Goal: Feedback & Contribution: Contribute content

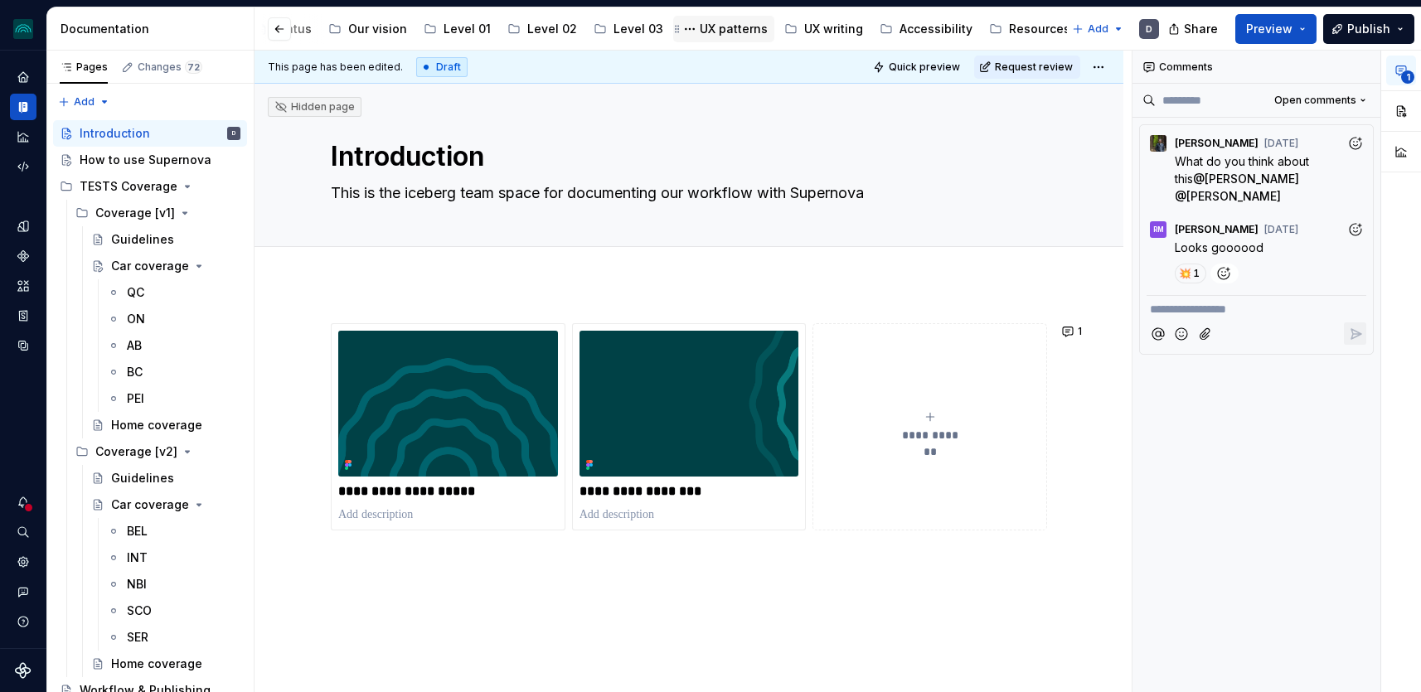
scroll to position [0, 362]
click at [993, 28] on div "Gender Inclusion" at bounding box center [1043, 29] width 100 height 17
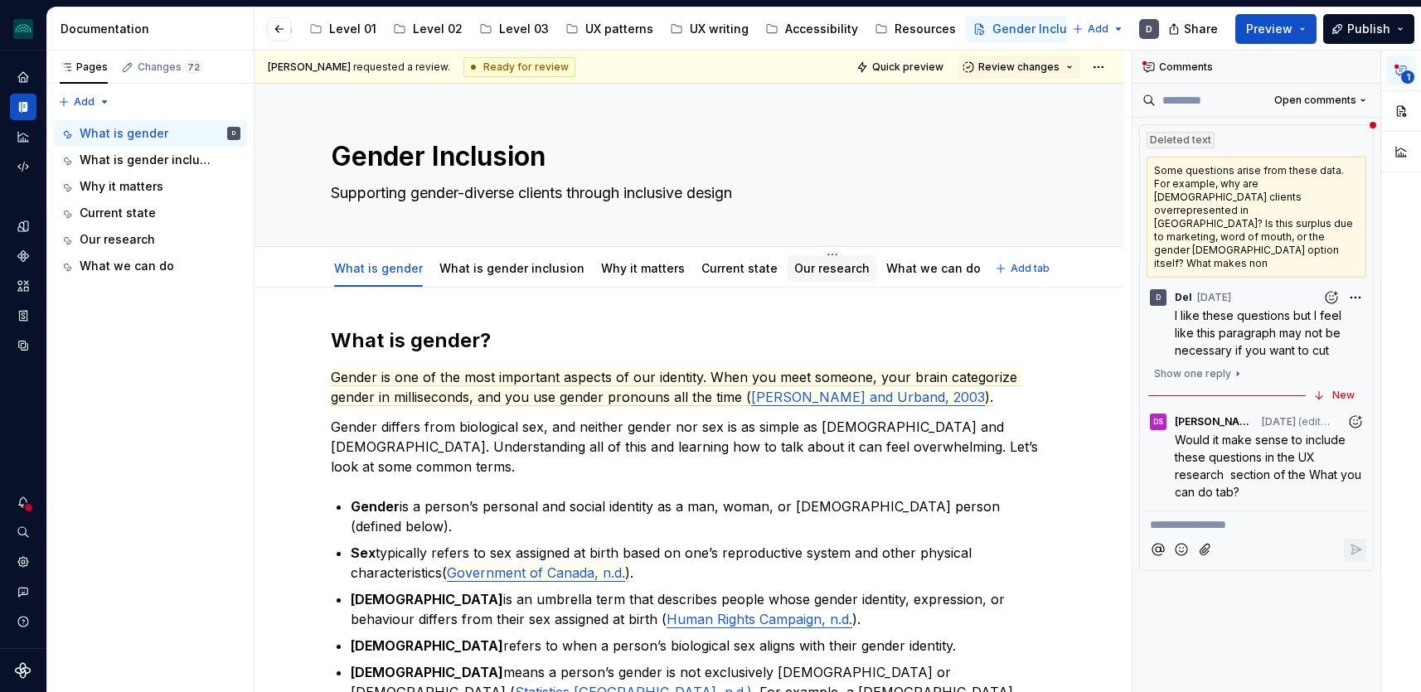
click at [819, 265] on link "Our research" at bounding box center [831, 268] width 75 height 14
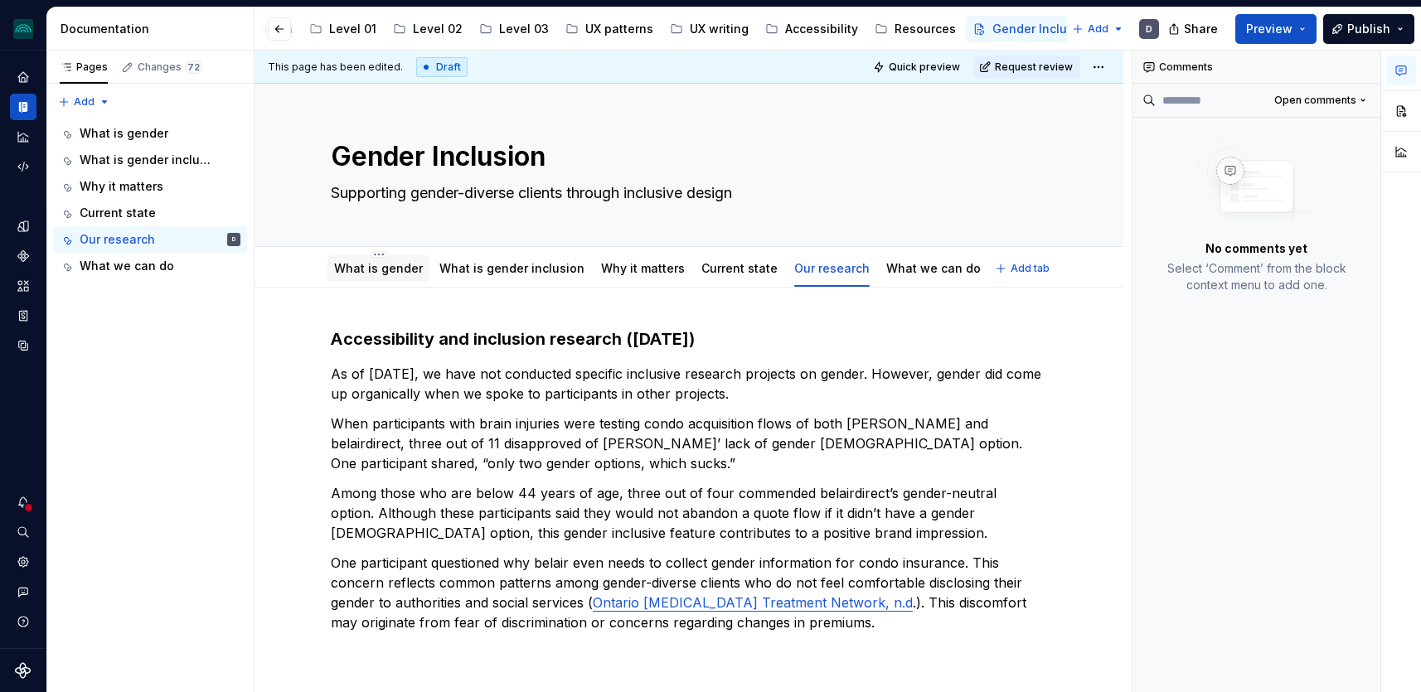
click at [395, 270] on link "What is gender" at bounding box center [378, 268] width 89 height 14
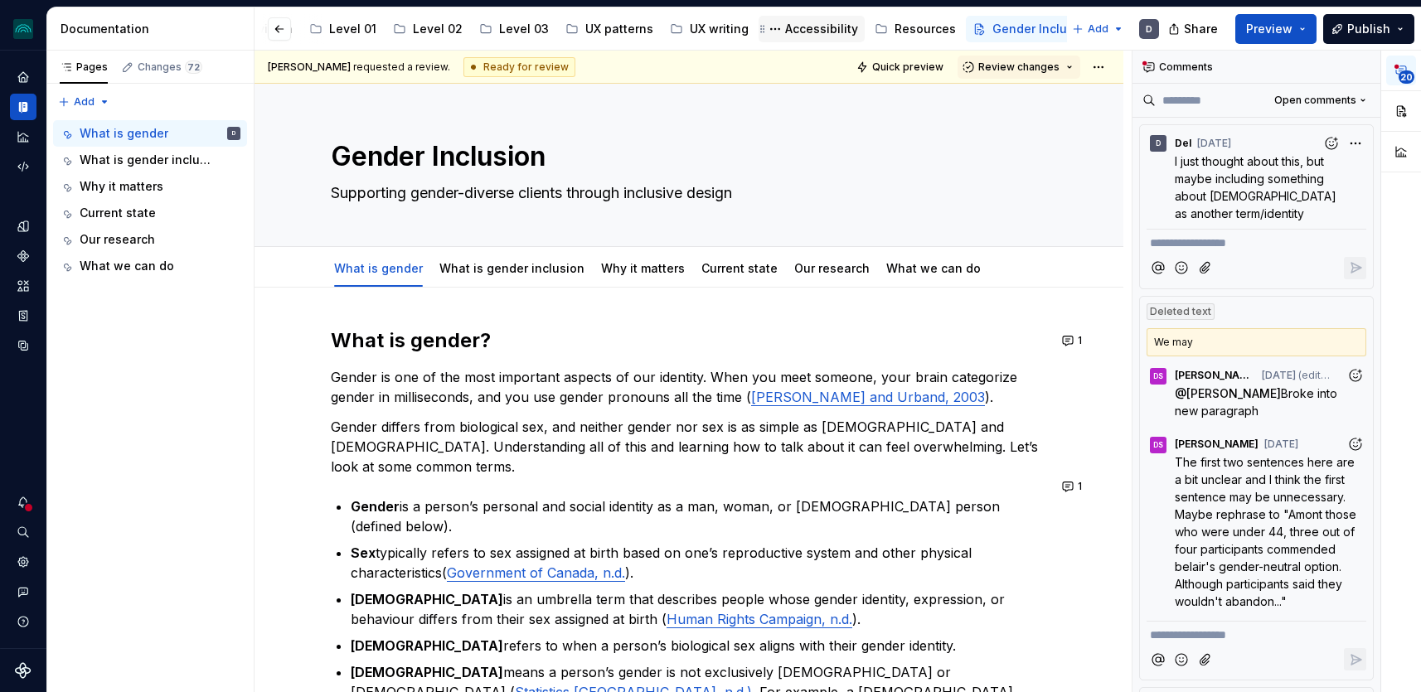
click at [824, 36] on div "Accessibility" at bounding box center [821, 29] width 73 height 17
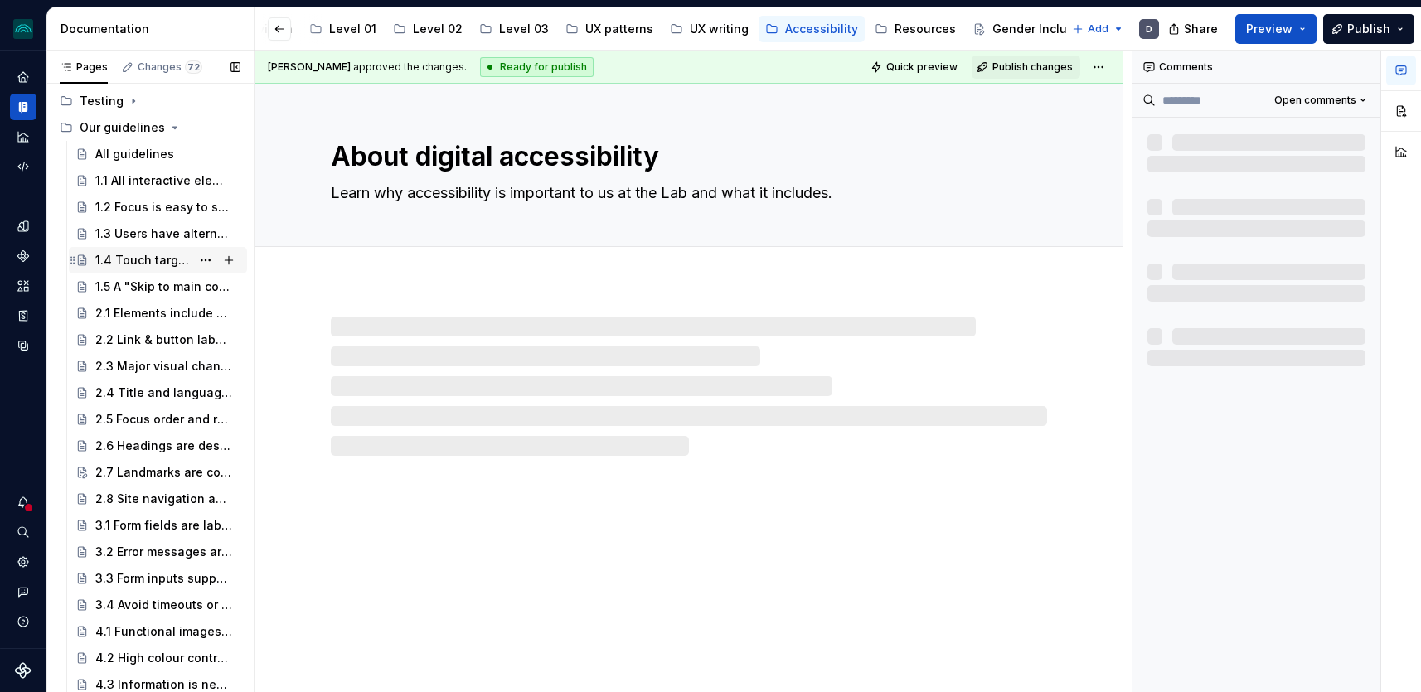
scroll to position [299, 0]
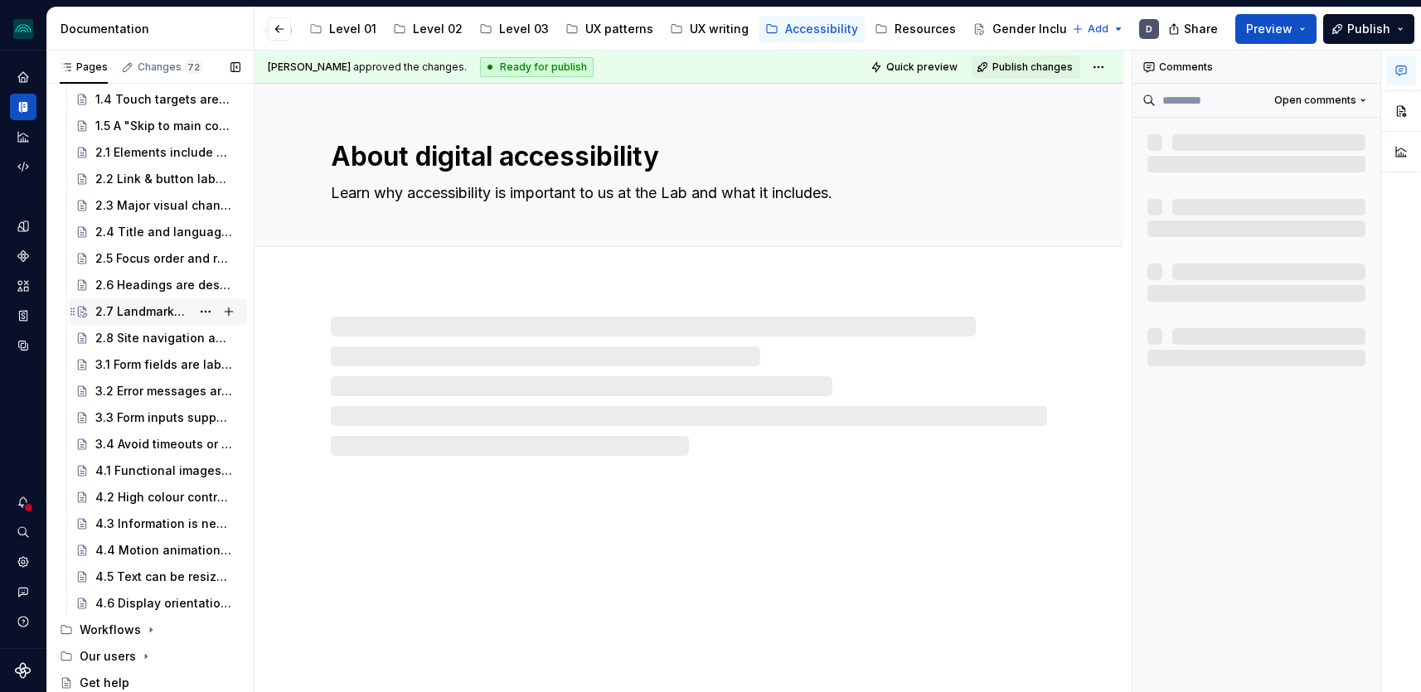
click at [167, 309] on div "2.7 Landmarks are correctly specified" at bounding box center [142, 311] width 95 height 17
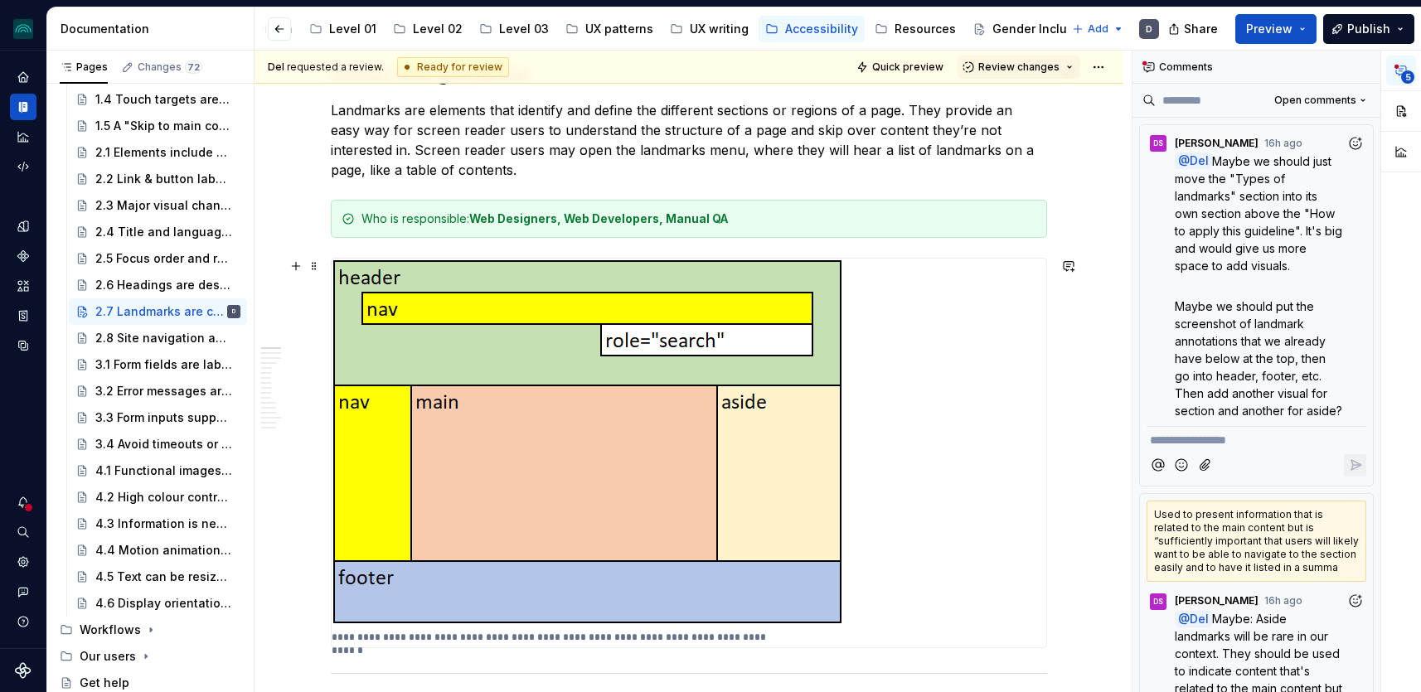
scroll to position [177, 0]
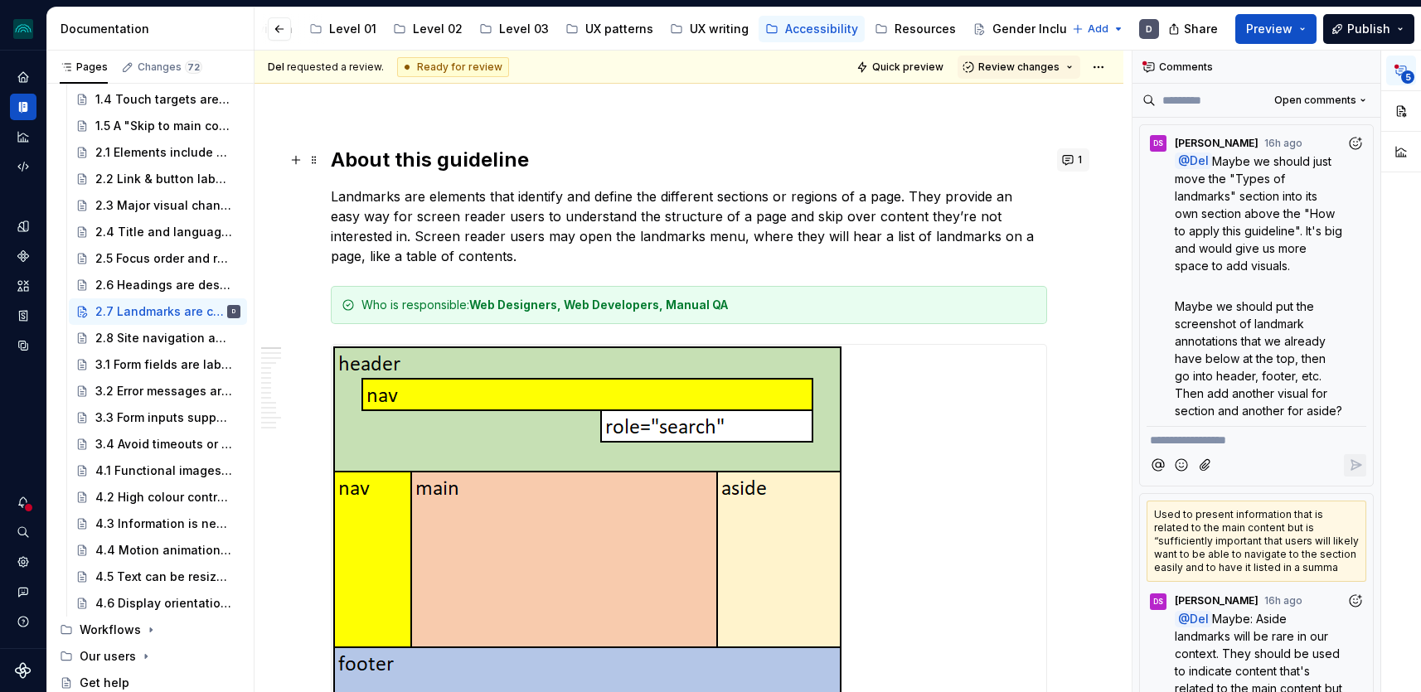
click at [1073, 161] on button "1" at bounding box center [1073, 159] width 32 height 23
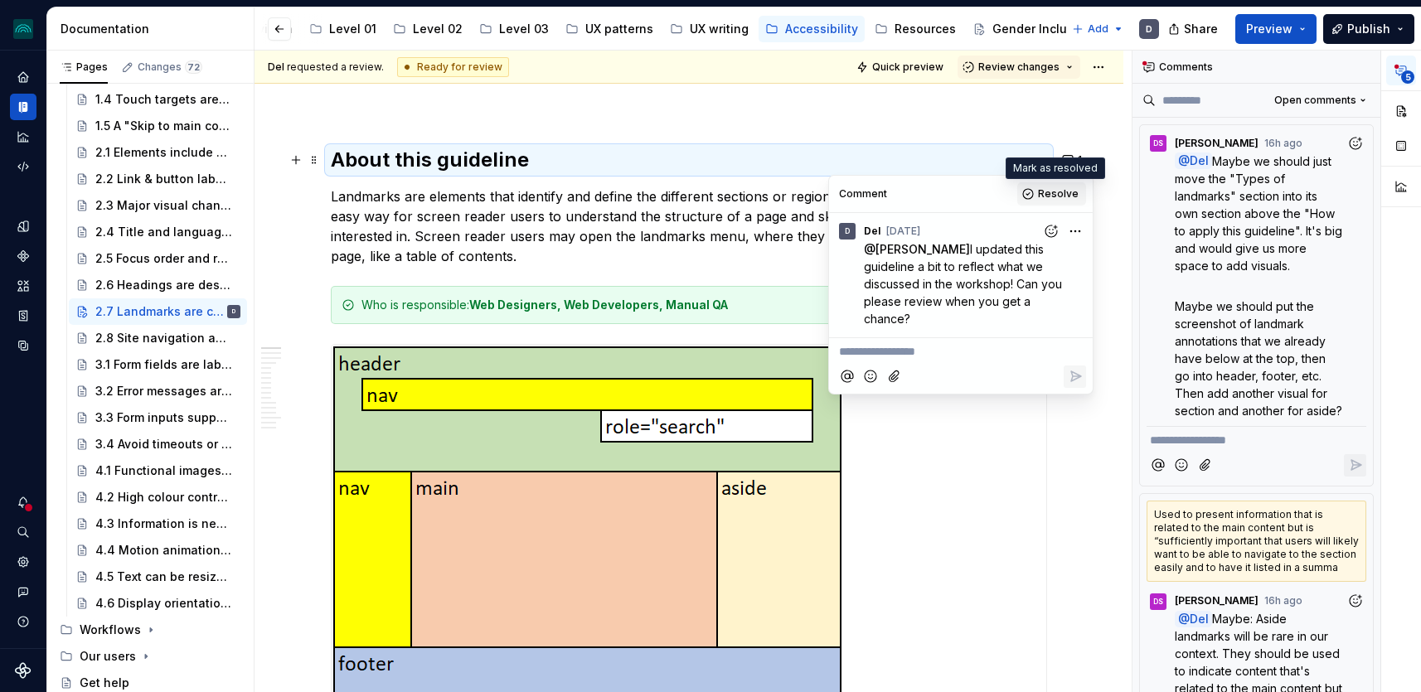
click at [1065, 185] on button "Resolve" at bounding box center [1051, 193] width 69 height 23
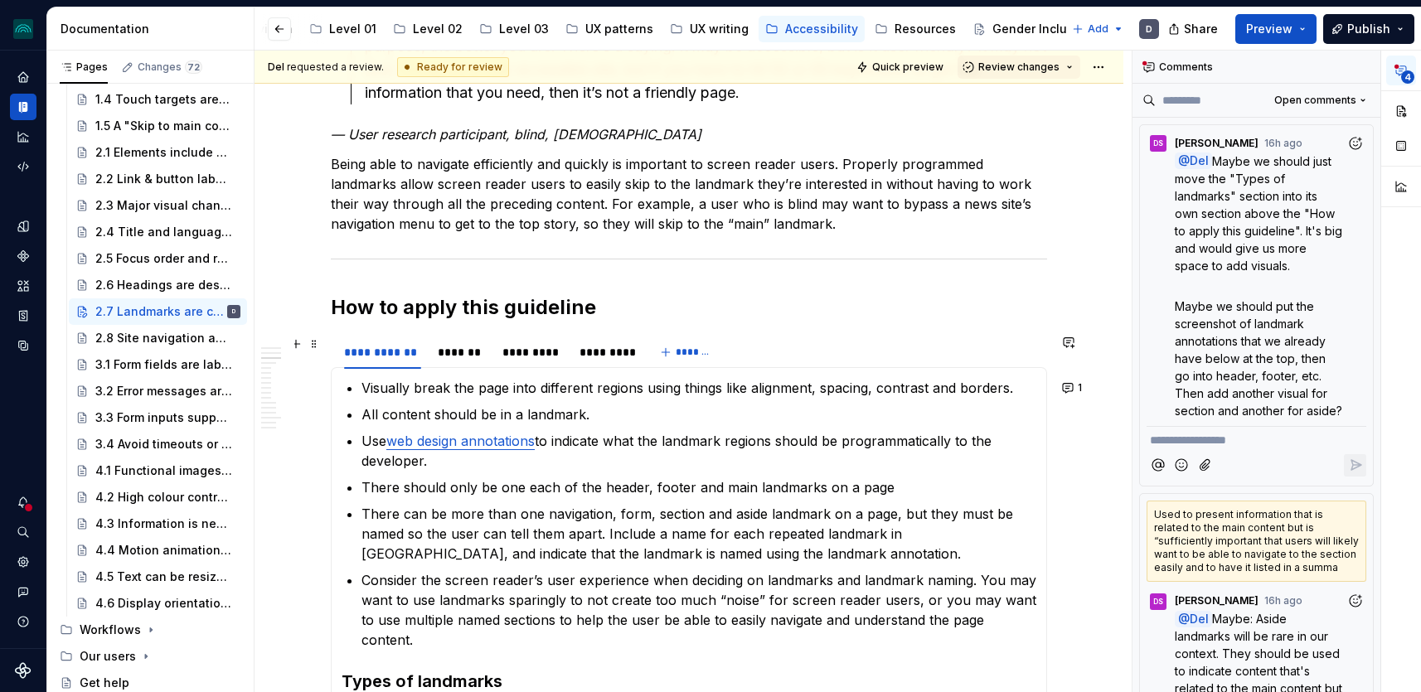
scroll to position [1171, 0]
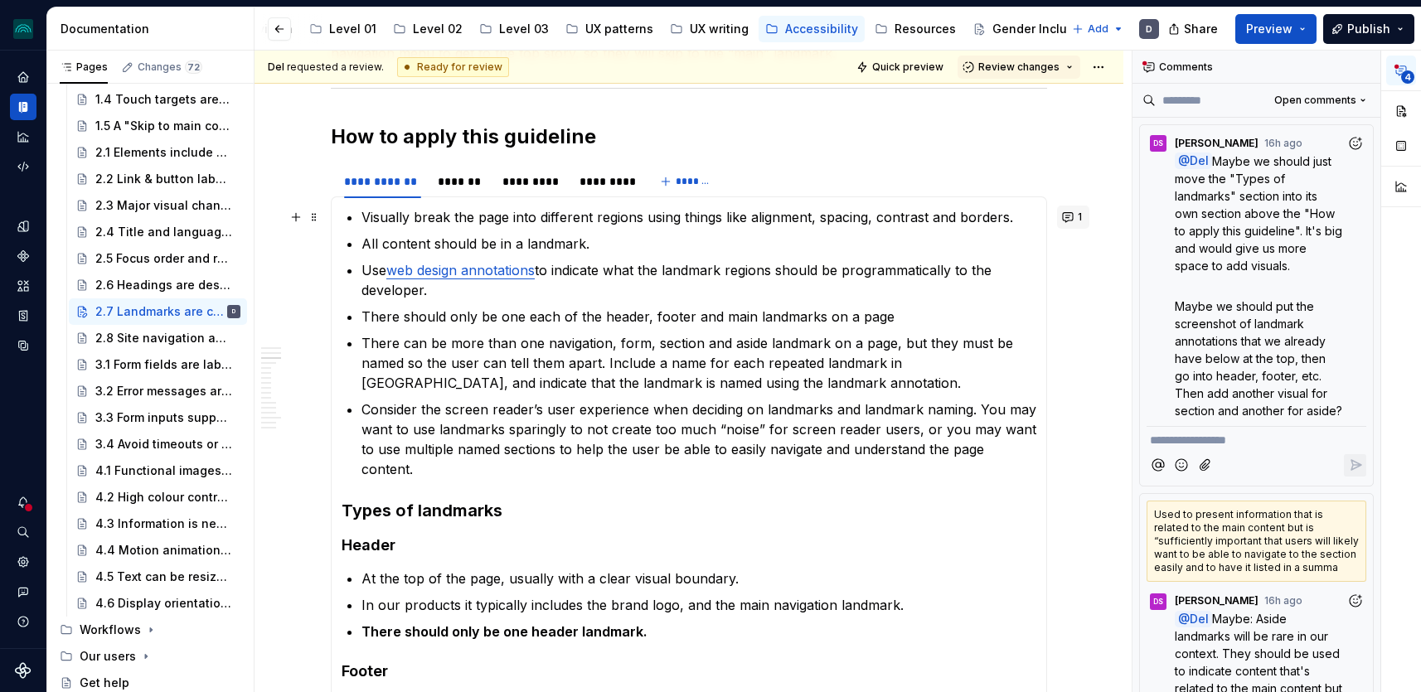
click at [1076, 221] on button "1" at bounding box center [1073, 217] width 32 height 23
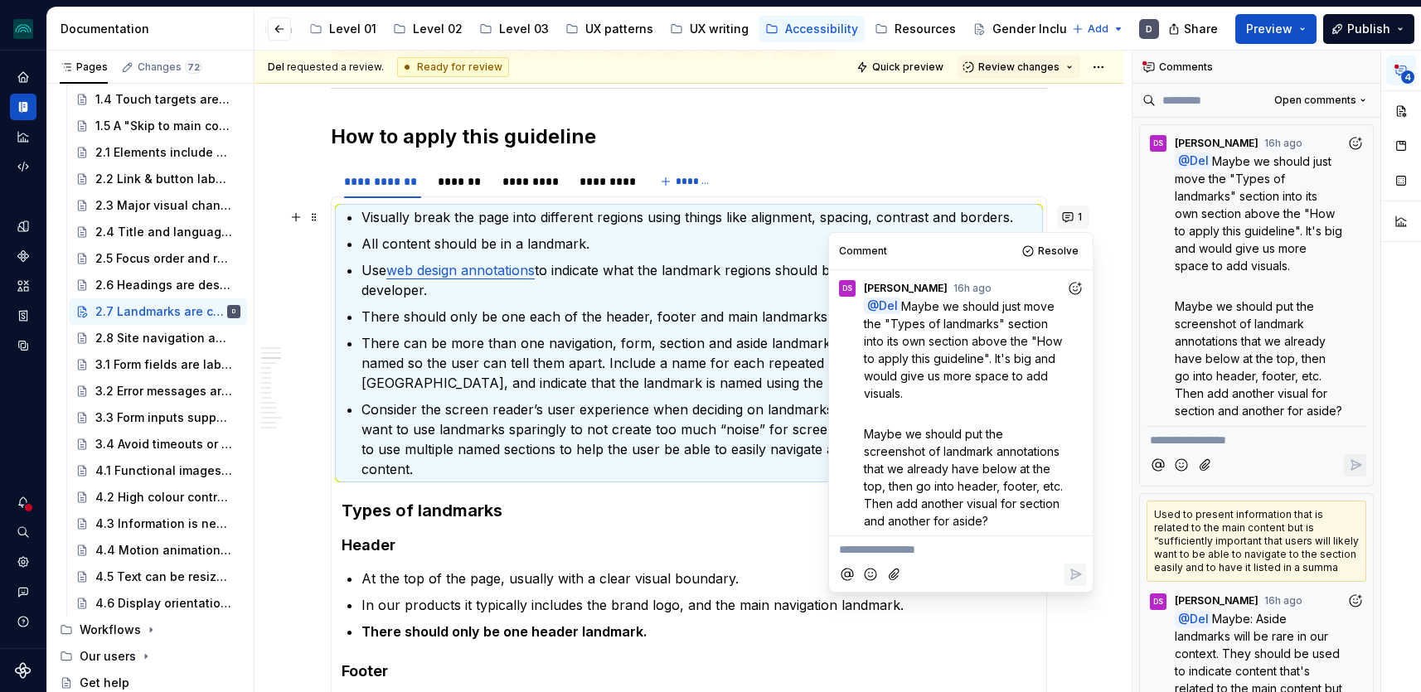
scroll to position [4, 0]
click at [677, 441] on p "Consider the screen reader’s user experience when deciding on landmarks and lan…" at bounding box center [699, 440] width 675 height 80
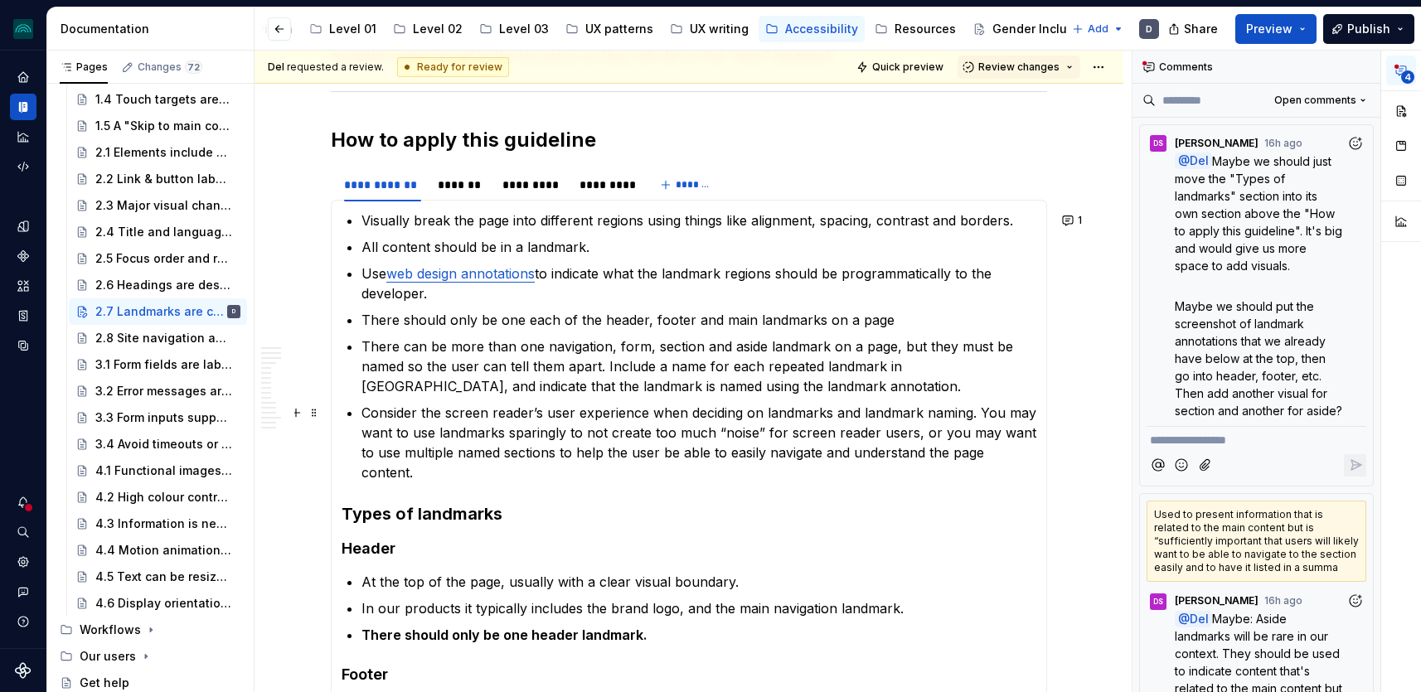
scroll to position [1062, 0]
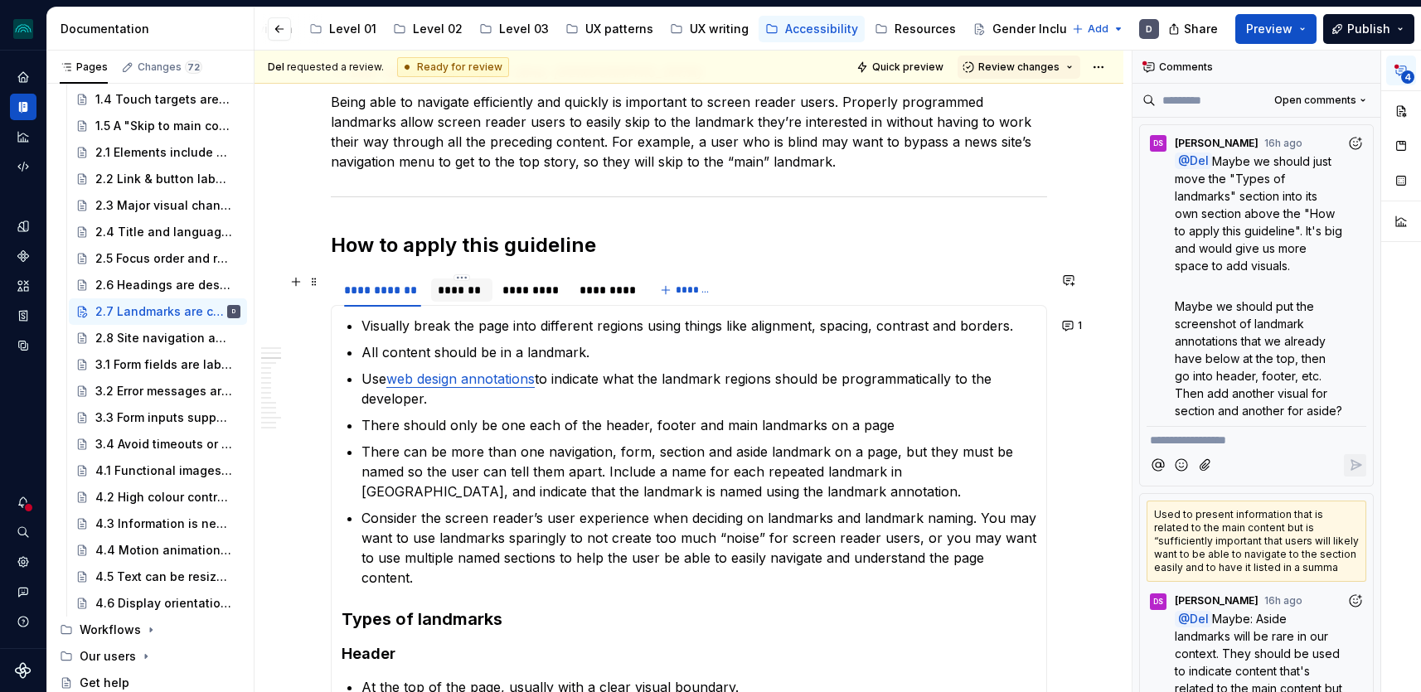
click at [480, 296] on div "*******" at bounding box center [462, 290] width 49 height 17
type textarea "*"
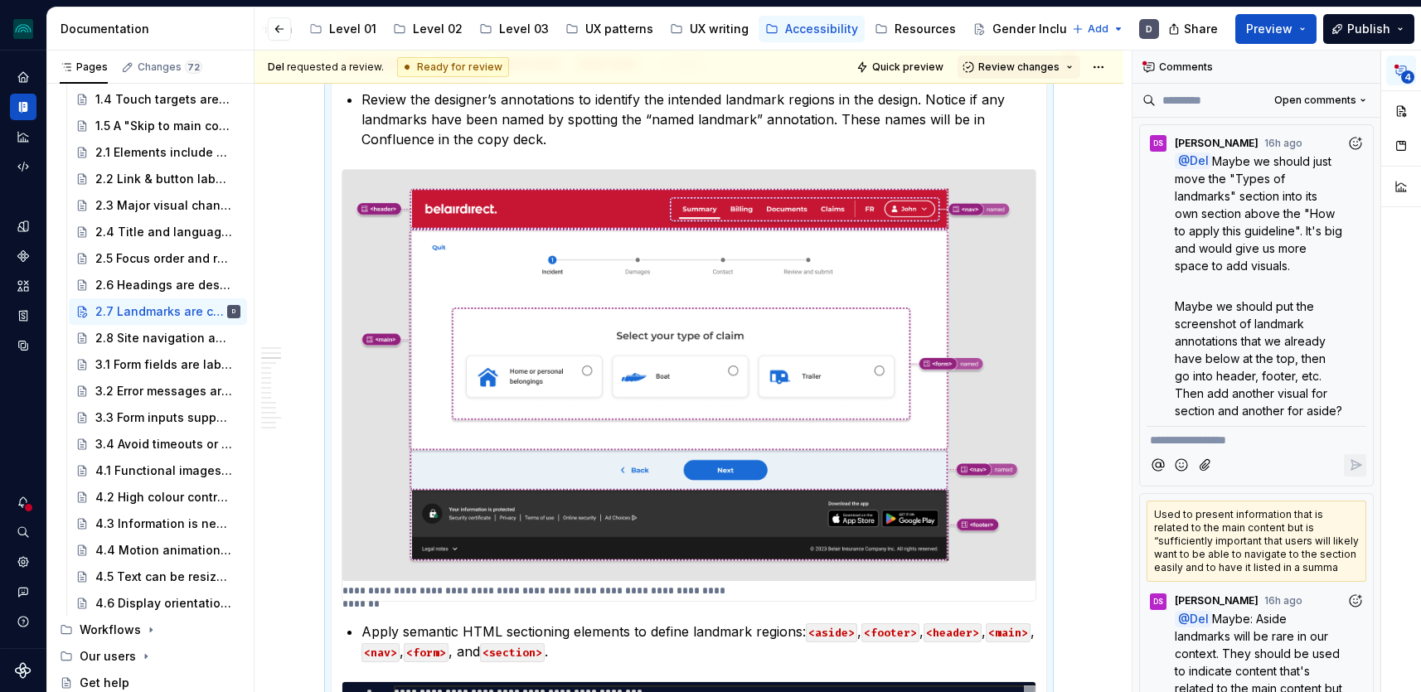
scroll to position [1030, 0]
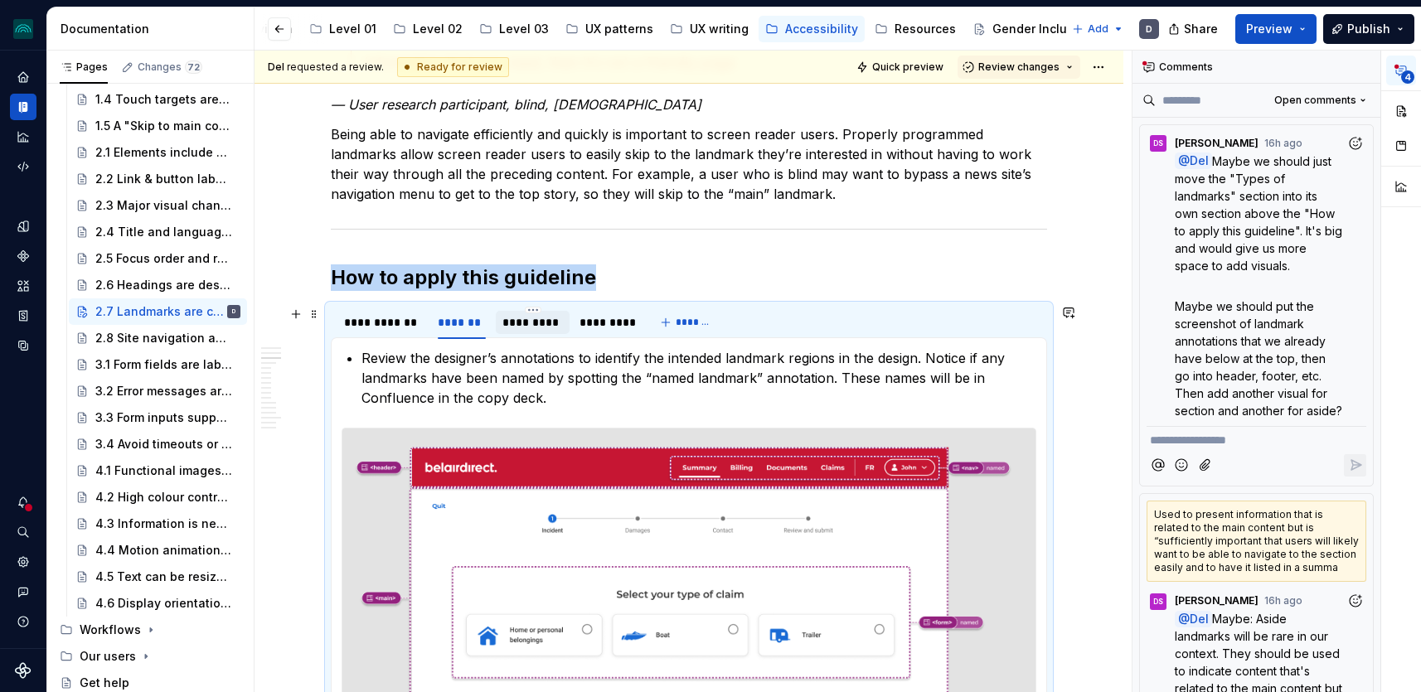
click at [531, 330] on div "*********" at bounding box center [532, 322] width 61 height 17
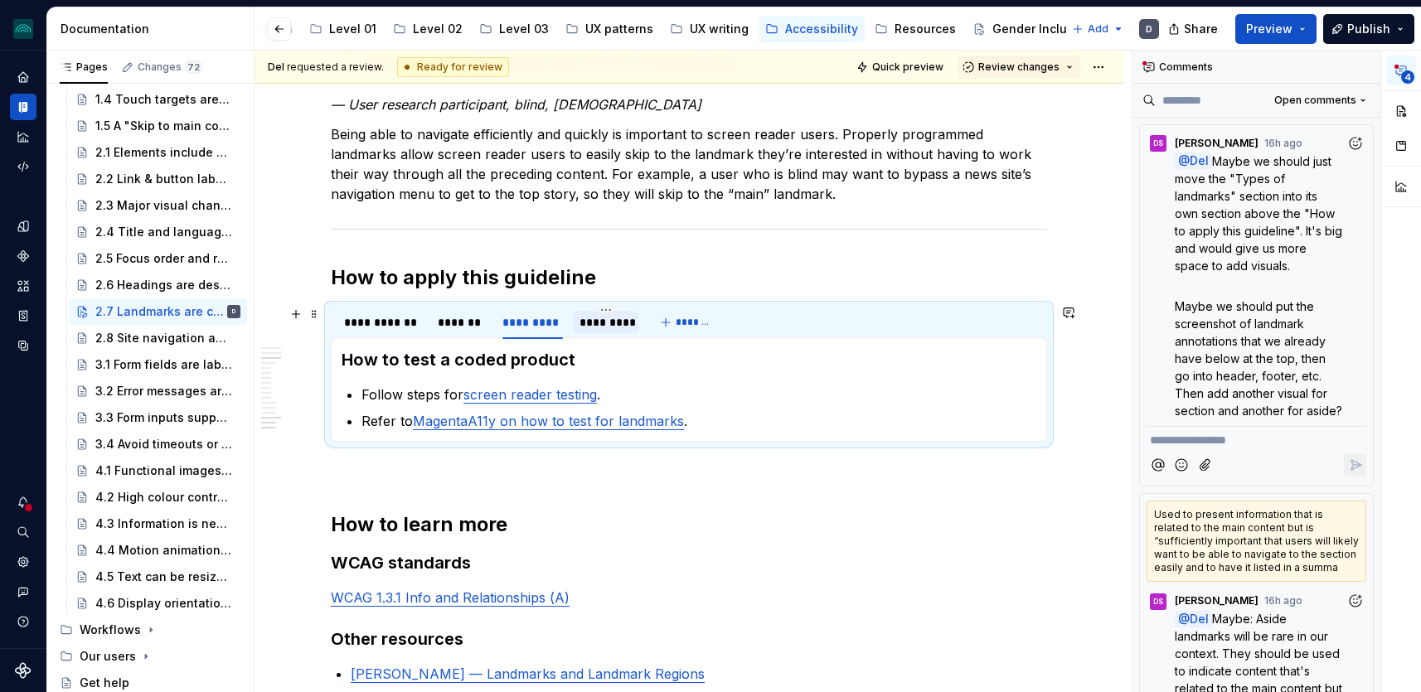
click at [616, 318] on div "*********" at bounding box center [606, 322] width 52 height 17
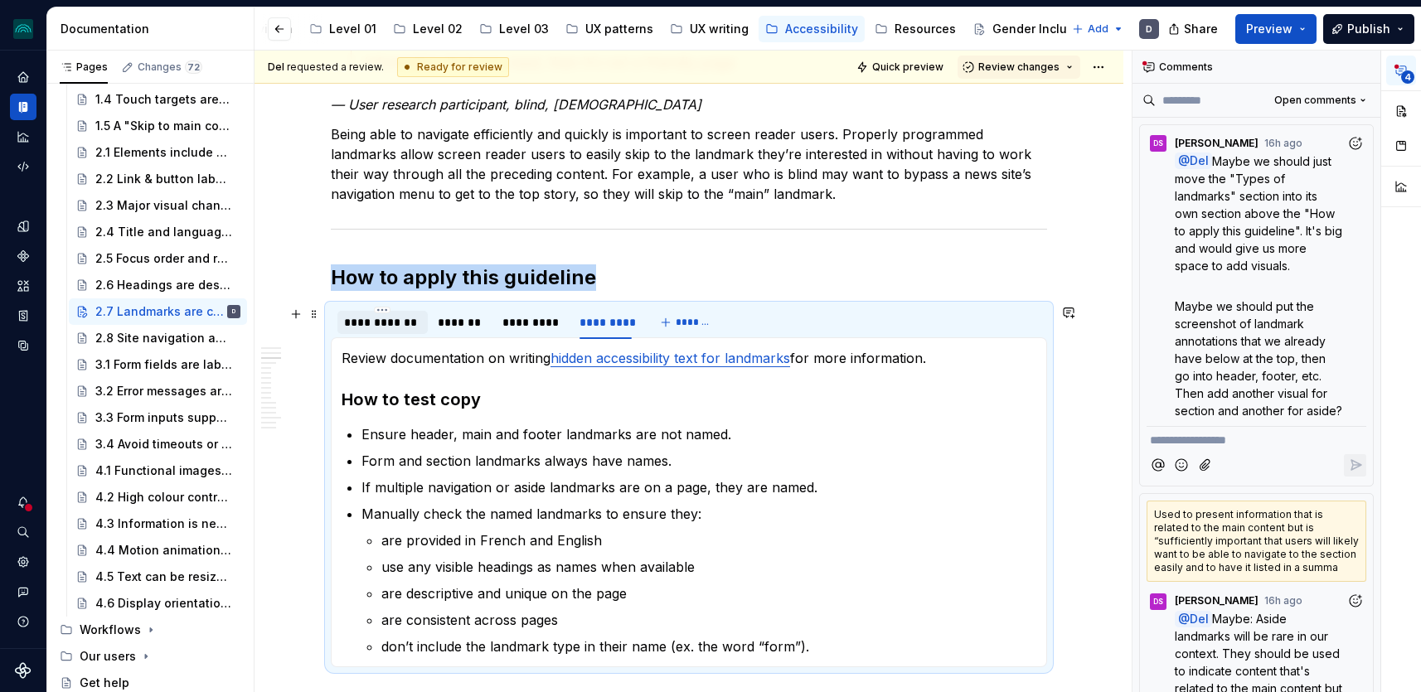
click at [362, 318] on div "**********" at bounding box center [382, 322] width 77 height 17
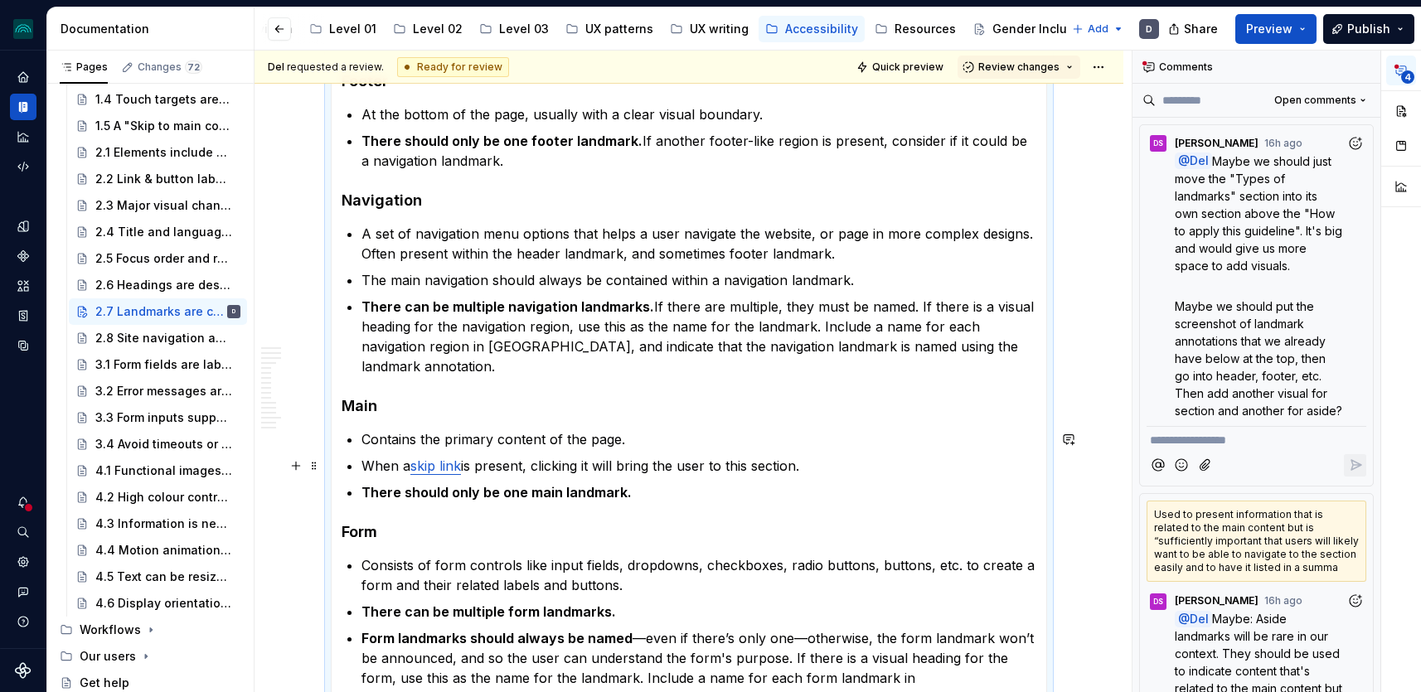
scroll to position [2247, 0]
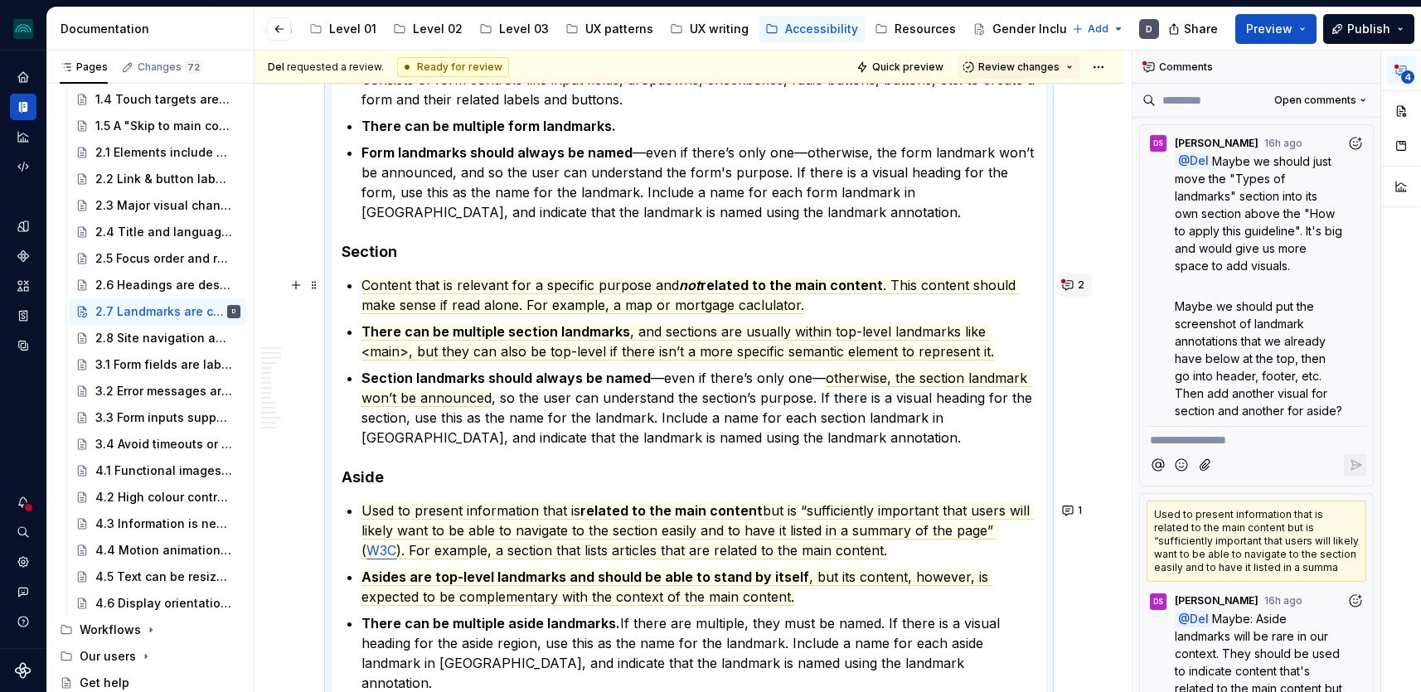
click at [1080, 283] on button "2" at bounding box center [1074, 285] width 35 height 23
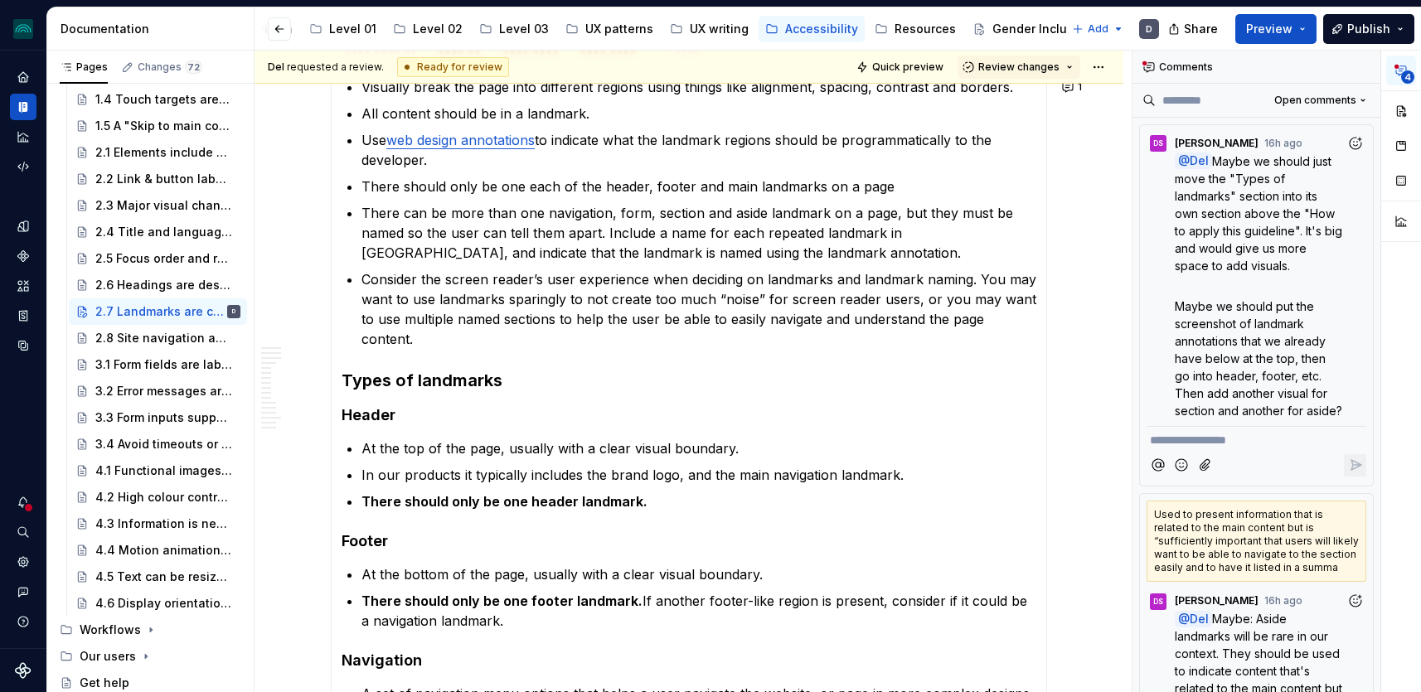
scroll to position [1148, 0]
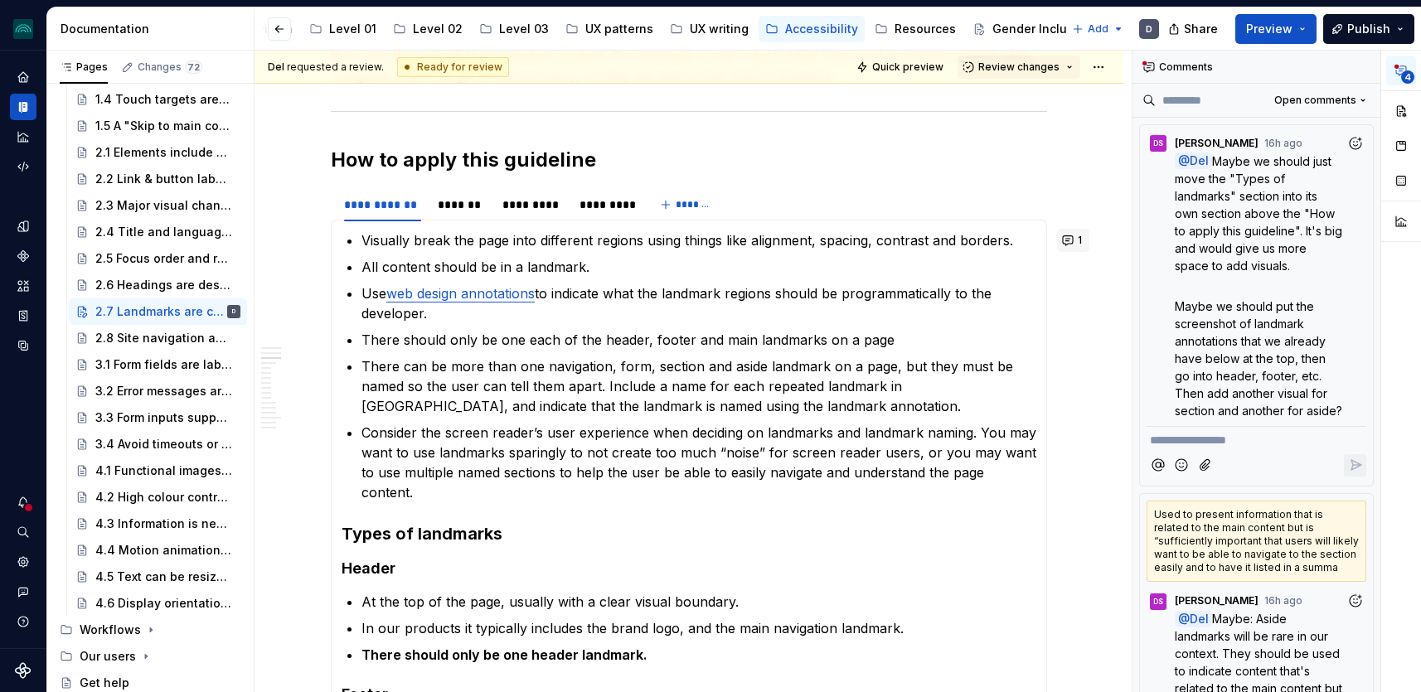
click at [1070, 239] on button "1" at bounding box center [1073, 240] width 32 height 23
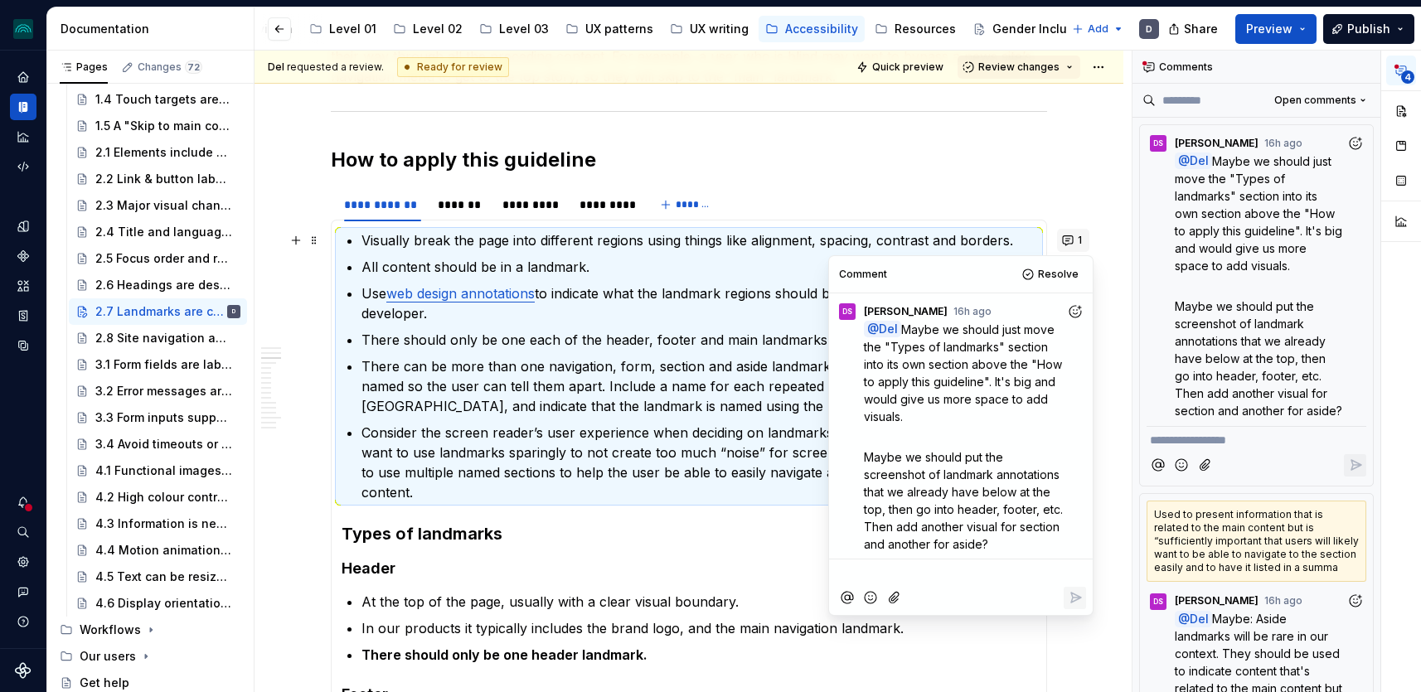
scroll to position [4, 0]
click at [1070, 308] on icon "Add reaction" at bounding box center [1075, 307] width 17 height 17
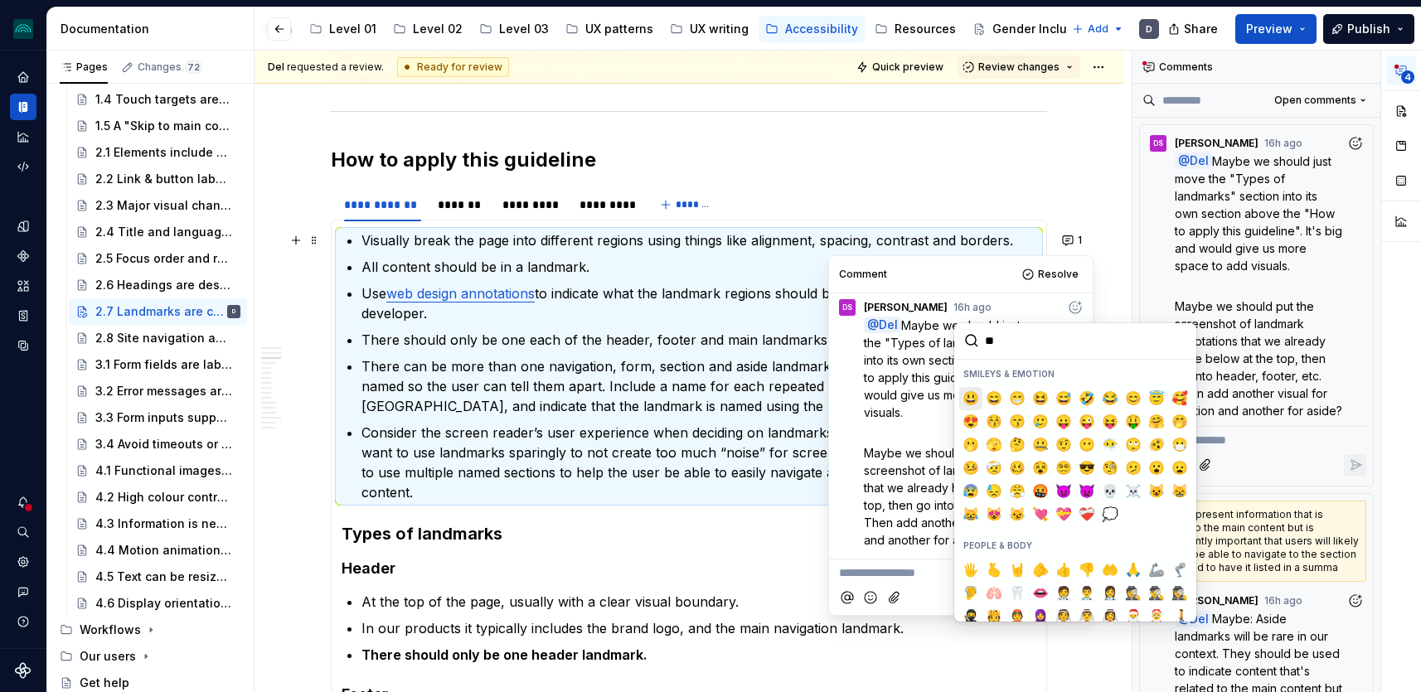
type input "***"
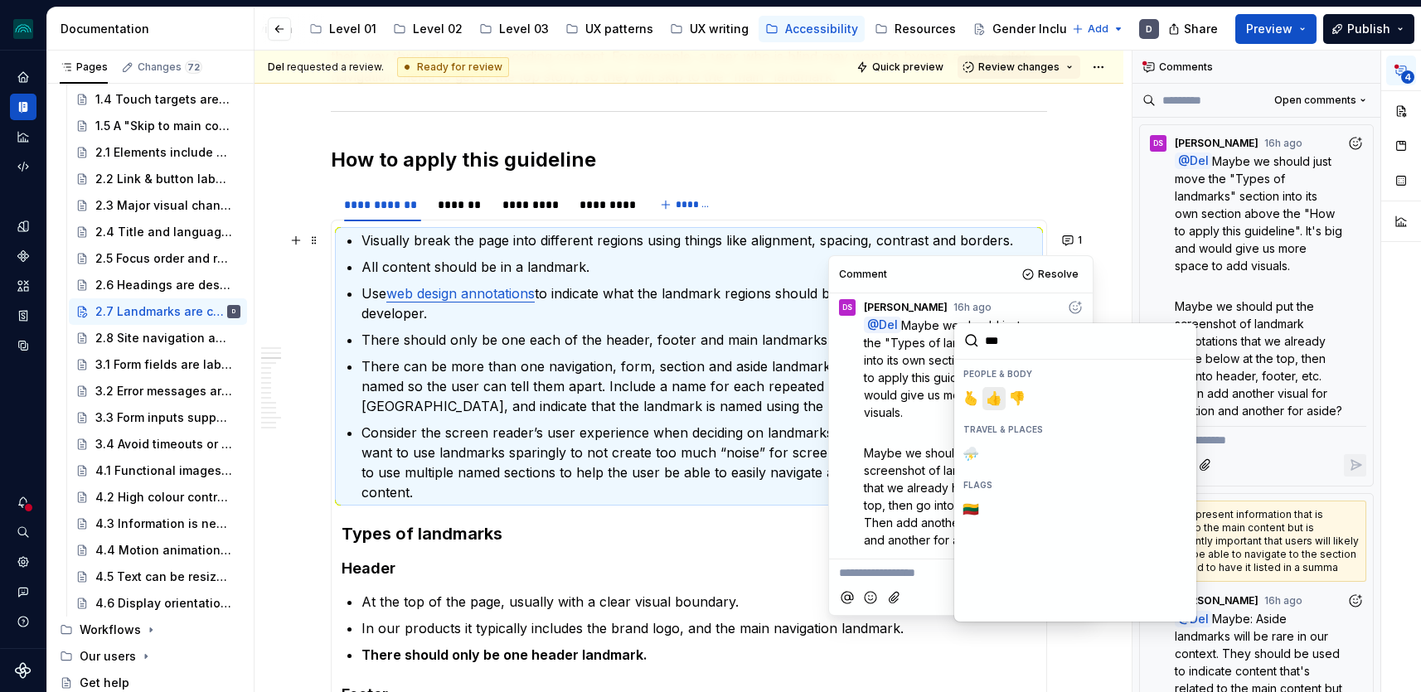
click at [997, 397] on span "👍️" at bounding box center [994, 399] width 13 height 17
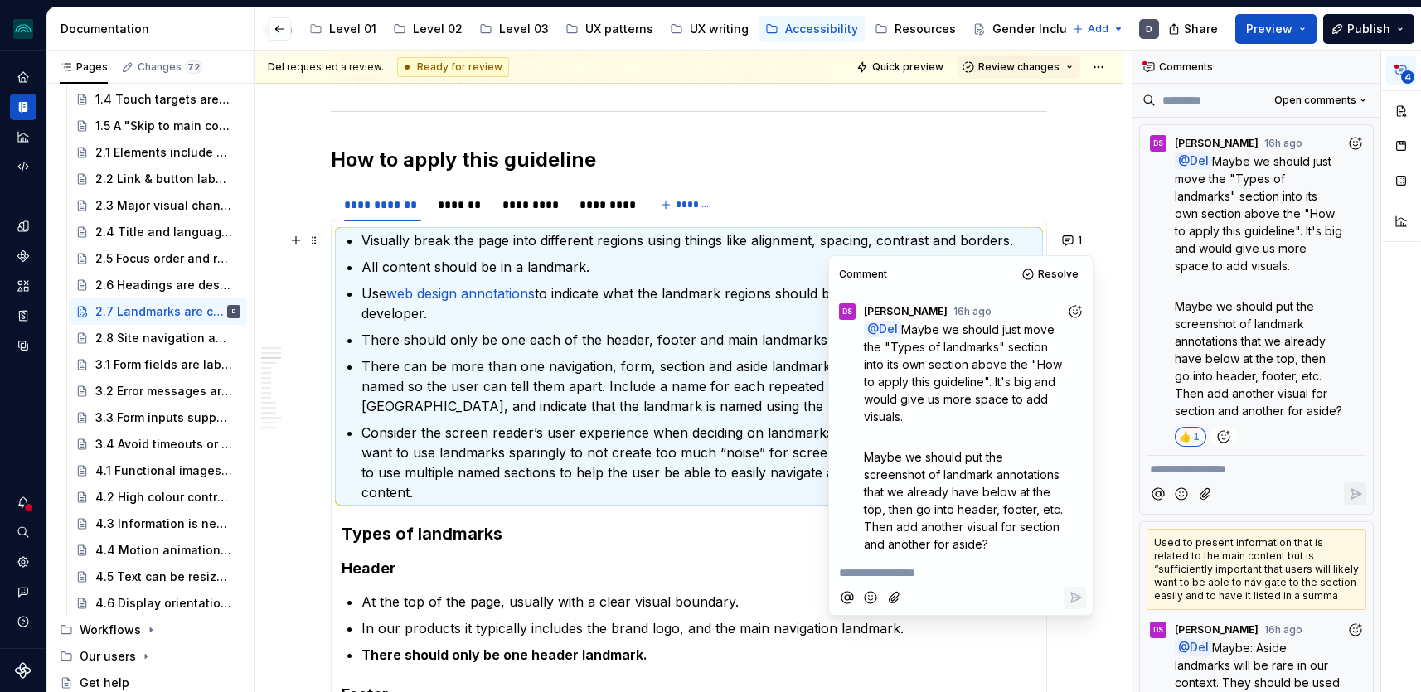
scroll to position [33, 0]
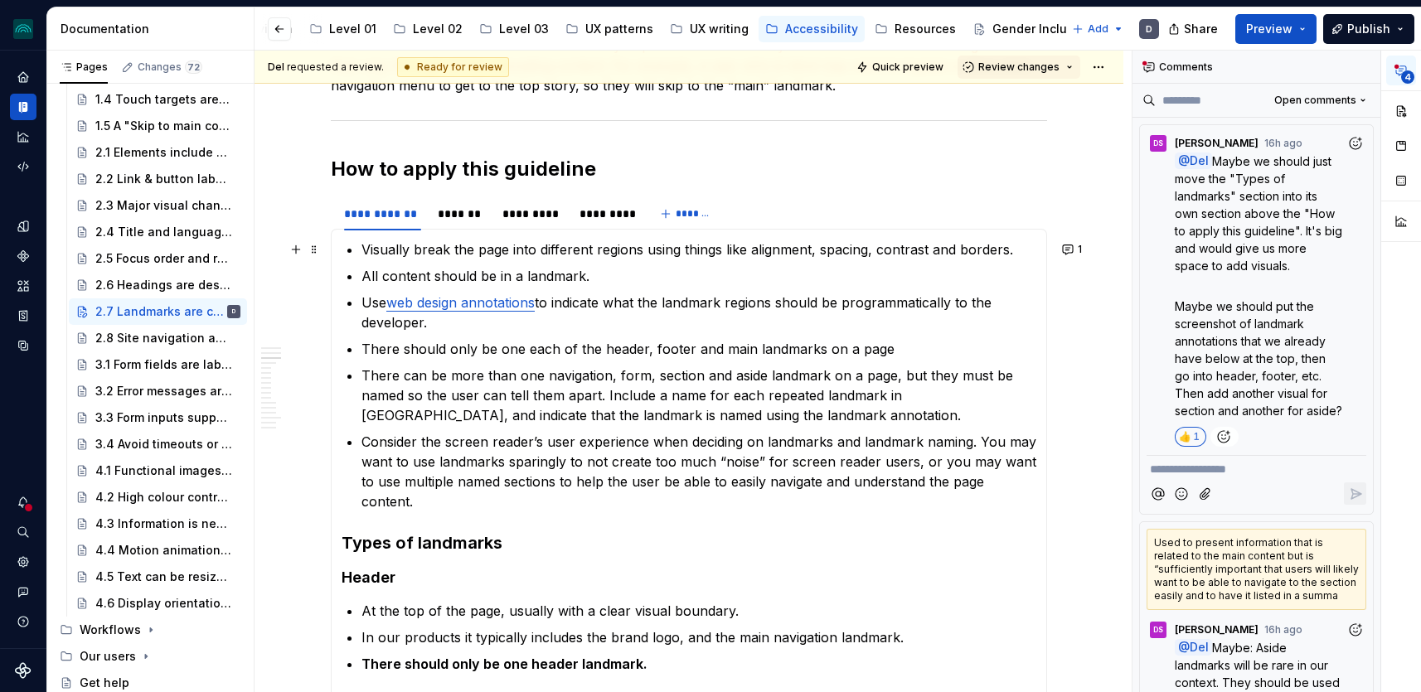
click at [732, 406] on p "There can be more than one navigation, form, section and aside landmark on a pa…" at bounding box center [699, 396] width 675 height 60
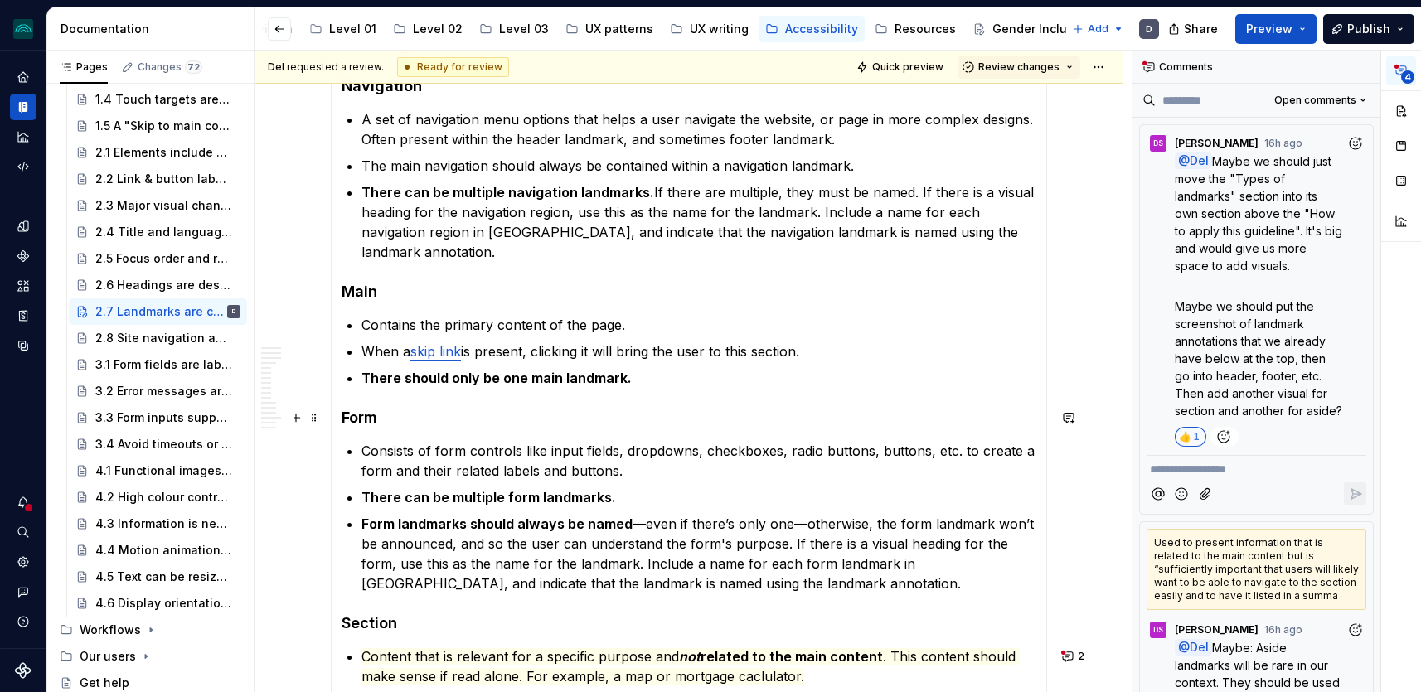
scroll to position [2064, 0]
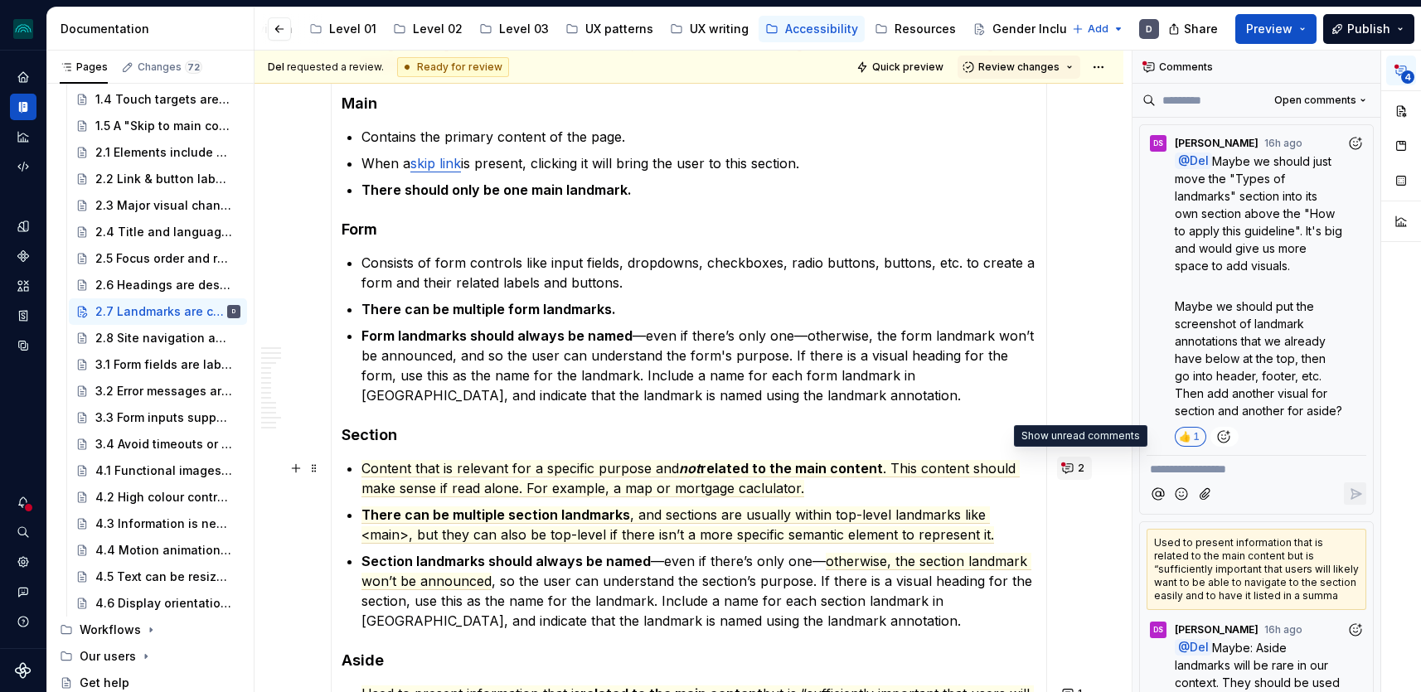
click at [1078, 474] on button "2" at bounding box center [1074, 468] width 35 height 23
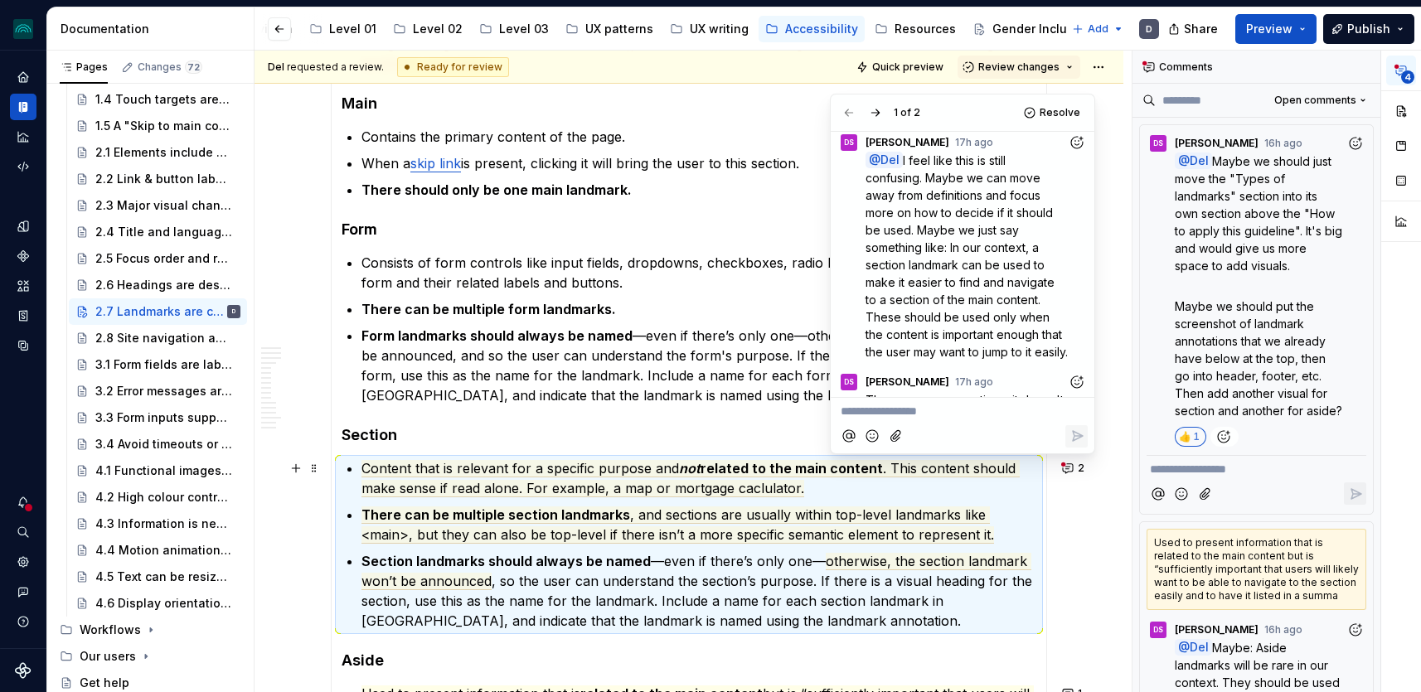
scroll to position [97, 0]
drag, startPoint x: 949, startPoint y: 246, endPoint x: 963, endPoint y: 254, distance: 15.9
click at [963, 254] on p "@ Del I feel like this is still confusing. Maybe we can move away from definiti…" at bounding box center [967, 254] width 202 height 209
click at [980, 258] on span "I feel like this is still confusing. Maybe we can move away from definitions an…" at bounding box center [967, 255] width 202 height 206
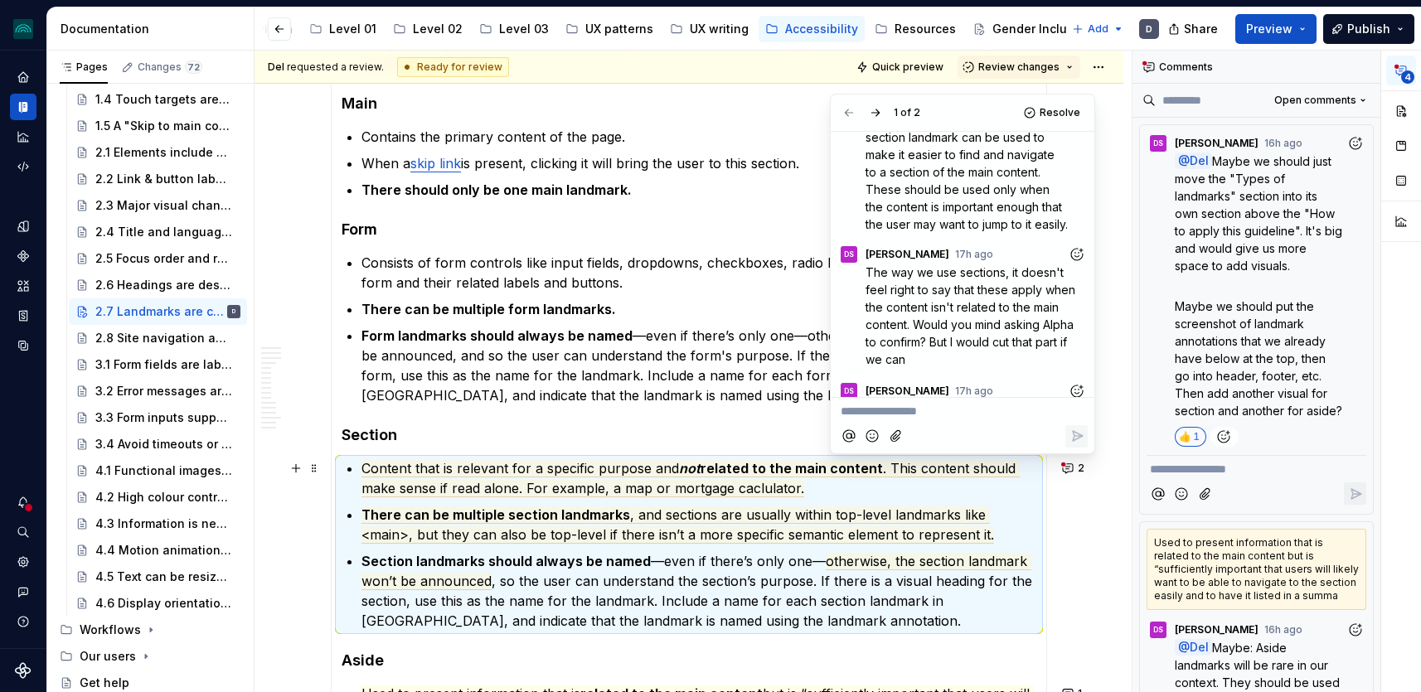
scroll to position [304, 0]
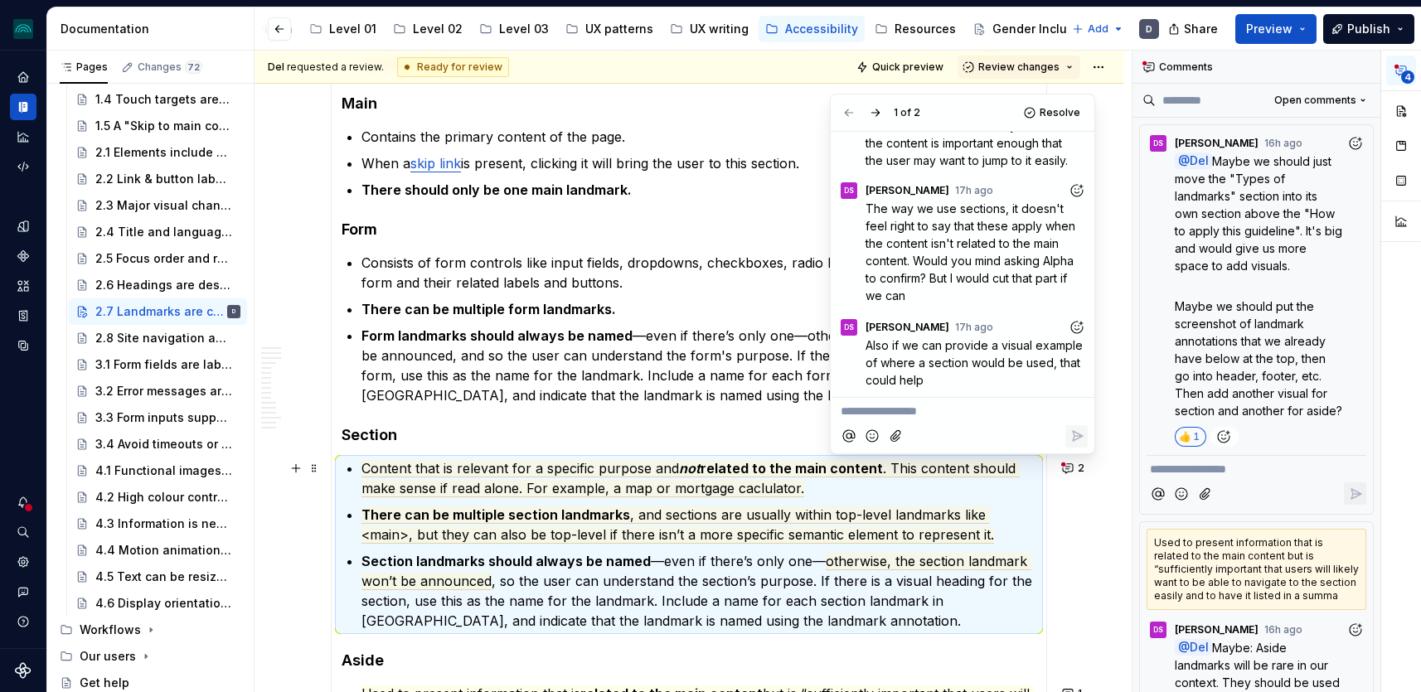
click at [1075, 191] on icon "Add reaction" at bounding box center [1077, 191] width 4 height 4
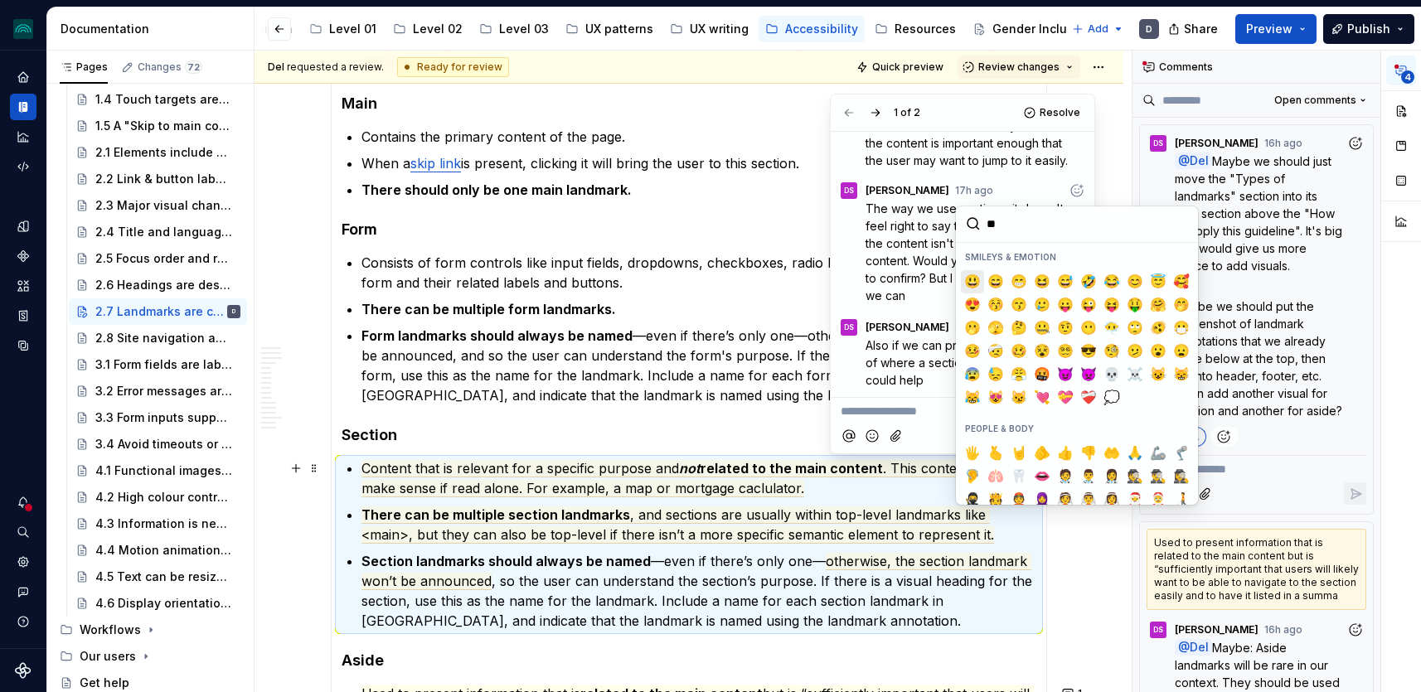
type input "***"
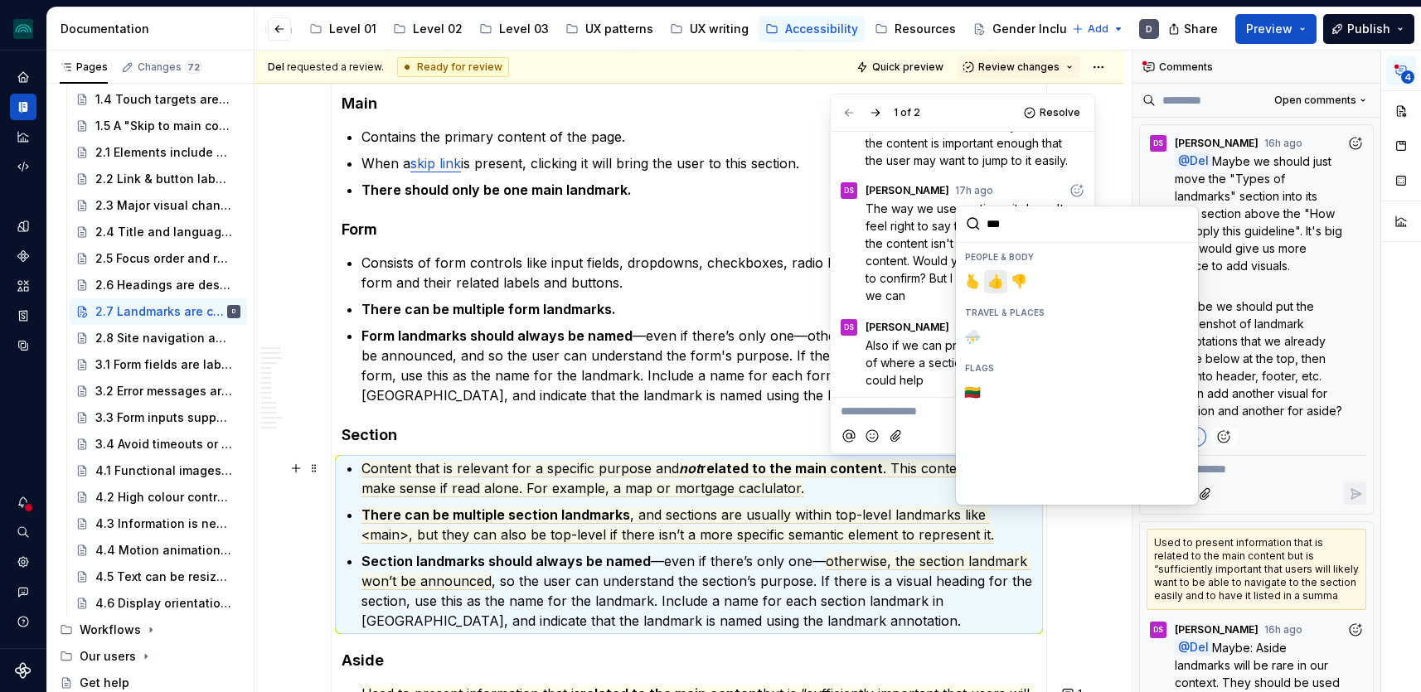
click at [994, 279] on span "👍️" at bounding box center [995, 282] width 13 height 17
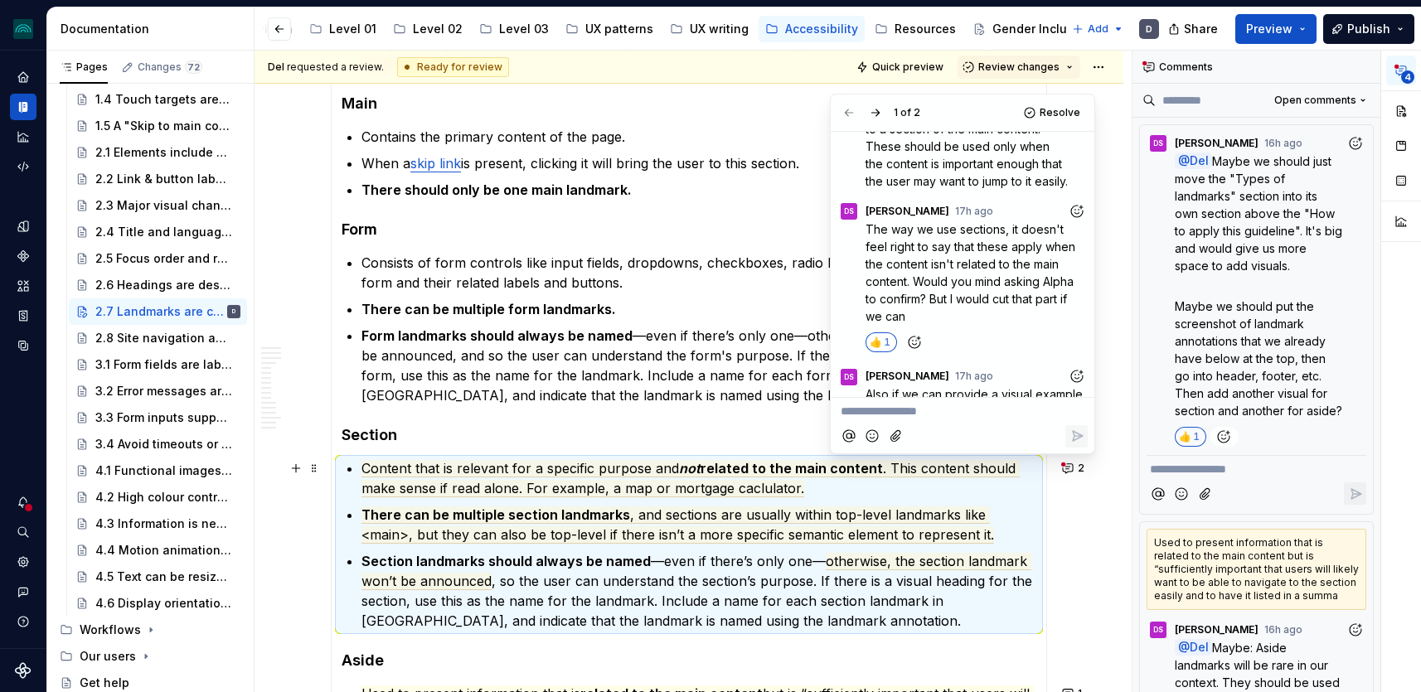
scroll to position [65, 0]
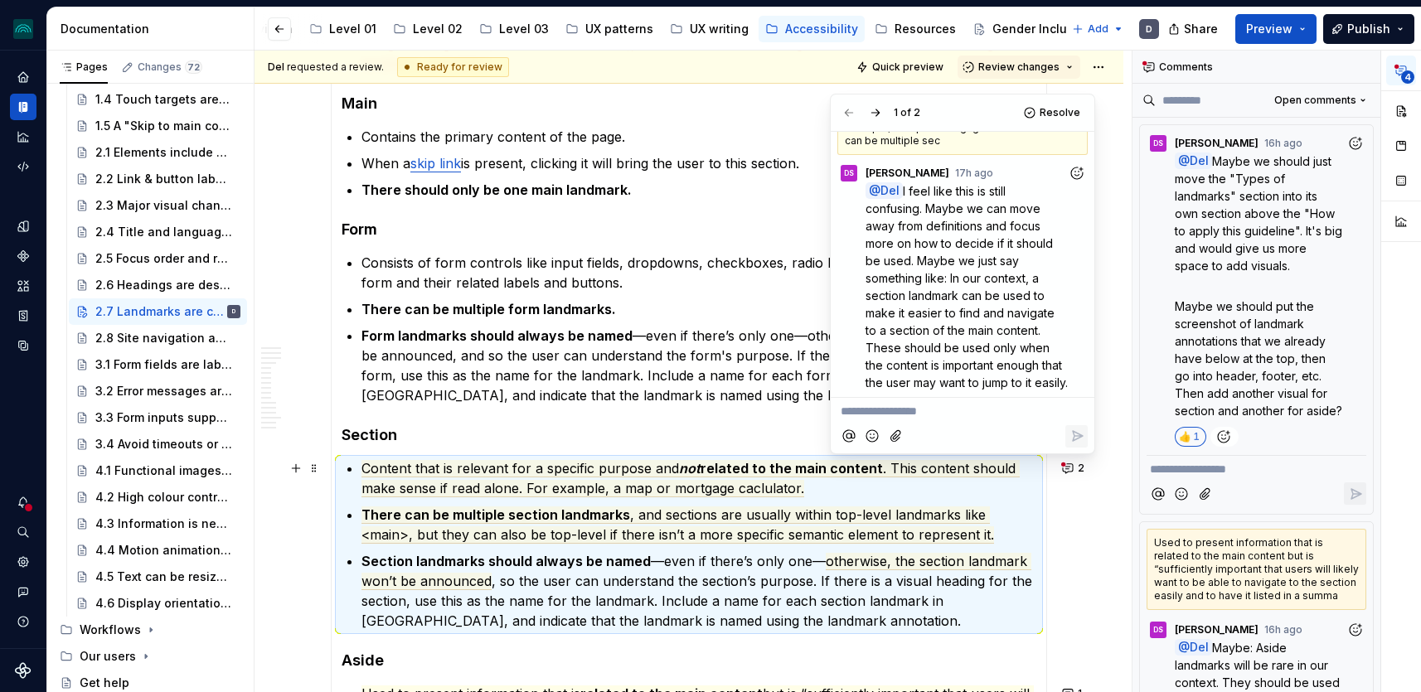
click at [1073, 172] on icon "Add reaction" at bounding box center [1077, 173] width 17 height 17
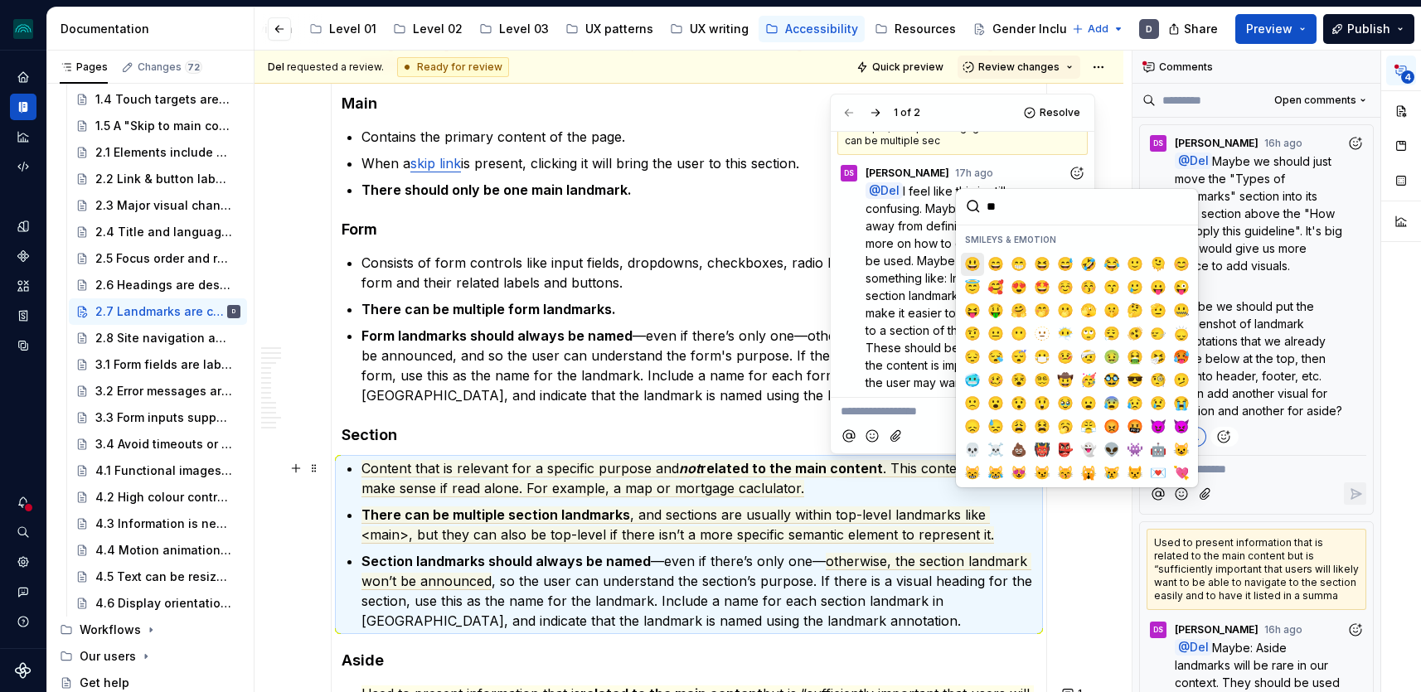
type input "***"
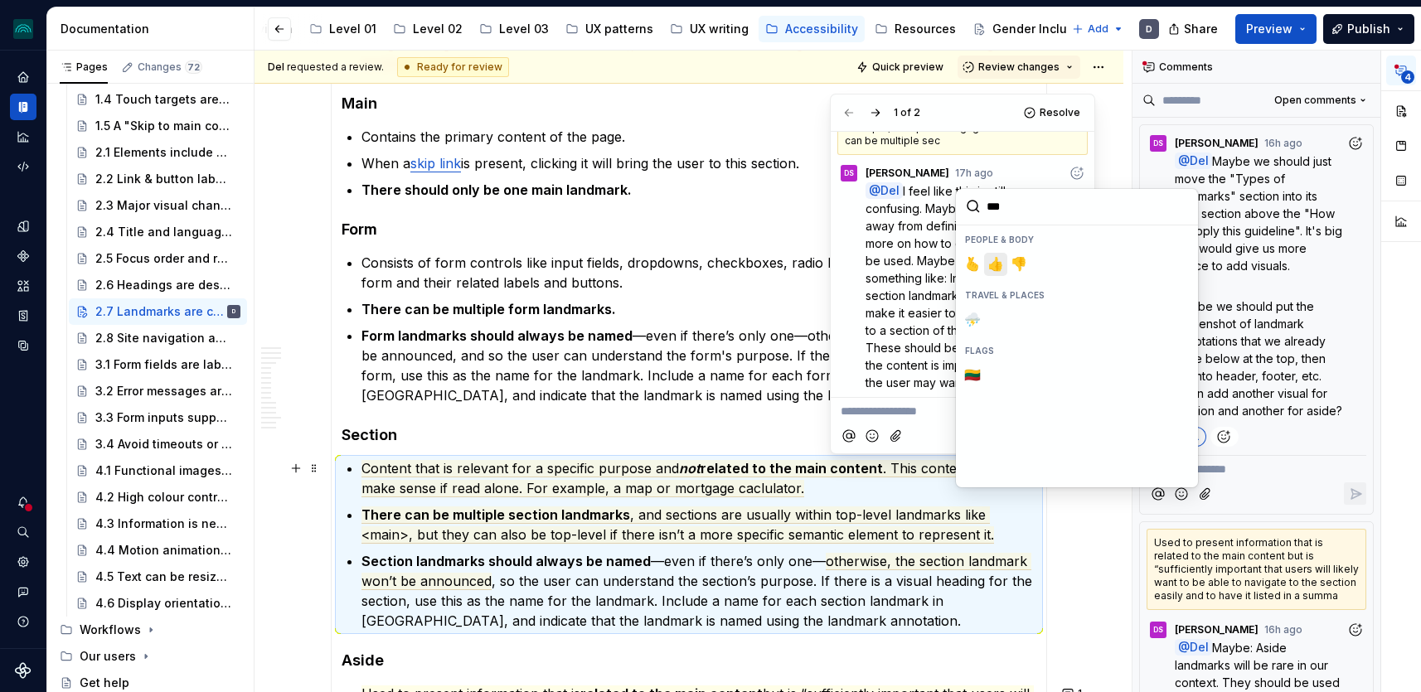
click at [995, 257] on span "👍️" at bounding box center [995, 264] width 13 height 17
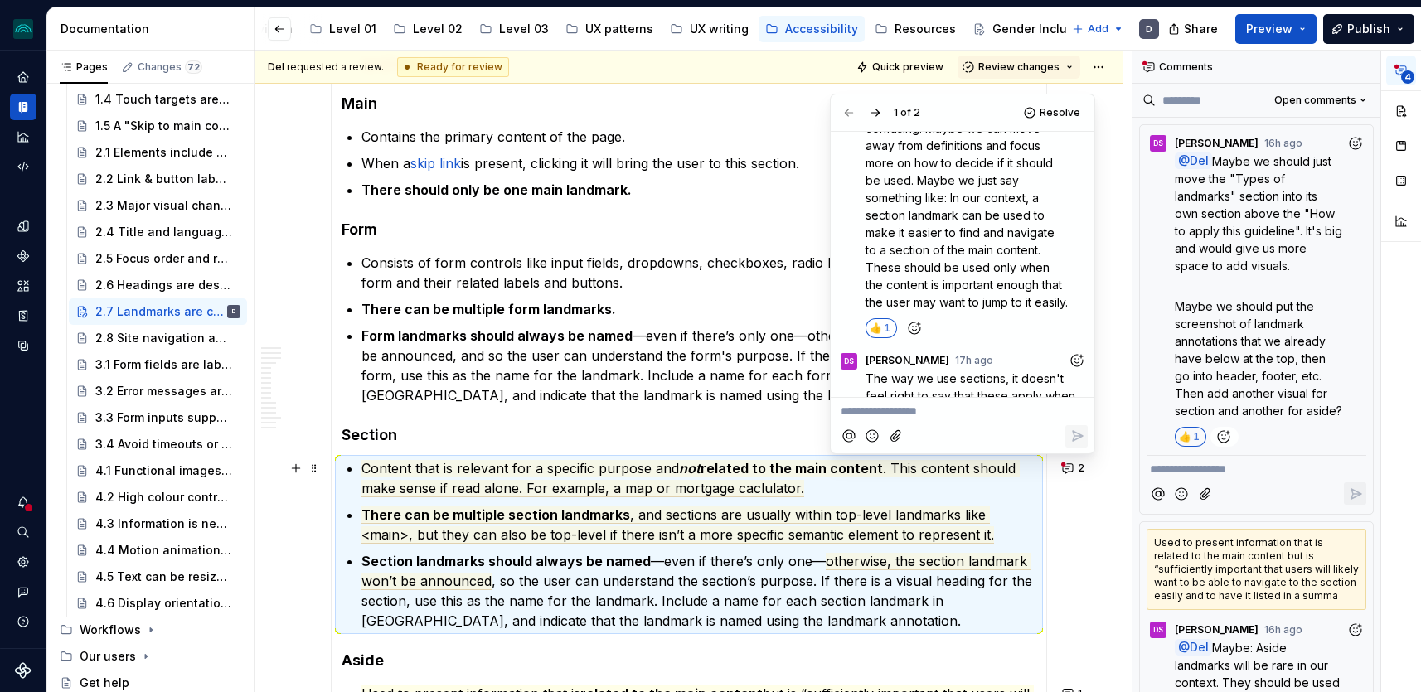
scroll to position [146, 0]
drag, startPoint x: 950, startPoint y: 197, endPoint x: 901, endPoint y: 321, distance: 133.2
click at [901, 308] on span "I feel like this is still confusing. Maybe we can move away from definitions an…" at bounding box center [967, 206] width 202 height 206
copy span "In our context, a section landmark can be used to make it easier to find and na…"
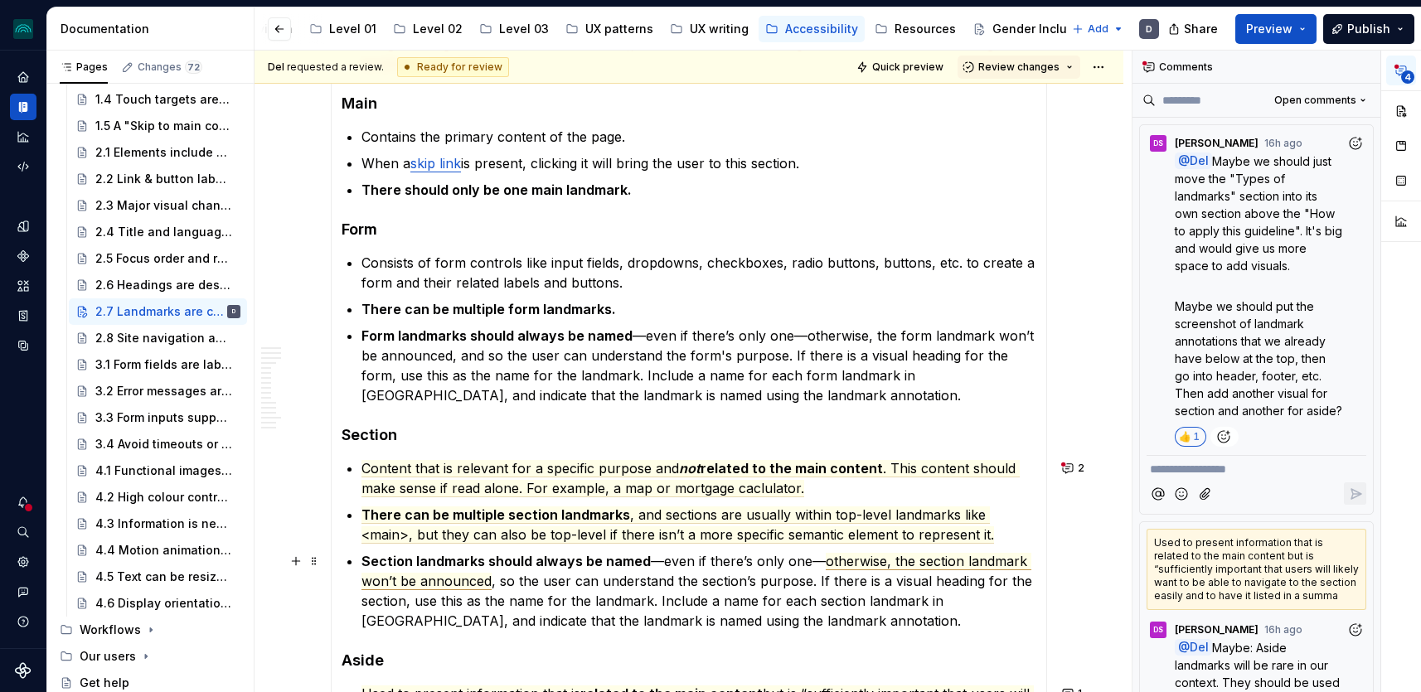
click at [855, 560] on span "otherwise, the section landmark won’t be announced" at bounding box center [697, 571] width 670 height 37
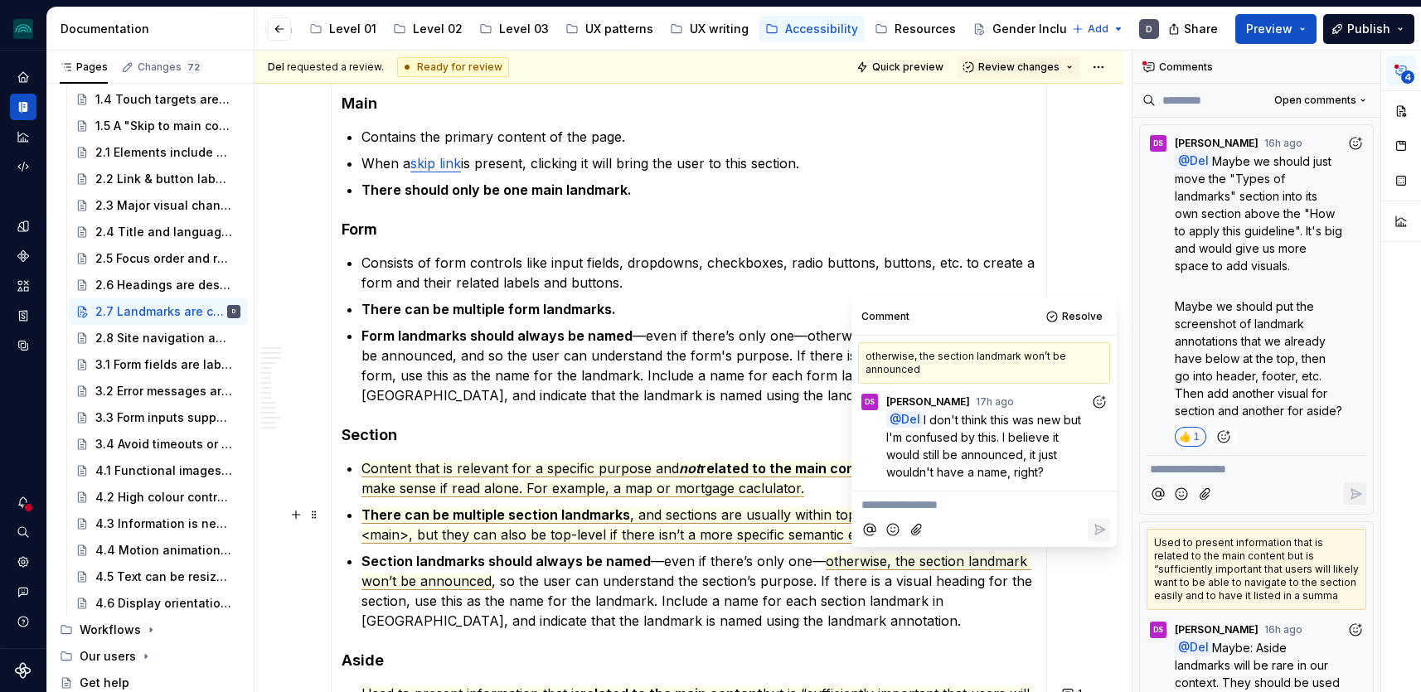
click at [825, 519] on span ", and sections are usually within top-level landmarks like <main>, but they can…" at bounding box center [678, 525] width 633 height 37
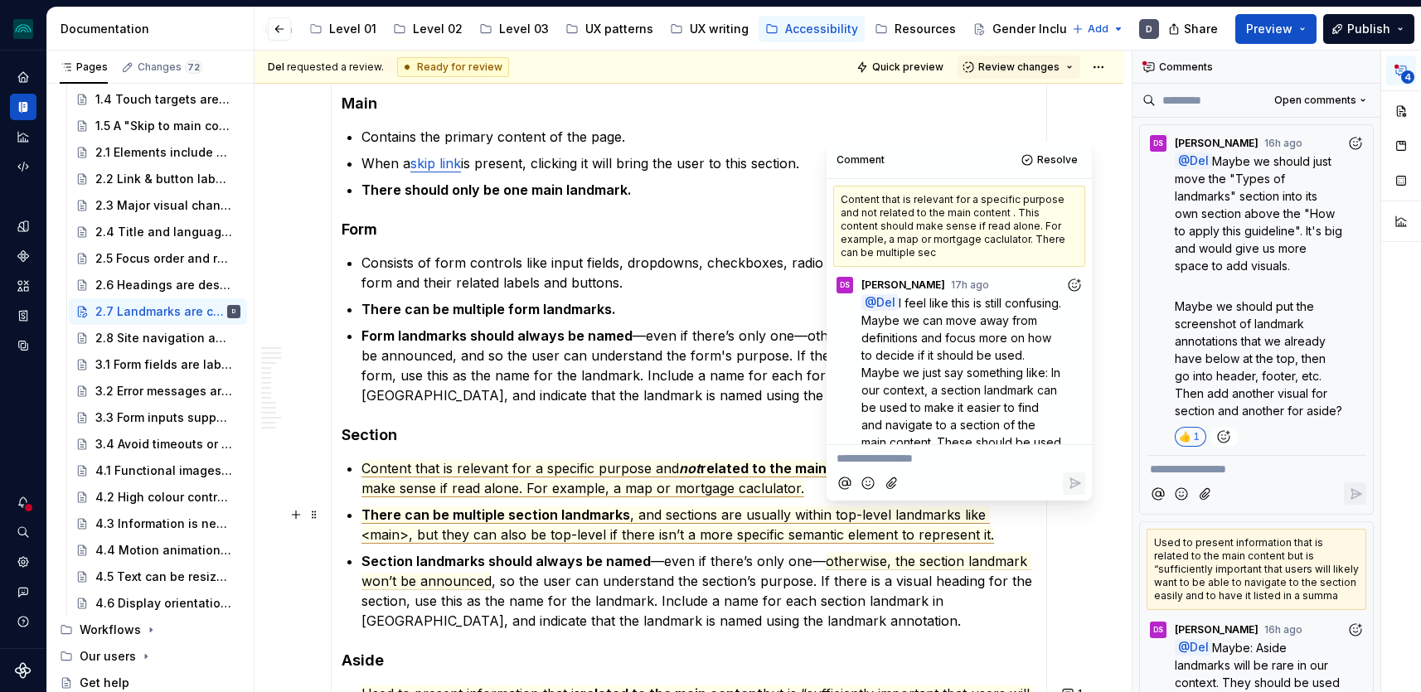
scroll to position [362, 0]
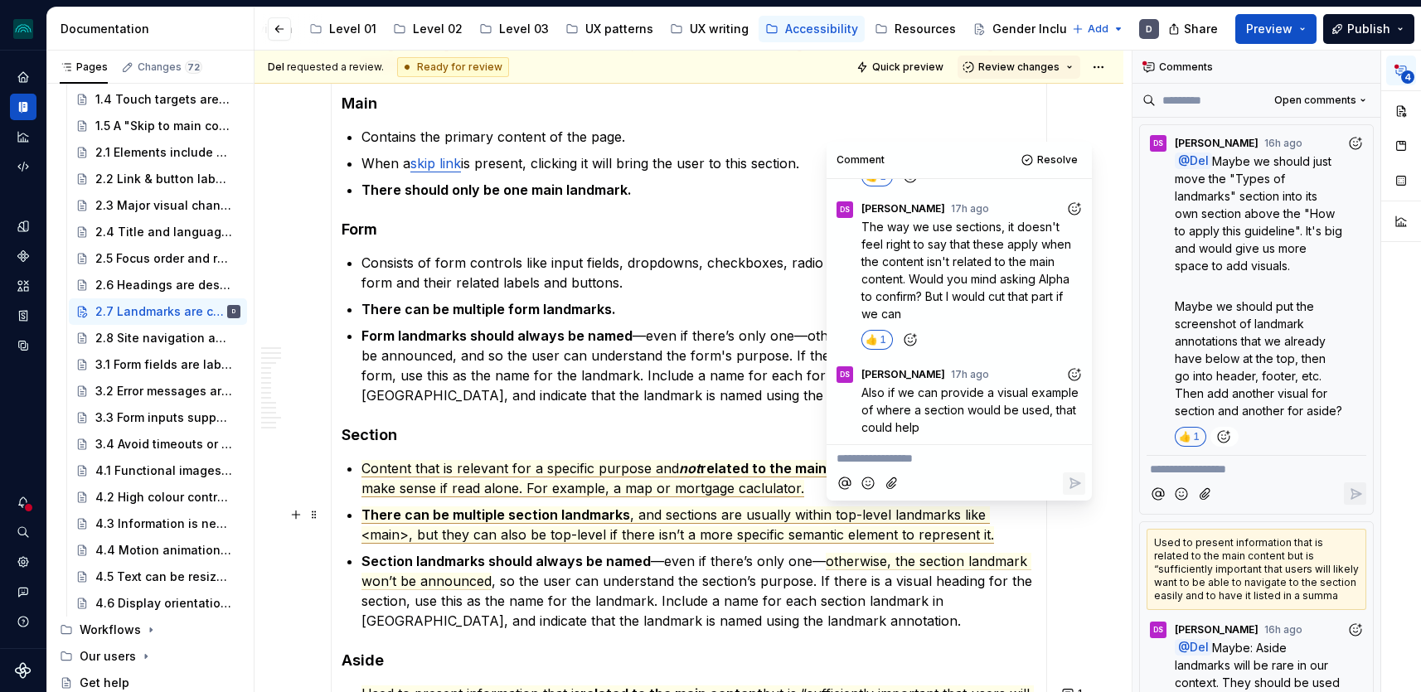
click at [808, 532] on span ", and sections are usually within top-level landmarks like <main>, but they can…" at bounding box center [678, 525] width 633 height 37
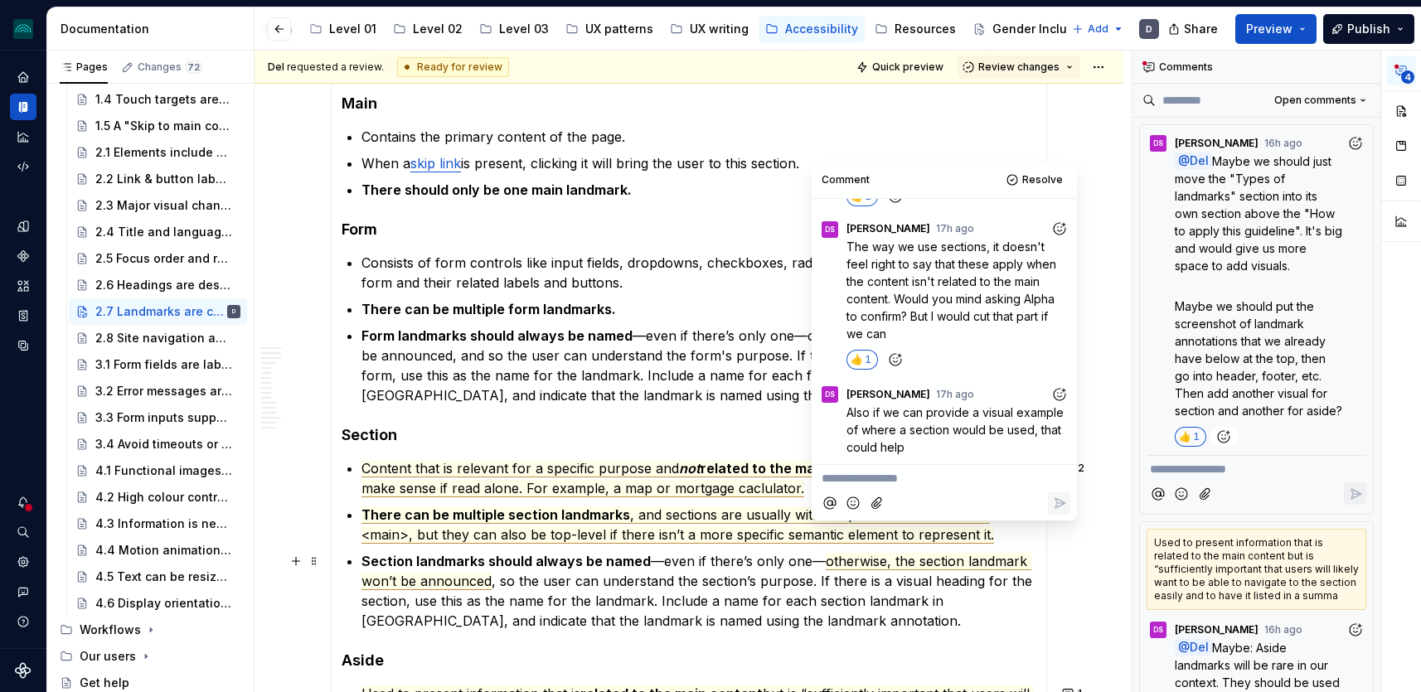
click at [871, 559] on span "otherwise, the section landmark won’t be announced" at bounding box center [697, 571] width 670 height 37
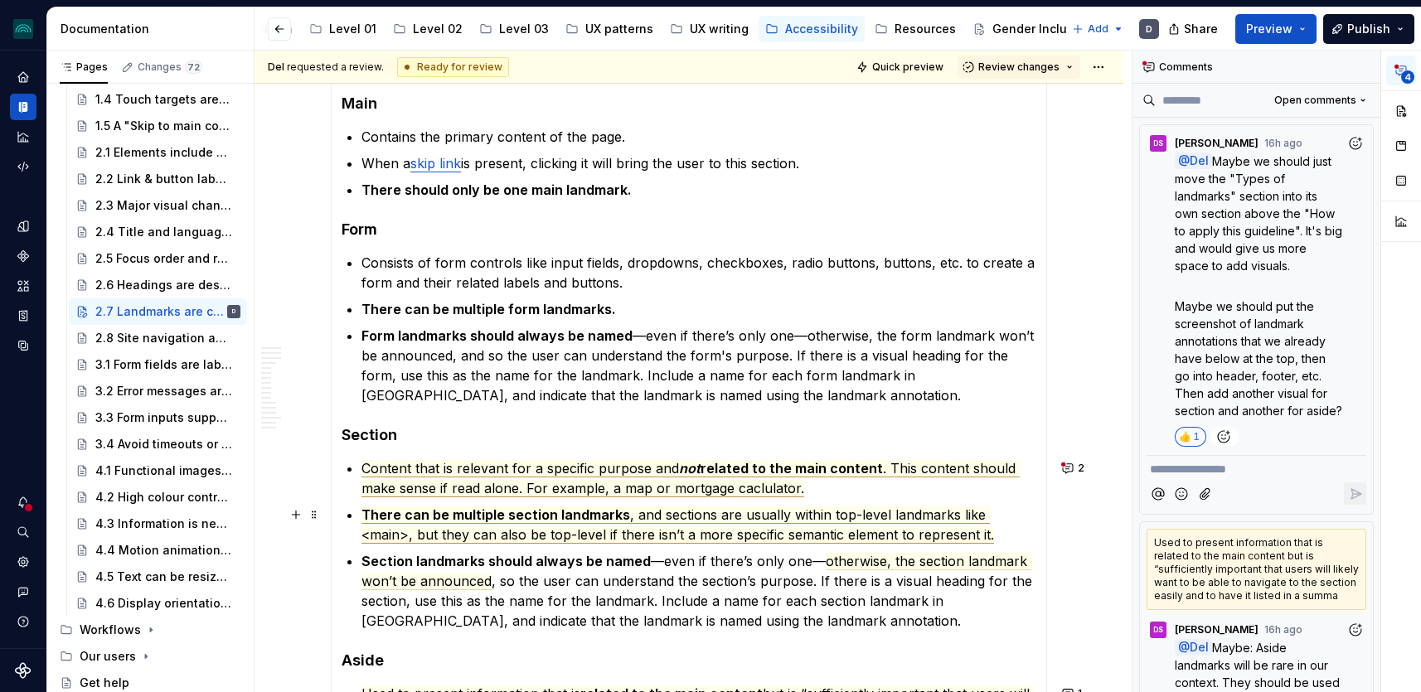
click at [754, 513] on span ", and sections are usually within top-level landmarks like <main>, but they can…" at bounding box center [678, 525] width 633 height 37
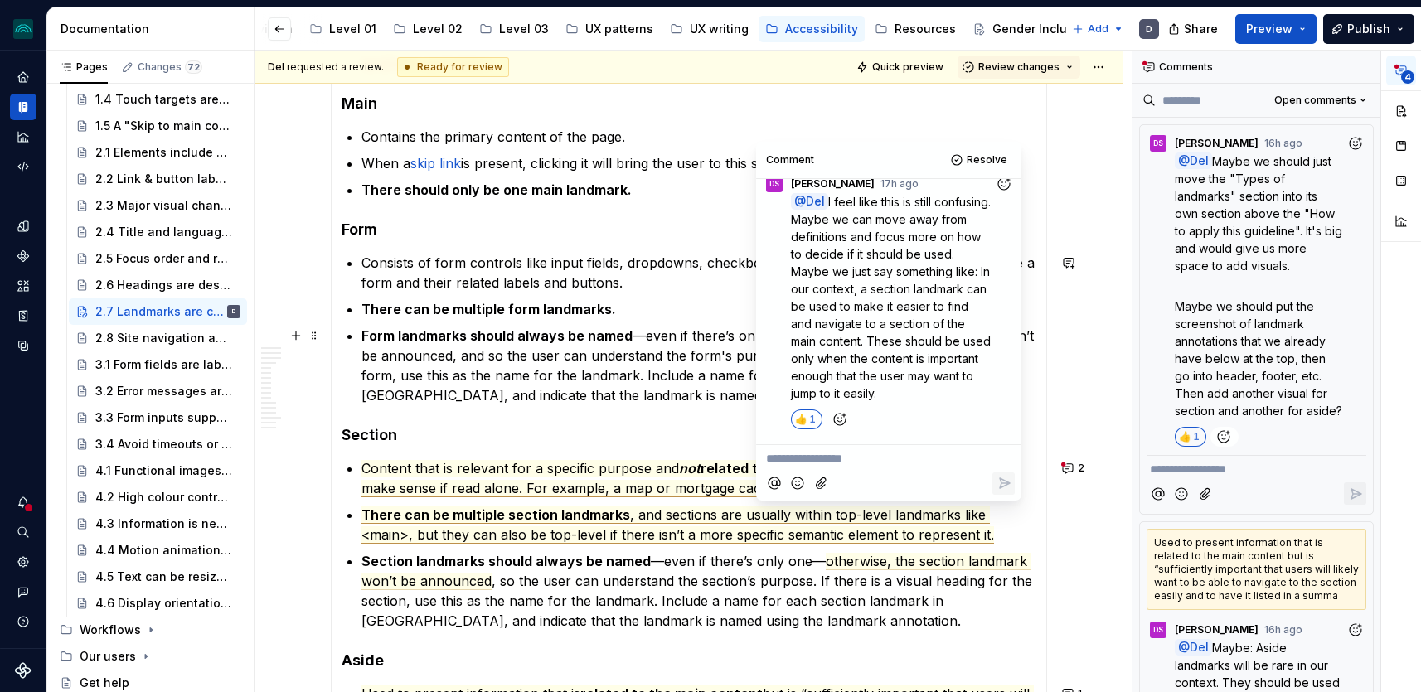
scroll to position [0, 0]
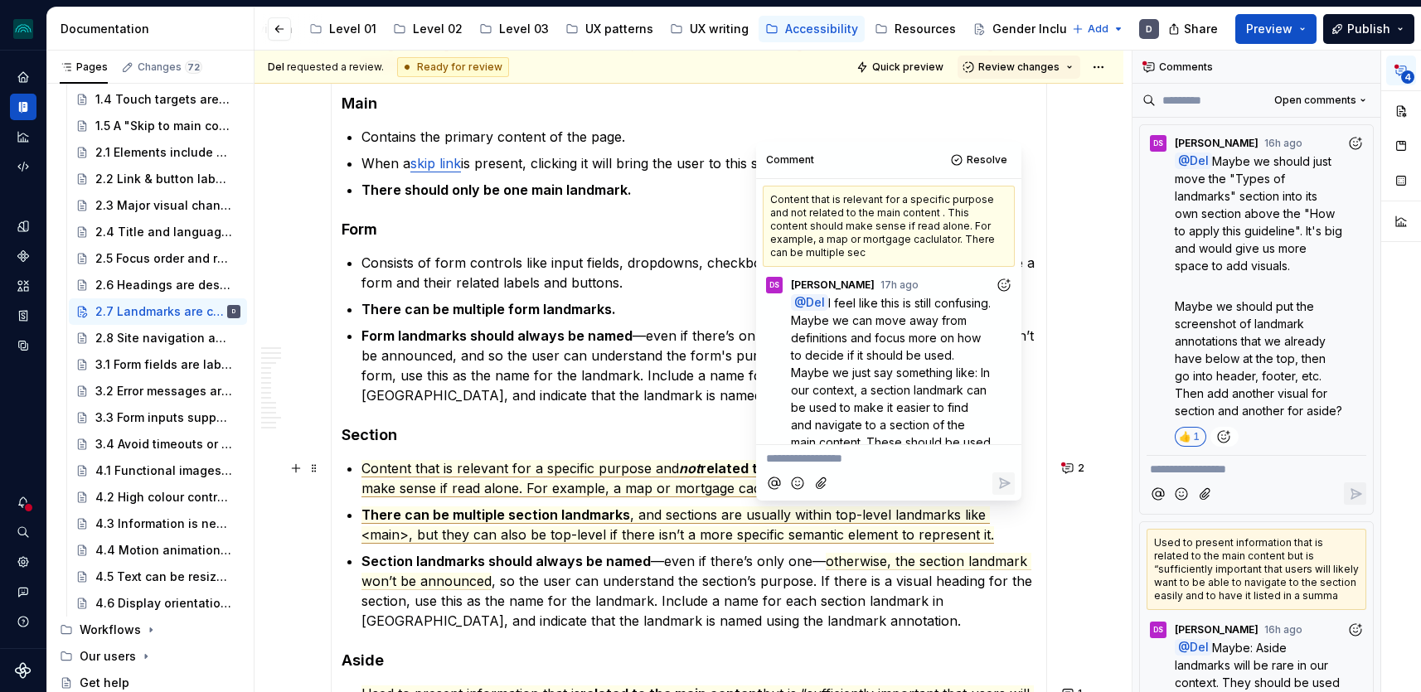
click at [638, 470] on span "Content that is relevant for a specific purpose and" at bounding box center [521, 468] width 318 height 17
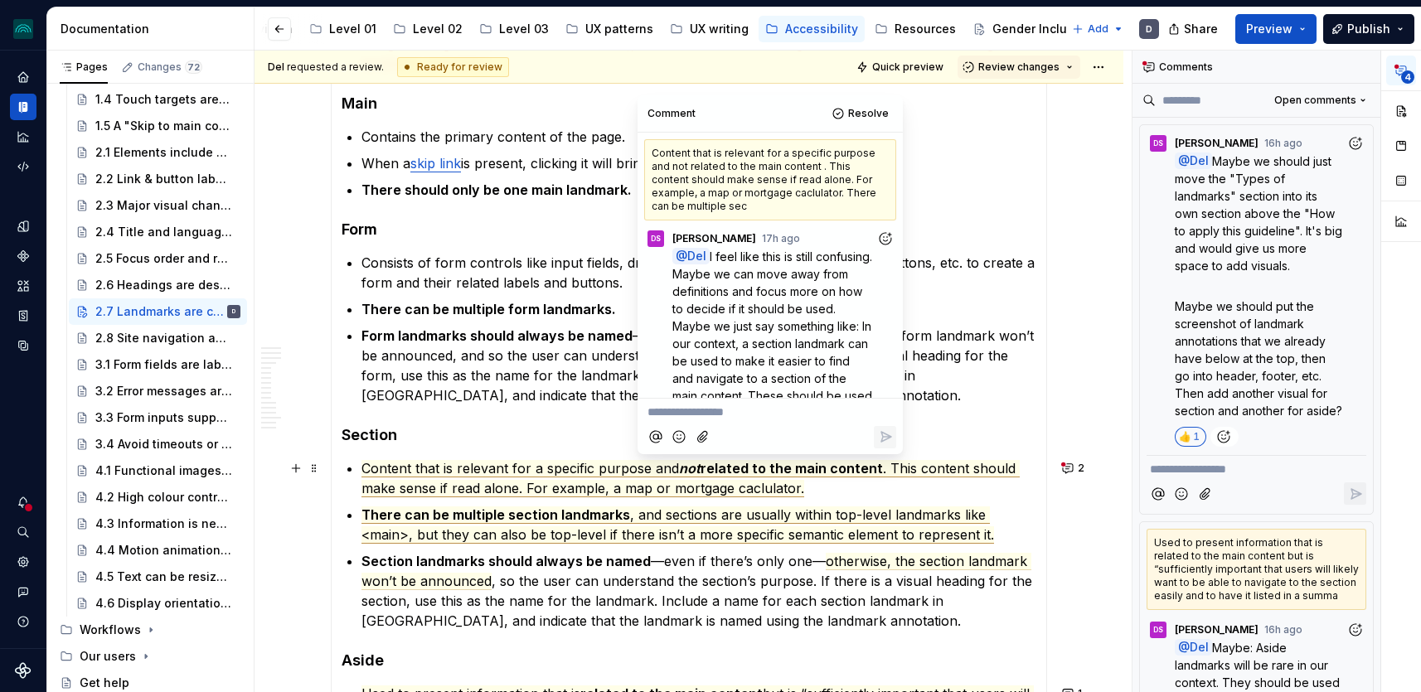
scroll to position [362, 0]
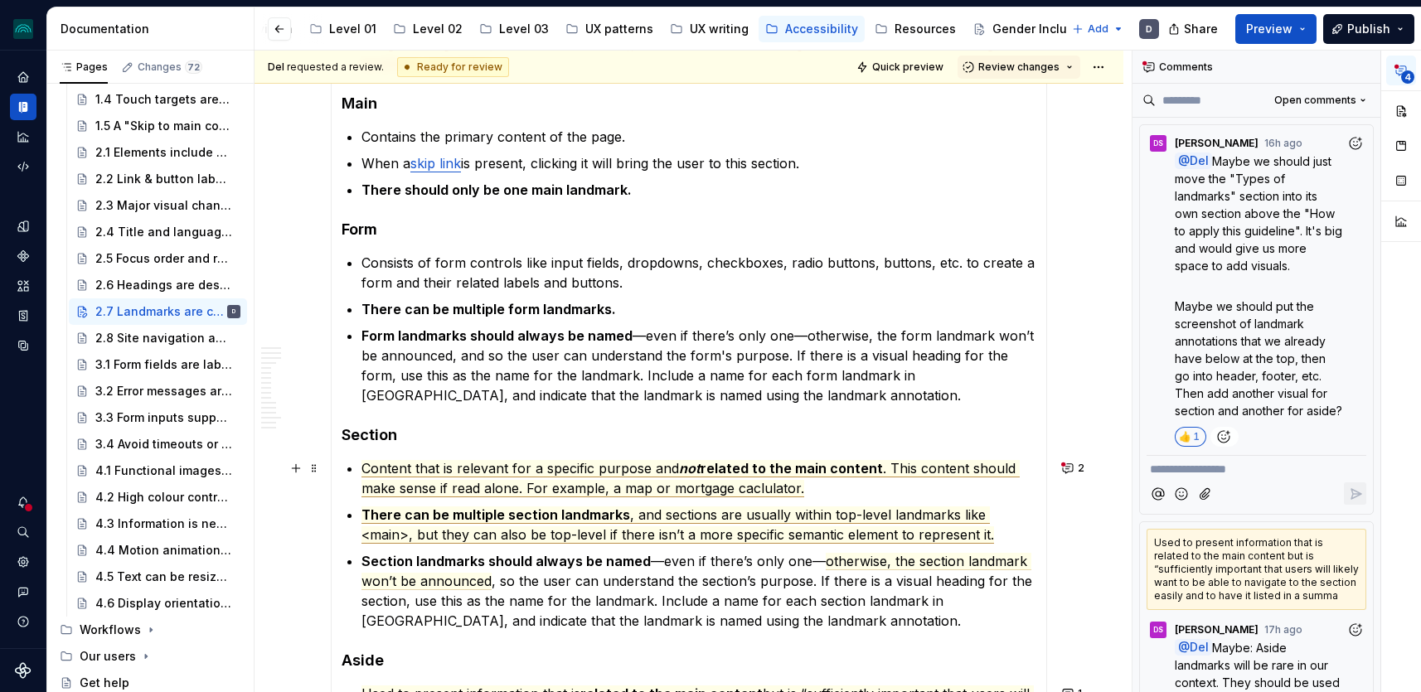
click at [368, 464] on span "Content that is relevant for a specific purpose and" at bounding box center [521, 468] width 318 height 17
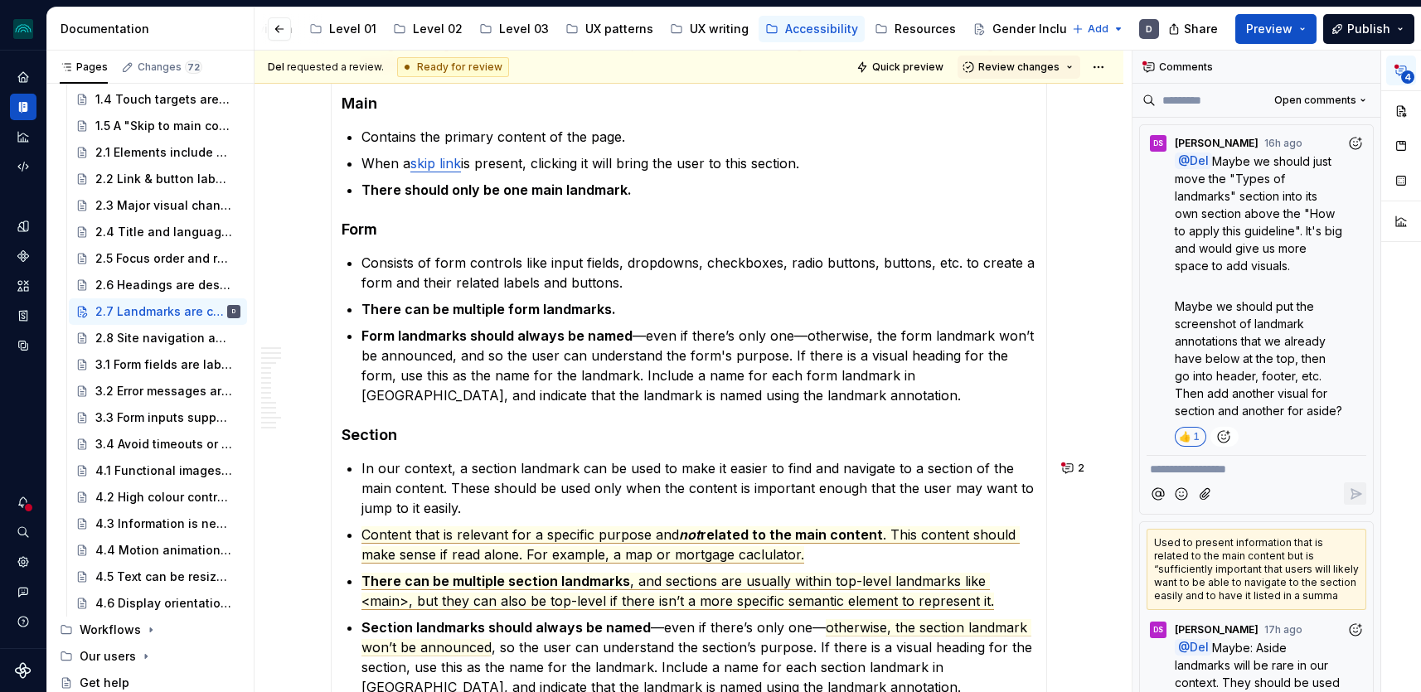
click at [797, 447] on section-item-column "Visually break the page into different regions using things like alignment, spa…" at bounding box center [689, 413] width 695 height 2198
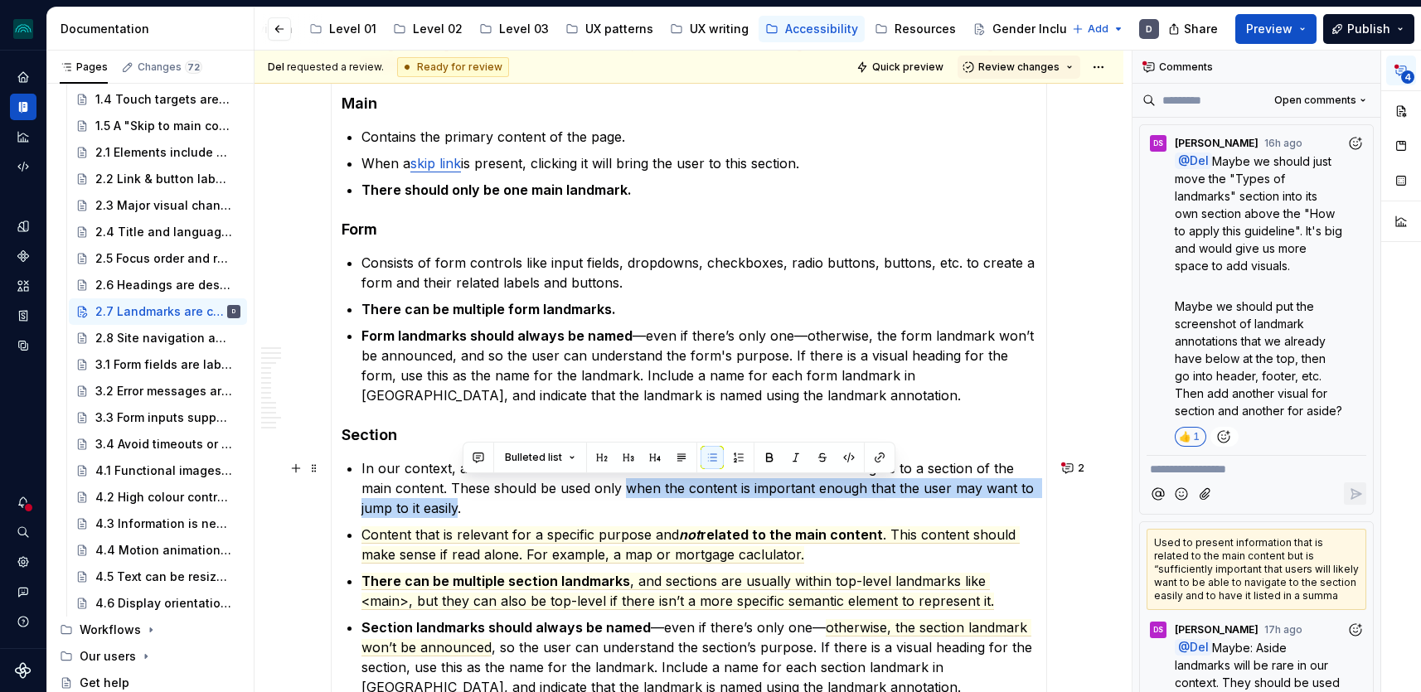
drag, startPoint x: 628, startPoint y: 488, endPoint x: 463, endPoint y: 514, distance: 167.0
click at [463, 514] on p "In our context, a section landmark can be used to make it easier to find and na…" at bounding box center [699, 489] width 675 height 60
type textarea "*"
click at [769, 454] on button "button" at bounding box center [769, 457] width 23 height 23
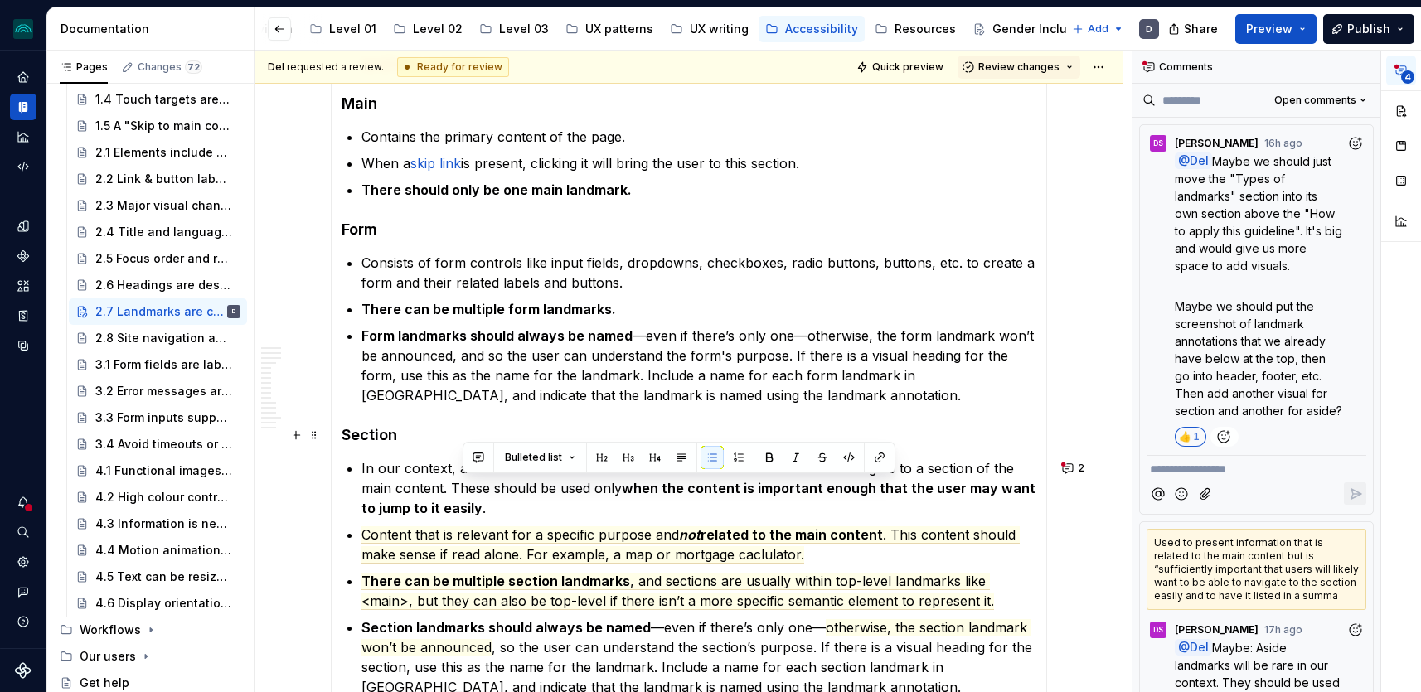
click at [818, 388] on p "Form landmarks should always be named —even if there’s only one—otherwise, the …" at bounding box center [699, 366] width 675 height 80
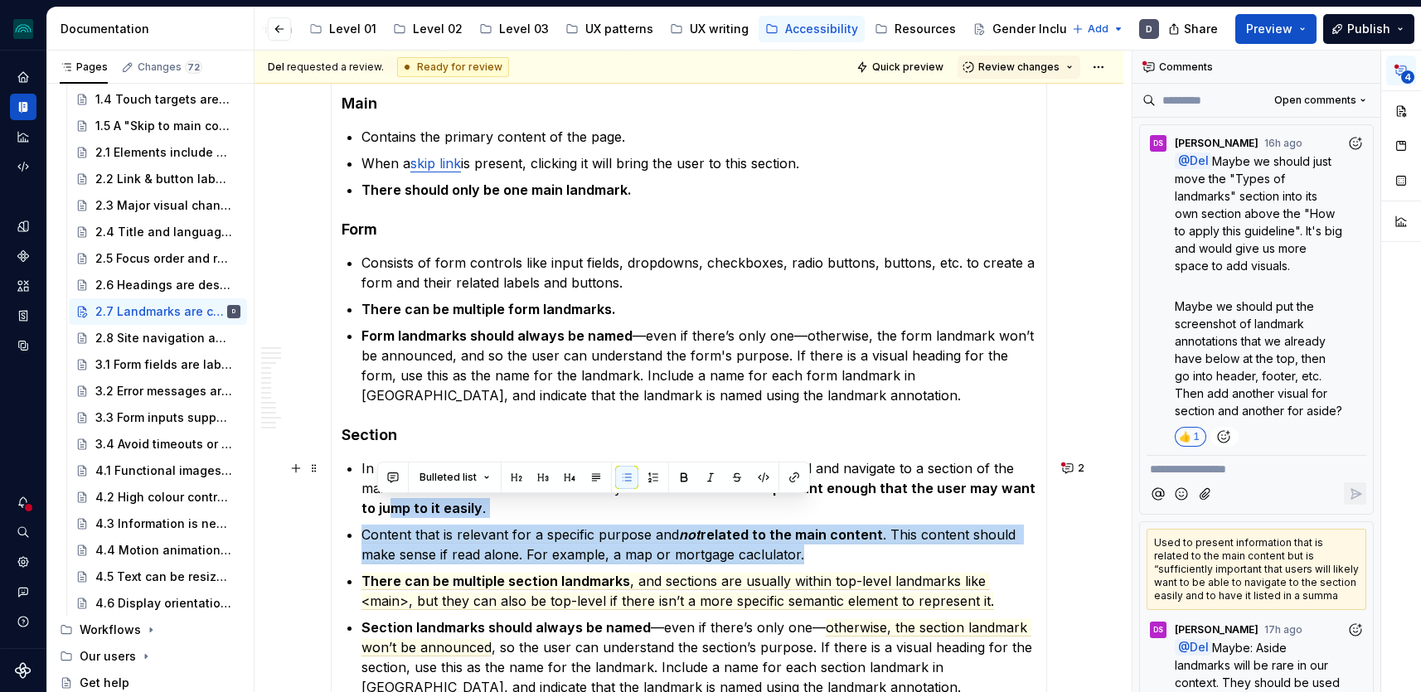
drag, startPoint x: 837, startPoint y: 556, endPoint x: 382, endPoint y: 517, distance: 456.9
click at [382, 517] on ul "In our context, a section landmark can be used to make it easier to find and na…" at bounding box center [699, 578] width 675 height 239
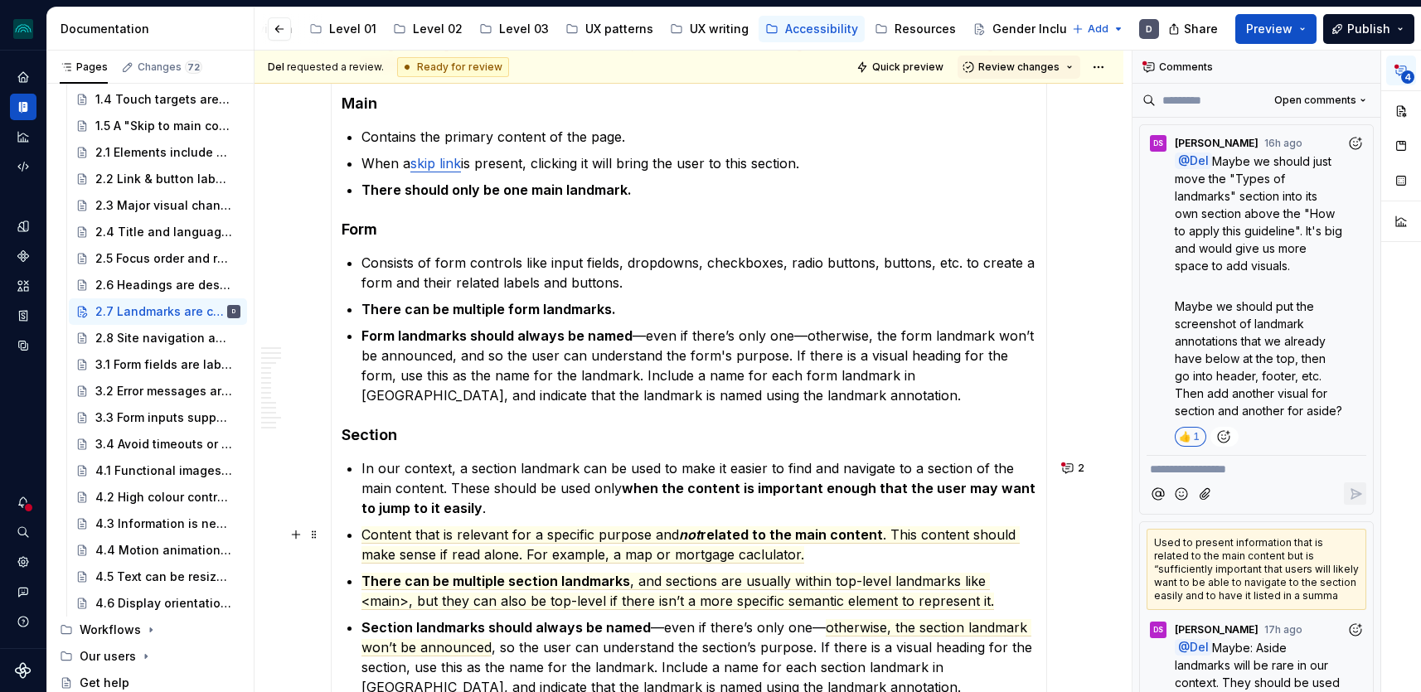
click at [848, 548] on p "Content that is relevant for a specific purpose and not related to the main con…" at bounding box center [699, 545] width 675 height 40
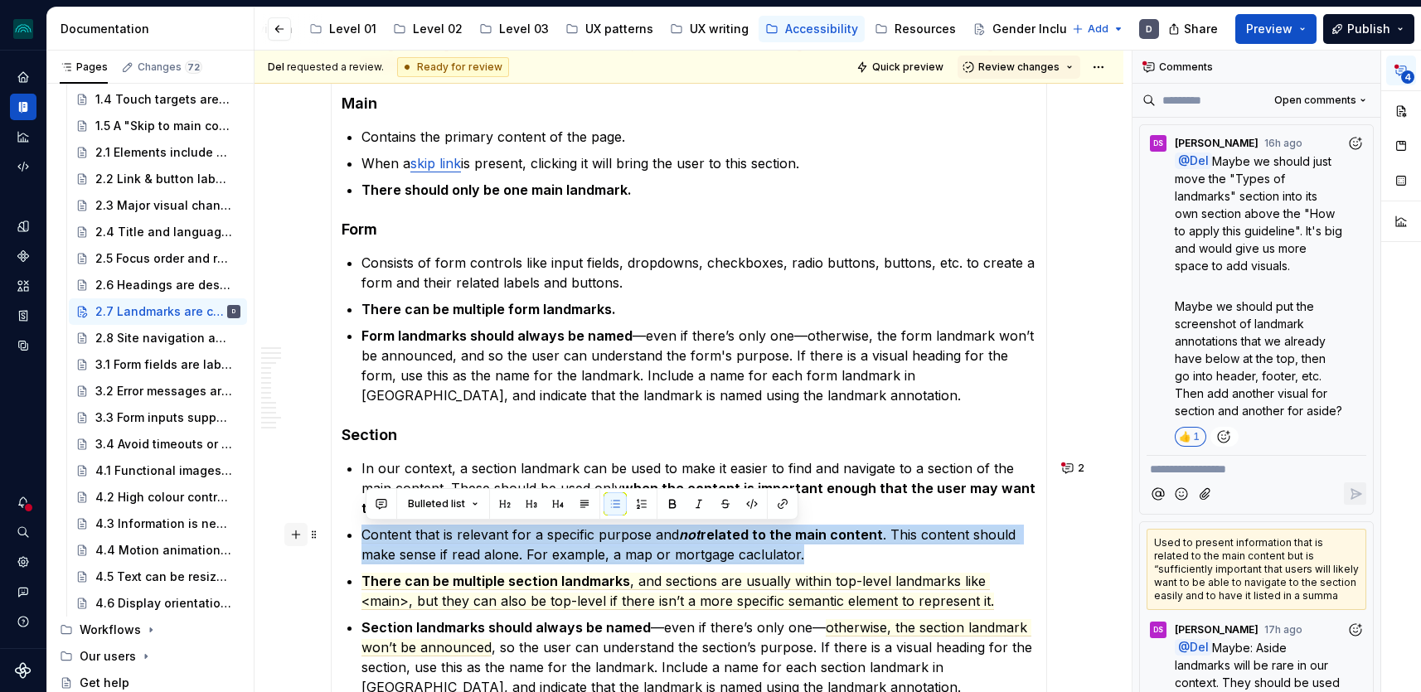
drag, startPoint x: 825, startPoint y: 556, endPoint x: 288, endPoint y: 529, distance: 538.0
click at [331, 529] on div "**********" at bounding box center [689, 69] width 716 height 3619
click at [714, 499] on button "button" at bounding box center [725, 504] width 23 height 23
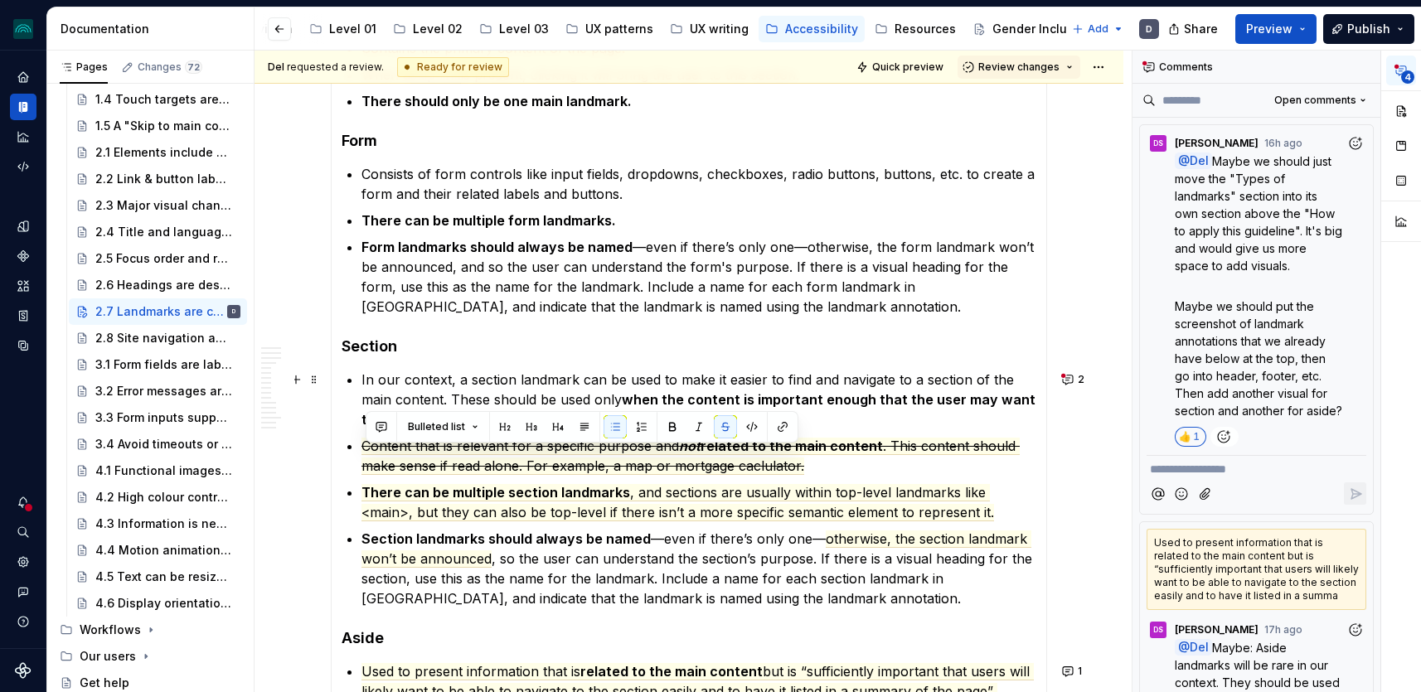
scroll to position [2153, 0]
click at [910, 500] on span ", and sections are usually within top-level landmarks like <main>, but they can…" at bounding box center [678, 501] width 633 height 37
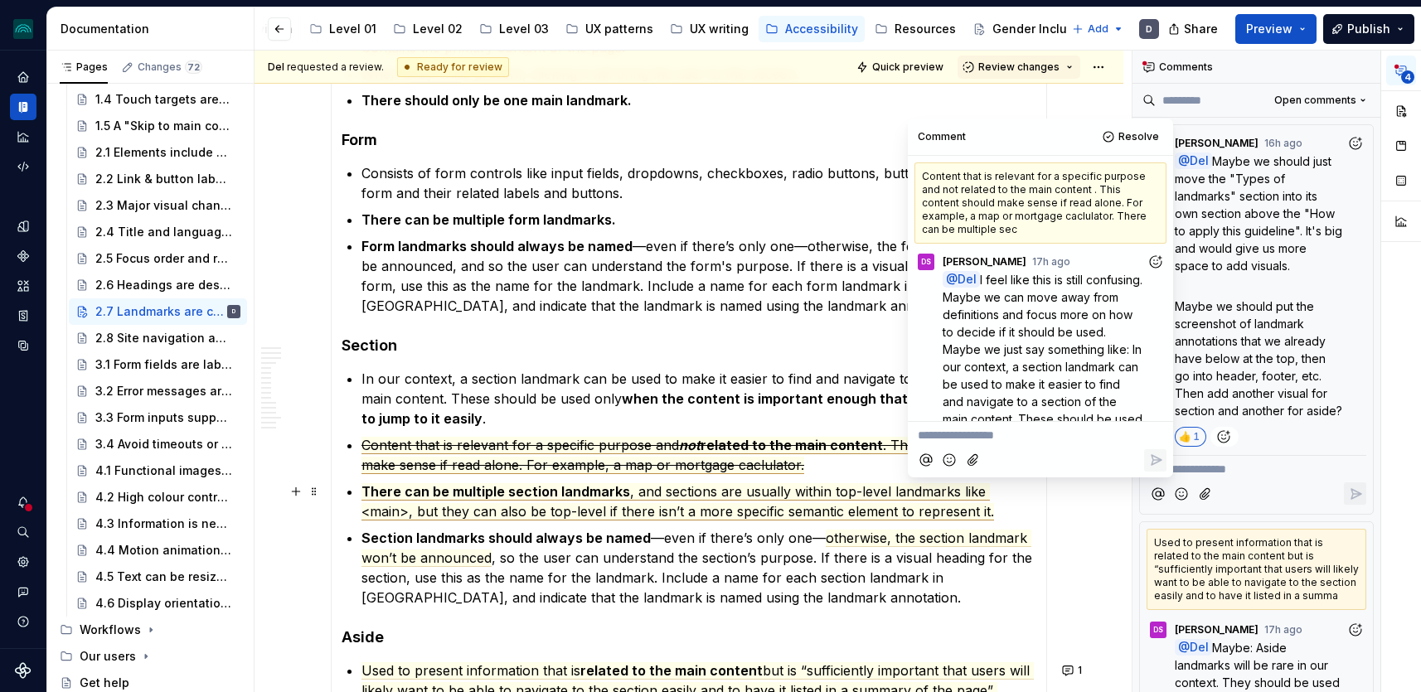
scroll to position [362, 0]
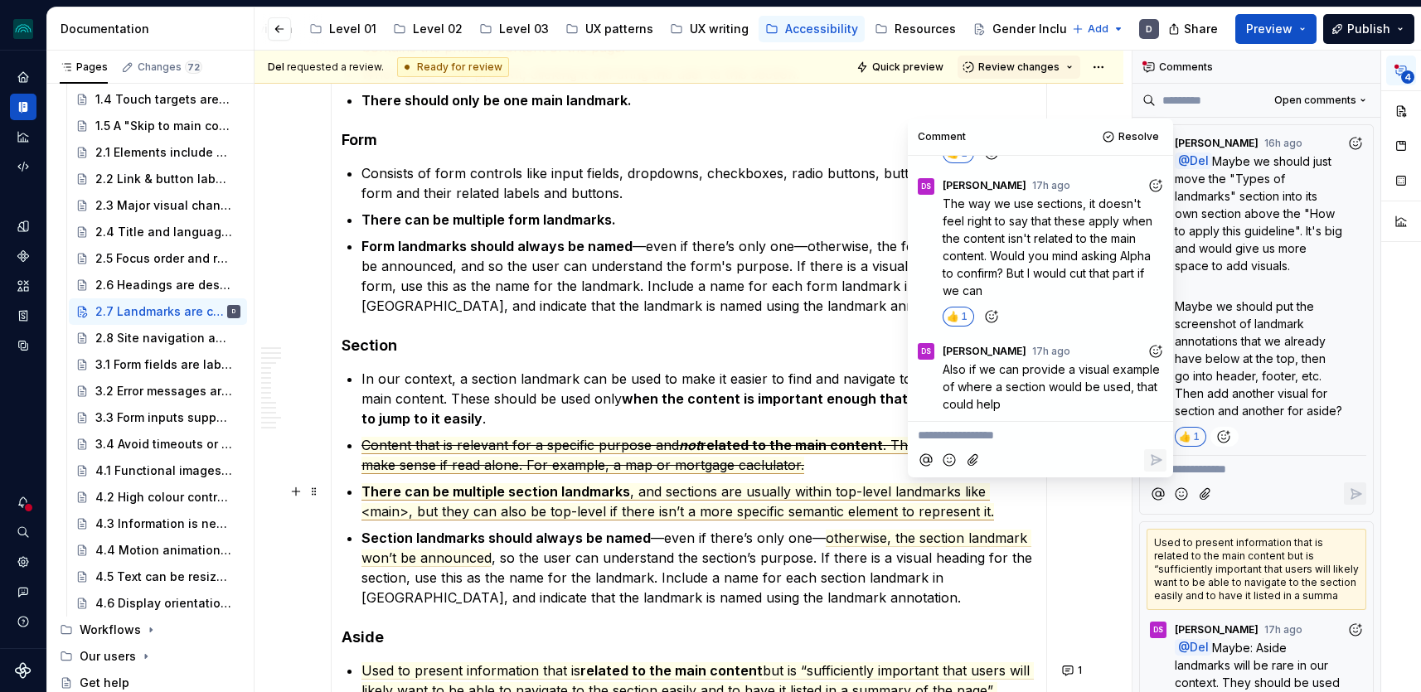
click at [993, 514] on p "There can be multiple section landmarks , and sections are usually within top-l…" at bounding box center [699, 502] width 675 height 40
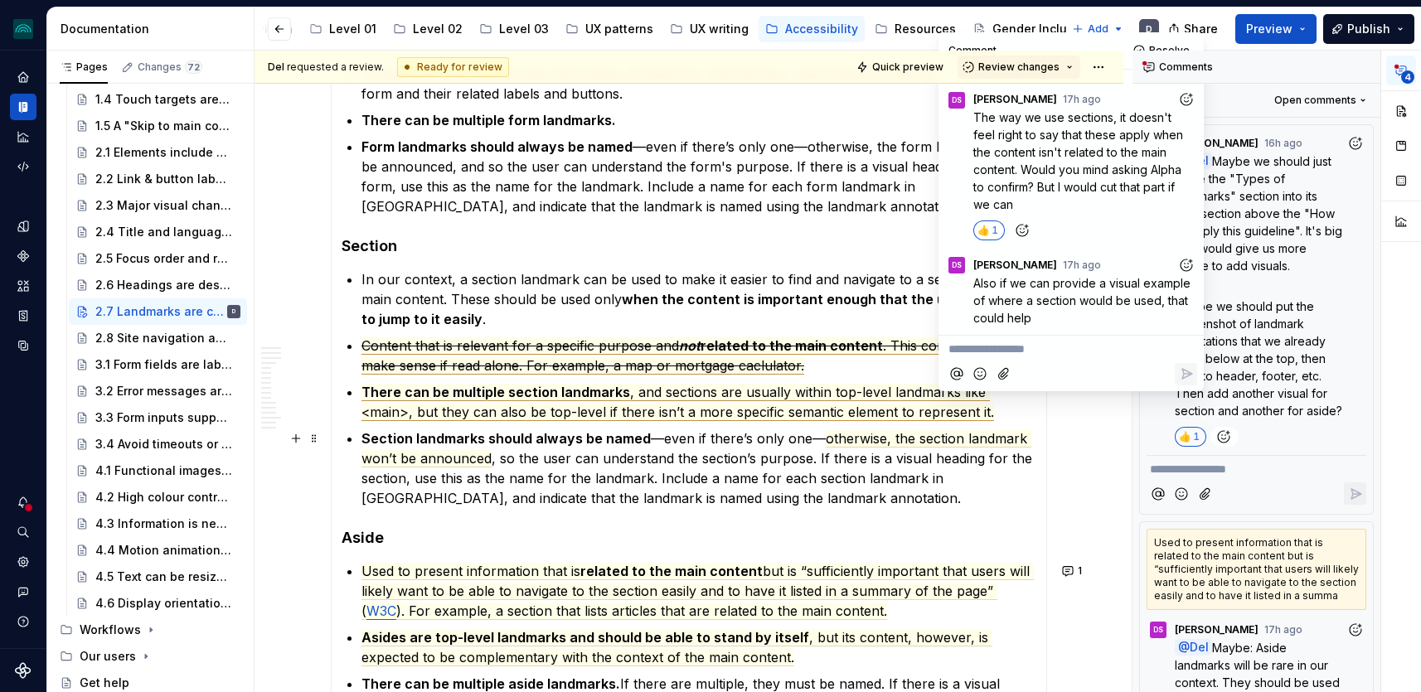
scroll to position [2268, 0]
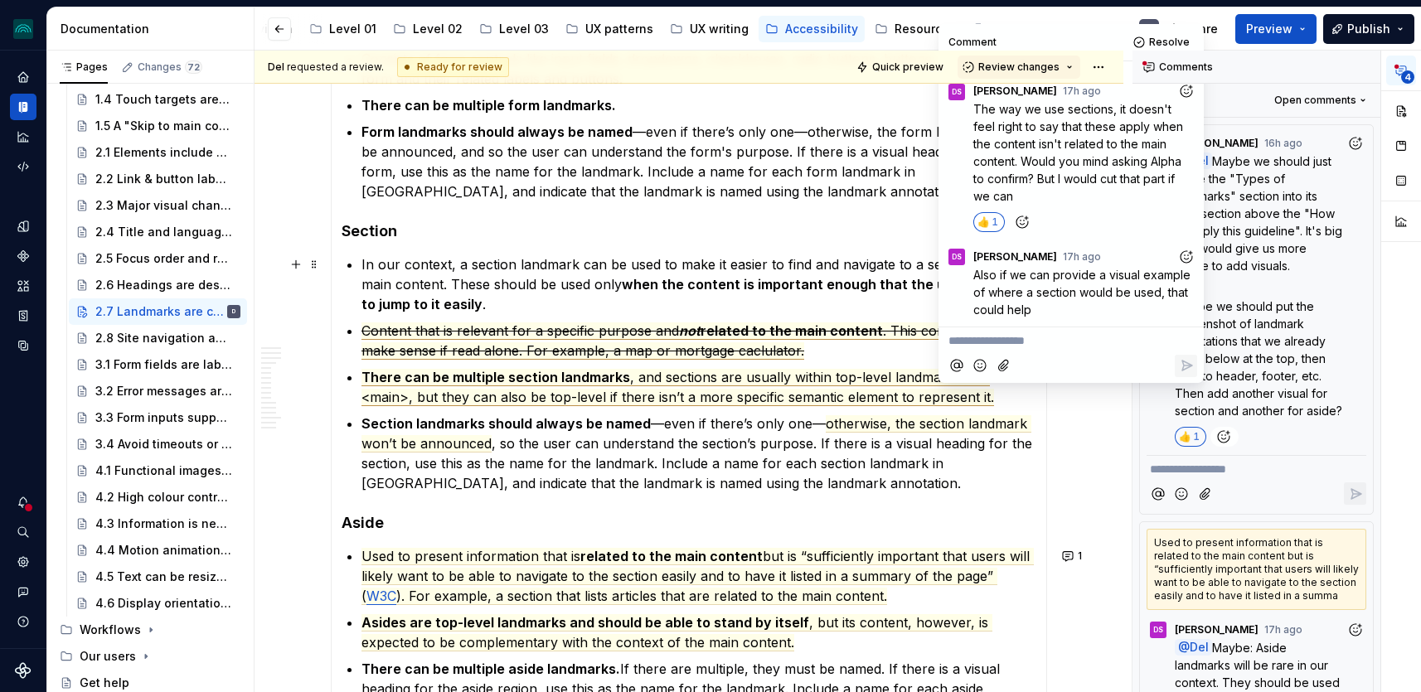
click at [623, 273] on p "In our context, a section landmark can be used to make it easier to find and na…" at bounding box center [699, 285] width 675 height 60
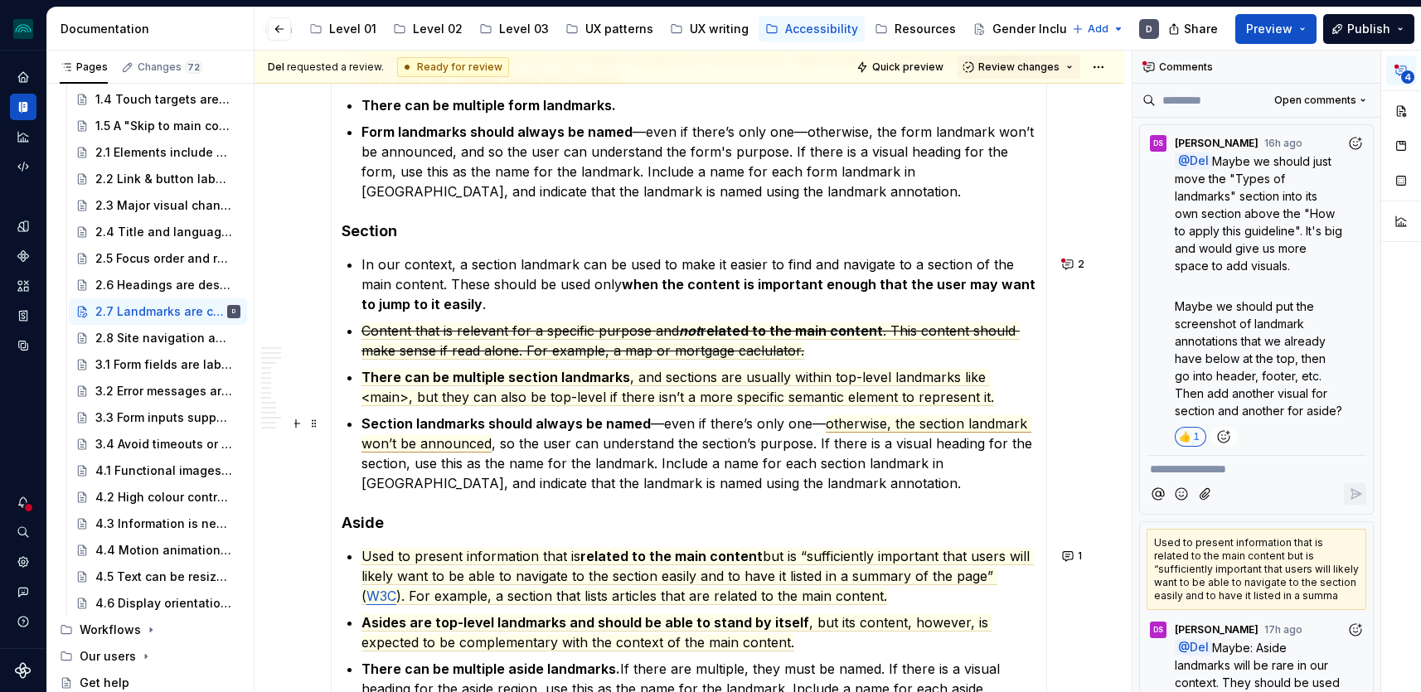
click at [886, 426] on span "otherwise, the section landmark won’t be announced" at bounding box center [697, 433] width 670 height 37
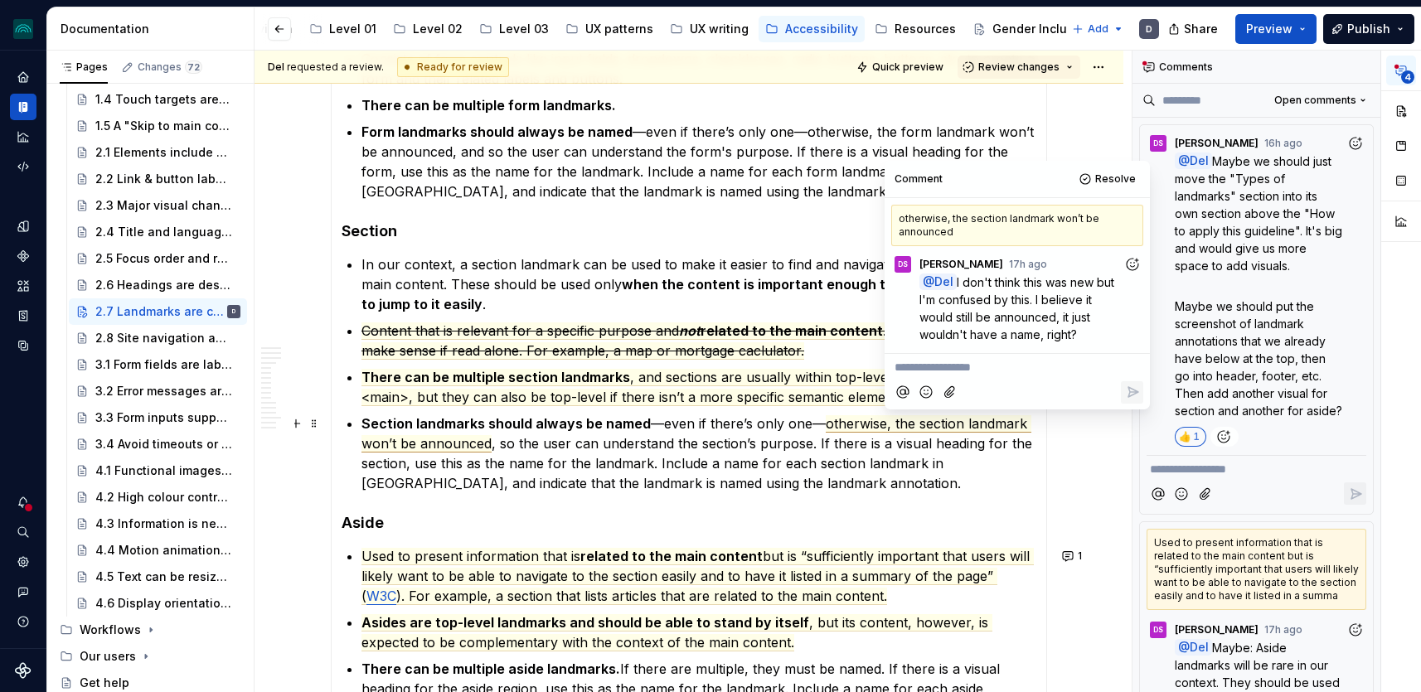
click at [507, 437] on p "Section landmarks should always be named —even if there’s only one— otherwise, …" at bounding box center [699, 454] width 675 height 80
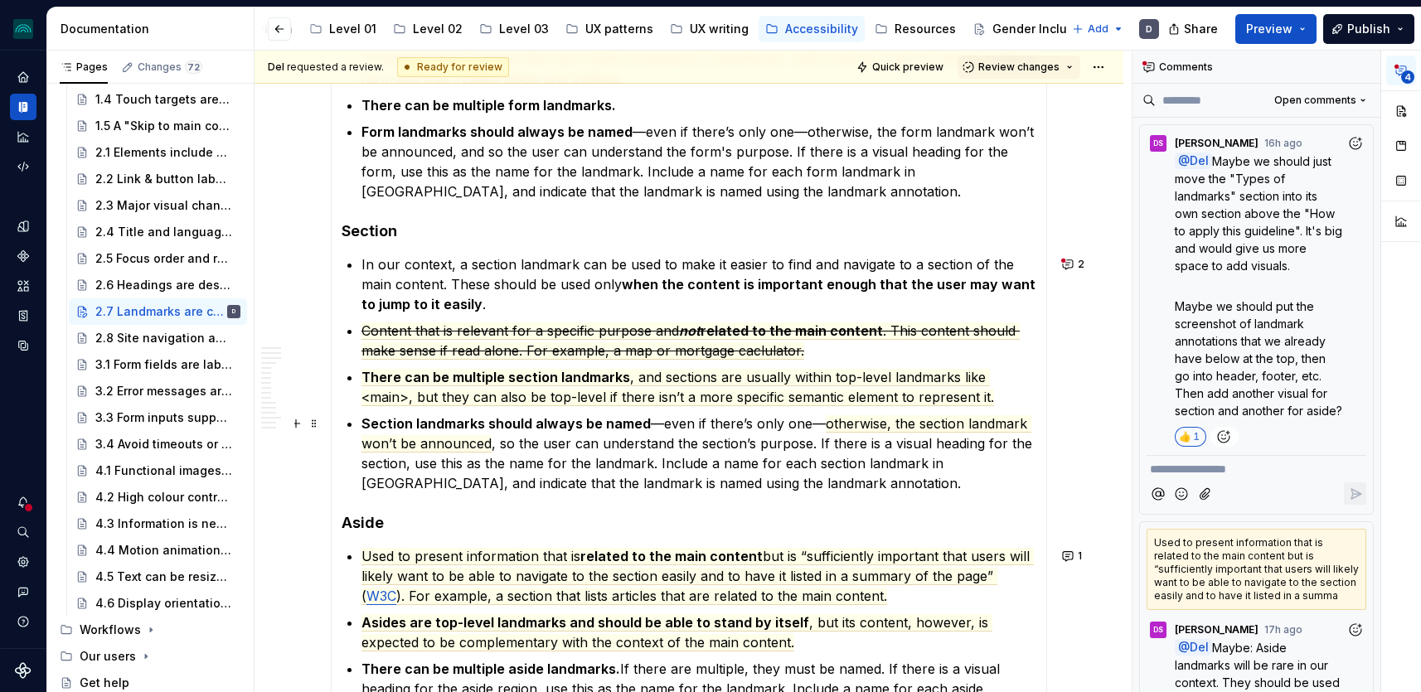
click at [499, 445] on p "Section landmarks should always be named —even if there’s only one— otherwise, …" at bounding box center [699, 454] width 675 height 80
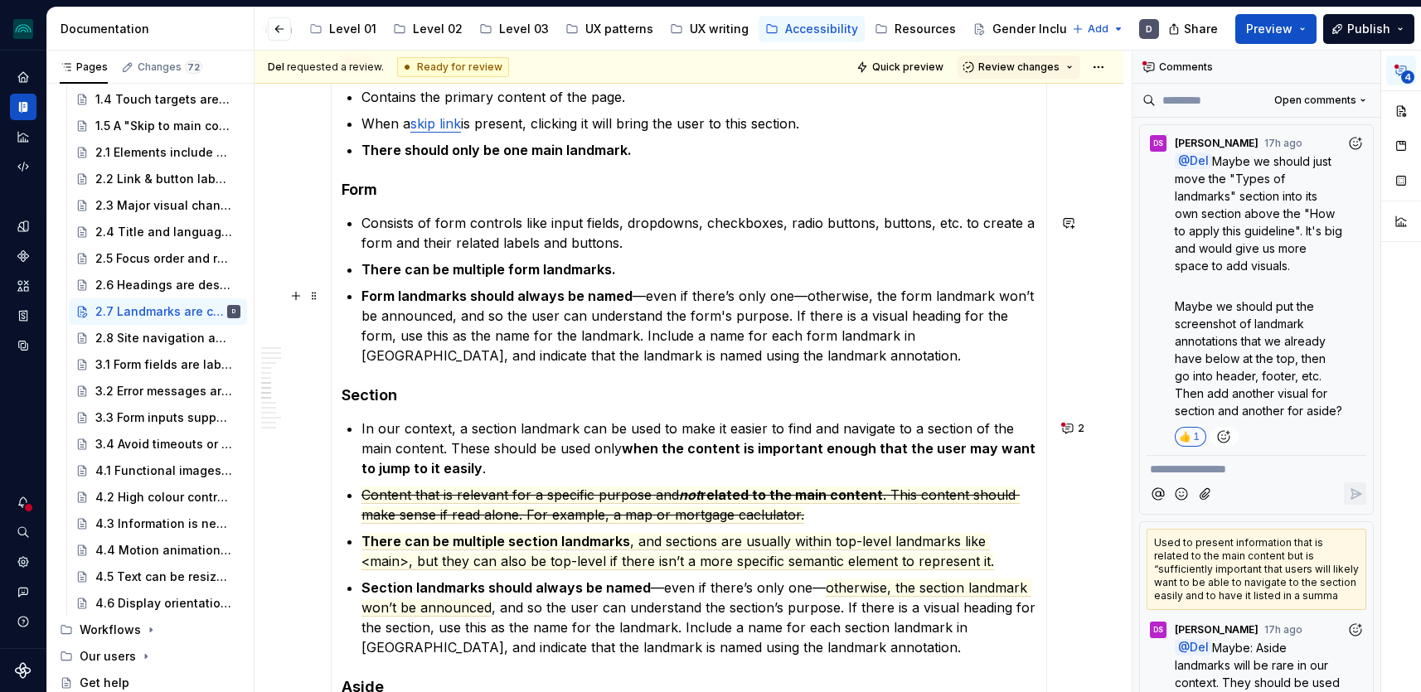
scroll to position [2105, 0]
click at [882, 590] on span "otherwise, the section landmark won’t be announced" at bounding box center [697, 597] width 670 height 37
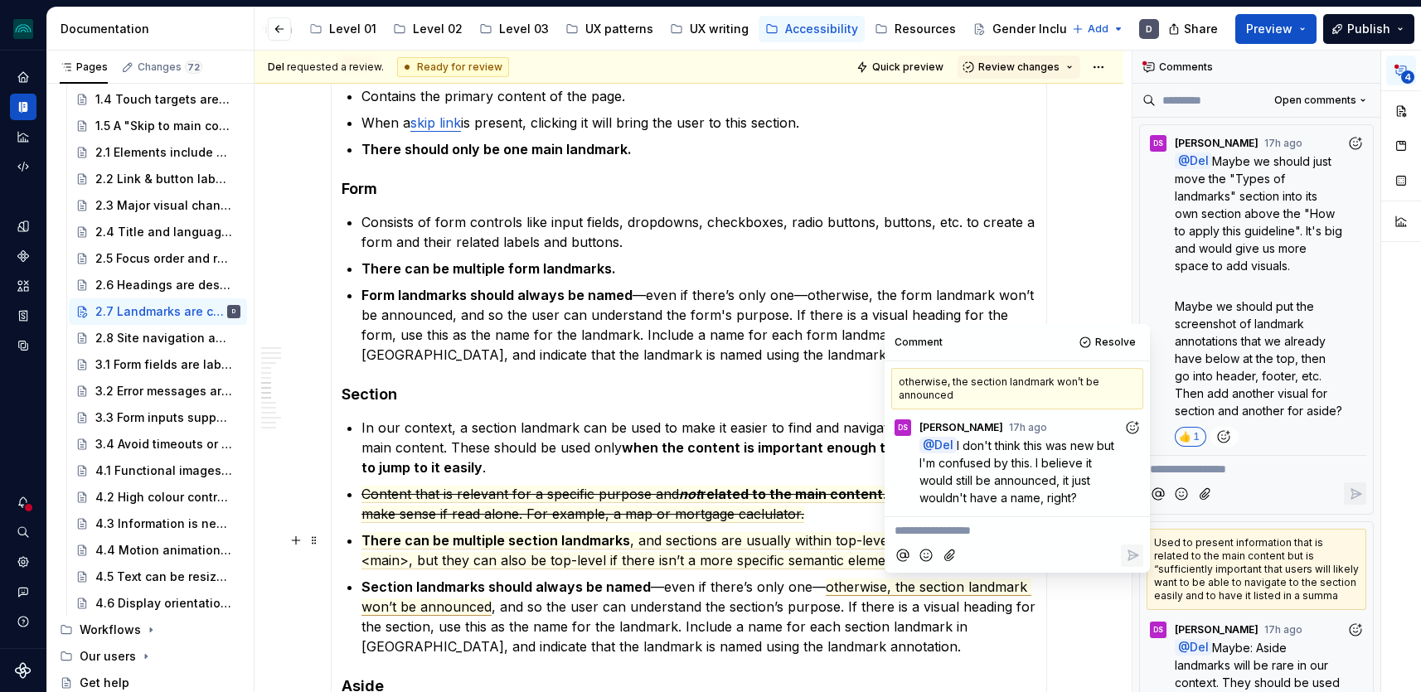
click at [951, 529] on p "**********" at bounding box center [1017, 530] width 245 height 17
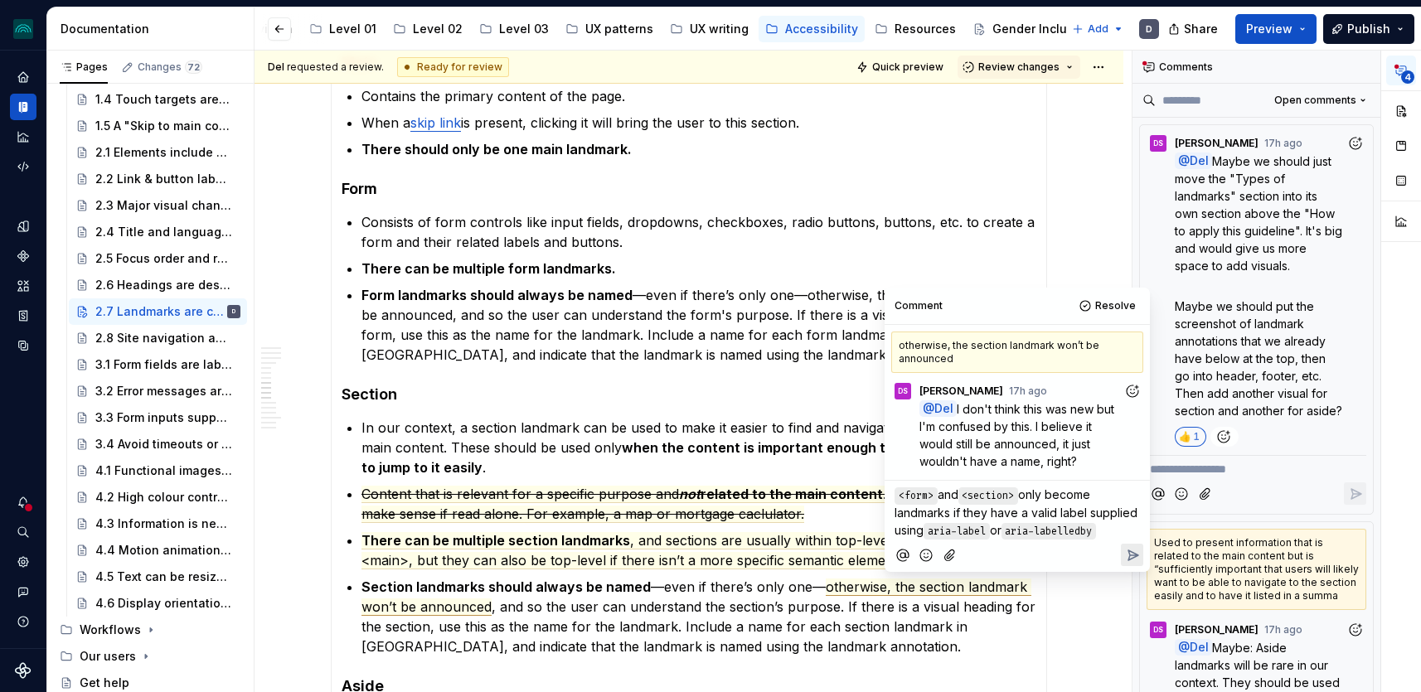
type textarea "*"
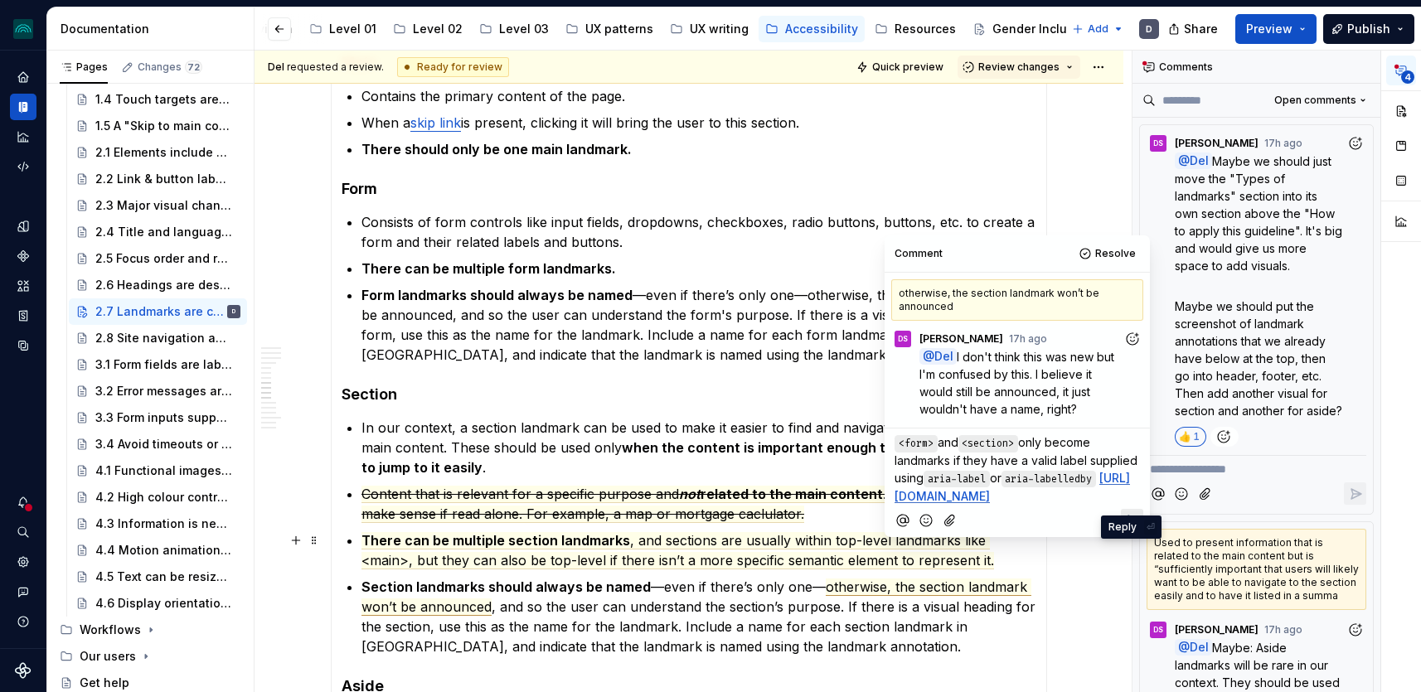
click at [1129, 529] on icon "Reply" at bounding box center [1132, 520] width 17 height 17
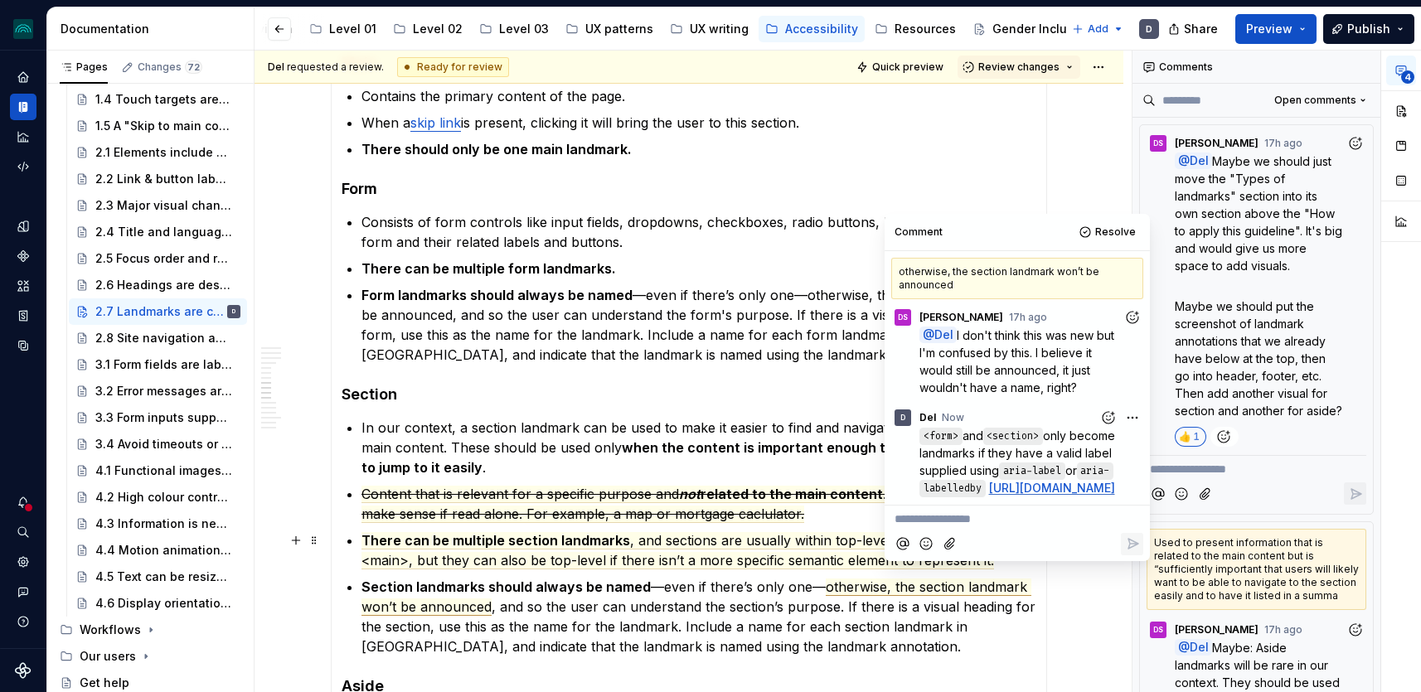
scroll to position [41, 0]
click at [1128, 379] on html "iceberg D Design system data Documentation Accessibility guide for tree Page tr…" at bounding box center [710, 346] width 1421 height 692
click at [1105, 405] on span "Edit comment" at bounding box center [1080, 408] width 78 height 17
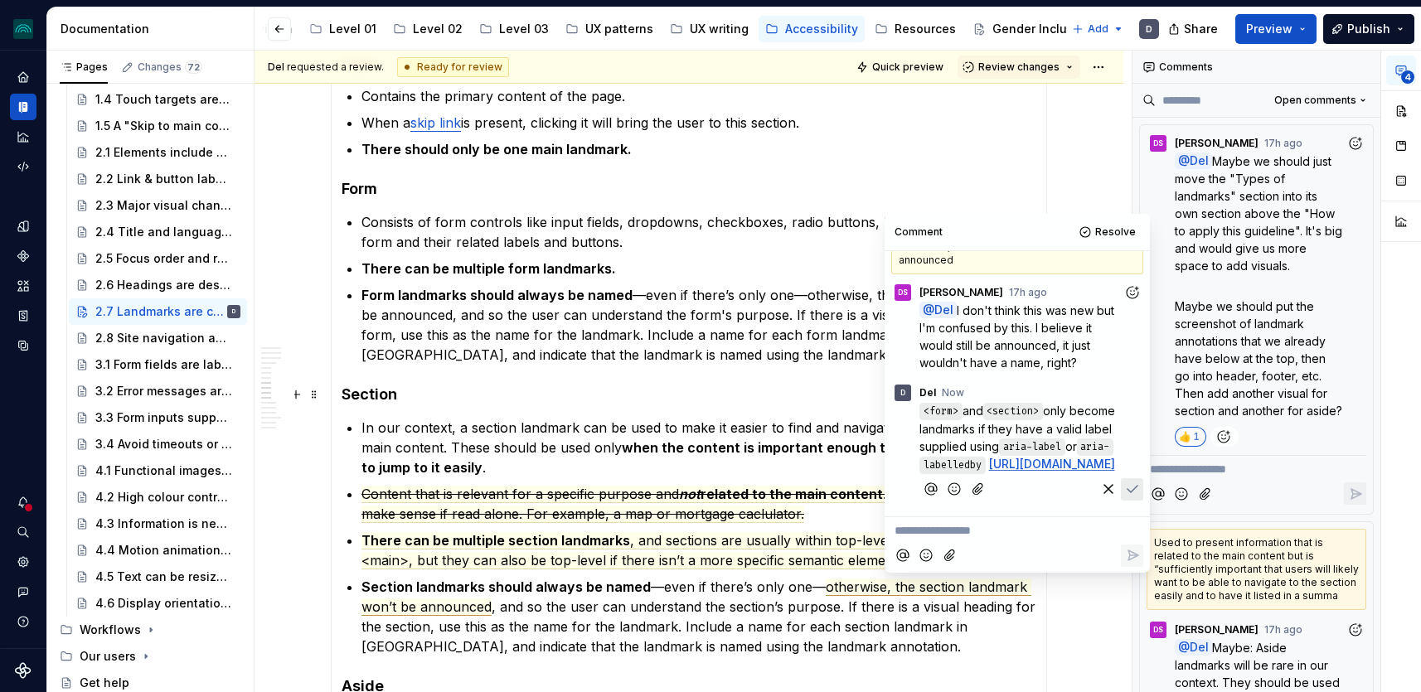
click at [918, 402] on div "<form> and <section> only become landmarks if they have a valid label supplied …" at bounding box center [1017, 454] width 252 height 104
click at [920, 403] on code "<form>" at bounding box center [941, 411] width 43 height 17
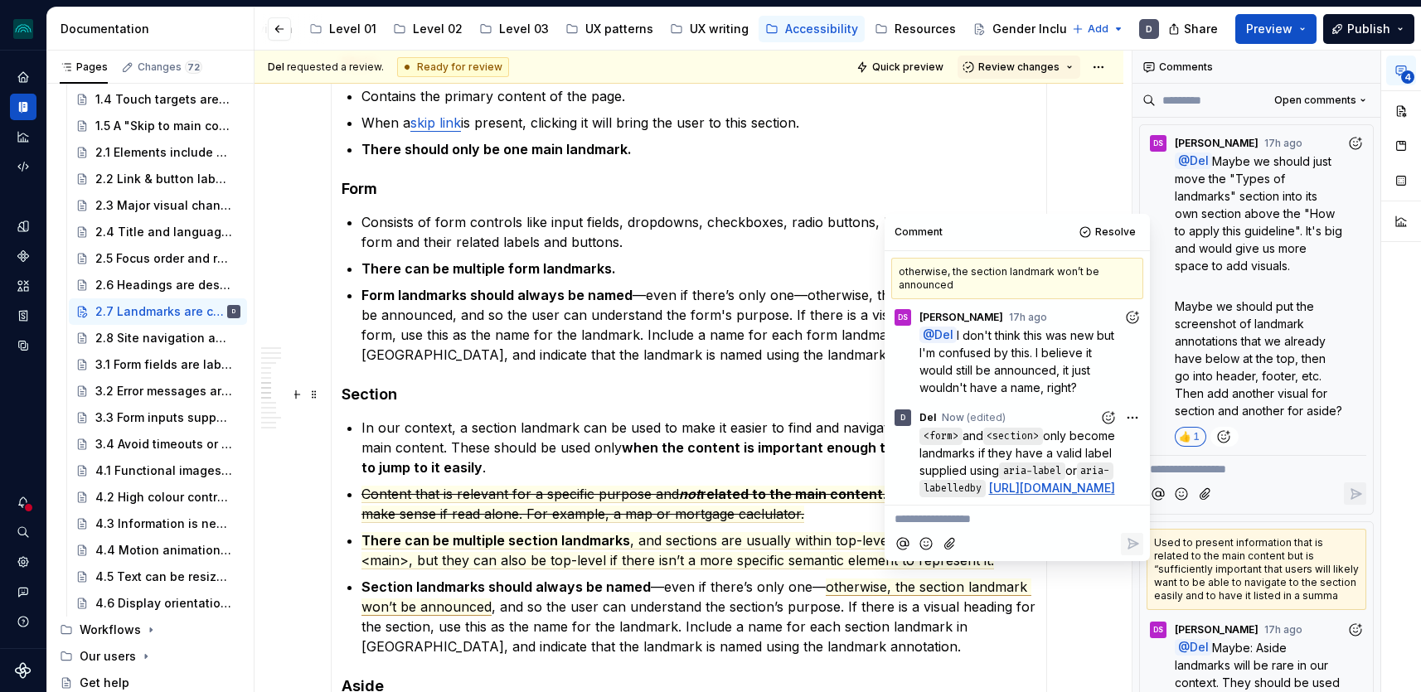
click at [1132, 381] on body "iceberg D Design system data Documentation Accessibility guide for tree Page tr…" at bounding box center [710, 346] width 1421 height 692
click at [1090, 401] on span "Edit comment" at bounding box center [1080, 408] width 78 height 17
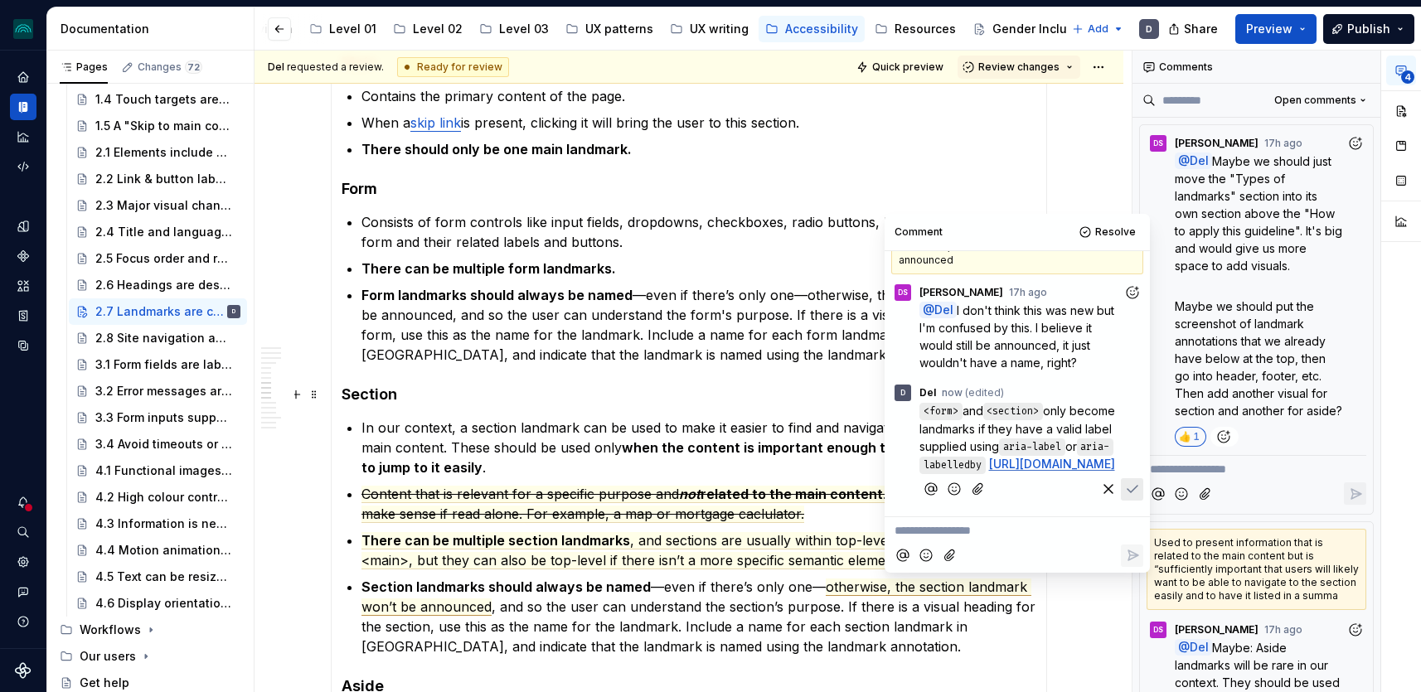
click at [921, 403] on code "<form>" at bounding box center [941, 411] width 43 height 17
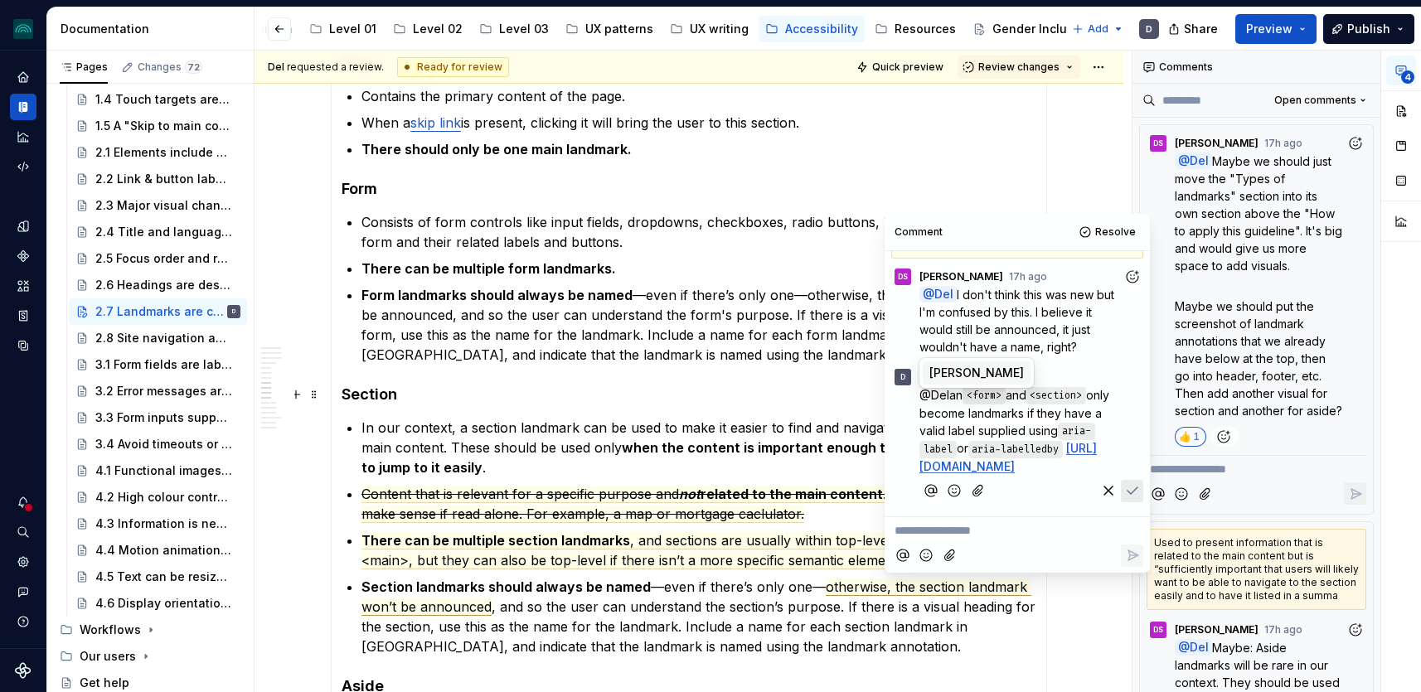
click at [959, 374] on span "[PERSON_NAME]" at bounding box center [977, 373] width 95 height 17
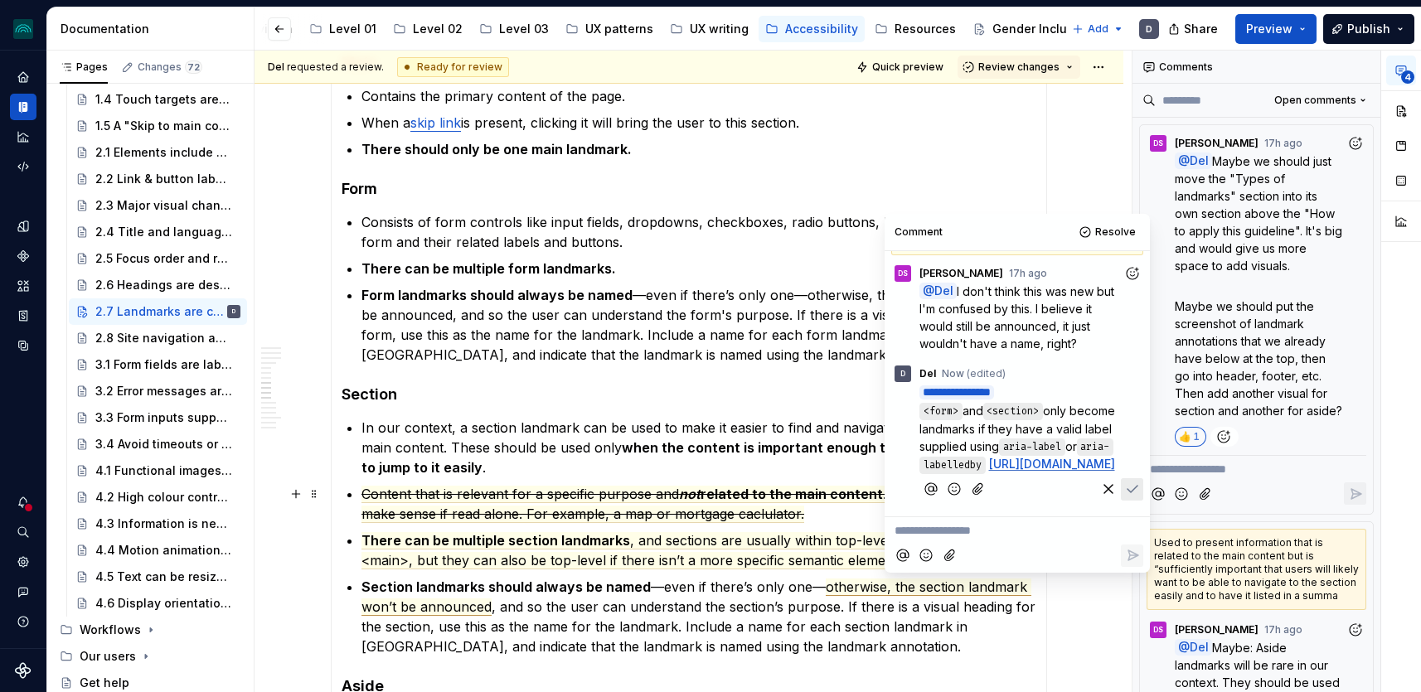
click at [1129, 489] on icon "Save" at bounding box center [1132, 489] width 17 height 17
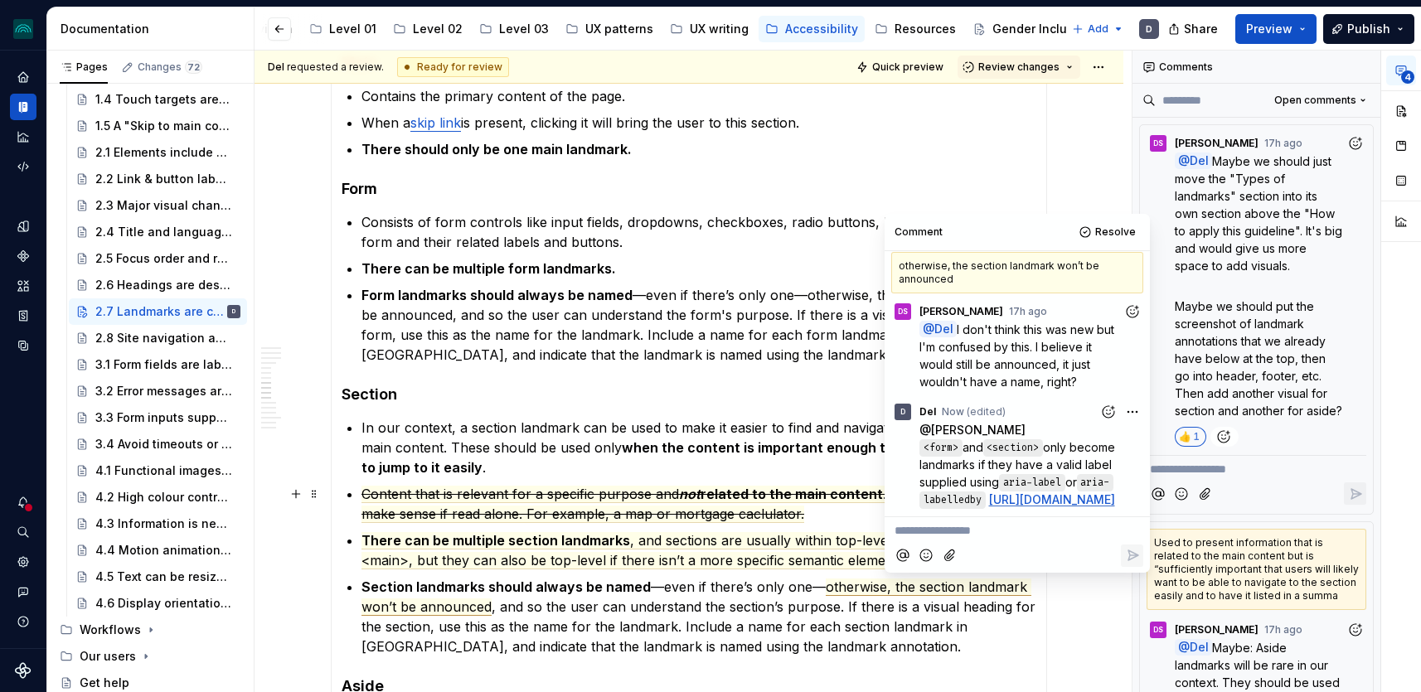
scroll to position [58, 0]
type textarea "*"
click at [1128, 360] on html "iceberg D Design system data Documentation Accessibility guide for tree Page tr…" at bounding box center [710, 346] width 1421 height 692
click at [1087, 391] on span "Edit comment" at bounding box center [1080, 390] width 78 height 17
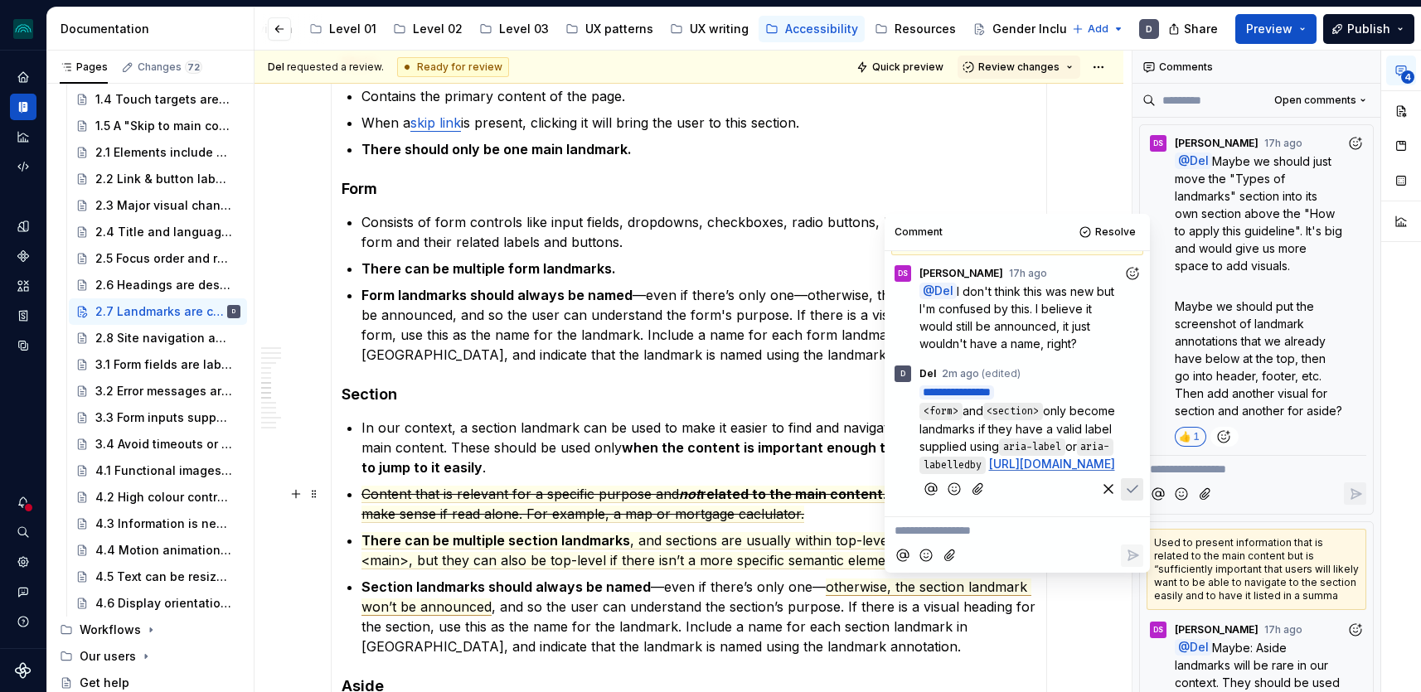
click at [1086, 474] on p "**********" at bounding box center [1022, 428] width 204 height 91
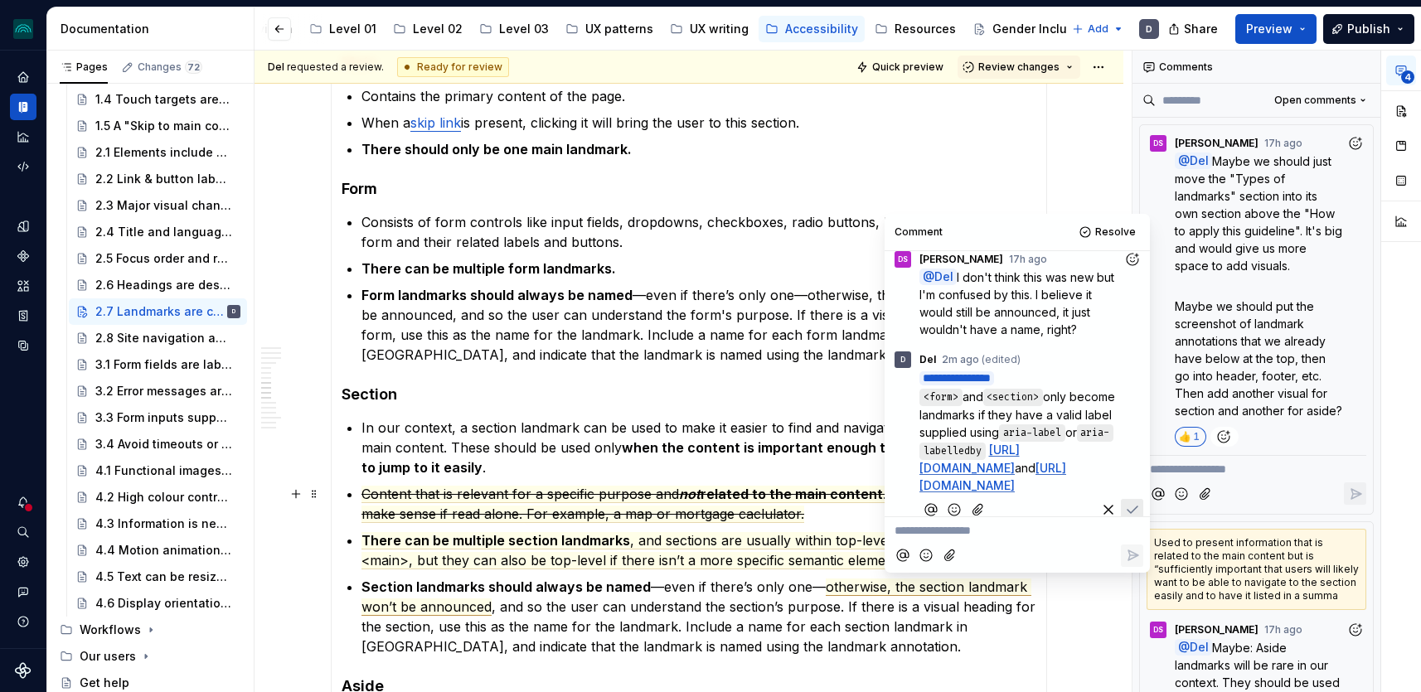
scroll to position [147, 0]
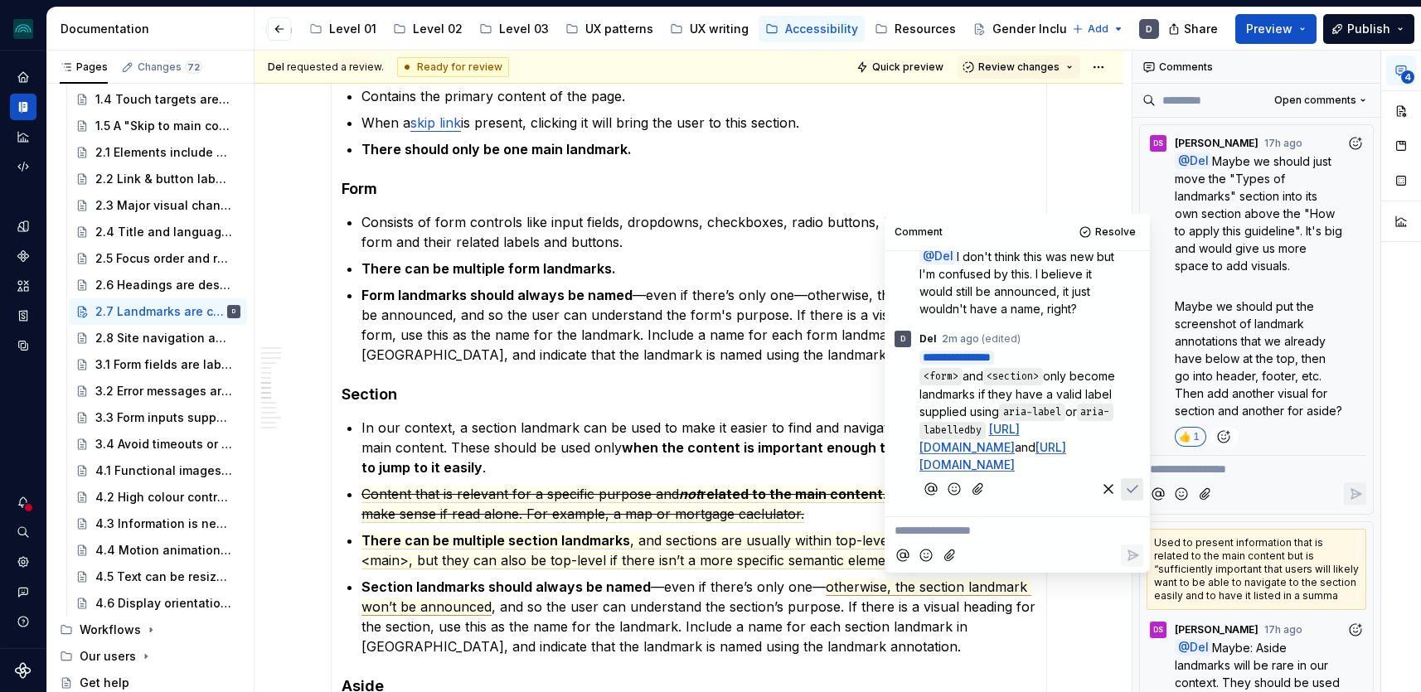
click at [1127, 487] on icon "Save" at bounding box center [1132, 489] width 17 height 17
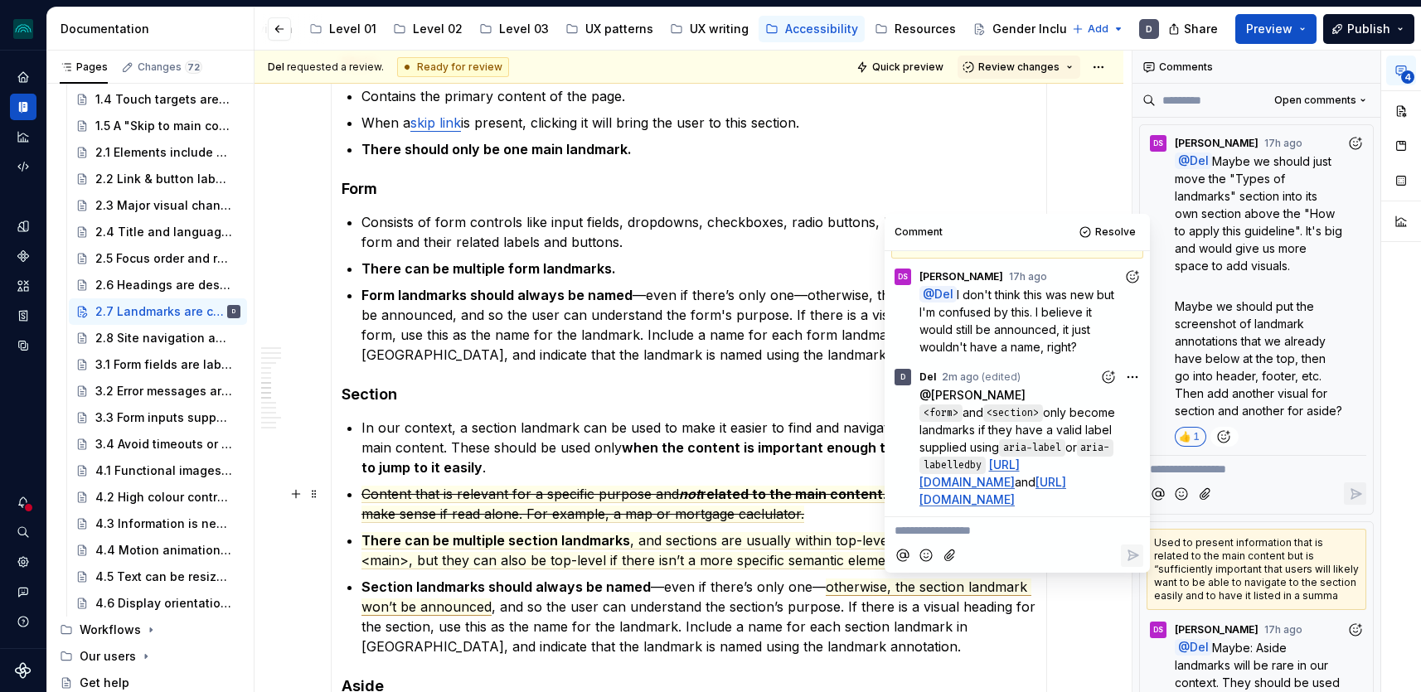
scroll to position [93, 0]
click at [752, 443] on strong "when the content is important enough that the user may want to jump to it easily" at bounding box center [700, 457] width 677 height 36
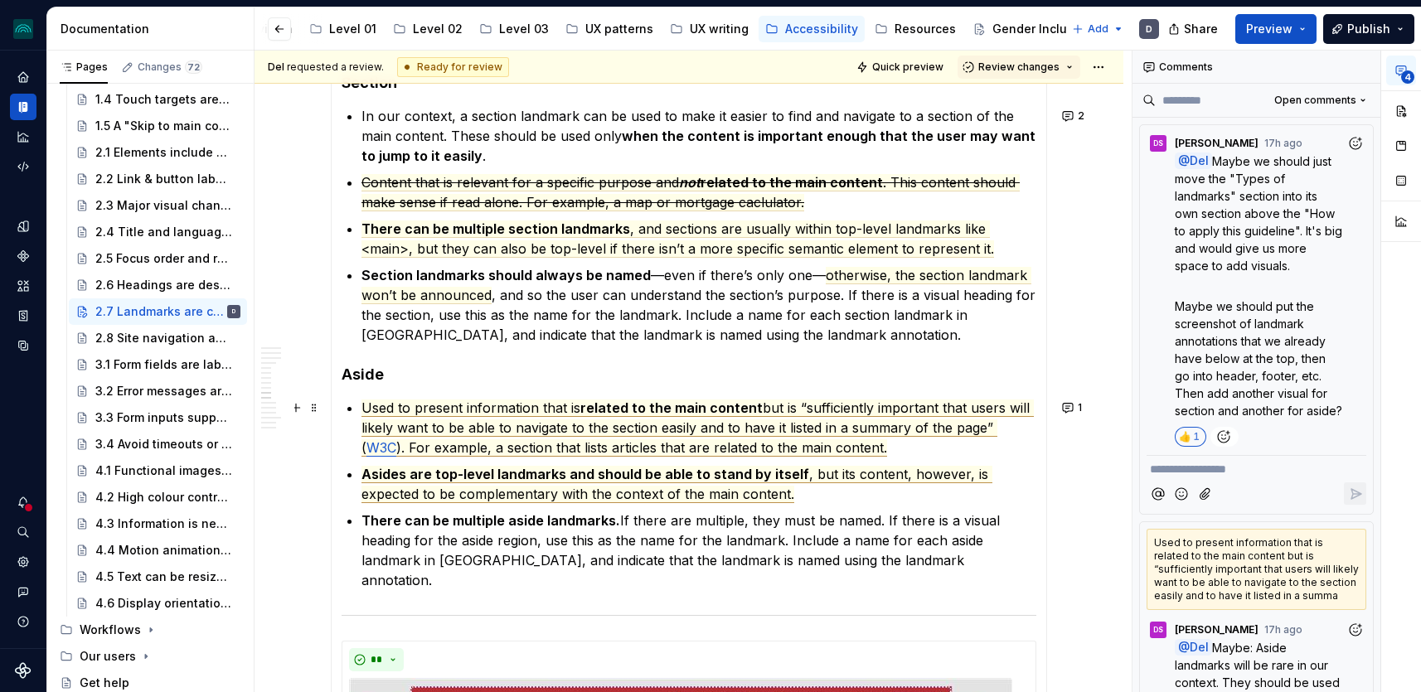
scroll to position [2417, 0]
click at [886, 421] on span "but is “sufficiently important that users will likely want to be able to naviga…" at bounding box center [698, 427] width 672 height 57
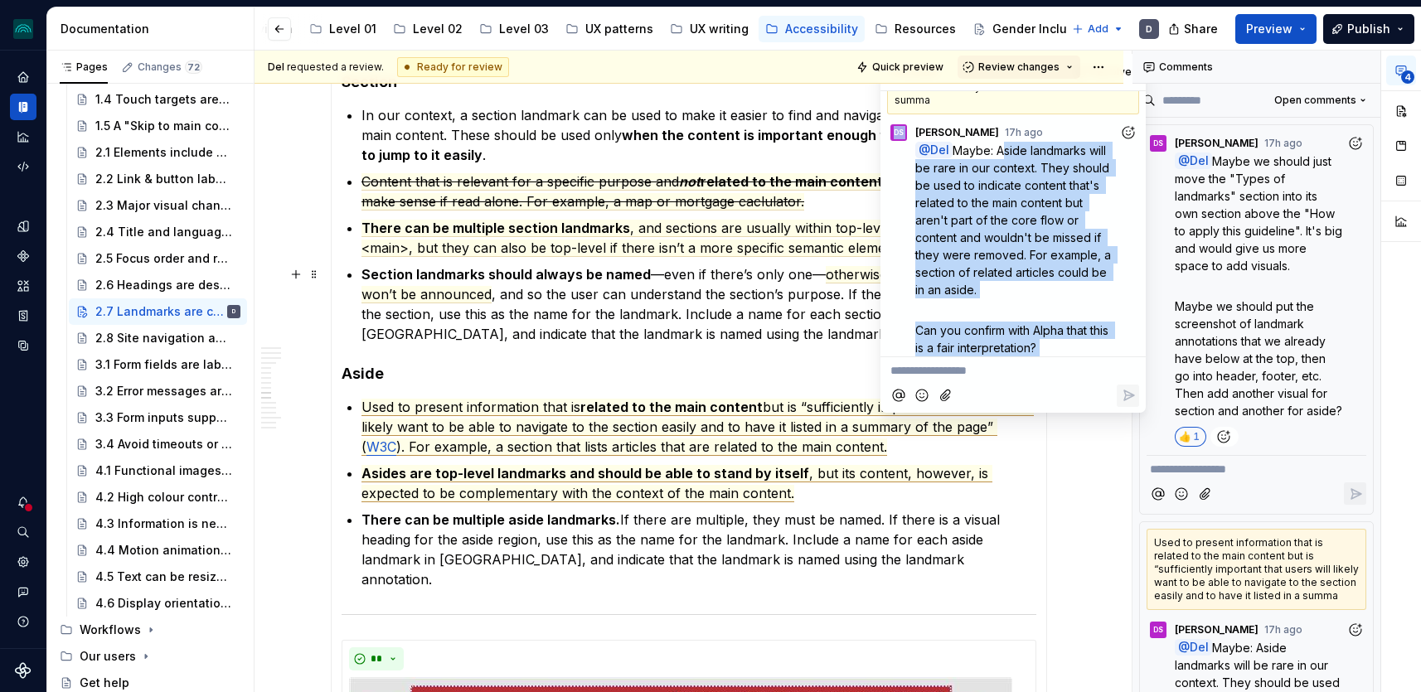
scroll to position [72, 0]
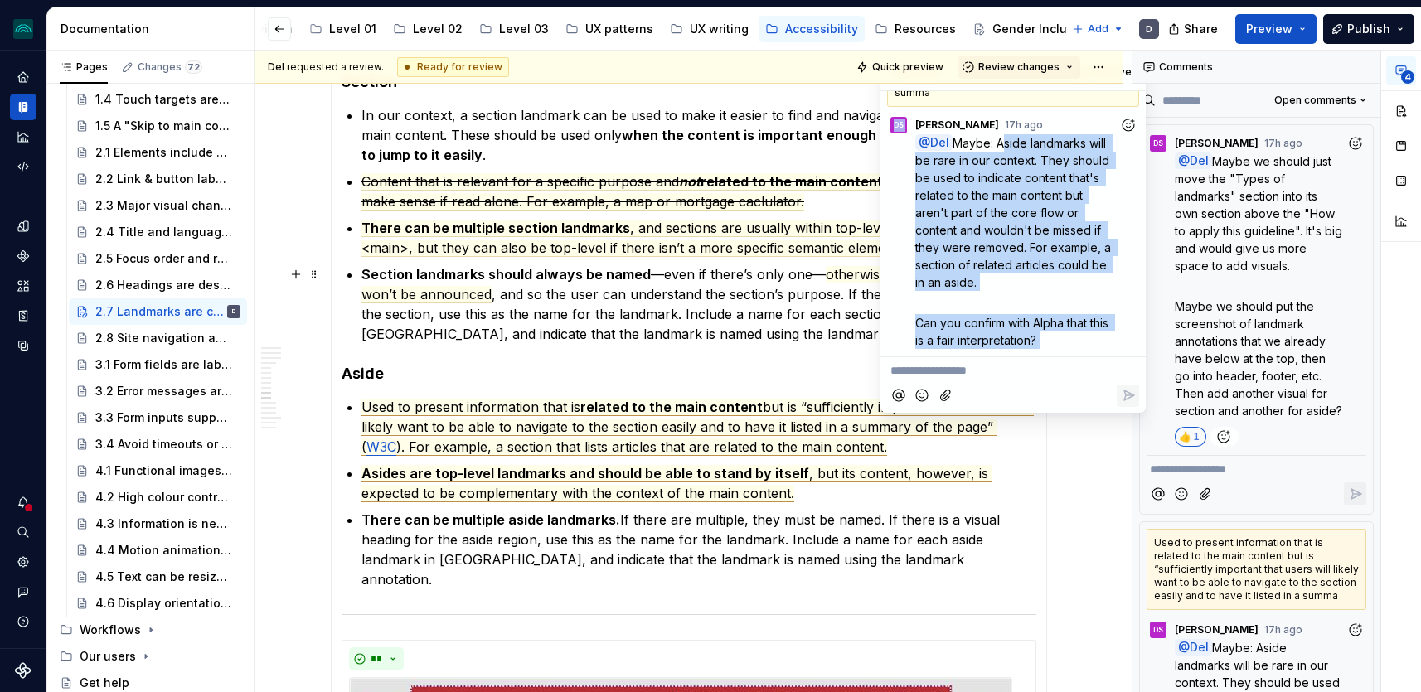
drag, startPoint x: 1000, startPoint y: 201, endPoint x: 985, endPoint y: 269, distance: 68.8
click at [985, 269] on p "@ Del Maybe: Aside landmarks will be rare in our context. They should be used t…" at bounding box center [1017, 212] width 204 height 157
copy span "Aside landmarks will be rare in our context. They should be used to indicate co…"
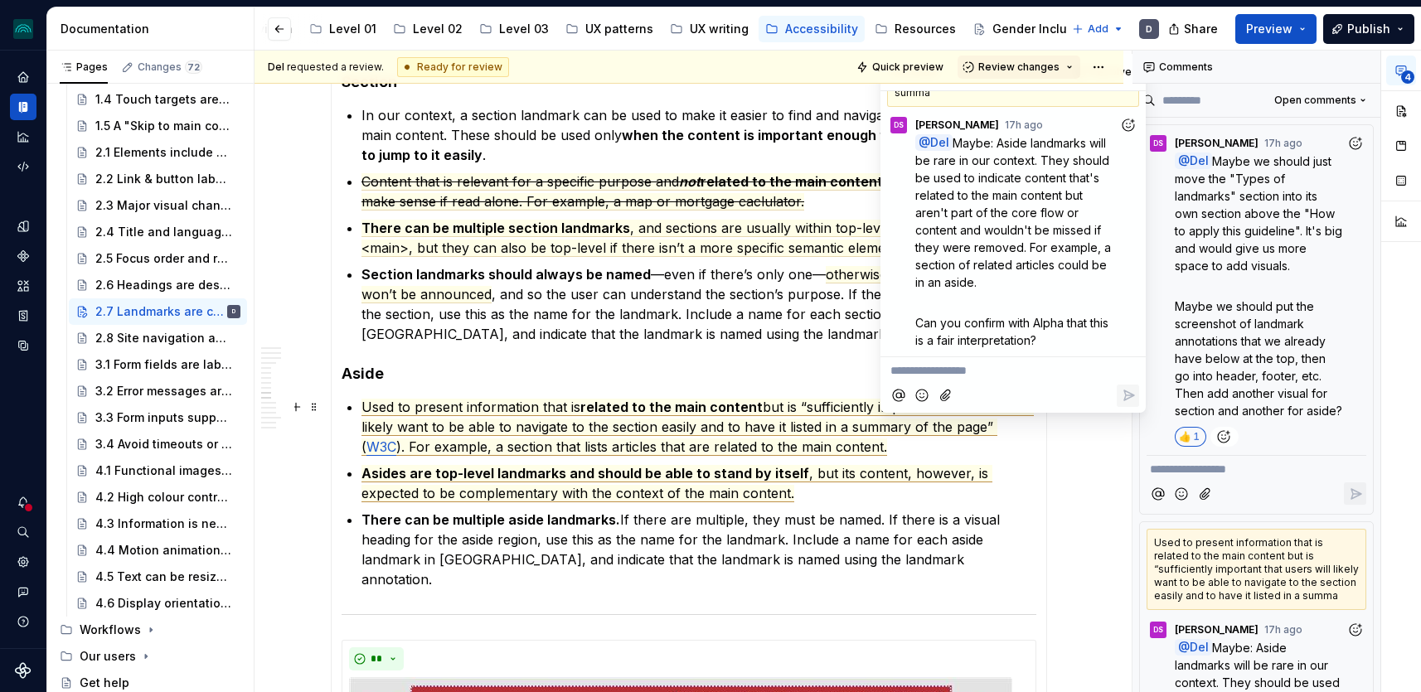
click at [606, 415] on span "related to the main content" at bounding box center [671, 407] width 182 height 17
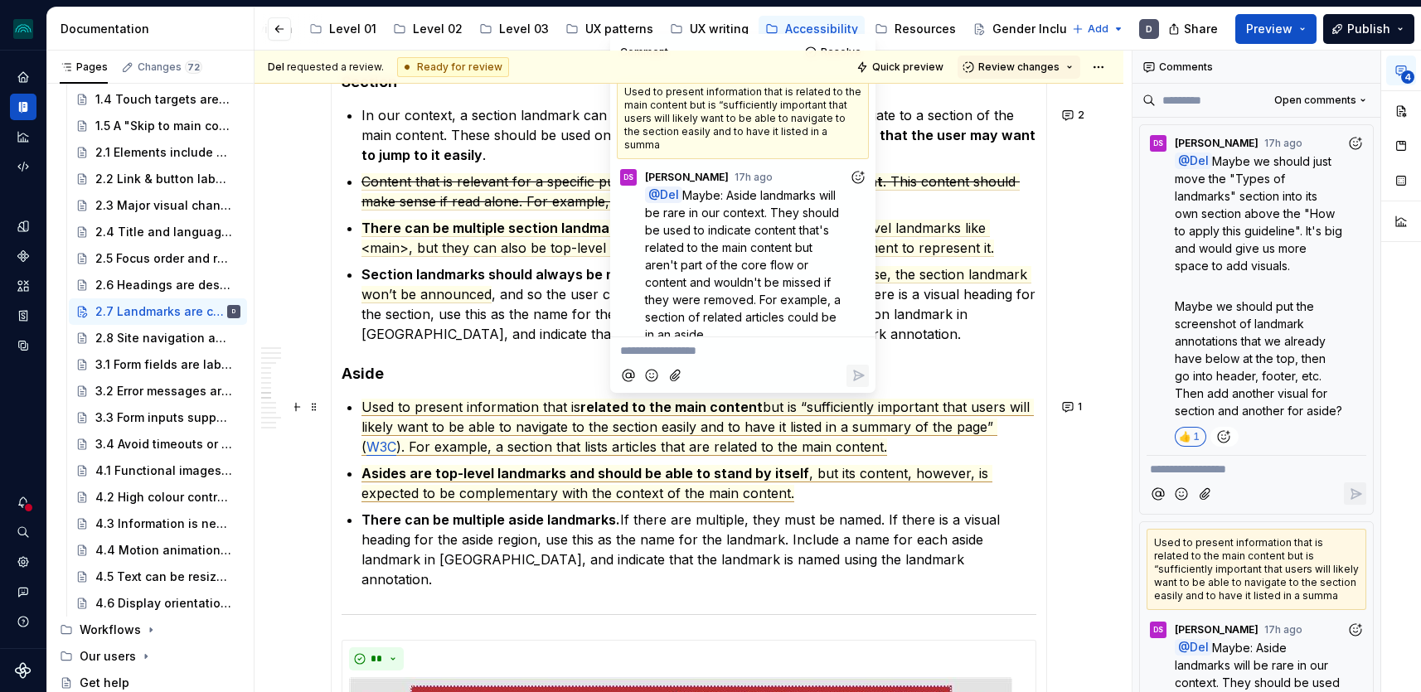
scroll to position [108, 0]
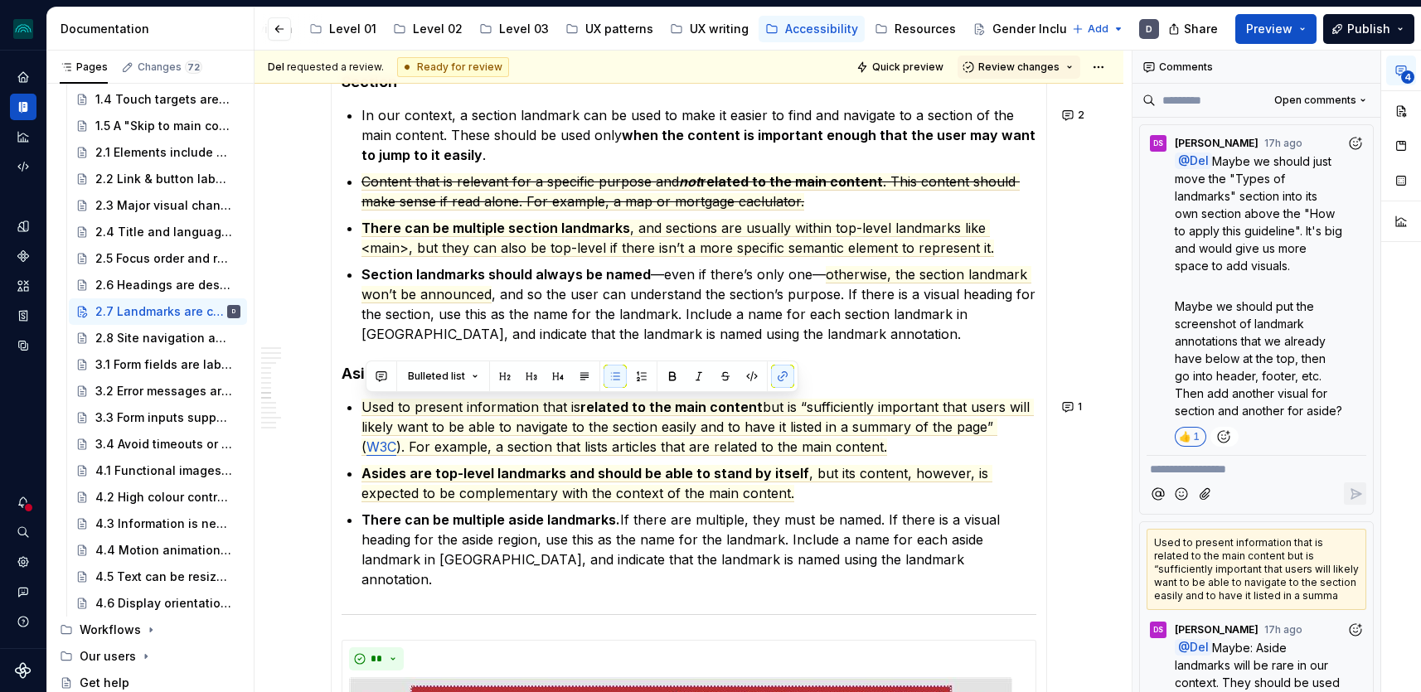
drag, startPoint x: 910, startPoint y: 449, endPoint x: 425, endPoint y: 388, distance: 489.8
click at [425, 388] on section-item-column "Visually break the page into different regions using things like alignment, spa…" at bounding box center [689, 60] width 695 height 2198
click at [725, 376] on button "button" at bounding box center [725, 376] width 23 height 23
click at [907, 448] on p "Used to present information that is related to the main content but is “suffici…" at bounding box center [699, 427] width 675 height 60
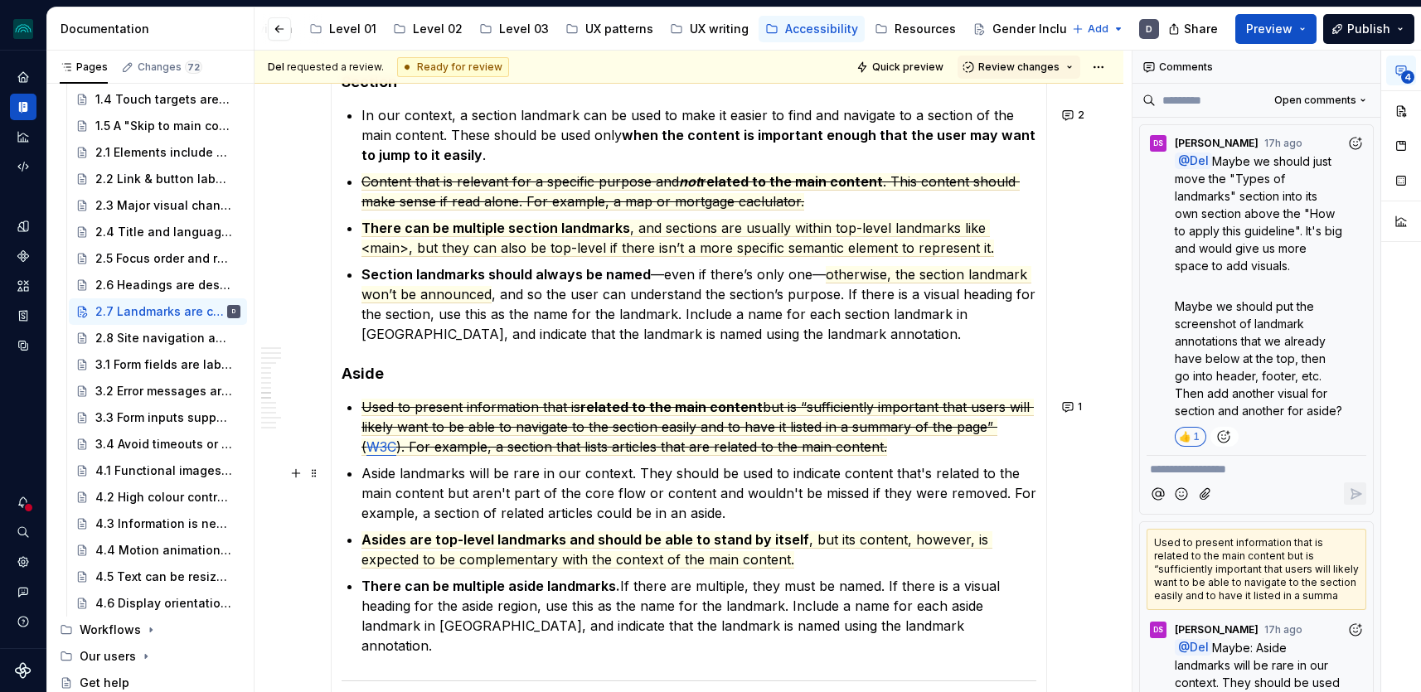
click at [605, 490] on p "Aside landmarks will be rare in our context. They should be used to indicate co…" at bounding box center [699, 494] width 675 height 60
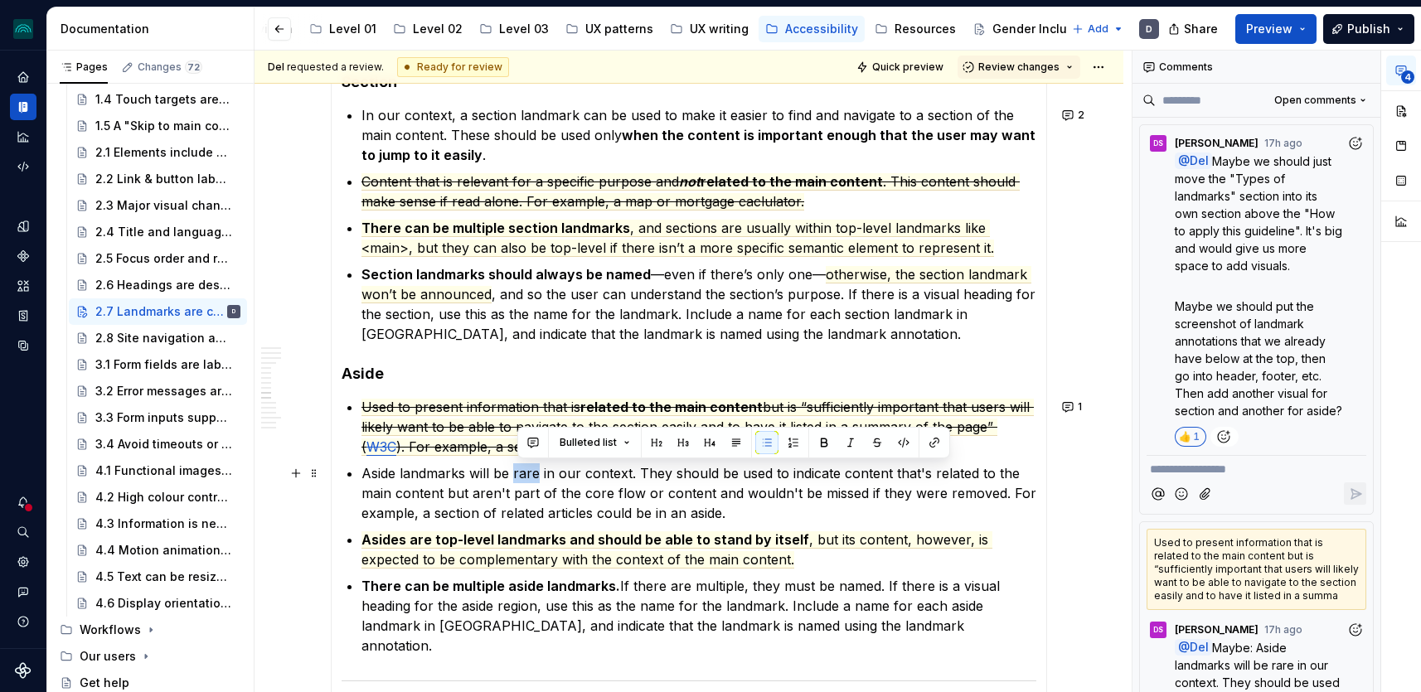
drag, startPoint x: 517, startPoint y: 474, endPoint x: 542, endPoint y: 477, distance: 25.8
click at [542, 477] on p "Aside landmarks will be rare in our context. They should be used to indicate co…" at bounding box center [699, 494] width 675 height 60
click at [823, 441] on button "button" at bounding box center [824, 442] width 23 height 23
click at [813, 505] on p "Aside landmarks will be rare in our context. They should be used to indicate co…" at bounding box center [699, 494] width 675 height 60
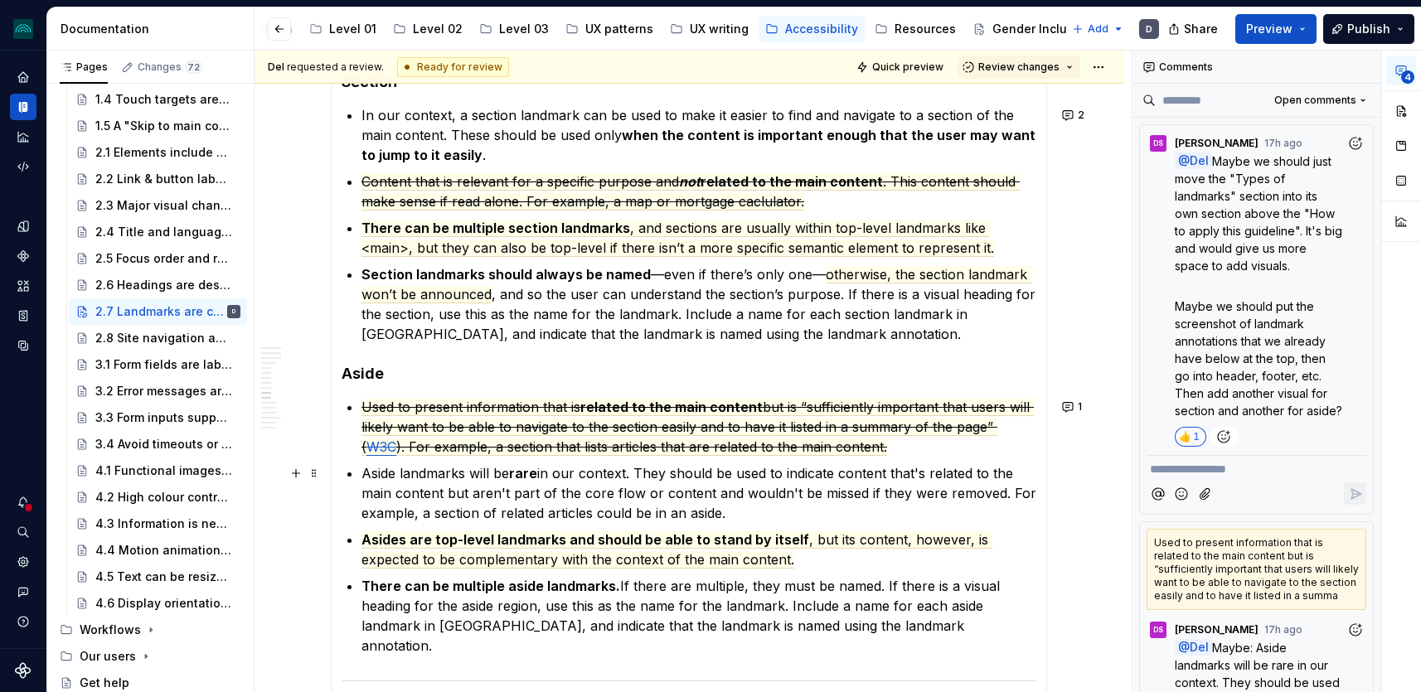
click at [851, 479] on p "Aside landmarks will be rare in our context. They should be used to indicate co…" at bounding box center [699, 494] width 675 height 60
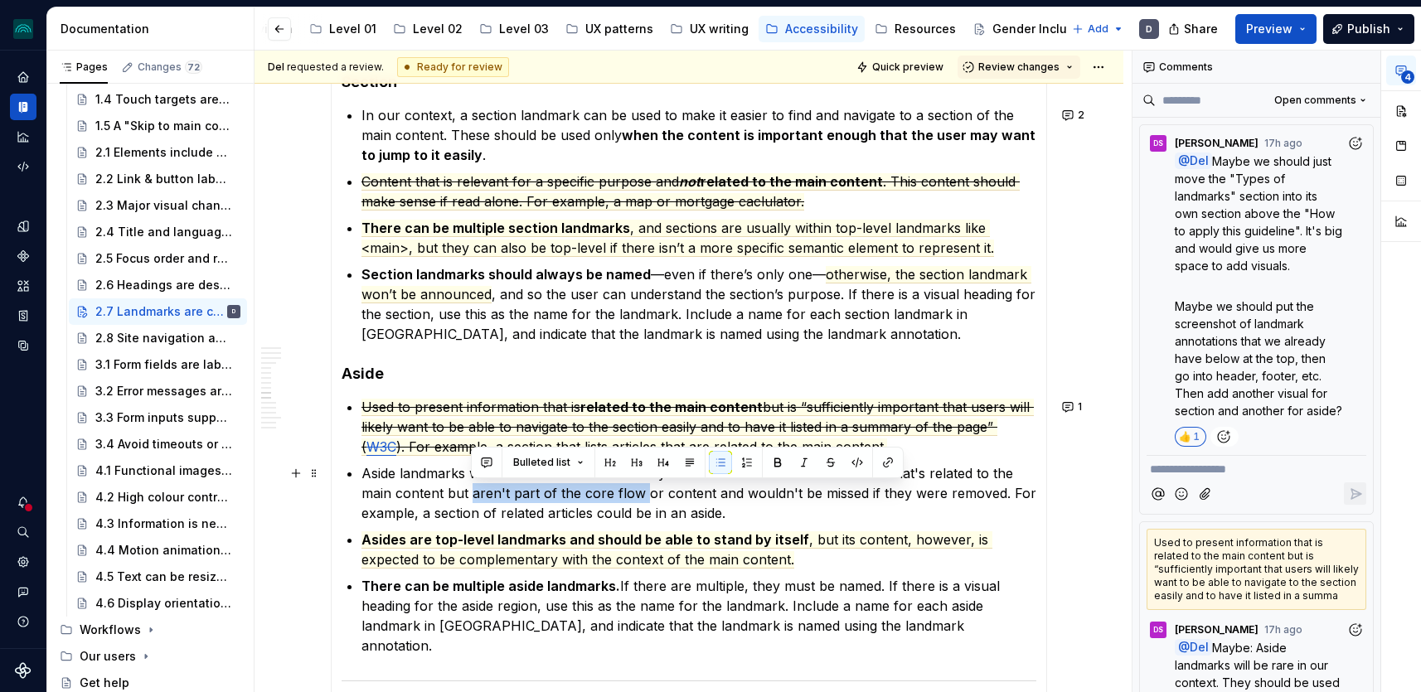
drag, startPoint x: 473, startPoint y: 492, endPoint x: 642, endPoint y: 494, distance: 169.2
click at [642, 494] on p "Aside landmarks will be rare in our context. They should be used to indicate co…" at bounding box center [699, 494] width 675 height 60
drag, startPoint x: 638, startPoint y: 493, endPoint x: 471, endPoint y: 491, distance: 167.5
click at [471, 491] on p "Aside landmarks will be rare in our context. They should be used to indicate co…" at bounding box center [699, 494] width 675 height 60
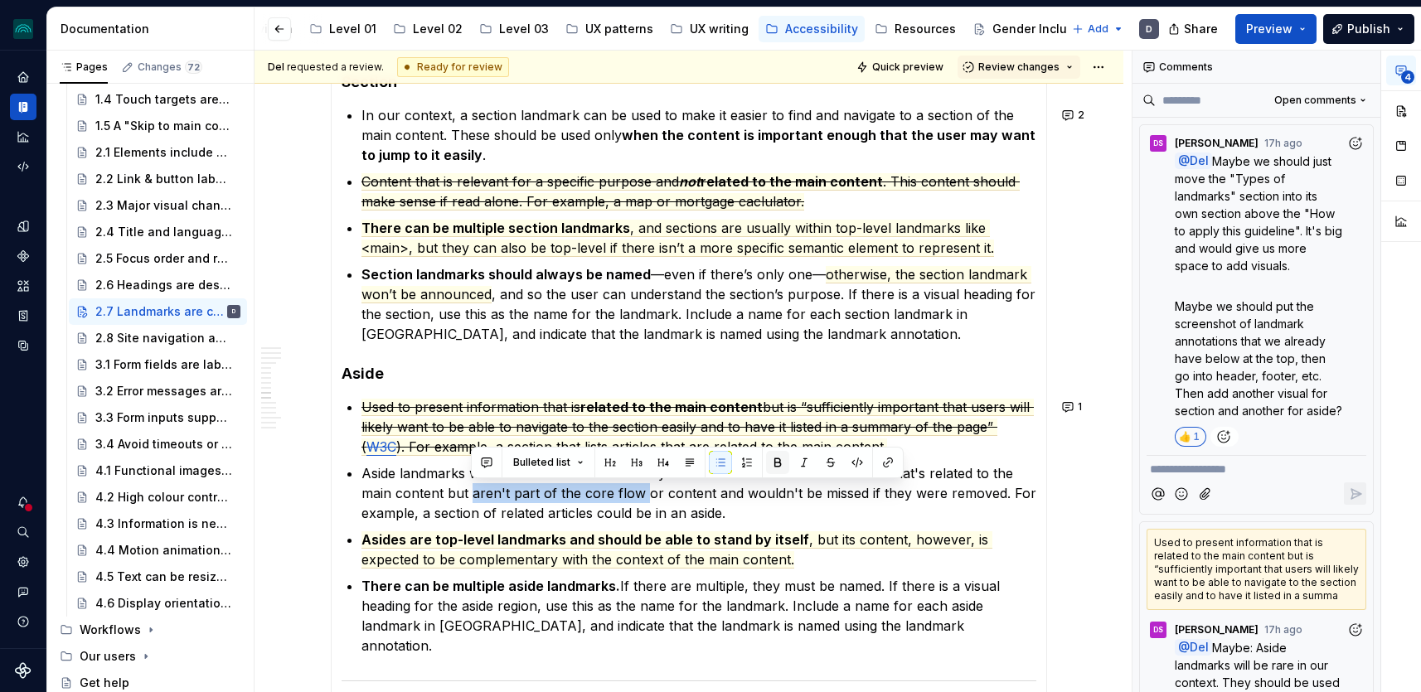
click at [778, 465] on button "button" at bounding box center [777, 462] width 23 height 23
click at [778, 510] on p "Aside landmarks will be rare in our context. They should be used to indicate co…" at bounding box center [699, 494] width 675 height 60
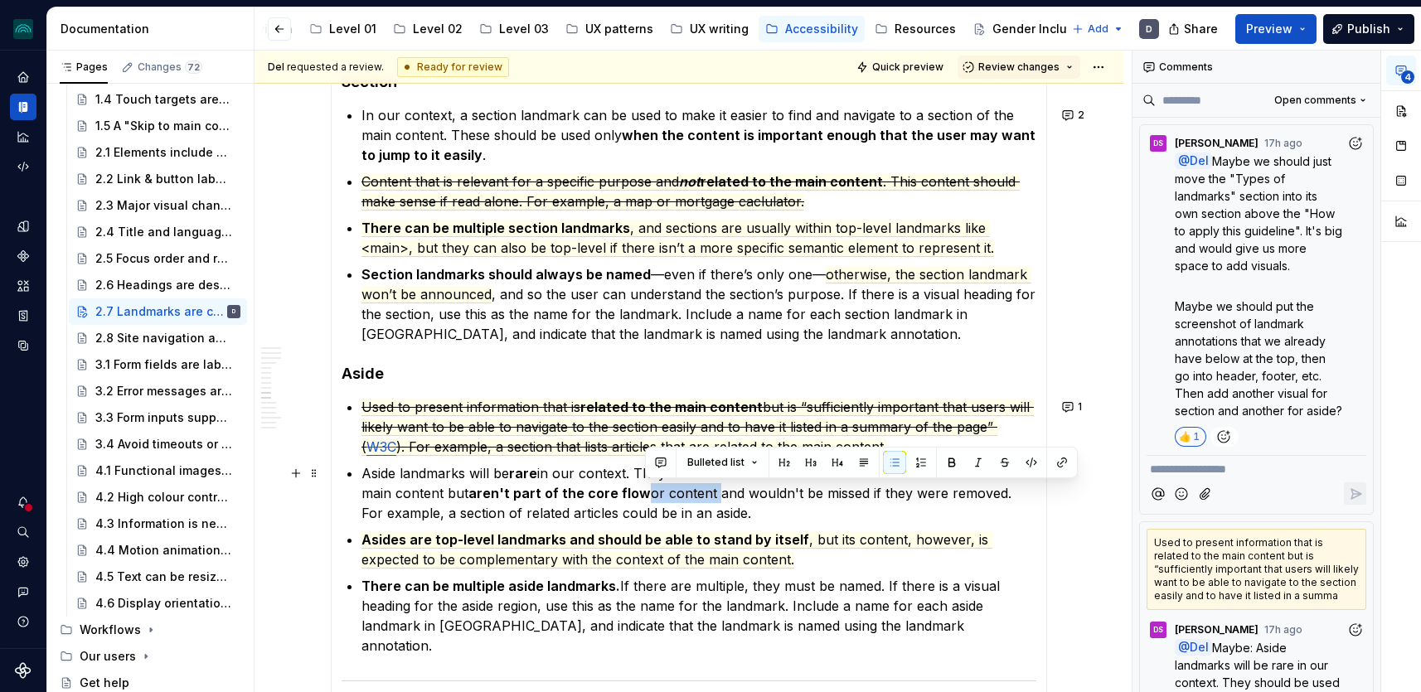
drag, startPoint x: 712, startPoint y: 494, endPoint x: 645, endPoint y: 494, distance: 67.2
click at [645, 494] on p "Aside landmarks will be rare in our context. They should be used to indicate co…" at bounding box center [699, 494] width 675 height 60
click at [942, 457] on button "button" at bounding box center [951, 462] width 23 height 23
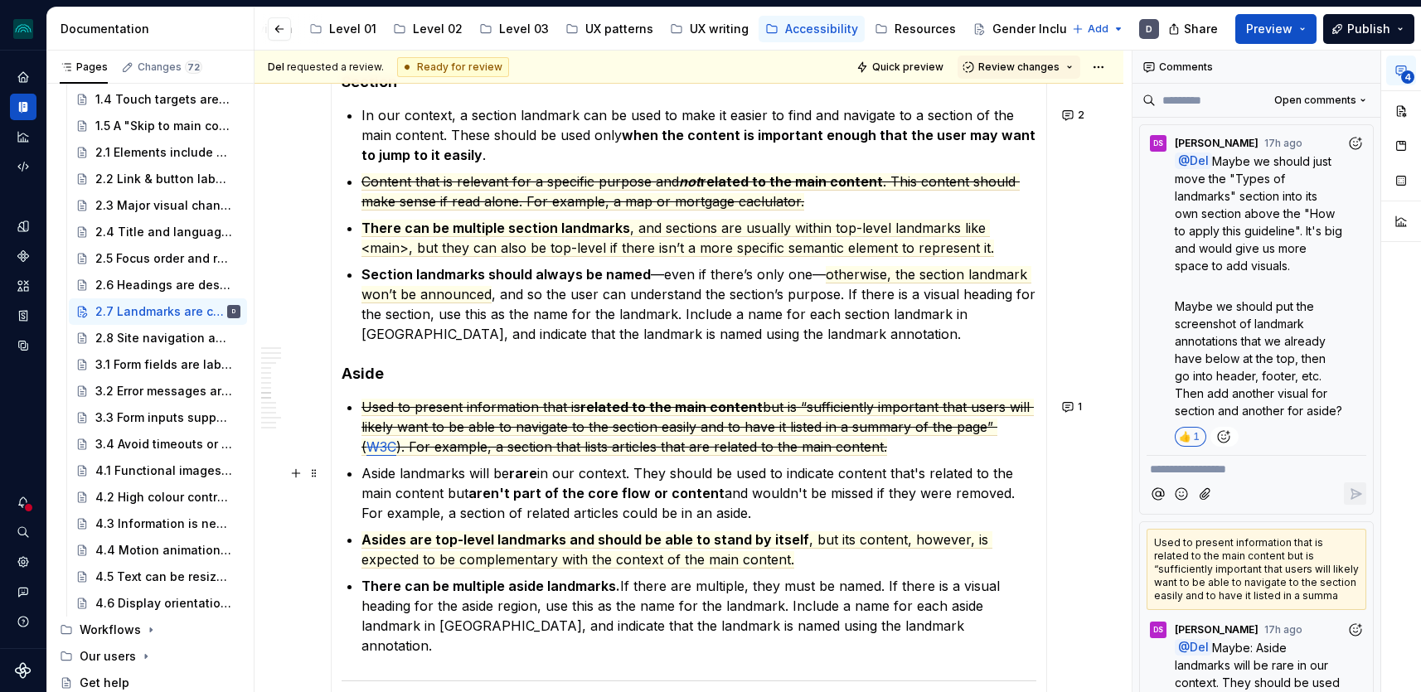
click at [906, 516] on p "Aside landmarks will be rare in our context. They should be used to indicate co…" at bounding box center [699, 494] width 675 height 60
click at [706, 539] on span "Asides are top-level landmarks and should be able to stand by itself" at bounding box center [586, 540] width 448 height 17
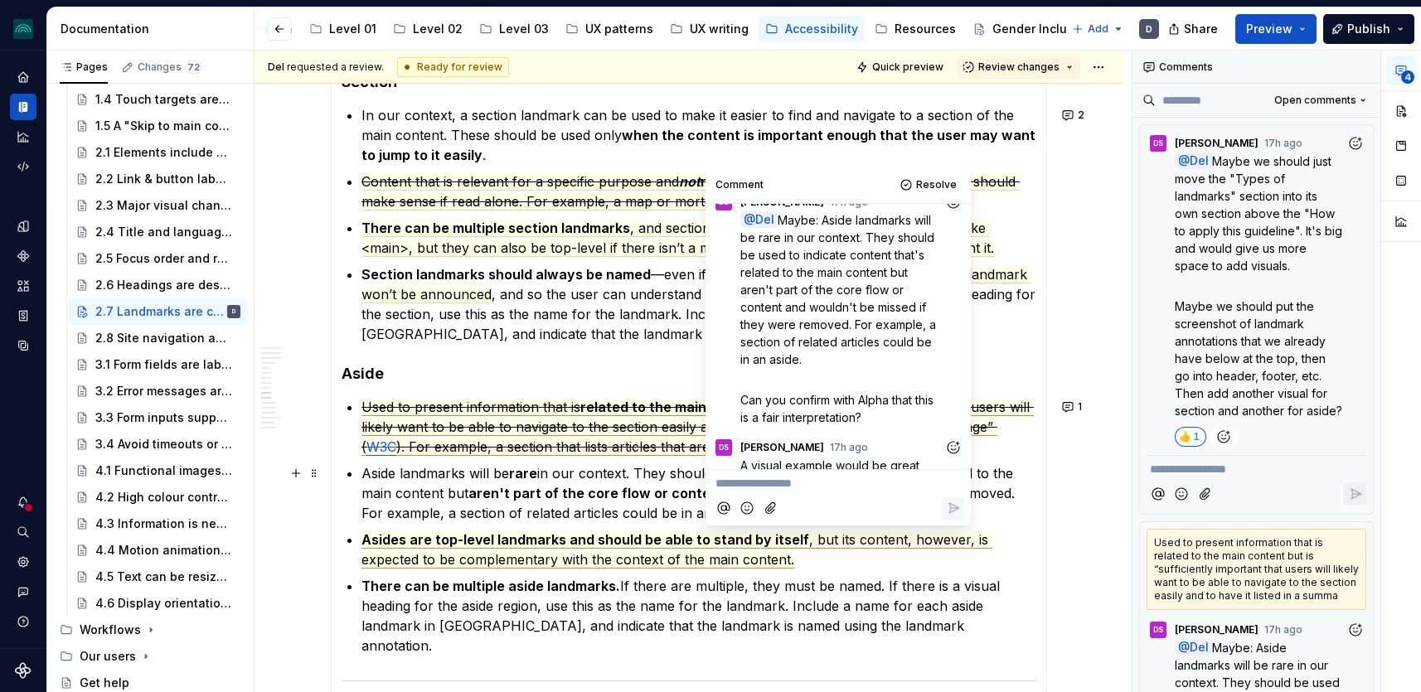
click at [827, 459] on span "A visual example would be great" at bounding box center [829, 466] width 179 height 14
click at [575, 557] on span ", but its content, however, is expected to be complementary with the context of…" at bounding box center [677, 550] width 631 height 37
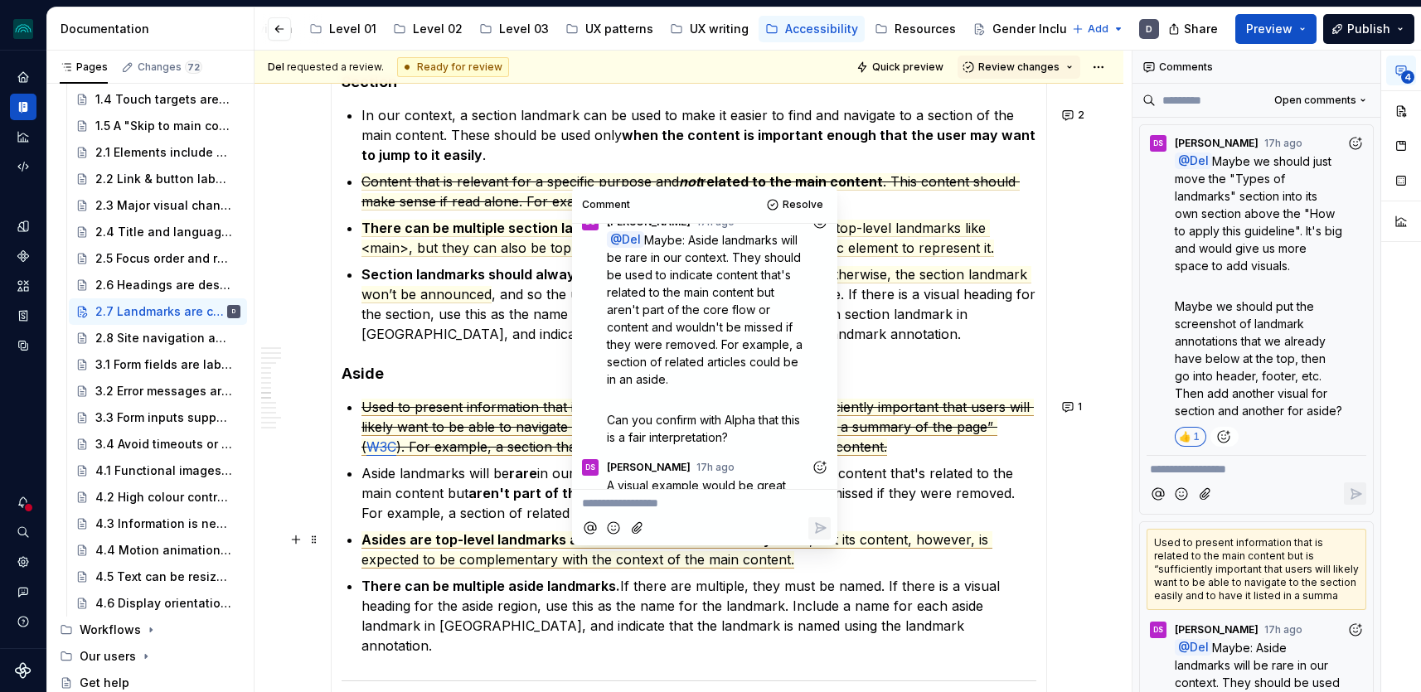
click at [463, 553] on span ", but its content, however, is expected to be complementary with the context of…" at bounding box center [677, 550] width 631 height 37
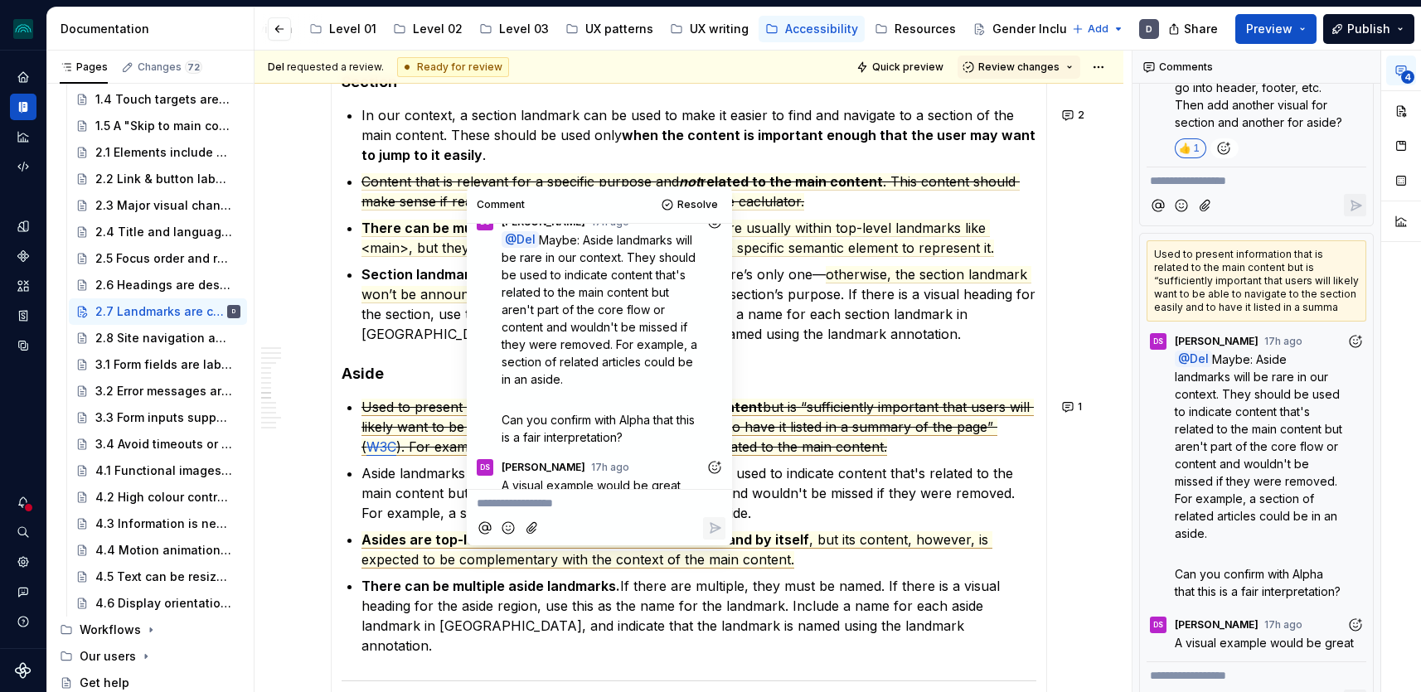
scroll to position [202, 0]
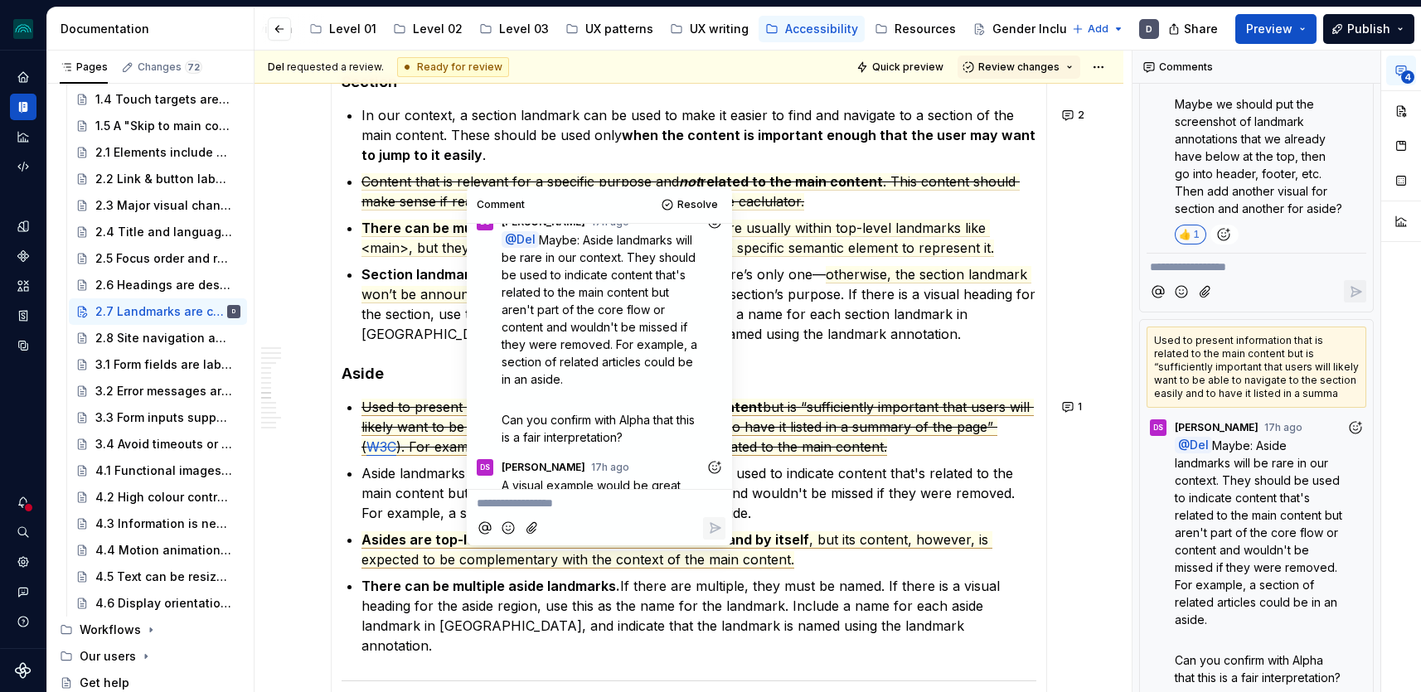
click at [904, 483] on p "Aside landmarks will be rare in our context. They should be used to indicate co…" at bounding box center [699, 494] width 675 height 60
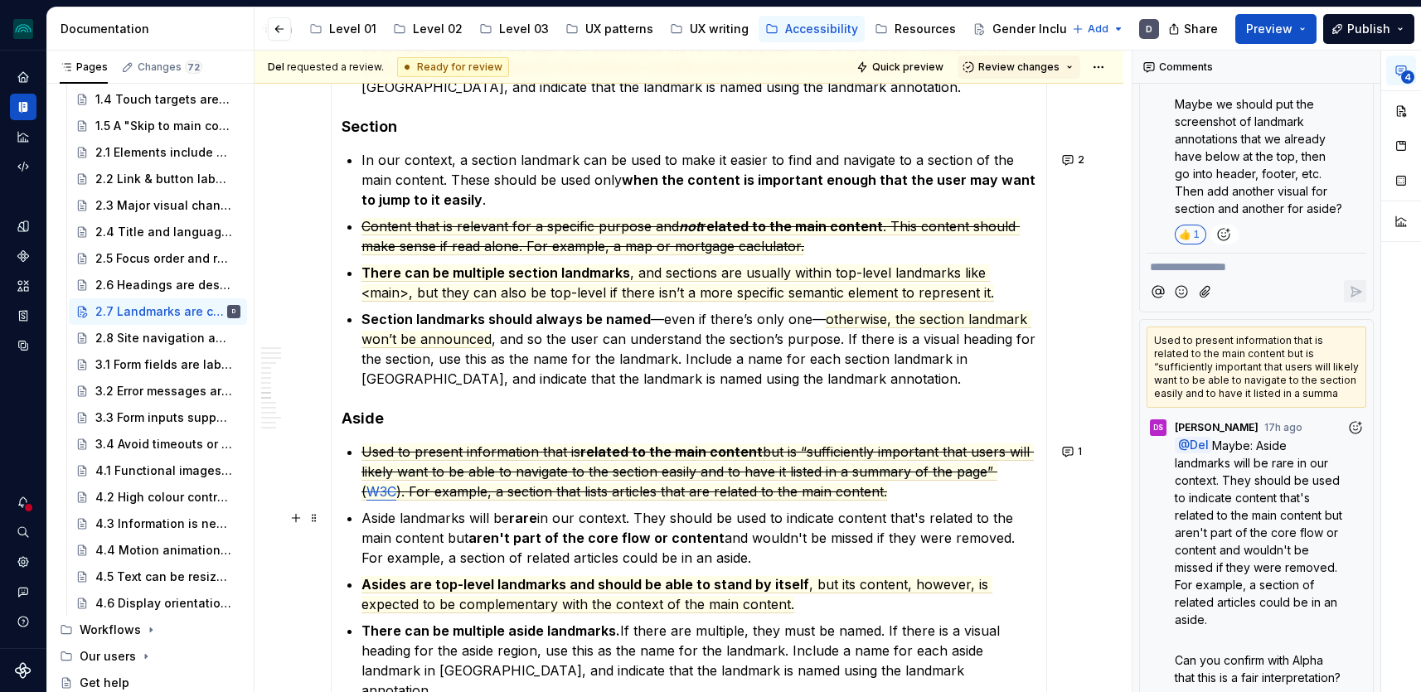
scroll to position [2371, 0]
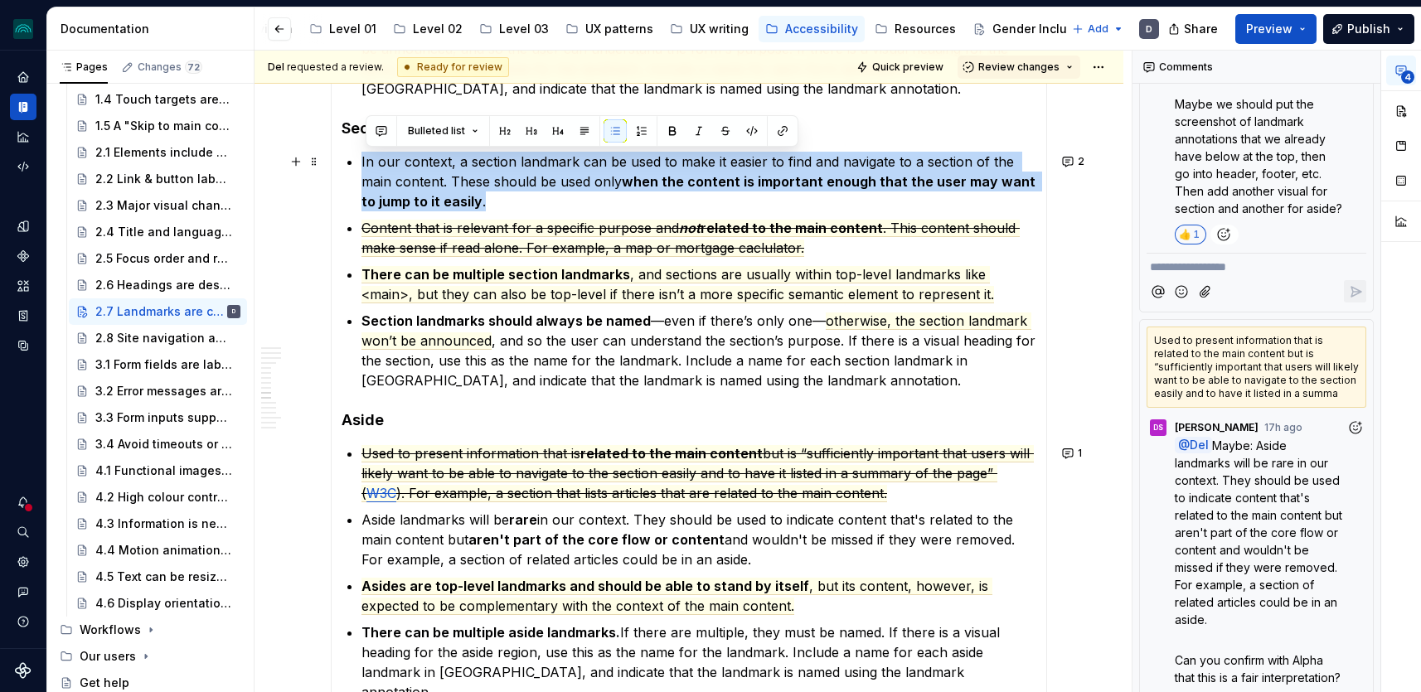
drag, startPoint x: 508, startPoint y: 195, endPoint x: 363, endPoint y: 164, distance: 148.3
click at [363, 164] on section-item-column "Visually break the page into different regions using things like alignment, spa…" at bounding box center [689, 139] width 695 height 2265
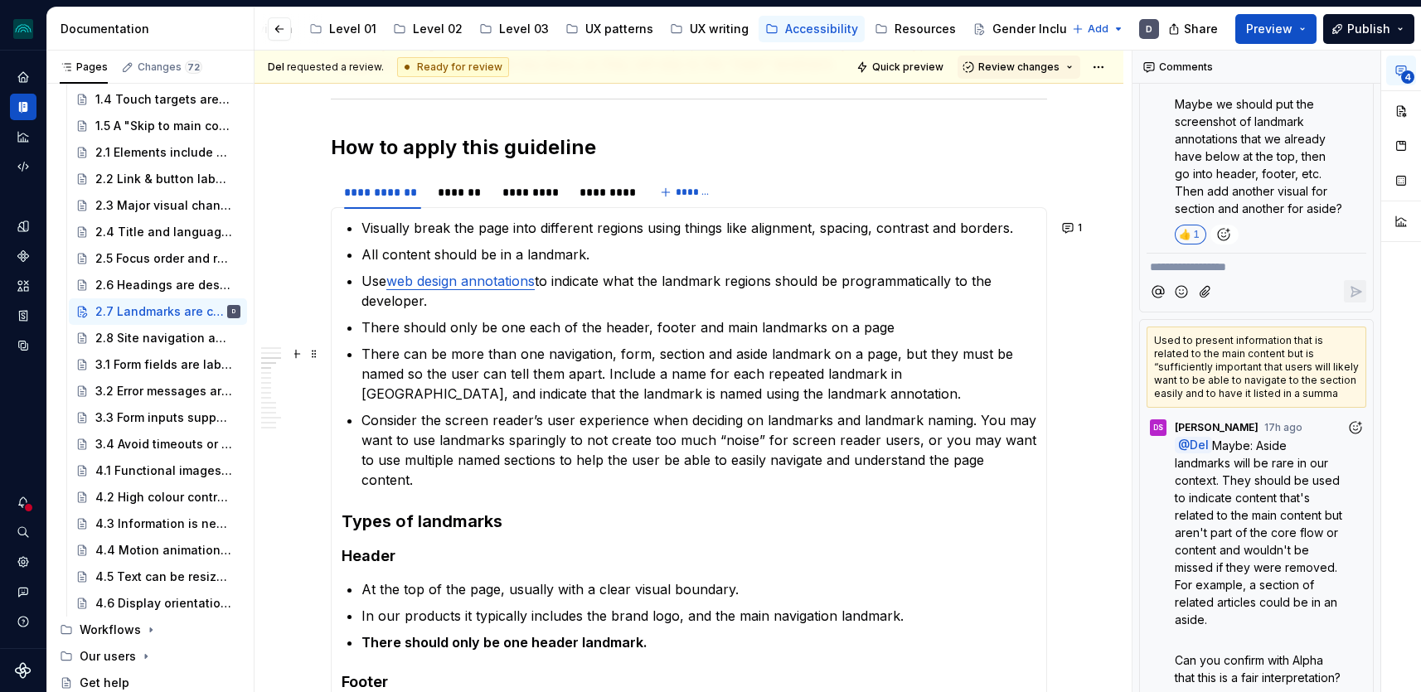
scroll to position [1137, 0]
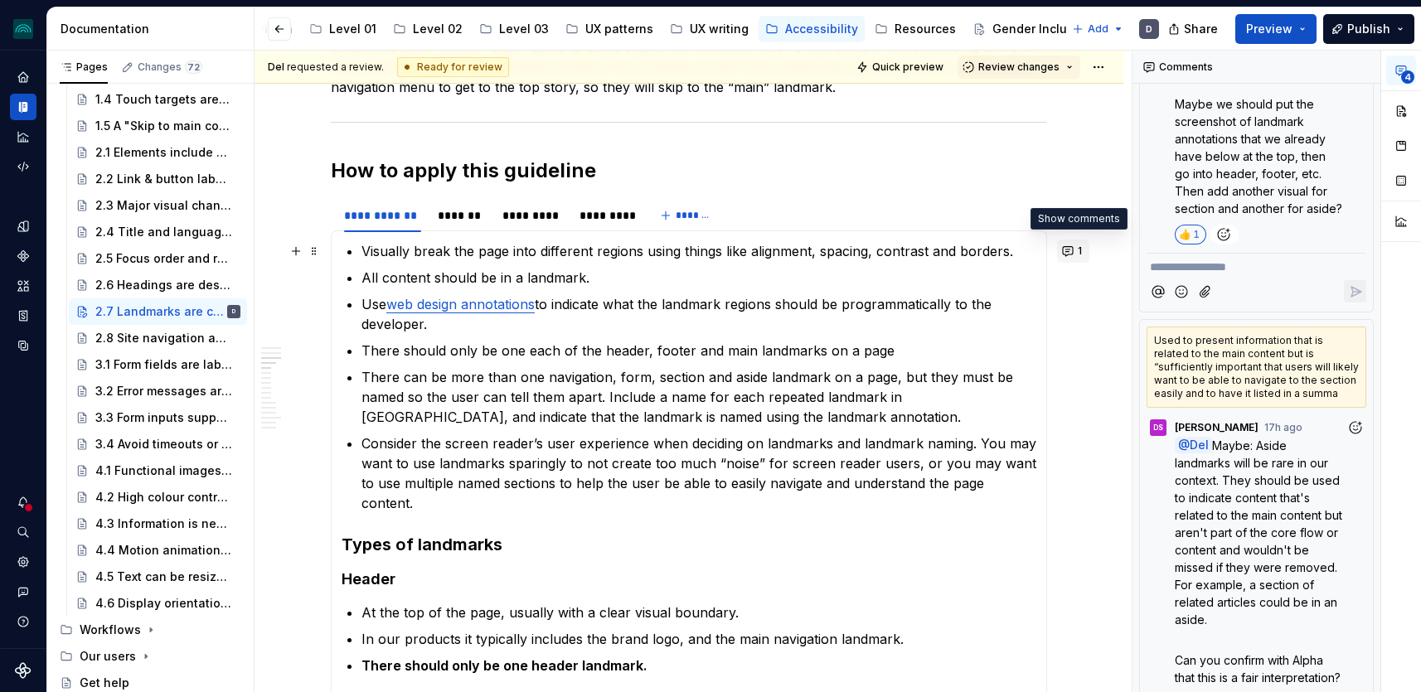
click at [1071, 252] on button "1" at bounding box center [1073, 251] width 32 height 23
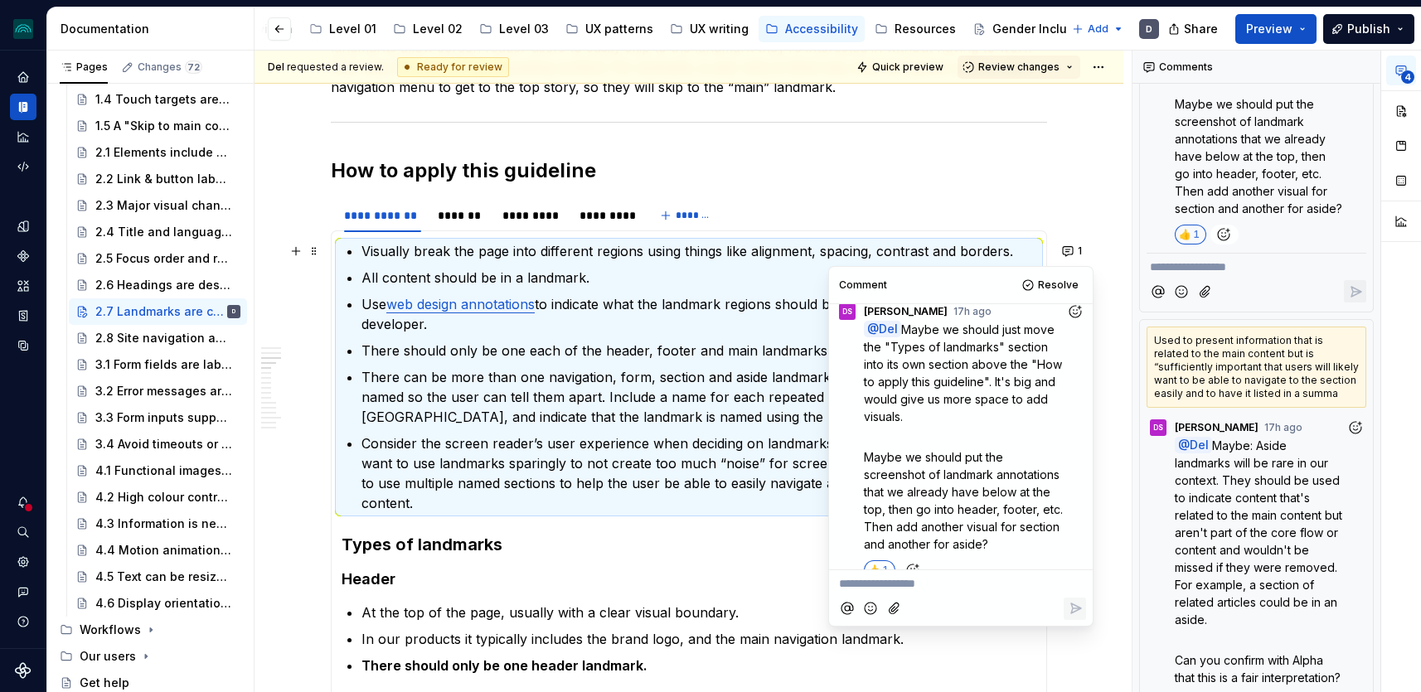
scroll to position [7, 0]
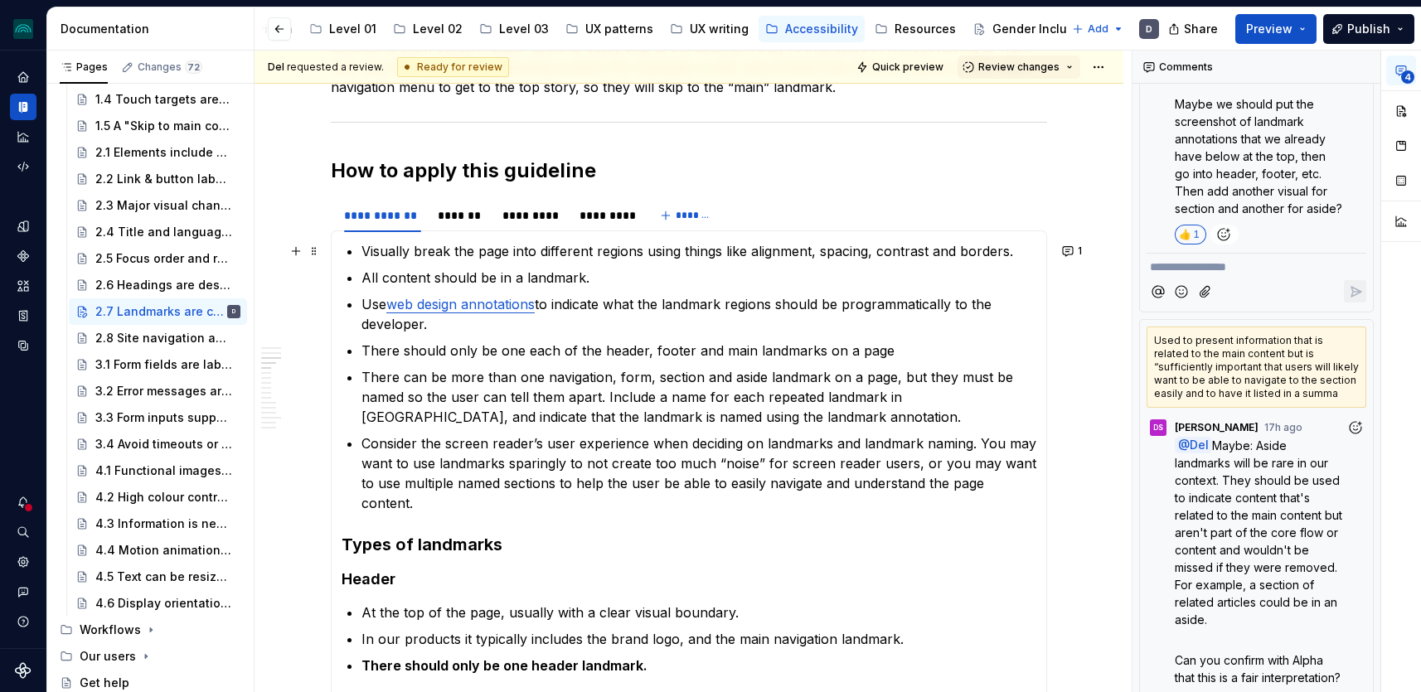
click at [676, 368] on p "There can be more than one navigation, form, section and aside landmark on a pa…" at bounding box center [699, 397] width 675 height 60
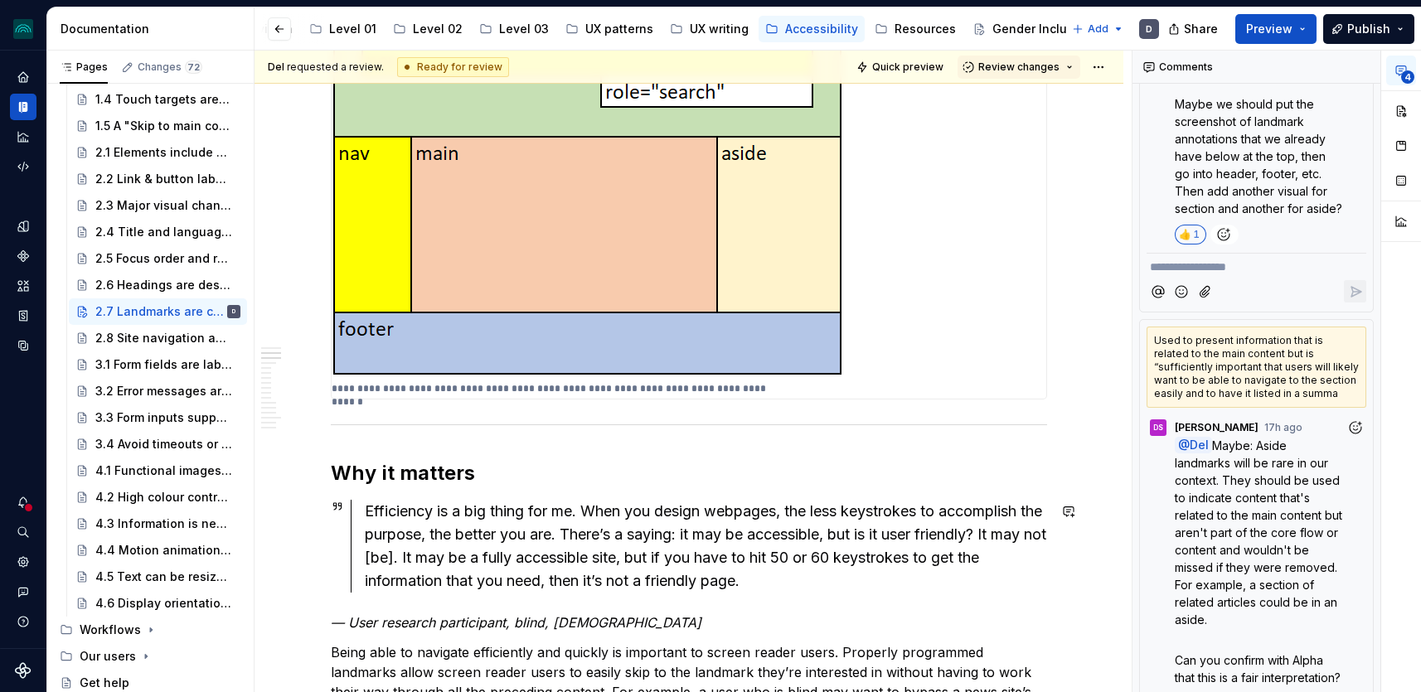
scroll to position [894, 0]
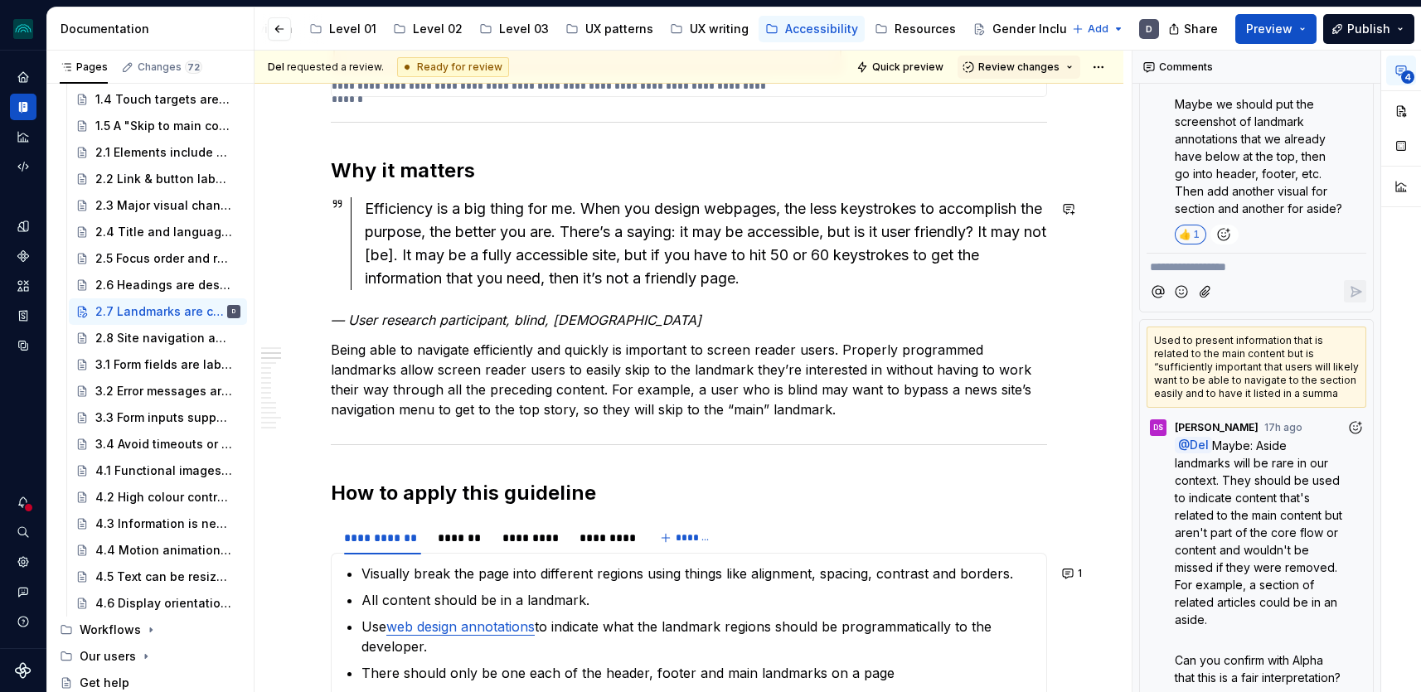
scroll to position [824, 0]
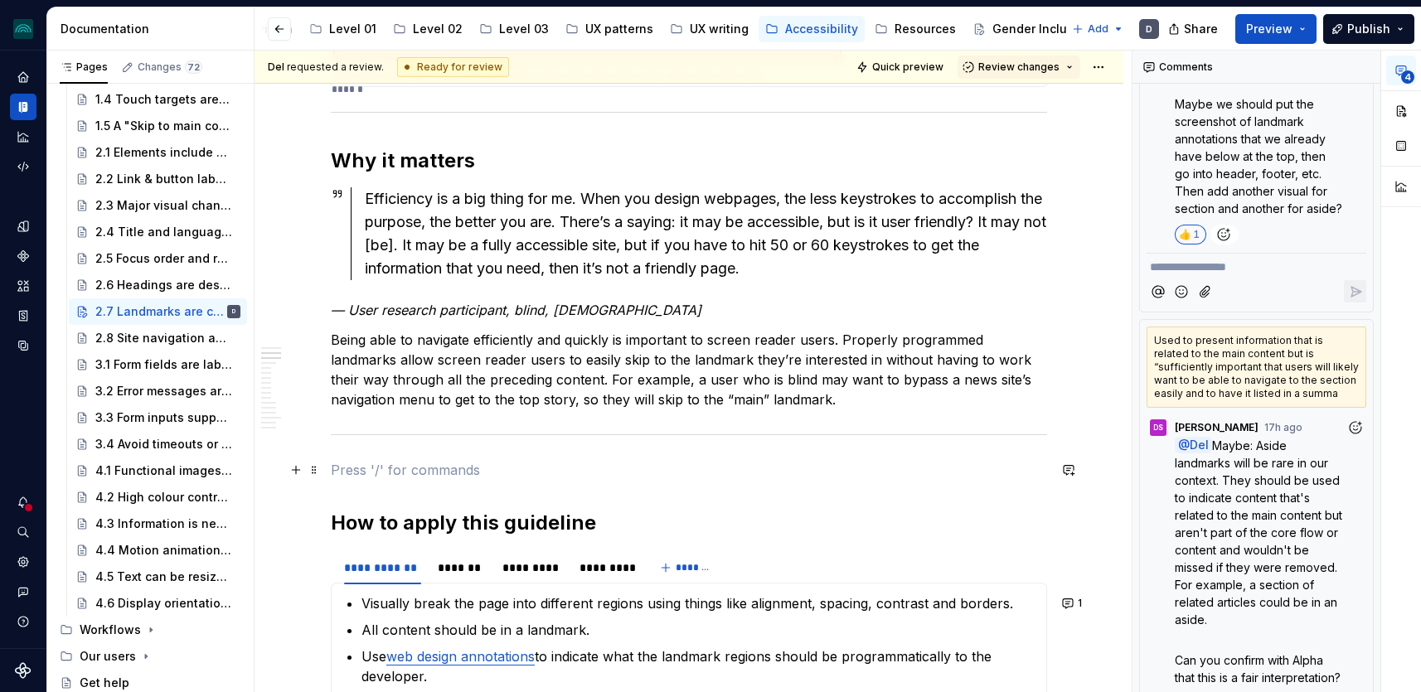
click at [365, 464] on p at bounding box center [689, 470] width 716 height 20
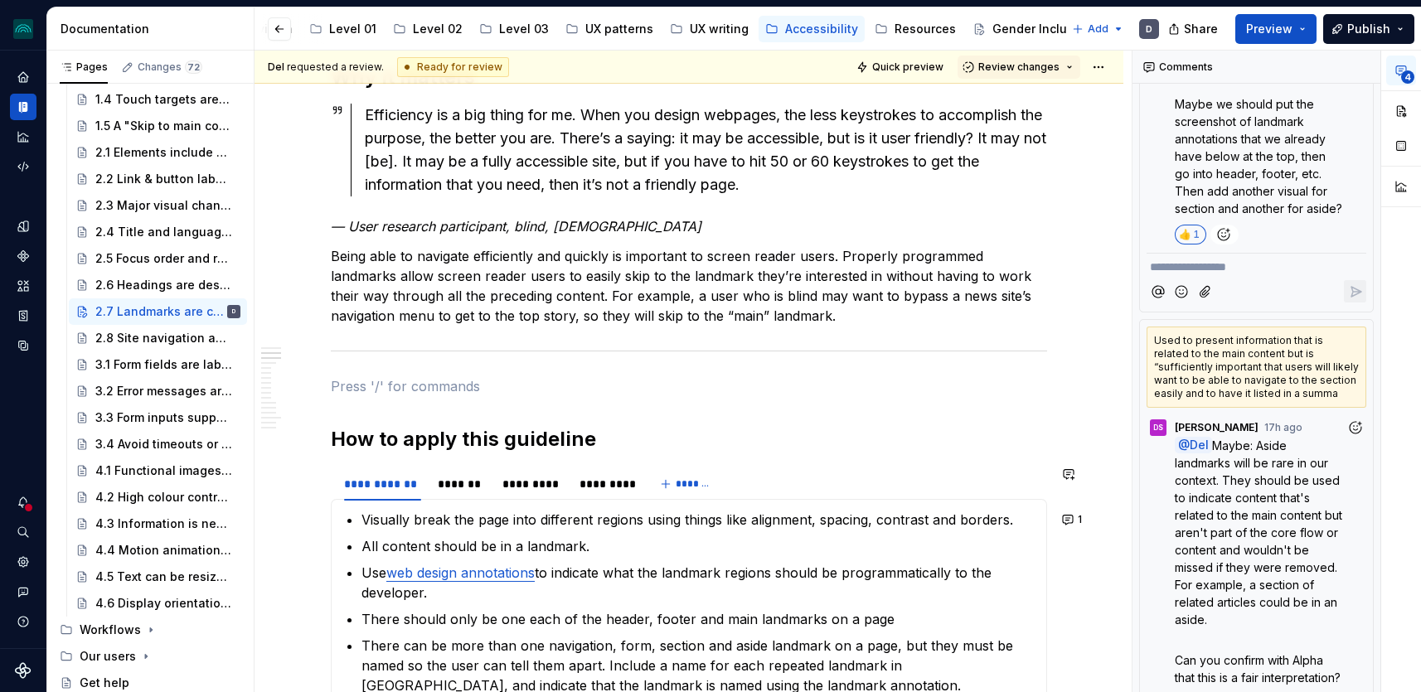
scroll to position [907, 0]
click at [381, 395] on p "Types of landmarks" at bounding box center [689, 387] width 716 height 20
click at [382, 438] on h2 "How to apply this guideline" at bounding box center [689, 440] width 716 height 27
click at [425, 433] on h2 "How to apply this guideline" at bounding box center [689, 440] width 716 height 27
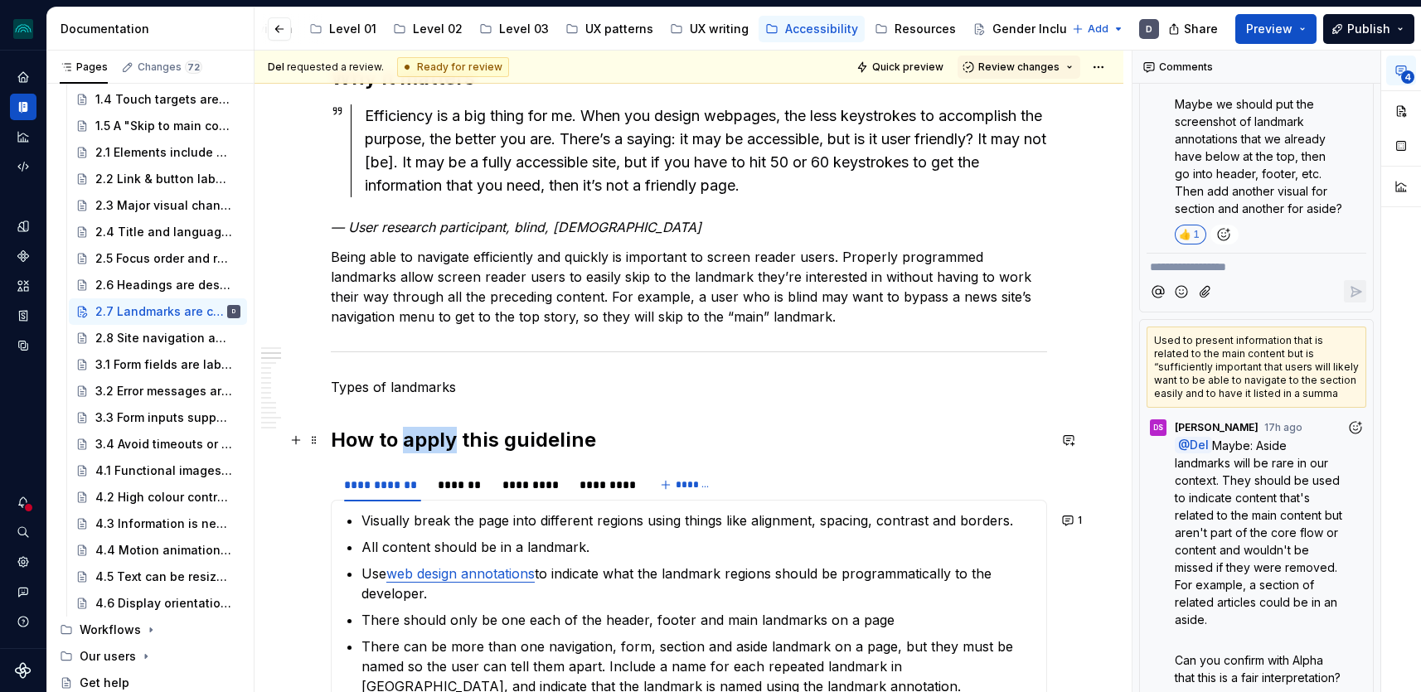
click at [425, 433] on h2 "How to apply this guideline" at bounding box center [689, 440] width 716 height 27
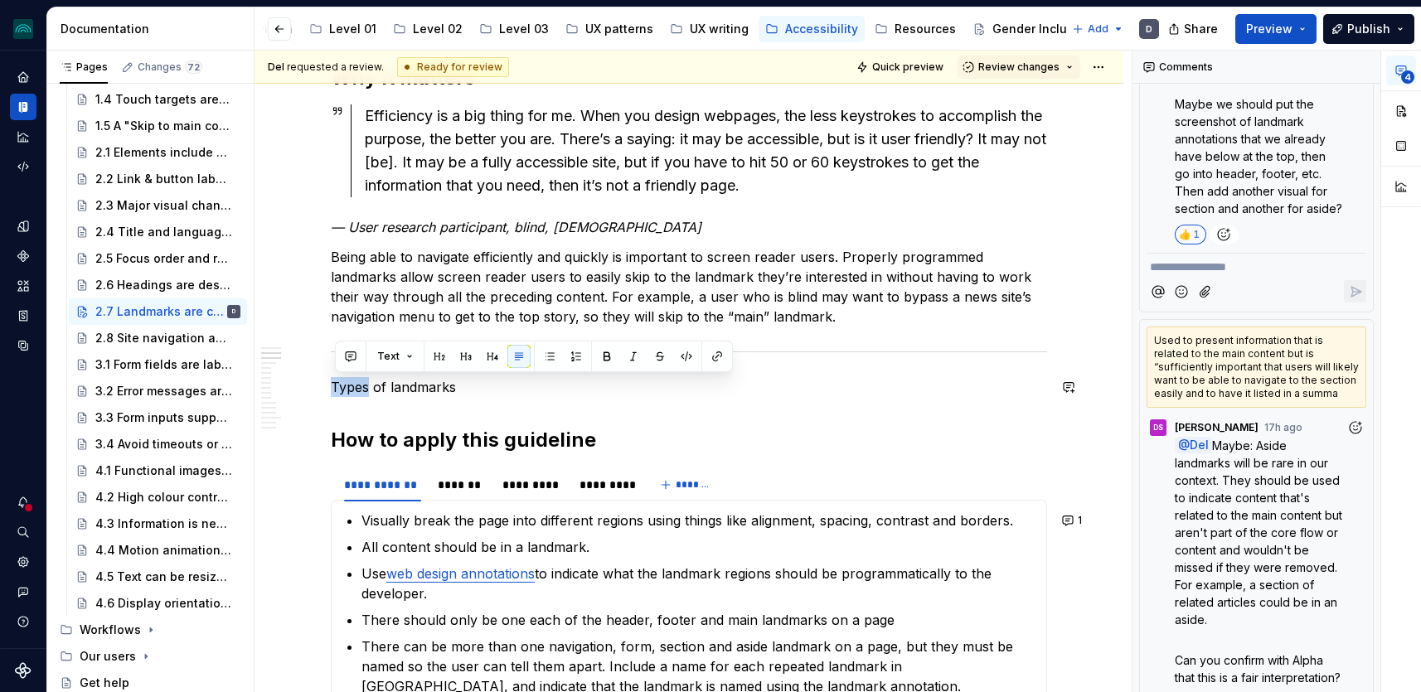
click at [489, 353] on button "button" at bounding box center [491, 356] width 23 height 23
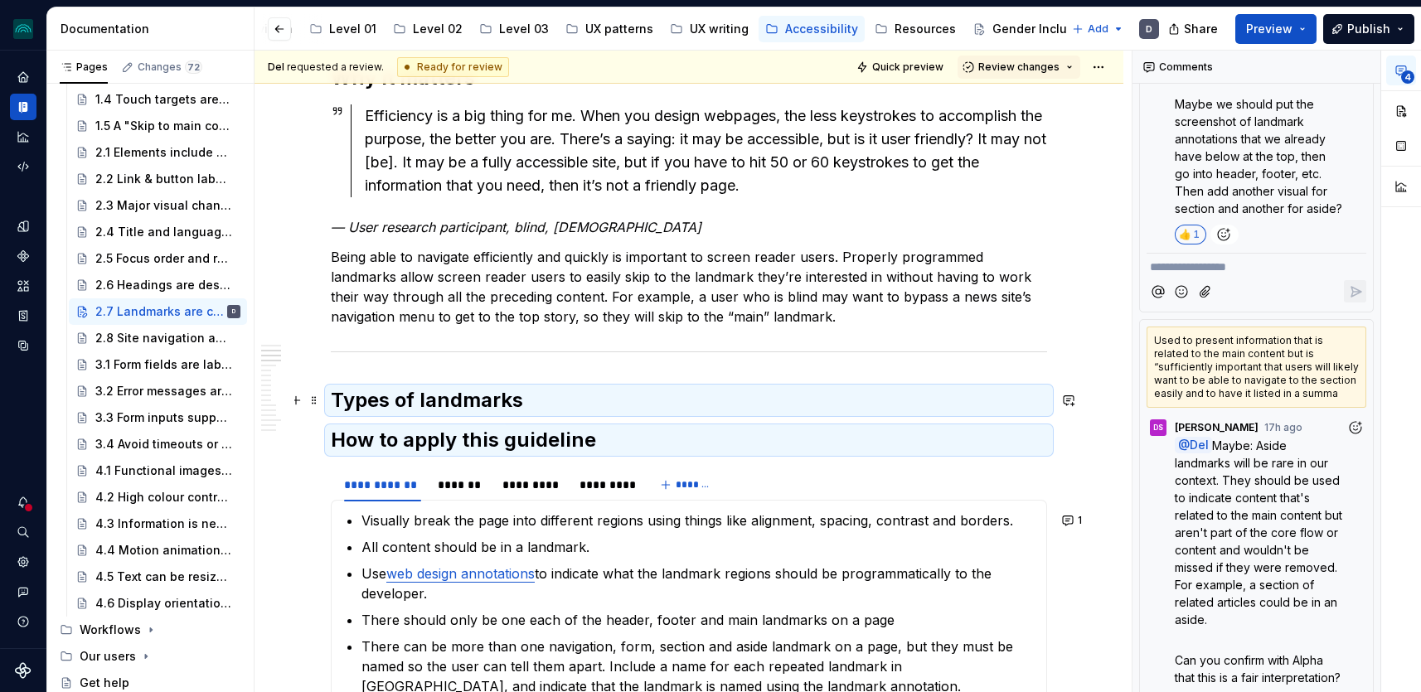
click at [527, 402] on h2 "Types of landmarks" at bounding box center [689, 400] width 716 height 27
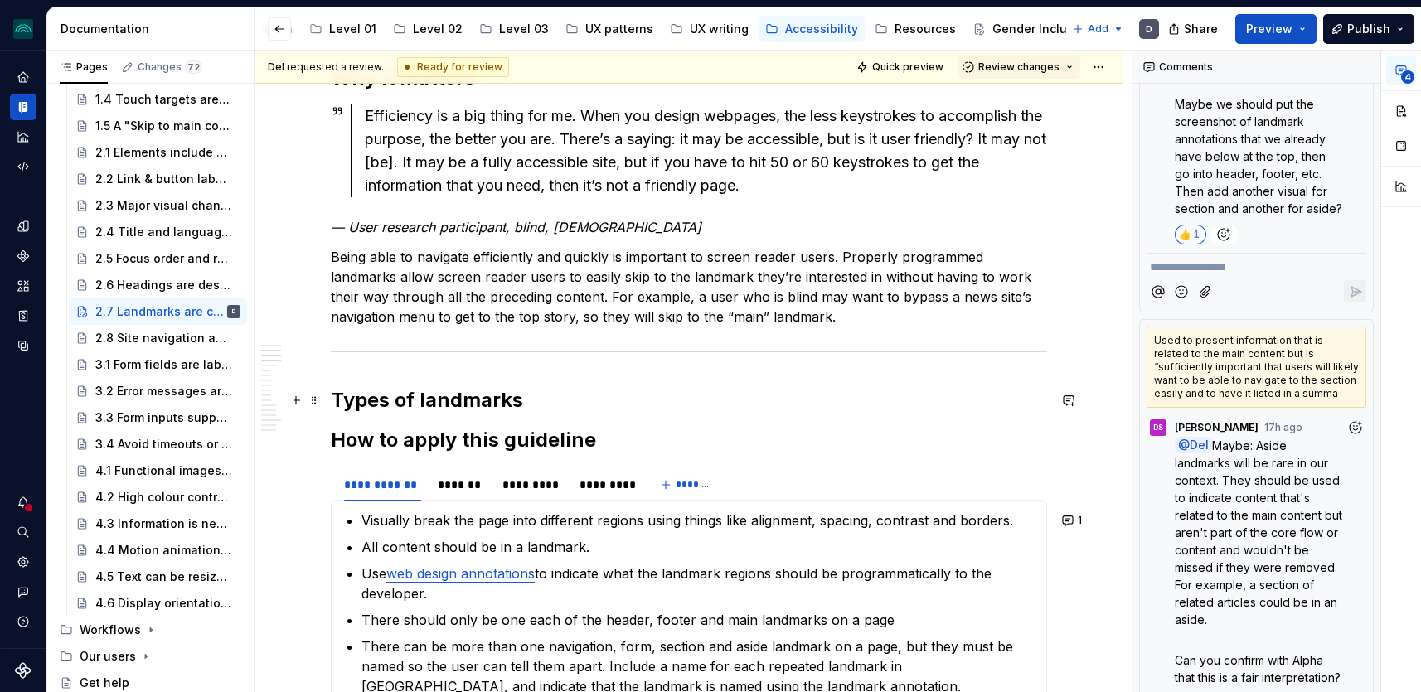
click at [533, 402] on h2 "Types of landmarks" at bounding box center [689, 400] width 716 height 27
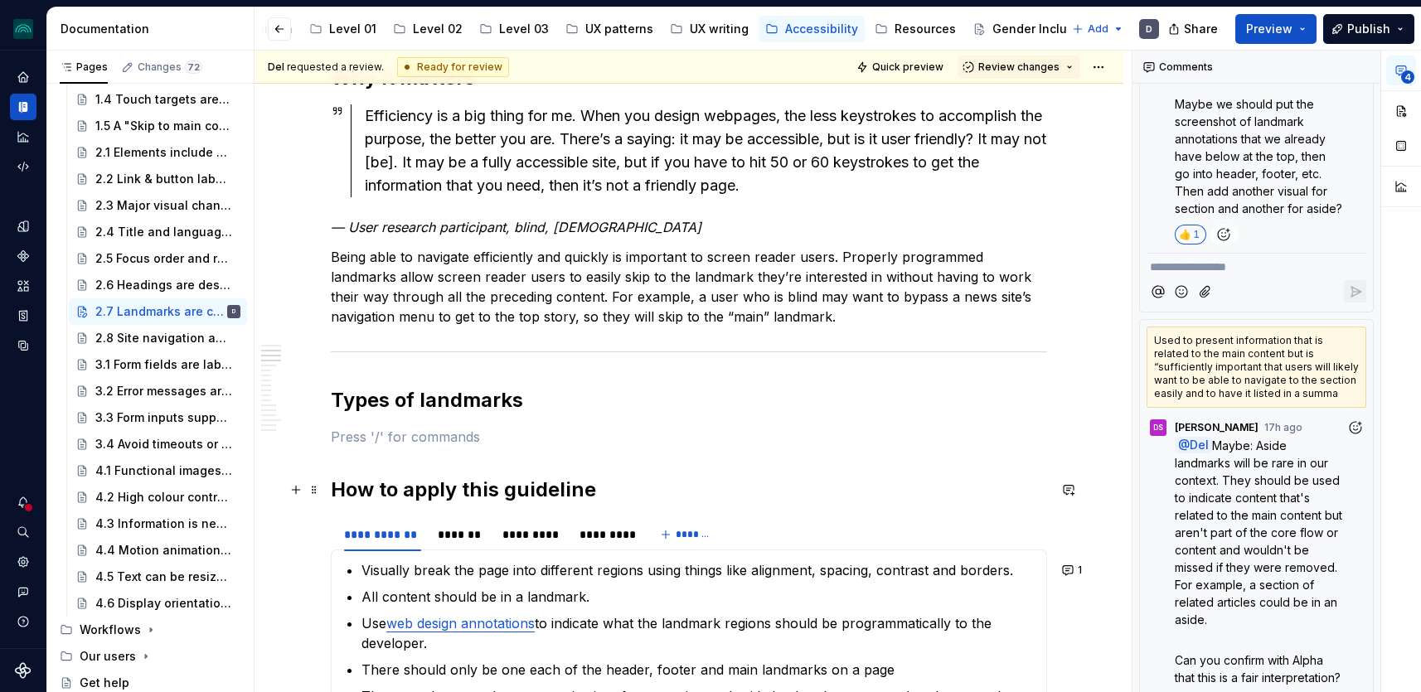
click at [375, 431] on p at bounding box center [689, 437] width 716 height 20
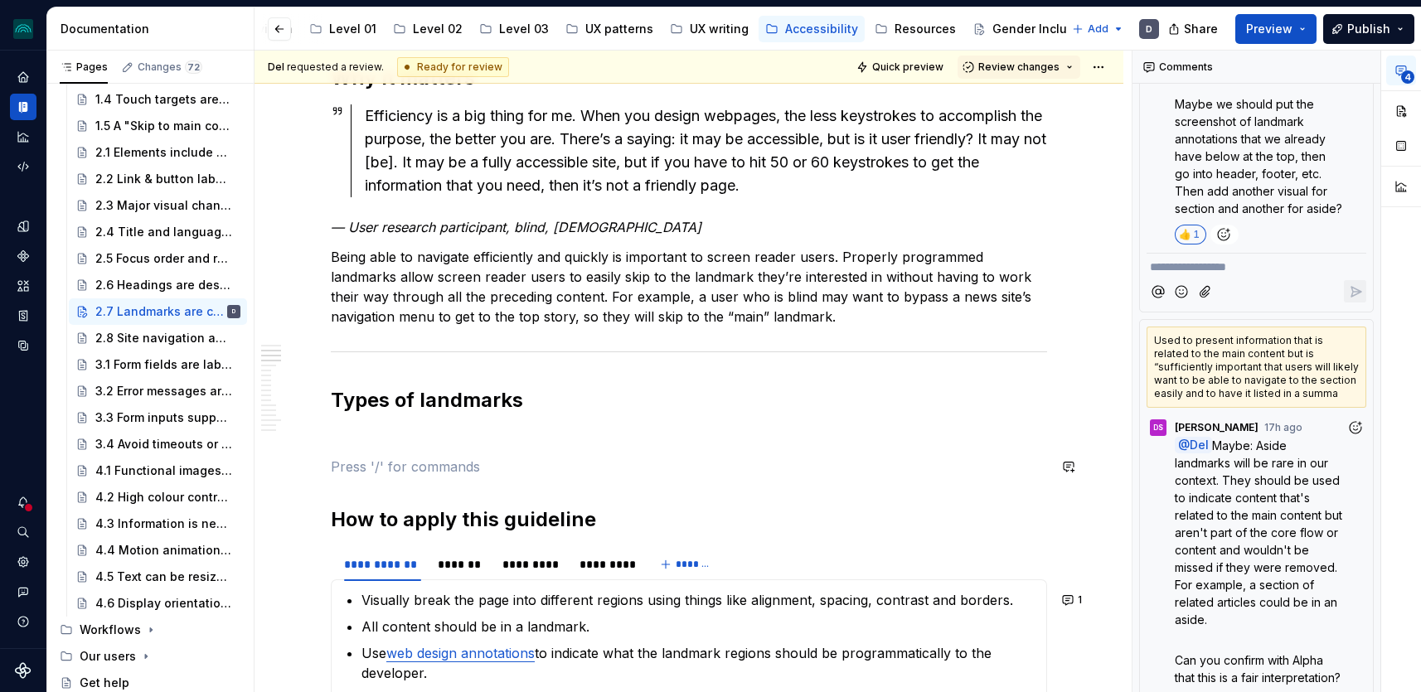
click at [357, 471] on p at bounding box center [689, 467] width 716 height 20
click at [300, 467] on button "button" at bounding box center [295, 466] width 23 height 23
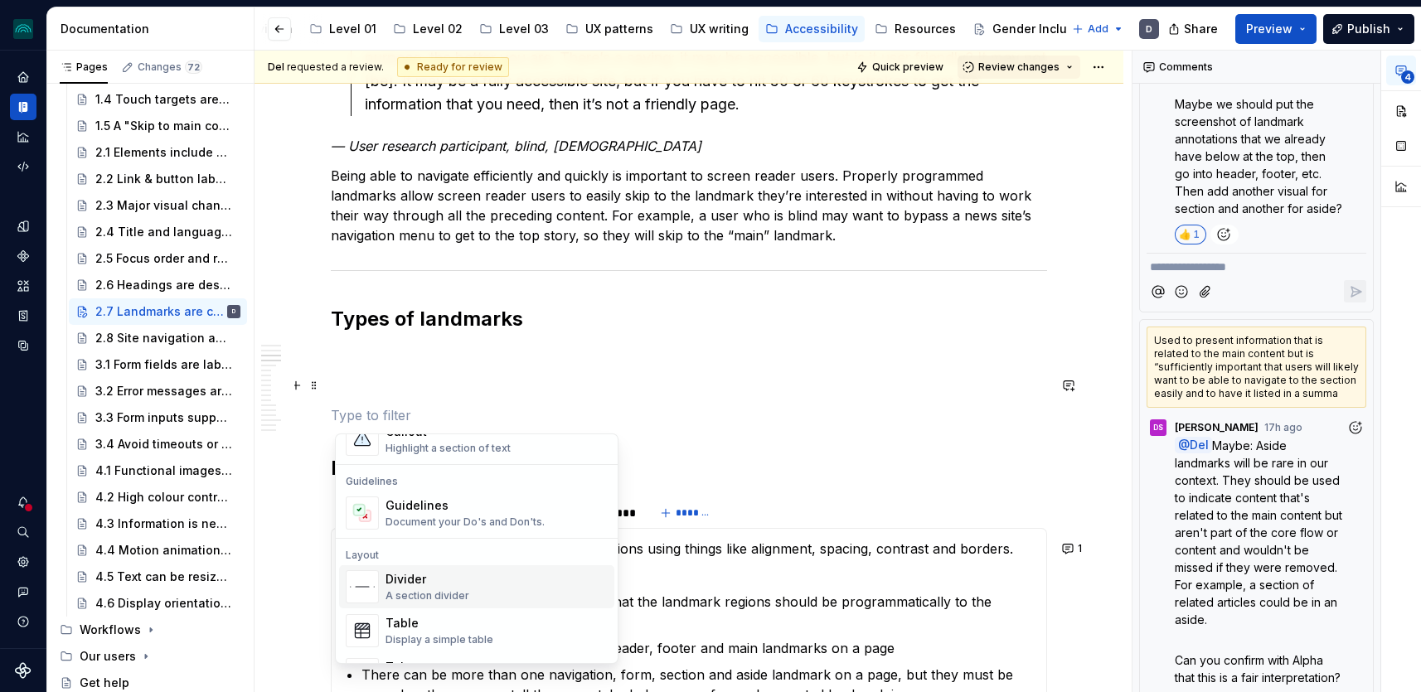
scroll to position [472, 0]
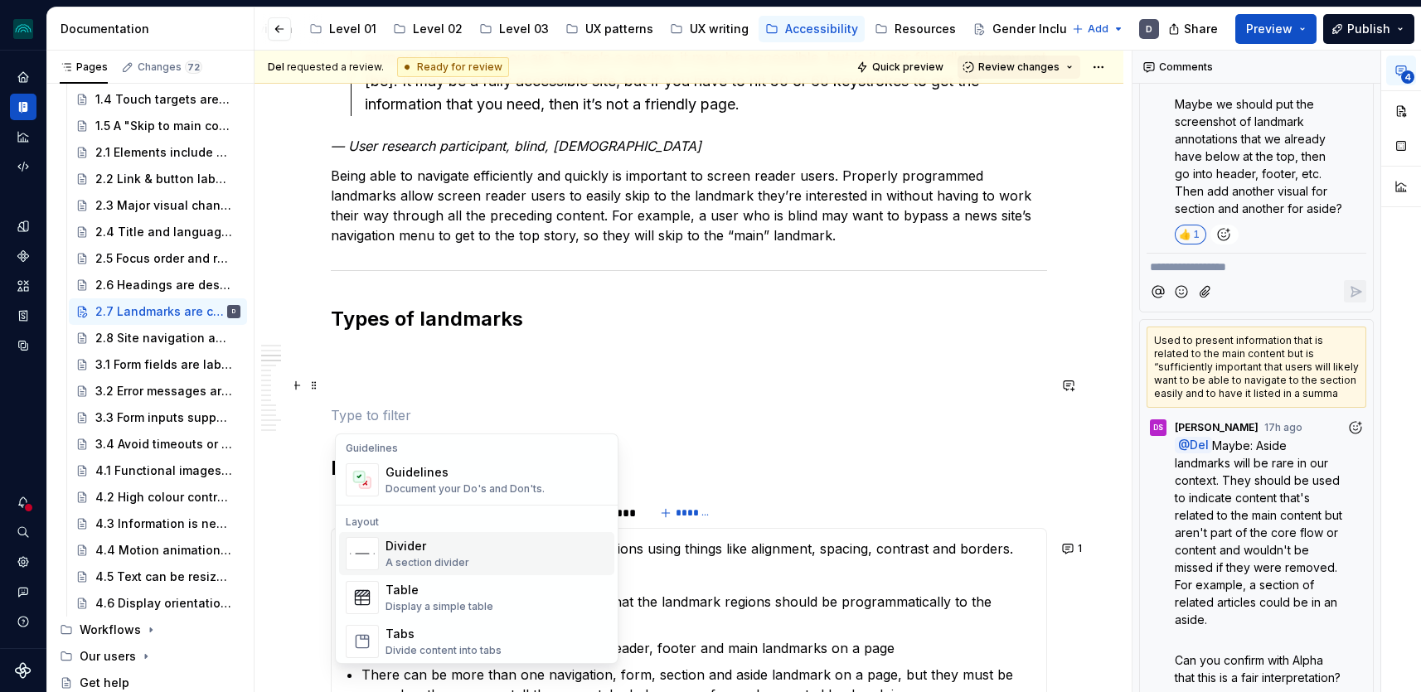
click at [492, 561] on div "Divider A section divider" at bounding box center [497, 553] width 222 height 33
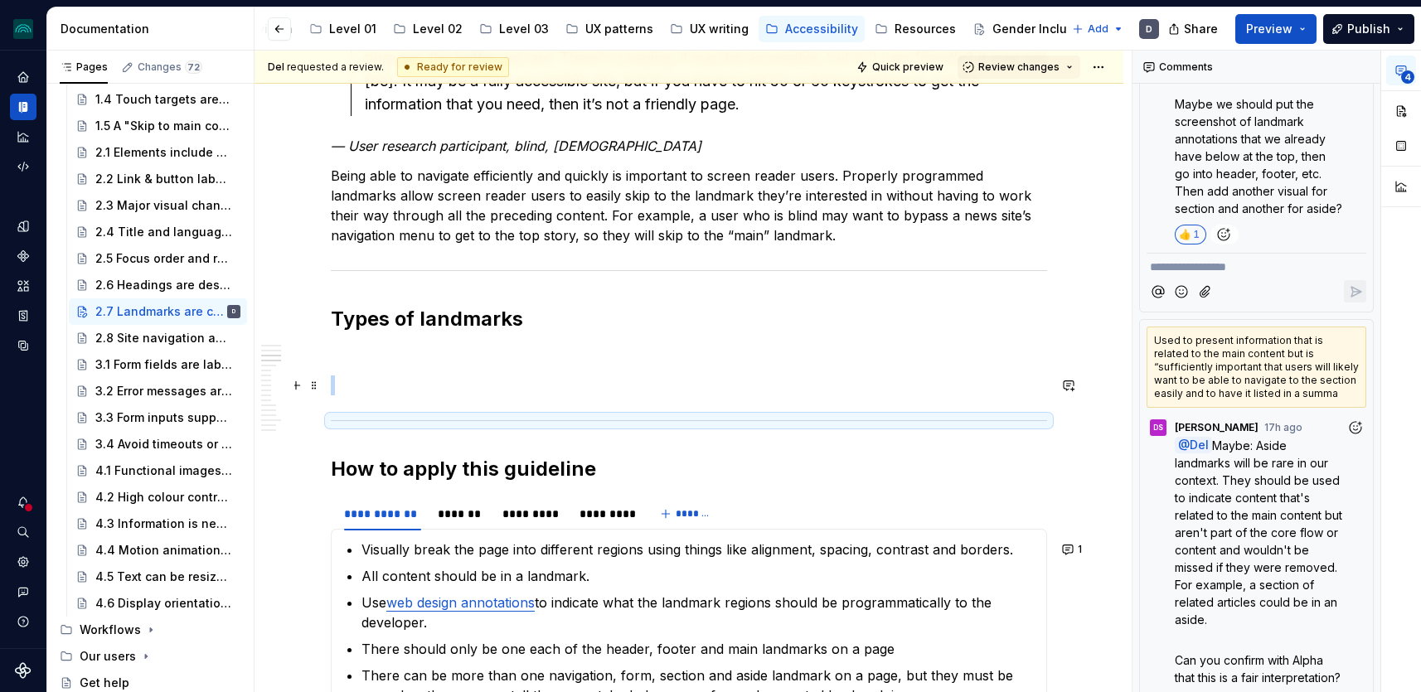
click at [453, 363] on p at bounding box center [689, 356] width 716 height 20
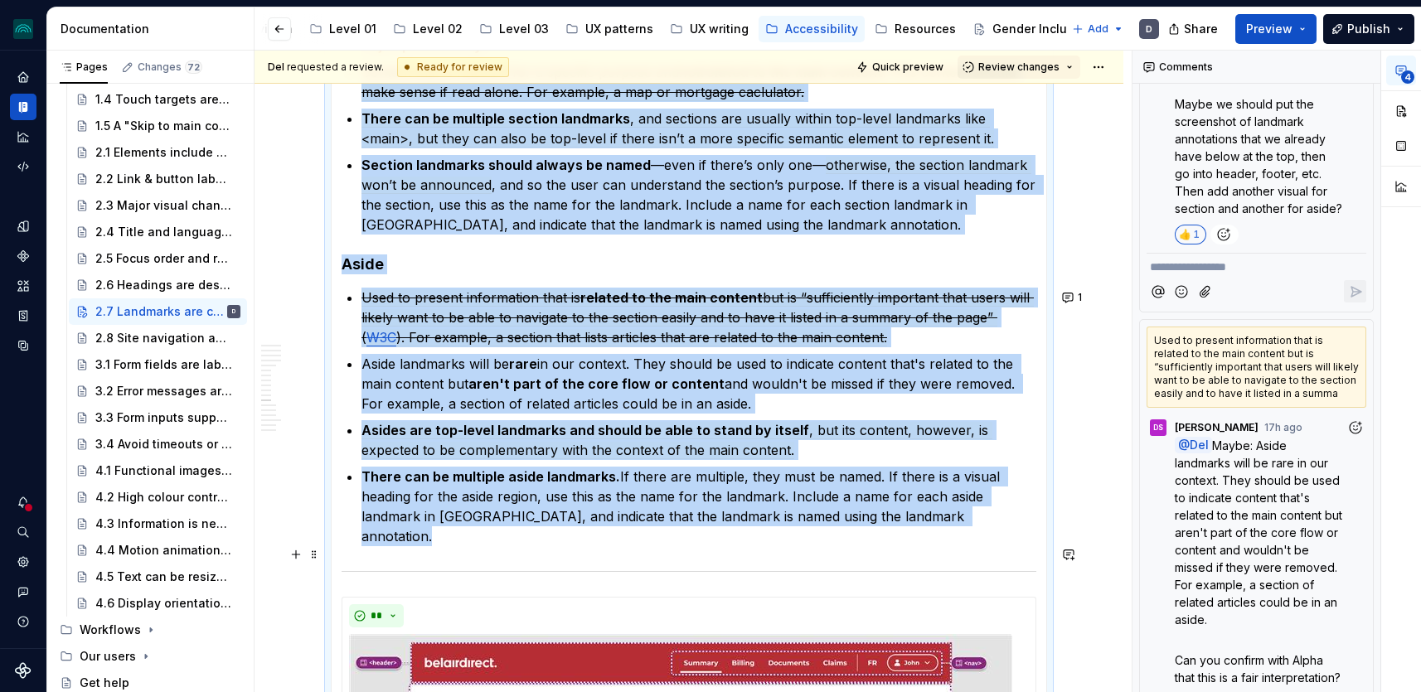
scroll to position [2679, 0]
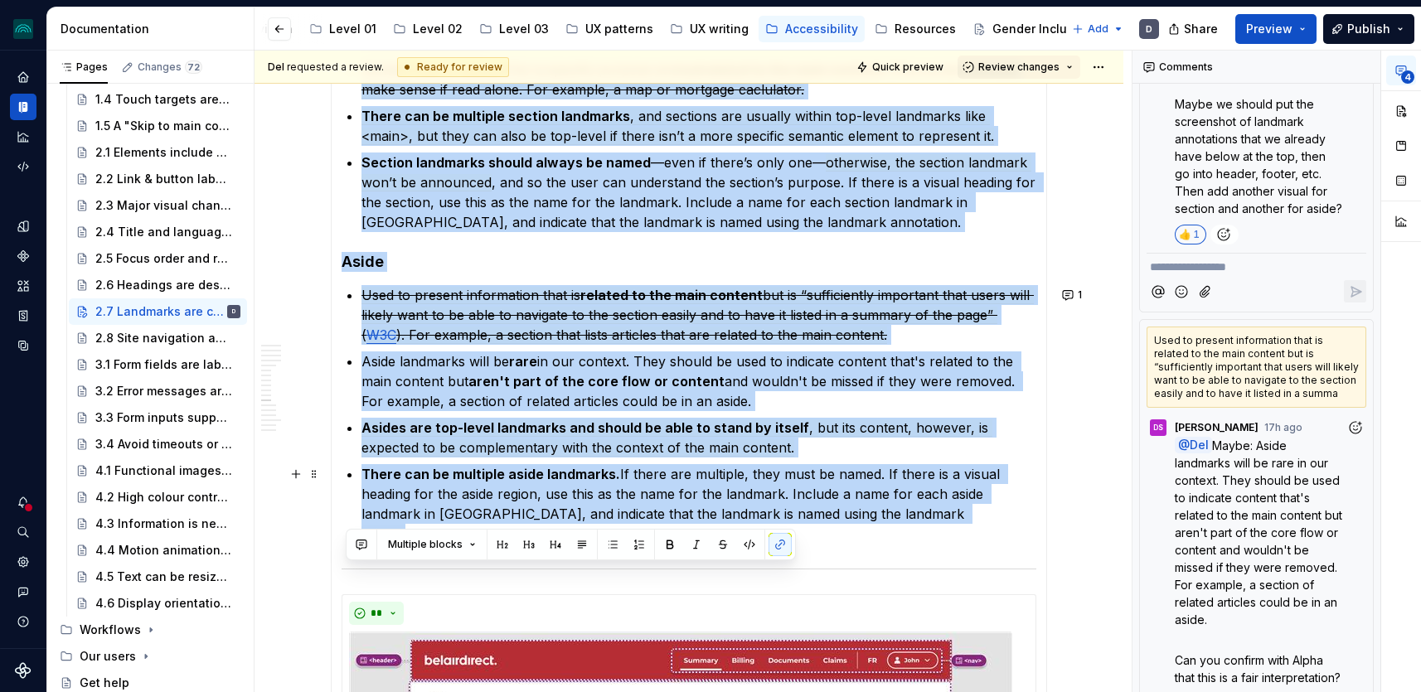
drag, startPoint x: 348, startPoint y: 408, endPoint x: 982, endPoint y: 512, distance: 641.9
copy section-item-column "Header At the top of the page, usually with a clear visual boundary. In our pro…"
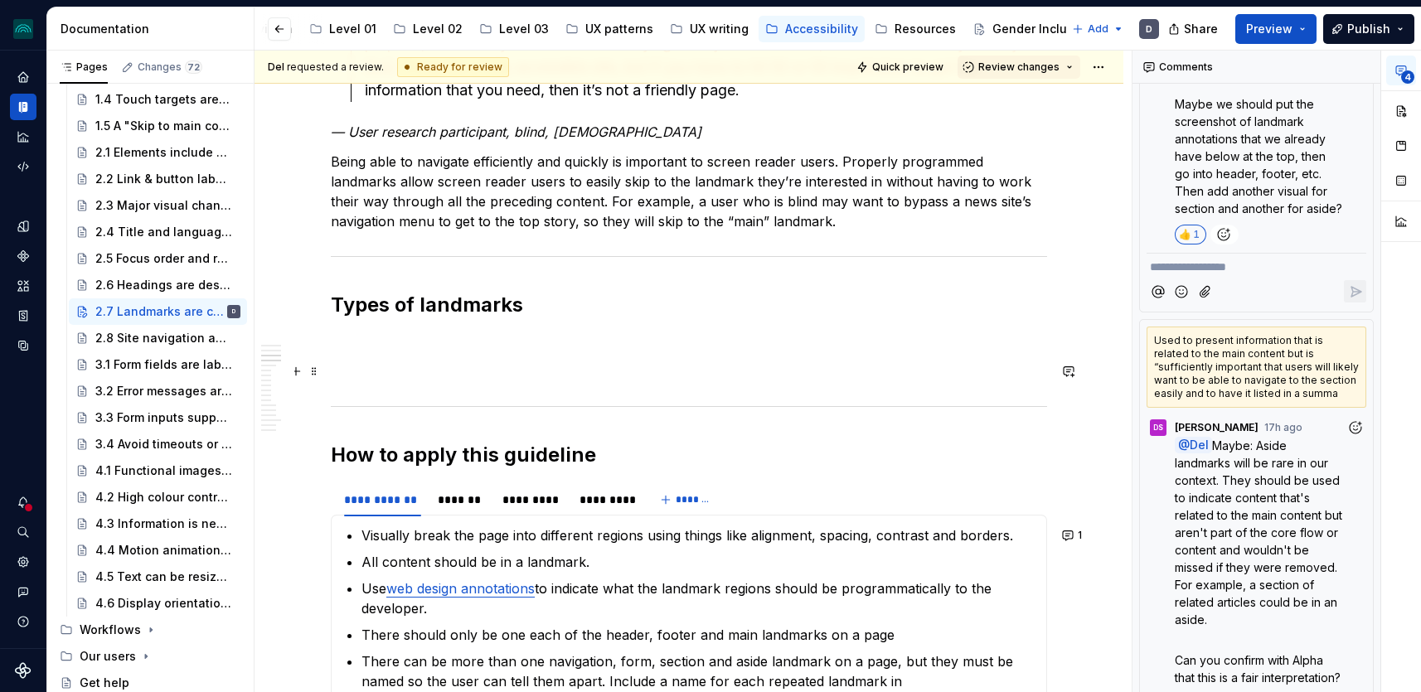
scroll to position [962, 0]
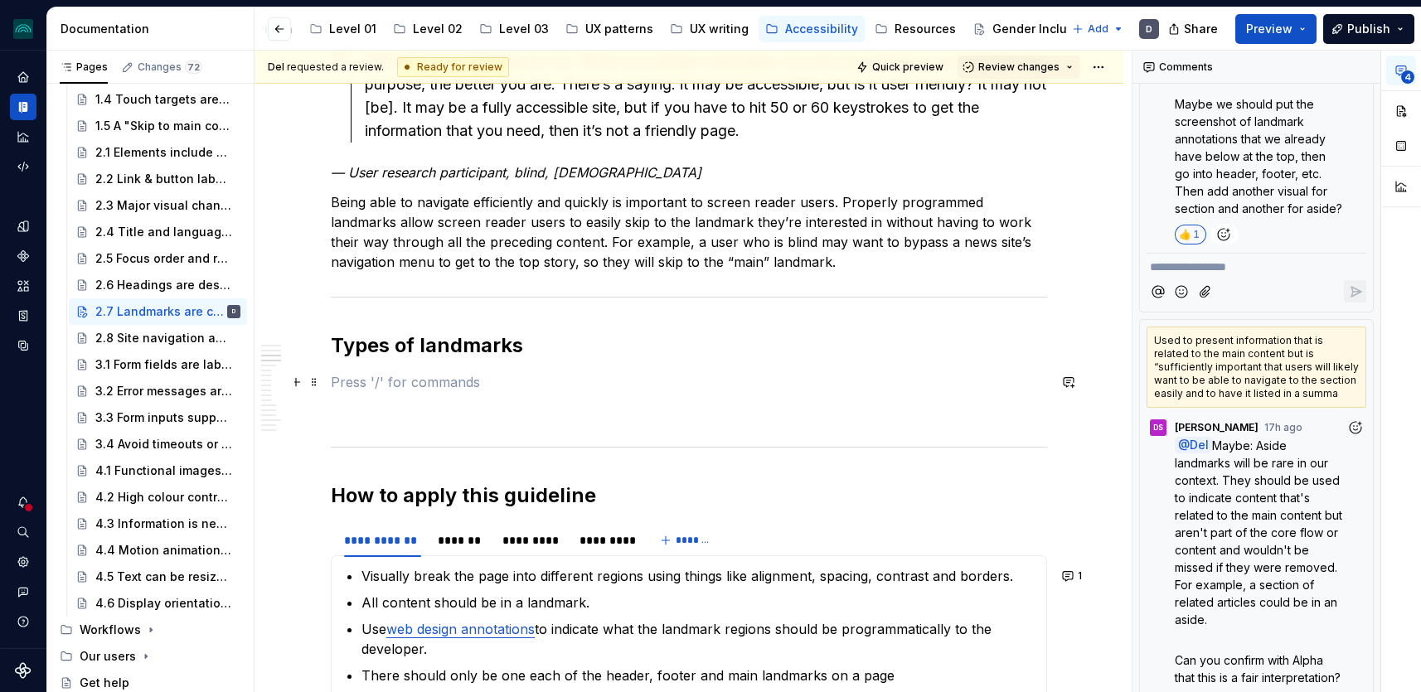
click at [364, 372] on p at bounding box center [689, 382] width 716 height 20
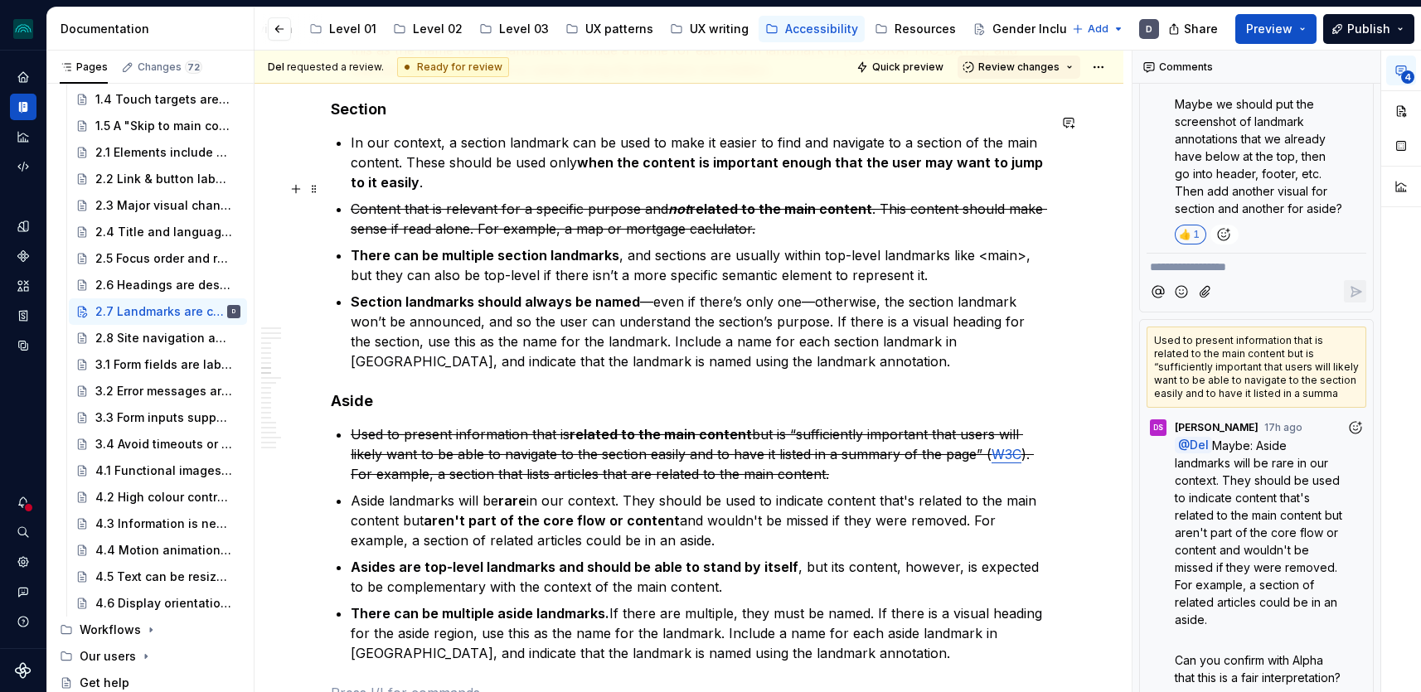
scroll to position [2014, 0]
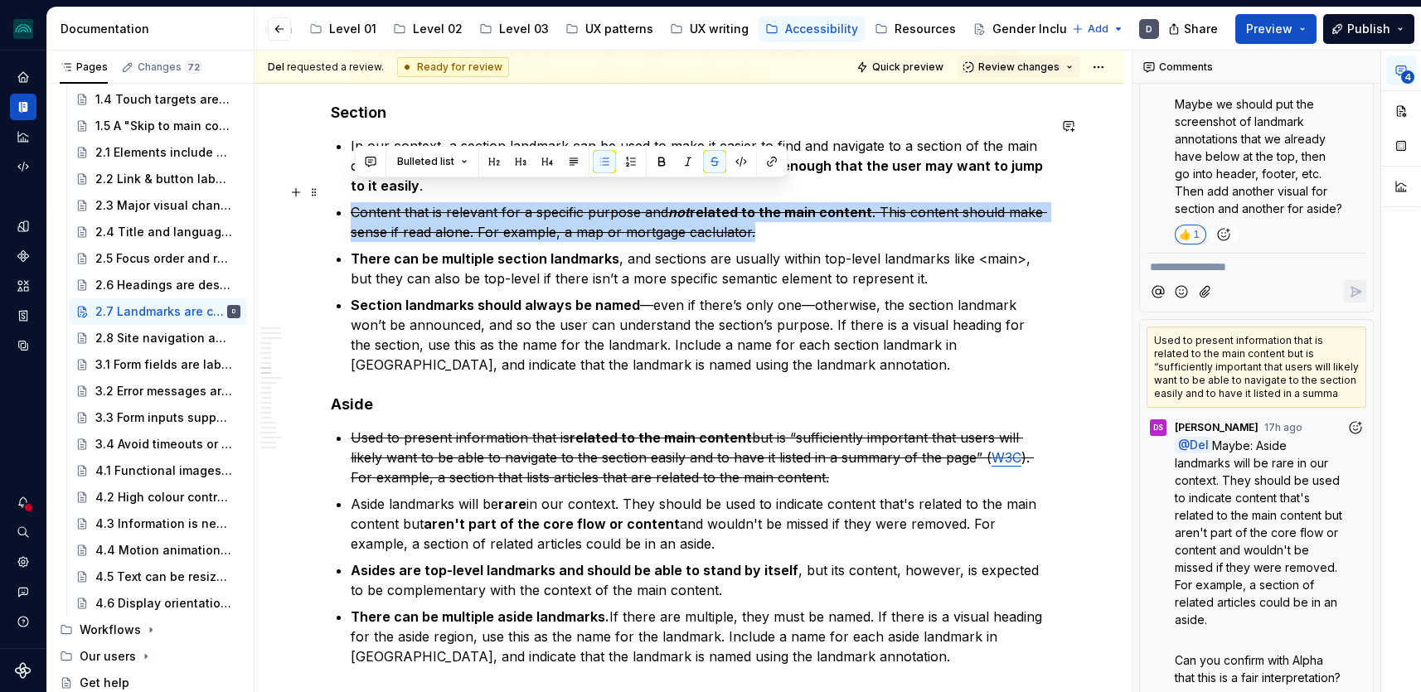
drag, startPoint x: 777, startPoint y: 214, endPoint x: 332, endPoint y: 188, distance: 446.0
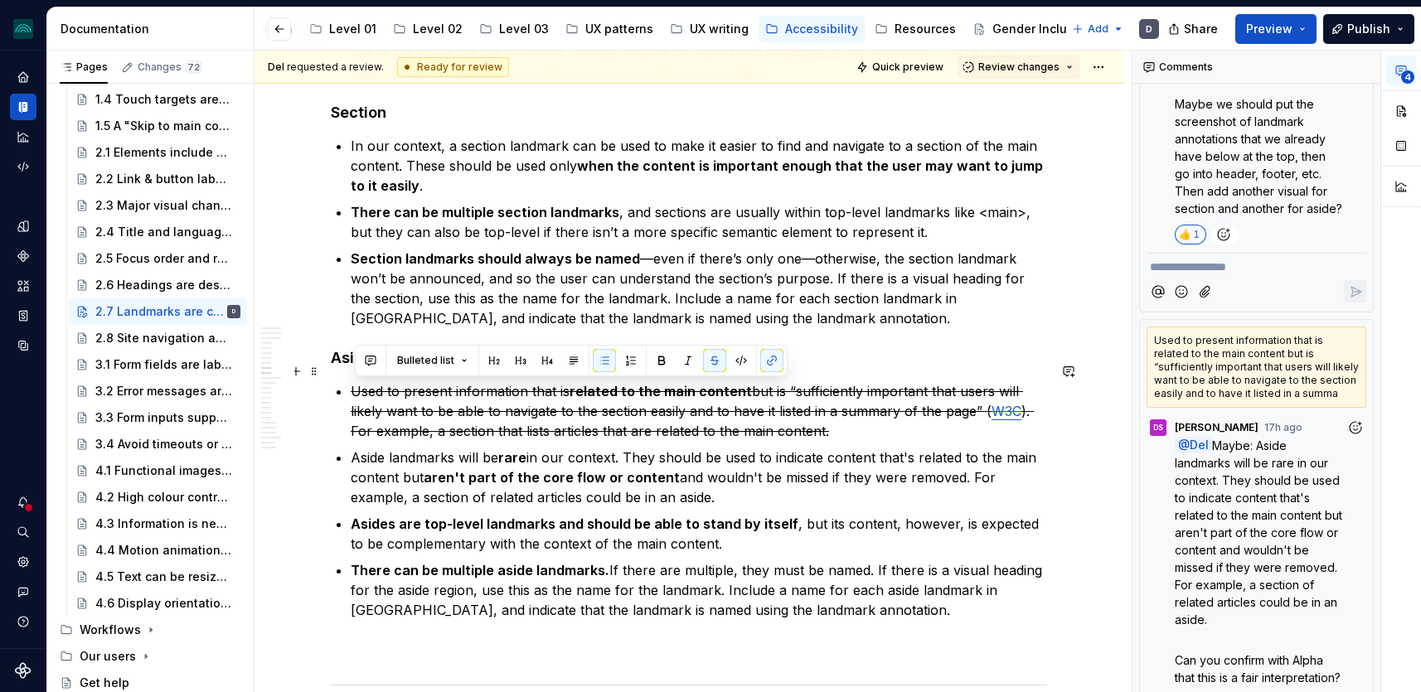
drag, startPoint x: 851, startPoint y: 413, endPoint x: 305, endPoint y: 396, distance: 545.9
click at [613, 383] on s "but is “sufficiently important that users will likely want to be able to naviga…" at bounding box center [687, 401] width 672 height 36
drag, startPoint x: 897, startPoint y: 415, endPoint x: 346, endPoint y: 375, distance: 552.9
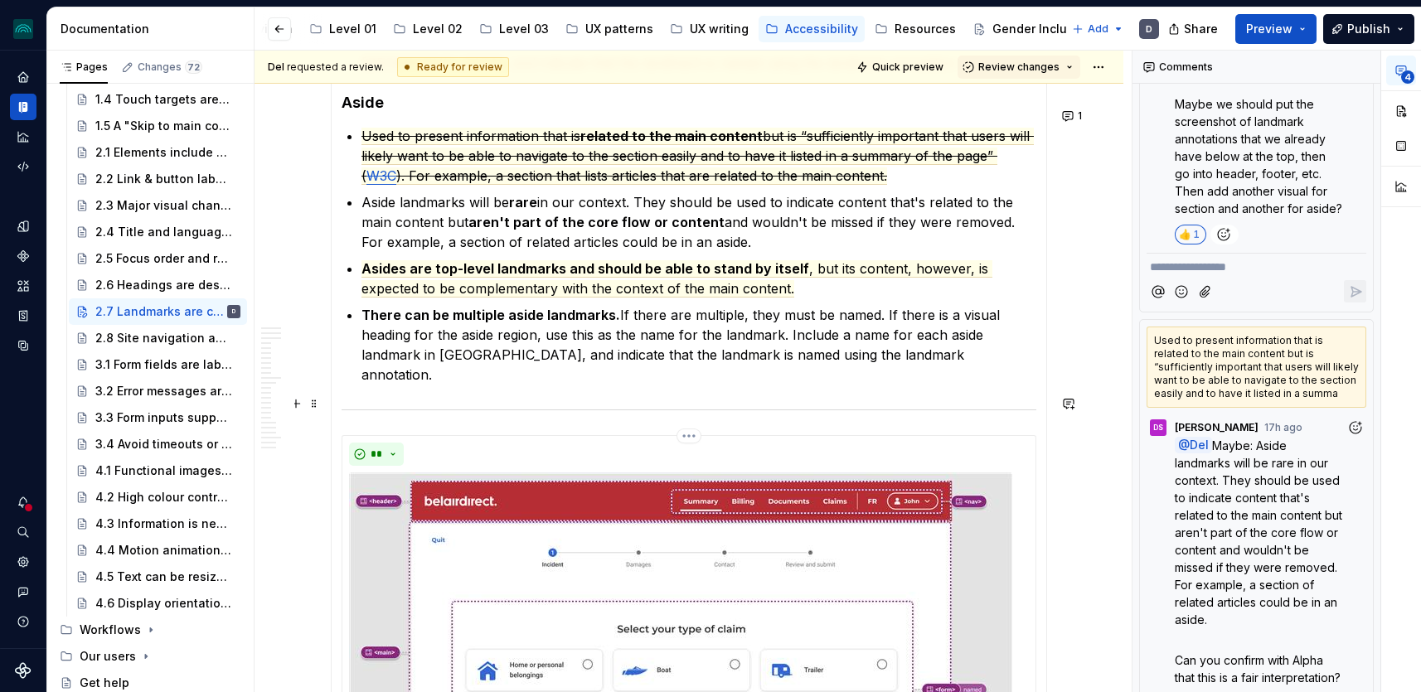
scroll to position [4250, 0]
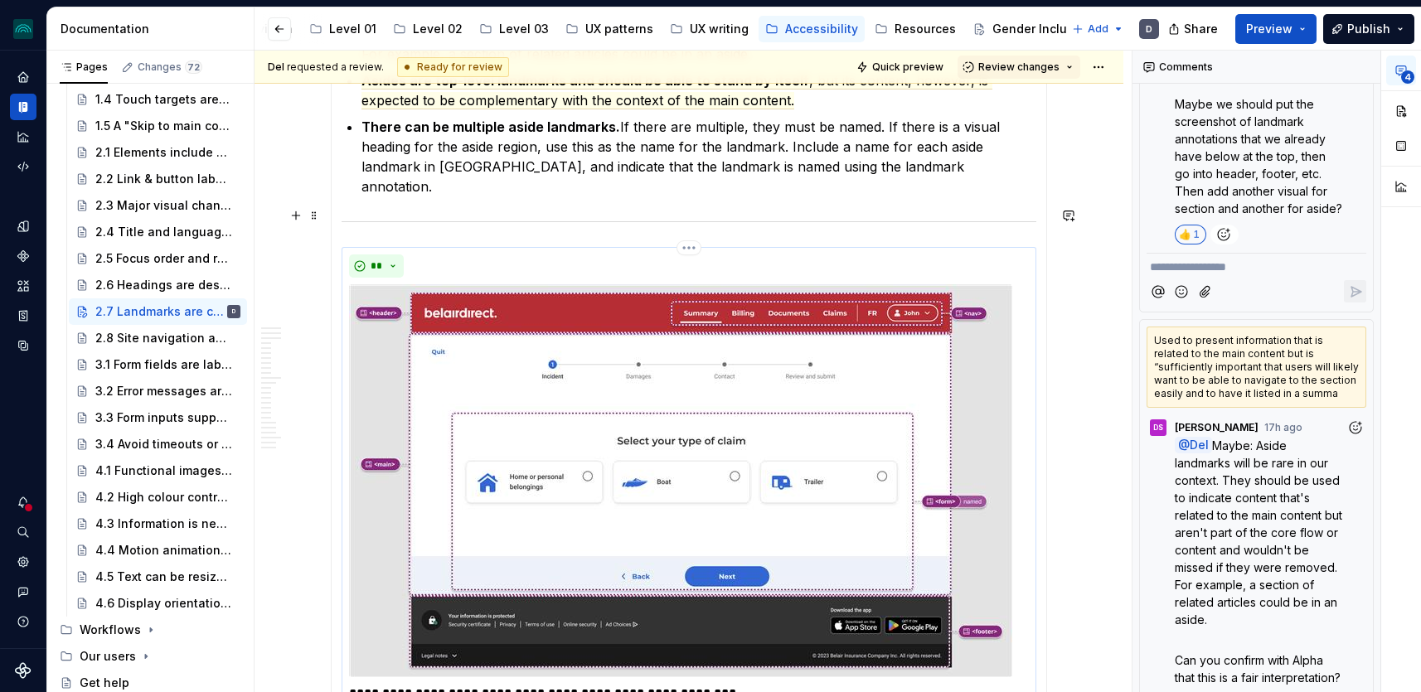
click at [556, 383] on img at bounding box center [680, 480] width 663 height 393
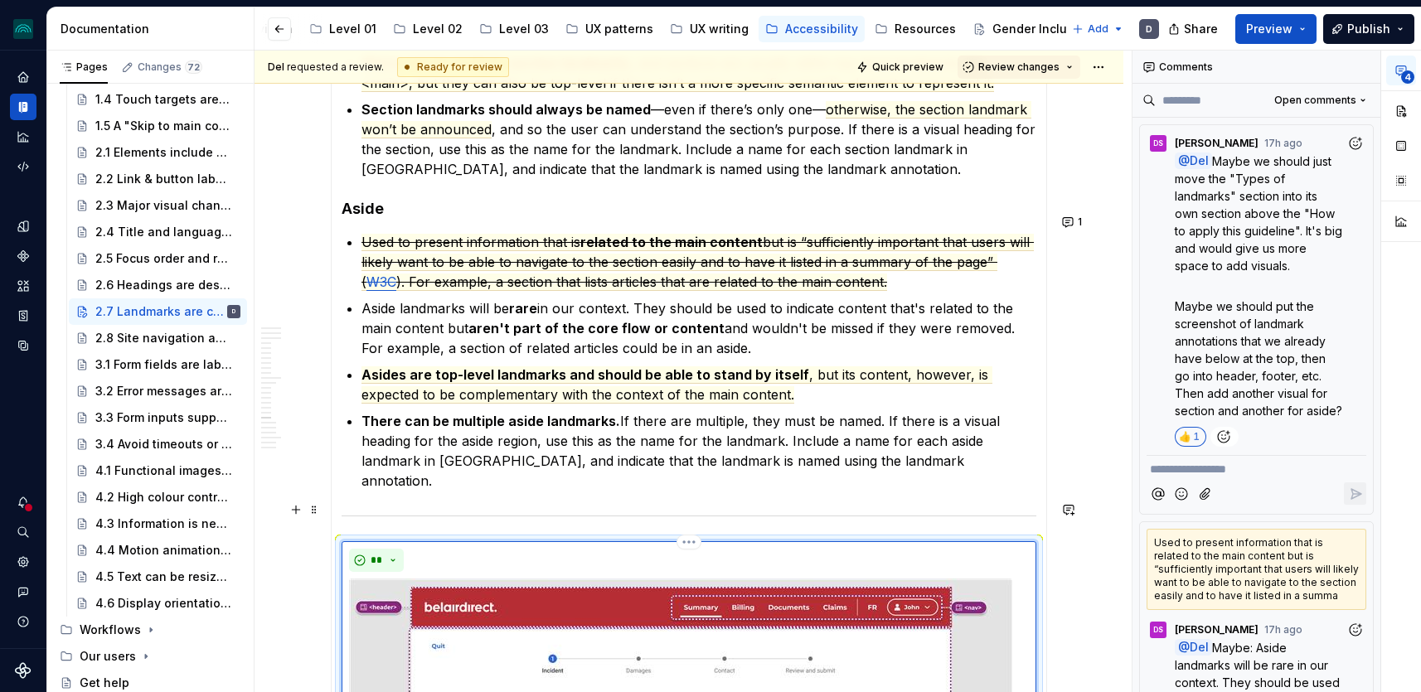
scroll to position [4273, 0]
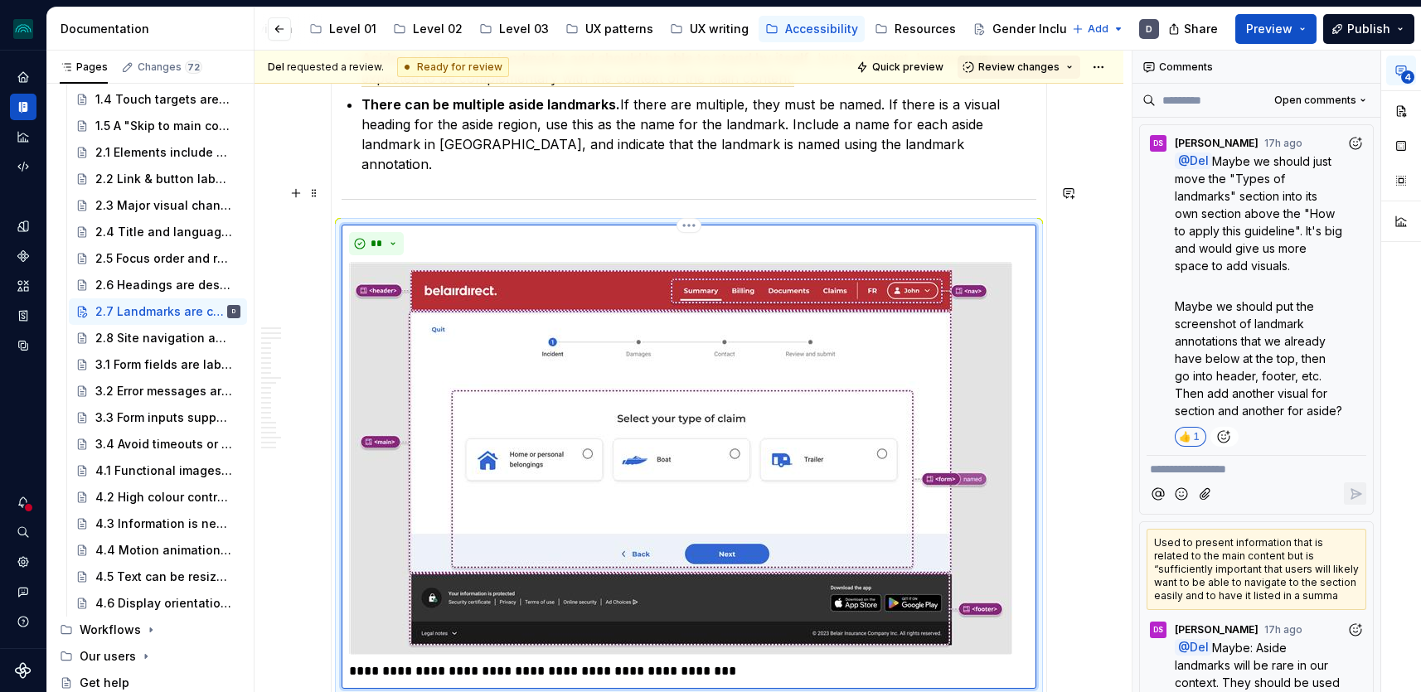
click at [910, 468] on img at bounding box center [680, 458] width 663 height 393
click at [691, 189] on html "iceberg D Design system data Documentation Accessibility guide for tree Page tr…" at bounding box center [710, 346] width 1421 height 692
click at [632, 201] on html "iceberg D Design system data Documentation Accessibility guide for tree Page tr…" at bounding box center [710, 346] width 1421 height 692
click at [316, 196] on span at bounding box center [314, 193] width 13 height 23
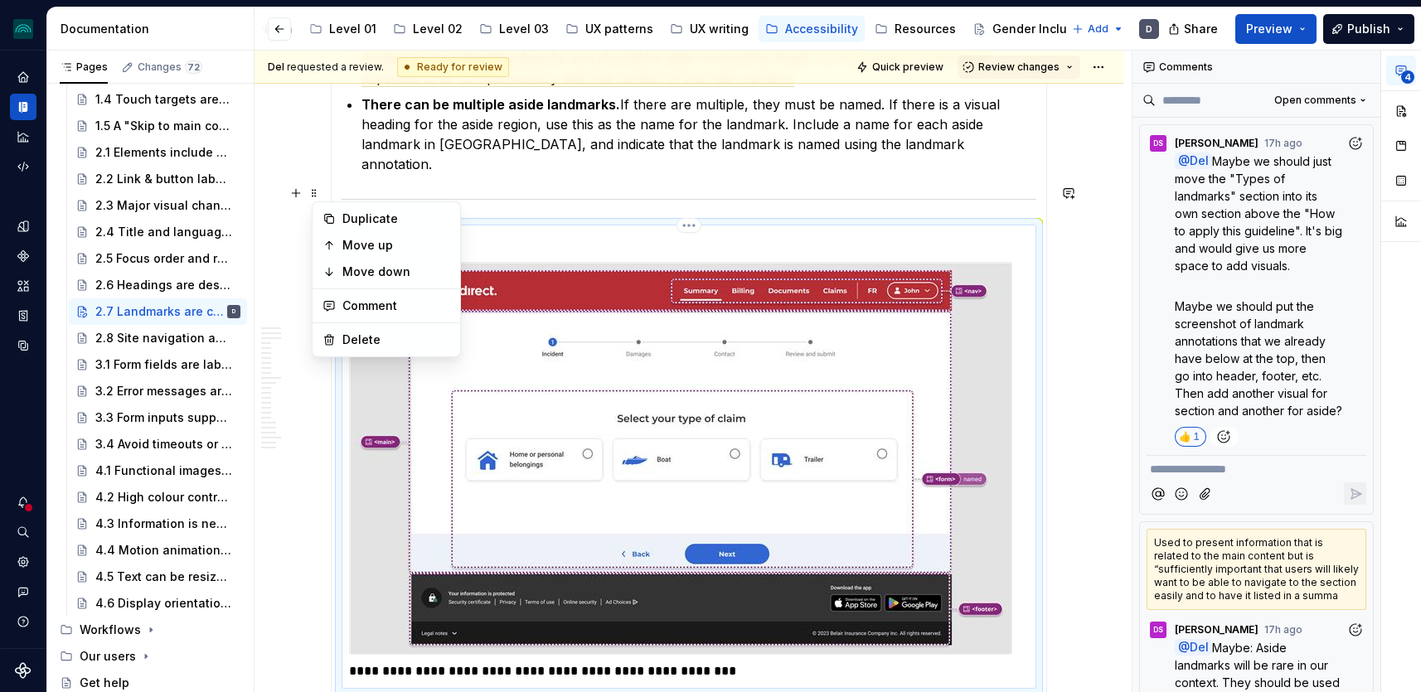
click at [597, 338] on img at bounding box center [680, 458] width 663 height 393
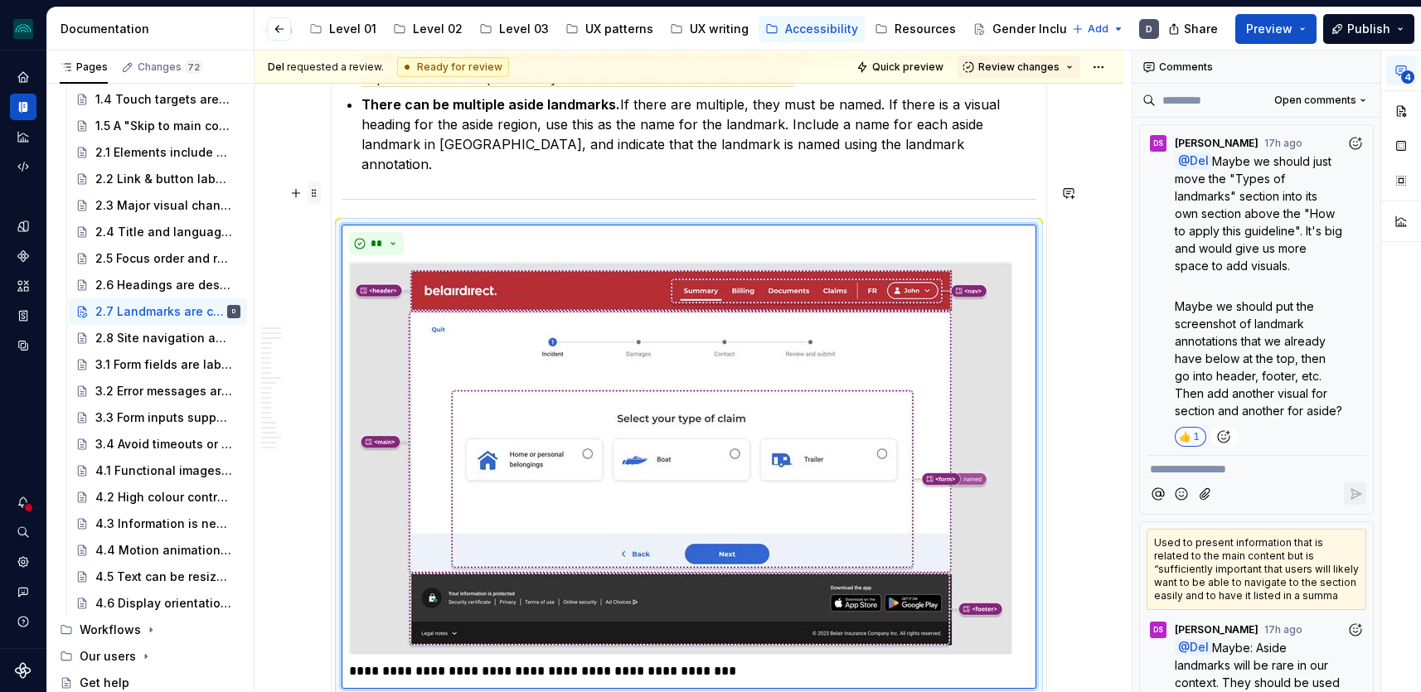
click at [315, 194] on span at bounding box center [314, 193] width 13 height 23
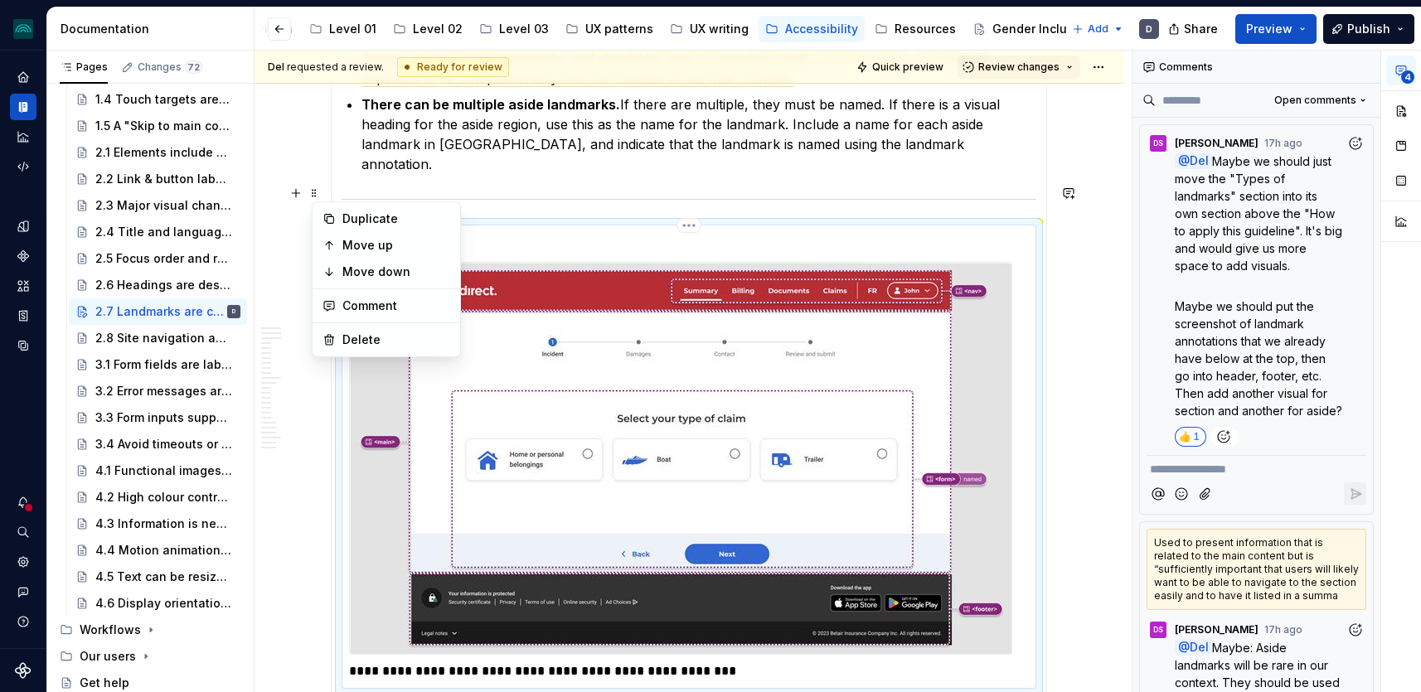
click at [546, 300] on img at bounding box center [680, 458] width 663 height 393
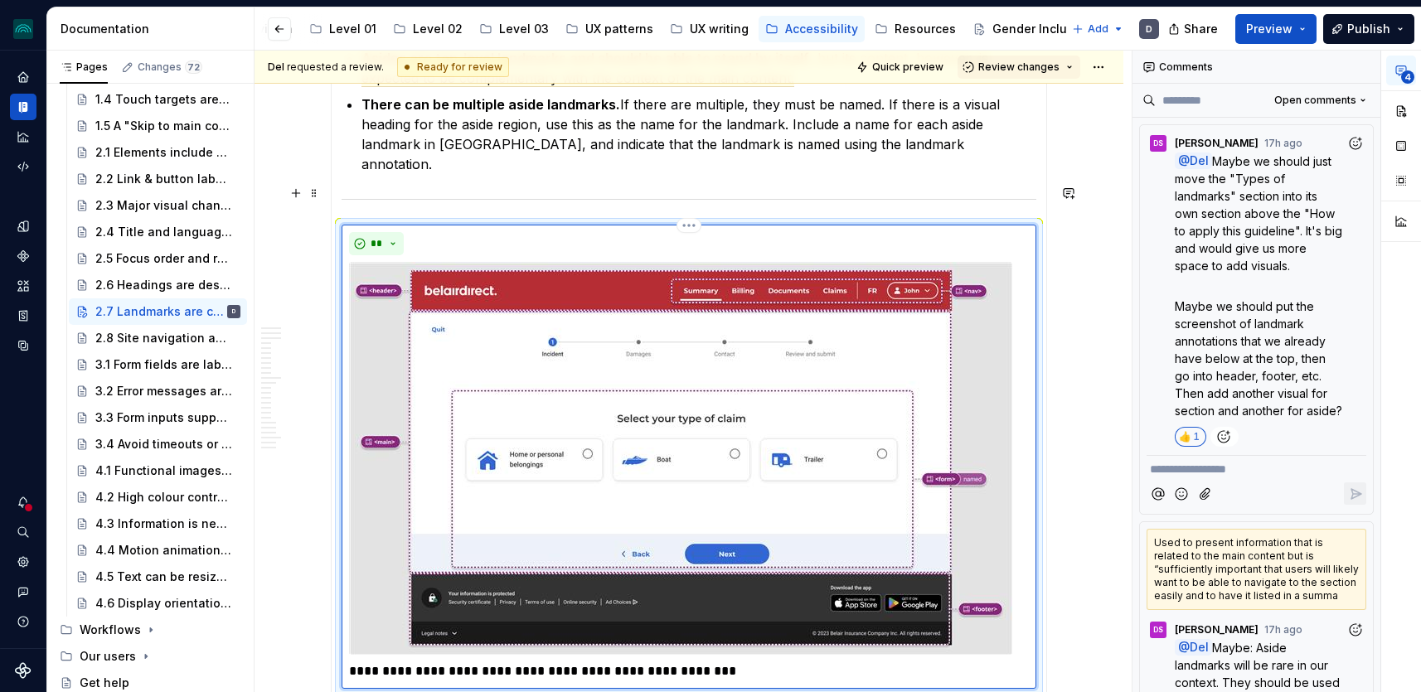
copy hr
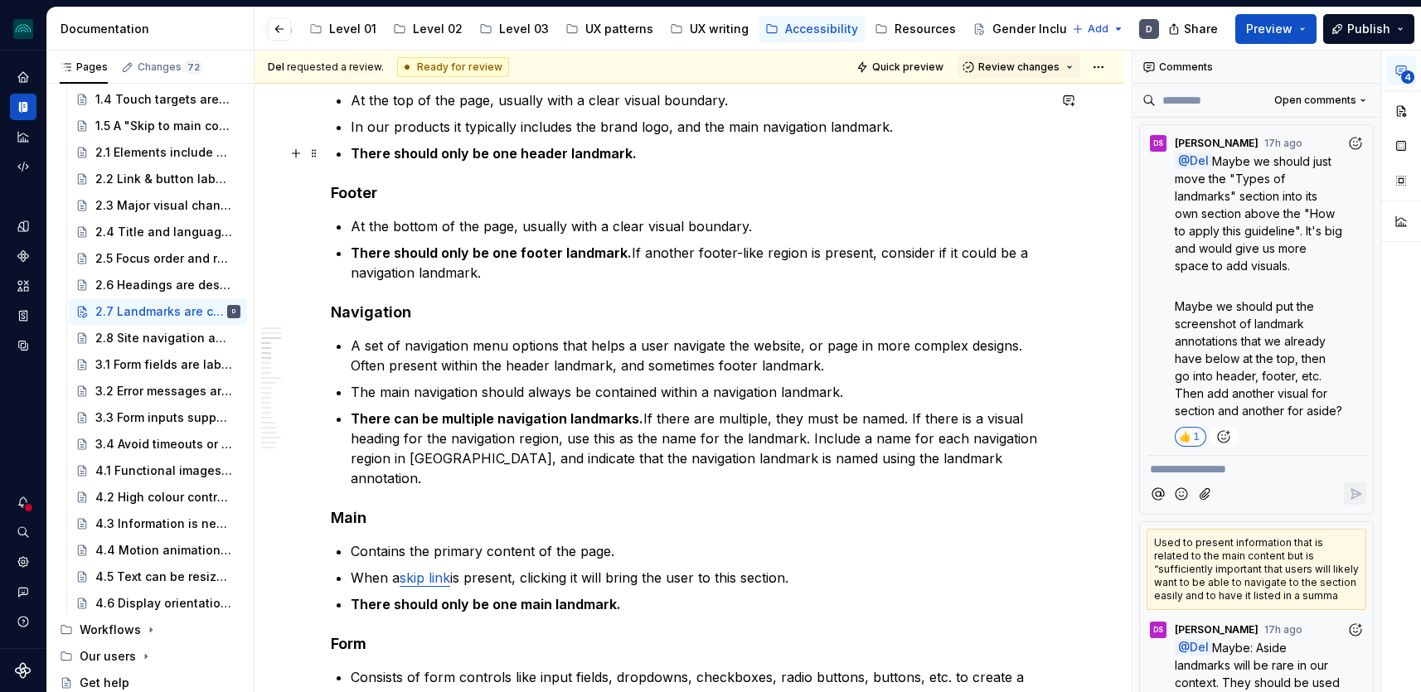
scroll to position [1075, 0]
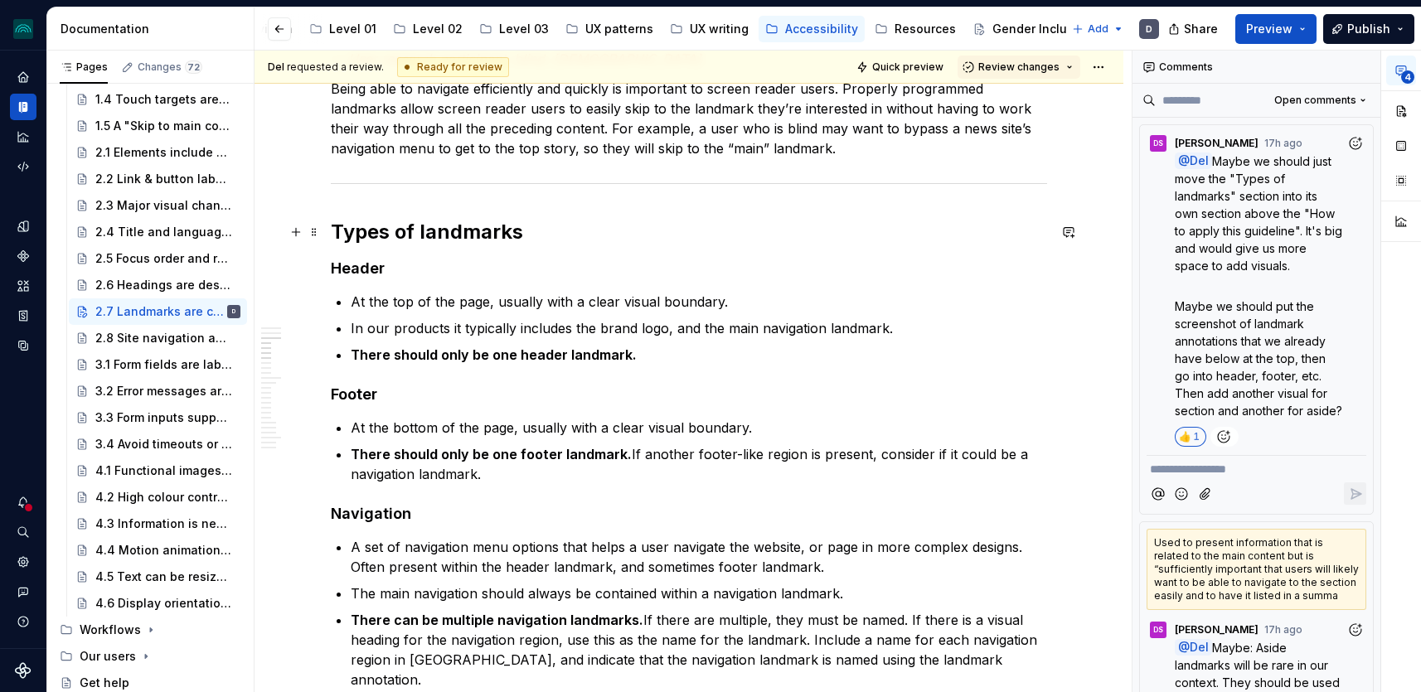
click at [572, 241] on h2 "Types of landmarks" at bounding box center [689, 232] width 716 height 27
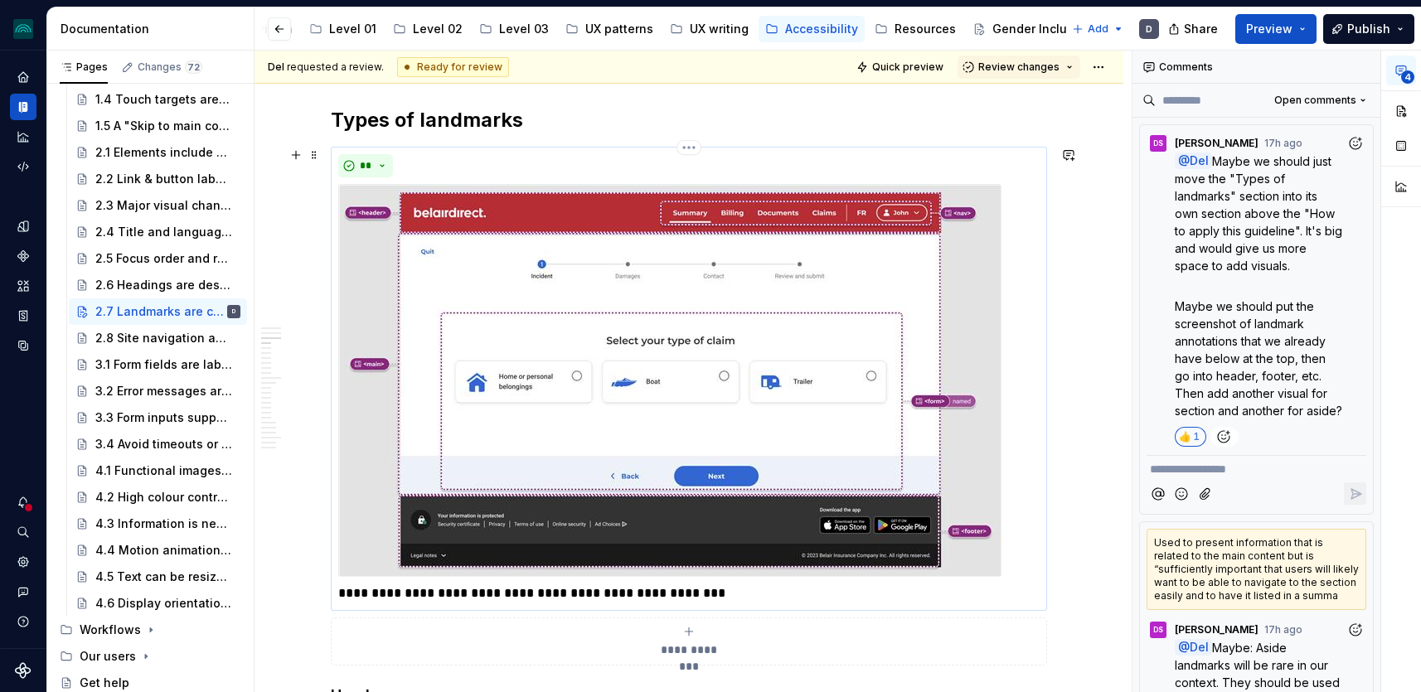
scroll to position [1197, 0]
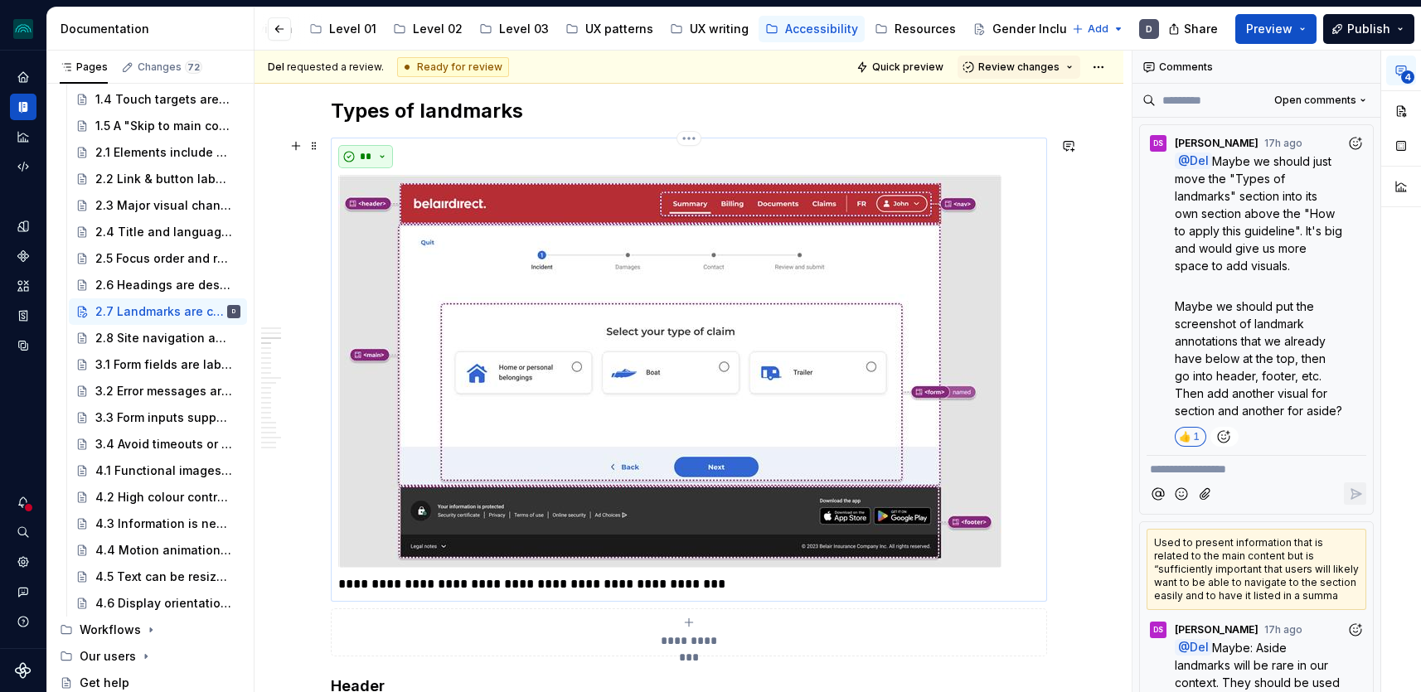
click at [377, 153] on button "**" at bounding box center [365, 156] width 55 height 23
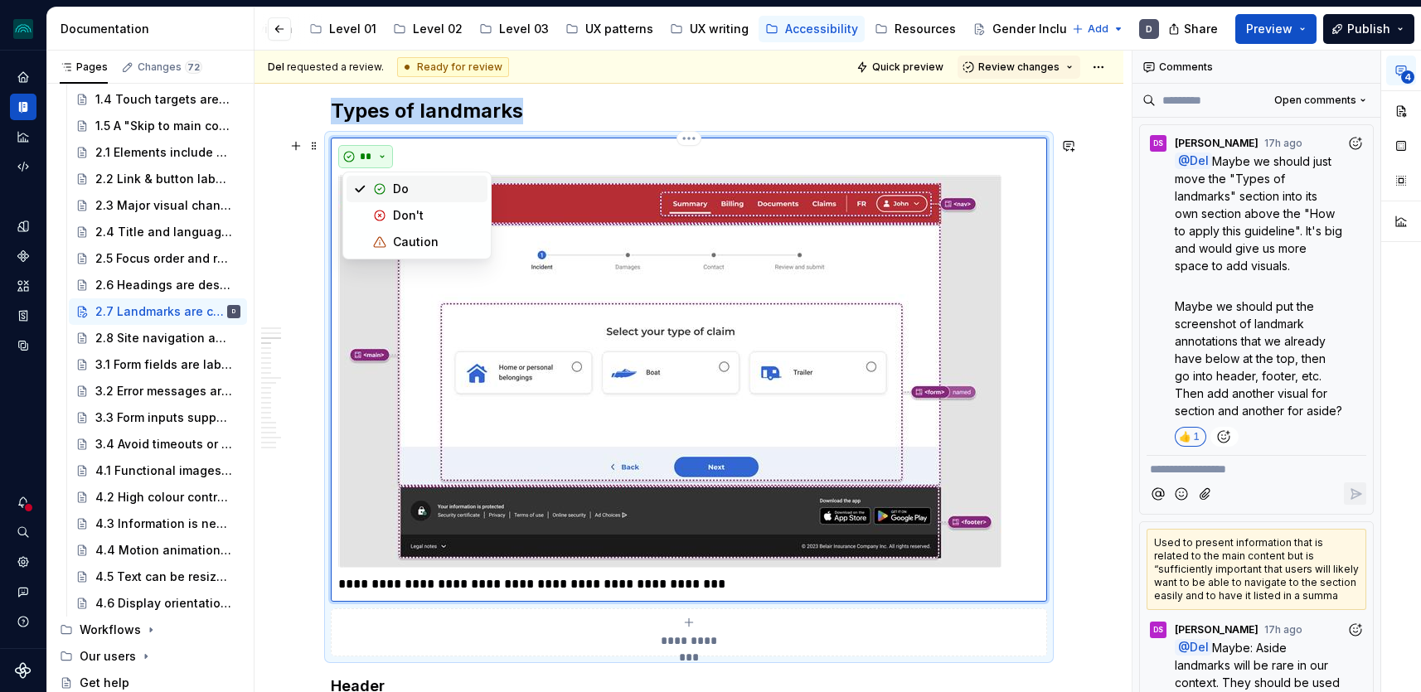
click at [381, 150] on button "**" at bounding box center [365, 156] width 55 height 23
click at [313, 146] on span at bounding box center [314, 145] width 13 height 23
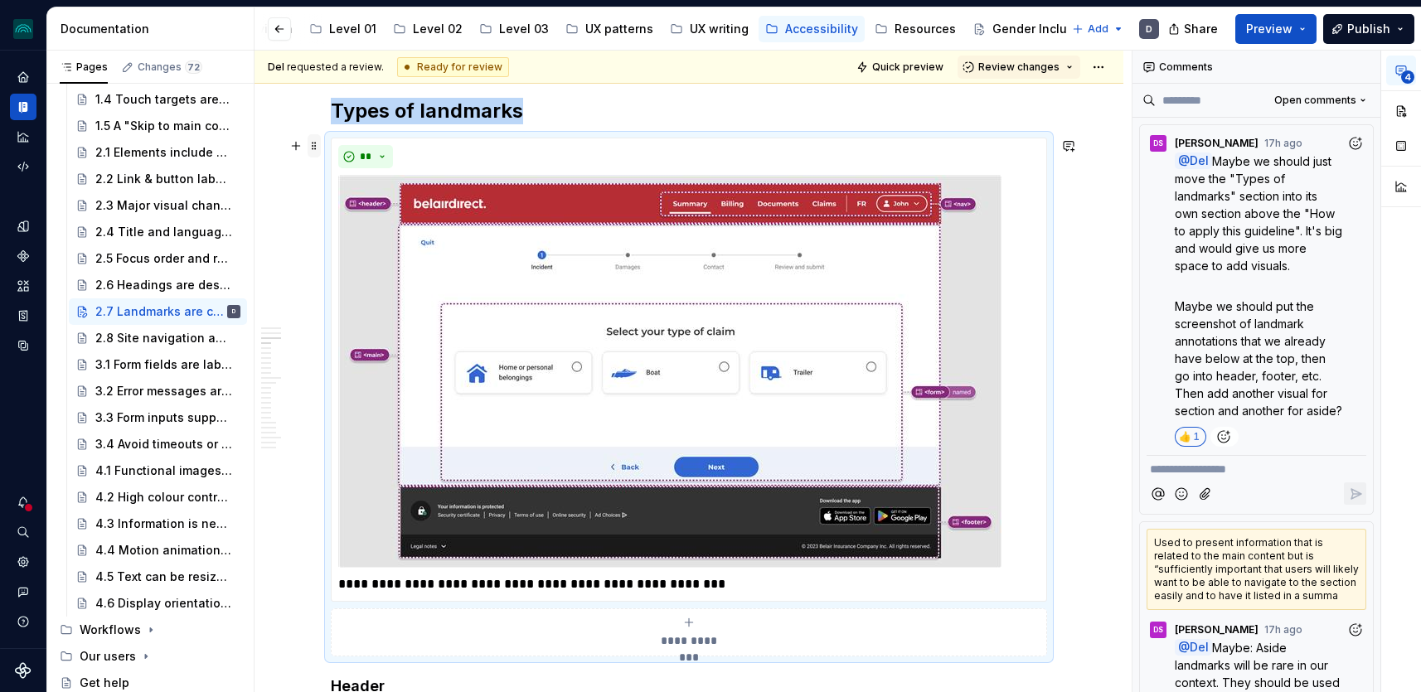
click at [313, 146] on span at bounding box center [314, 145] width 13 height 23
click at [575, 115] on h2 "Types of landmarks" at bounding box center [689, 111] width 716 height 27
click at [573, 284] on img at bounding box center [669, 371] width 663 height 393
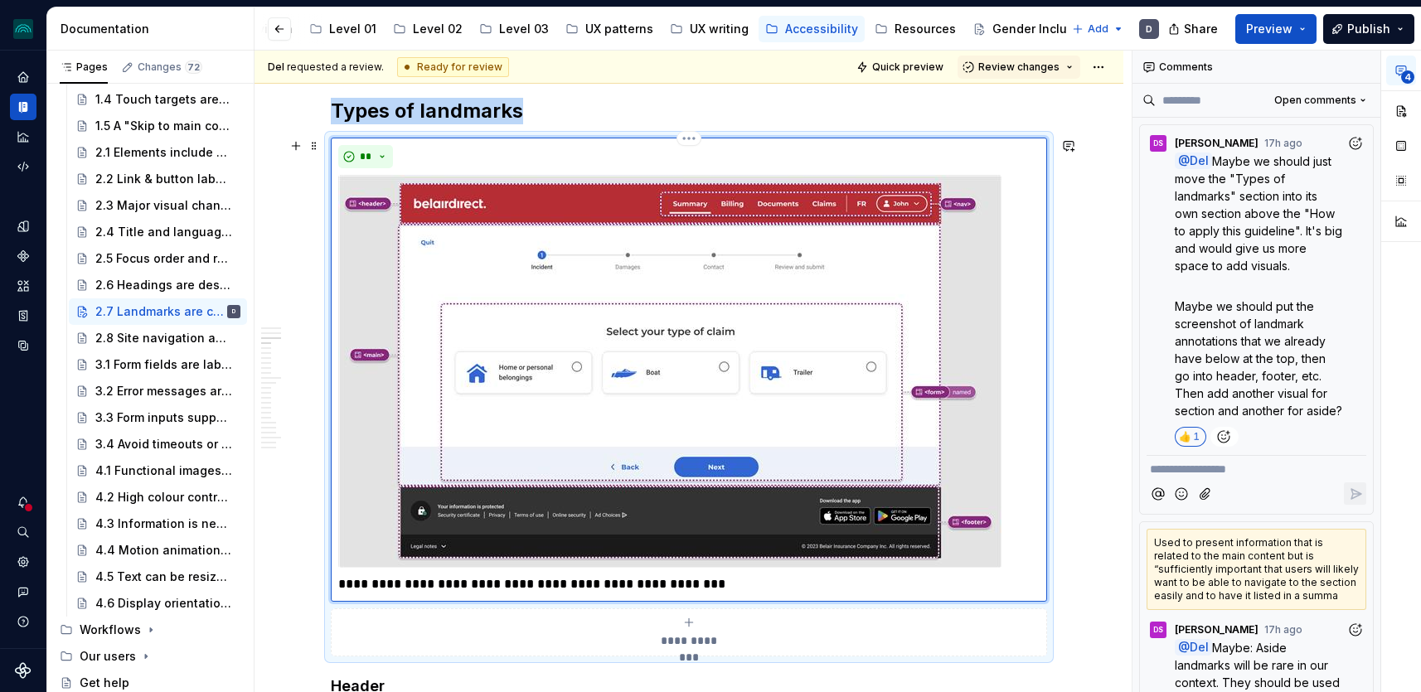
click at [560, 245] on img at bounding box center [669, 371] width 663 height 393
click at [692, 138] on html "iceberg D Design system data Documentation Accessibility guide for tree Page tr…" at bounding box center [710, 346] width 1421 height 692
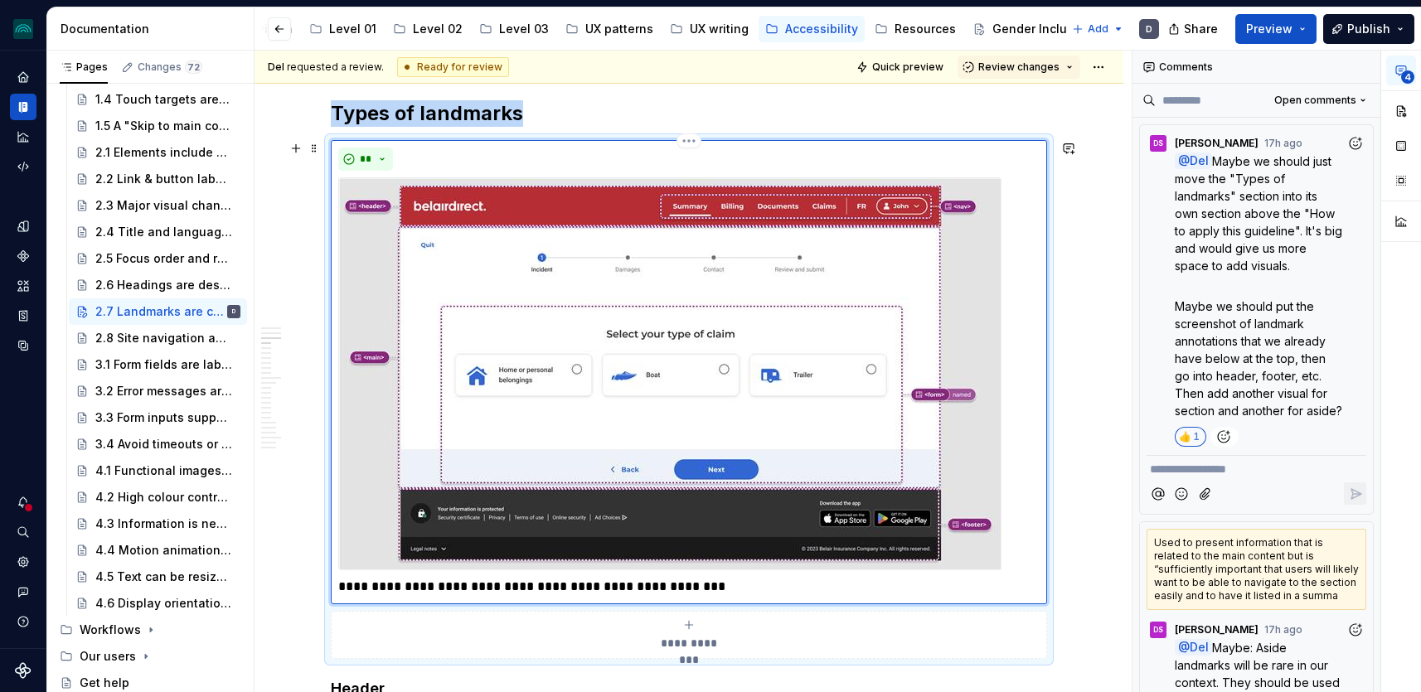
click at [668, 279] on img at bounding box center [669, 373] width 663 height 393
click at [1406, 109] on button "button" at bounding box center [1401, 111] width 30 height 30
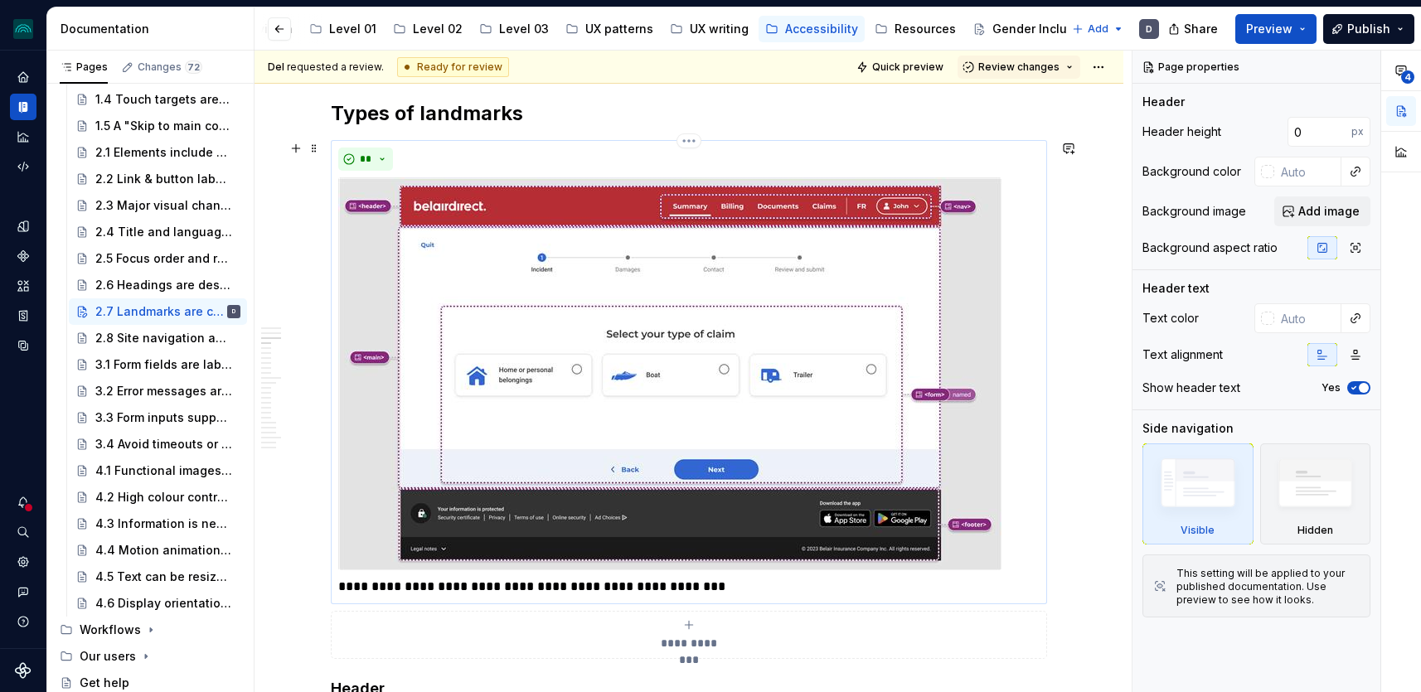
click at [591, 475] on img at bounding box center [669, 373] width 663 height 393
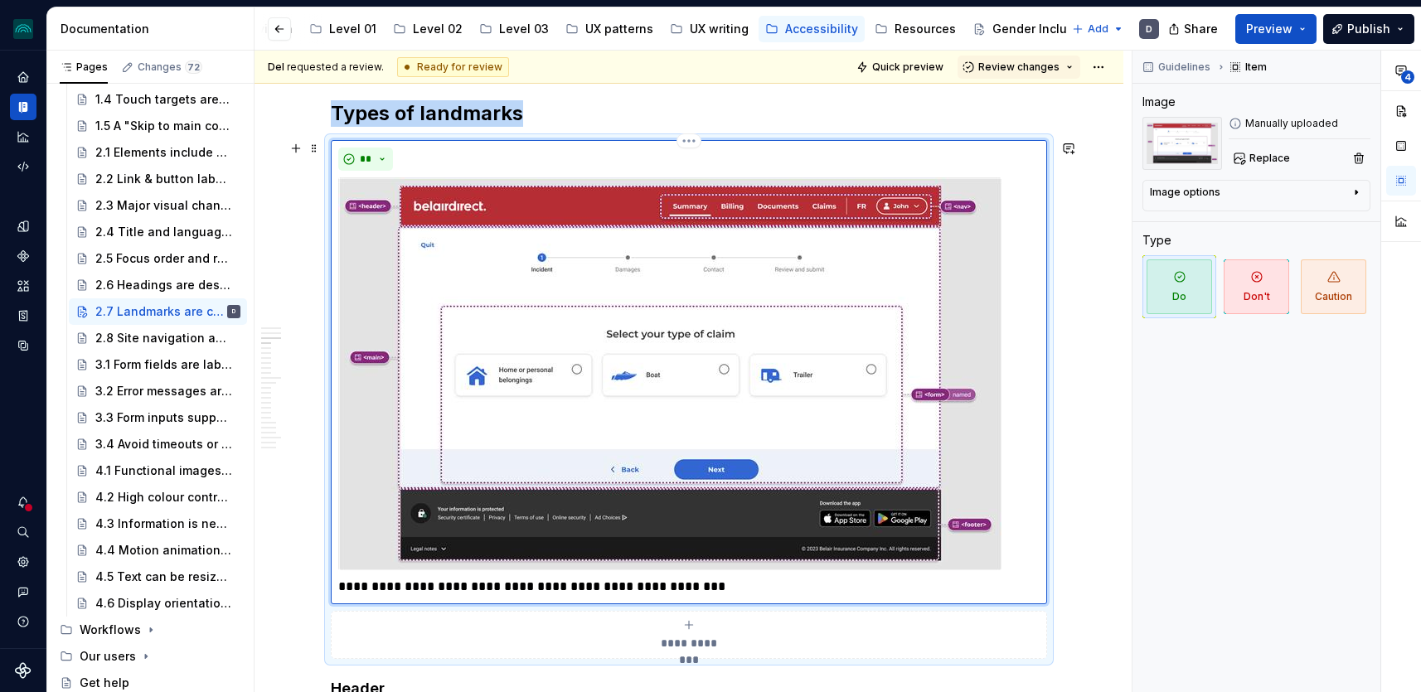
click at [591, 475] on img at bounding box center [669, 373] width 663 height 393
click at [1168, 143] on img at bounding box center [1183, 143] width 80 height 53
click at [1231, 191] on div "Image options" at bounding box center [1250, 196] width 200 height 20
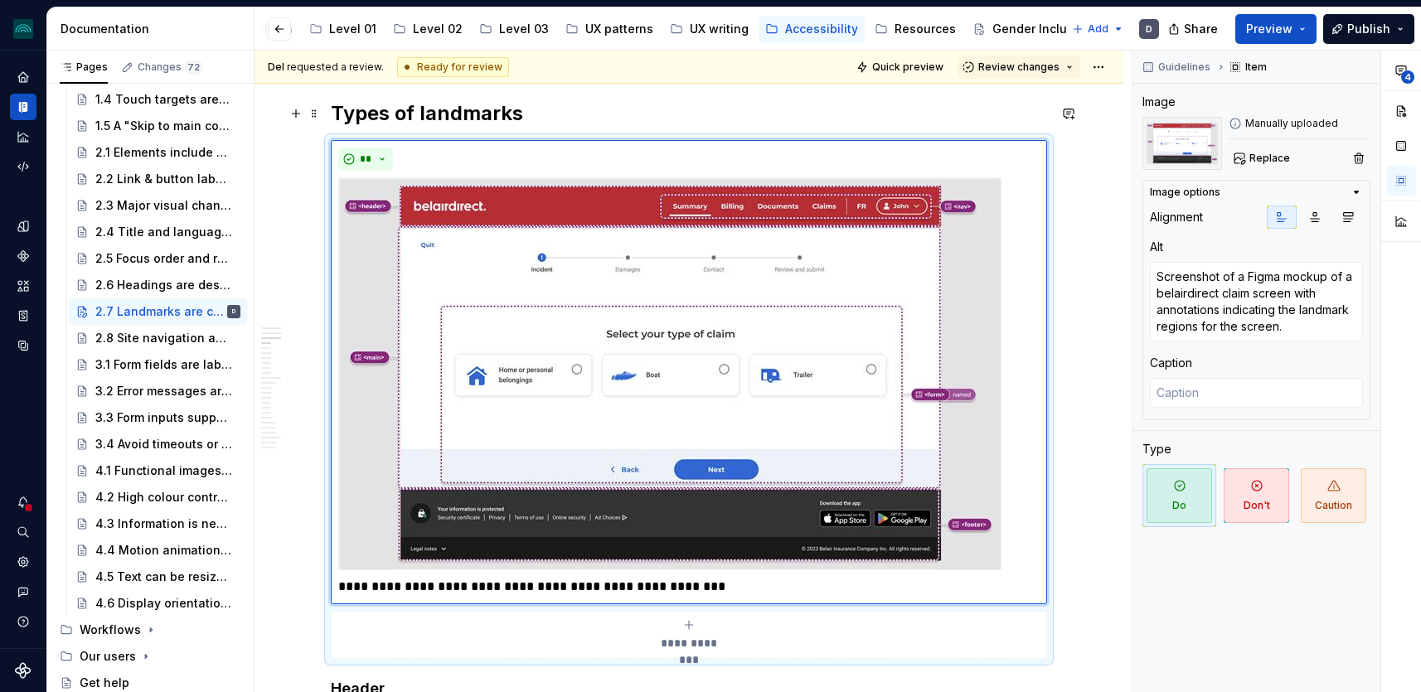
click at [571, 103] on h2 "Types of landmarks" at bounding box center [689, 113] width 716 height 27
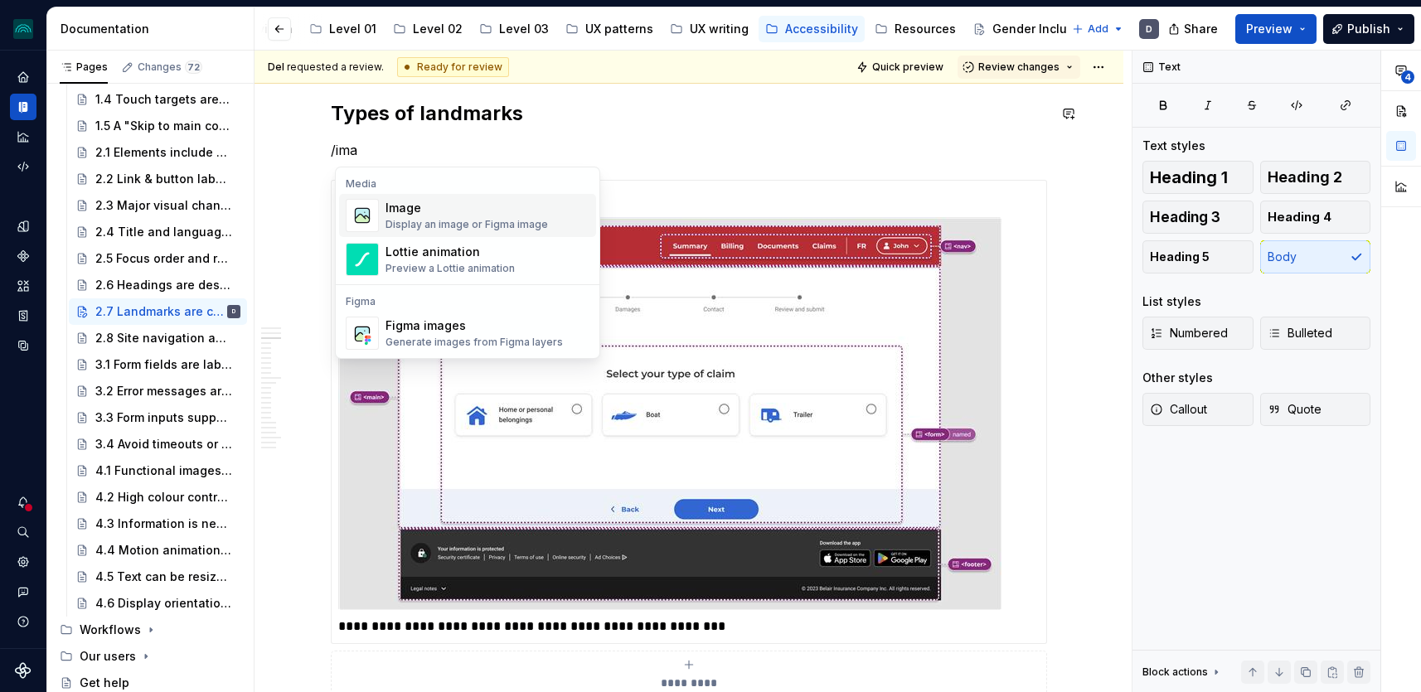
click at [518, 211] on div "Image" at bounding box center [467, 208] width 163 height 17
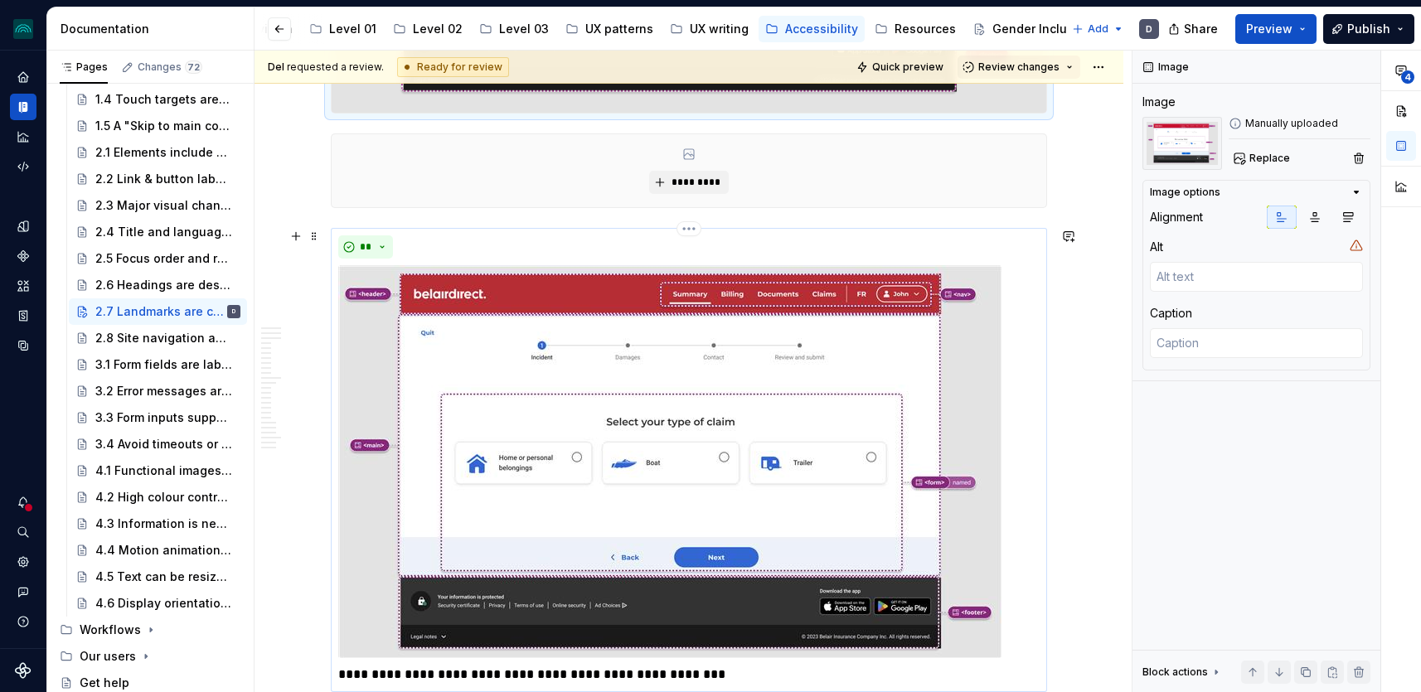
scroll to position [1635, 0]
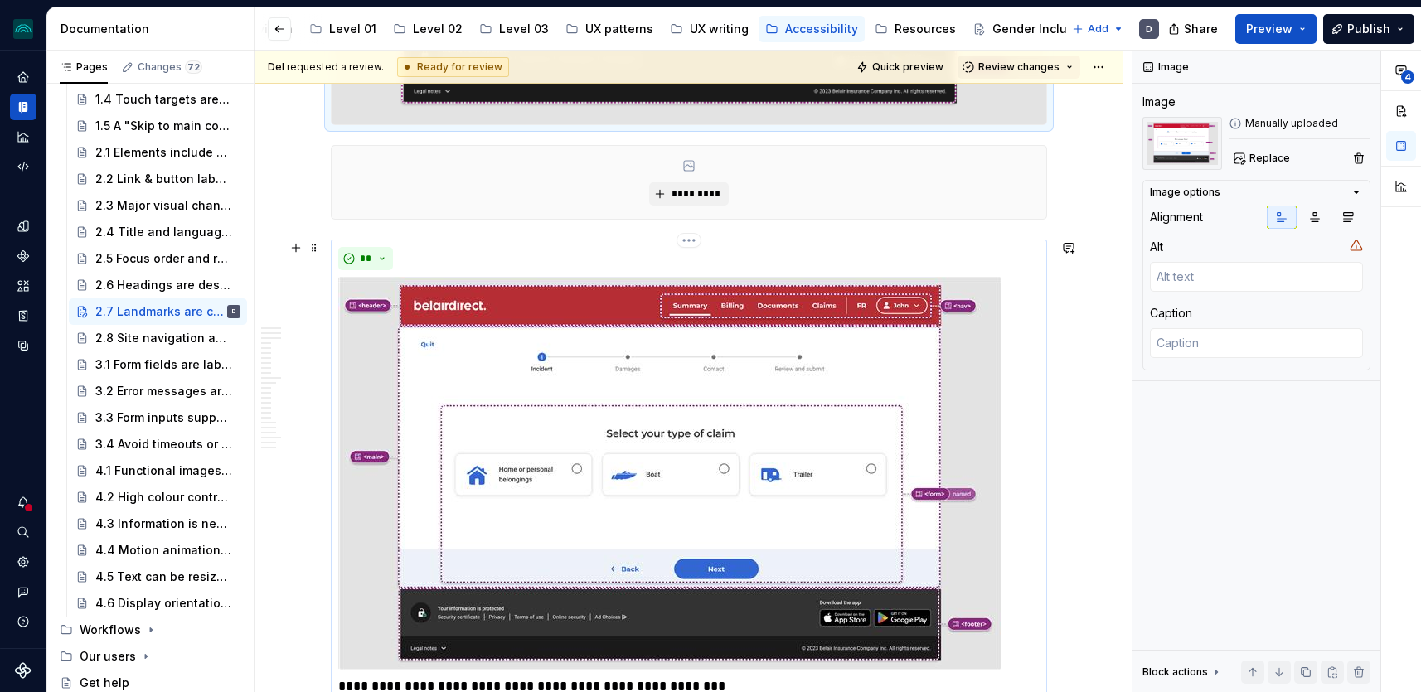
click at [415, 427] on img at bounding box center [669, 473] width 663 height 393
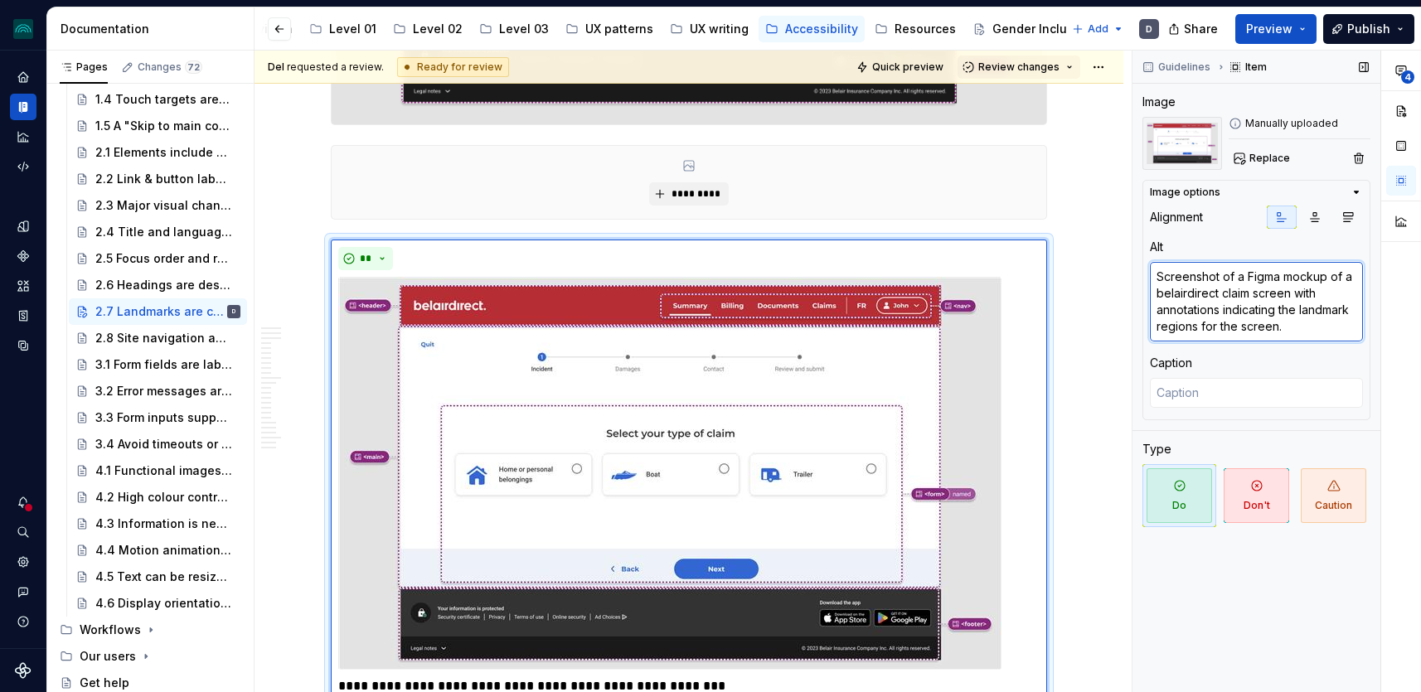
click at [1298, 311] on textarea "Screenshot of a Figma mockup of a belairdirect claim screen with annotations in…" at bounding box center [1256, 302] width 213 height 80
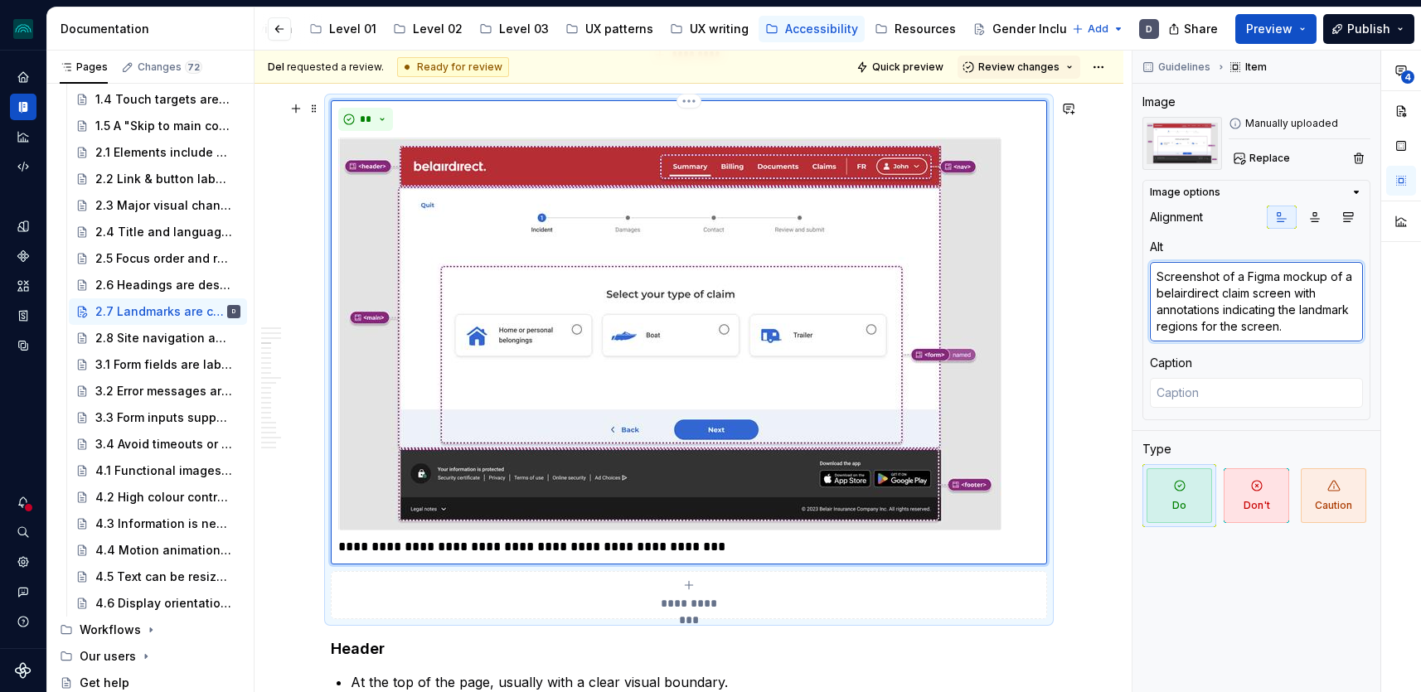
scroll to position [1765, 0]
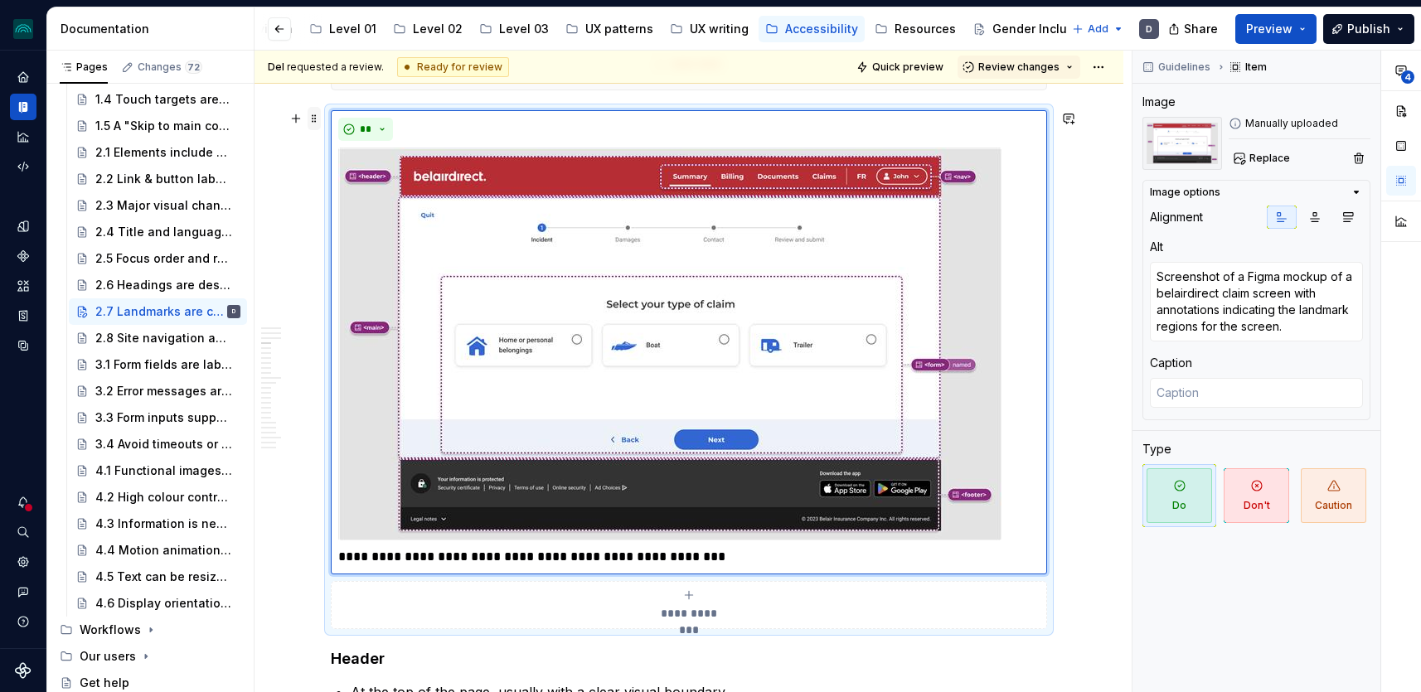
click at [321, 128] on span at bounding box center [314, 118] width 13 height 23
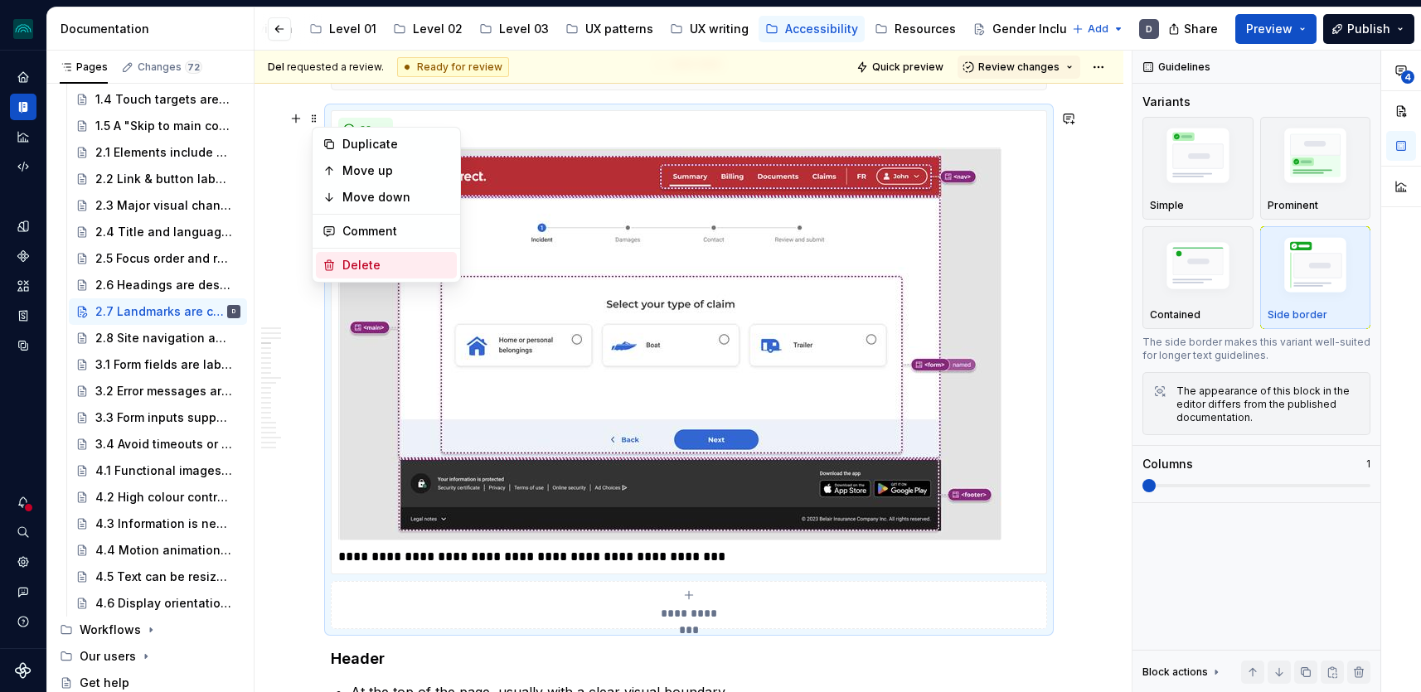
click at [366, 265] on div "Delete" at bounding box center [396, 265] width 108 height 17
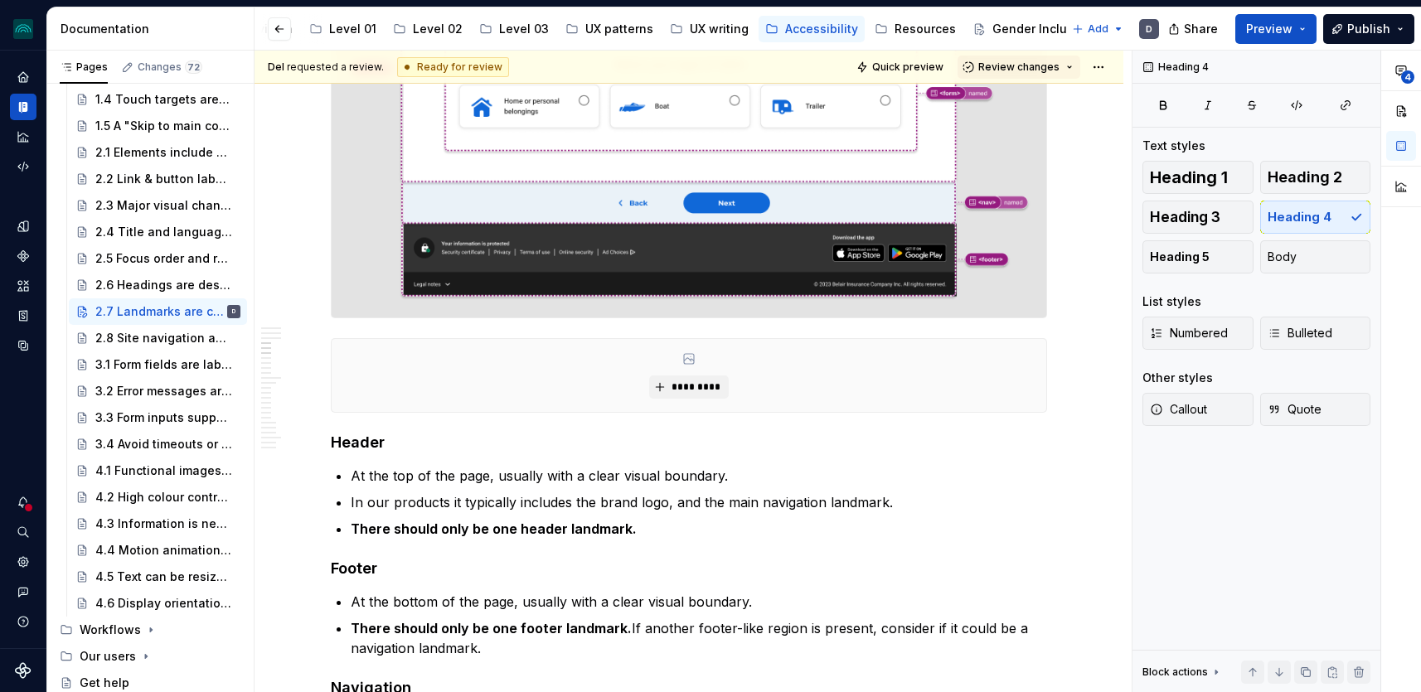
click at [591, 187] on img at bounding box center [689, 105] width 715 height 425
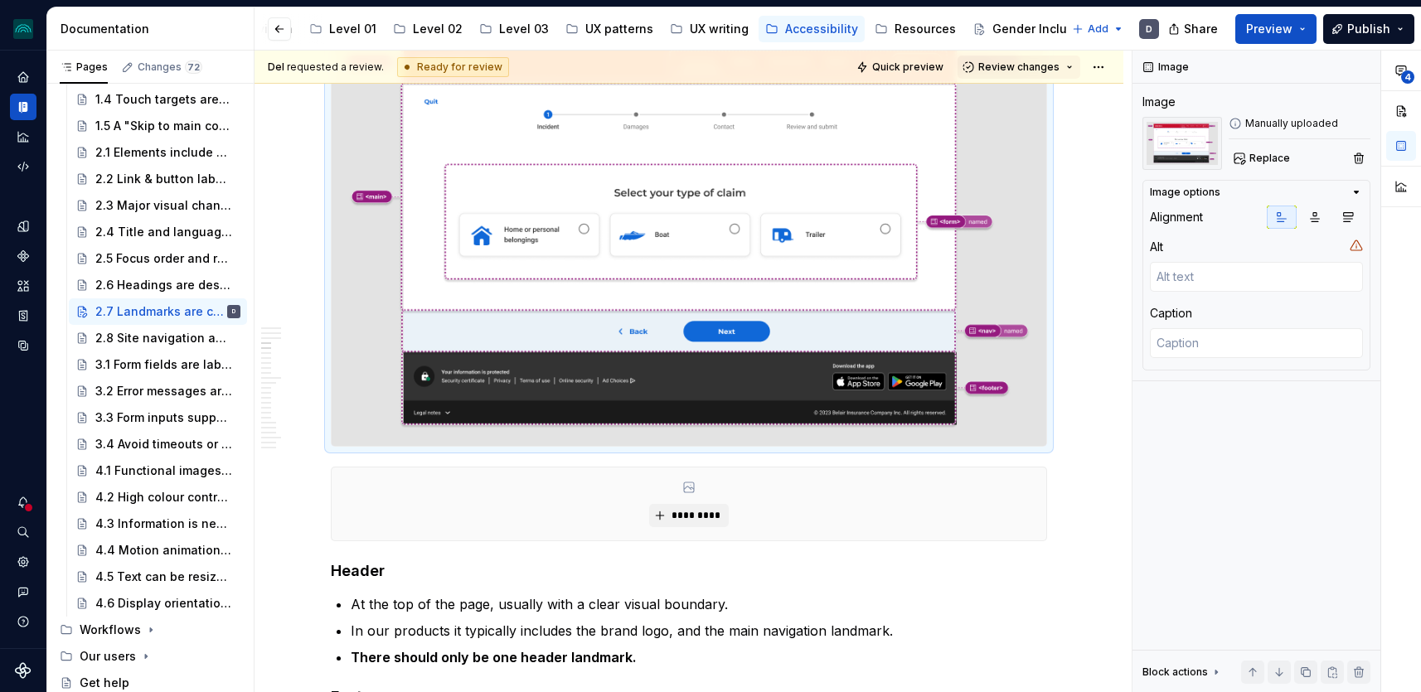
scroll to position [1302, 0]
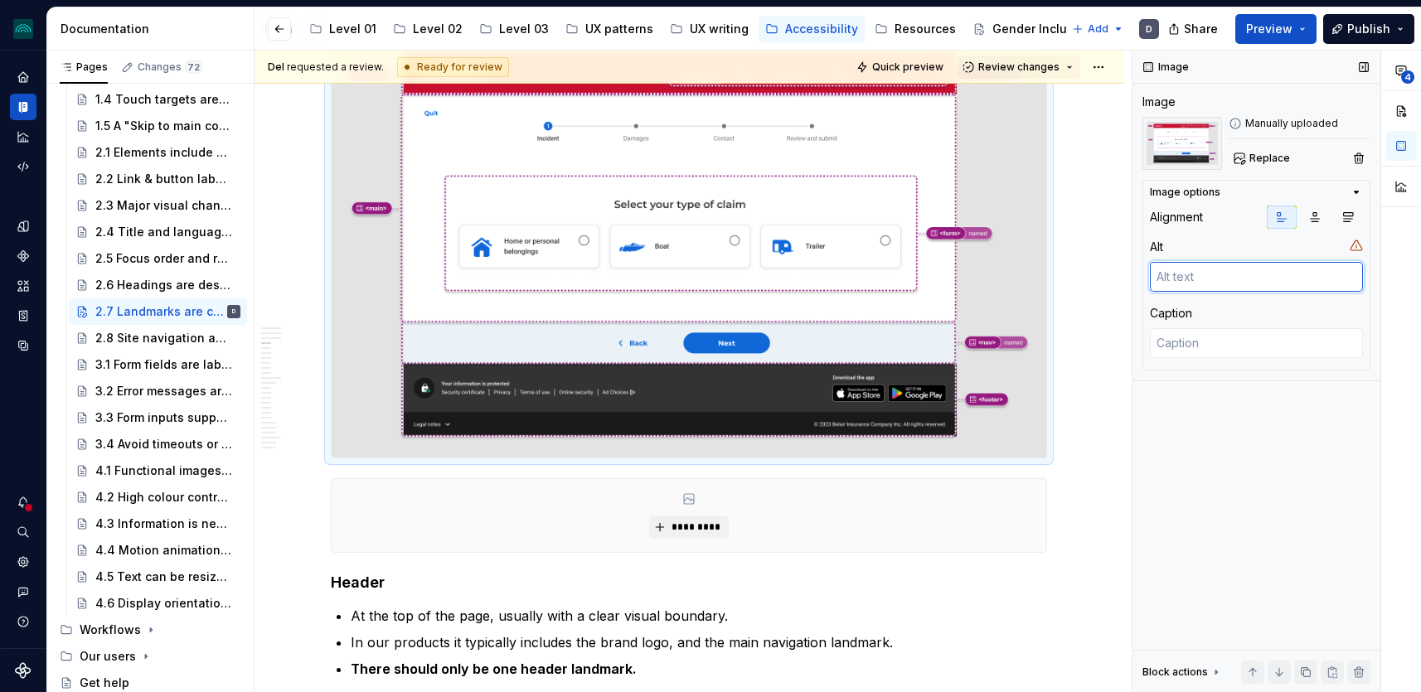
type textarea "*"
click at [1202, 275] on textarea at bounding box center [1256, 277] width 213 height 30
paste textarea "Screenshot of a Figma mockup of a belairdirect claim screen with annotations in…"
type textarea "Screenshot of a Figma mockup of a belairdirect claim screen with annotations in…"
type textarea "*"
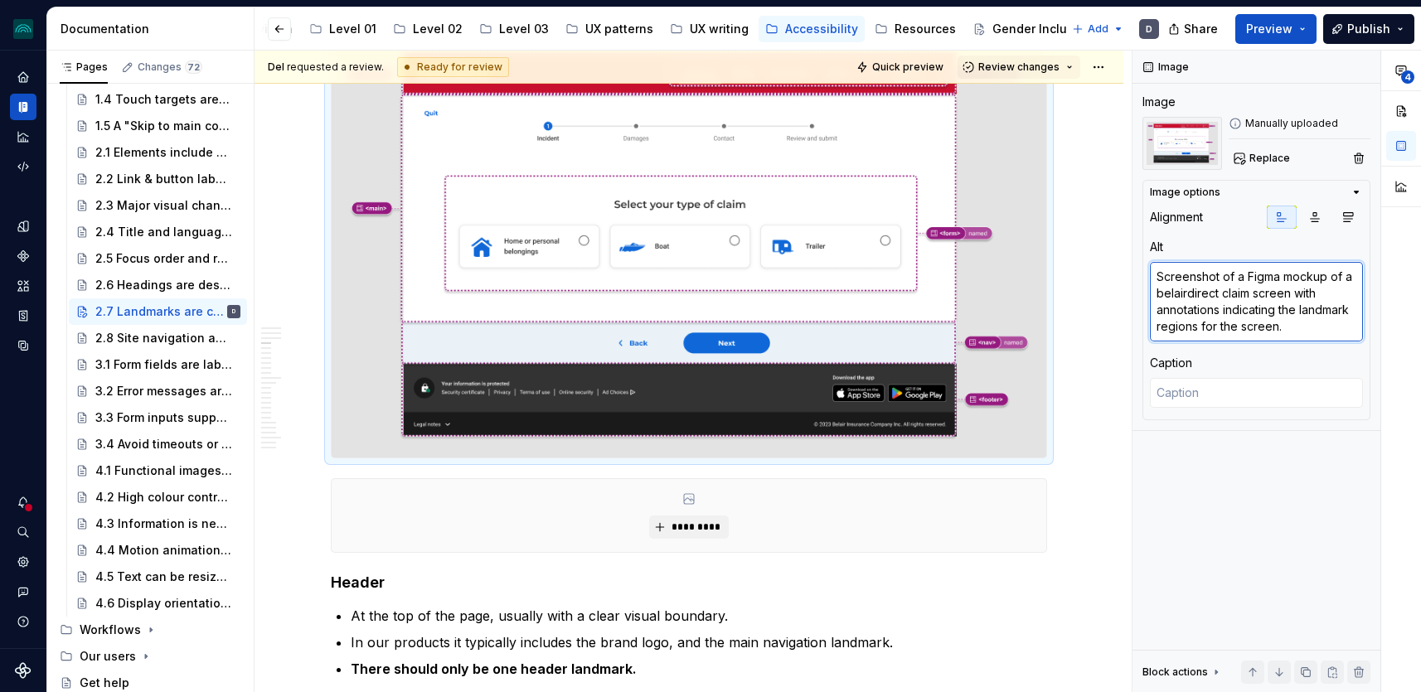
type textarea "Screenshot of a Figma mockup of a belairdirect claim screen with annotations in…"
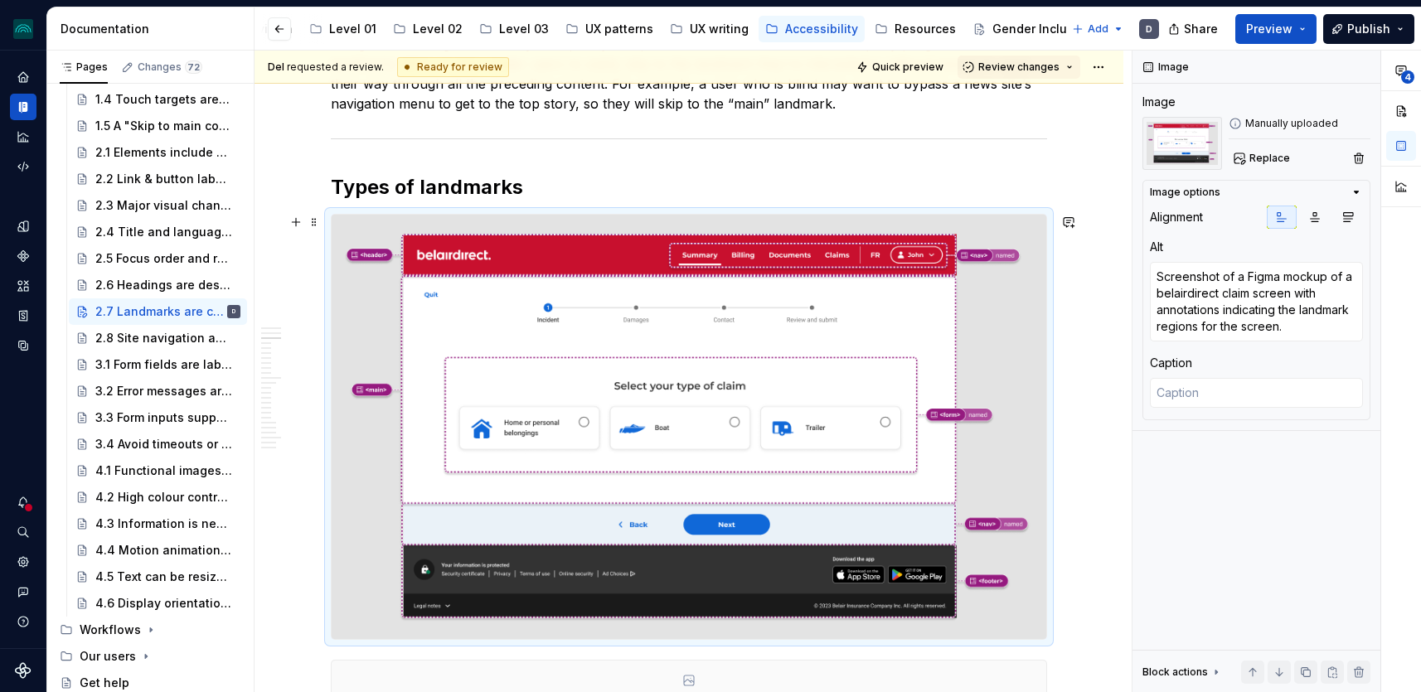
scroll to position [1383, 0]
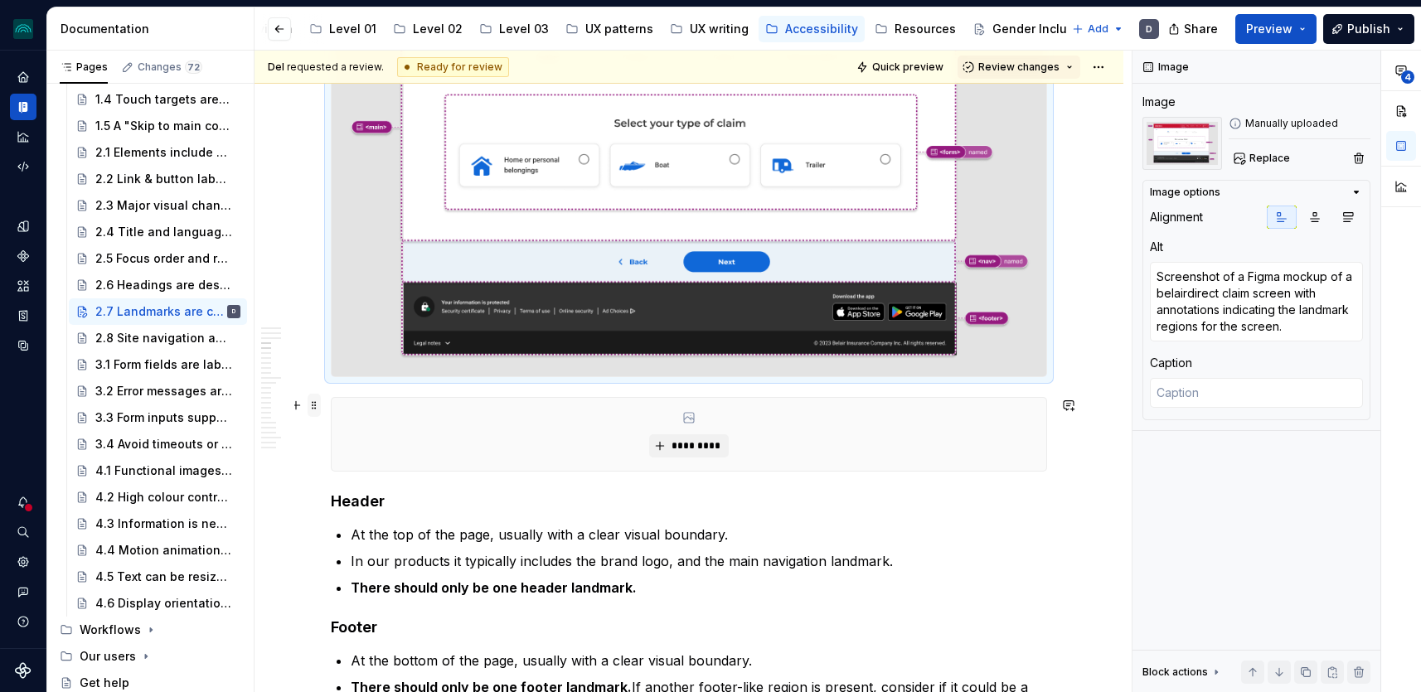
click at [321, 412] on span at bounding box center [314, 405] width 13 height 23
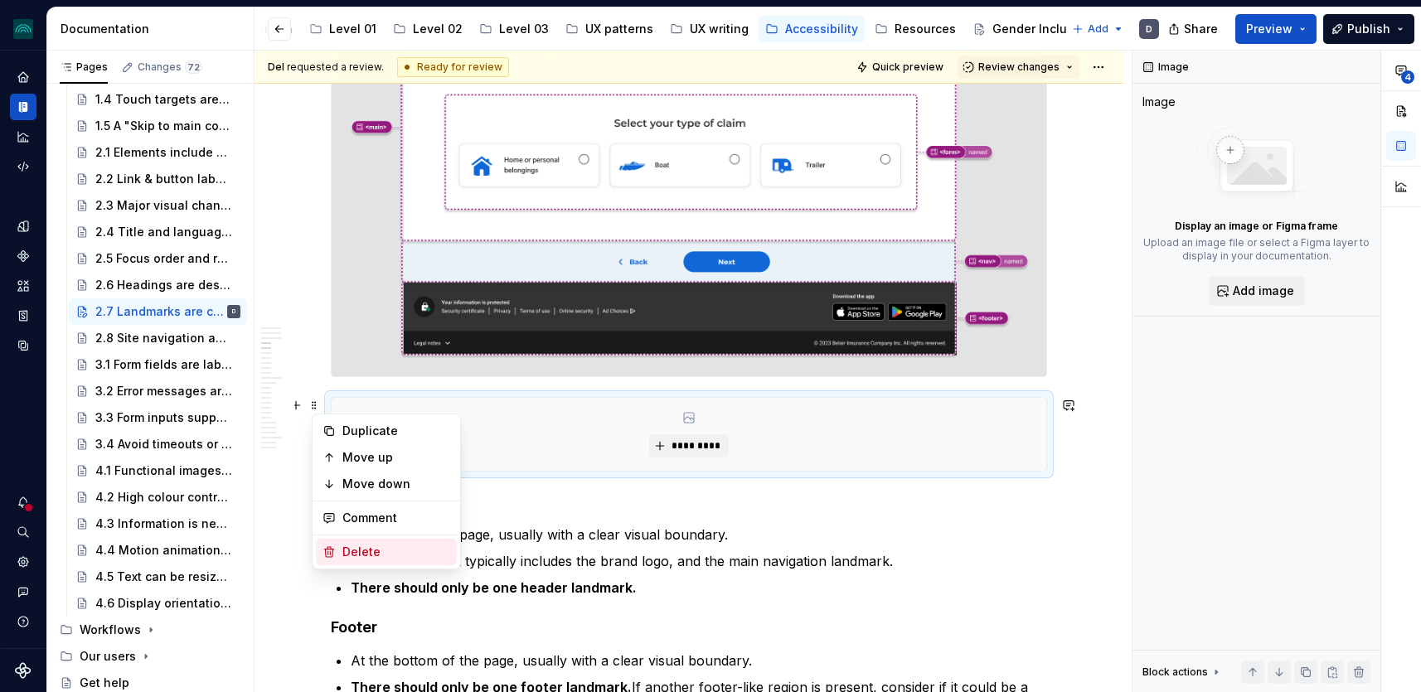
click at [367, 555] on div "Delete" at bounding box center [396, 552] width 108 height 17
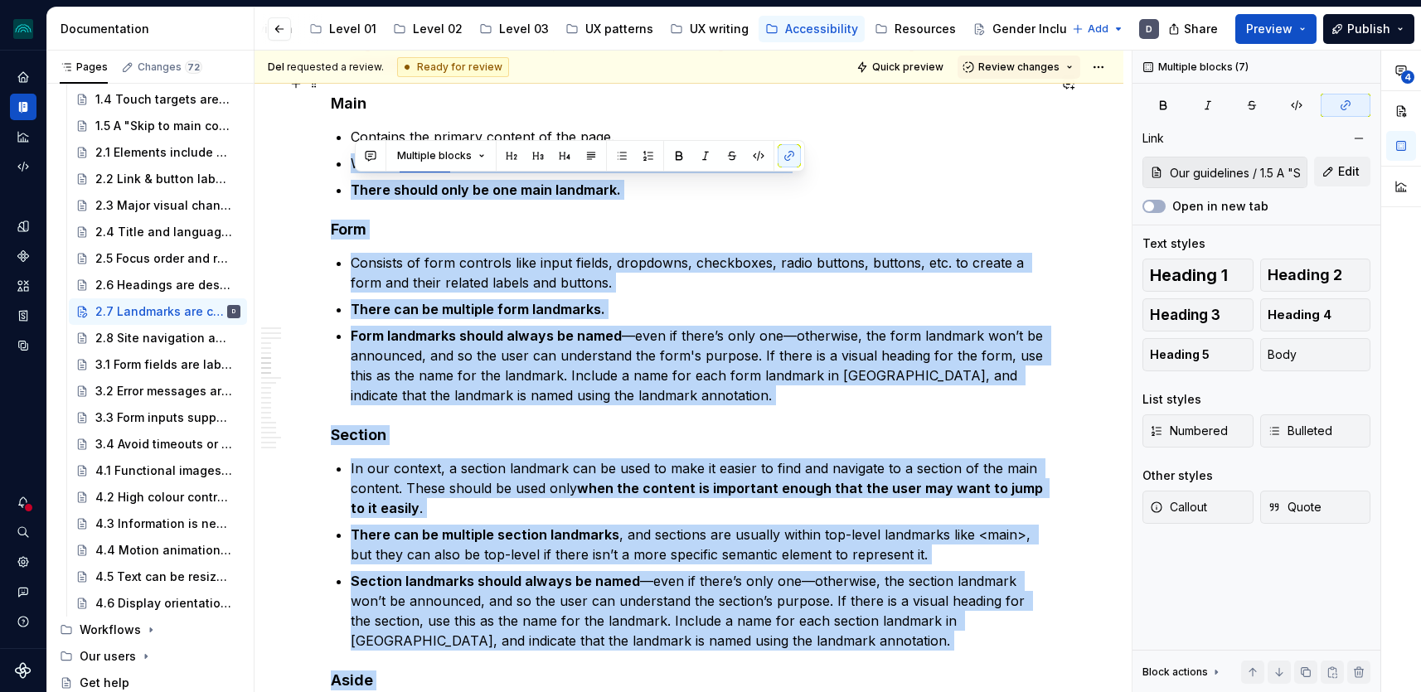
scroll to position [2095, 0]
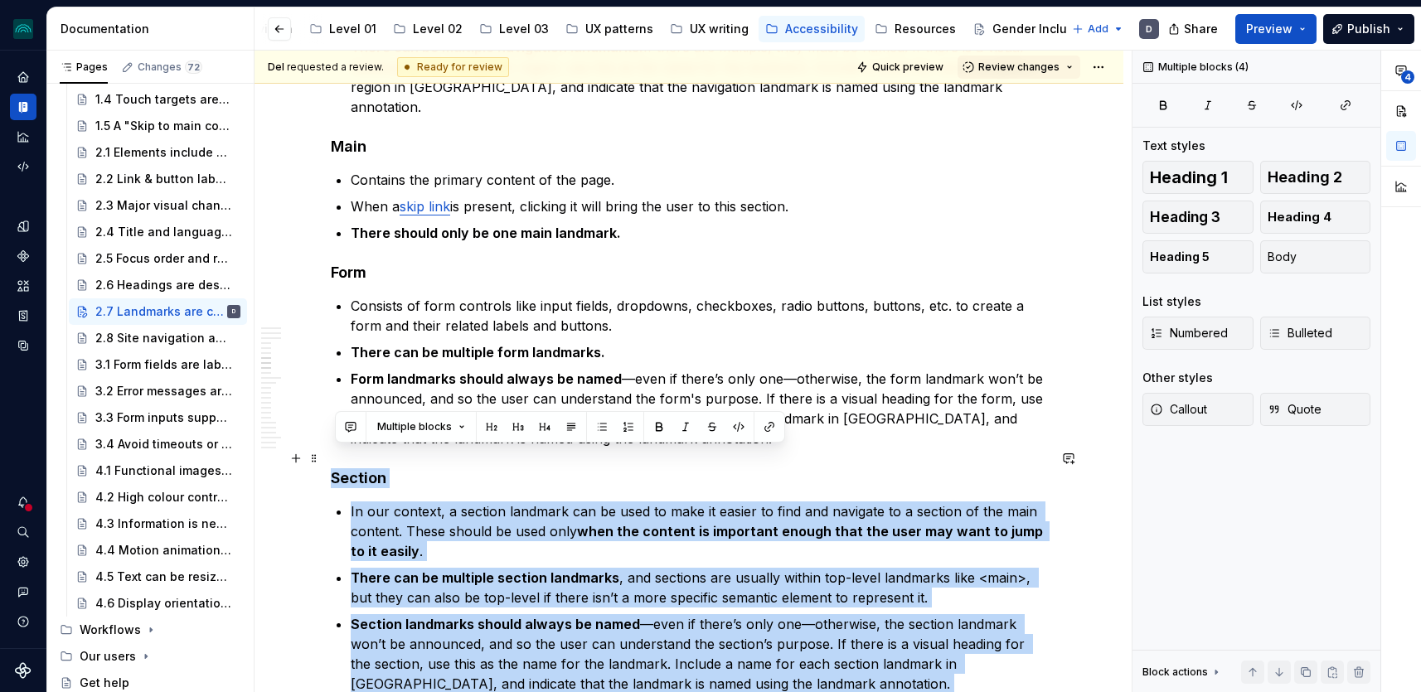
drag, startPoint x: 904, startPoint y: 631, endPoint x: 337, endPoint y: 464, distance: 590.6
copy div "Loremip Do sit ametcon, a elitsed doeiusmo tem in utla et dolo ma aliqua en adm…"
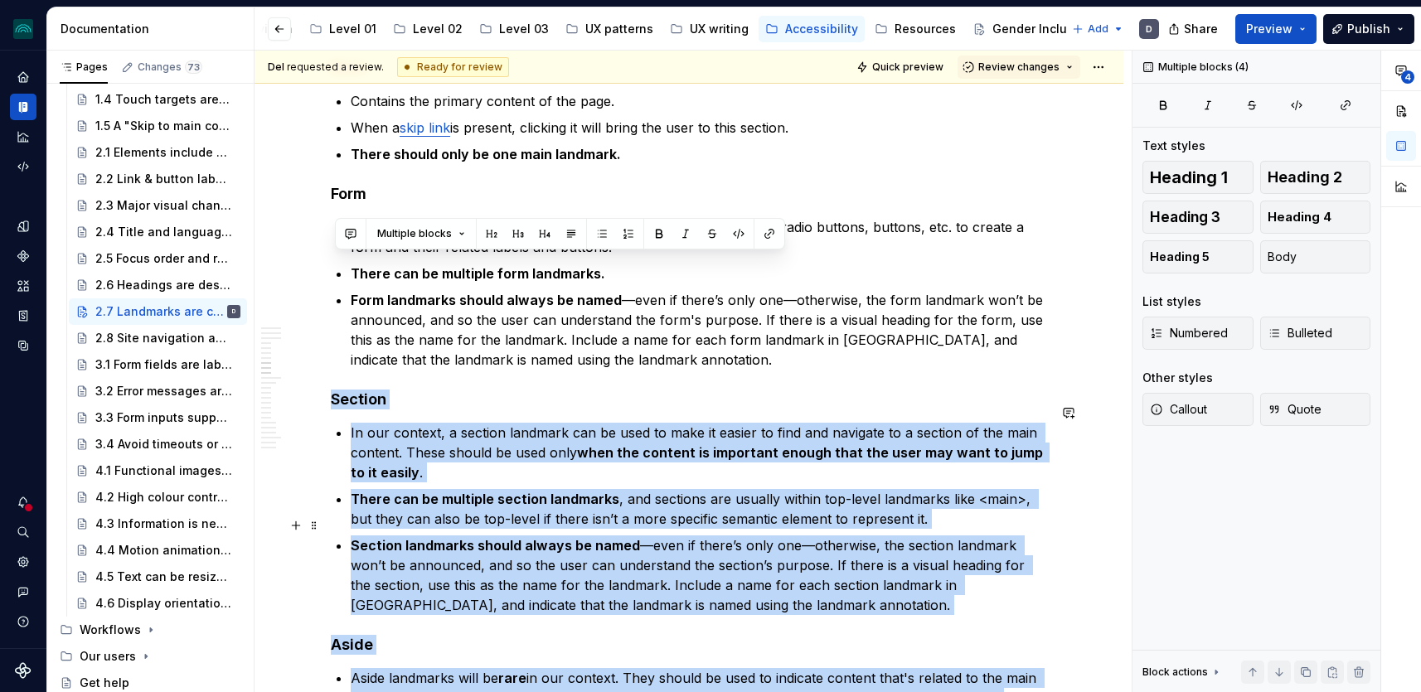
scroll to position [2332, 0]
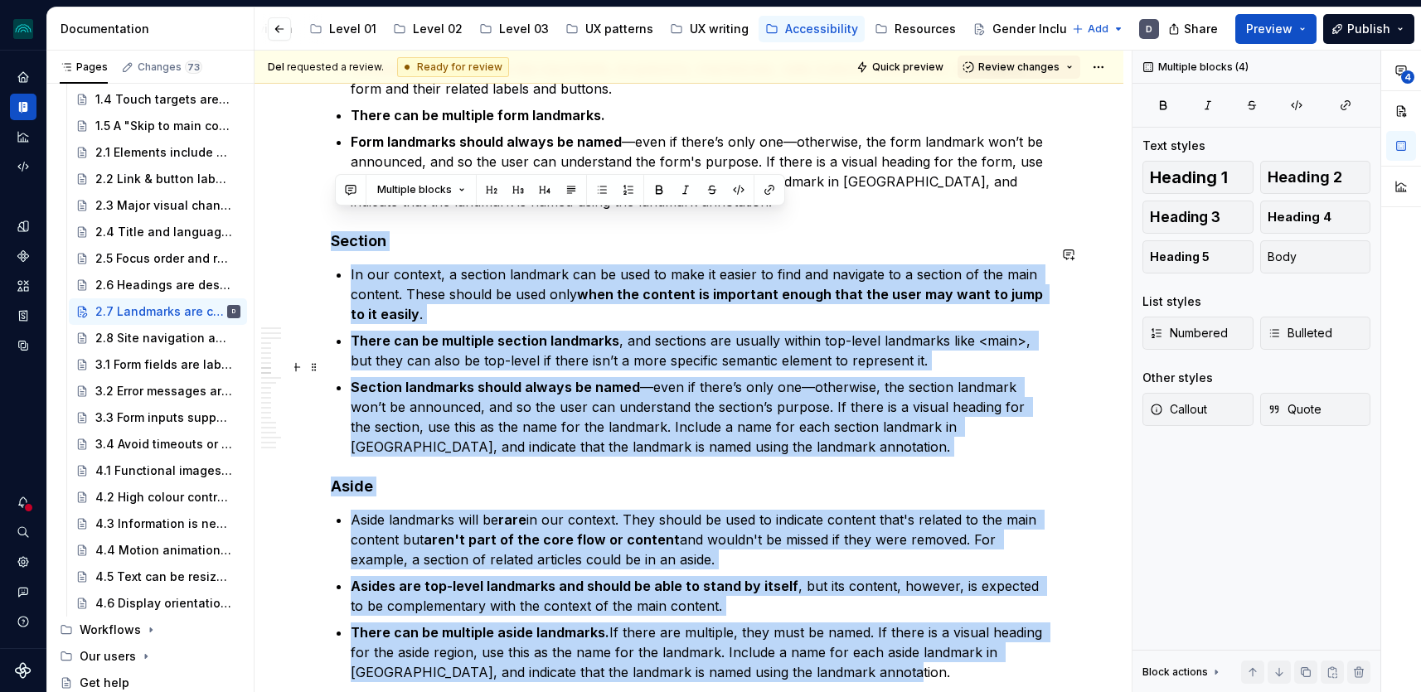
click at [781, 425] on p "Section landmarks should always be named —even if there’s only one—otherwise, t…" at bounding box center [699, 417] width 697 height 80
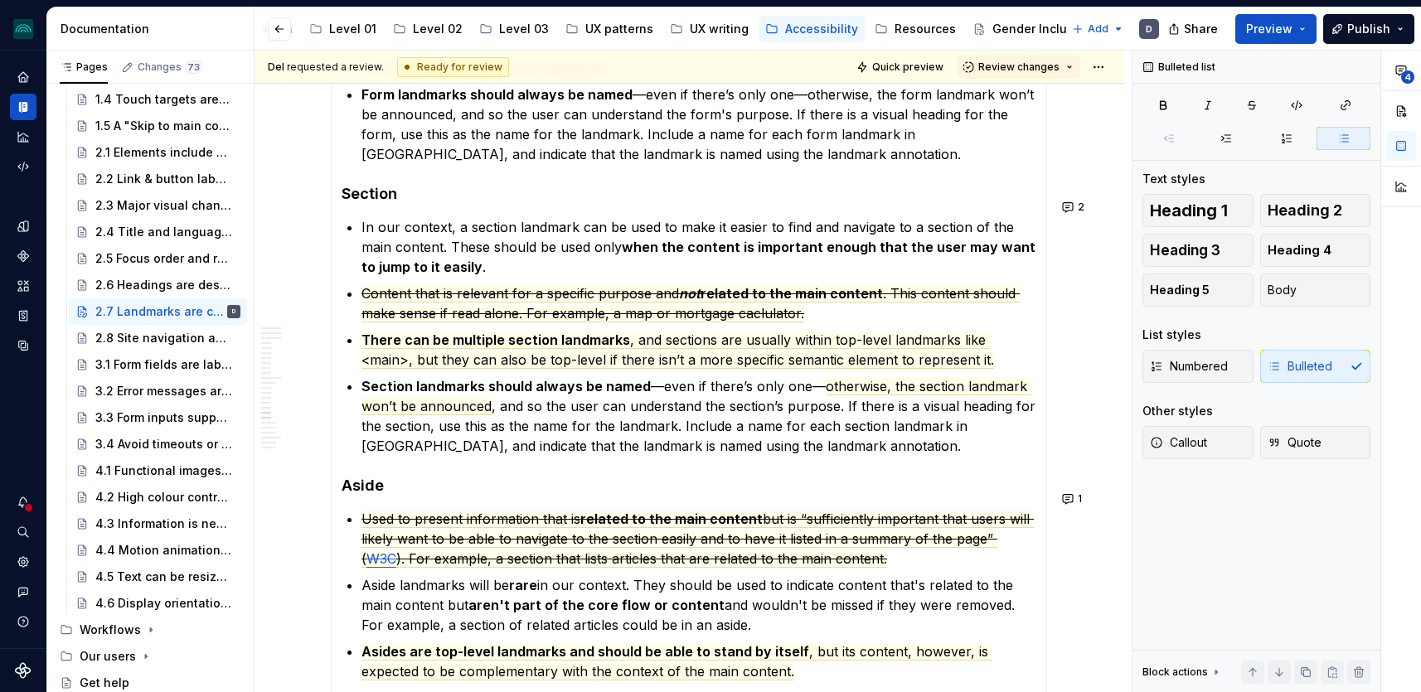
scroll to position [4246, 0]
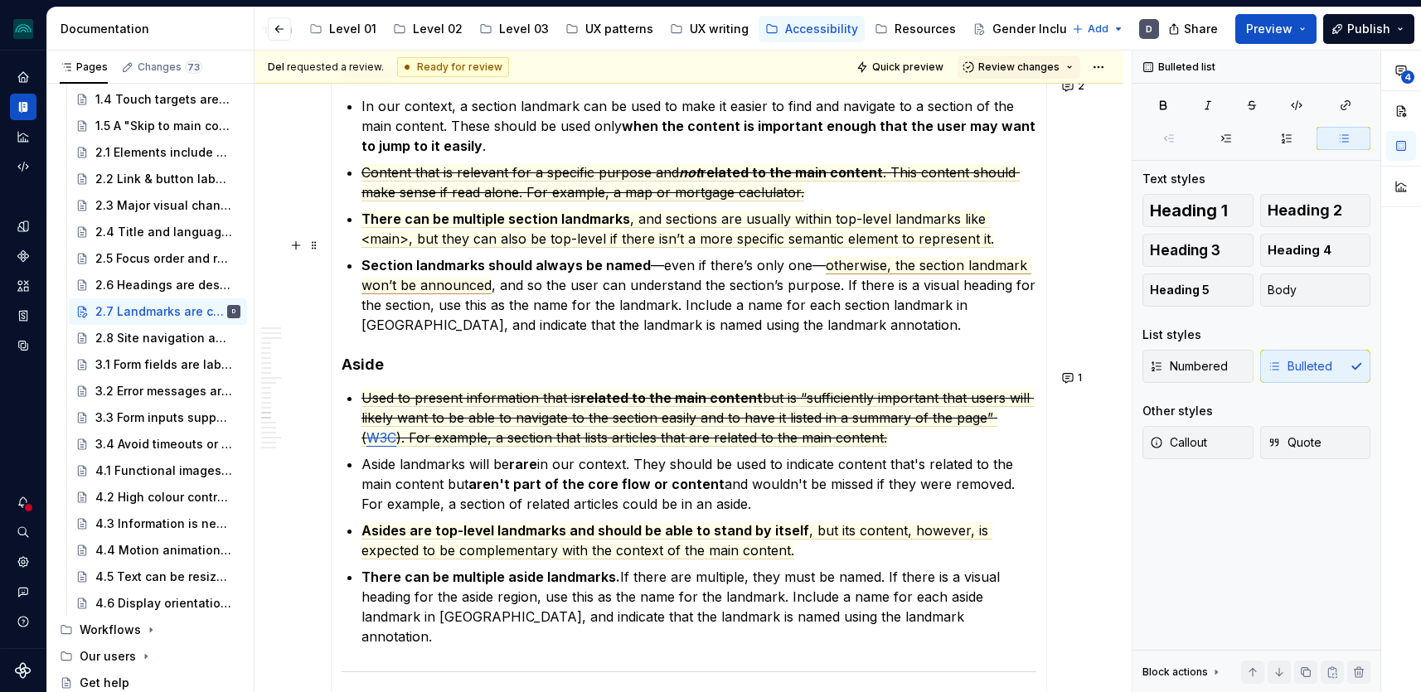
click at [893, 257] on span "otherwise, the section landmark won’t be announced" at bounding box center [697, 275] width 670 height 37
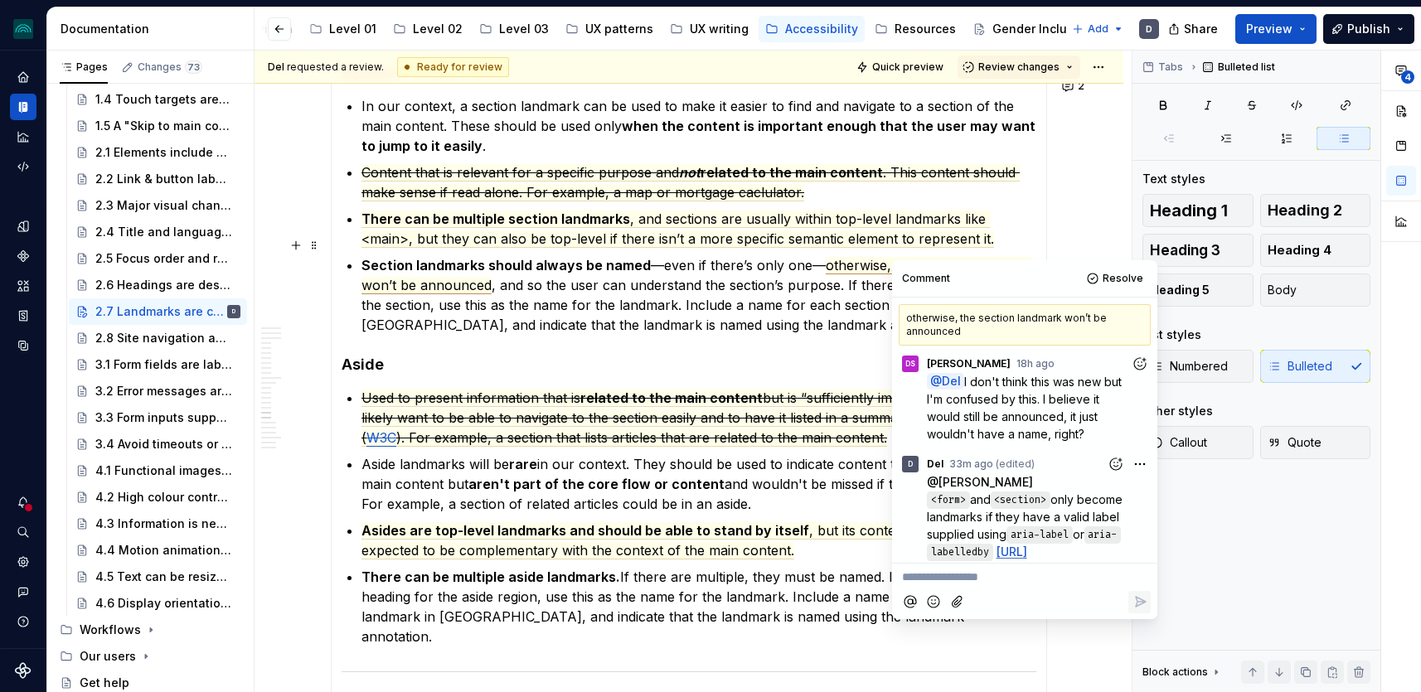
scroll to position [93, 0]
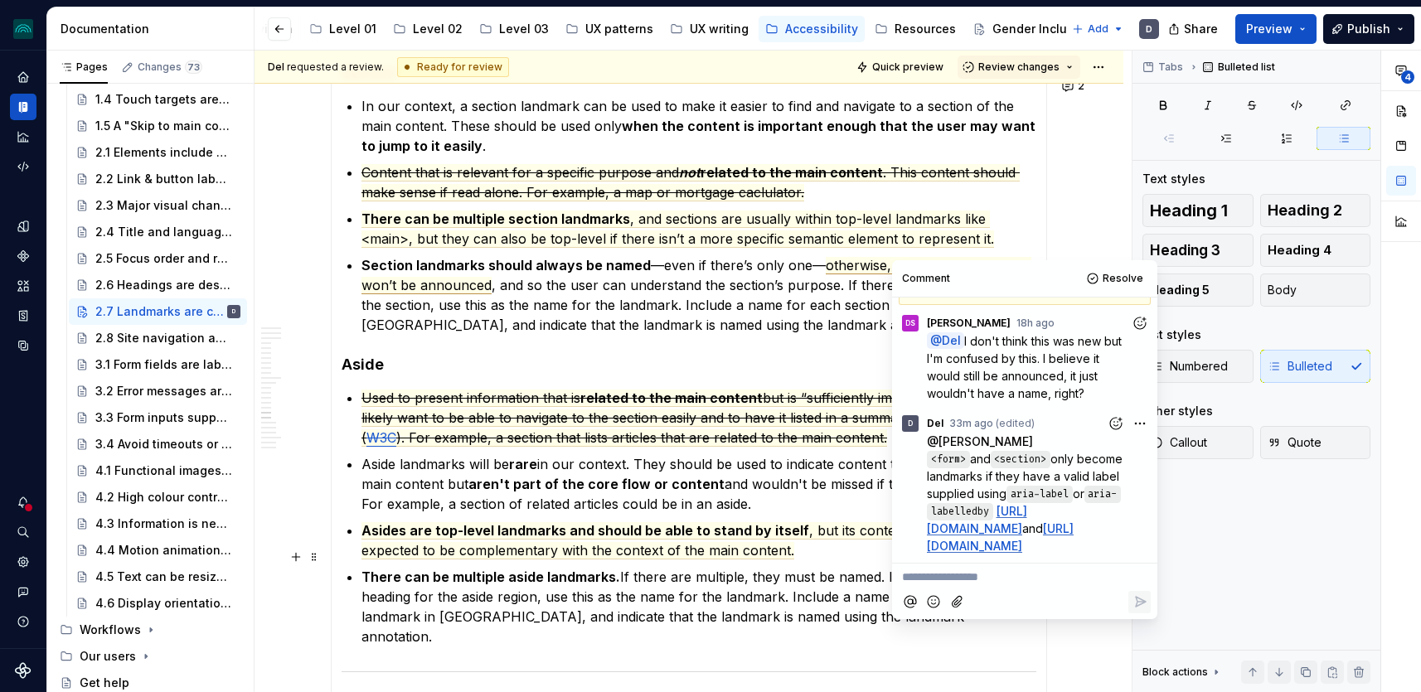
click at [1019, 542] on link "[URL][DOMAIN_NAME]" at bounding box center [1000, 538] width 147 height 32
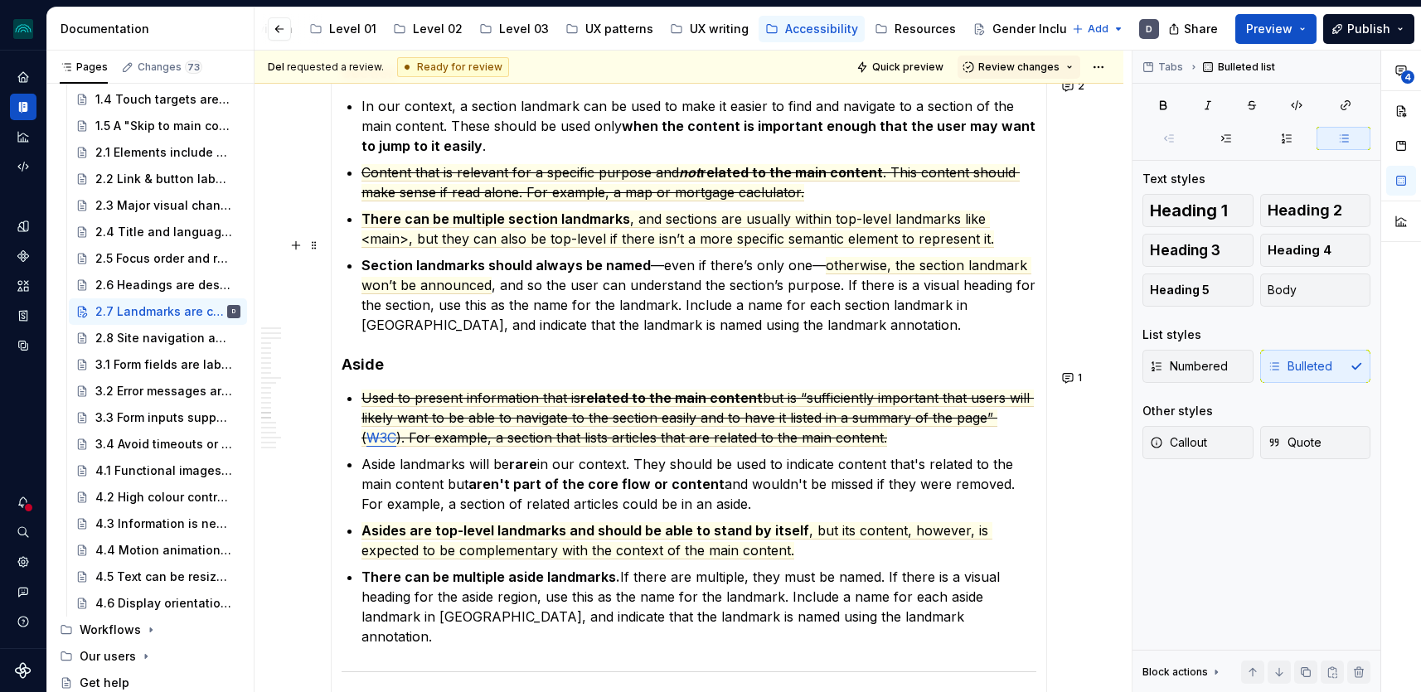
click at [710, 298] on p "Section landmarks should always be named —even if there’s only one— otherwise, …" at bounding box center [699, 295] width 675 height 80
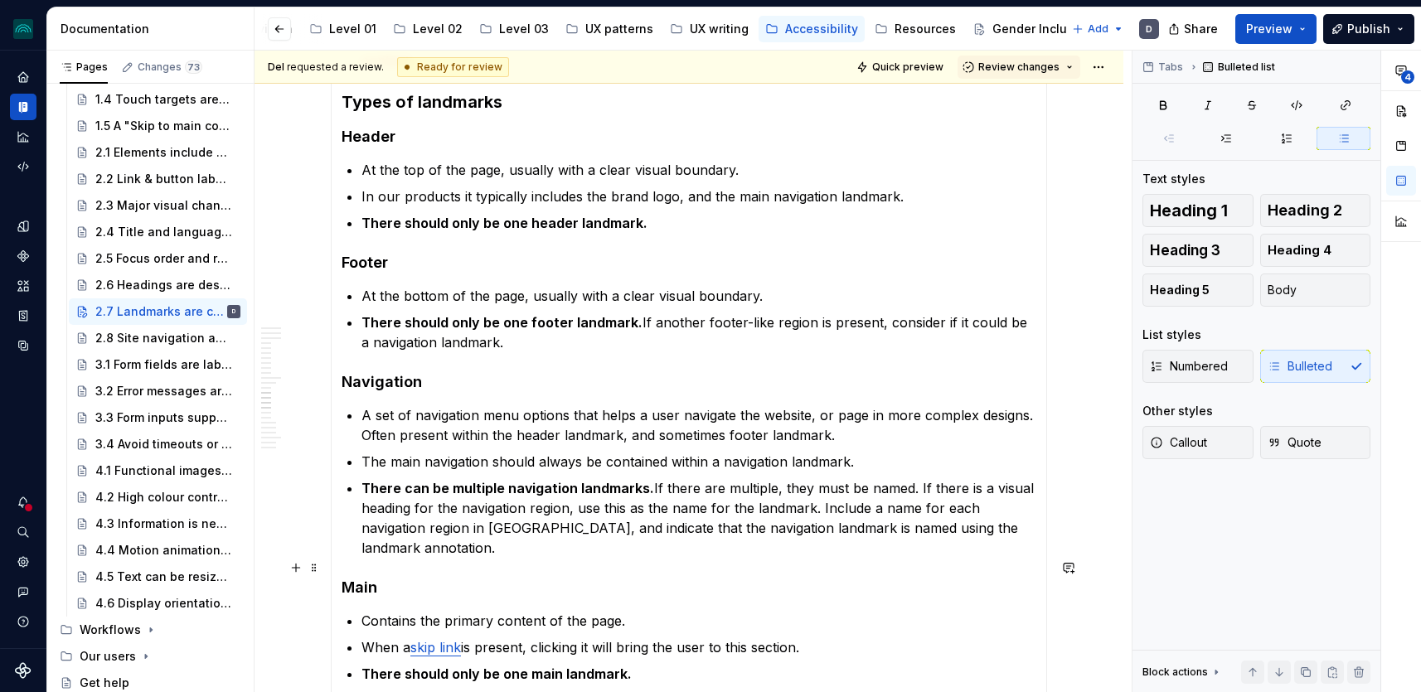
scroll to position [3015, 0]
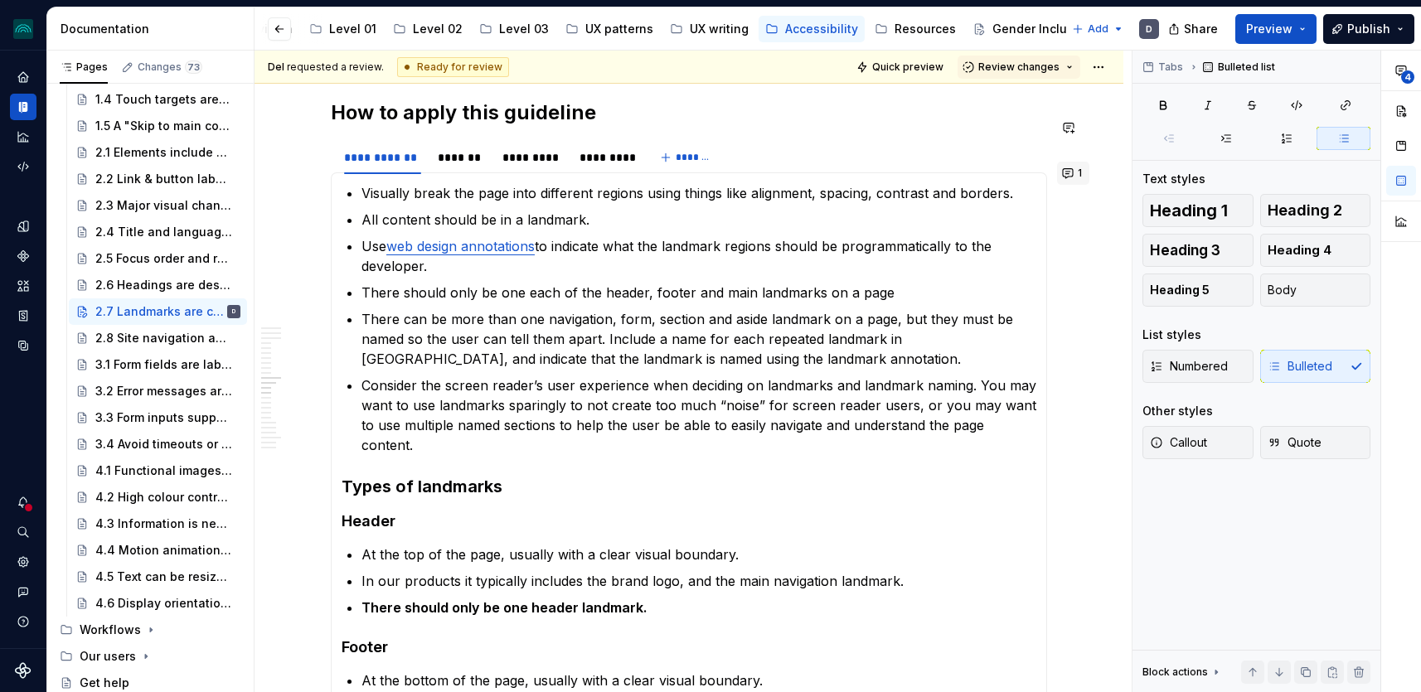
click at [1073, 172] on button "1" at bounding box center [1073, 173] width 32 height 23
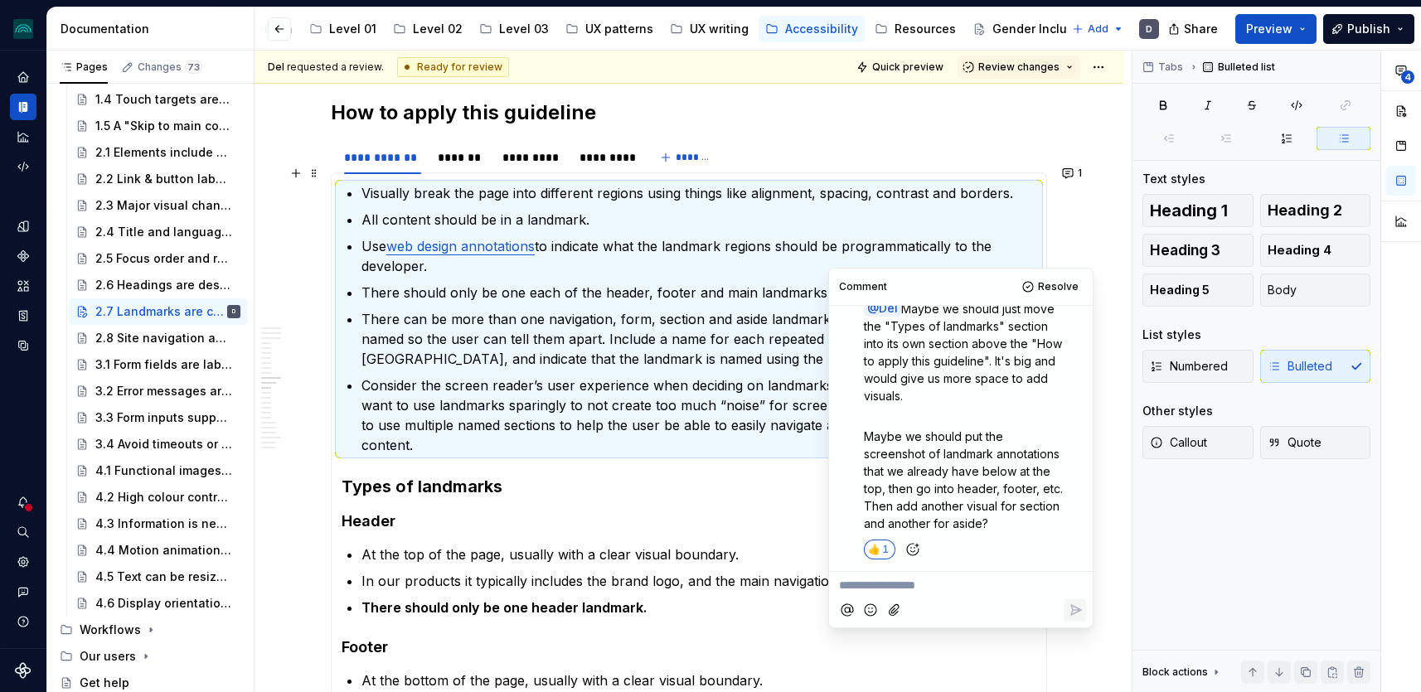
scroll to position [2270, 0]
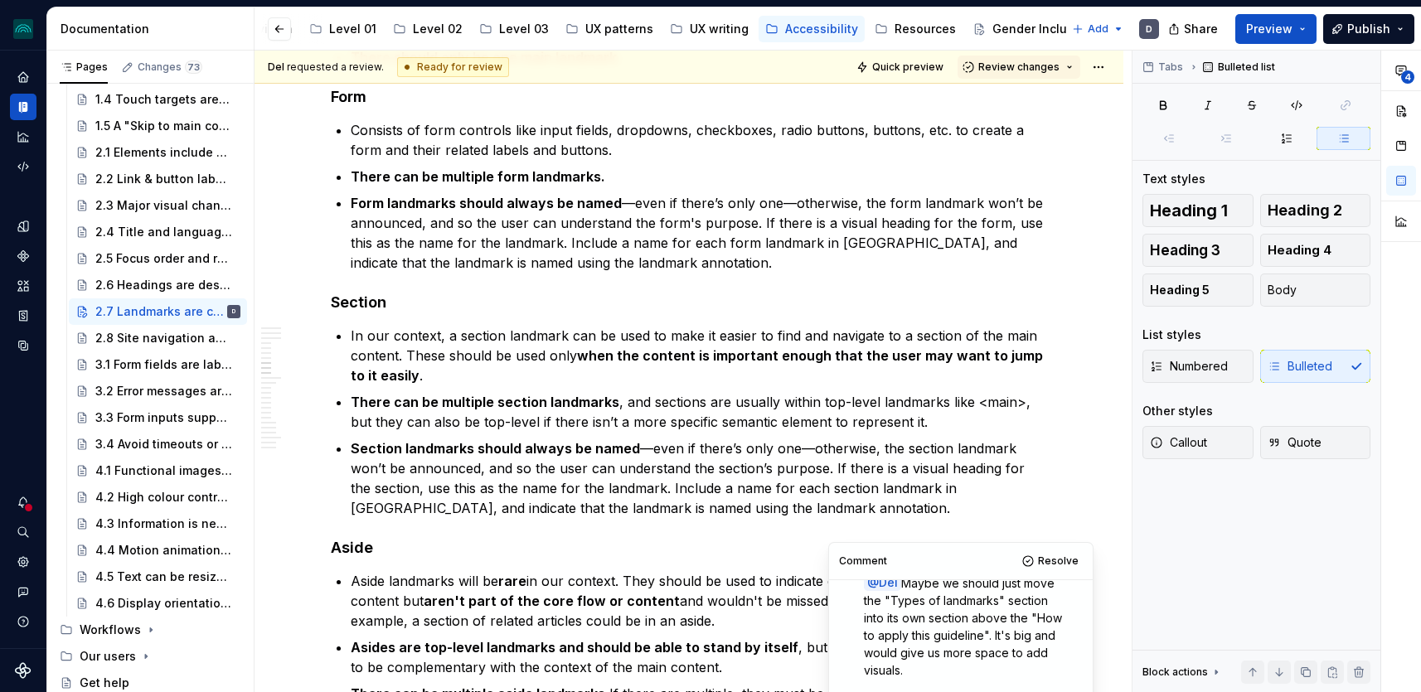
click at [619, 344] on p "In our context, a section landmark can be used to make it easier to find and na…" at bounding box center [699, 356] width 697 height 60
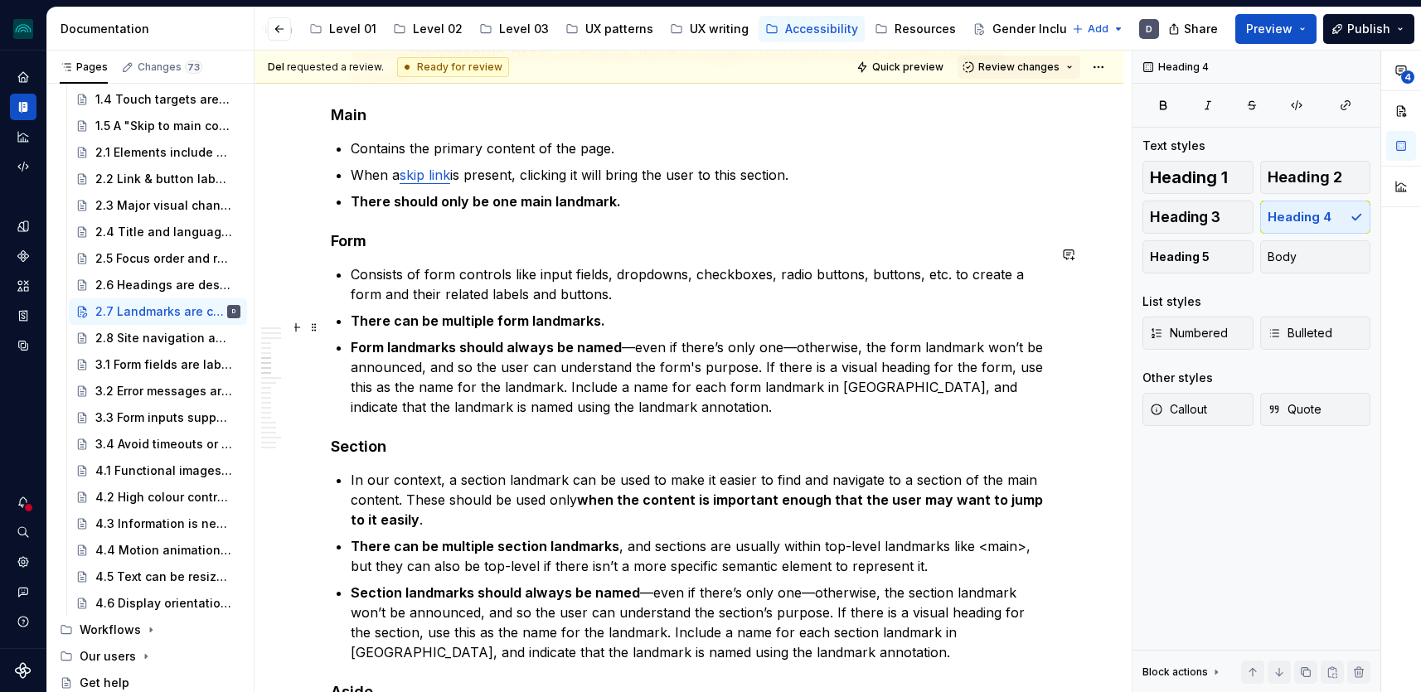
scroll to position [2566, 0]
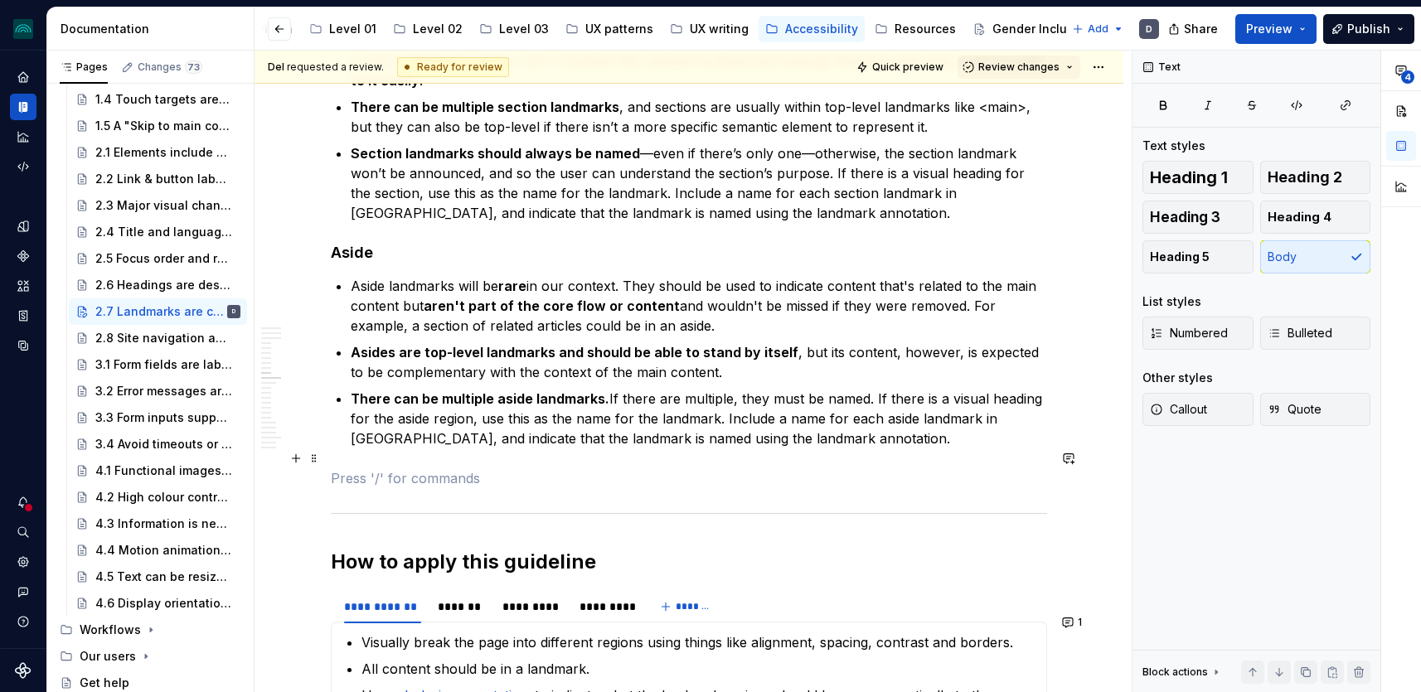
click at [800, 468] on p at bounding box center [689, 478] width 716 height 20
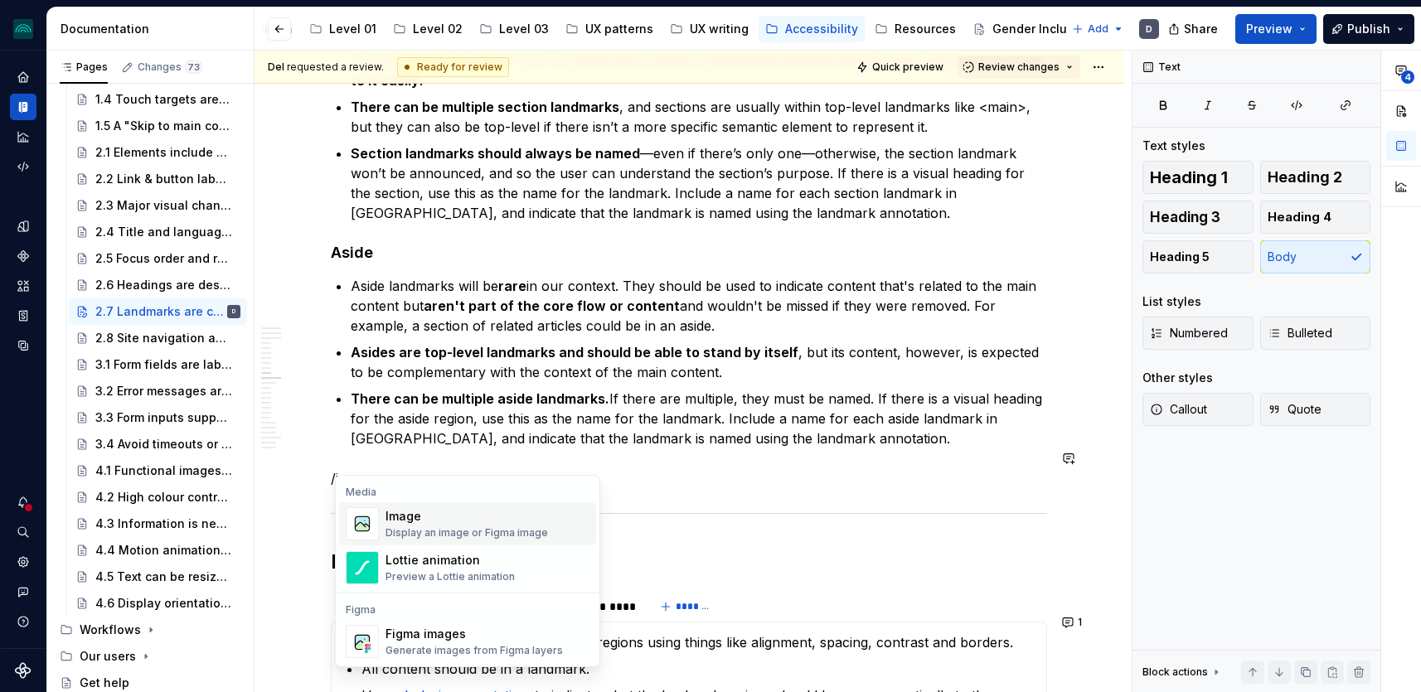
click at [516, 527] on div "Display an image or Figma image" at bounding box center [467, 533] width 163 height 13
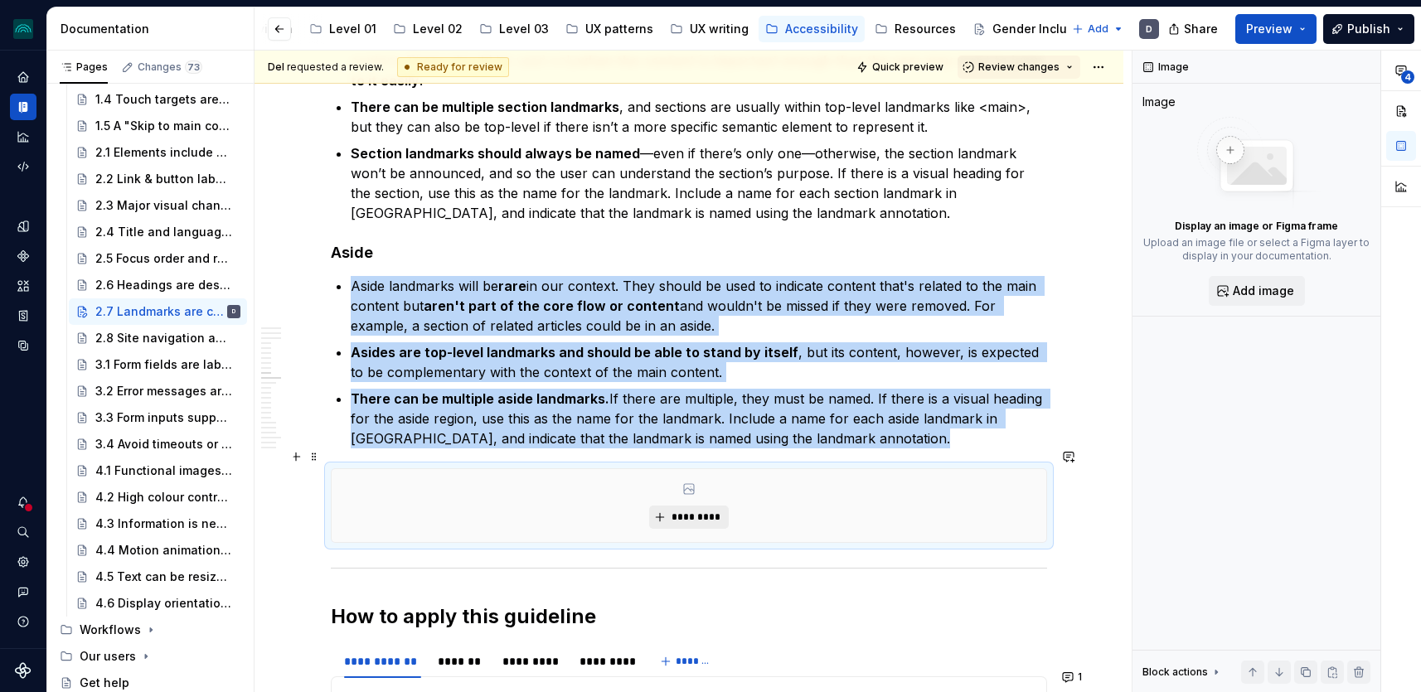
click at [675, 511] on span "*********" at bounding box center [695, 517] width 51 height 13
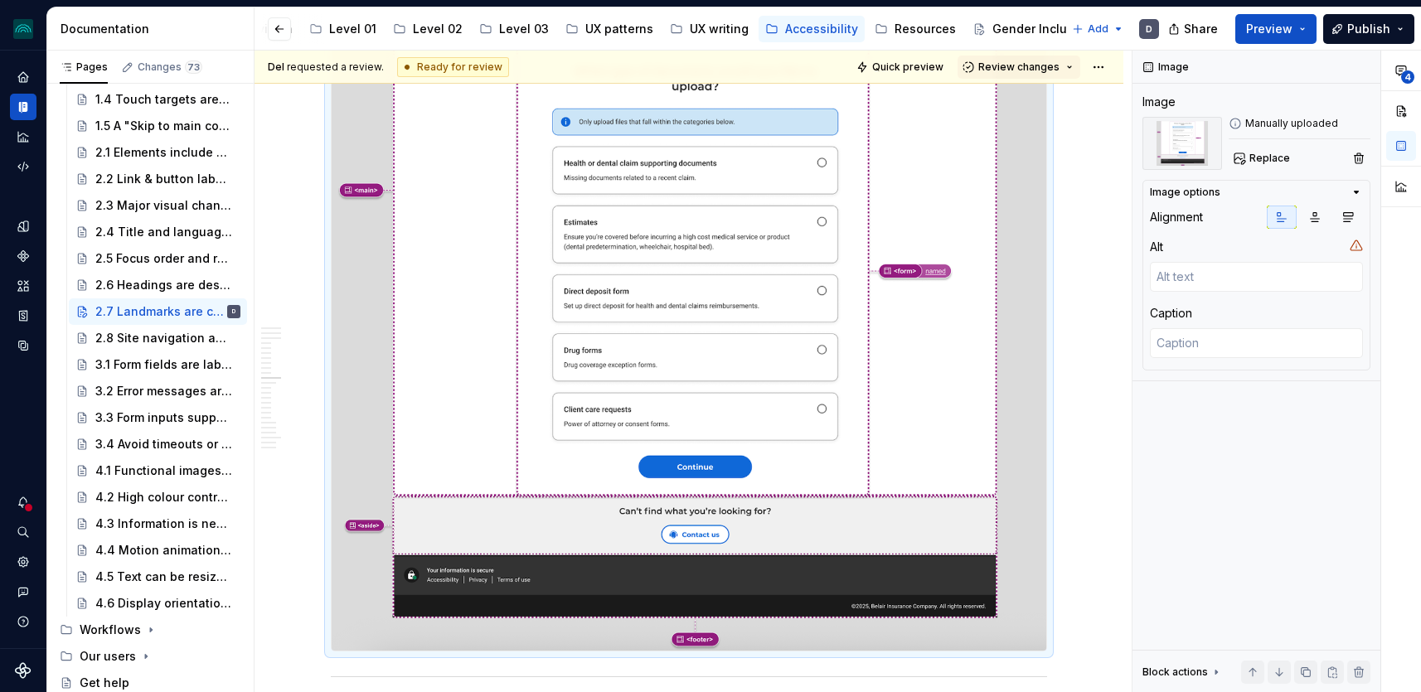
scroll to position [3003, 0]
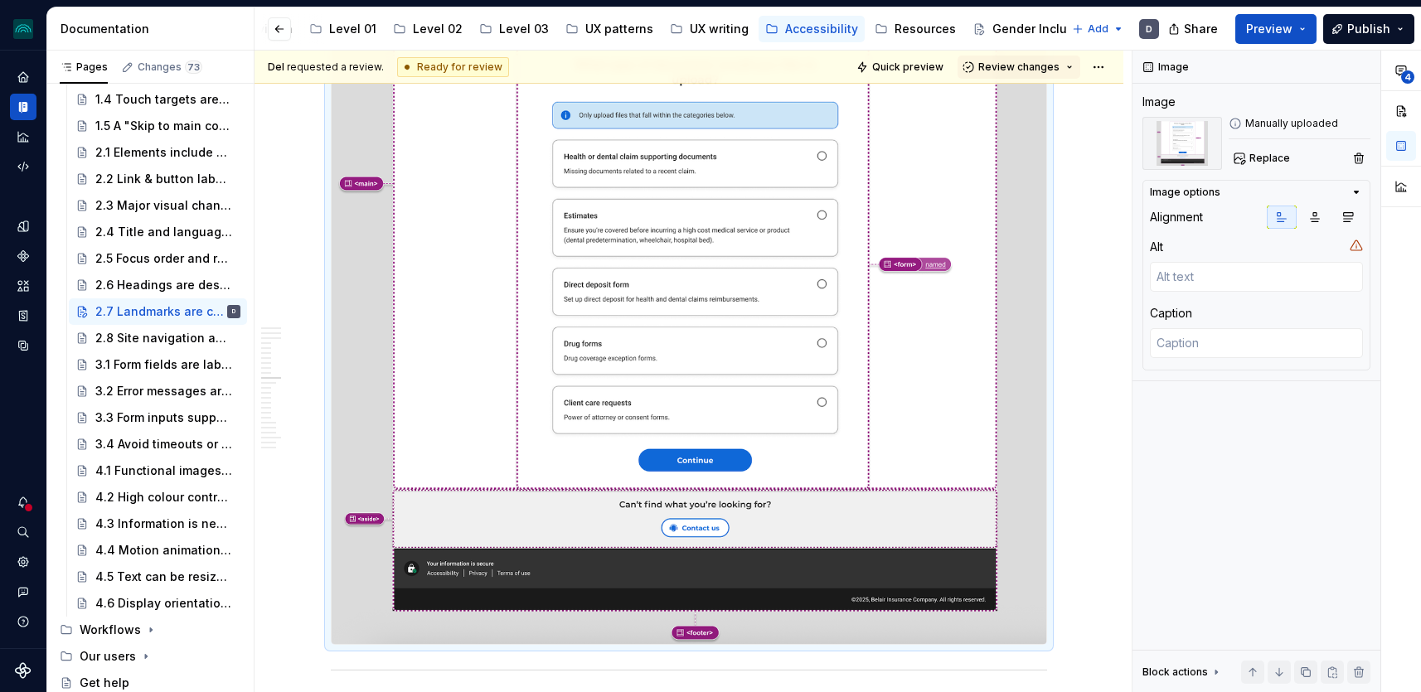
click at [549, 534] on img at bounding box center [689, 338] width 715 height 613
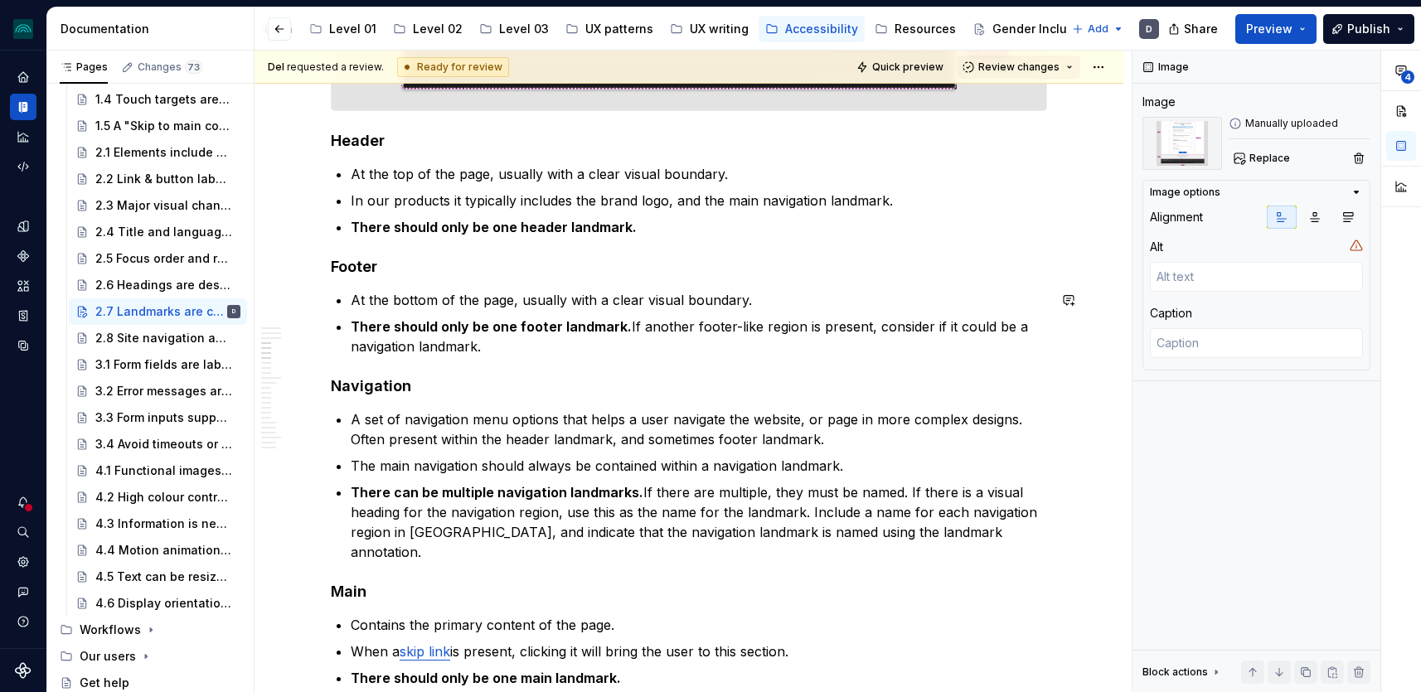
scroll to position [1138, 0]
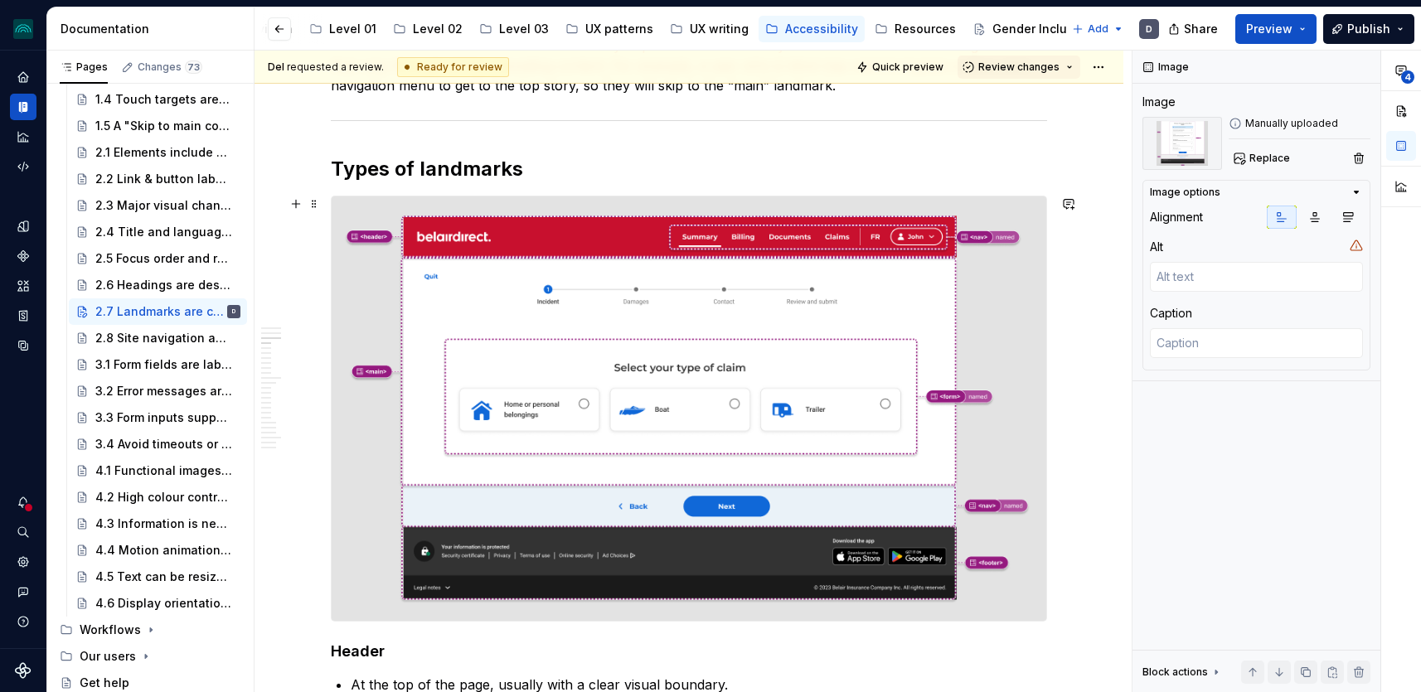
type textarea "*"
type textarea "Screenshot of a Figma mockup of a belairdirect claim screen with annotations in…"
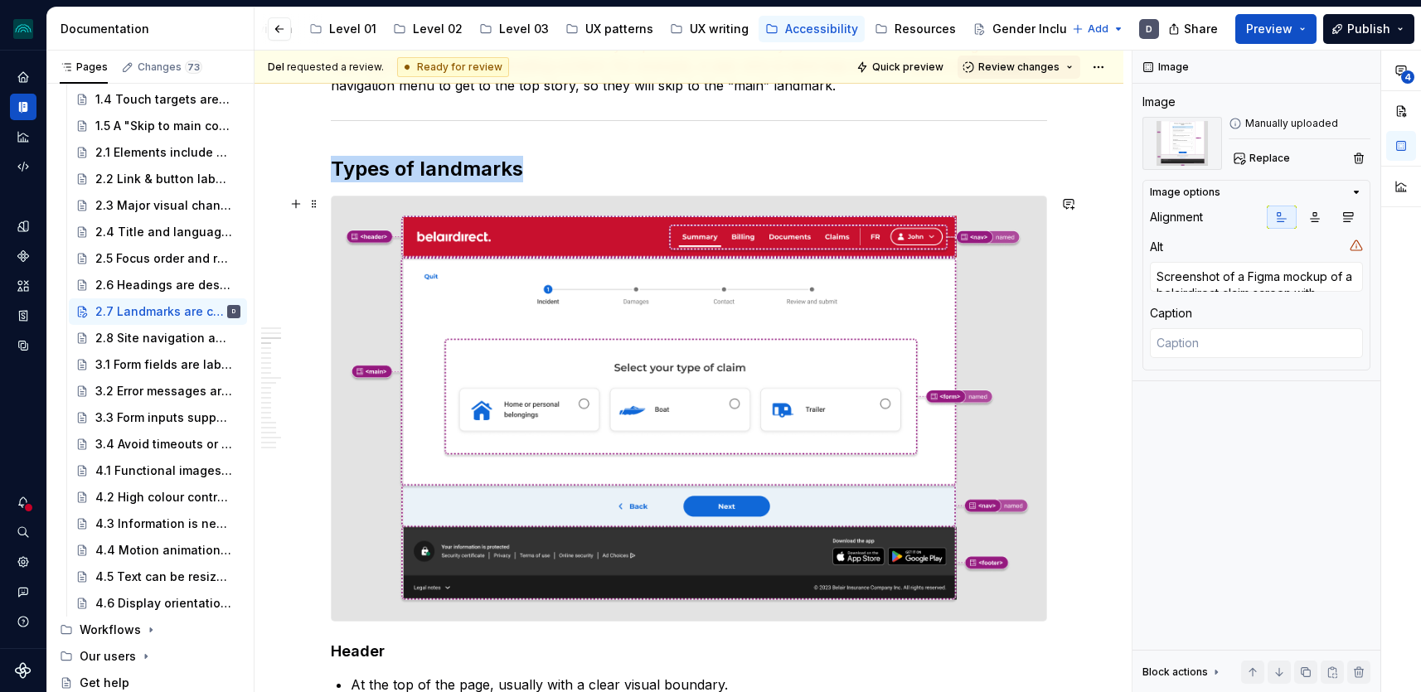
click at [939, 358] on img at bounding box center [689, 409] width 715 height 425
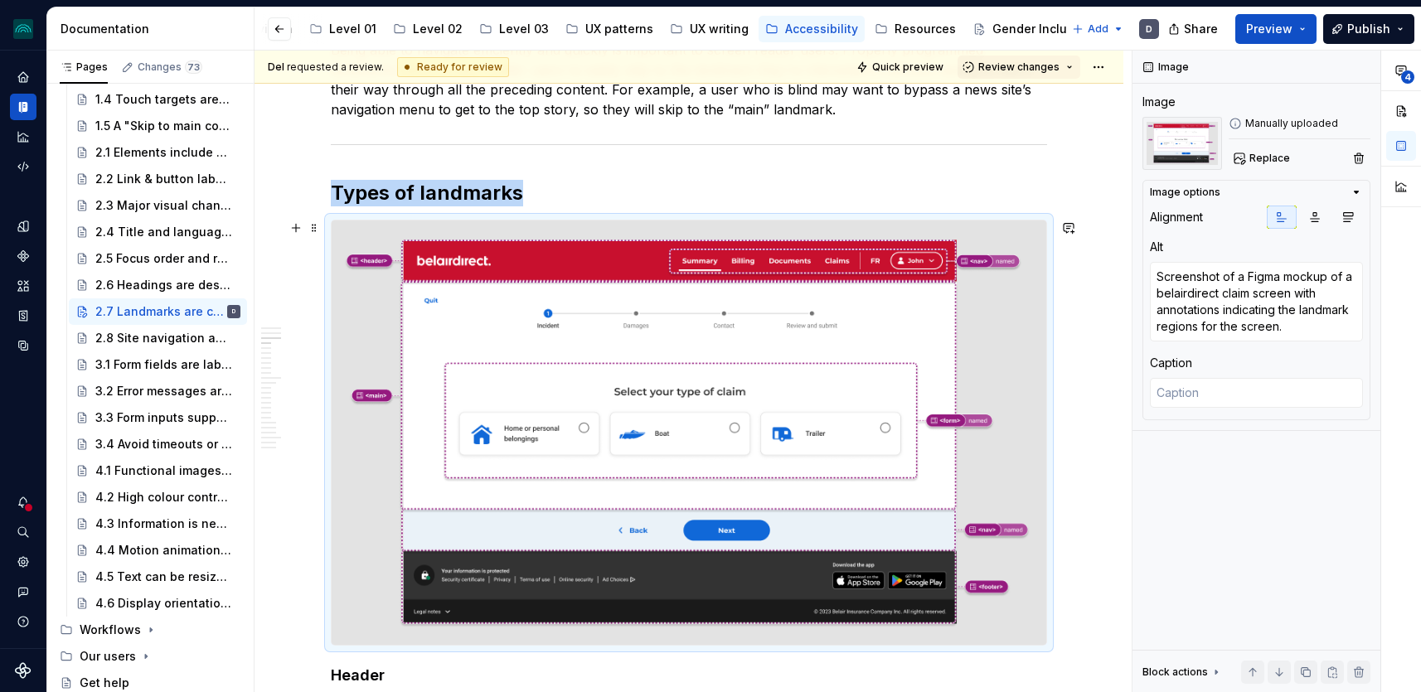
scroll to position [1140, 0]
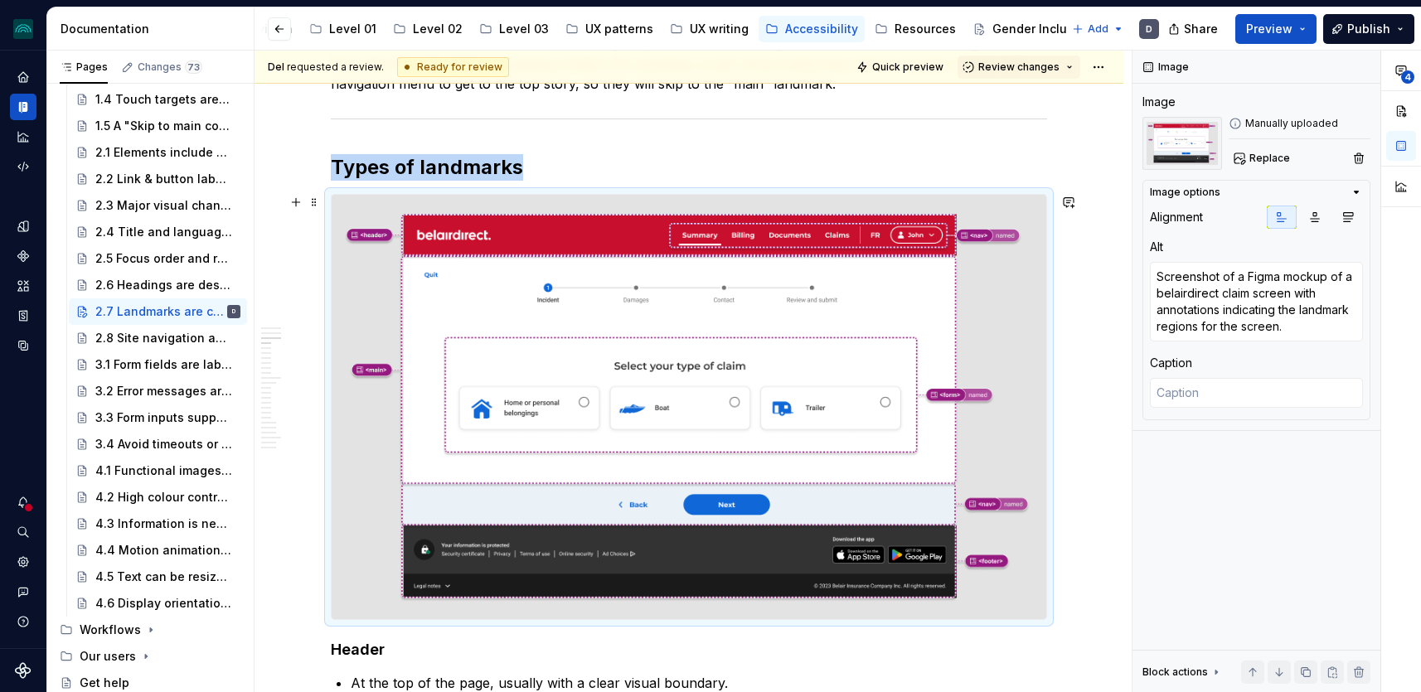
click at [1008, 385] on img at bounding box center [689, 407] width 715 height 425
type textarea "*"
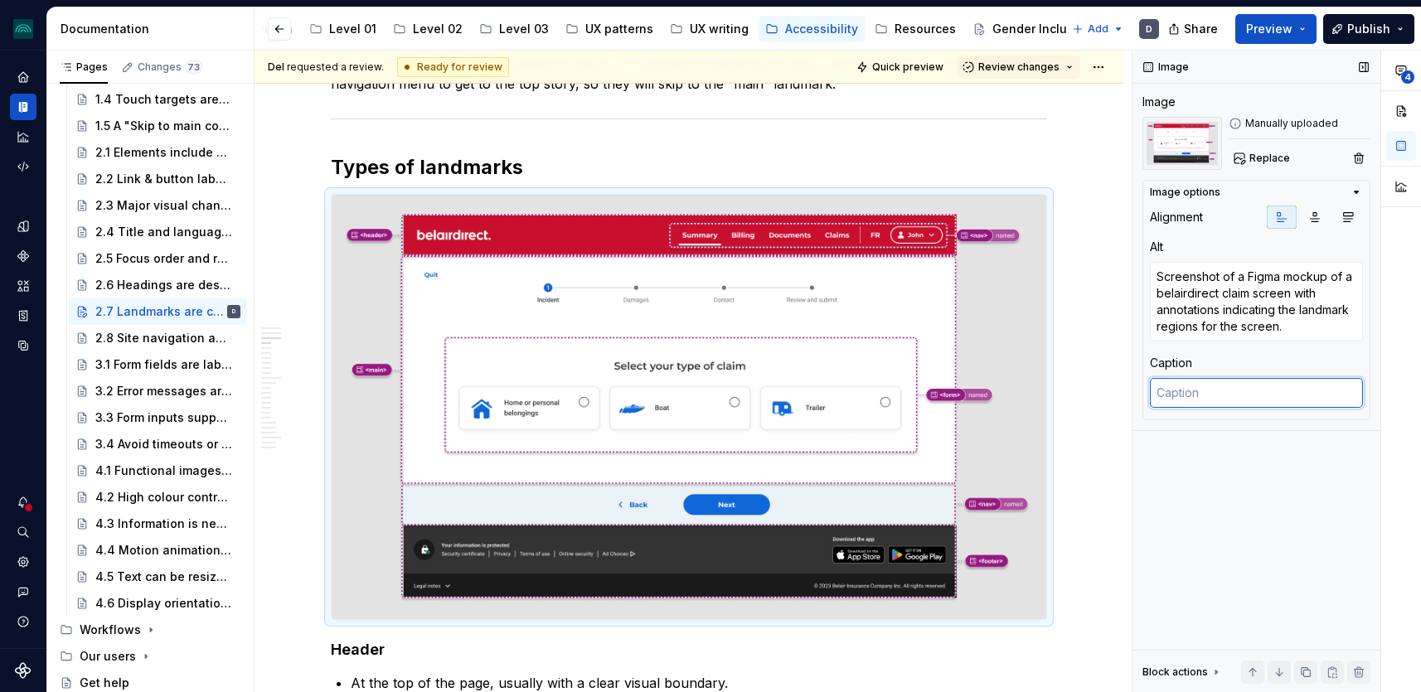
click at [1222, 395] on textarea at bounding box center [1256, 393] width 213 height 30
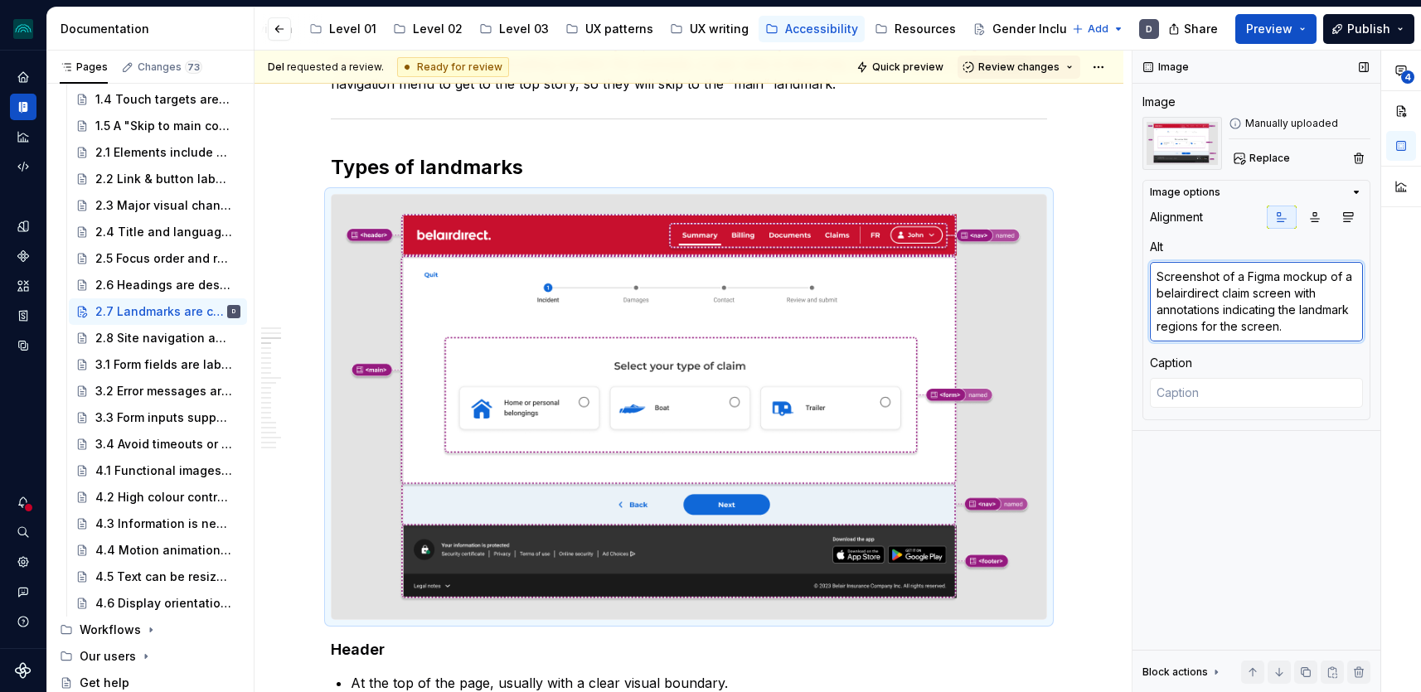
click at [1274, 326] on textarea "Screenshot of a Figma mockup of a belairdirect claim screen with annotations in…" at bounding box center [1256, 302] width 213 height 80
click at [1275, 326] on textarea "Screenshot of a Figma mockup of a belairdirect claim screen with annotations in…" at bounding box center [1256, 302] width 213 height 80
click at [1307, 328] on textarea "Screenshot of a Figma mockup of a belairdirect claim screen with annotations in…" at bounding box center [1256, 302] width 213 height 80
type textarea "Screenshot of a Figma mockup of a belairdirect claim screen with annotations in…"
type textarea "*"
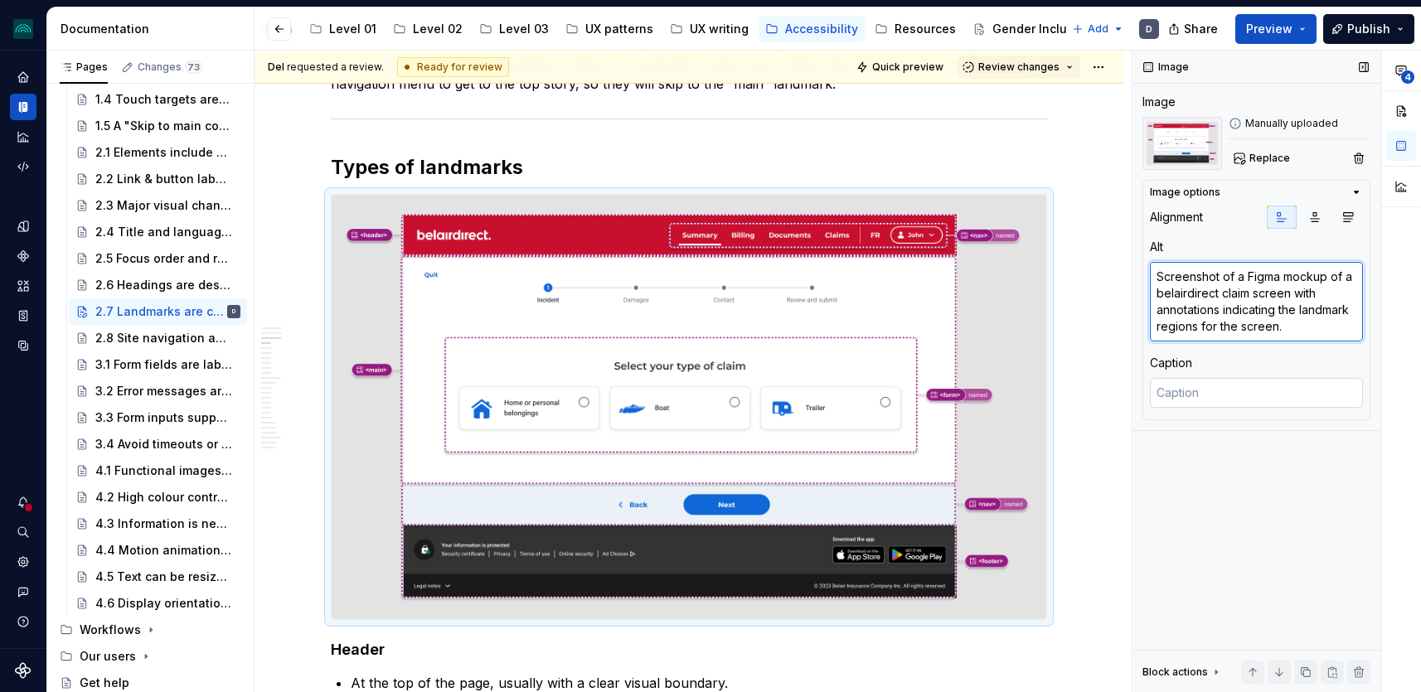
type textarea "Screenshot of a Figma mockup of a belairdirect claim screen with annotations in…"
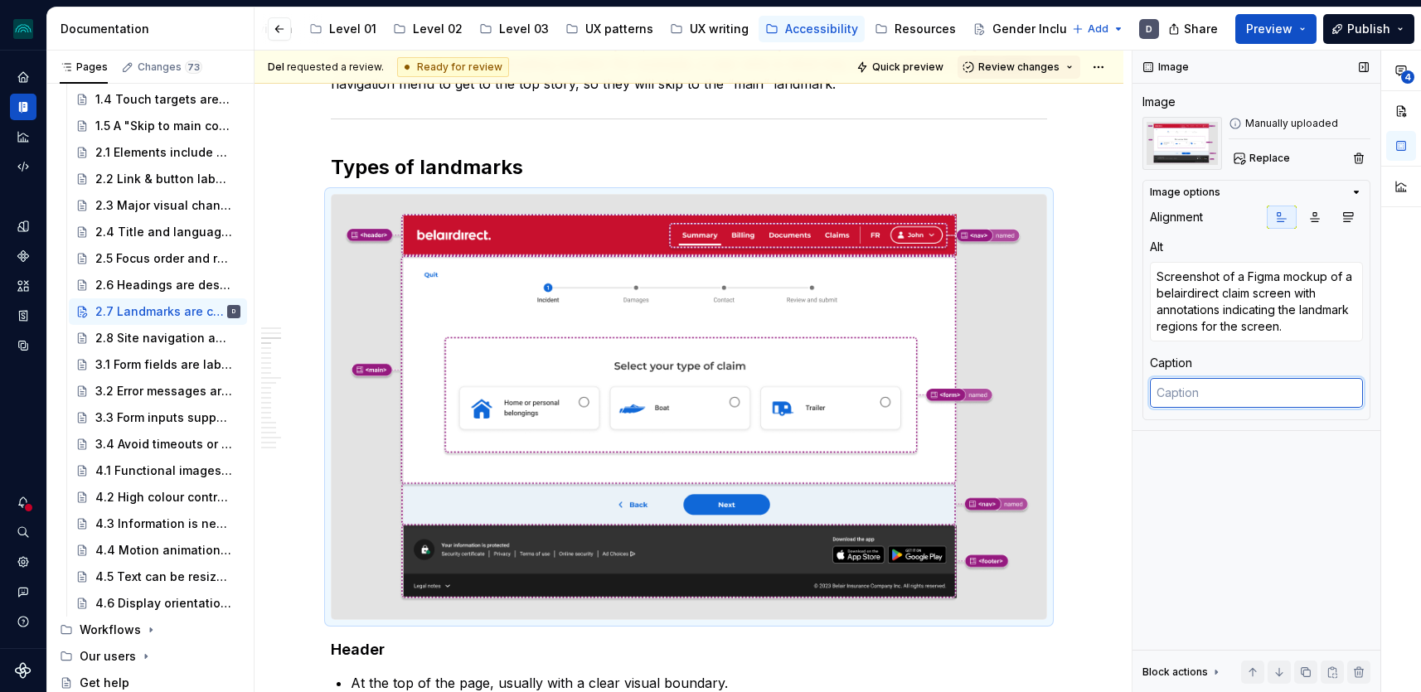
click at [1268, 398] on textarea at bounding box center [1256, 393] width 213 height 30
type textarea "*"
type textarea "U"
type textarea "*"
type textarea "Us"
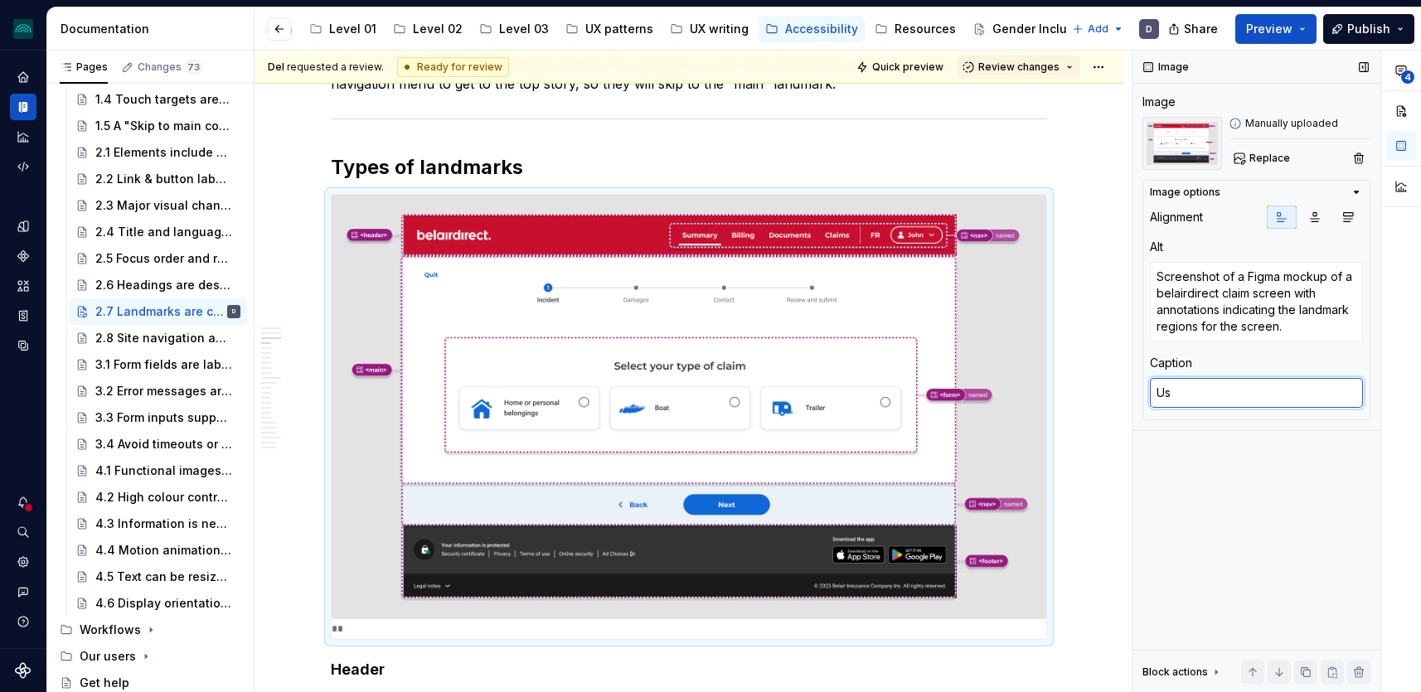
type textarea "*"
type textarea "Use"
type textarea "*"
type textarea "Use"
type textarea "*"
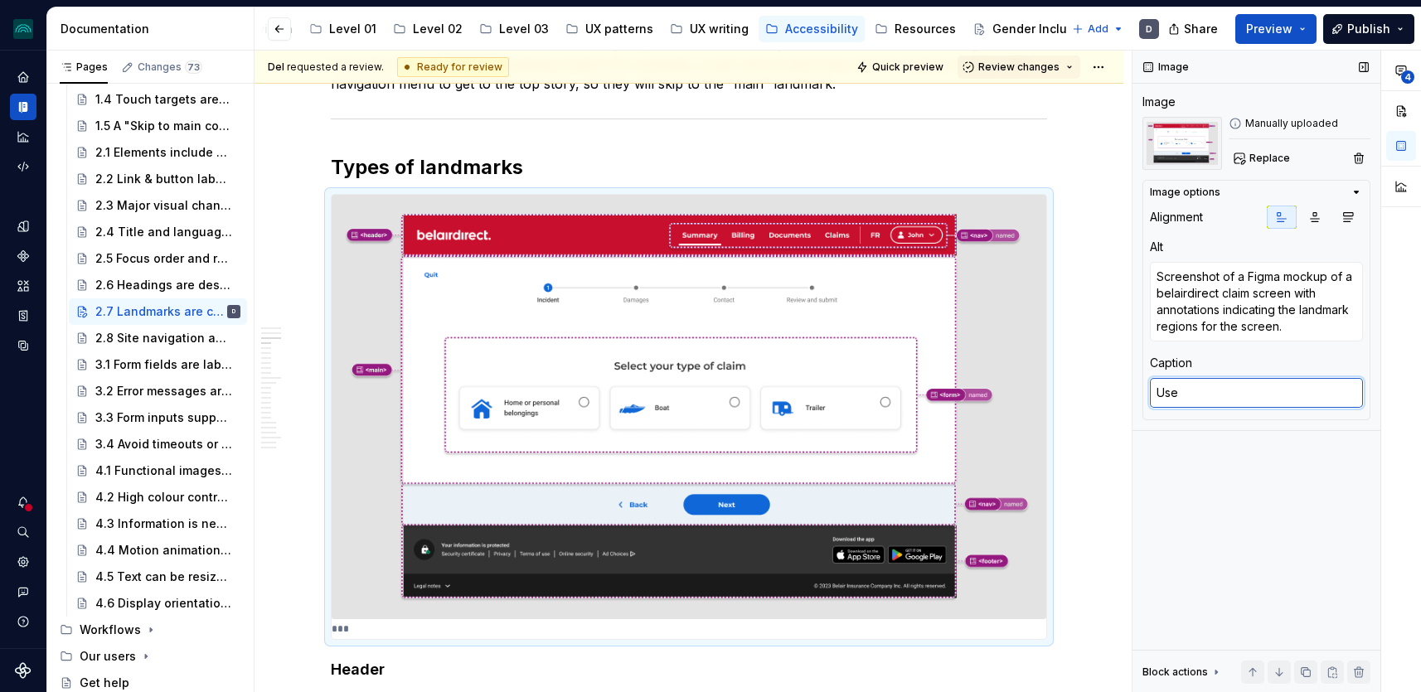
type textarea "Use l"
type textarea "*"
type textarea "Use la"
type textarea "*"
type textarea "Use lan"
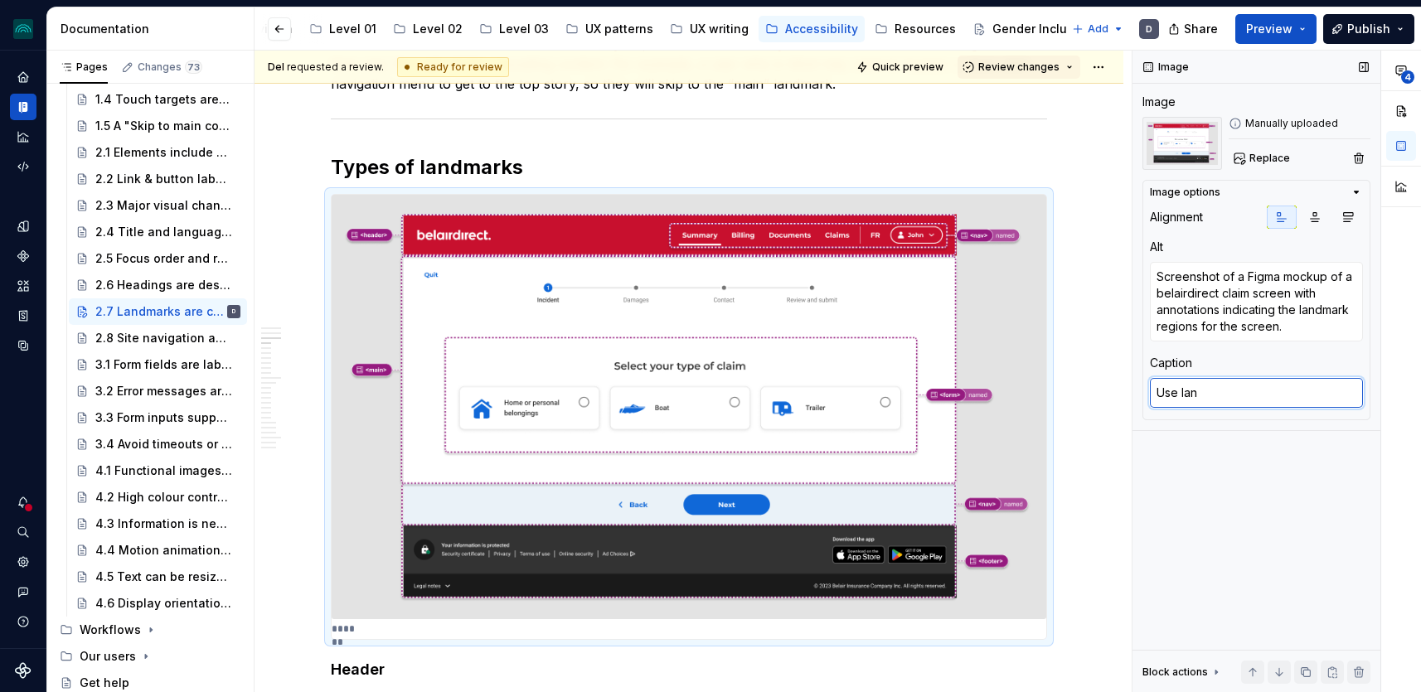
type textarea "*"
type textarea "Use land"
type textarea "*"
type textarea "Use landm"
type textarea "*"
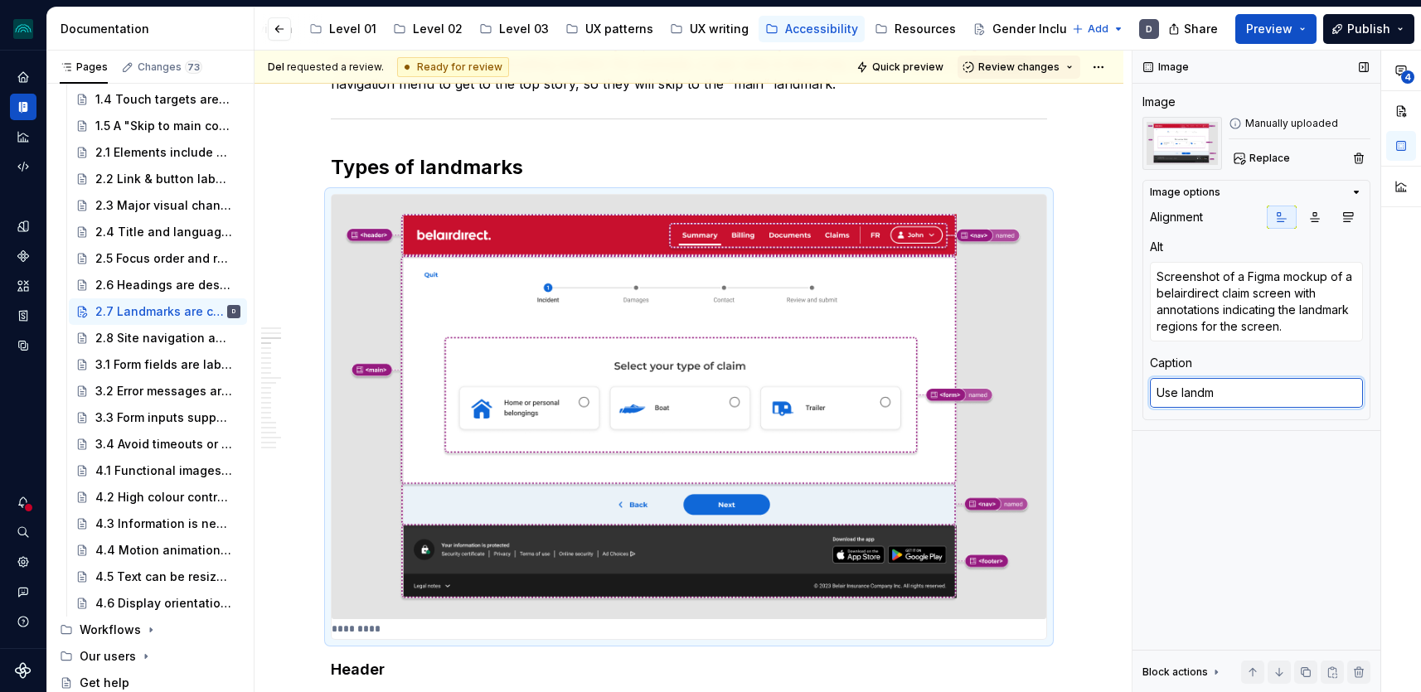
type textarea "Use landma"
type textarea "*"
type textarea "Use landmar"
type textarea "*"
type textarea "Use landmarks"
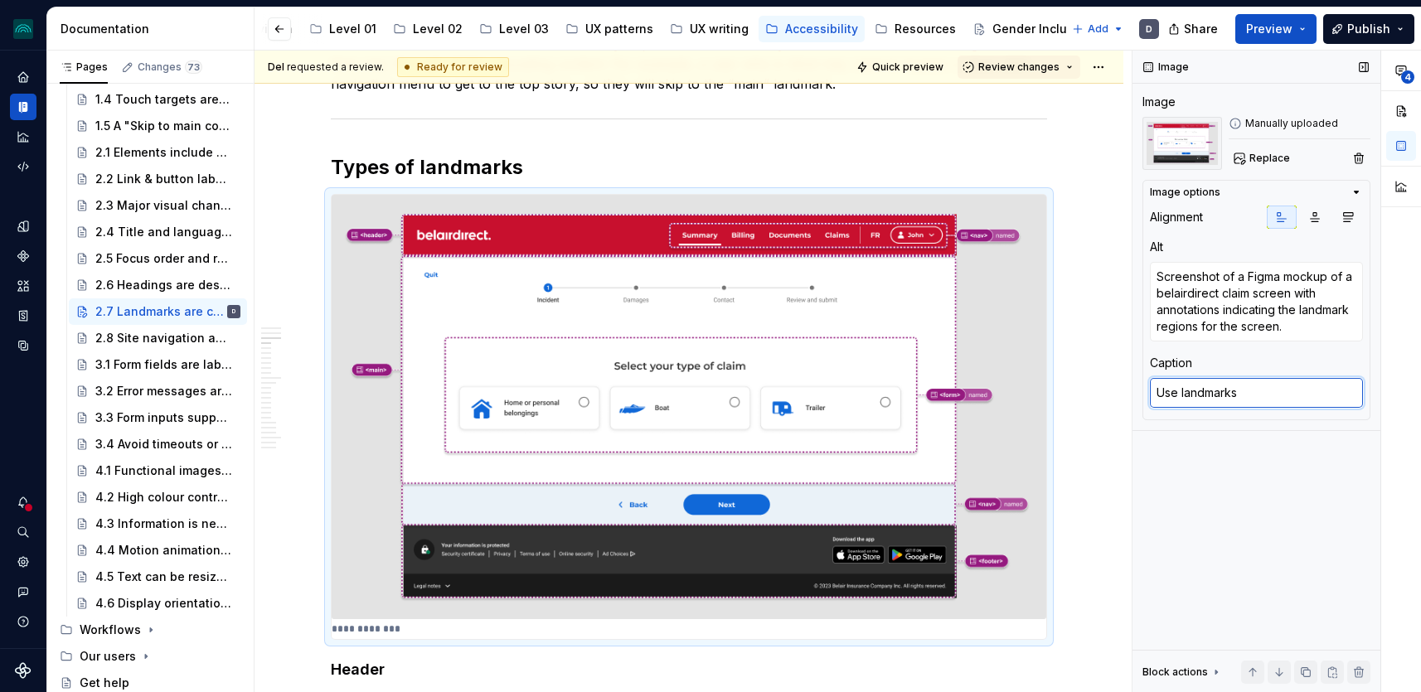
type textarea "*"
type textarea "Use landmarks"
type textarea "*"
type textarea "Use landmarks to"
type textarea "*"
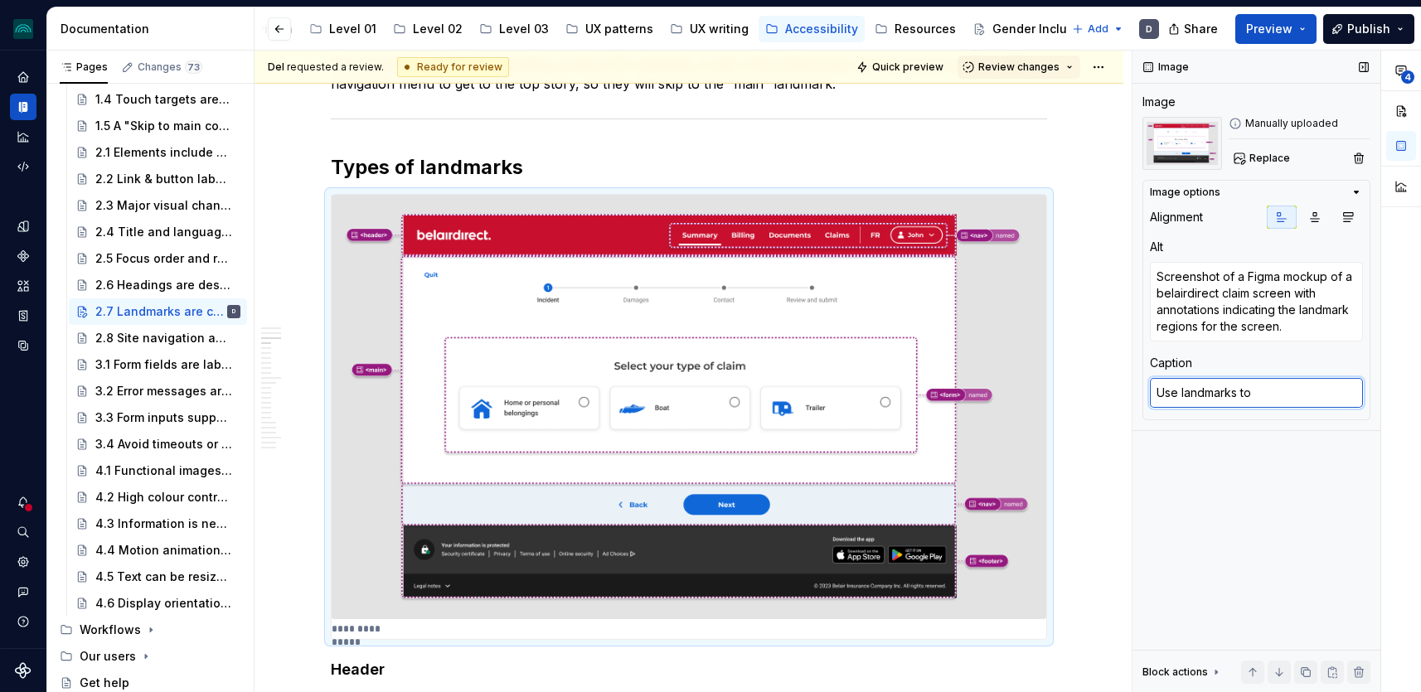
type textarea "Use landmarks to"
type textarea "*"
type textarea "Use landmarks to h"
type textarea "*"
type textarea "Use landmarks to he"
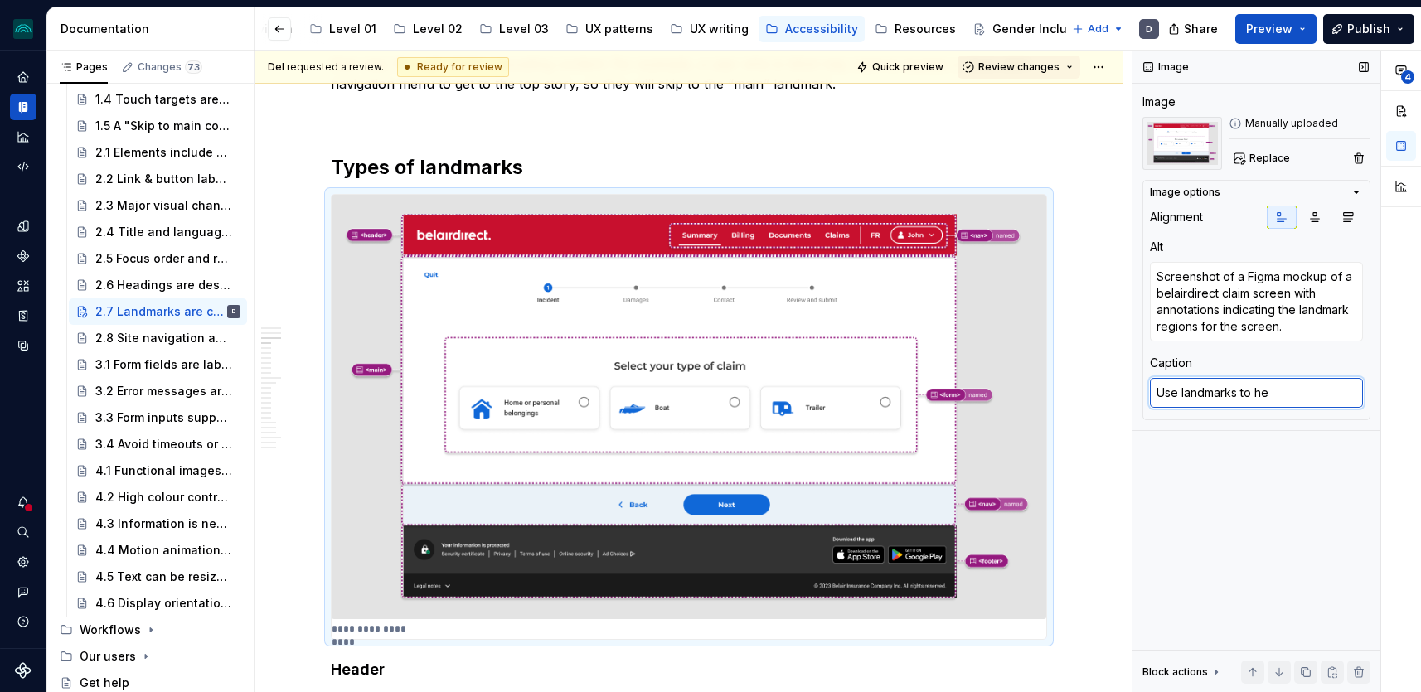
type textarea "*"
type textarea "Use landmarks to [GEOGRAPHIC_DATA]"
type textarea "*"
type textarea "Use landmarks to help"
type textarea "*"
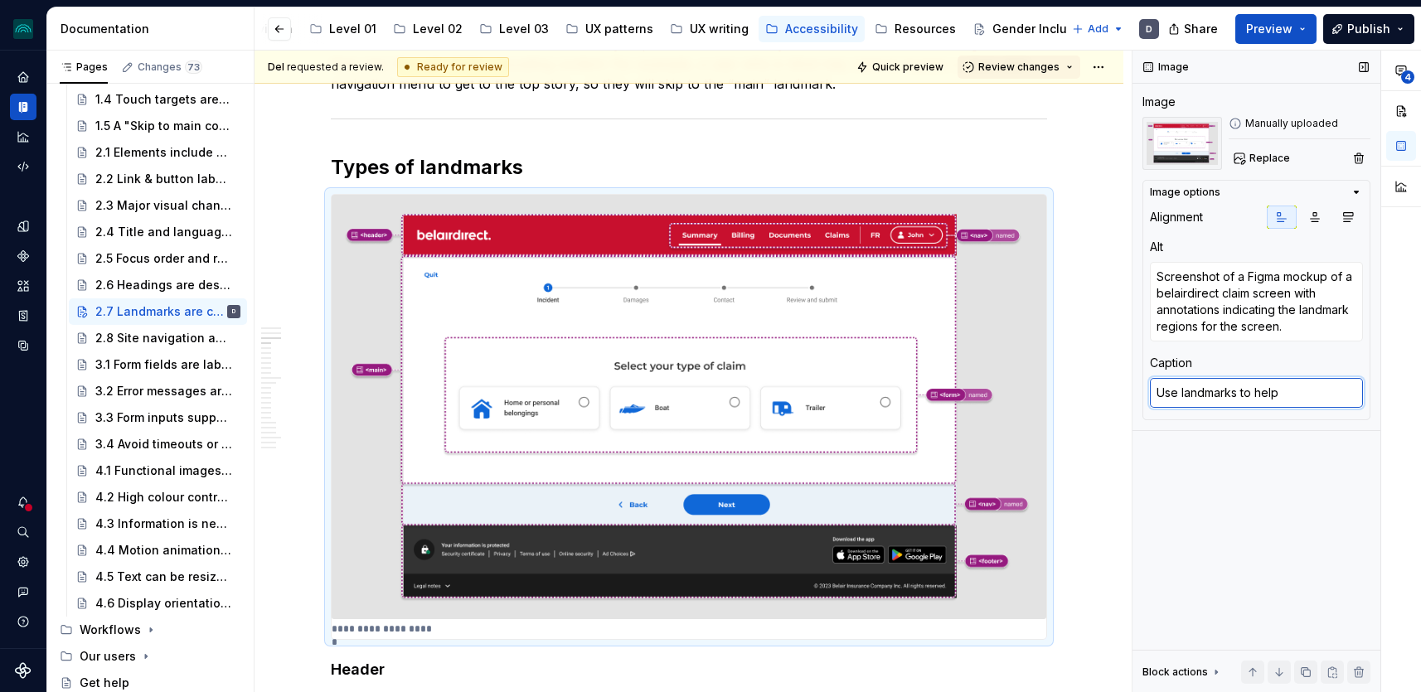
type textarea "Use landmarks to help"
type textarea "*"
type textarea "Use landmarks to help a"
type textarea "*"
type textarea "Use landmarks to help a"
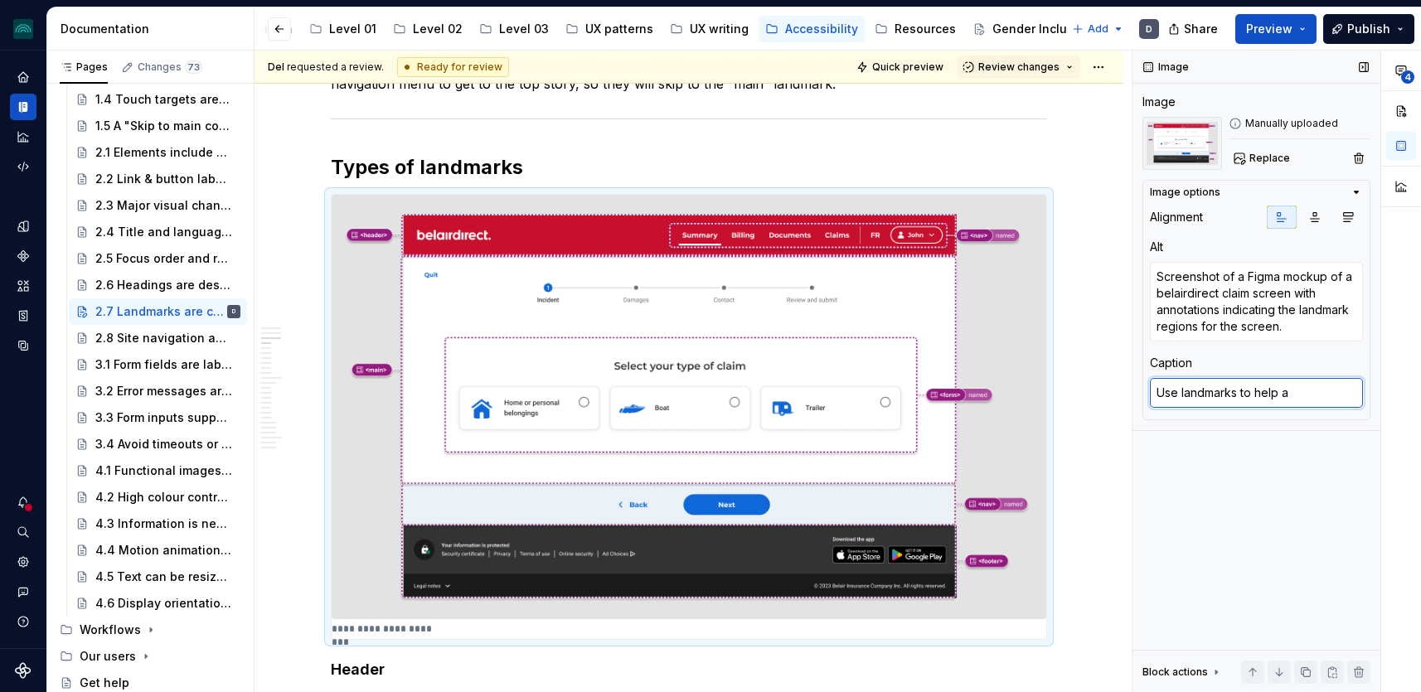
type textarea "*"
type textarea "Use landmarks to help a u"
type textarea "*"
type textarea "Use landmarks to help a"
type textarea "*"
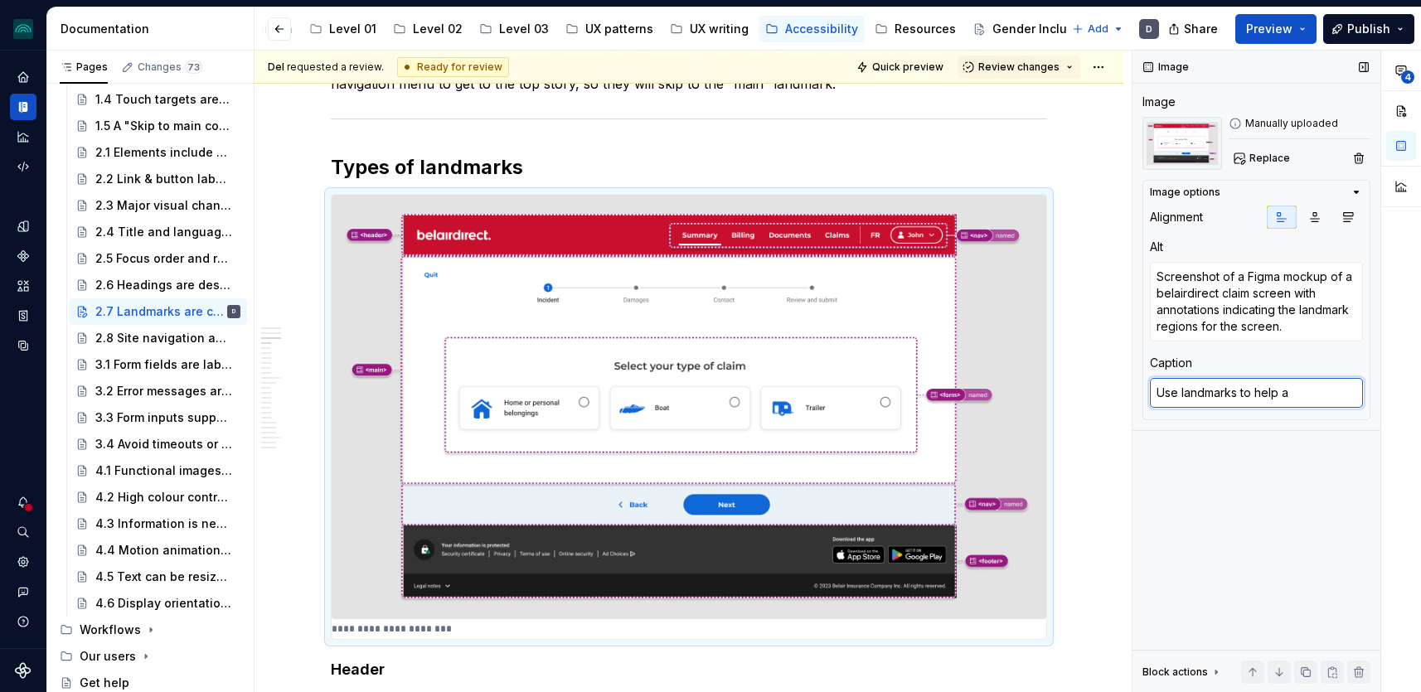
type textarea "Use landmarks to help a s"
type textarea "*"
type textarea "Use landmarks to help a sc"
type textarea "*"
type textarea "Use landmarks to help a scr"
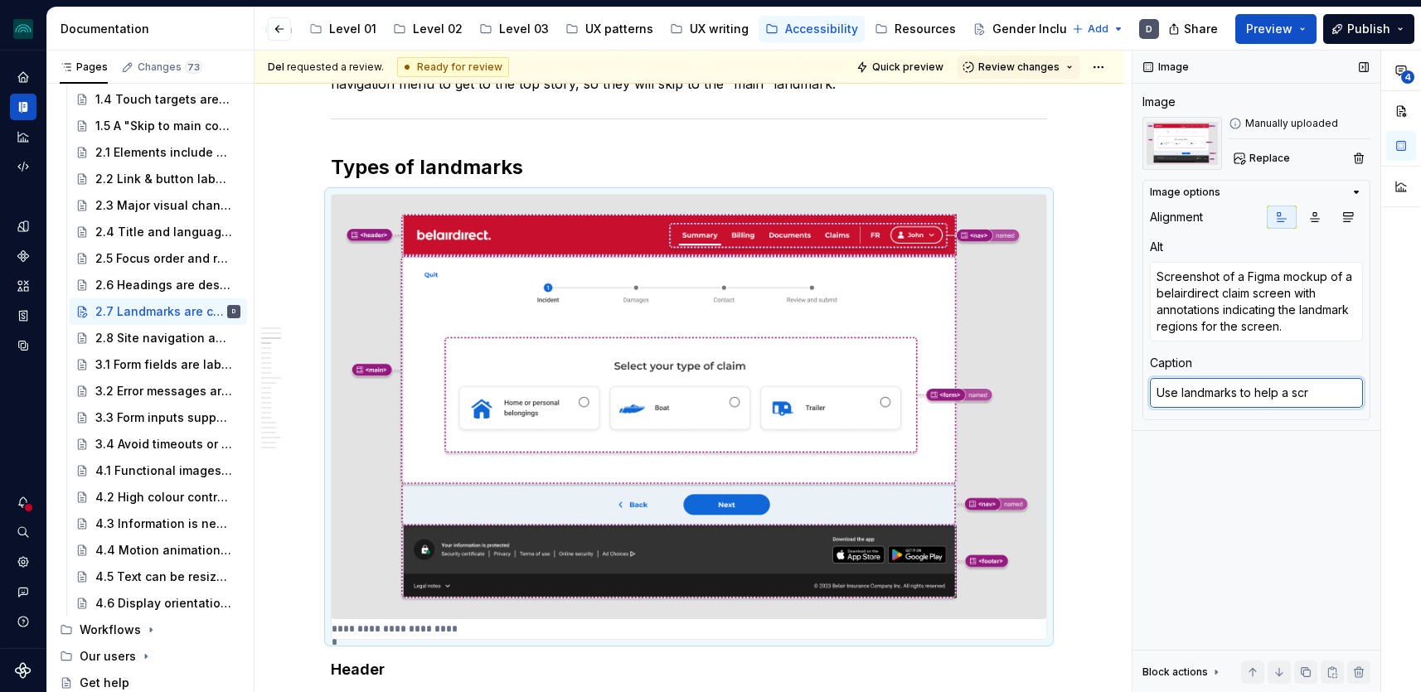
type textarea "*"
type textarea "Use landmarks to help a scre"
type textarea "*"
type textarea "Use landmarks to help a scree"
type textarea "*"
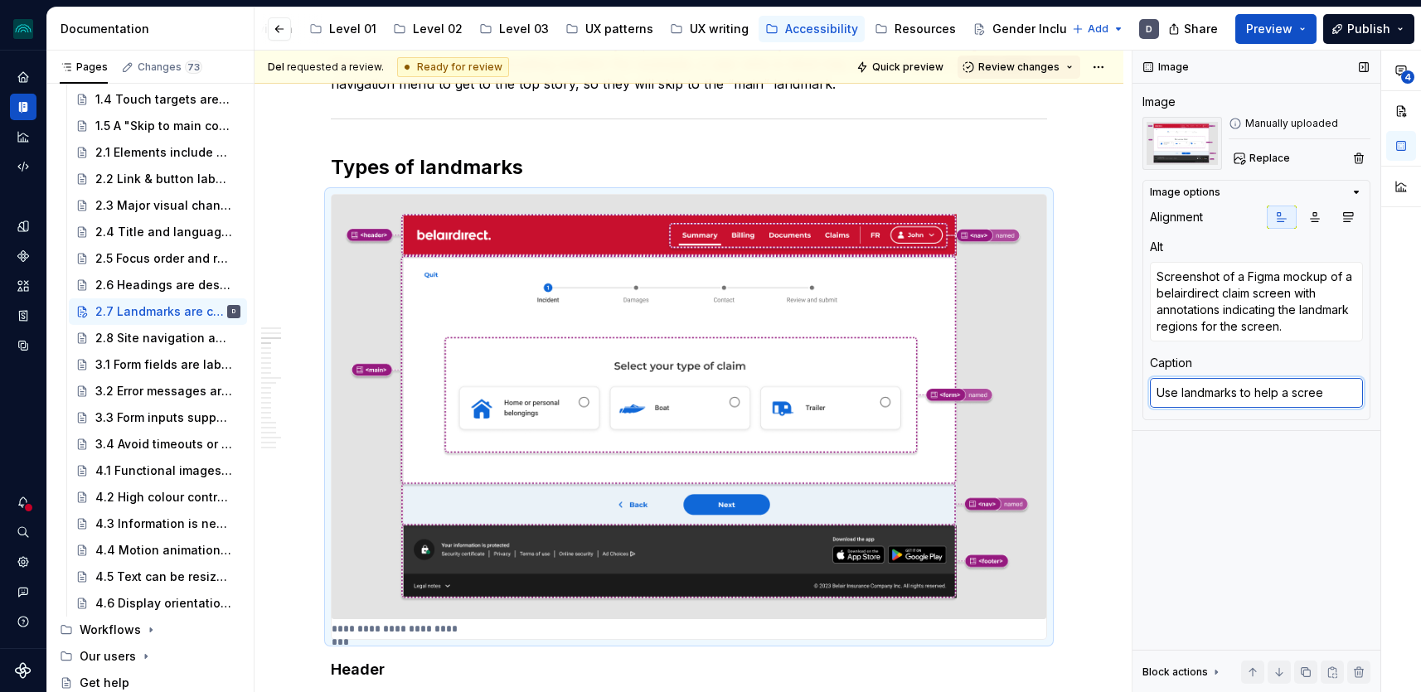
type textarea "Use landmarks to help a screen"
type textarea "*"
type textarea "Use landmarks to help a screen r"
type textarea "*"
type textarea "Use landmarks to help a screen rea"
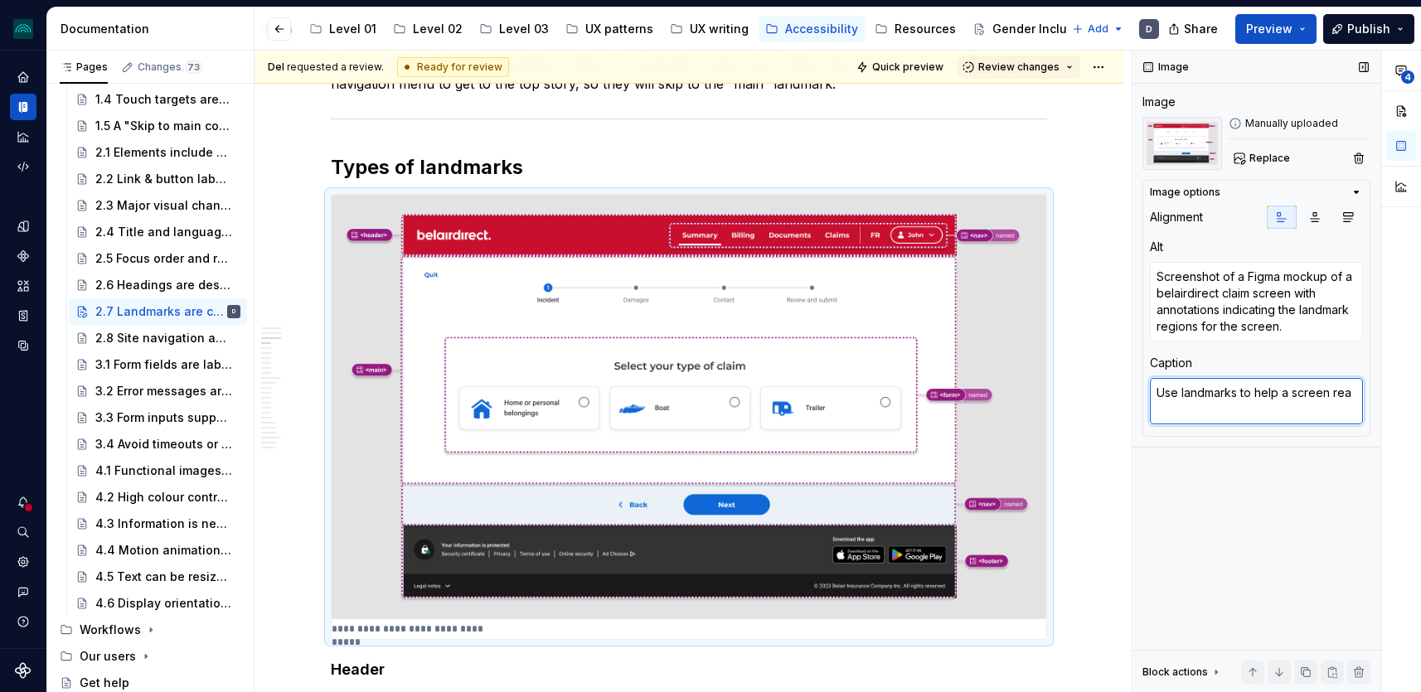
type textarea "*"
type textarea "Use landmarks to help a screen read"
type textarea "*"
type textarea "Use landmarks to help a screen reade"
type textarea "*"
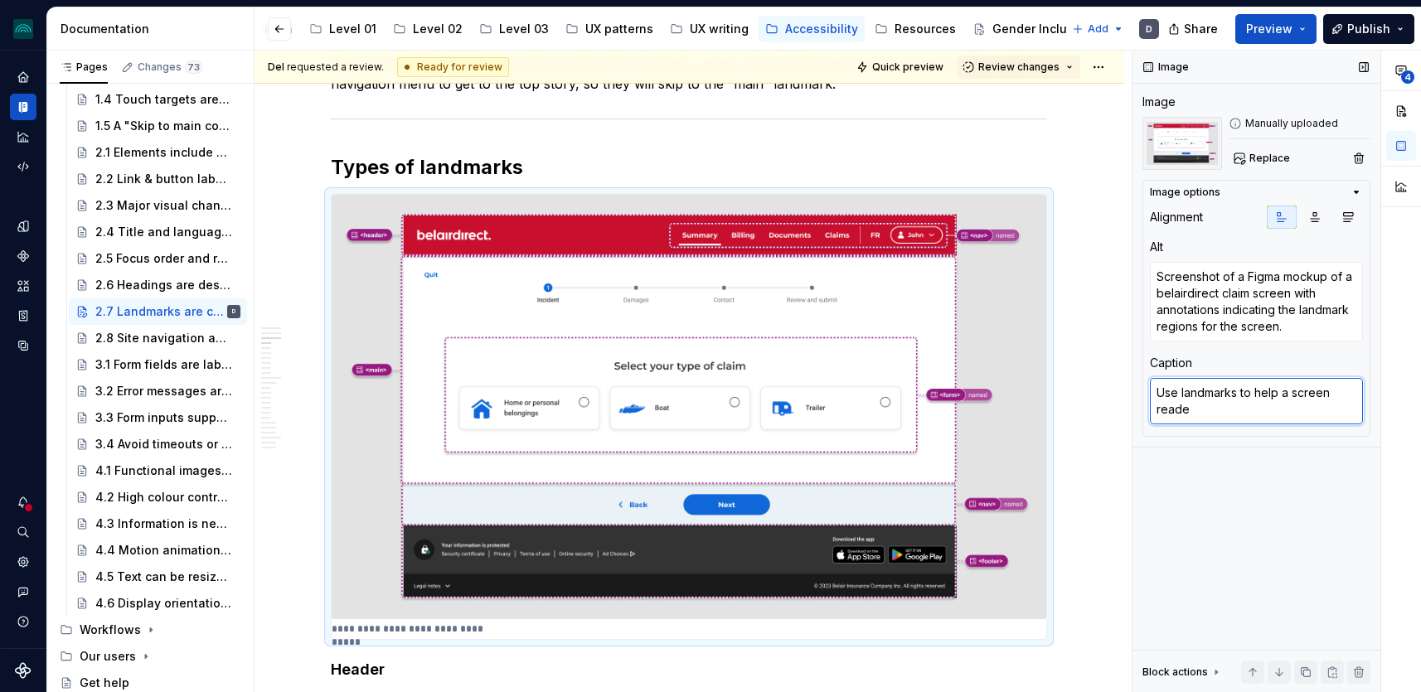
type textarea "Use landmarks to help a screen reader"
type textarea "*"
type textarea "Use landmarks to help a screen reader u"
type textarea "*"
type textarea "Use landmarks to help a screen reader us"
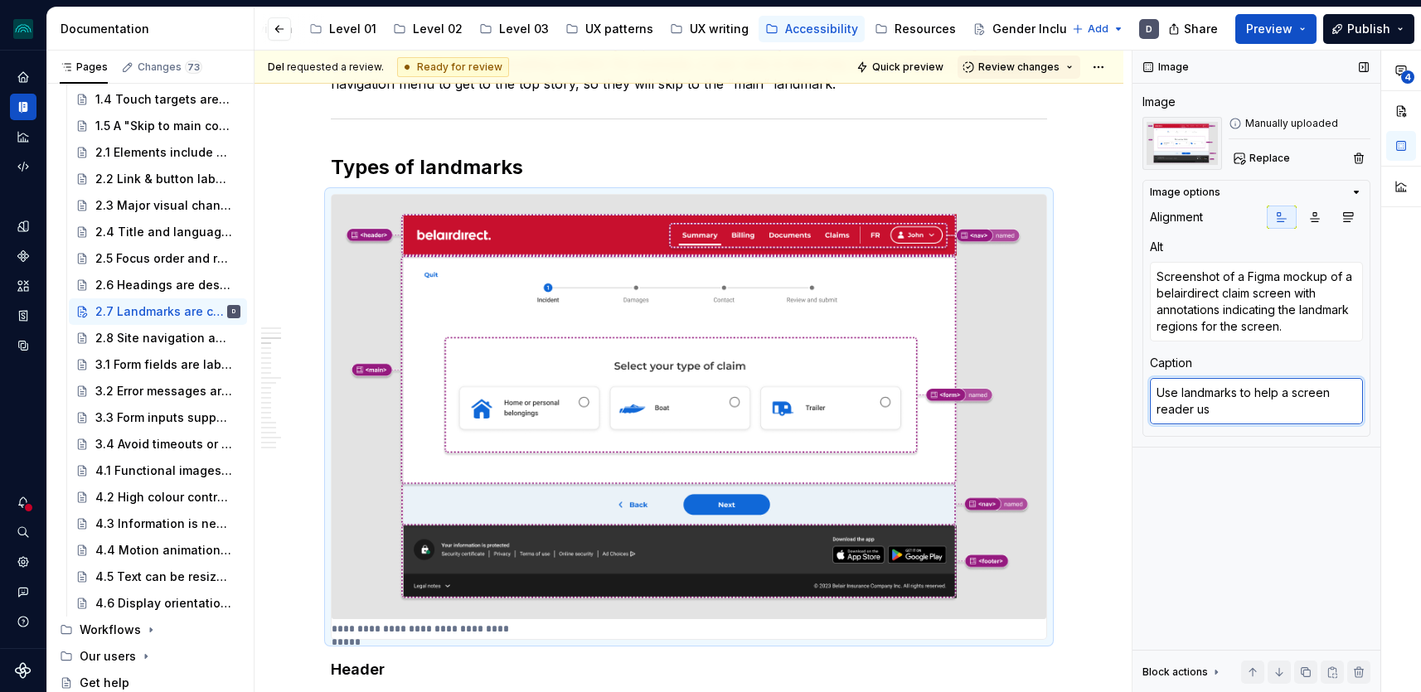
type textarea "*"
type textarea "Use landmarks to help a screen reader user"
type textarea "*"
type textarea "Use landmarks to help a screen reader user"
type textarea "*"
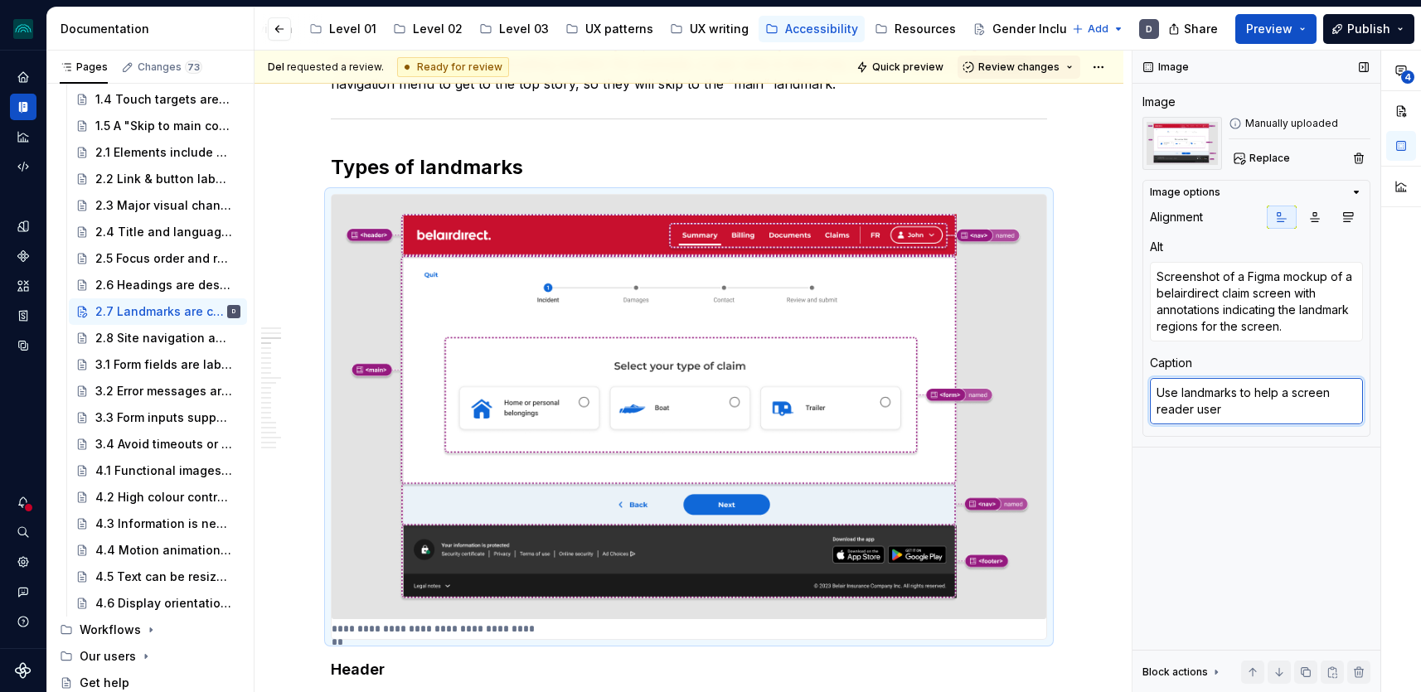
type textarea "Use landmarks to help a screen reader user u"
type textarea "*"
type textarea "Use landmarks to help a screen reader user un"
type textarea "*"
type textarea "Use landmarks to help a screen reader user und"
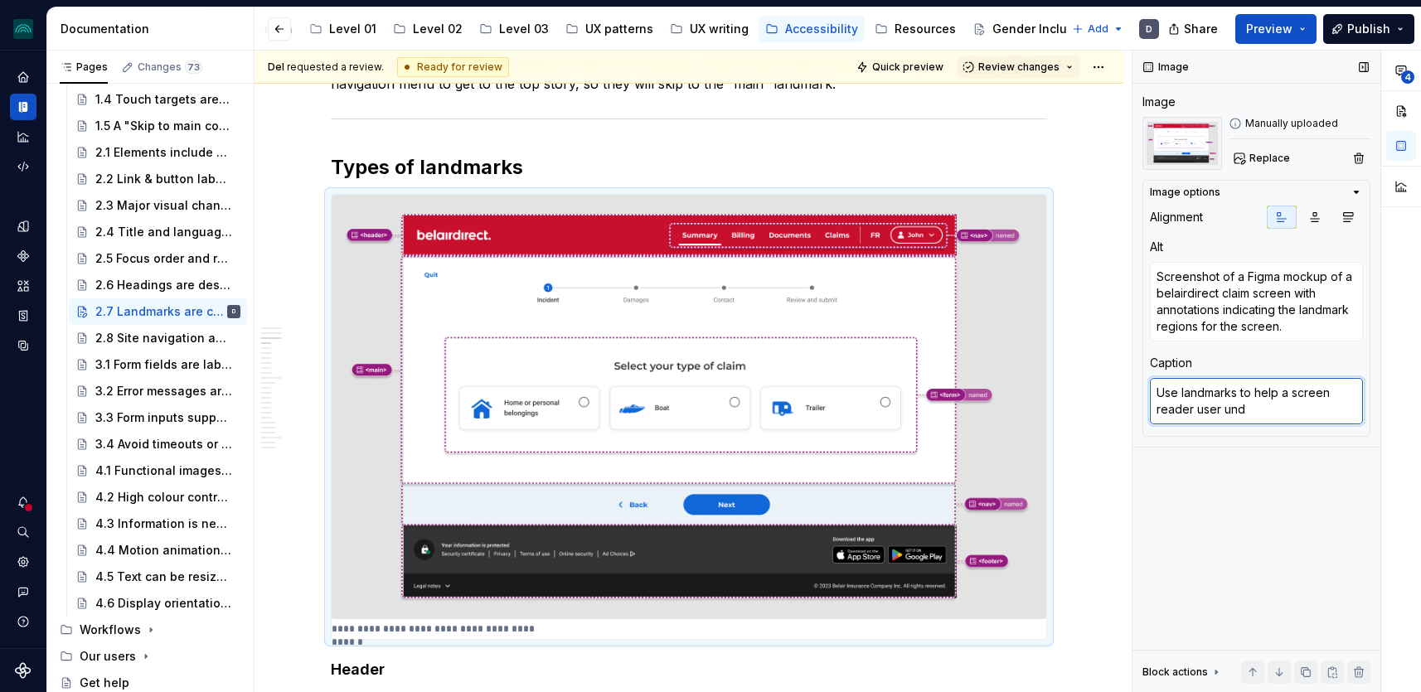
type textarea "*"
type textarea "Use landmarks to help a screen reader user under"
type textarea "*"
type textarea "Use landmarks to help a screen reader user unders"
type textarea "*"
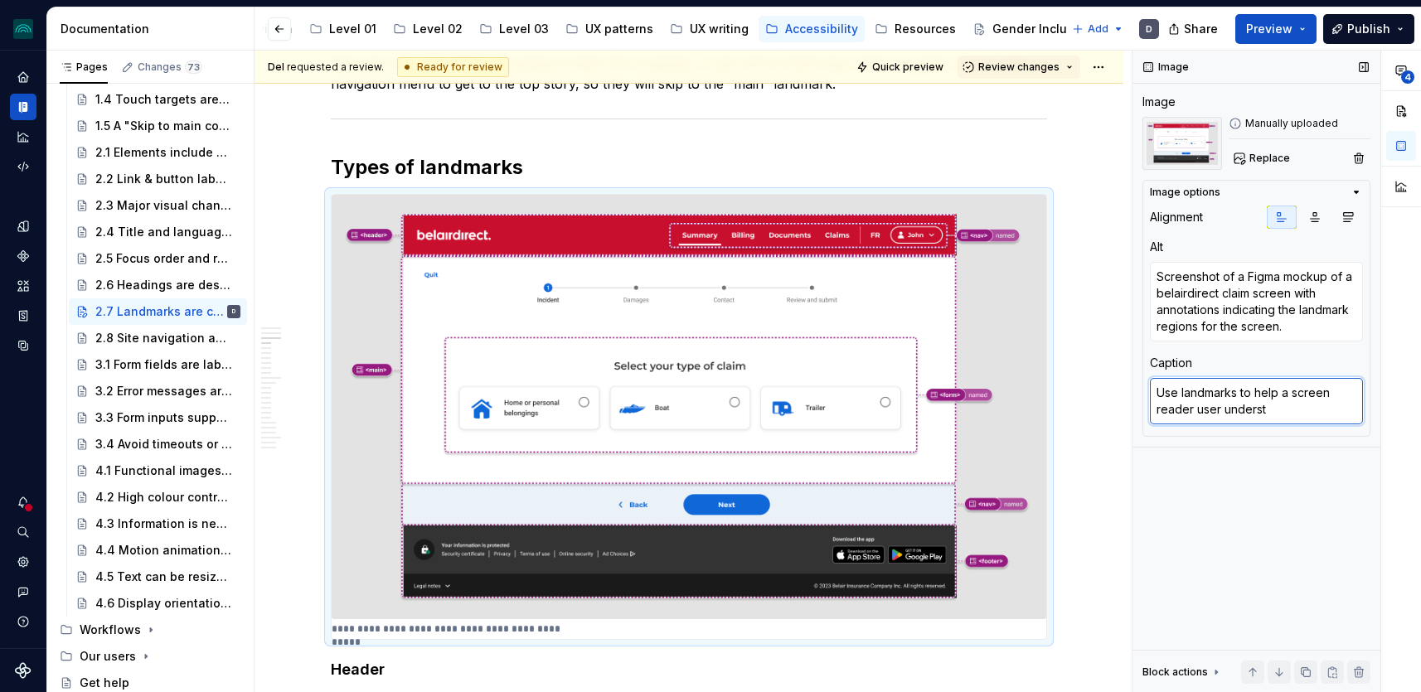
type textarea "Use landmarks to help a screen reader user understa"
type textarea "*"
type textarea "Use landmarks to help a screen reader user understan"
type textarea "*"
type textarea "Use landmarks to help a screen reader user understand"
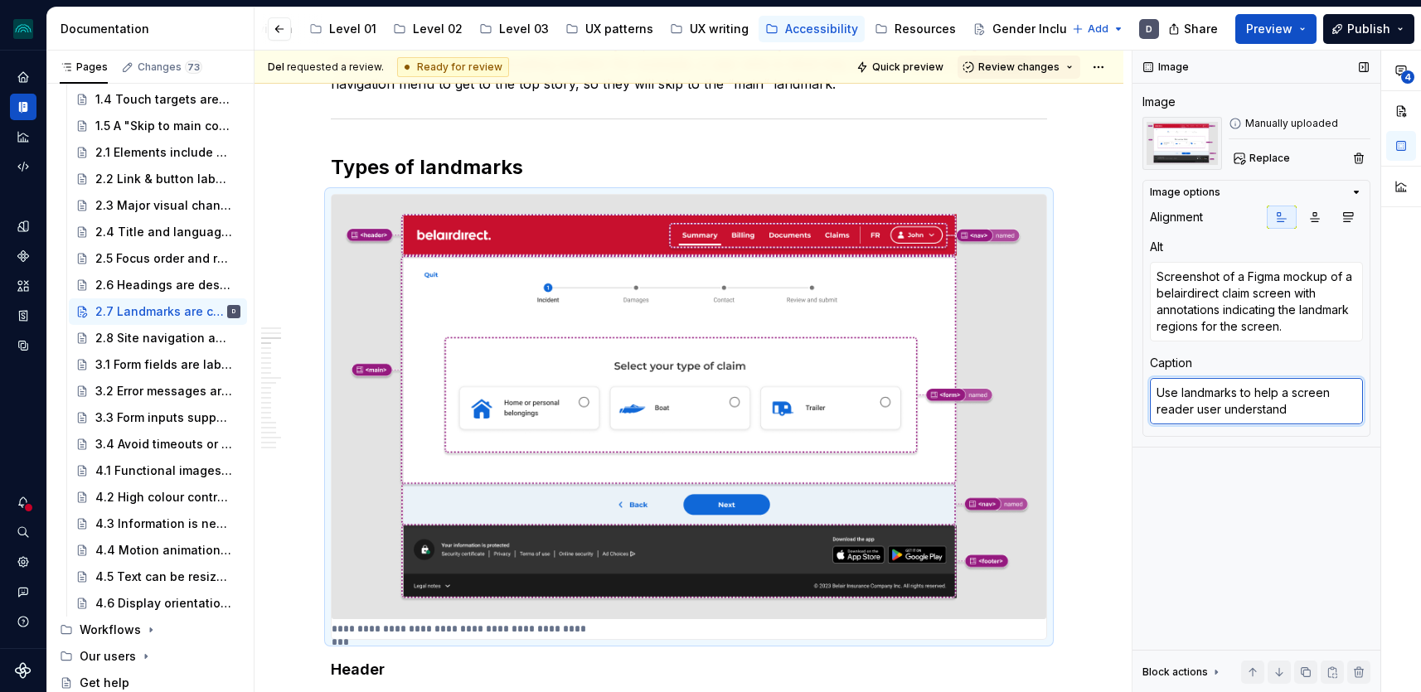
type textarea "*"
type textarea "Use landmarks to help a screen reader user understand t"
type textarea "*"
type textarea "Use landmarks to help a screen reader user understand th"
type textarea "*"
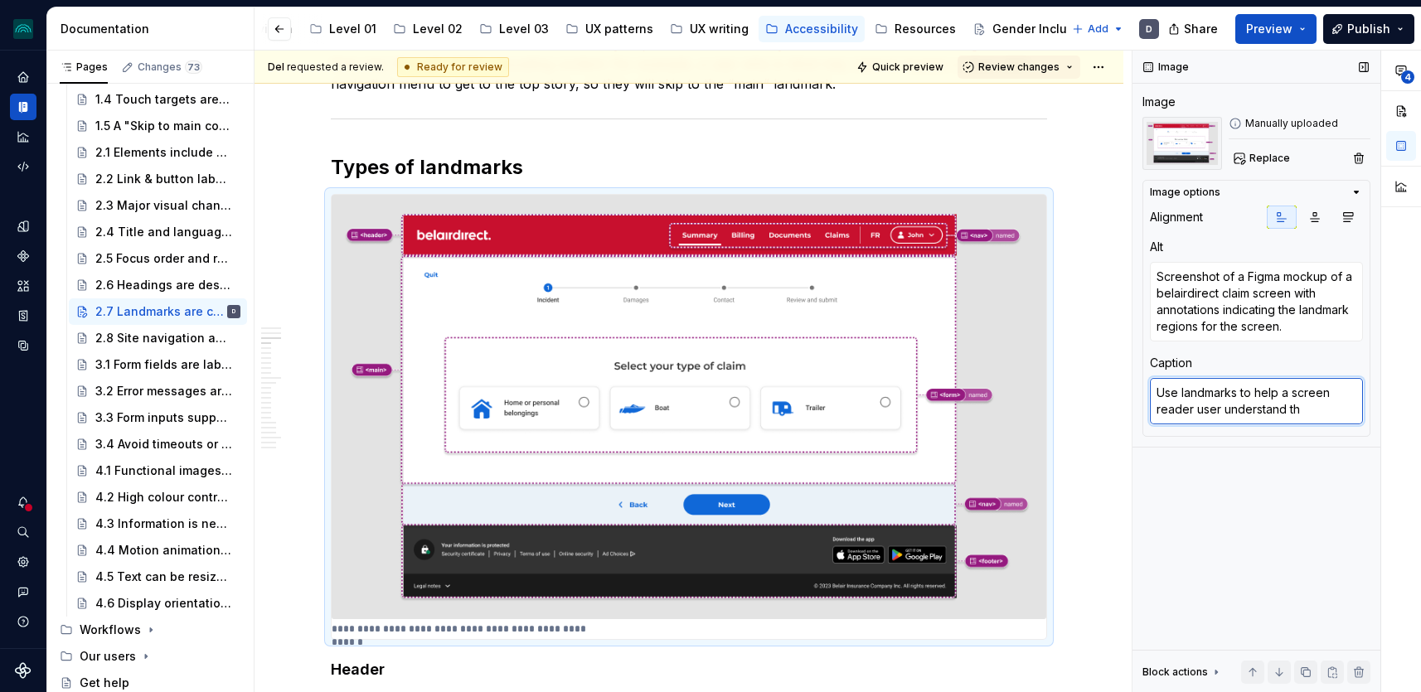
type textarea "Use landmarks to help a screen reader user understand the"
type textarea "*"
type textarea "Use landmarks to help a screen reader user understand the"
type textarea "*"
type textarea "Use landmarks to help a screen reader user understand the l"
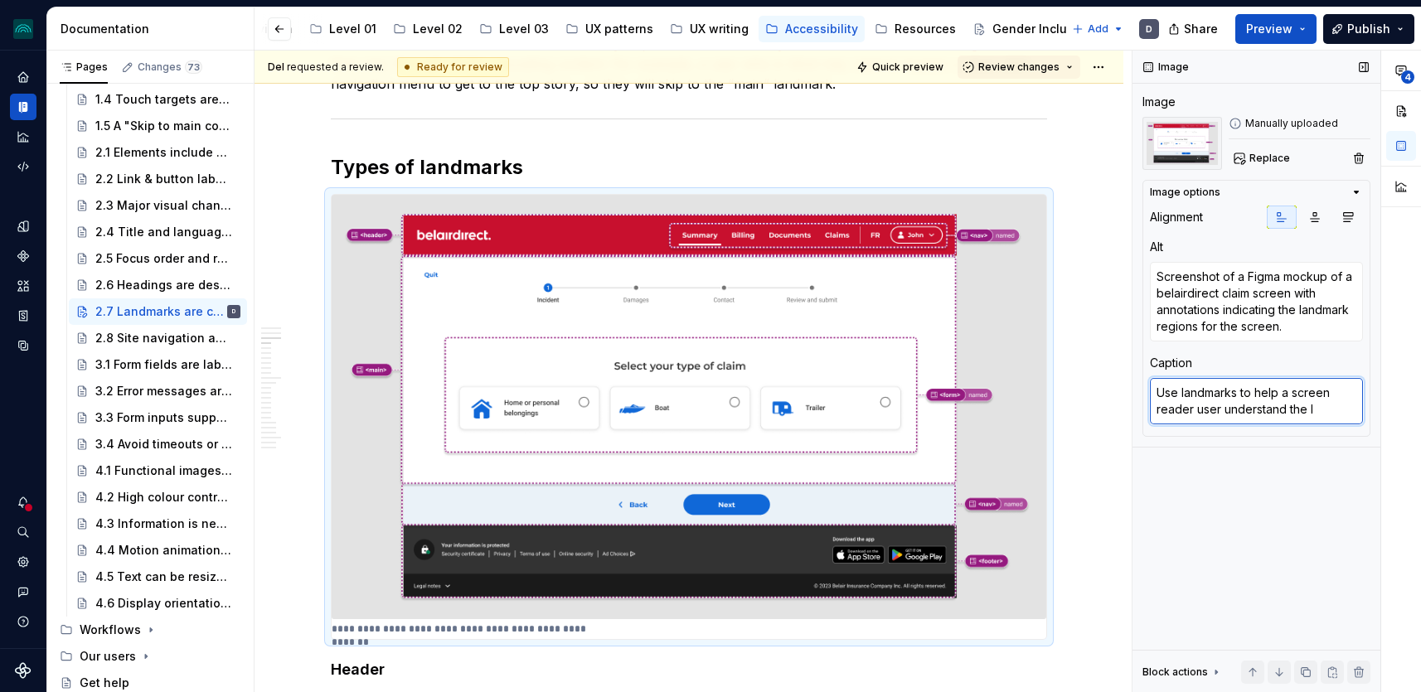
type textarea "*"
type textarea "Use landmarks to help a screen reader user understand the la"
type textarea "*"
type textarea "Use landmarks to help a screen reader user understand the lay"
type textarea "*"
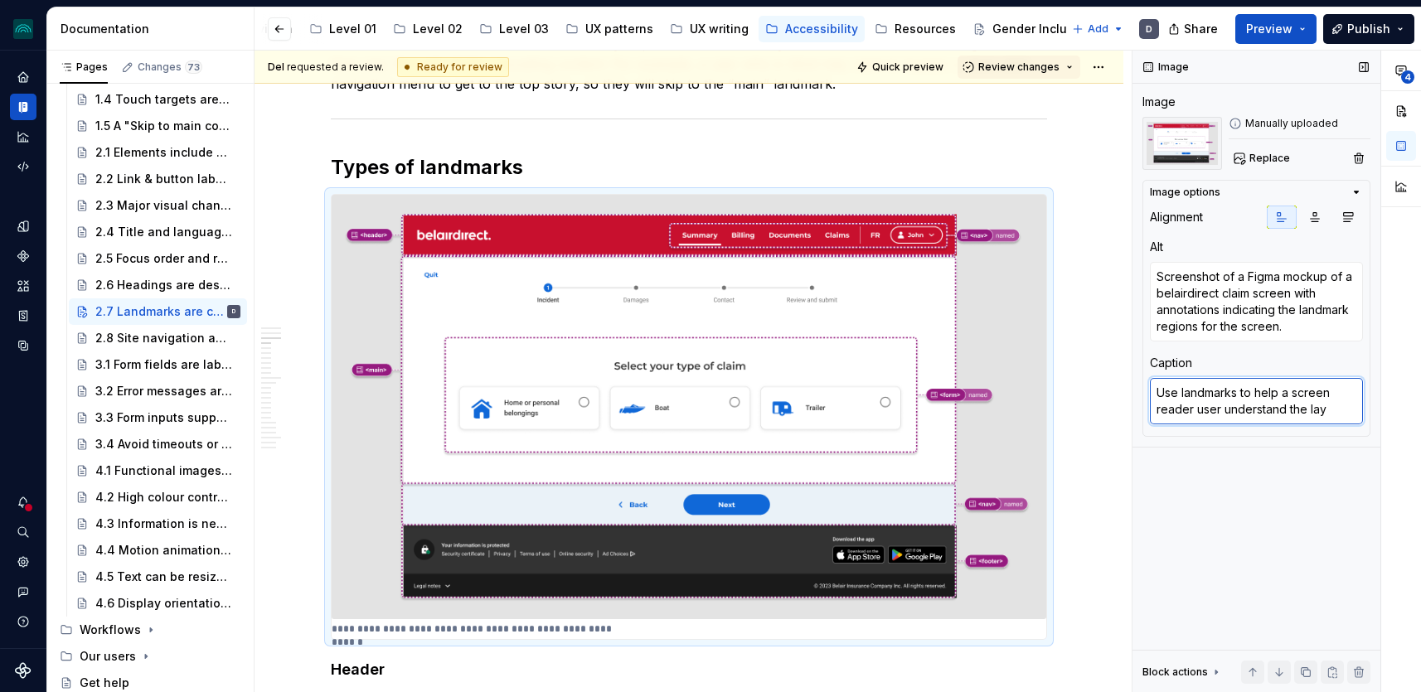
type textarea "Use landmarks to help a screen reader user understand the layo"
type textarea "*"
type textarea "Use landmarks to help a screen reader user understand the layou"
type textarea "*"
type textarea "Use landmarks to help a screen reader user understand the layout"
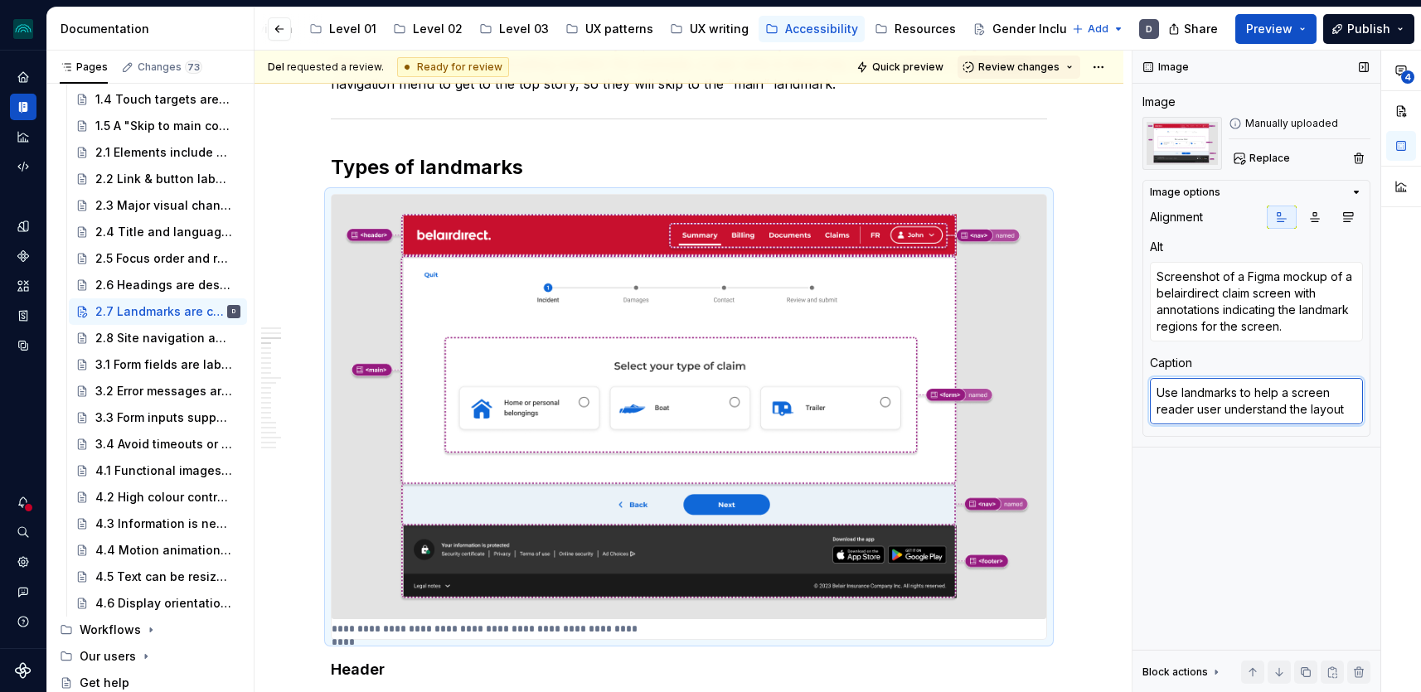
type textarea "*"
type textarea "Use landmarks to help a screen reader user understand the layout"
type textarea "*"
type textarea "Use landmarks to help a screen reader user understand the layout o"
type textarea "*"
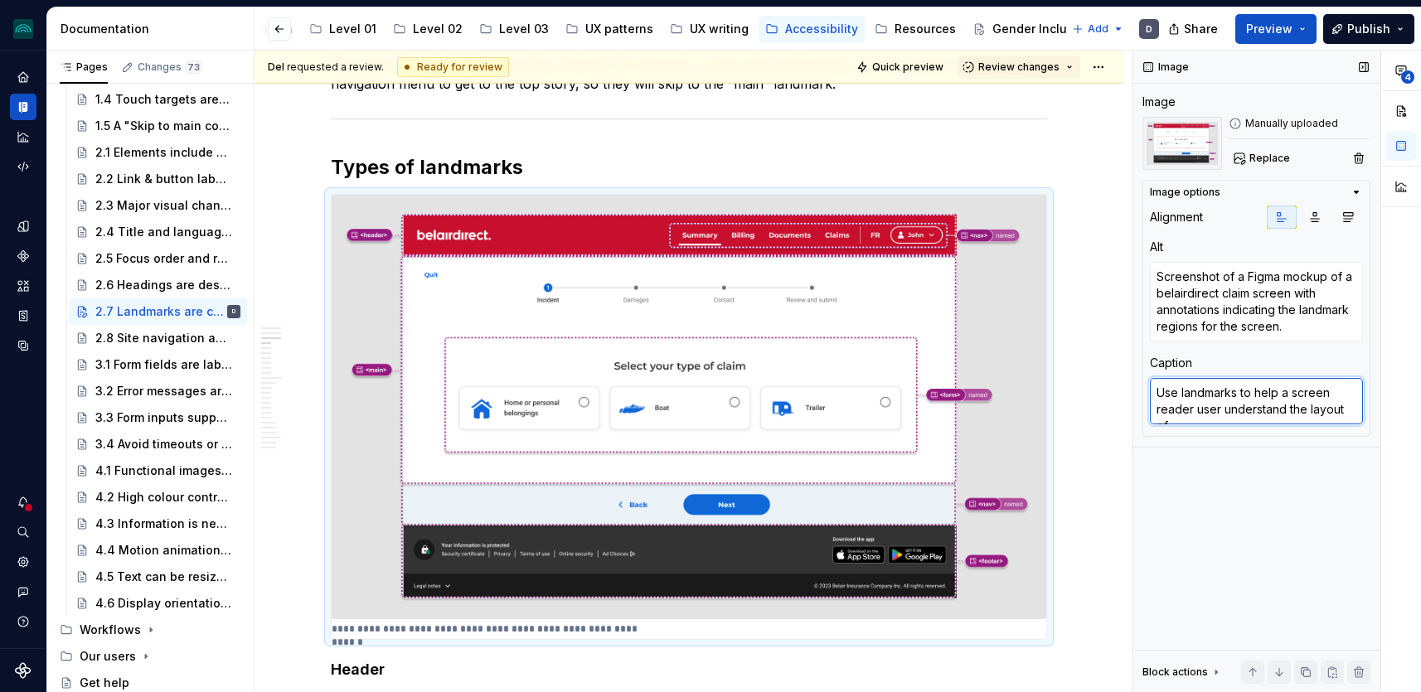
type textarea "Use landmarks to help a screen reader user understand the layout of"
type textarea "*"
type textarea "Use landmarks to help a screen reader user understand the layout of th"
type textarea "*"
type textarea "Use landmarks to help a screen reader user understand the layout of the"
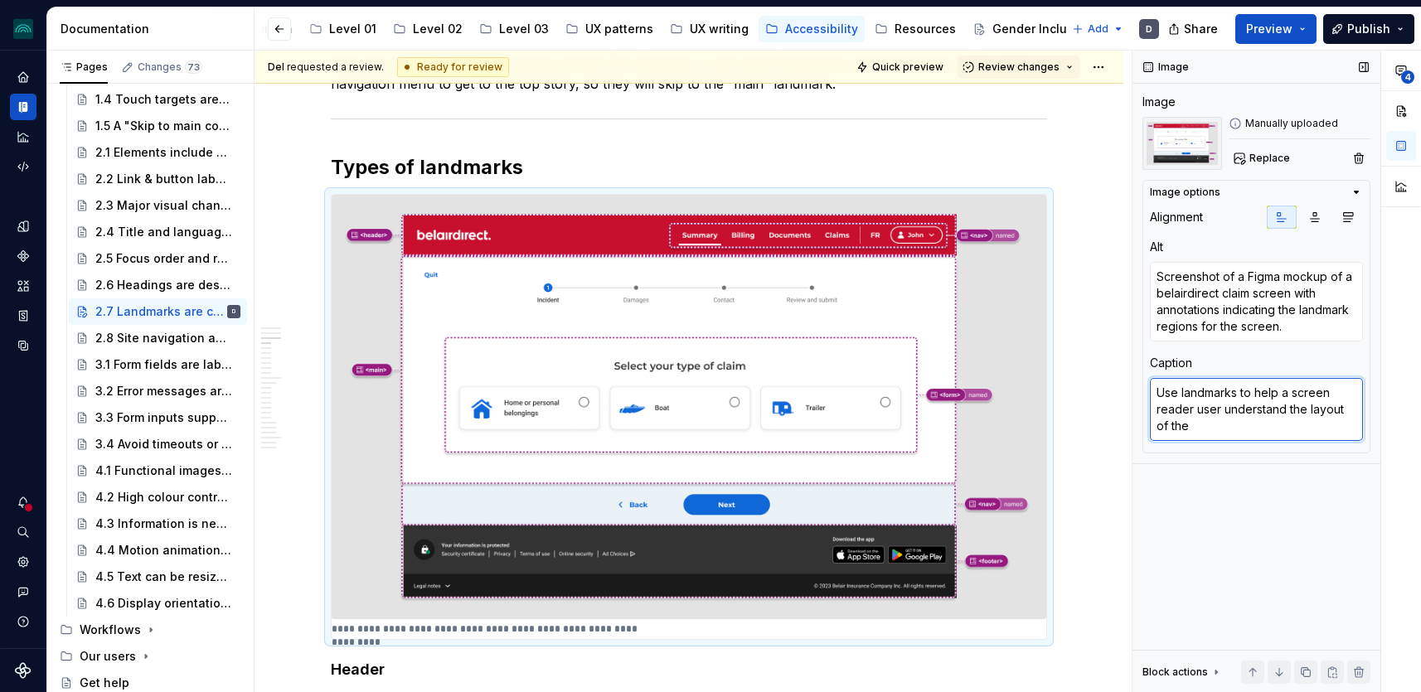
type textarea "*"
type textarea "Use landmarks to help a screen reader user understand the layout of the p"
type textarea "*"
type textarea "Use landmarks to help a screen reader user understand the layout of the pag"
type textarea "*"
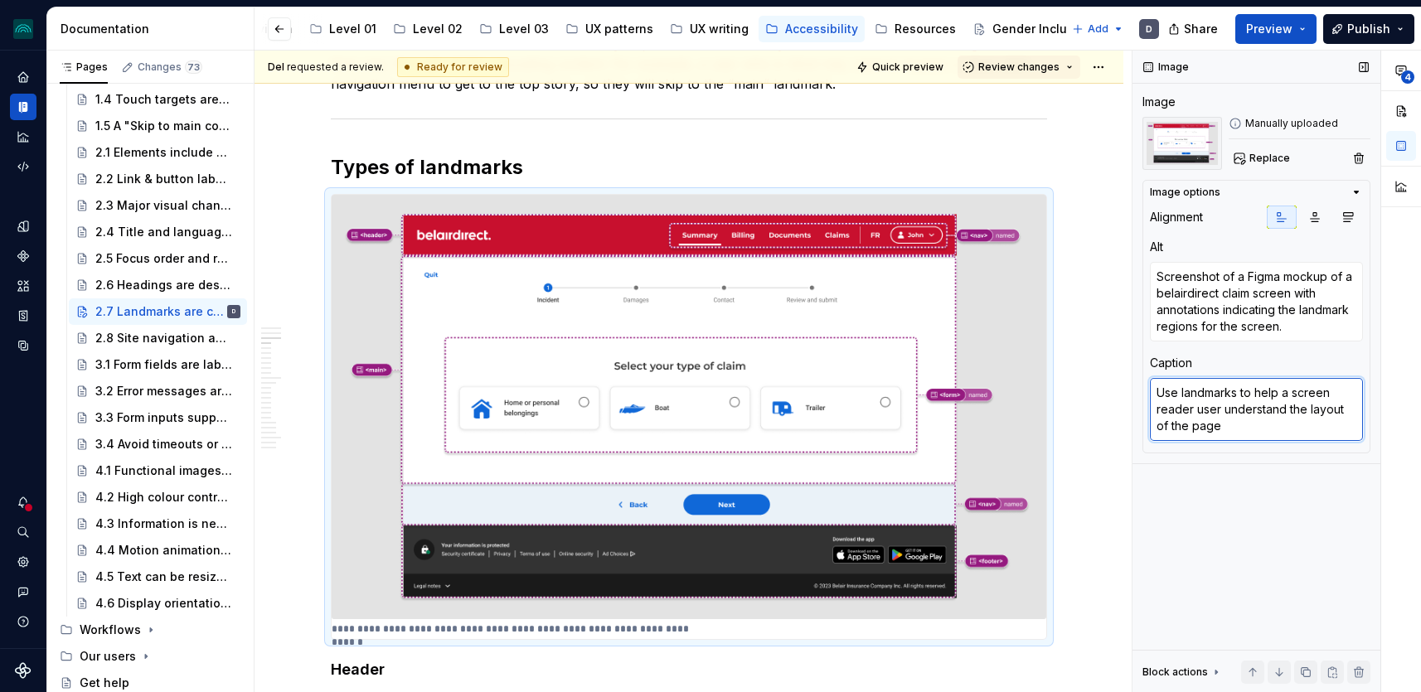
type textarea "Use landmarks to help a screen reader user understand the layout of the page"
type textarea "*"
type textarea "Use landmarks to help a screen reader user understand the layout of the page a"
type textarea "*"
type textarea "Use landmarks to help a screen reader user understand the layout of the page an"
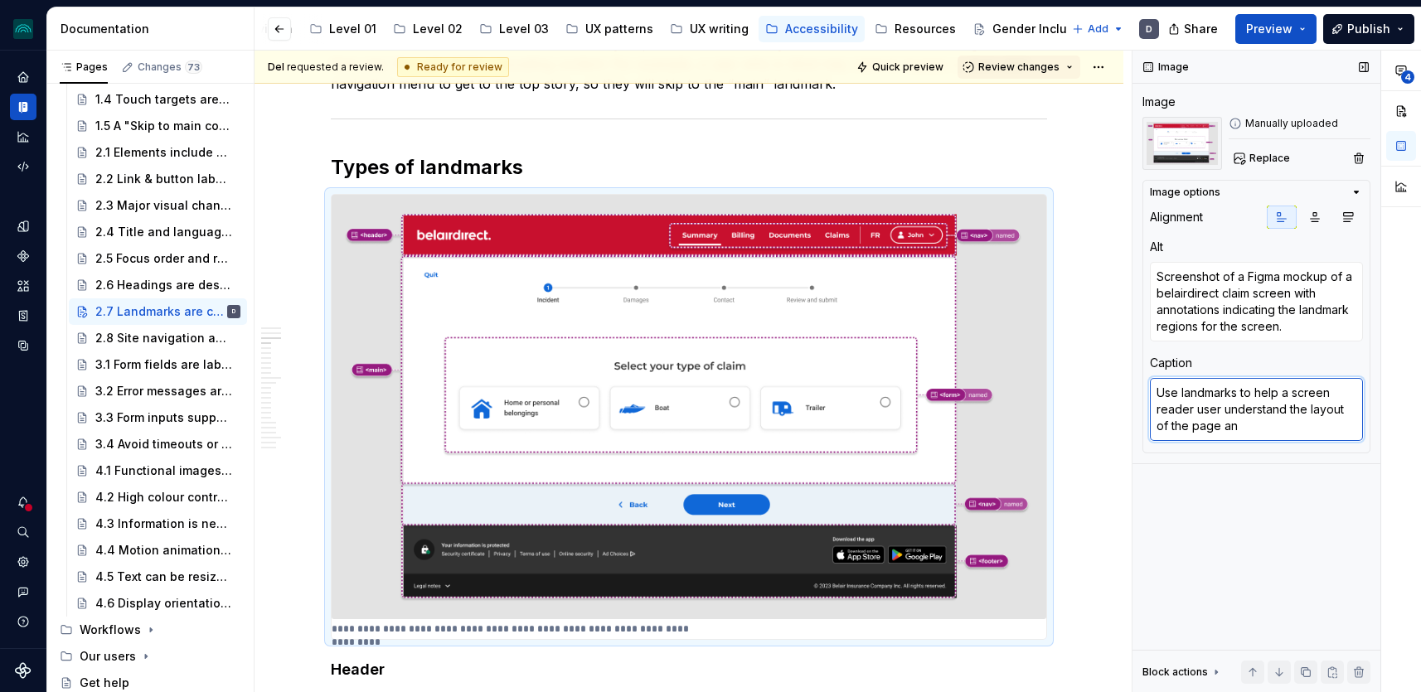
type textarea "*"
type textarea "Use landmarks to help a screen reader user understand the layout of the page and"
type textarea "*"
type textarea "Use landmarks to help a screen reader user understand the layout of the page and"
type textarea "*"
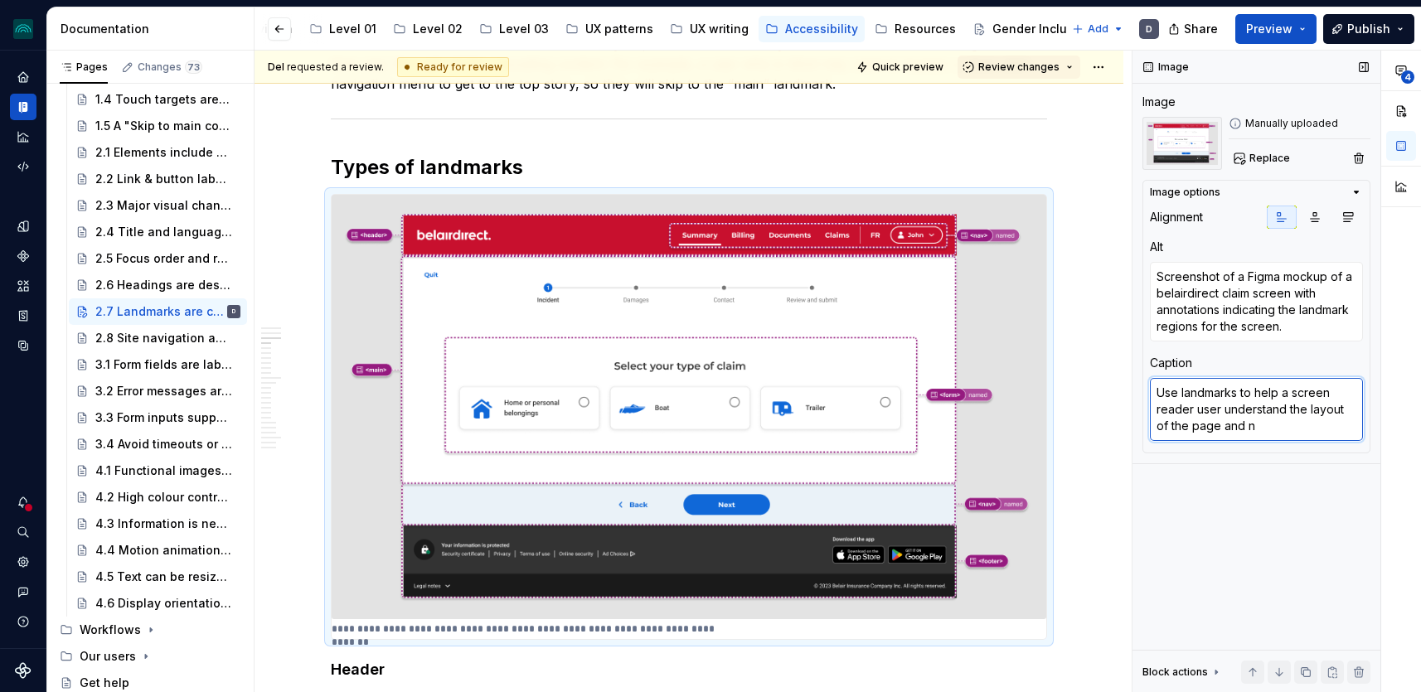
type textarea "Use landmarks to help a screen reader user understand the layout of the page an…"
type textarea "*"
type textarea "Use landmarks to help a screen reader user understand the layout of the page an…"
type textarea "*"
type textarea "Use landmarks to help a screen reader user understand the layout of the page an…"
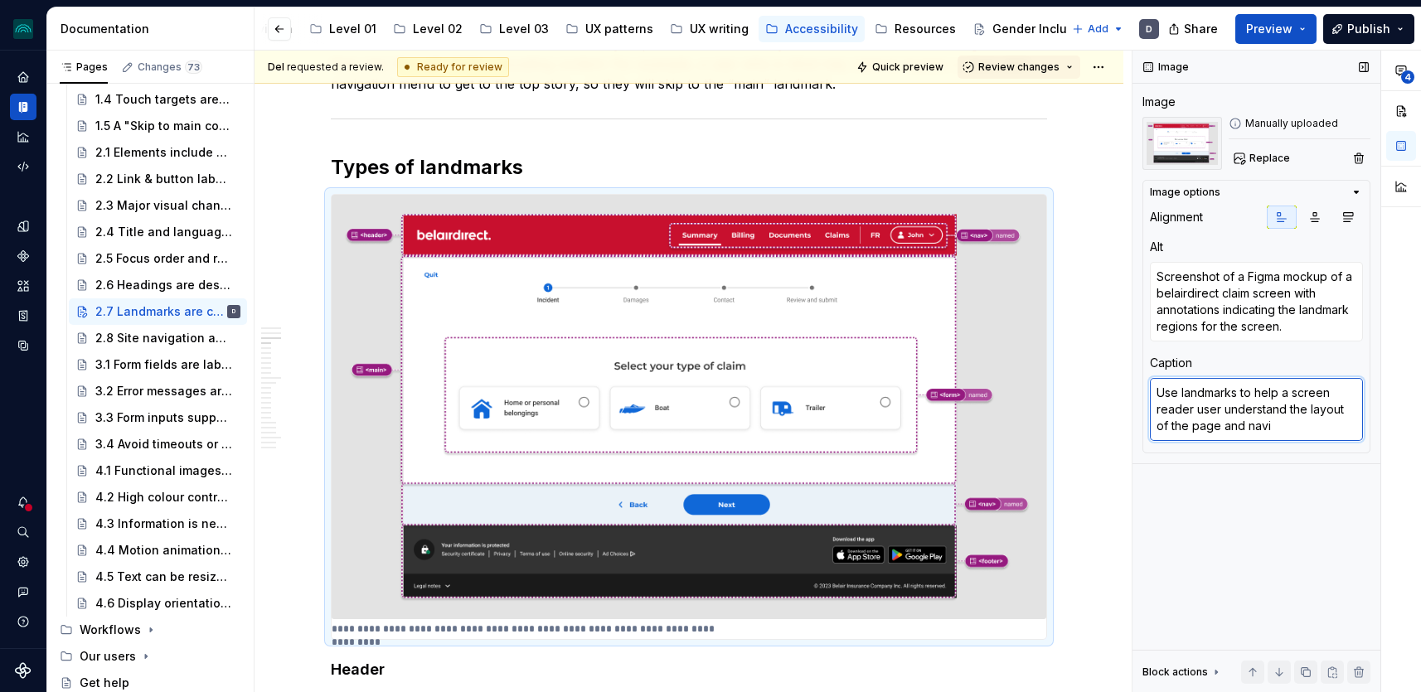
type textarea "*"
type textarea "Use landmarks to help a screen reader user understand the layout of the page an…"
type textarea "*"
type textarea "Use landmarks to help a screen reader user understand the layout of the page an…"
type textarea "*"
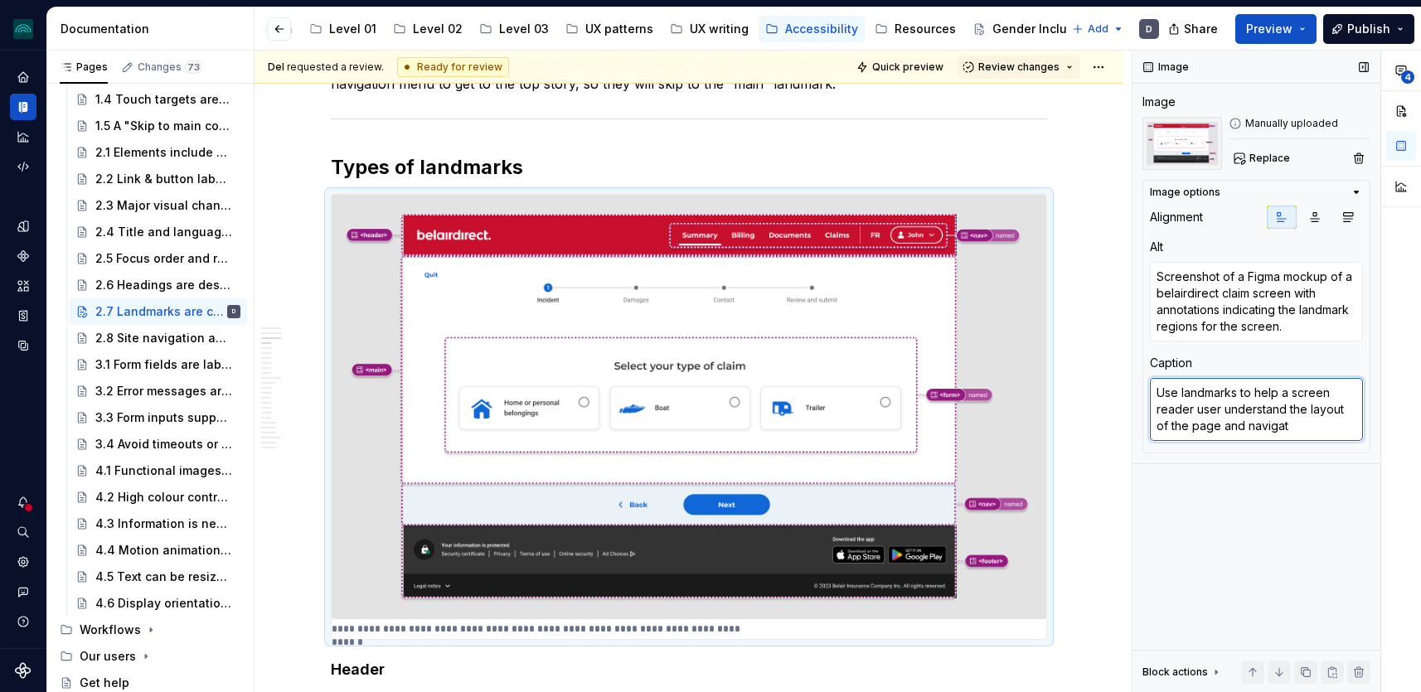
type textarea "Use landmarks to help a screen reader user understand the layout of the page an…"
type textarea "*"
type textarea "Use landmarks to help a screen reader user understand the layout of the page an…"
type textarea "*"
type textarea "Use landmarks to help a screen reader user understand the layout of the page an…"
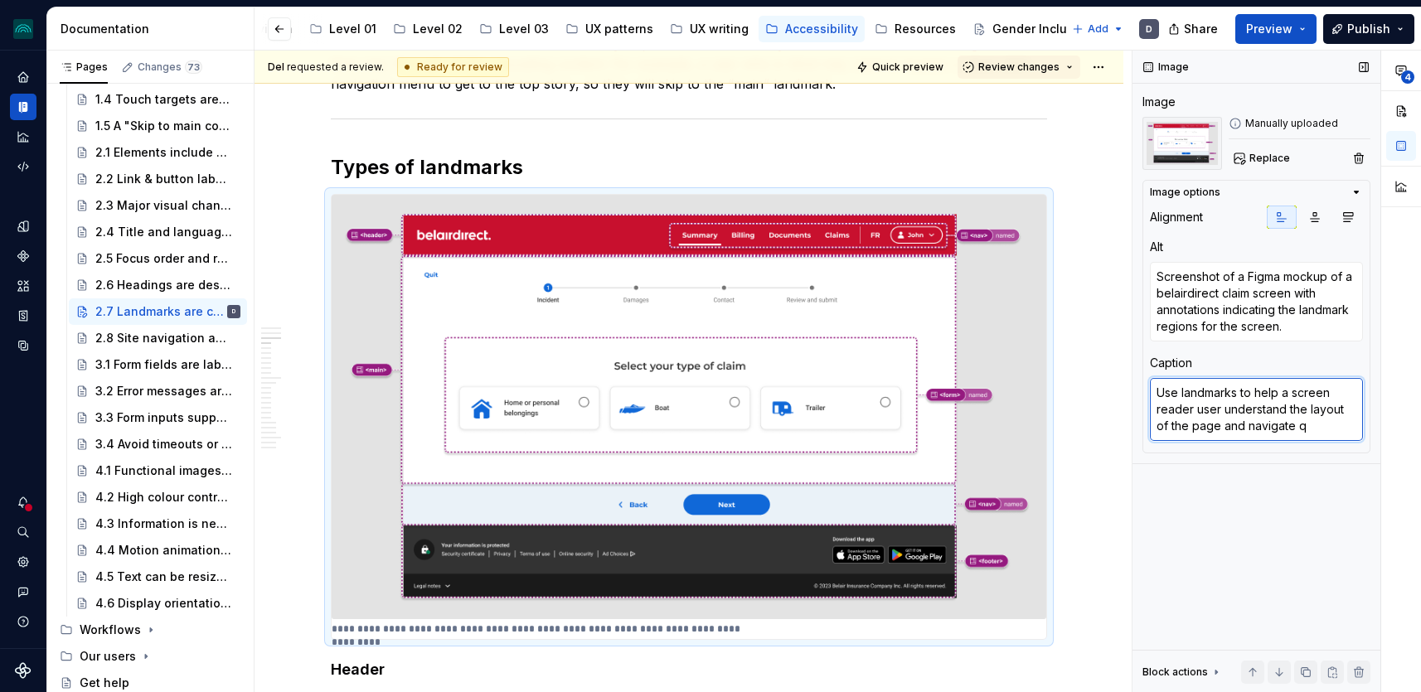
type textarea "*"
type textarea "Use landmarks to help a screen reader user understand the layout of the page an…"
type textarea "*"
type textarea "Use landmarks to help a screen reader user understand the layout of the page an…"
type textarea "*"
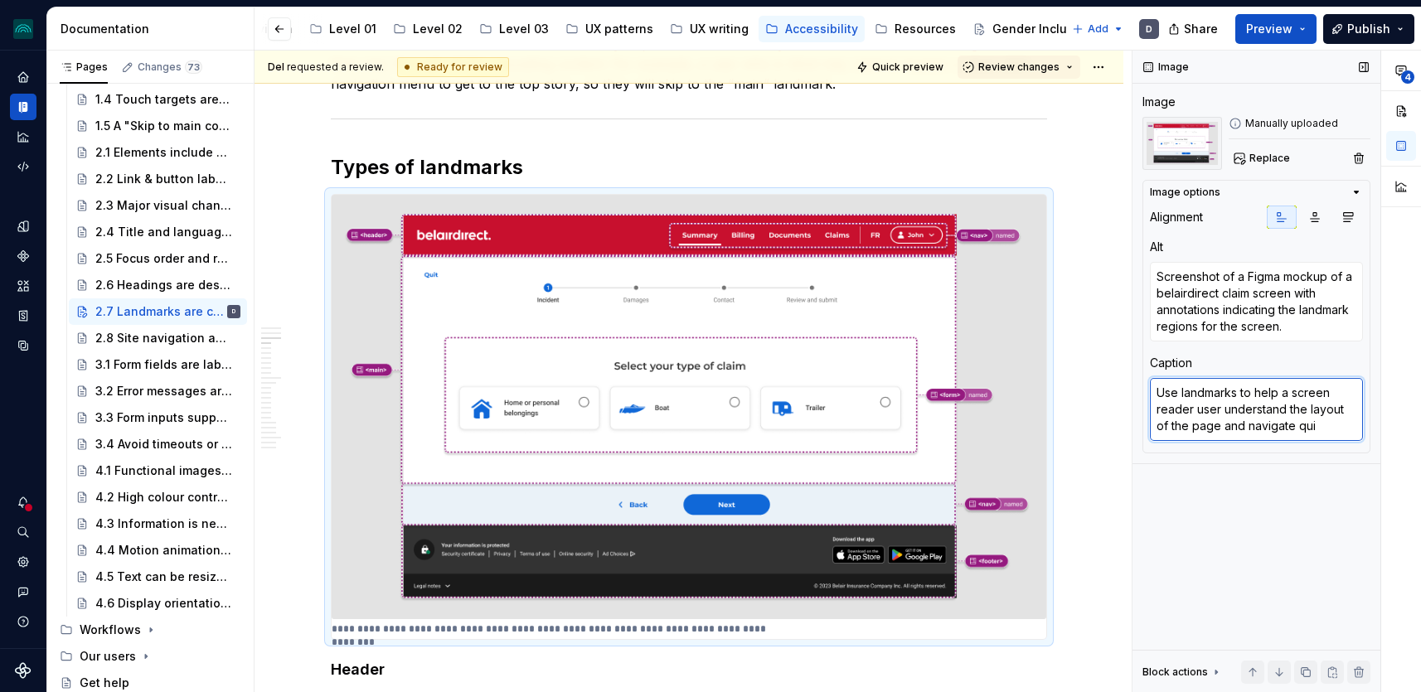
type textarea "Use landmarks to help a screen reader user understand the layout of the page an…"
type textarea "*"
type textarea "Use landmarks to help a screen reader user understand the layout of the page an…"
type textarea "*"
type textarea "Use landmarks to help a screen reader user understand the layout of the page an…"
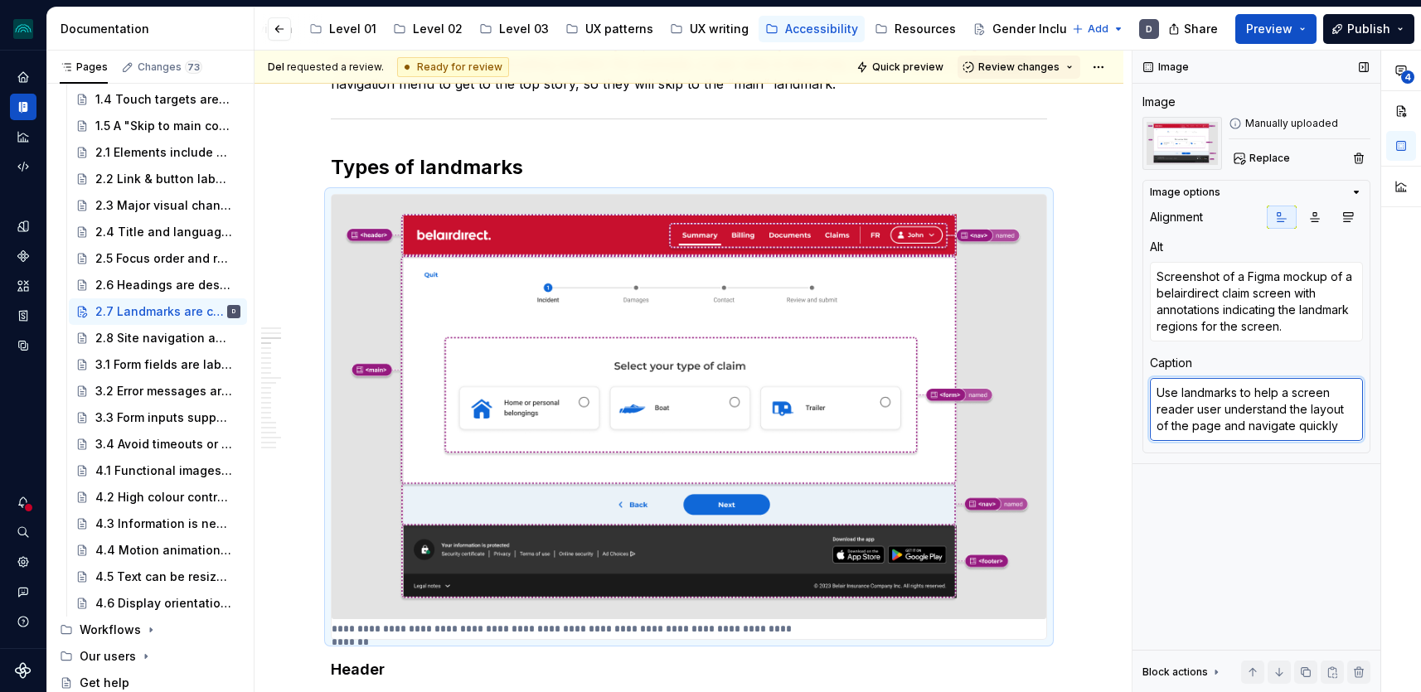
type textarea "*"
type textarea "Use landmarks to help a screen reader user understand the layout of the page an…"
type textarea "*"
type textarea "Use landmarks to help a screen reader user understand the layout of the page an…"
type textarea "*"
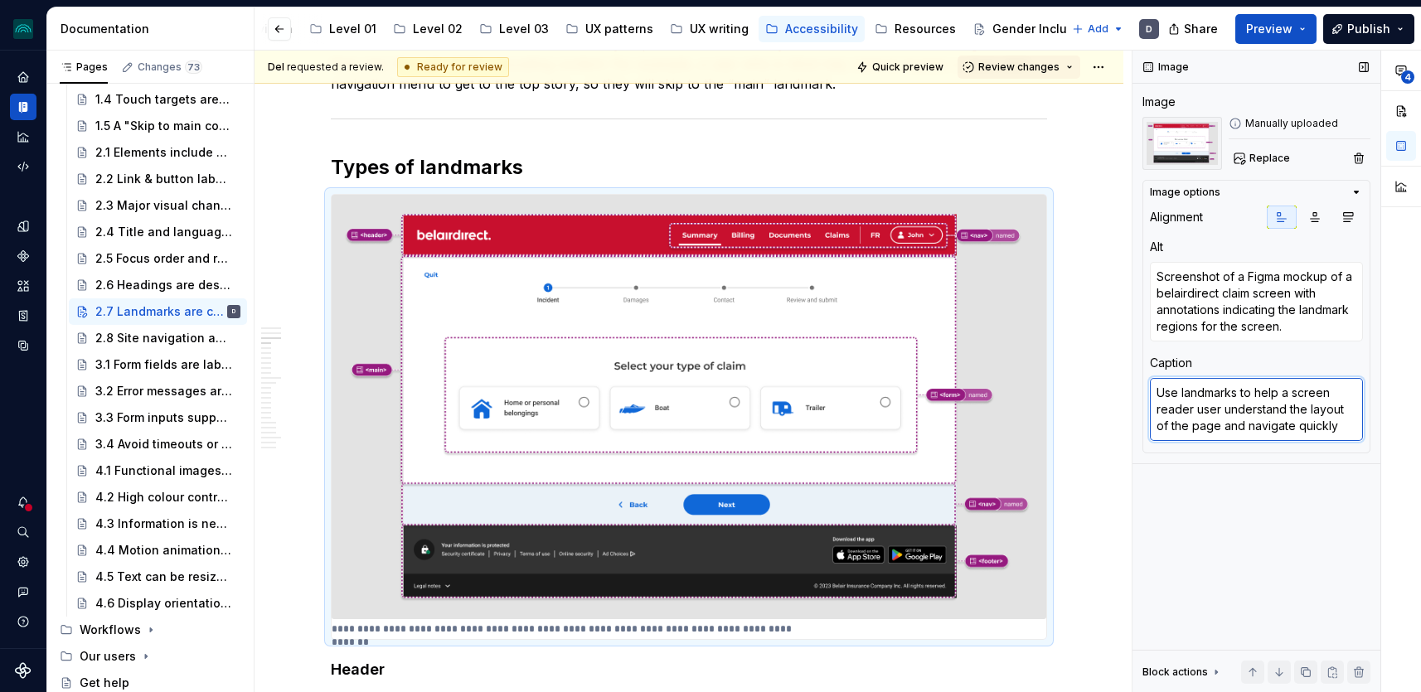
type textarea "Use landmarks to help a screen reader user understand the layout of the page an…"
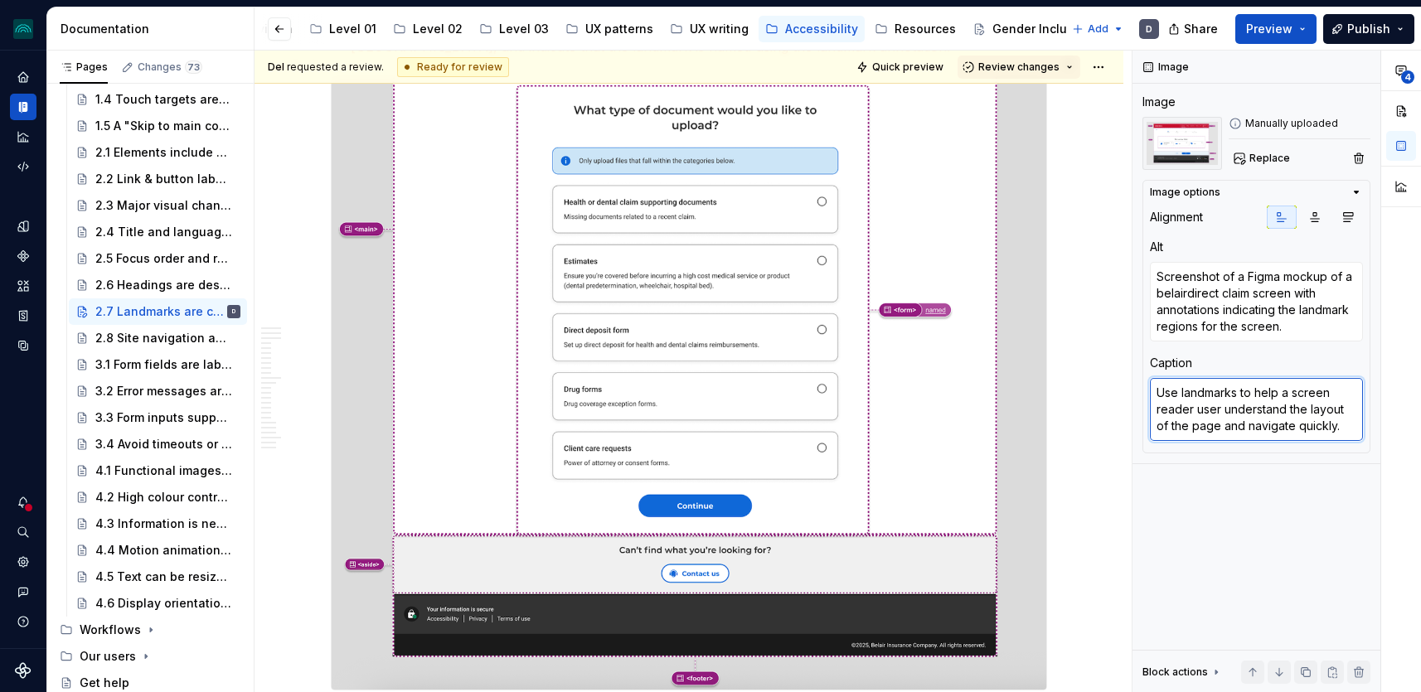
scroll to position [3012, 0]
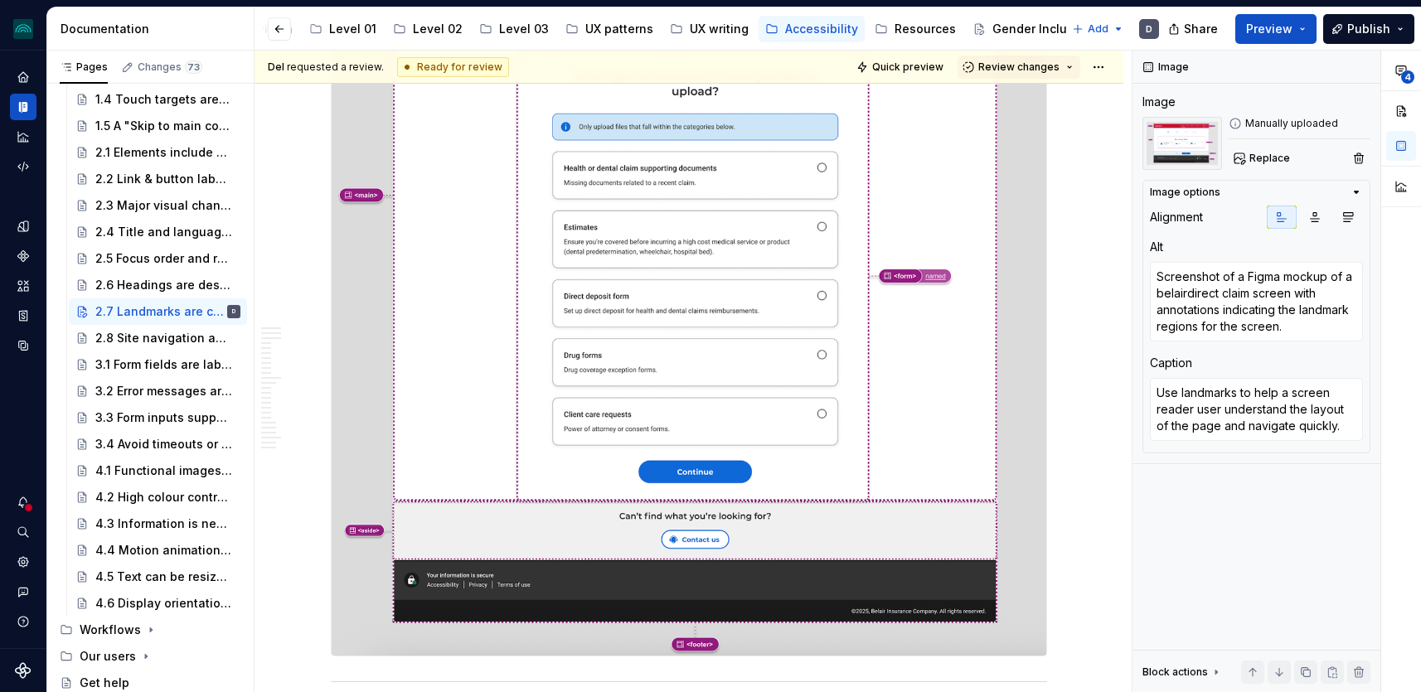
type textarea "*"
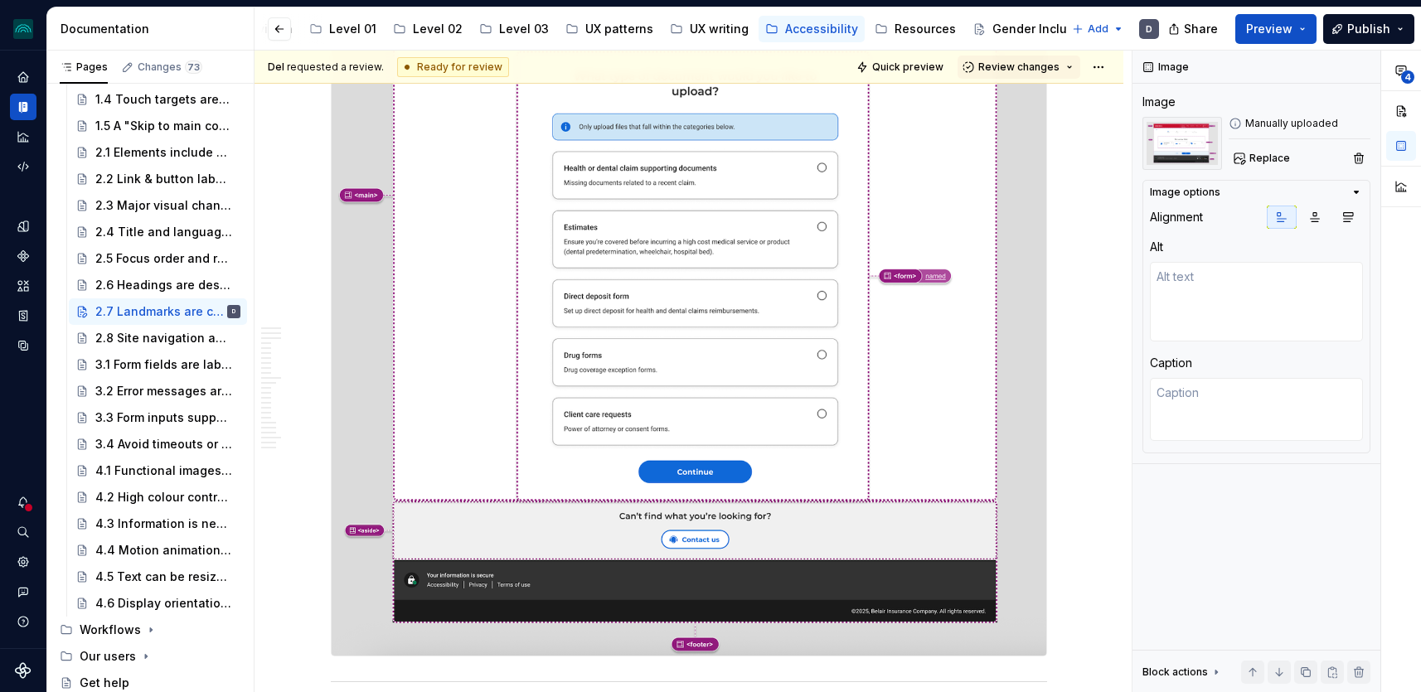
click at [767, 371] on img at bounding box center [689, 349] width 715 height 613
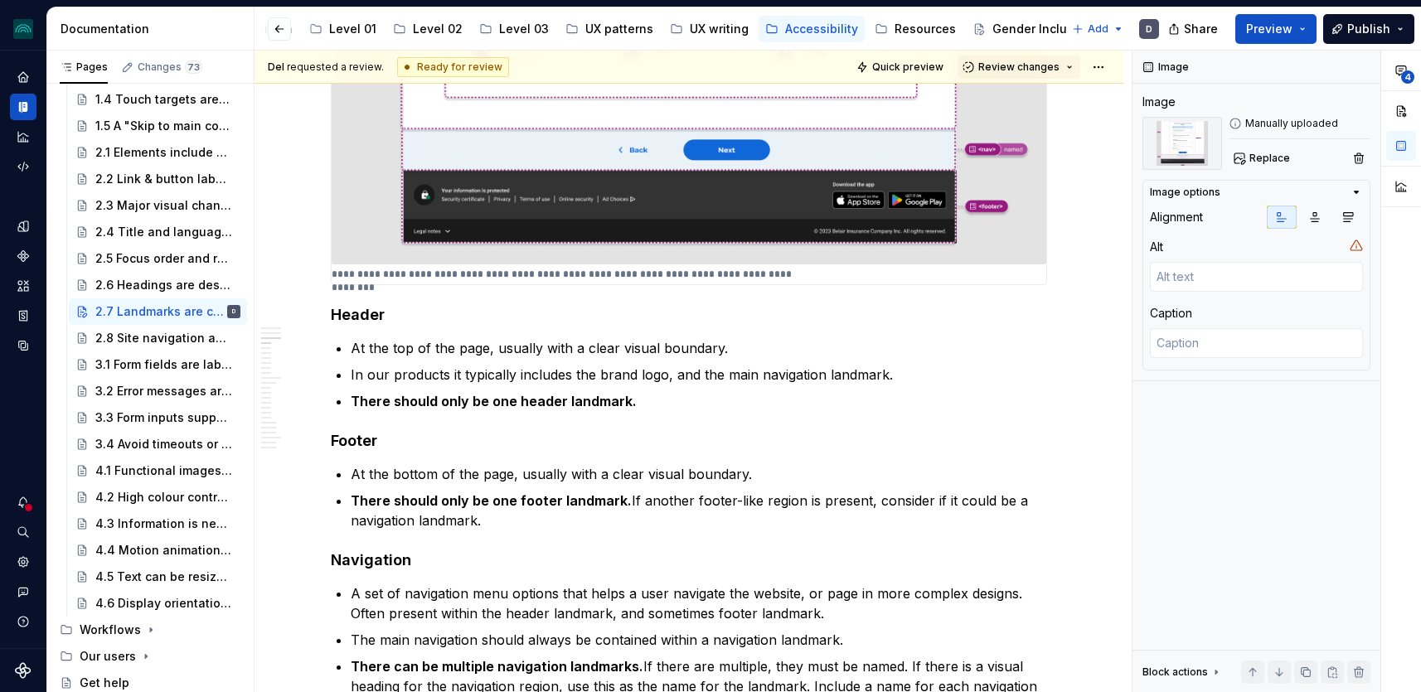
scroll to position [1196, 0]
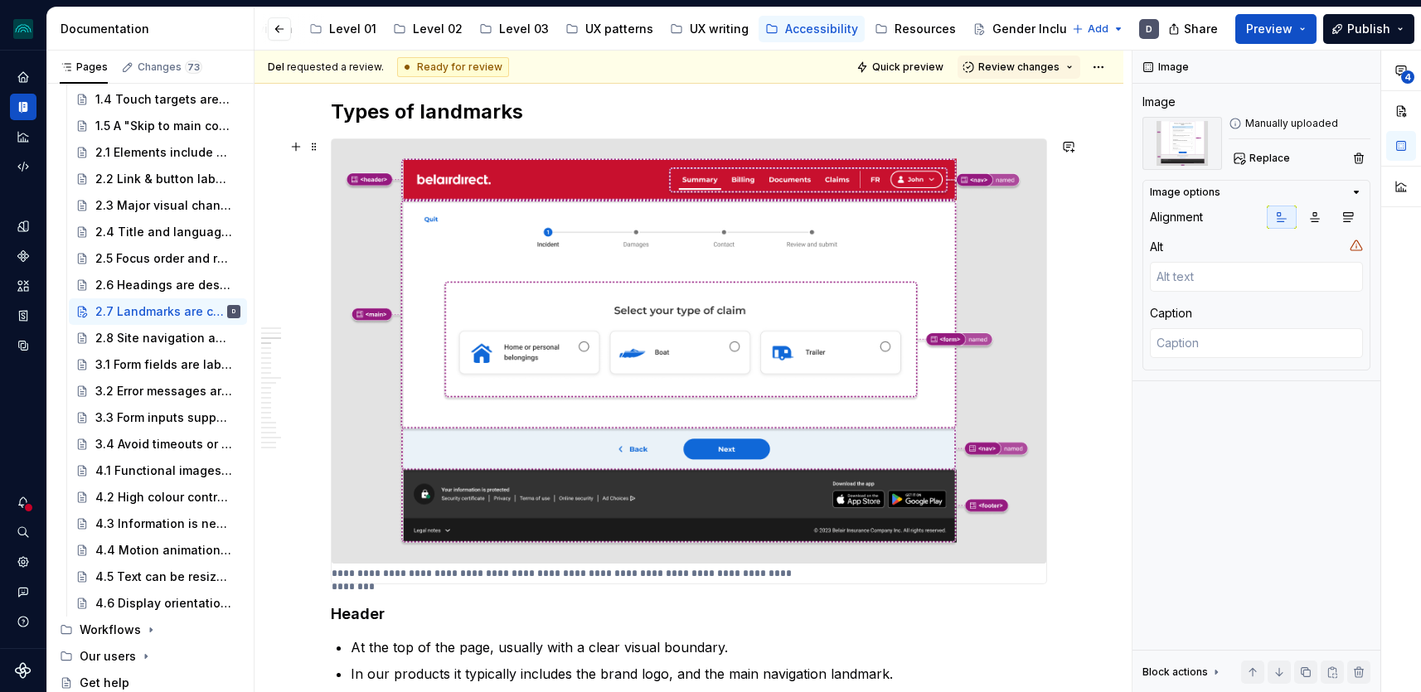
type textarea "*"
type textarea "Screenshot of a Figma mockup of a belairdirect claim screen with annotations in…"
type textarea "Use landmarks to help a screen reader user understand the layout of the page an…"
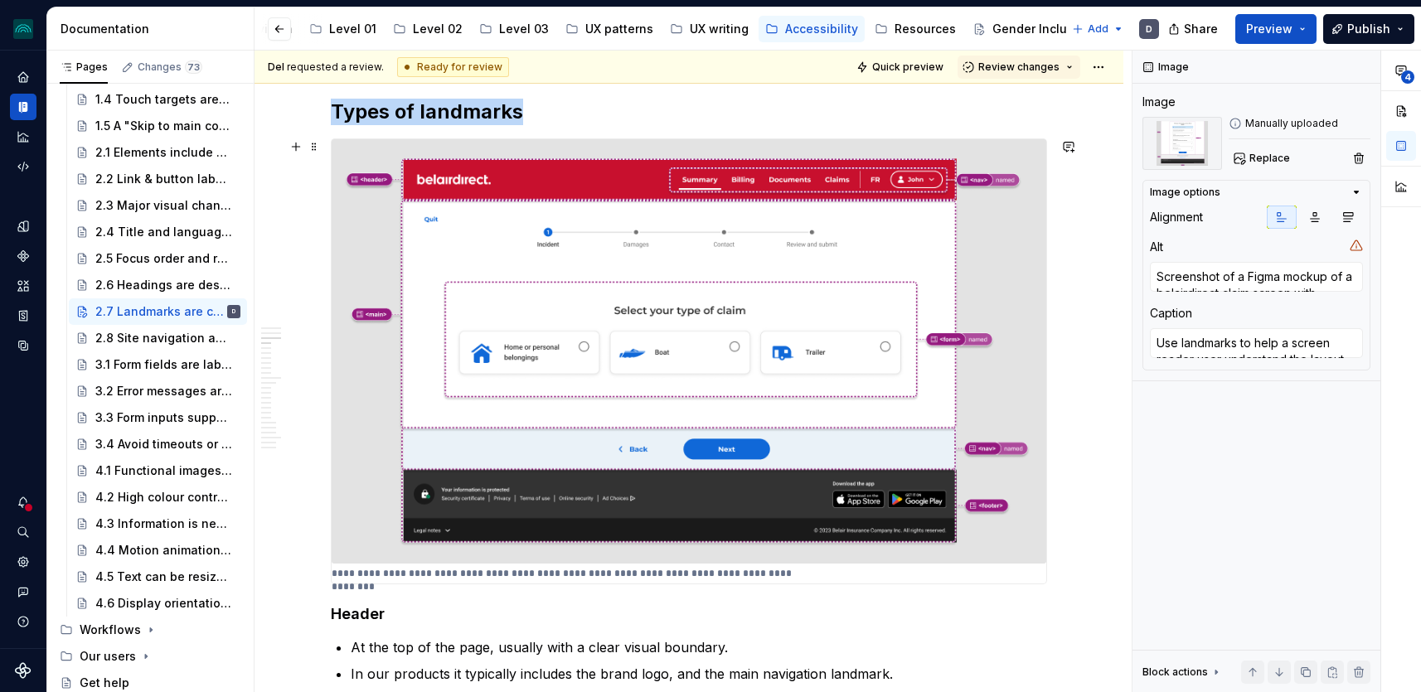
click at [854, 300] on img at bounding box center [689, 351] width 715 height 425
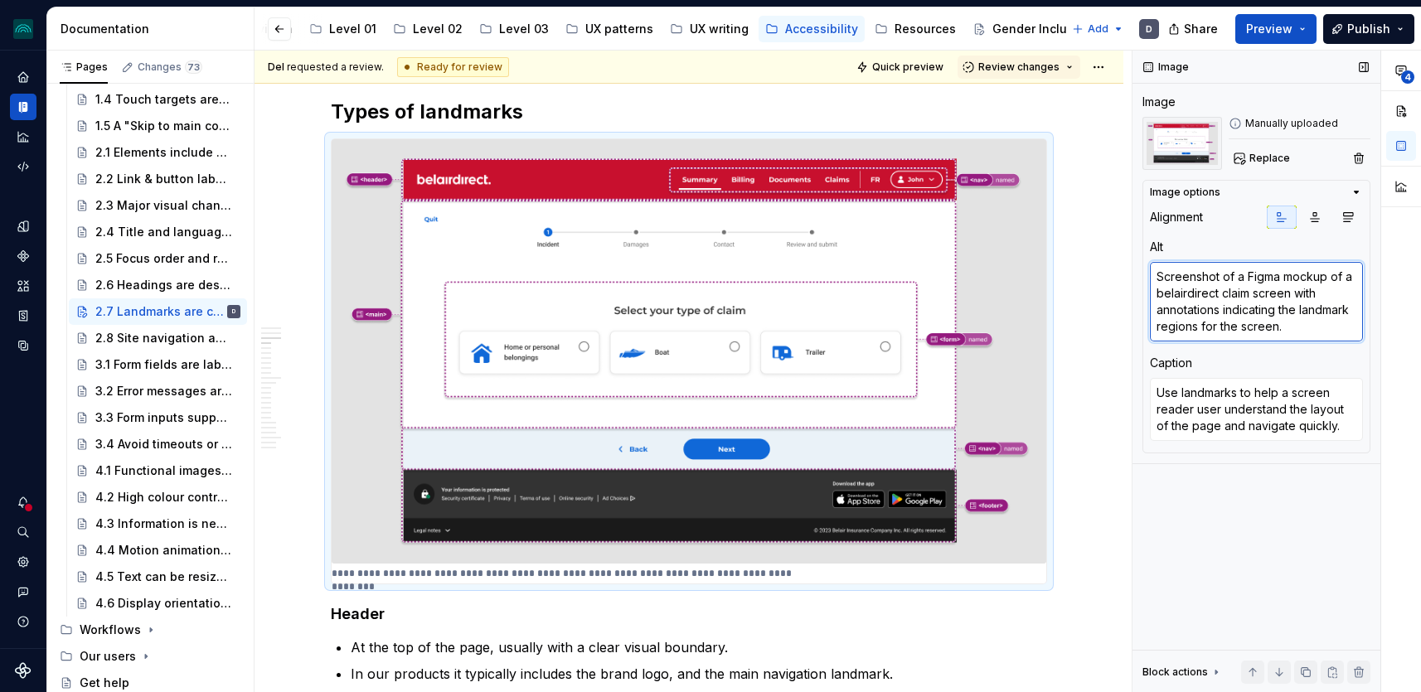
click at [1354, 313] on textarea "Screenshot of a Figma mockup of a belairdirect claim screen with annotations in…" at bounding box center [1256, 302] width 213 height 80
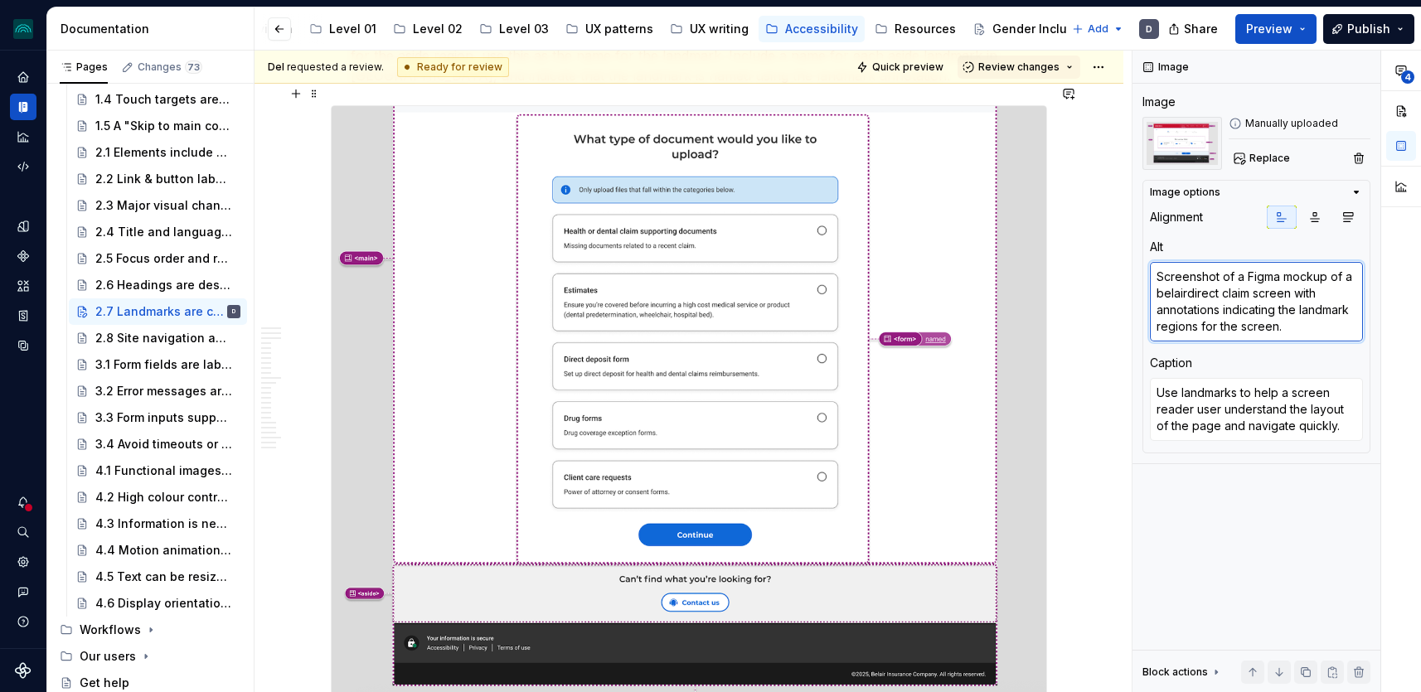
scroll to position [2998, 0]
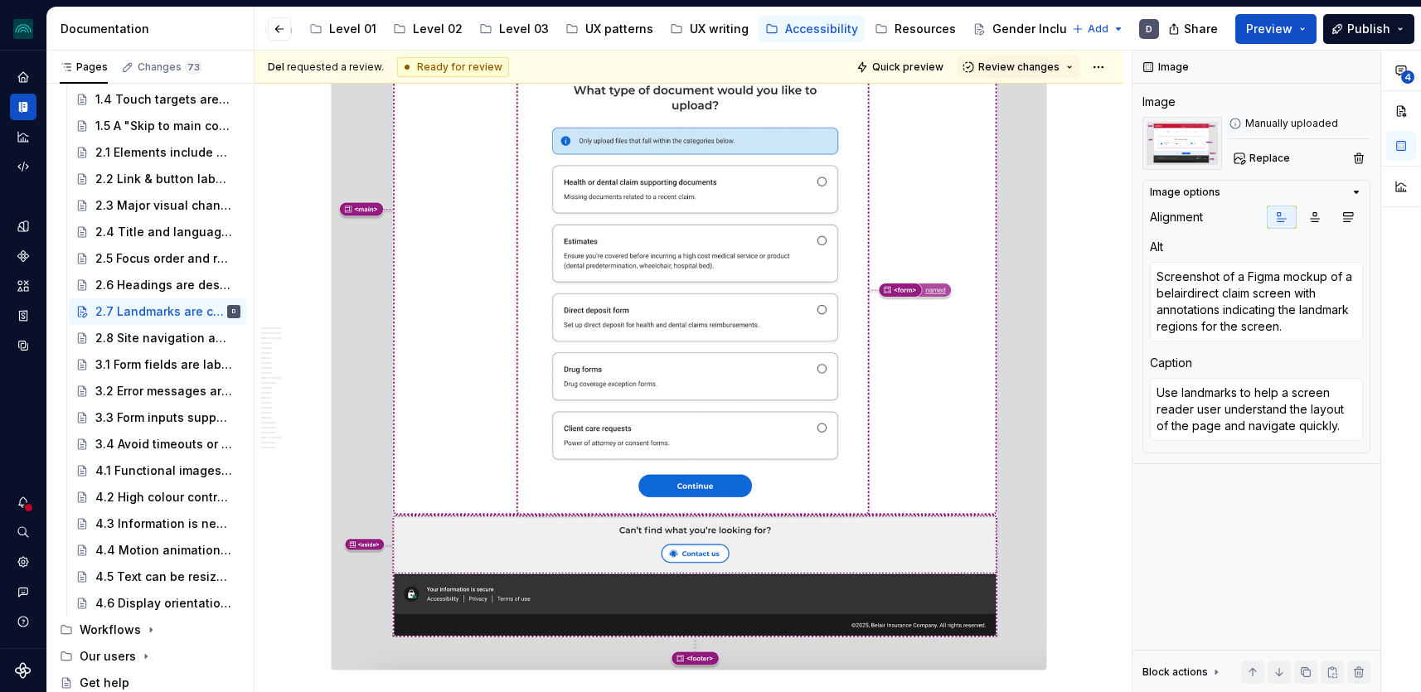
type textarea "*"
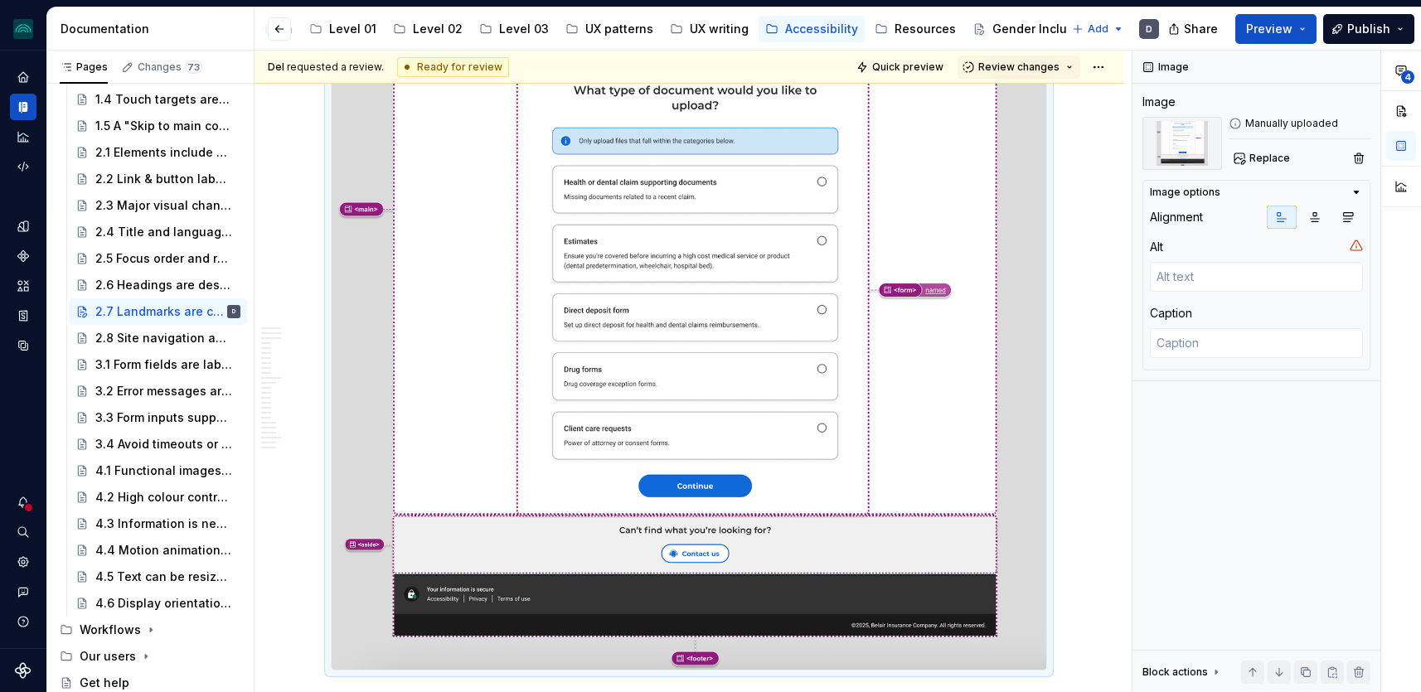
click at [975, 392] on img at bounding box center [689, 363] width 715 height 613
click at [1250, 279] on textarea at bounding box center [1256, 277] width 213 height 30
paste textarea "Screenshot of a Figma mockup of a belairdirect claim screen with annotations in…"
type textarea "*"
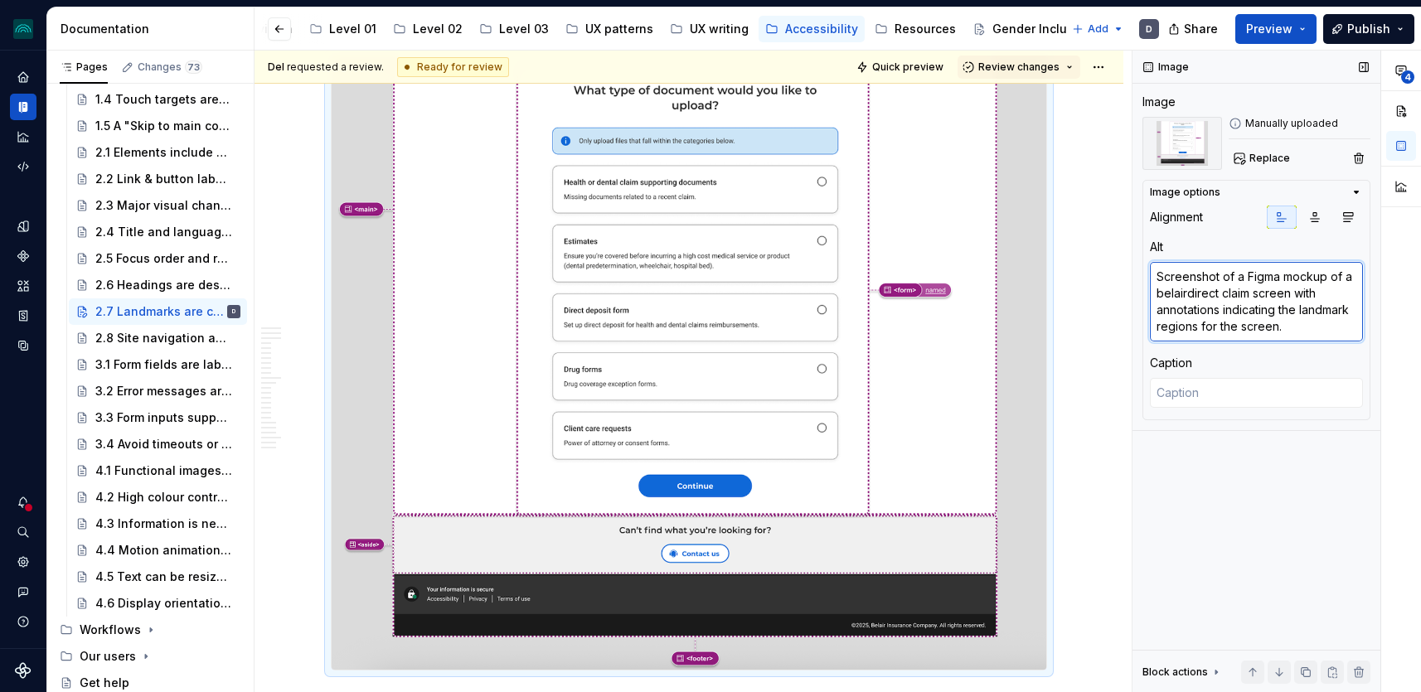
click at [1198, 288] on textarea "Screenshot of a Figma mockup of a belairdirect claim screen with annotations in…" at bounding box center [1256, 302] width 213 height 80
click at [1259, 293] on textarea "Screenshot of a Figma mockup of a belairdirect claim screen with annotations in…" at bounding box center [1256, 302] width 213 height 80
drag, startPoint x: 1250, startPoint y: 296, endPoint x: 1108, endPoint y: 296, distance: 142.6
click at [1107, 296] on div "**********" at bounding box center [838, 372] width 1167 height 643
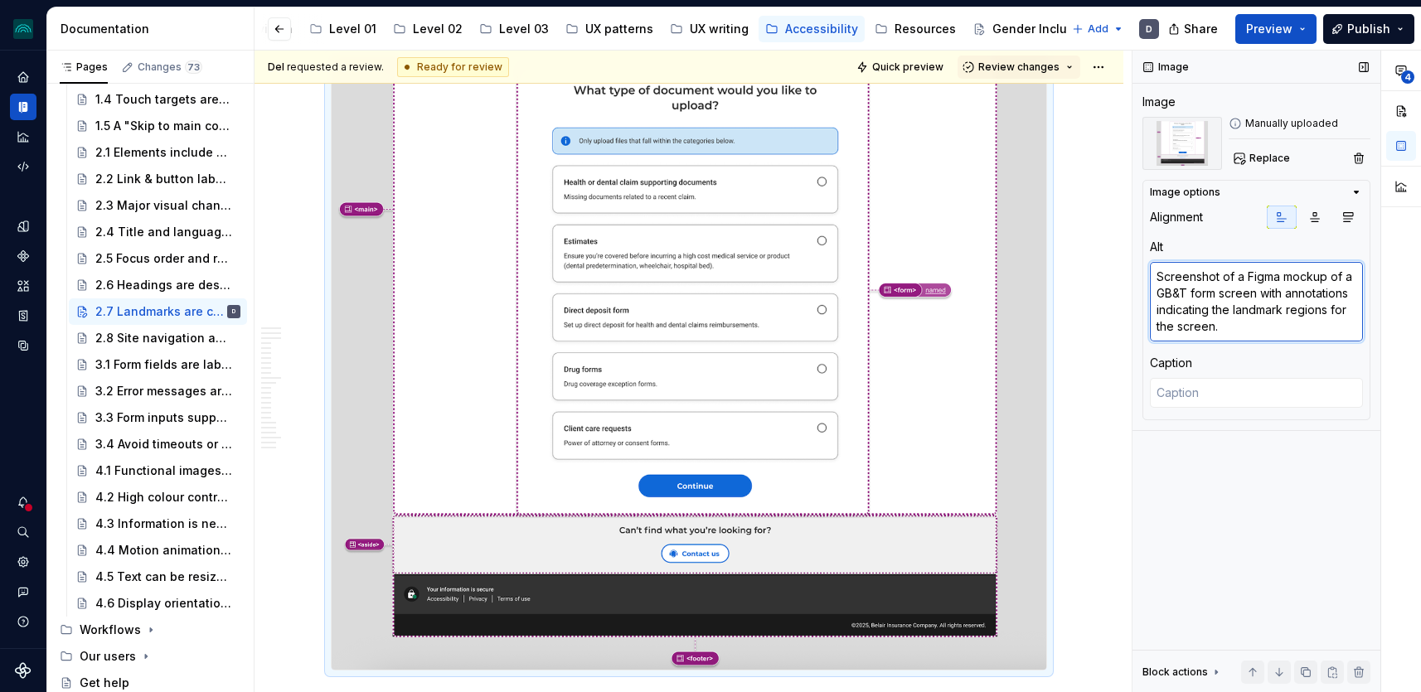
drag, startPoint x: 1263, startPoint y: 327, endPoint x: 1236, endPoint y: 308, distance: 33.4
click at [1236, 308] on textarea "Screenshot of a Figma mockup of a GB&T form screen with annotations indicating …" at bounding box center [1256, 302] width 213 height 80
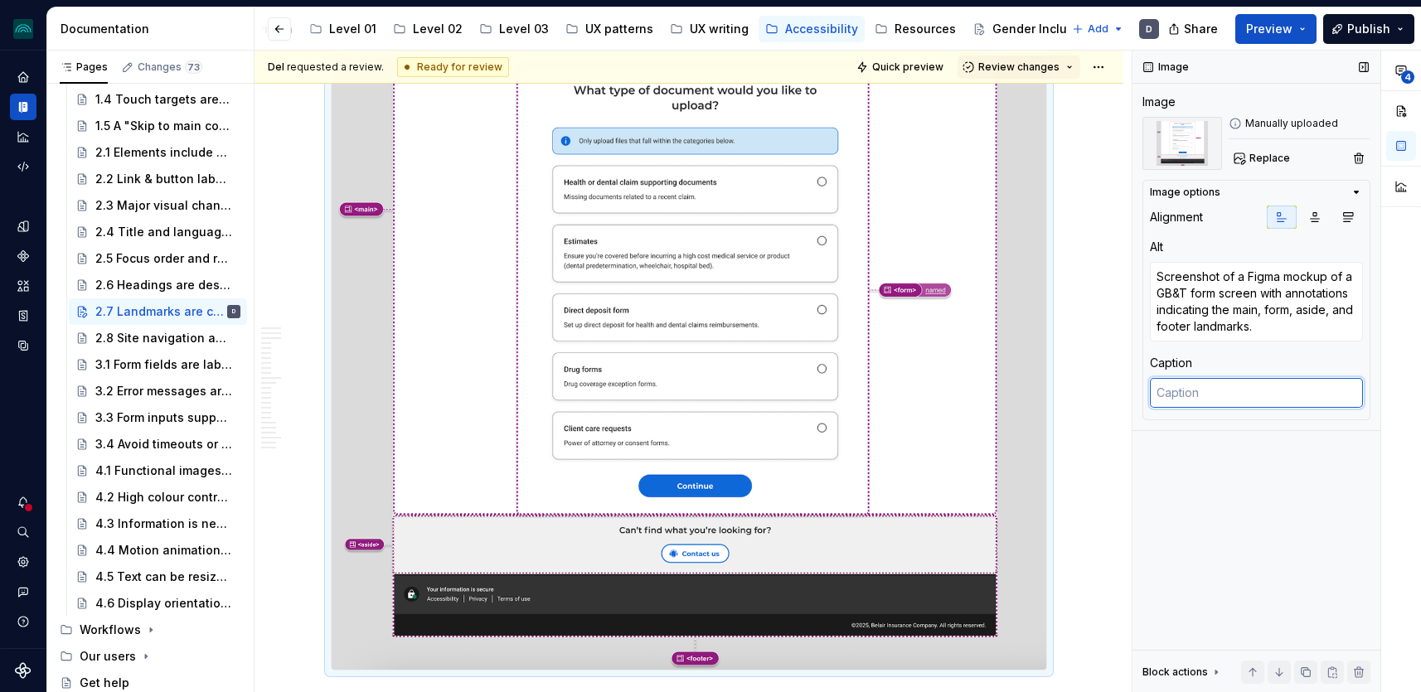
click at [1239, 397] on textarea at bounding box center [1256, 393] width 213 height 30
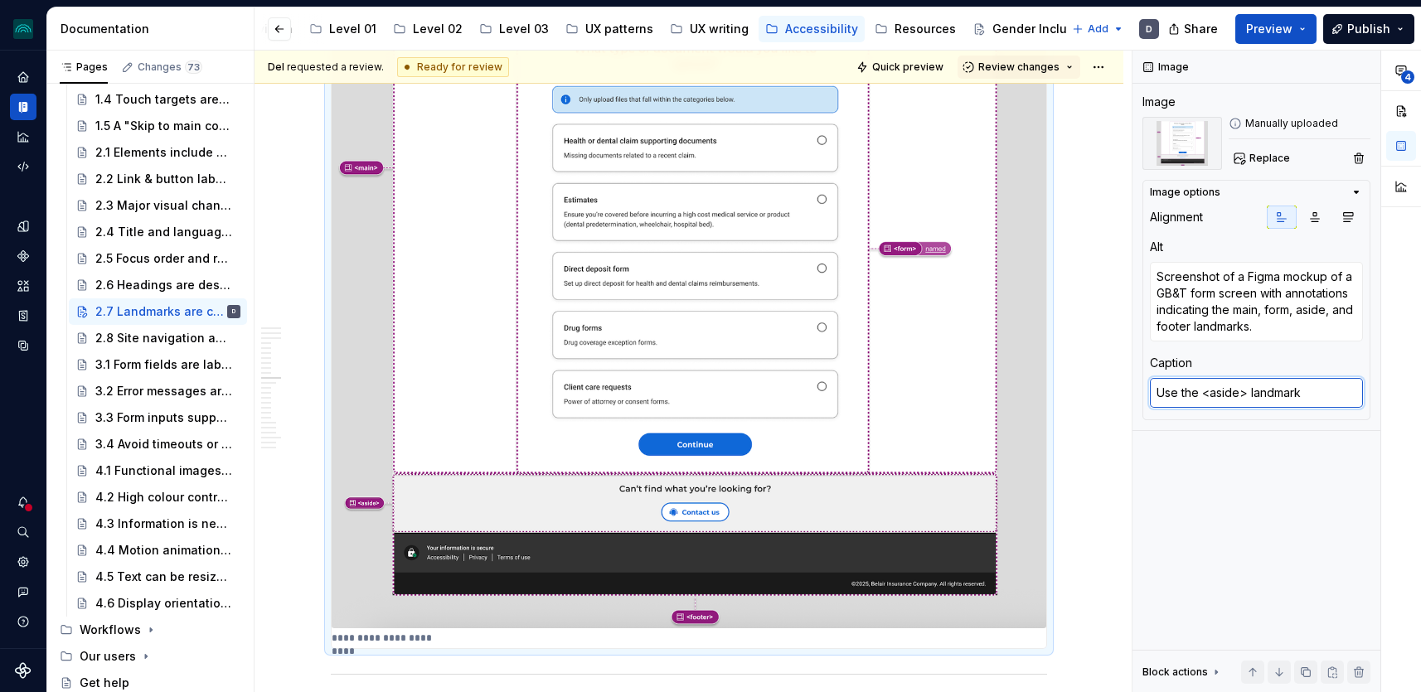
scroll to position [3042, 0]
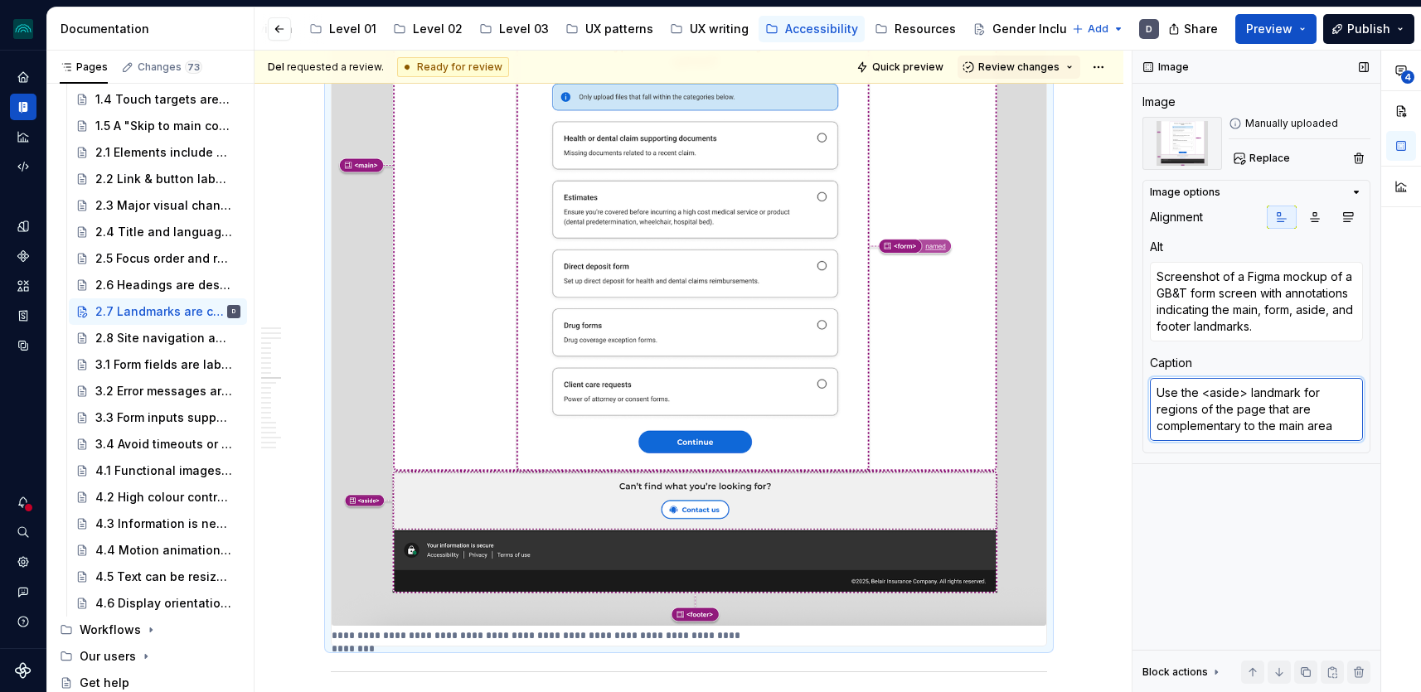
click at [1184, 406] on textarea "Use the <aside> landmark for regions of the page that are complementary to the …" at bounding box center [1256, 409] width 213 height 63
click at [1260, 428] on textarea "Use the <aside> landmark for areas of the page that are complementary to the ma…" at bounding box center [1256, 409] width 213 height 63
click at [1083, 399] on div "**********" at bounding box center [689, 435] width 869 height 6387
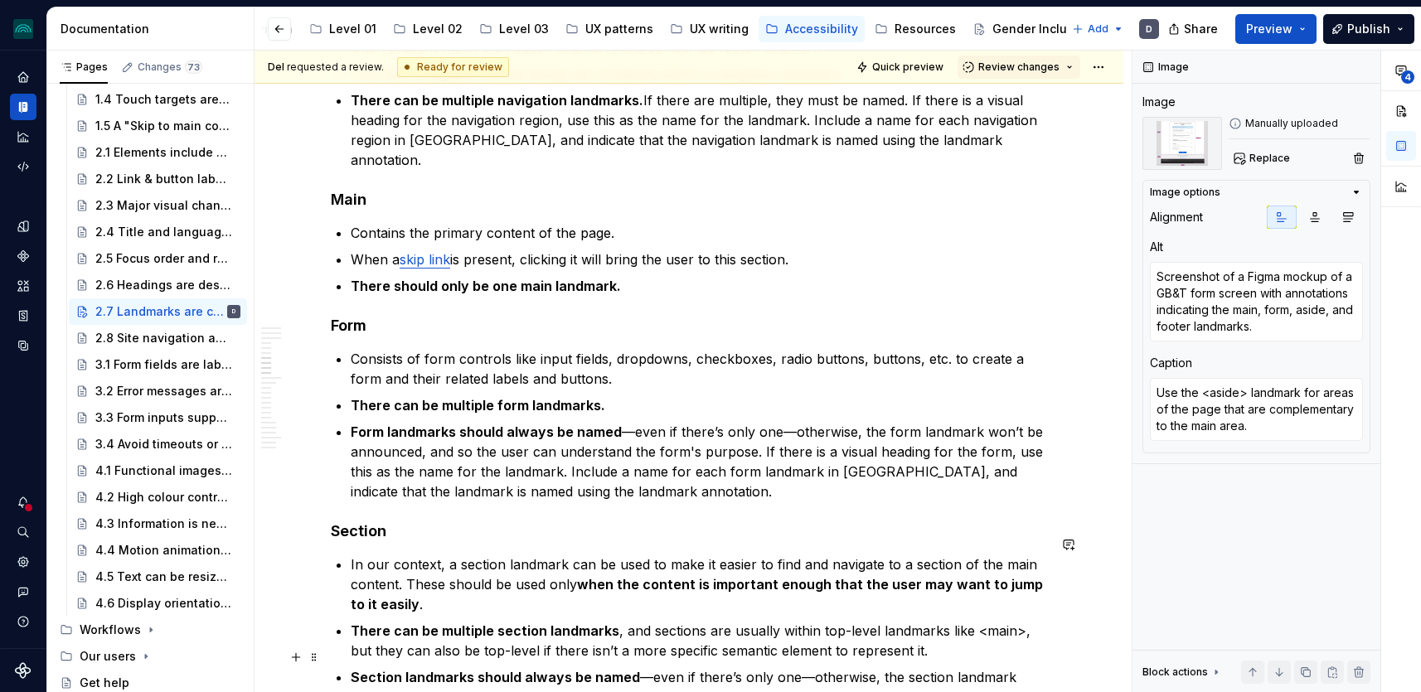
scroll to position [2299, 0]
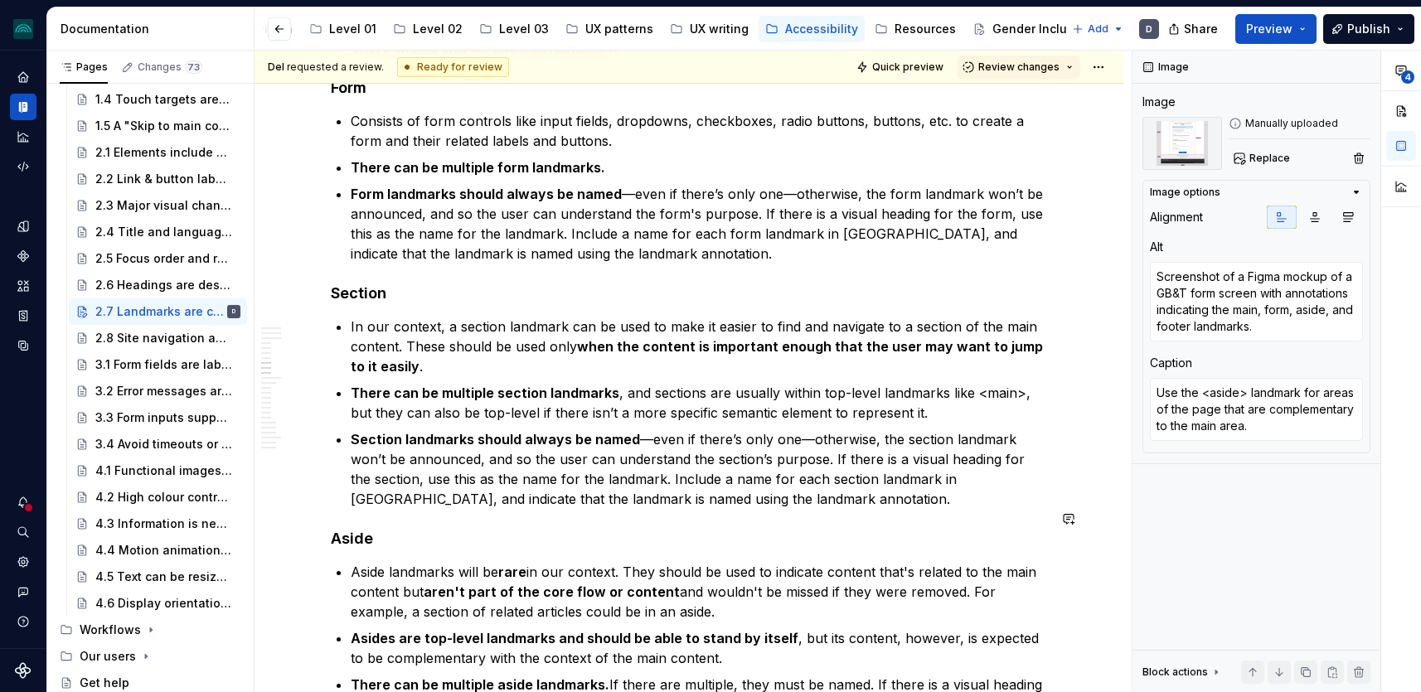
click at [813, 488] on p "Section landmarks should always be named —even if there’s only one—otherwise, t…" at bounding box center [699, 470] width 697 height 80
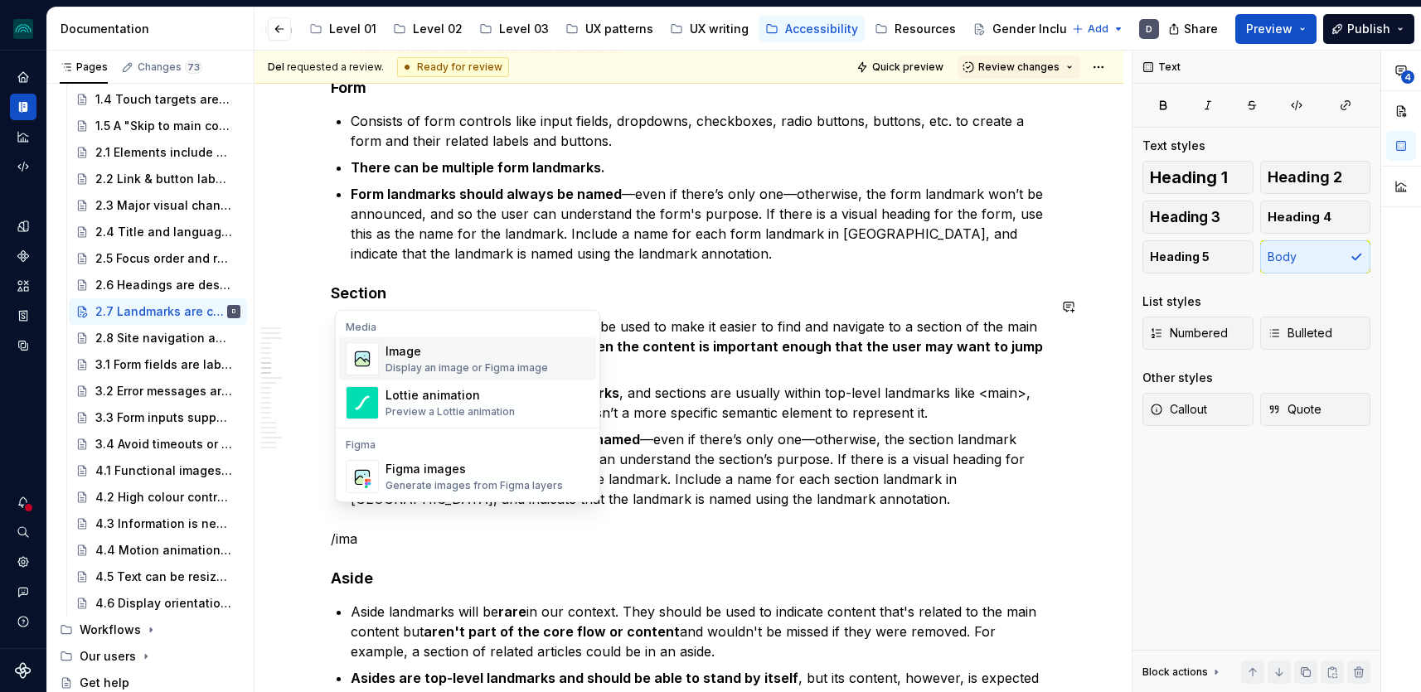
click at [408, 359] on div "Image" at bounding box center [467, 351] width 163 height 17
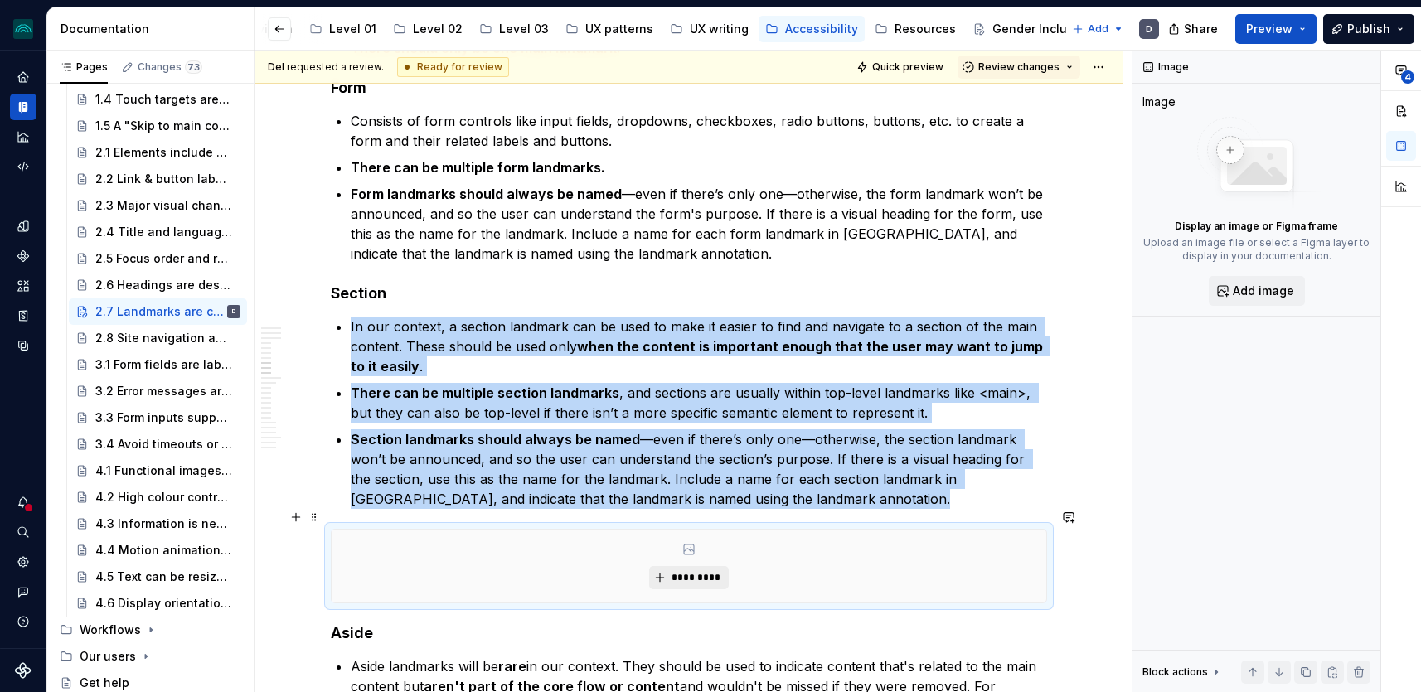
click at [725, 566] on button "*********" at bounding box center [688, 577] width 79 height 23
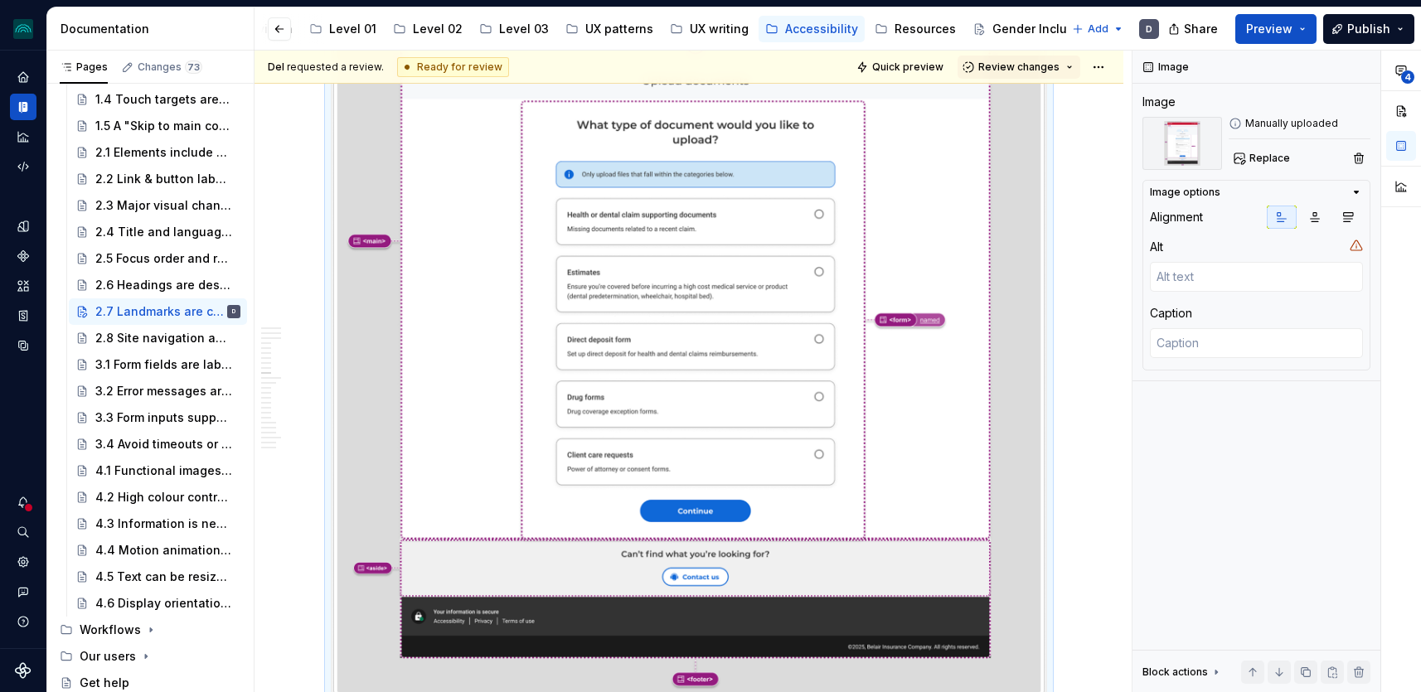
scroll to position [3848, 0]
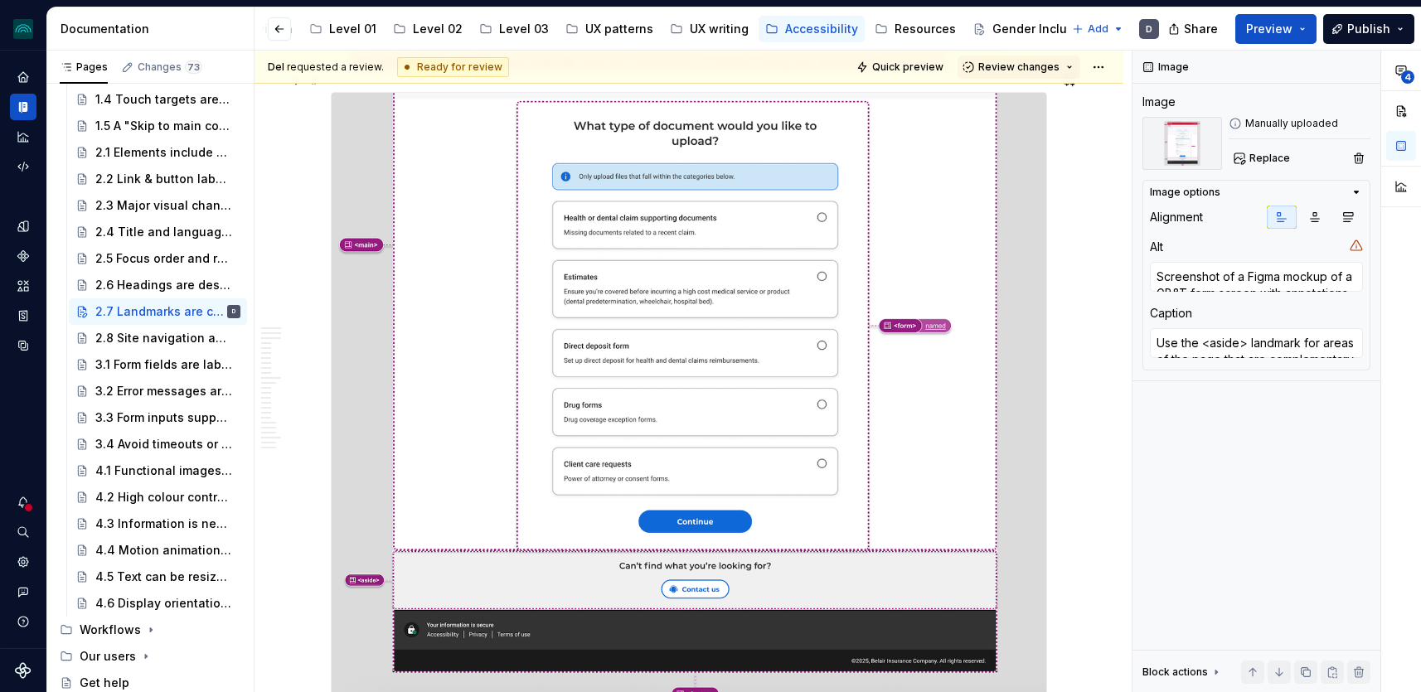
click at [551, 402] on img at bounding box center [689, 399] width 715 height 613
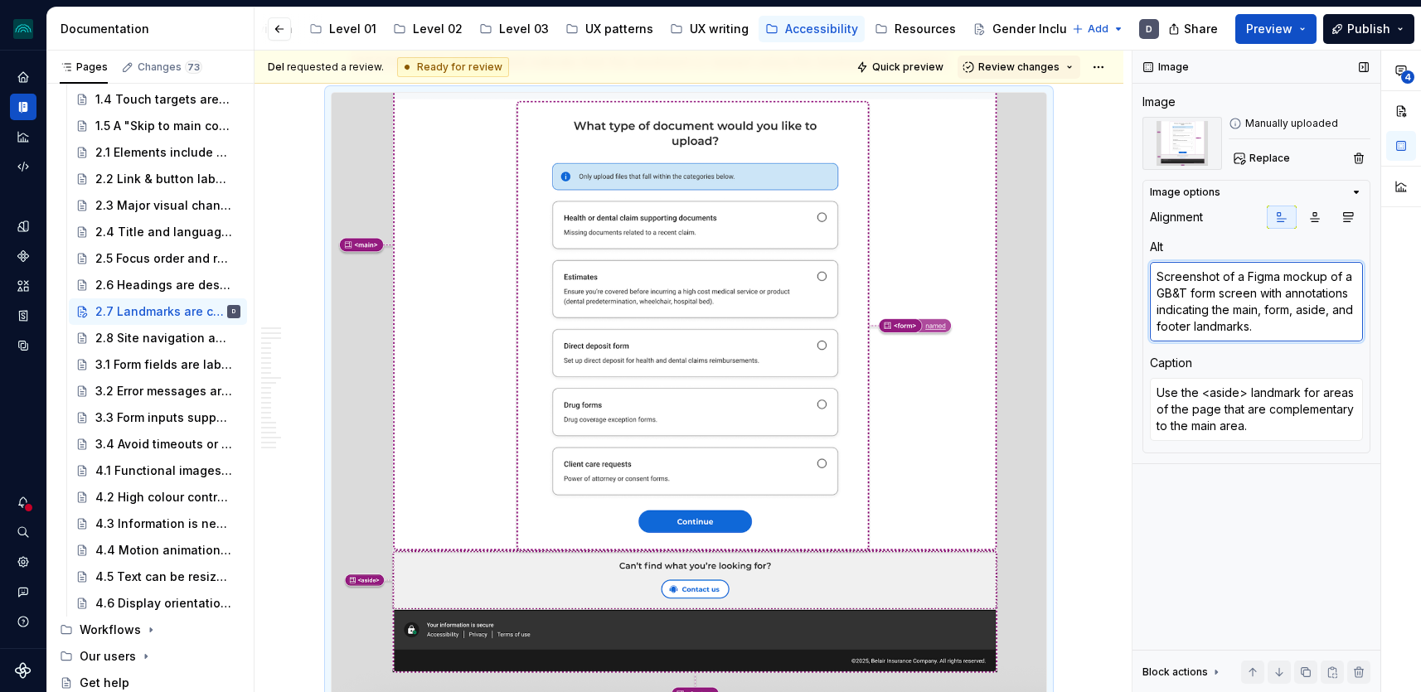
click at [1243, 315] on textarea "Screenshot of a Figma mockup of a GB&T form screen with annotations indicating …" at bounding box center [1256, 302] width 213 height 80
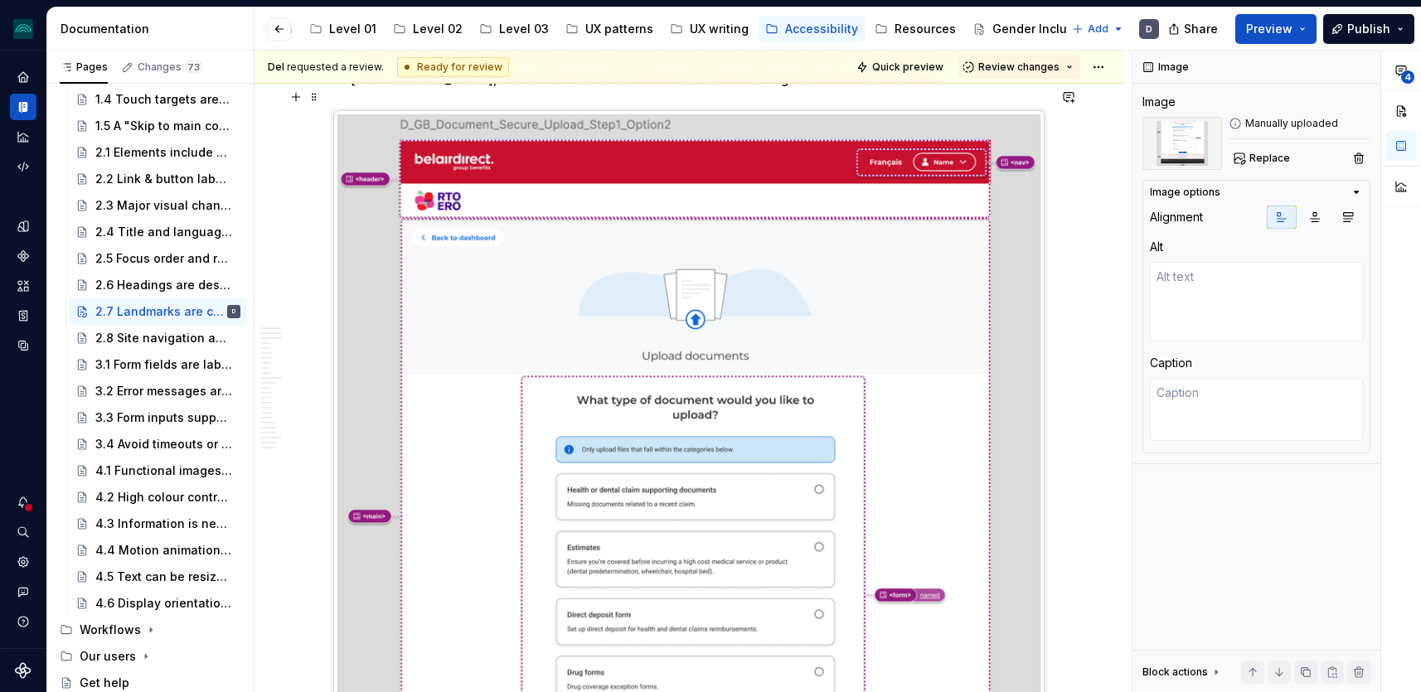
click at [838, 276] on img at bounding box center [689, 541] width 715 height 865
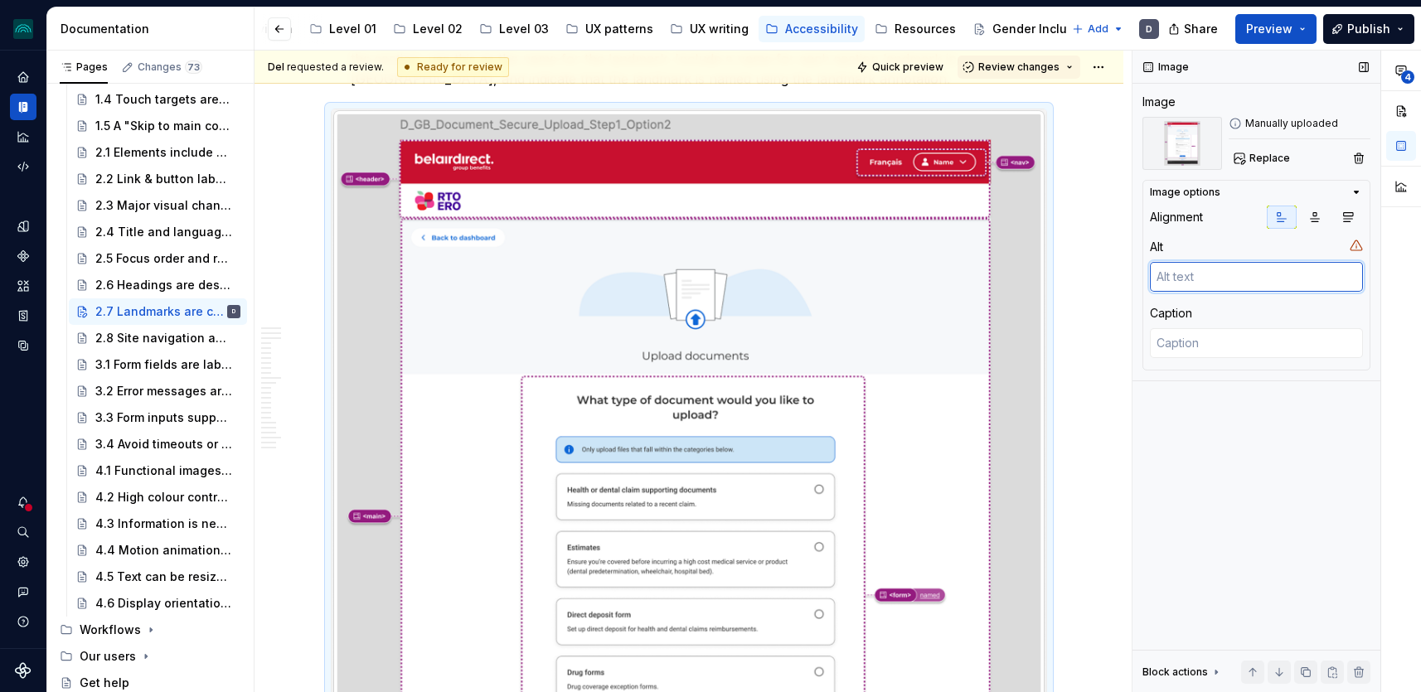
click at [1293, 276] on textarea at bounding box center [1256, 277] width 213 height 30
paste textarea "Screenshot of a Figma mockup of a GB&T form screen with annotations indicating …"
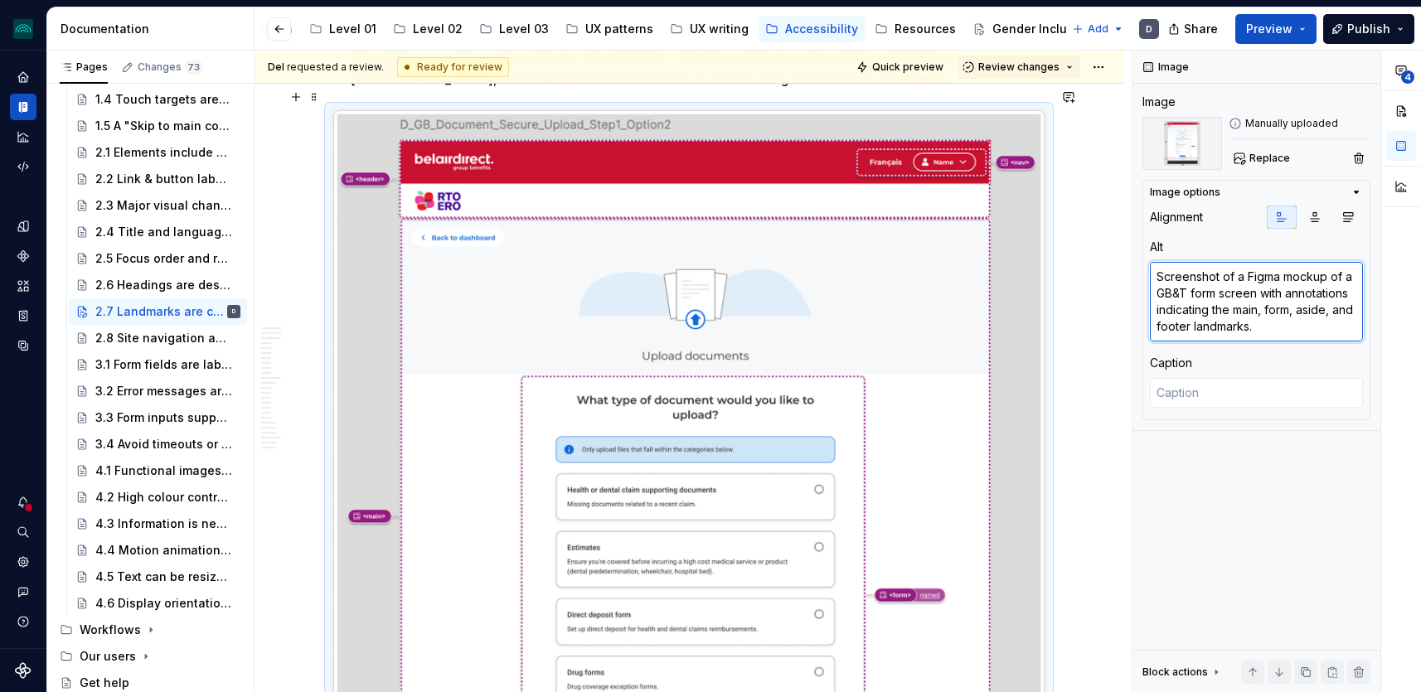
scroll to position [2411, 0]
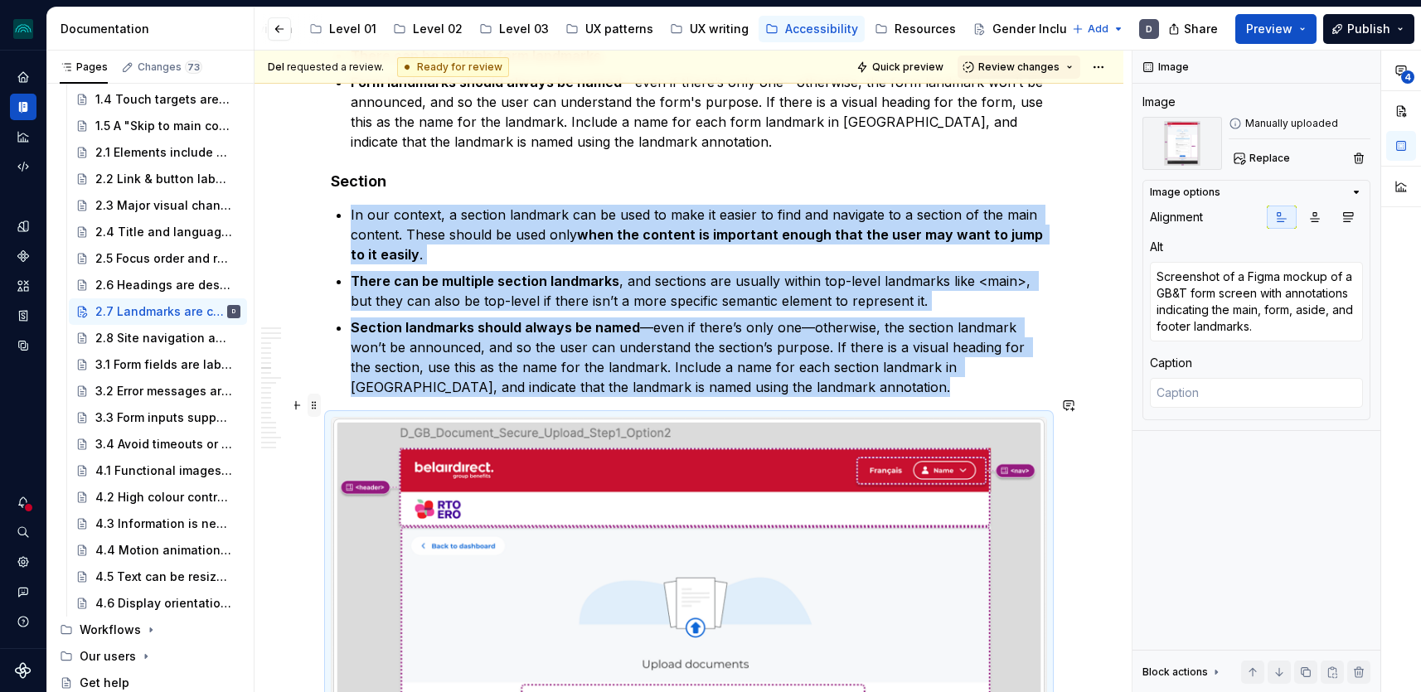
click at [319, 414] on span at bounding box center [314, 405] width 13 height 23
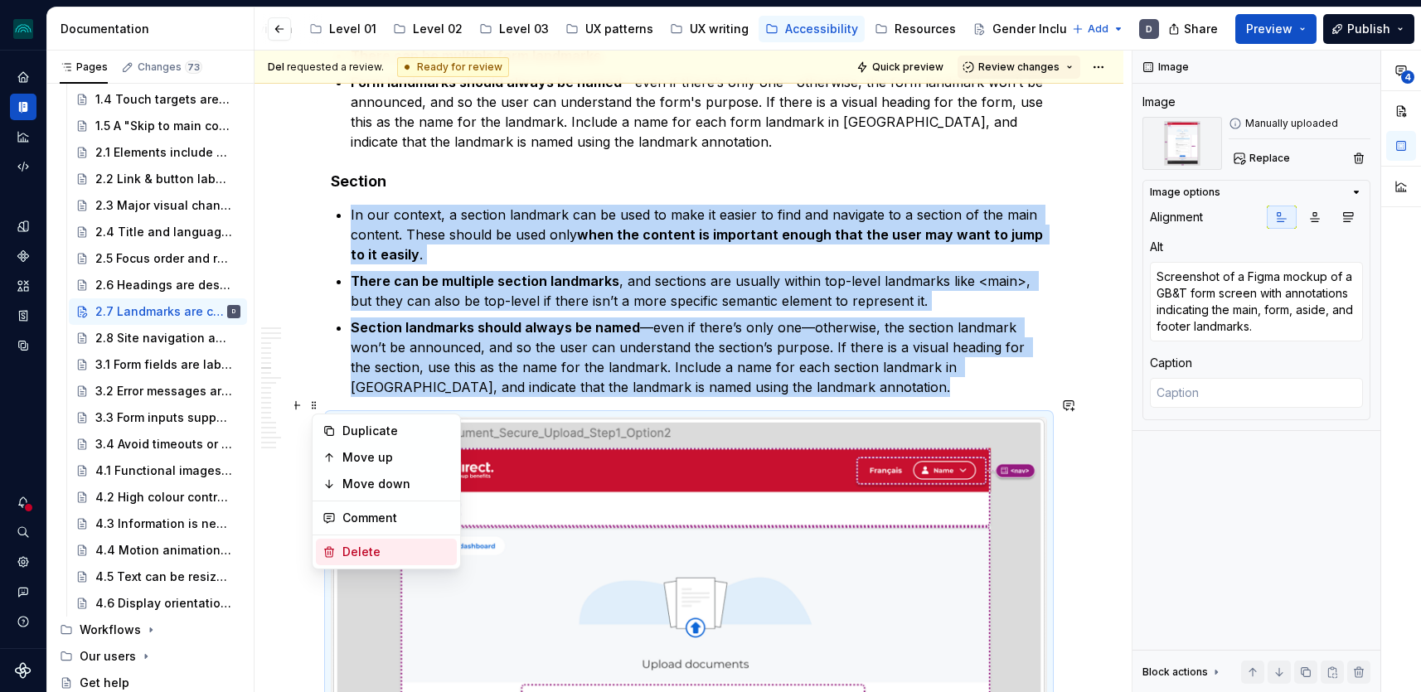
click at [376, 546] on div "Delete" at bounding box center [396, 552] width 108 height 17
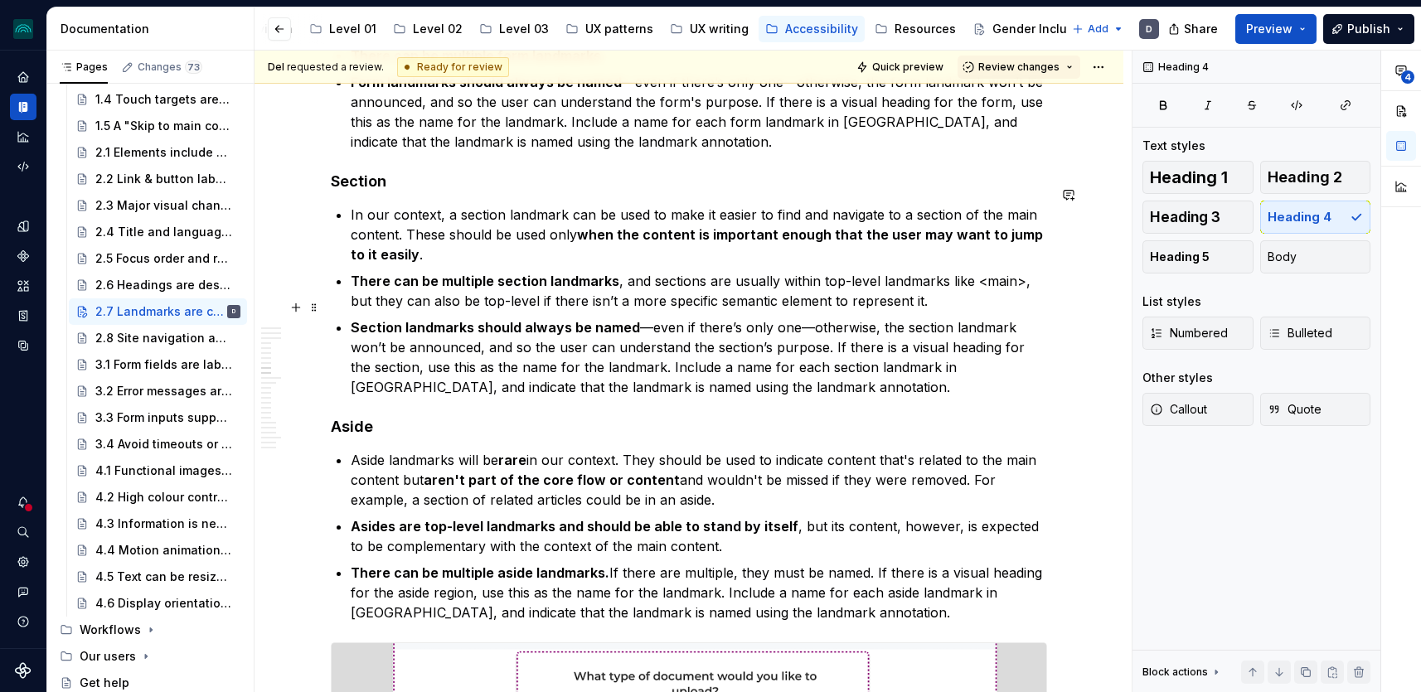
click at [615, 337] on p "Section landmarks should always be named —even if there’s only one—otherwise, t…" at bounding box center [699, 358] width 697 height 80
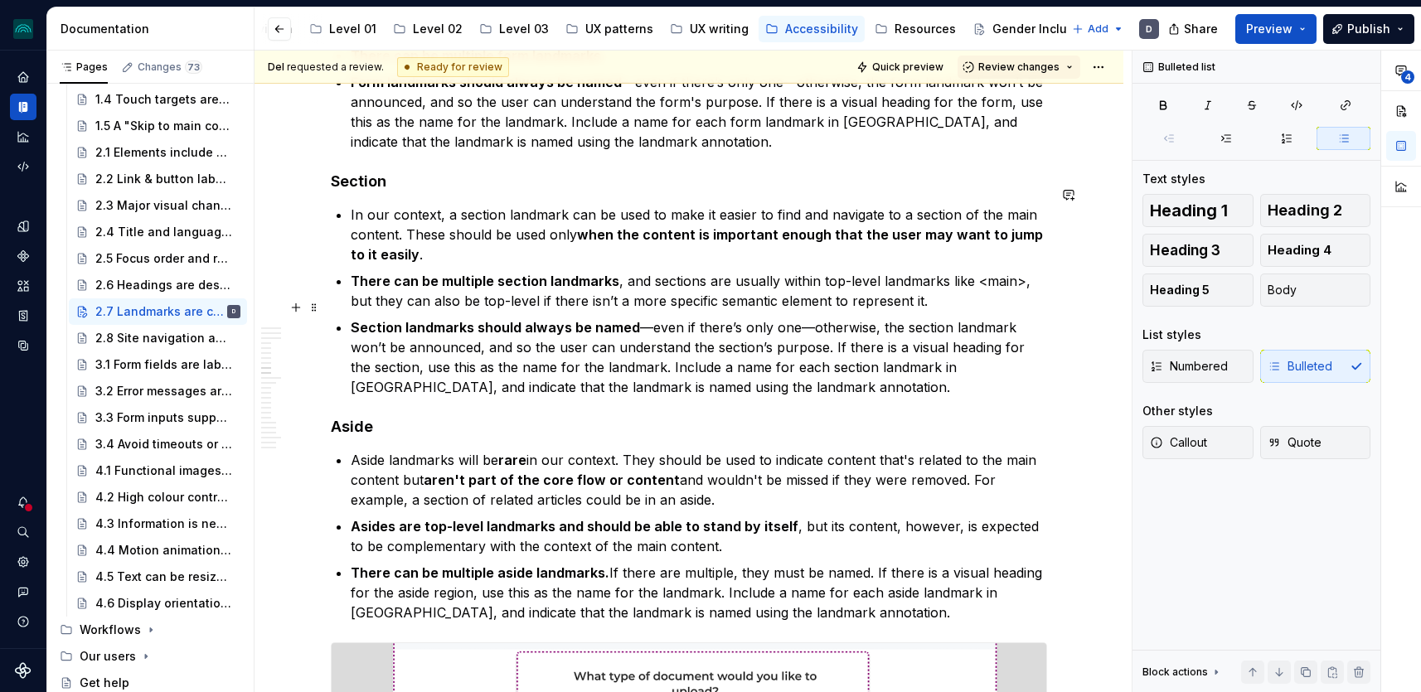
click at [813, 347] on p "Section landmarks should always be named —even if there’s only one—otherwise, t…" at bounding box center [699, 358] width 697 height 80
click at [800, 363] on p "Section landmarks should always be named —even if there’s only one—otherwise, t…" at bounding box center [699, 358] width 697 height 80
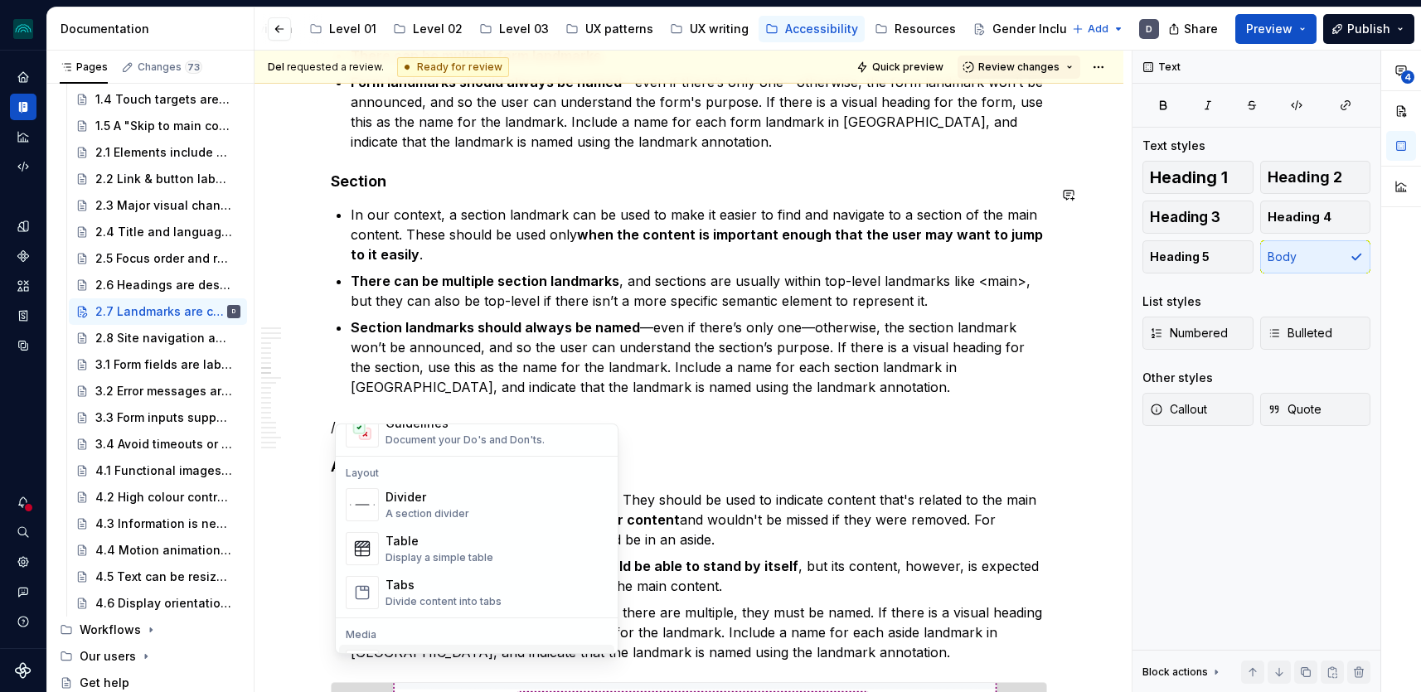
scroll to position [572, 0]
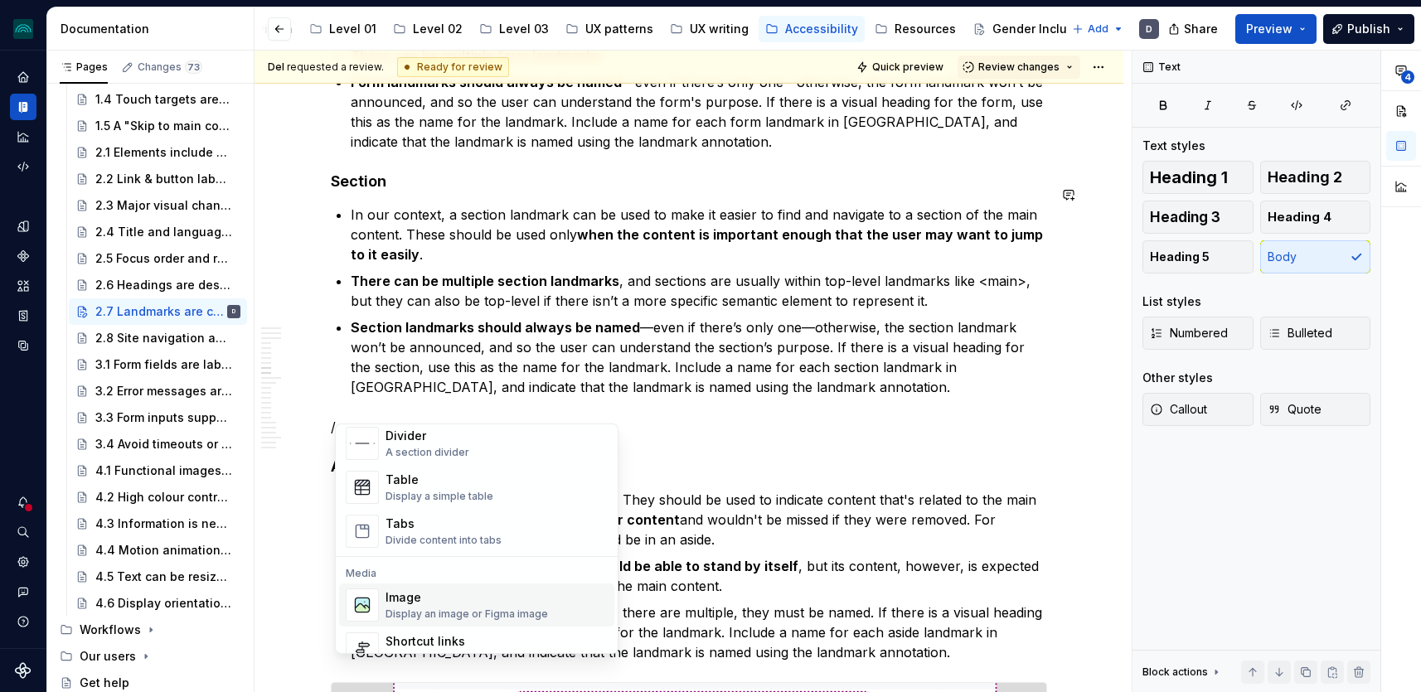
click at [434, 605] on div "Image" at bounding box center [467, 598] width 163 height 17
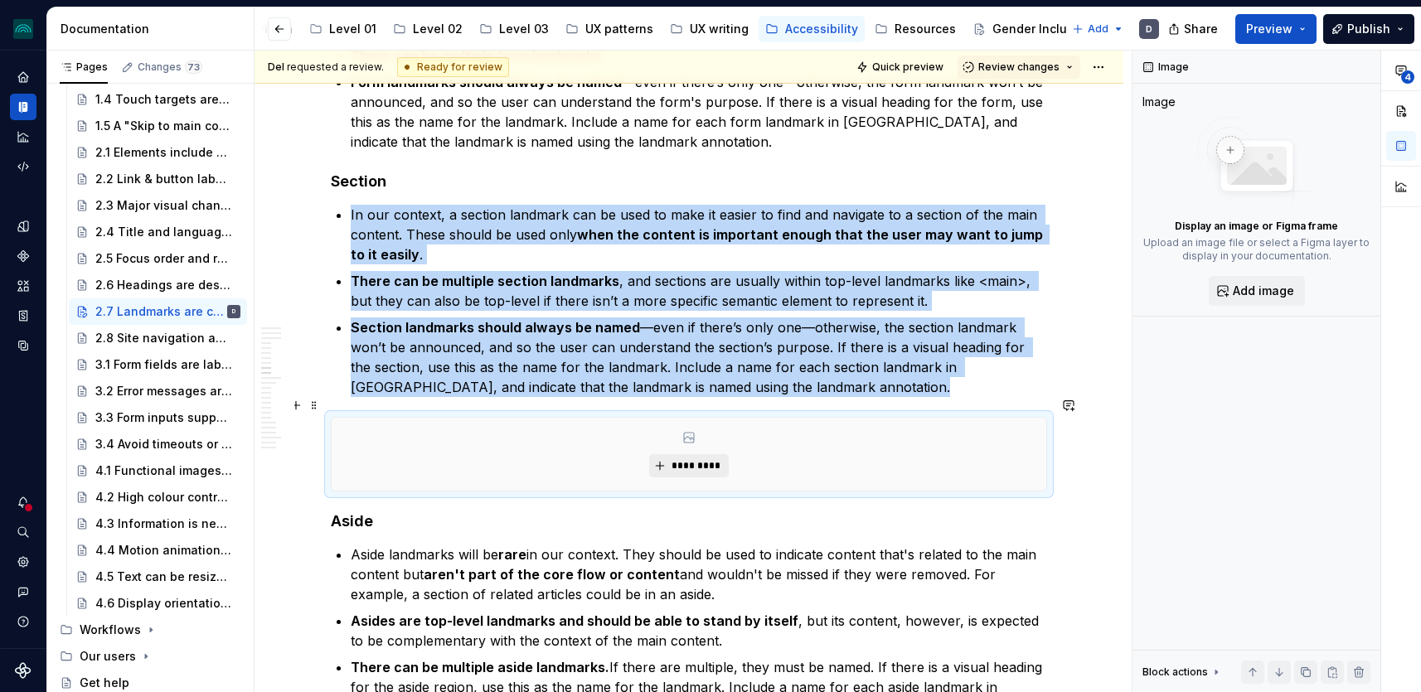
click at [686, 459] on span "*********" at bounding box center [695, 465] width 51 height 13
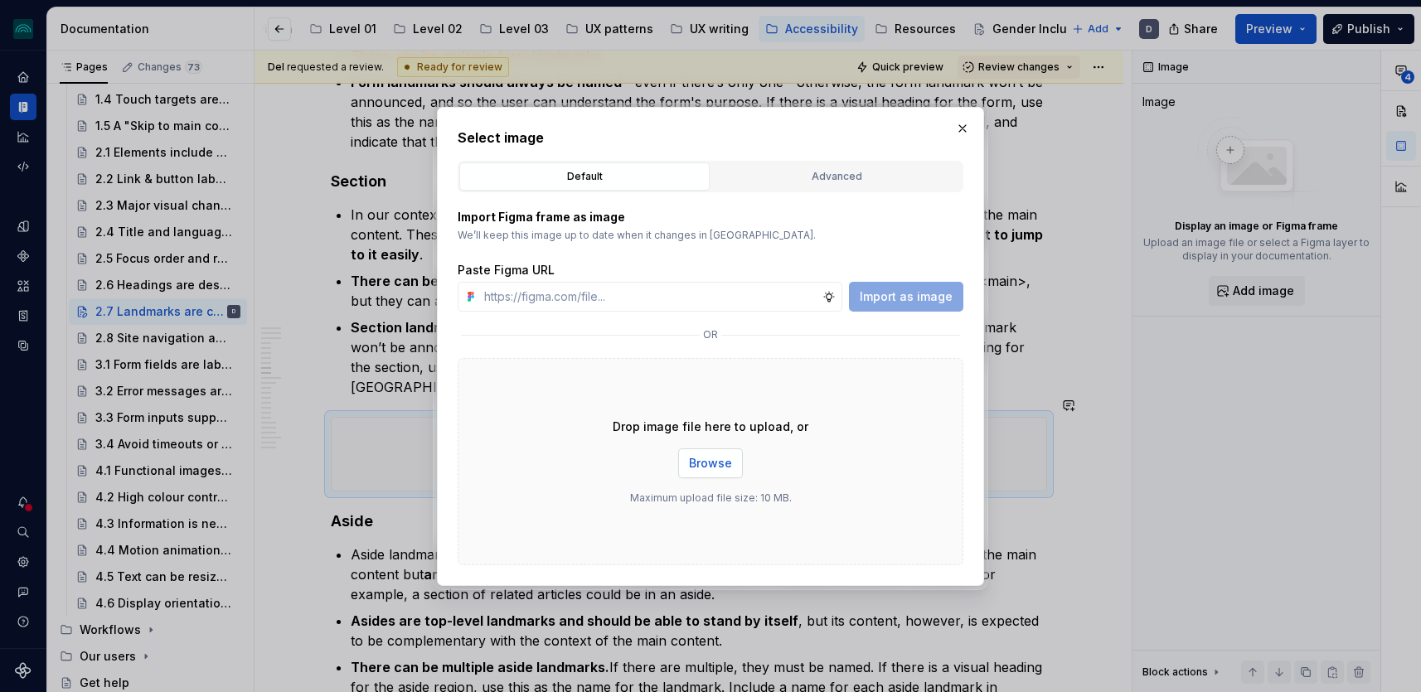
click at [712, 460] on span "Browse" at bounding box center [710, 463] width 43 height 17
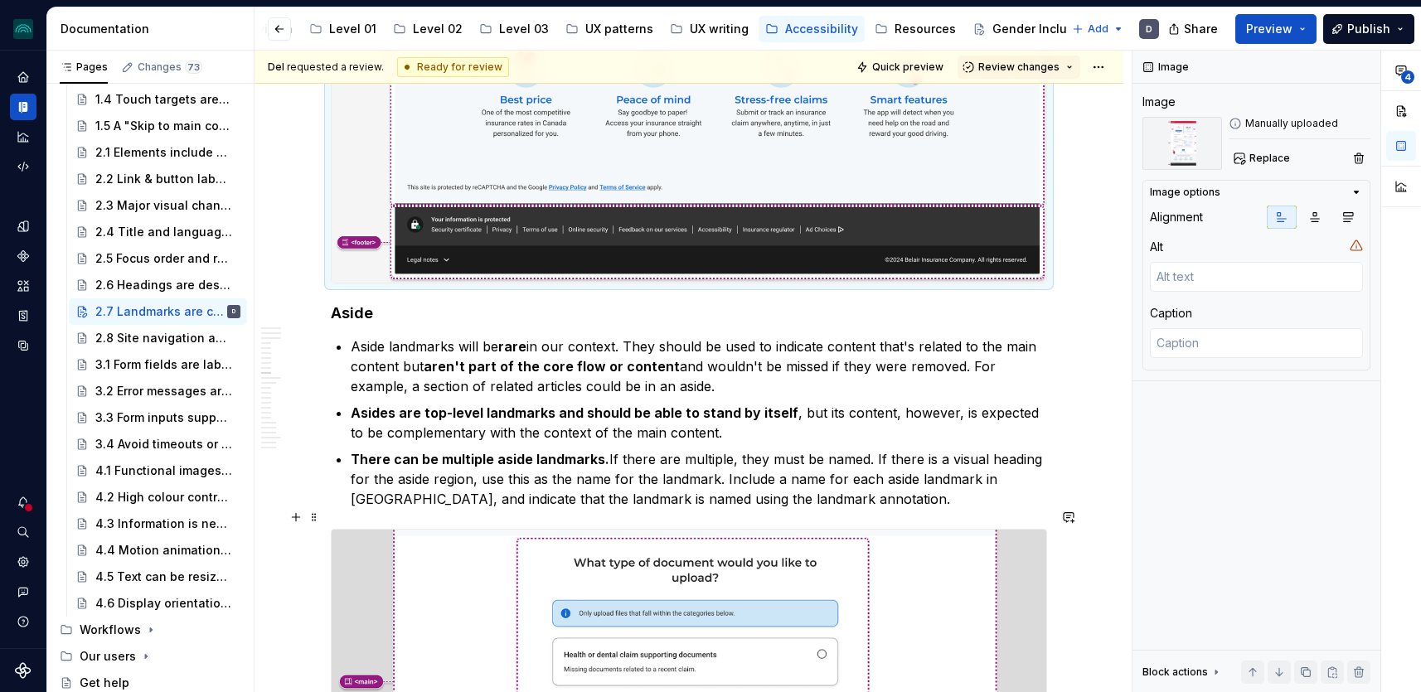
scroll to position [4240, 0]
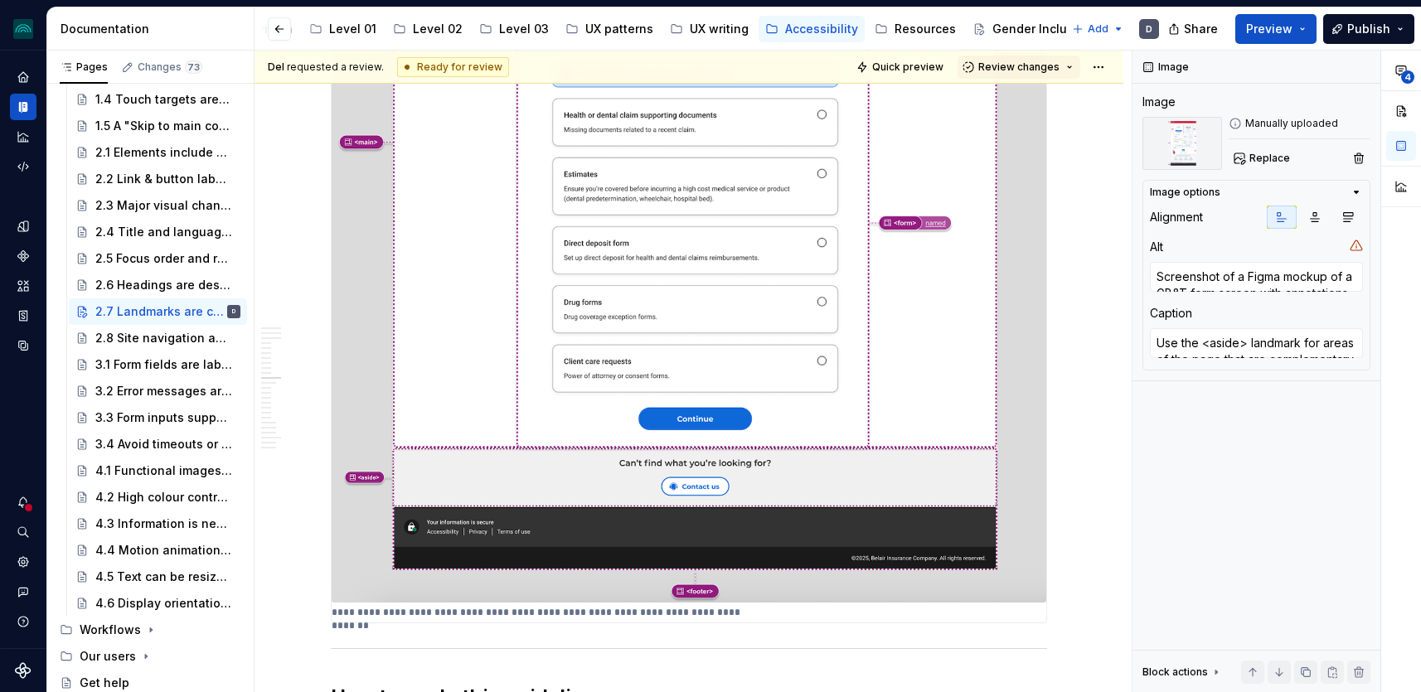
click at [697, 405] on img at bounding box center [689, 296] width 715 height 613
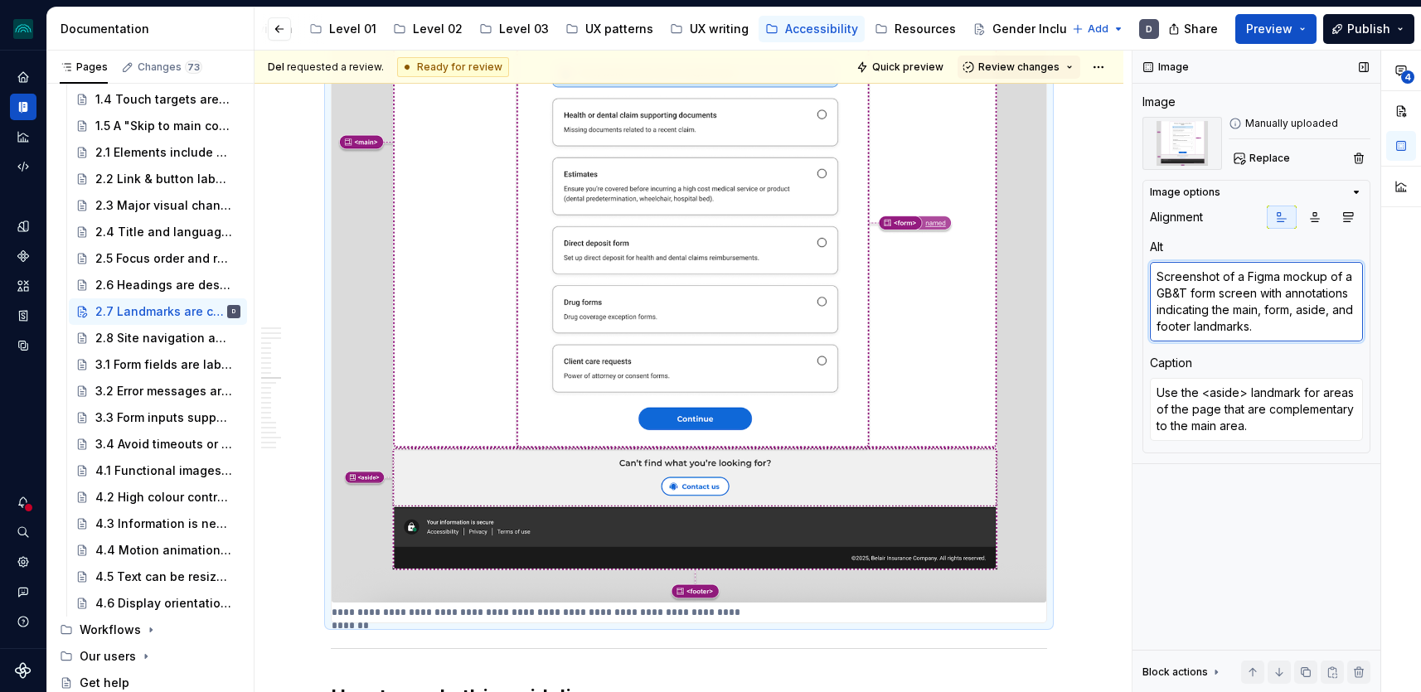
click at [1182, 324] on textarea "Screenshot of a Figma mockup of a GB&T form screen with annotations indicating …" at bounding box center [1256, 302] width 213 height 80
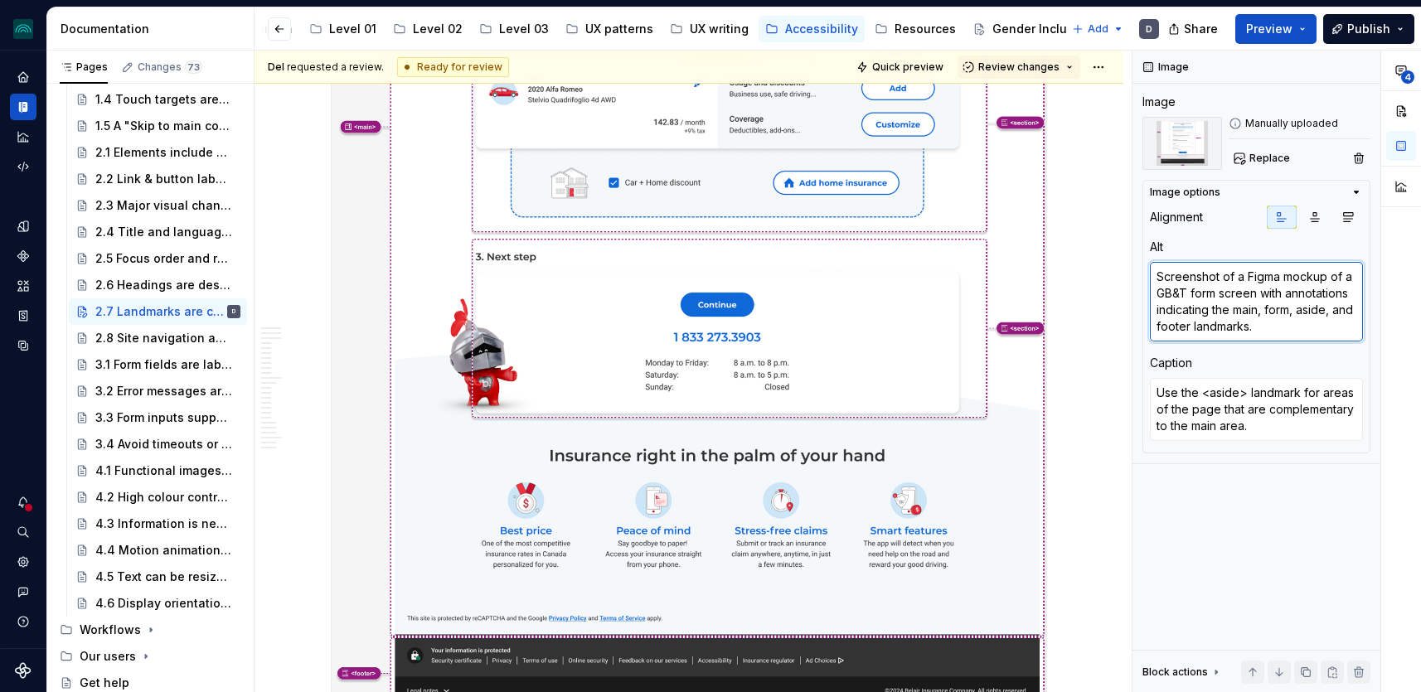
scroll to position [3265, 0]
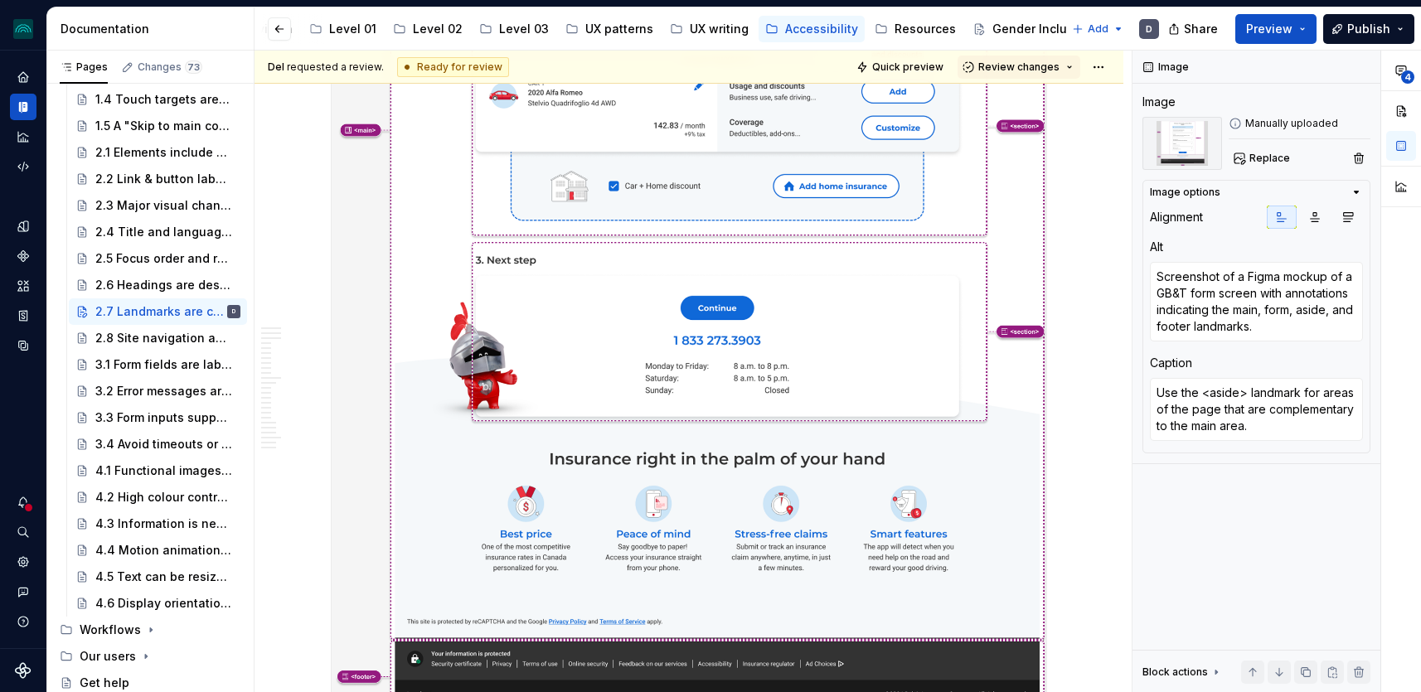
click at [663, 191] on img at bounding box center [689, 140] width 715 height 1153
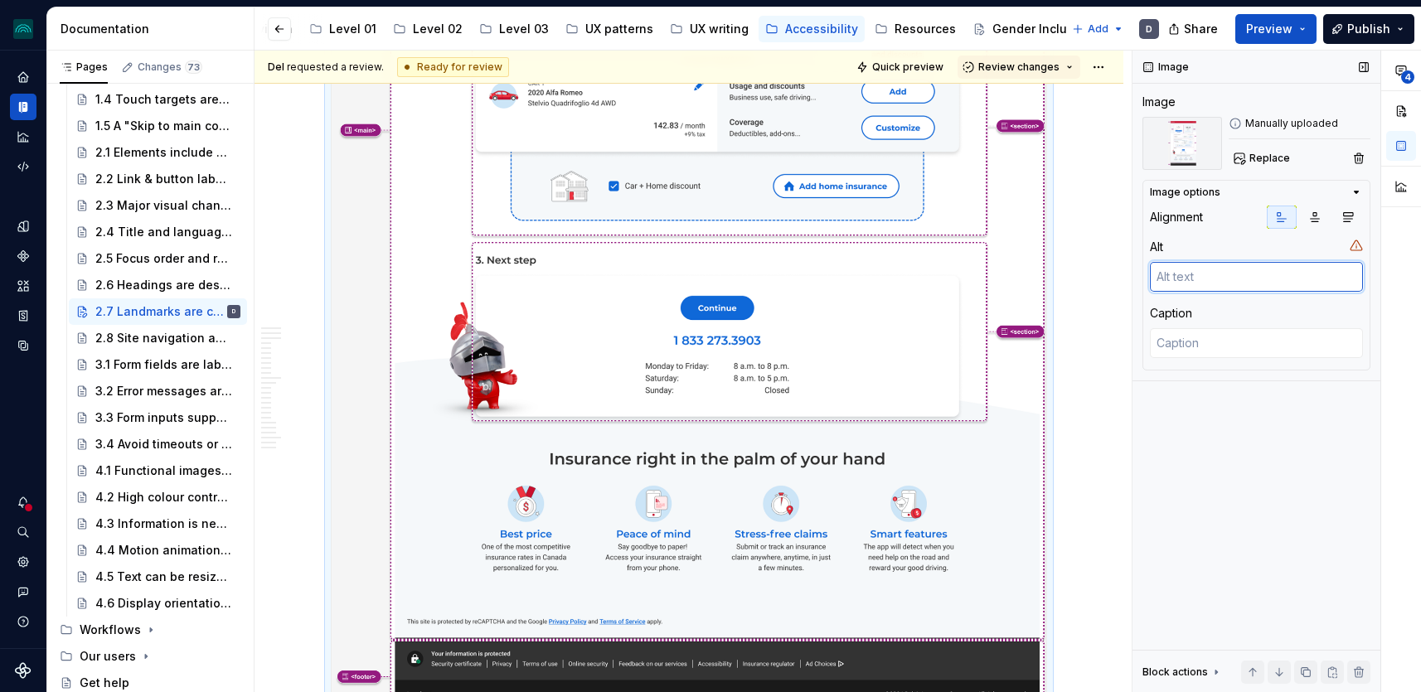
click at [1240, 274] on textarea at bounding box center [1256, 277] width 213 height 30
paste textarea "Screenshot of a Figma mockup of a GB&T form screen with annotations indicating …"
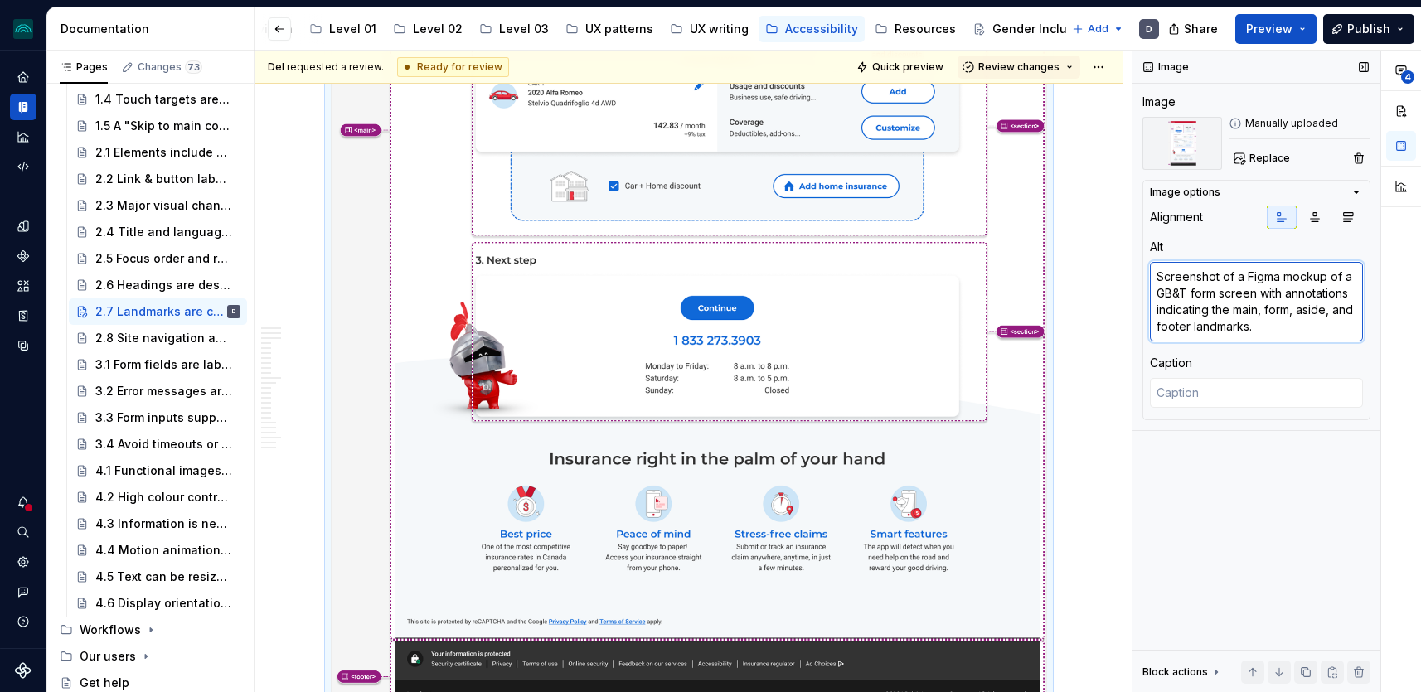
drag, startPoint x: 1217, startPoint y: 296, endPoint x: 1148, endPoint y: 297, distance: 68.8
click at [1148, 297] on div "Image options Alignment Alt Screenshot of a Figma mockup of a GB&T form screen …" at bounding box center [1257, 300] width 228 height 240
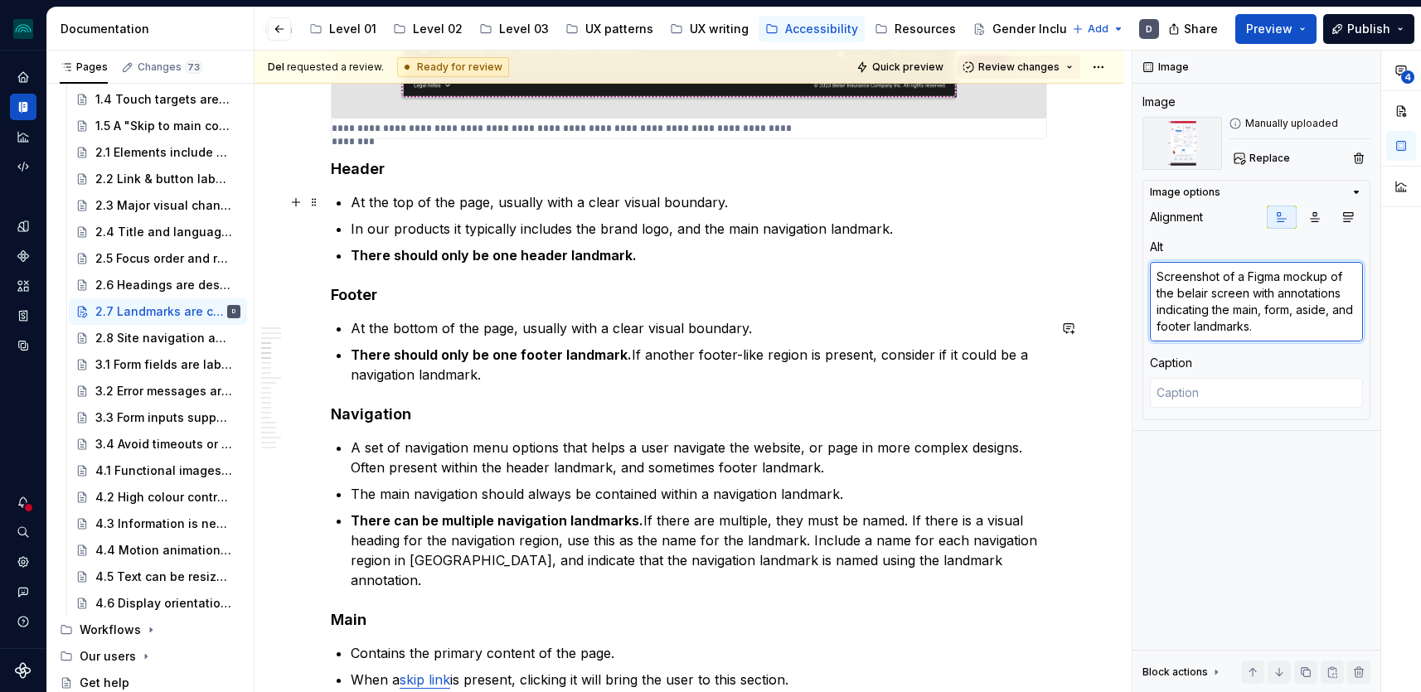
scroll to position [1421, 0]
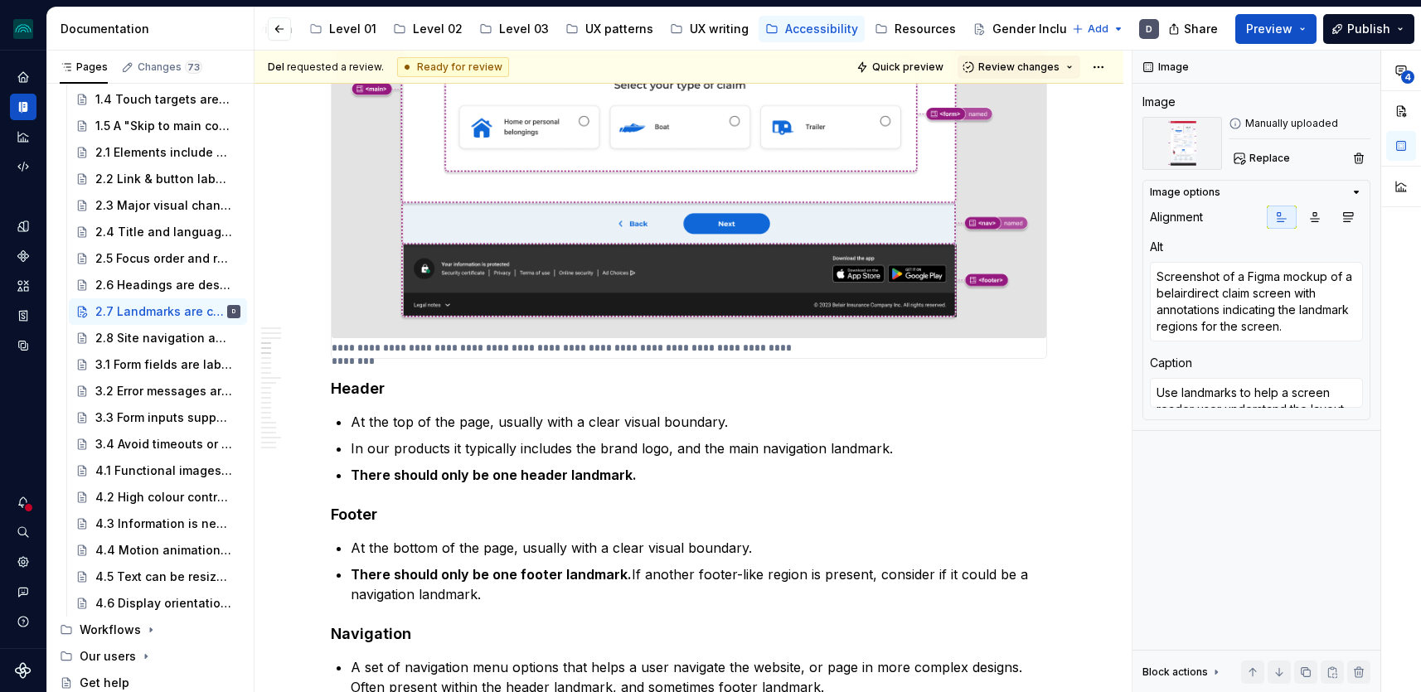
click at [915, 271] on img at bounding box center [689, 126] width 715 height 425
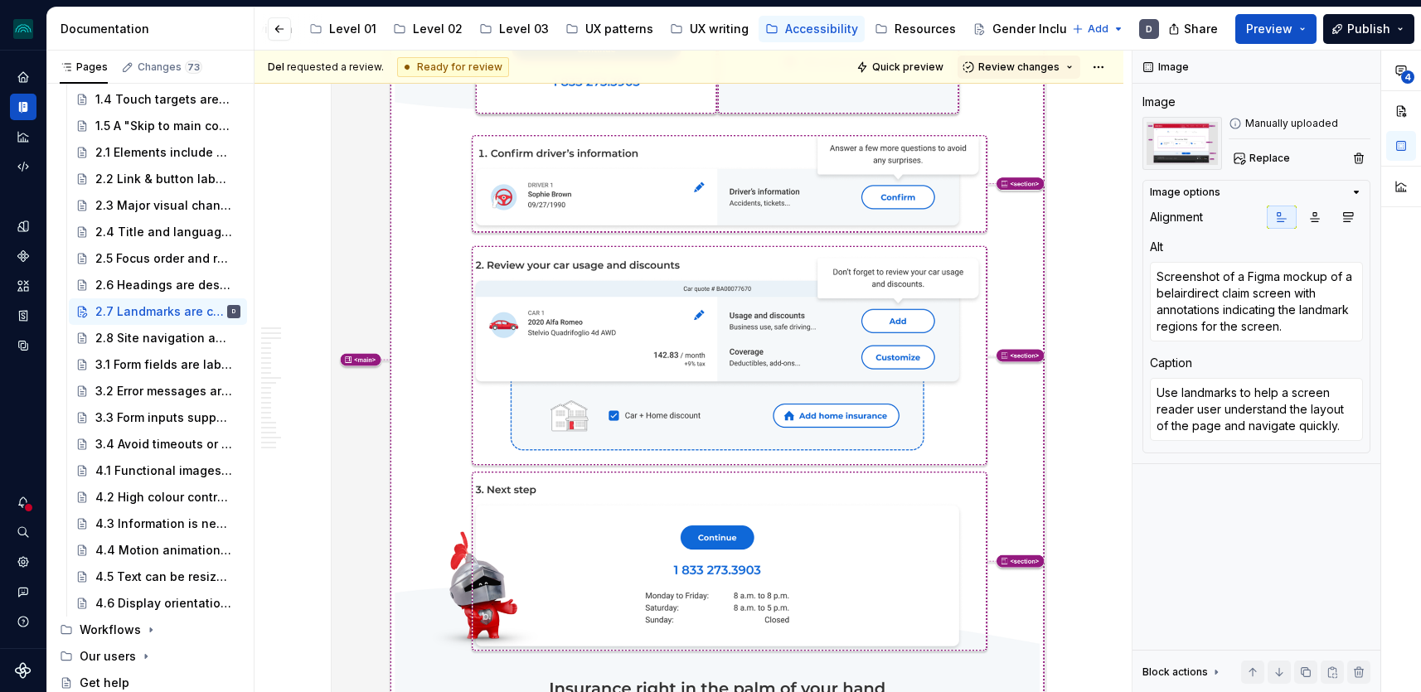
scroll to position [3043, 0]
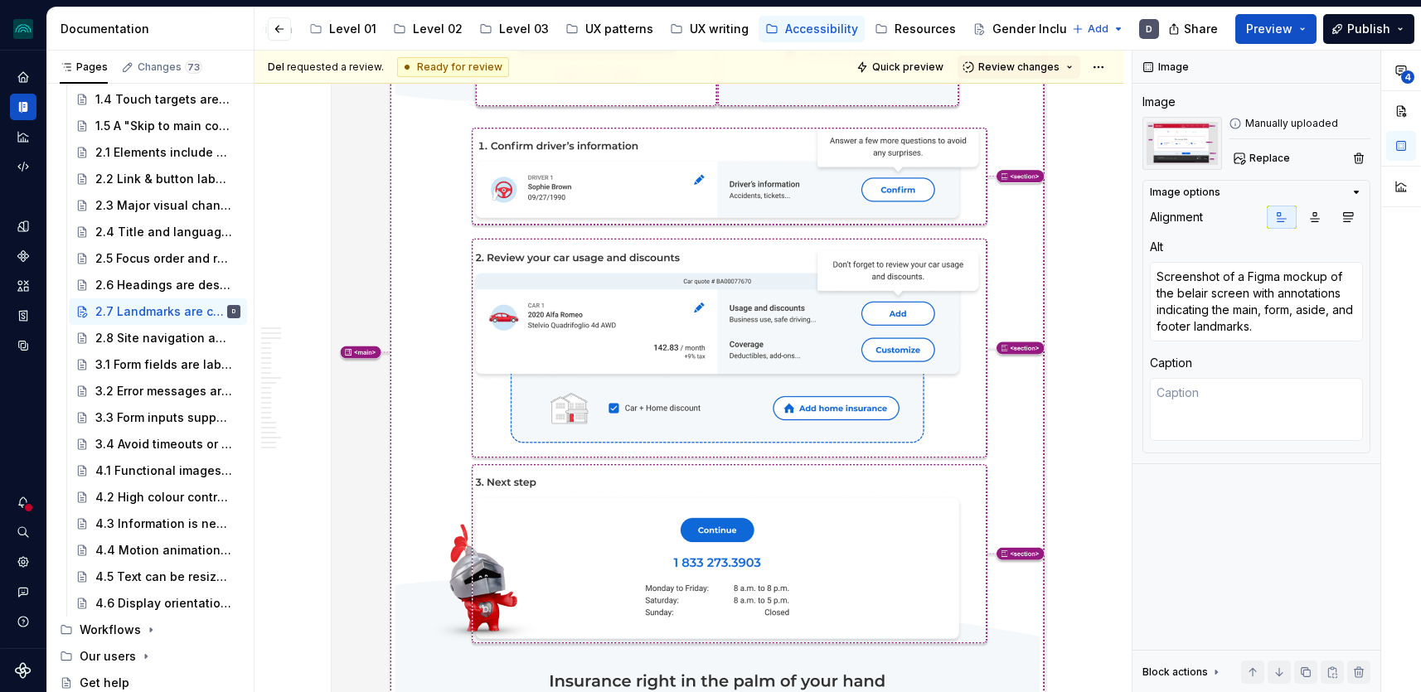
click at [910, 494] on img at bounding box center [689, 362] width 715 height 1153
click at [1208, 297] on textarea "Screenshot of a Figma mockup of the belair screen with annotations indicating t…" at bounding box center [1256, 302] width 213 height 80
click at [1206, 293] on textarea "Screenshot of a Figma mockup of the belair screen with annotations indicating t…" at bounding box center [1256, 302] width 213 height 80
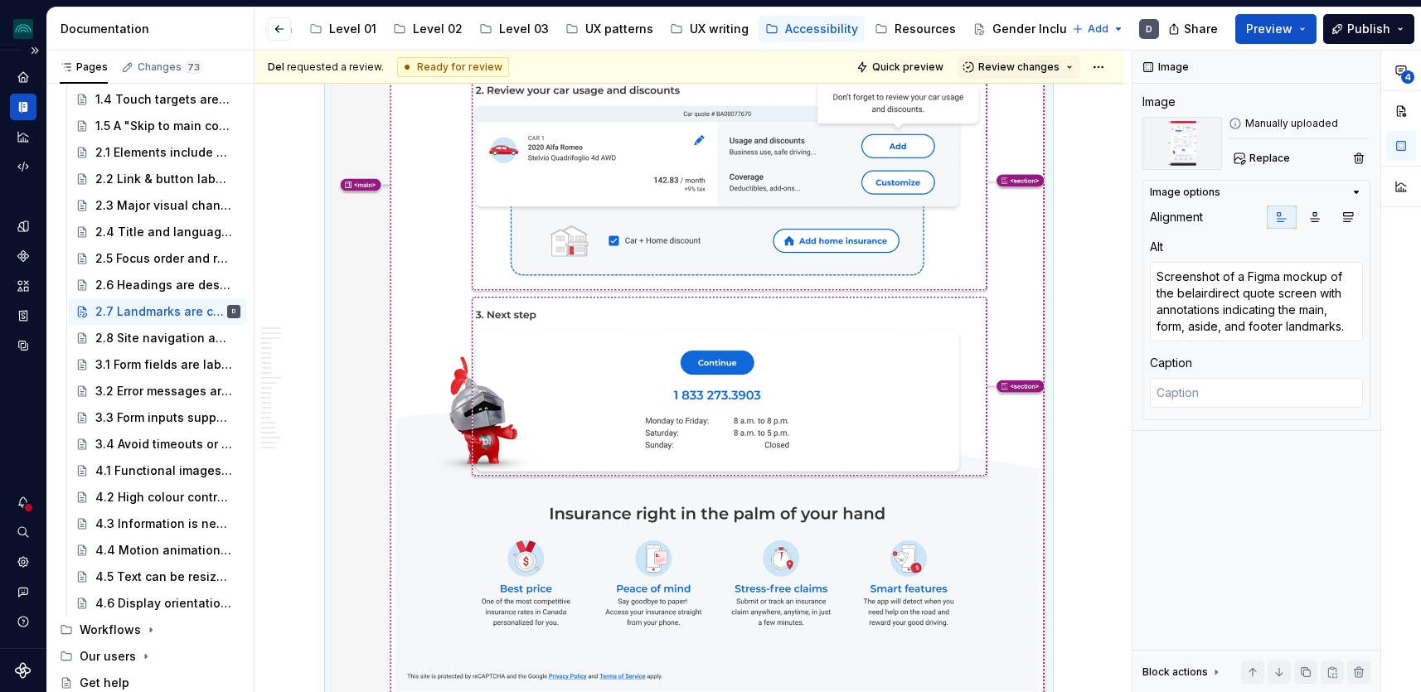
scroll to position [3608, 0]
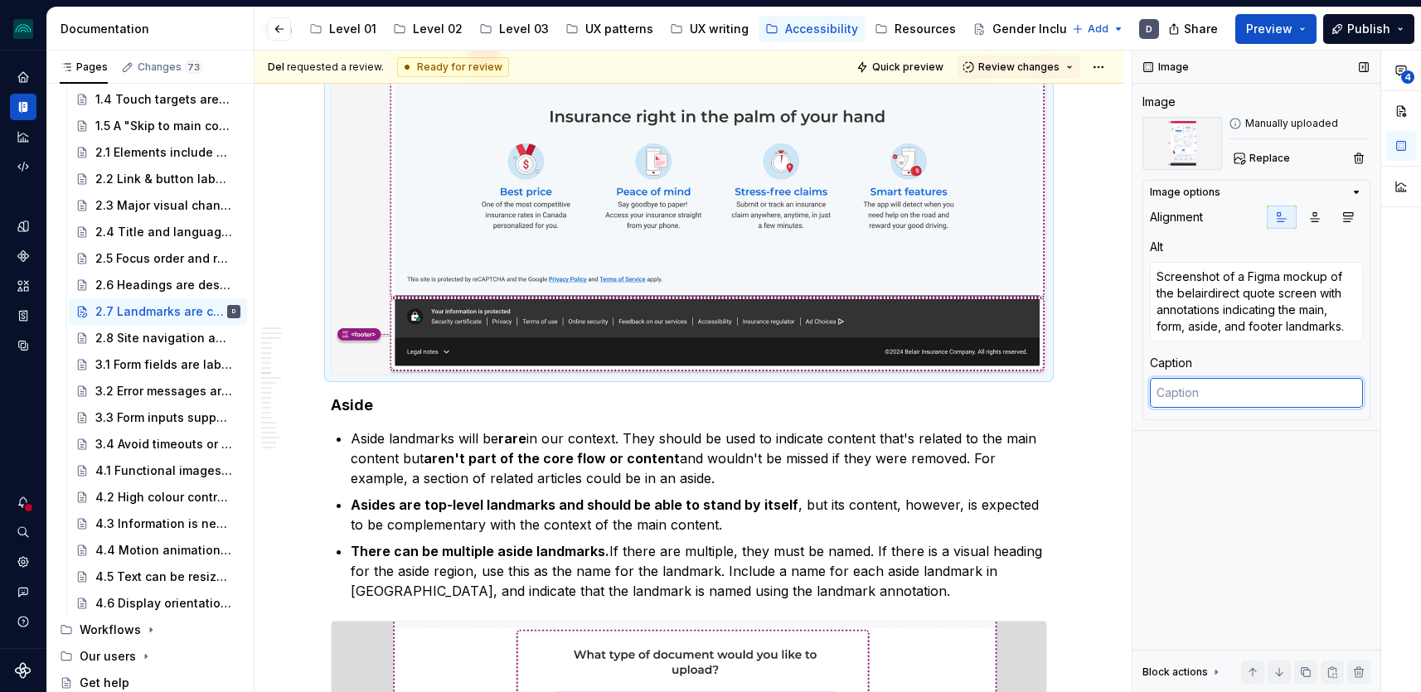
click at [1181, 391] on textarea at bounding box center [1256, 393] width 213 height 30
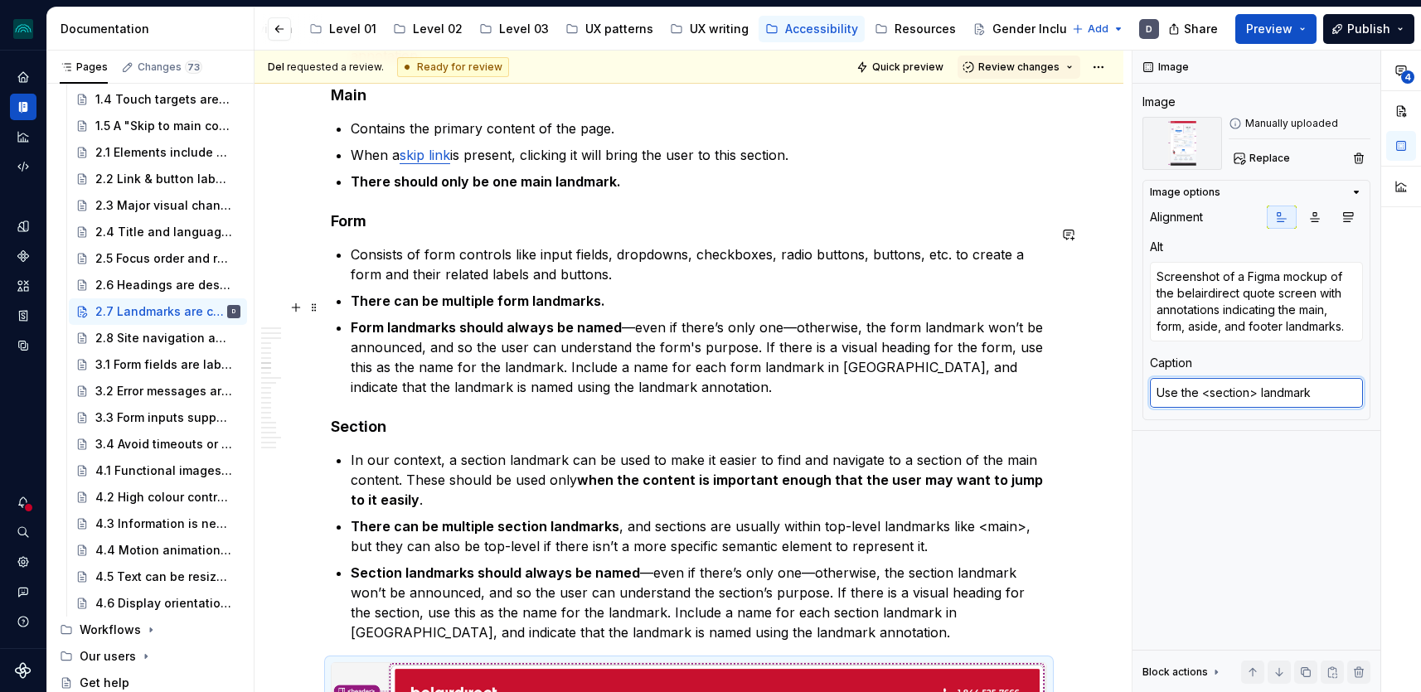
scroll to position [2217, 0]
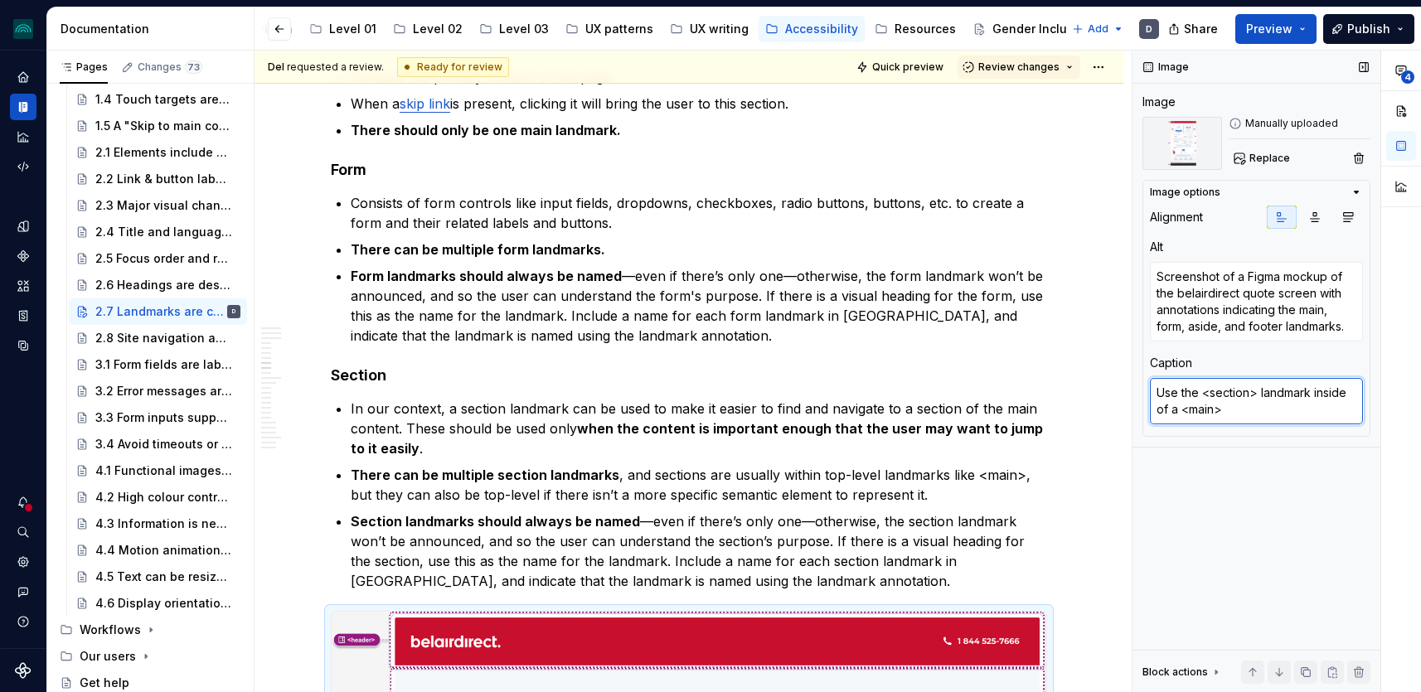
drag, startPoint x: 1290, startPoint y: 409, endPoint x: 1315, endPoint y: 398, distance: 27.1
click at [1315, 398] on textarea "Use the <section> landmark inside of a <main>" at bounding box center [1256, 401] width 213 height 46
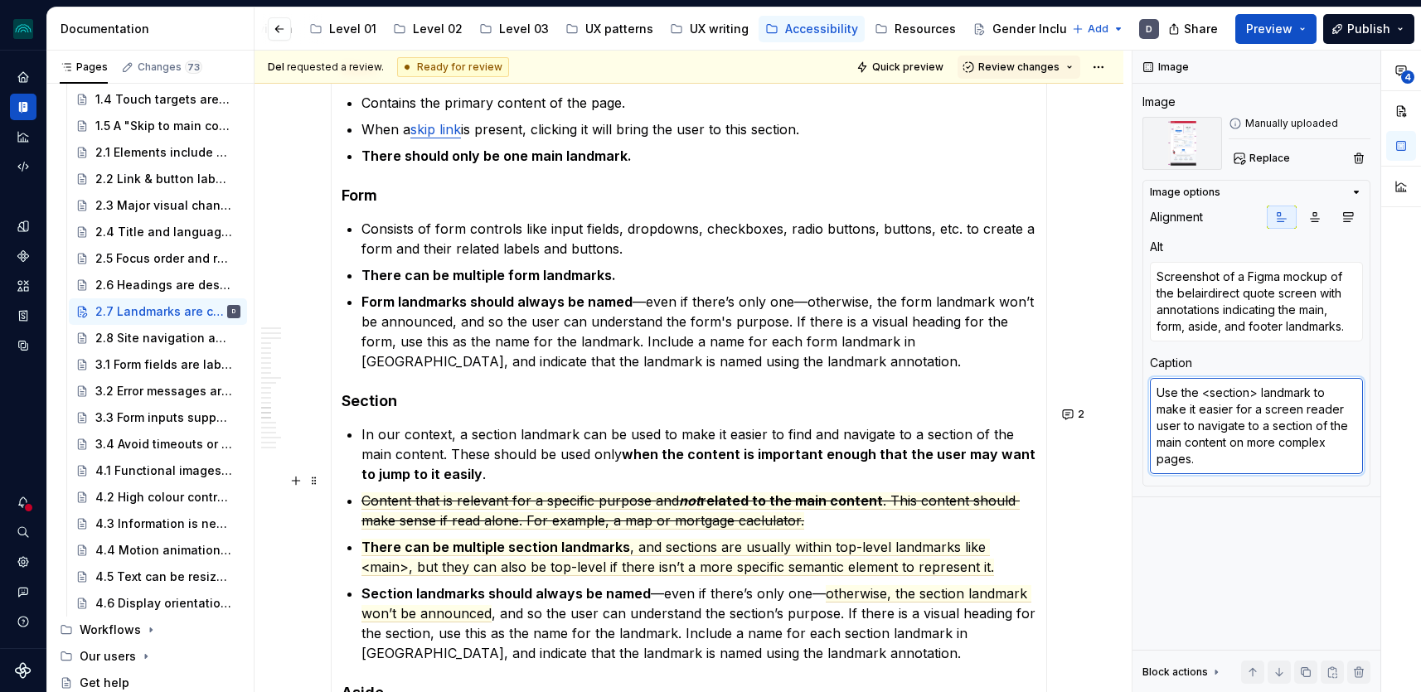
scroll to position [5958, 0]
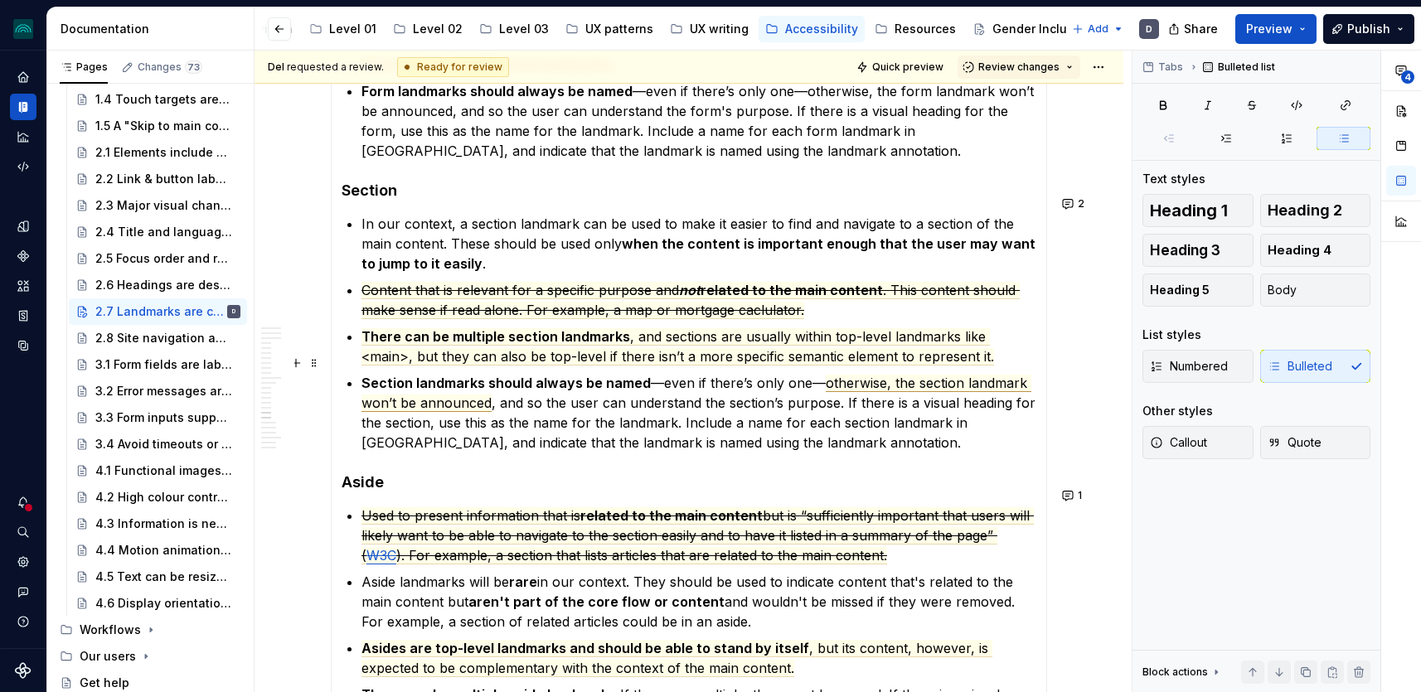
click at [901, 375] on span "otherwise, the section landmark won’t be announced" at bounding box center [697, 393] width 670 height 37
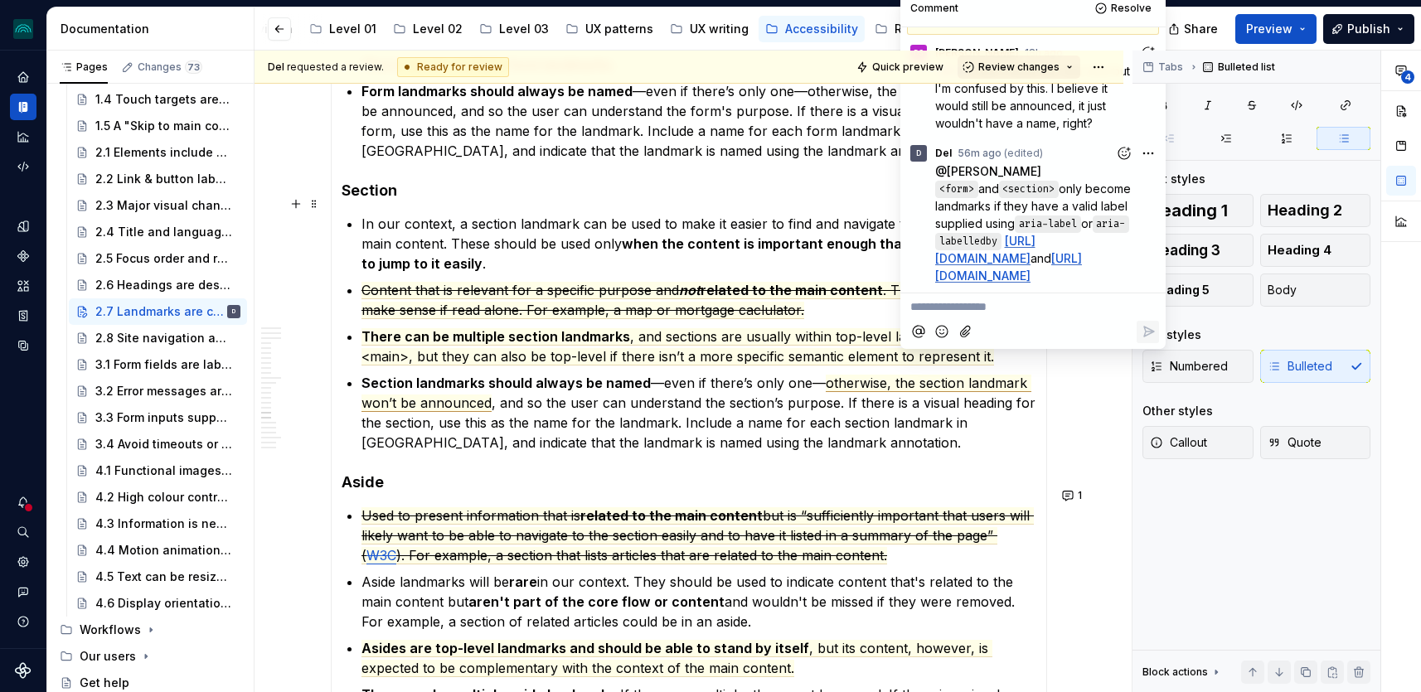
scroll to position [93, 0]
drag, startPoint x: 1156, startPoint y: 276, endPoint x: 987, endPoint y: 142, distance: 216.0
click at [987, 163] on p "@ [PERSON_NAME] <form> and <section> only become landmarks if they have a valid…" at bounding box center [1047, 224] width 224 height 122
copy p "<form> and <section> only become landmarks if they have a valid label supplied …"
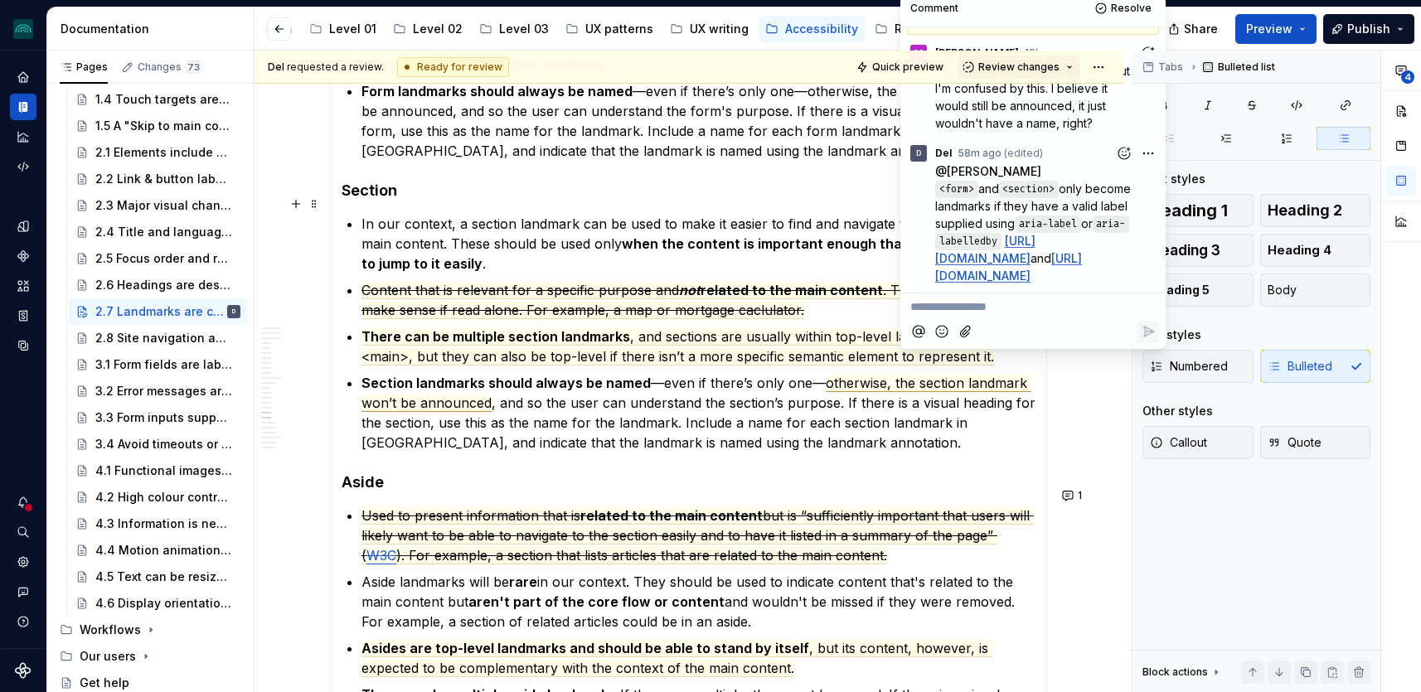
click at [1036, 246] on link "[URL][DOMAIN_NAME]" at bounding box center [985, 250] width 100 height 32
click at [1058, 283] on link "[URL][DOMAIN_NAME]" at bounding box center [1008, 267] width 147 height 32
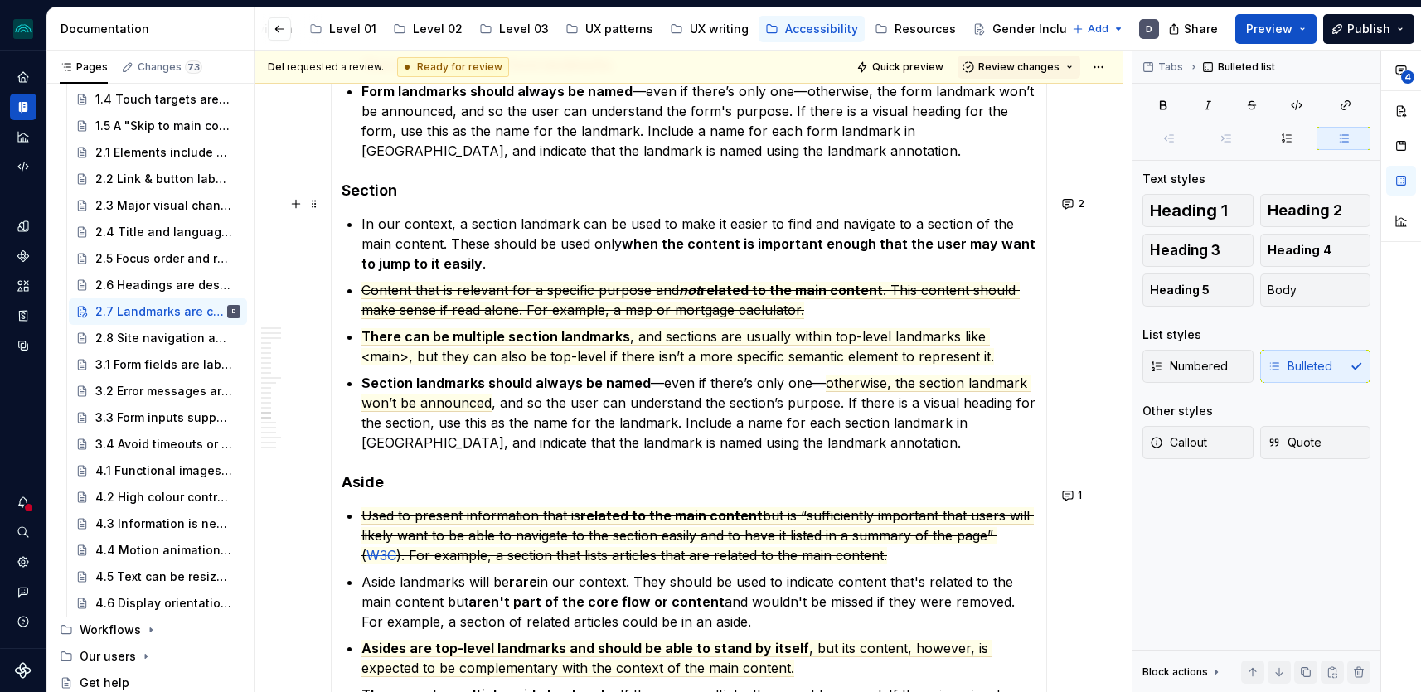
click at [663, 214] on p "In our context, a section landmark can be used to make it easier to find and na…" at bounding box center [699, 244] width 675 height 60
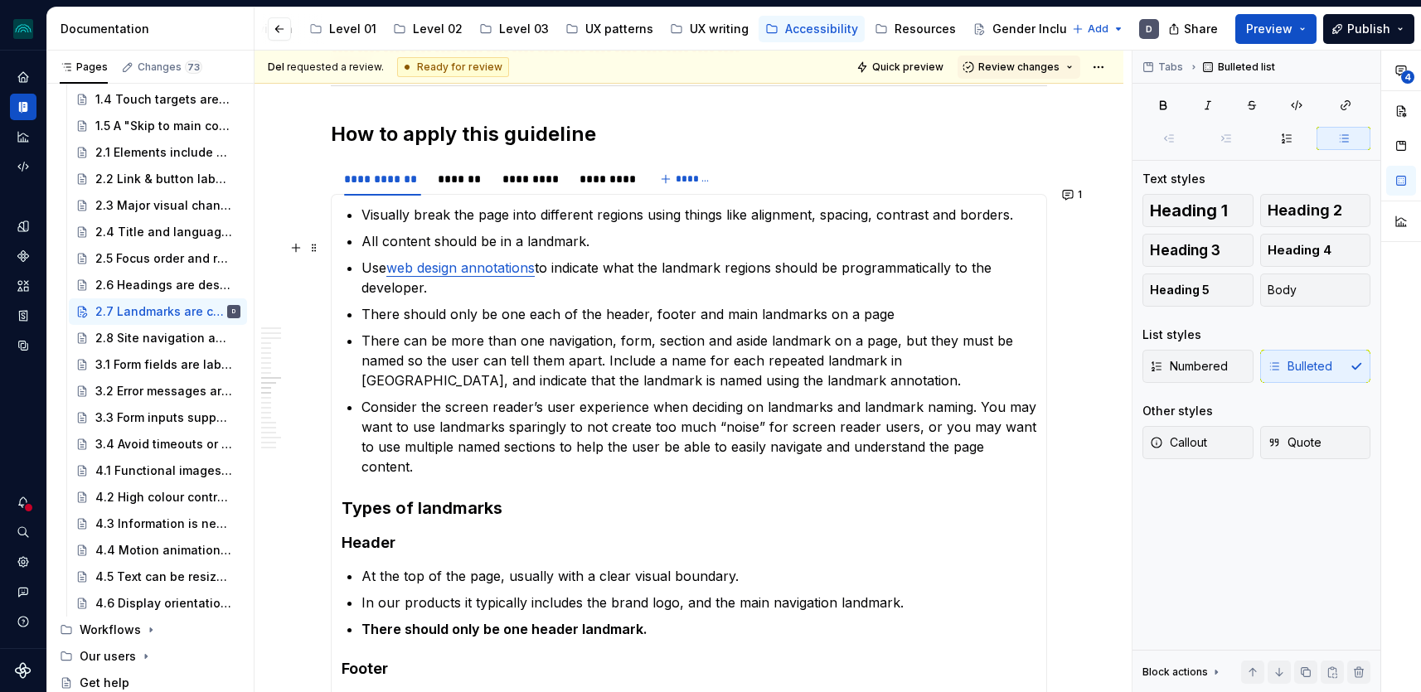
scroll to position [4823, 0]
click at [1075, 192] on button "1" at bounding box center [1073, 193] width 32 height 23
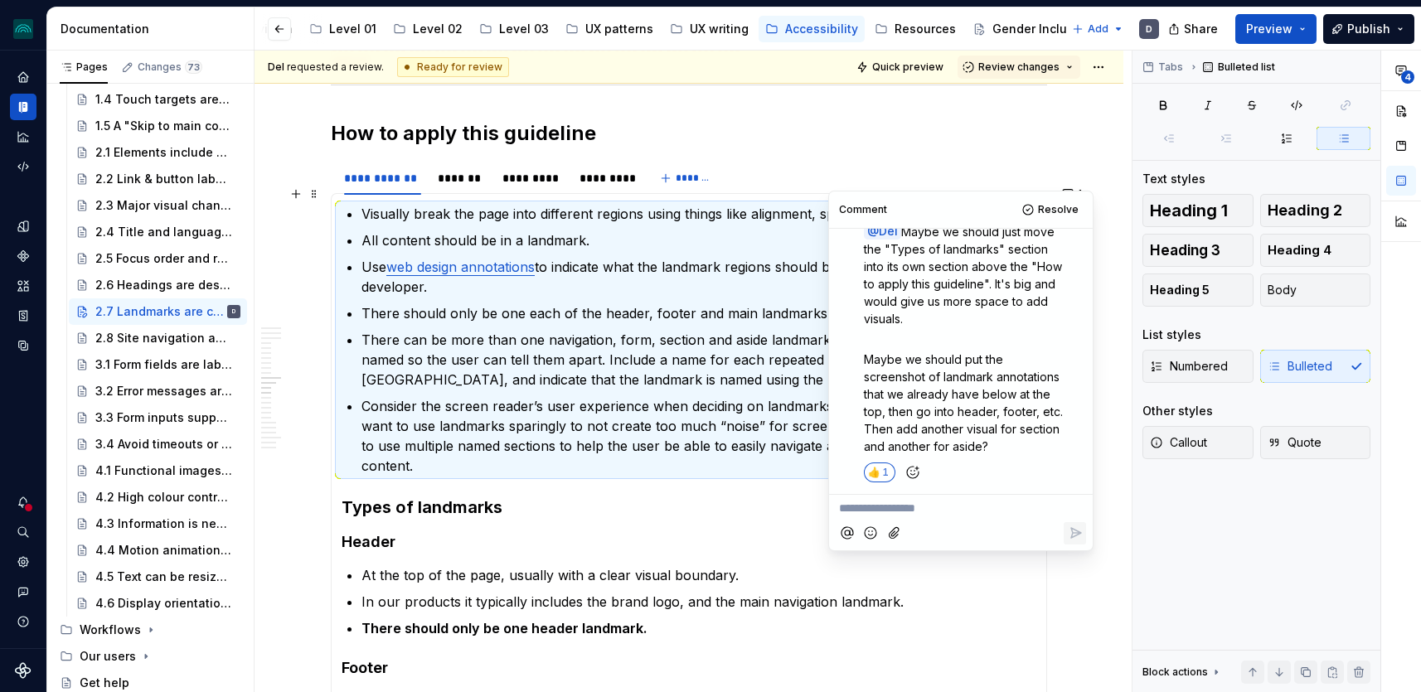
scroll to position [5033, 0]
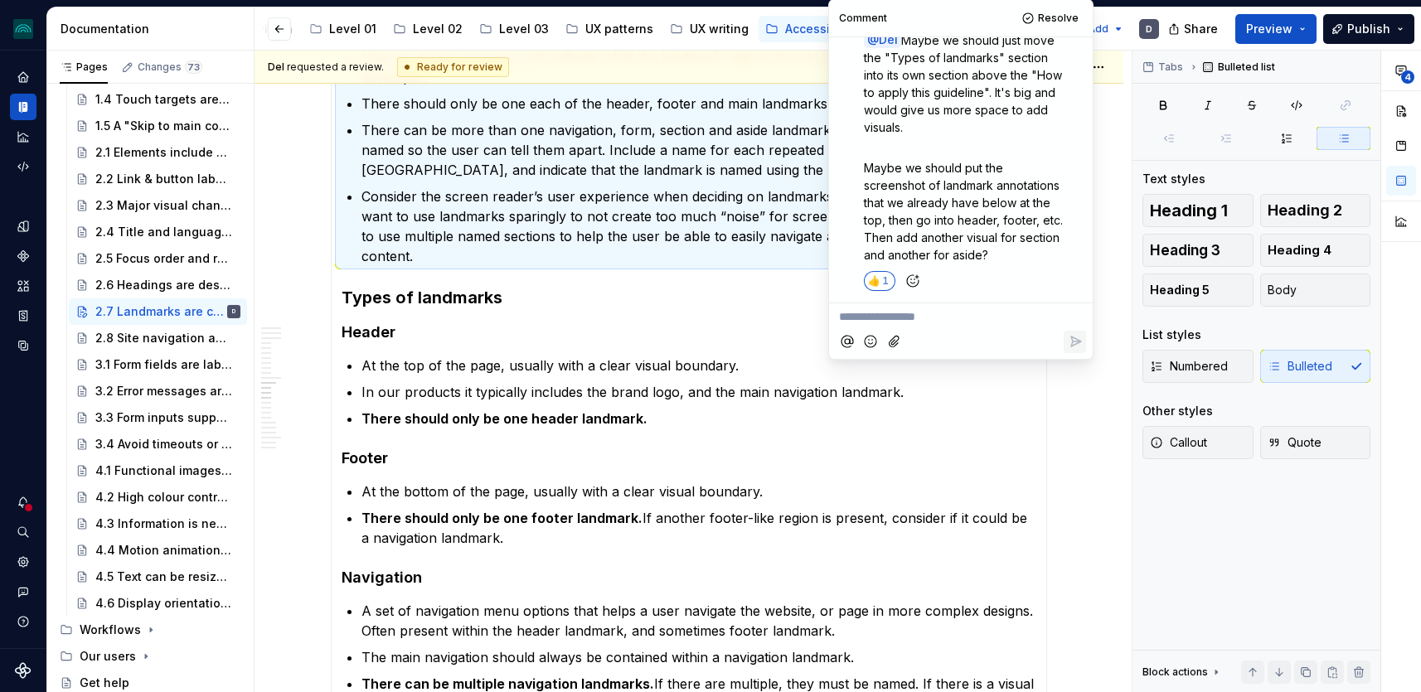
click at [630, 386] on ul "At the top of the page, usually with a clear visual boundary. In our products i…" at bounding box center [699, 392] width 675 height 73
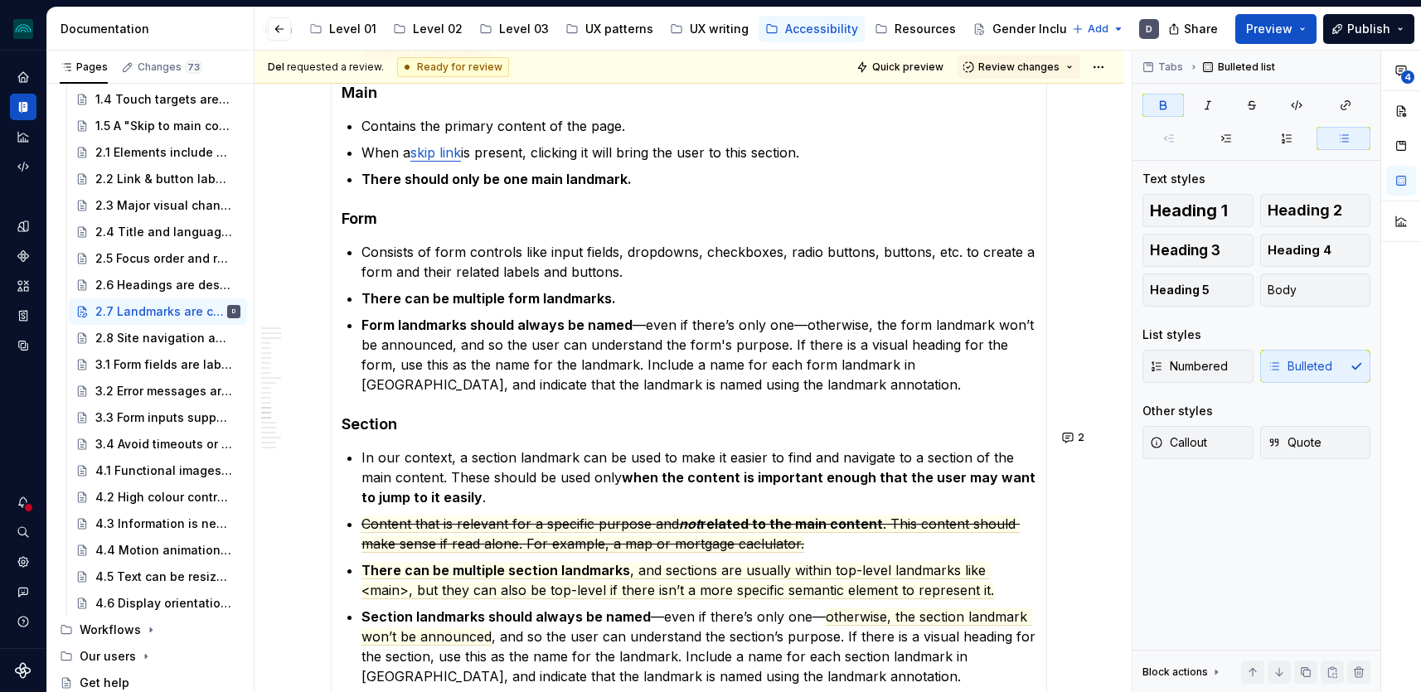
scroll to position [5836, 0]
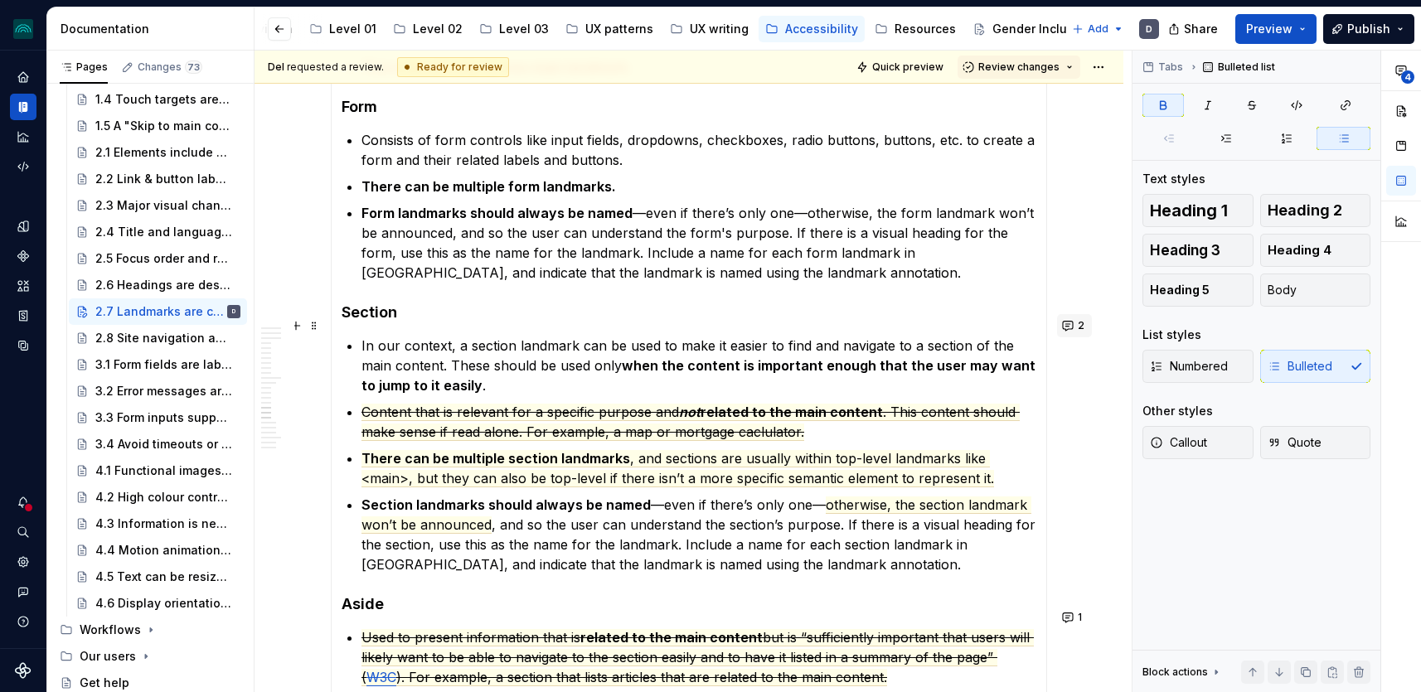
click at [1080, 326] on button "2" at bounding box center [1074, 325] width 35 height 23
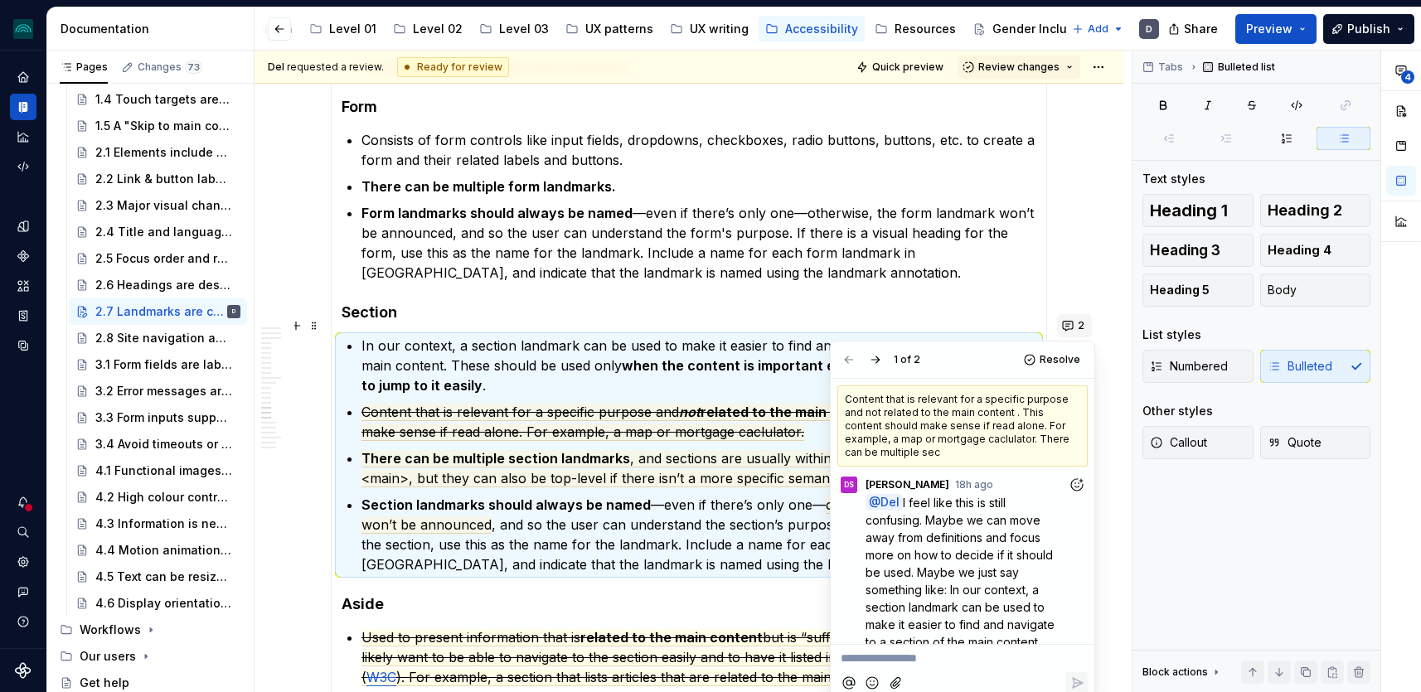
scroll to position [362, 0]
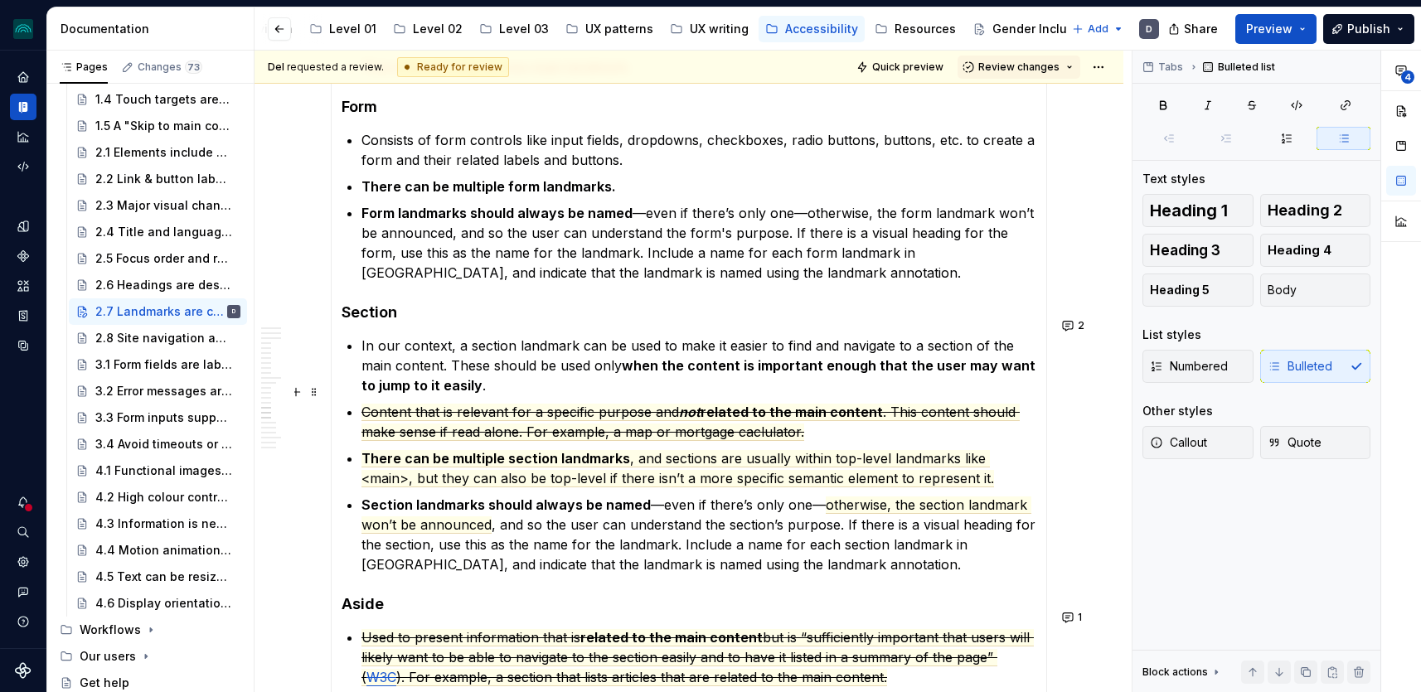
click at [695, 422] on ul "In our context, a section landmark can be used to make it easier to find and na…" at bounding box center [699, 455] width 675 height 239
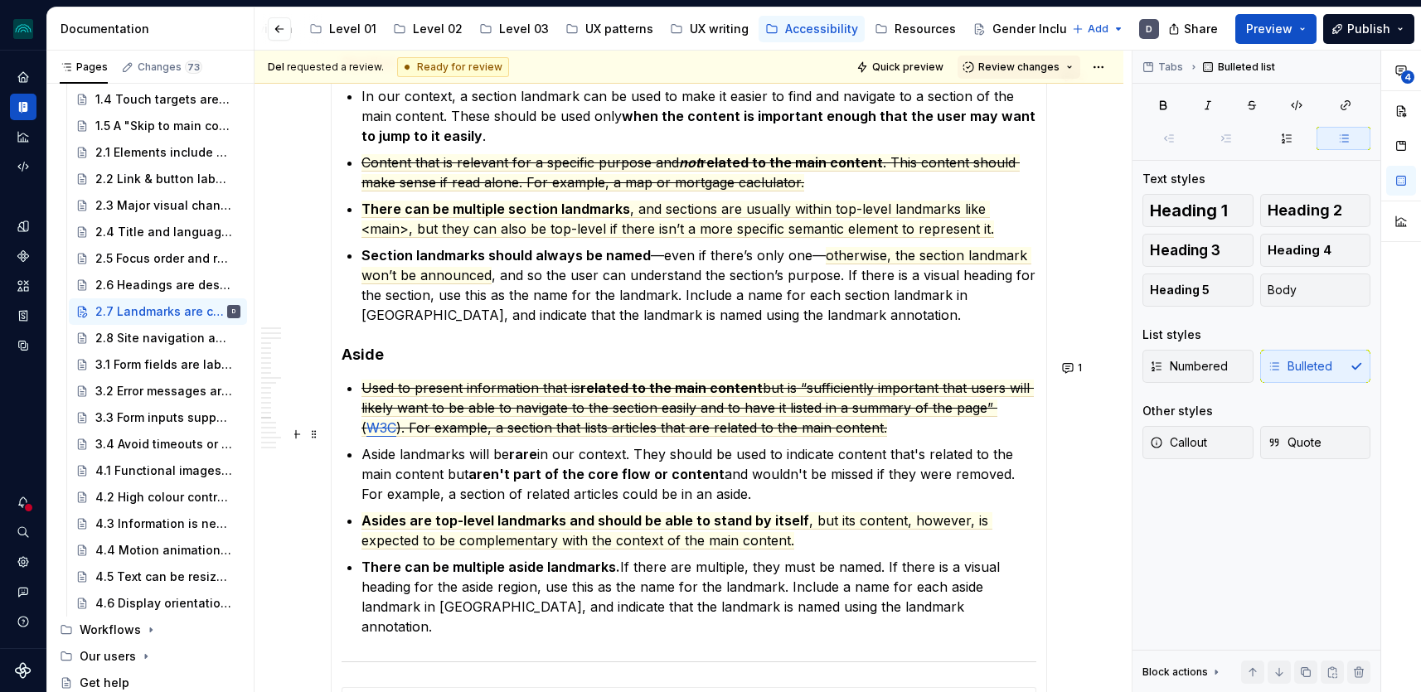
scroll to position [6087, 0]
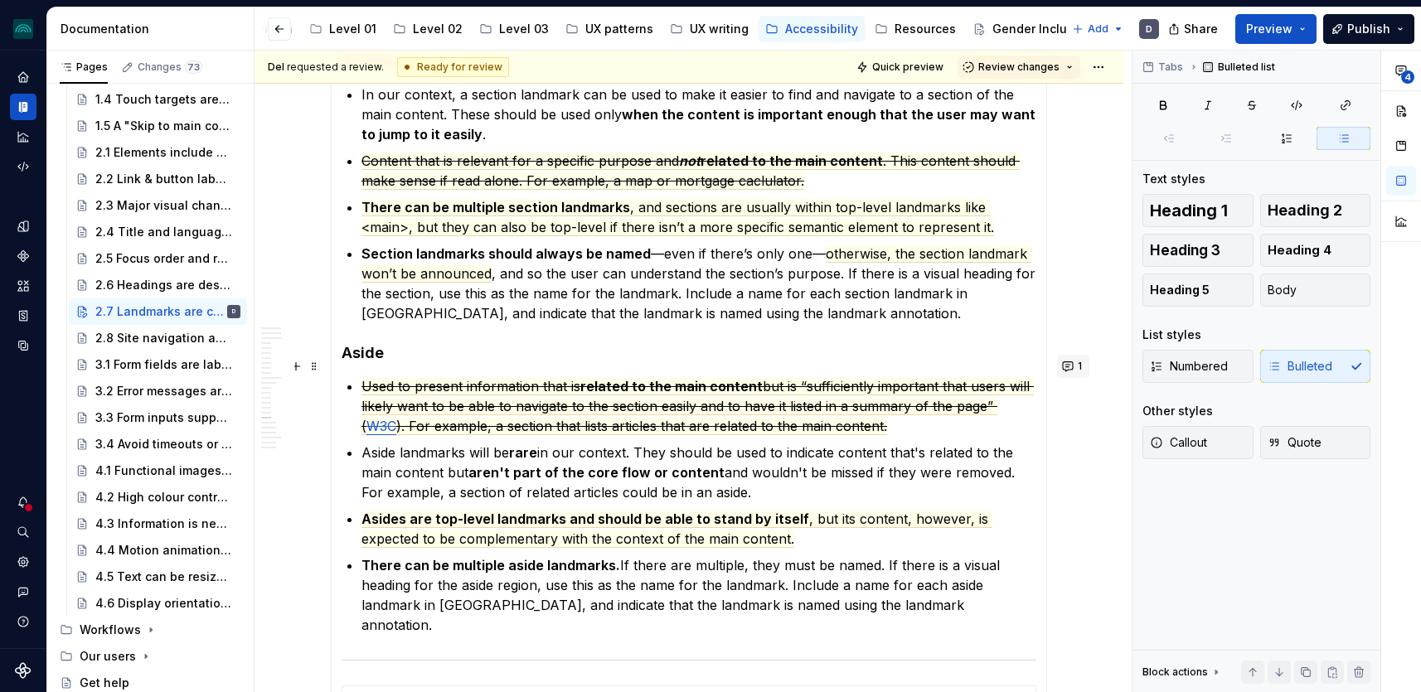
click at [1076, 371] on button "1" at bounding box center [1073, 366] width 32 height 23
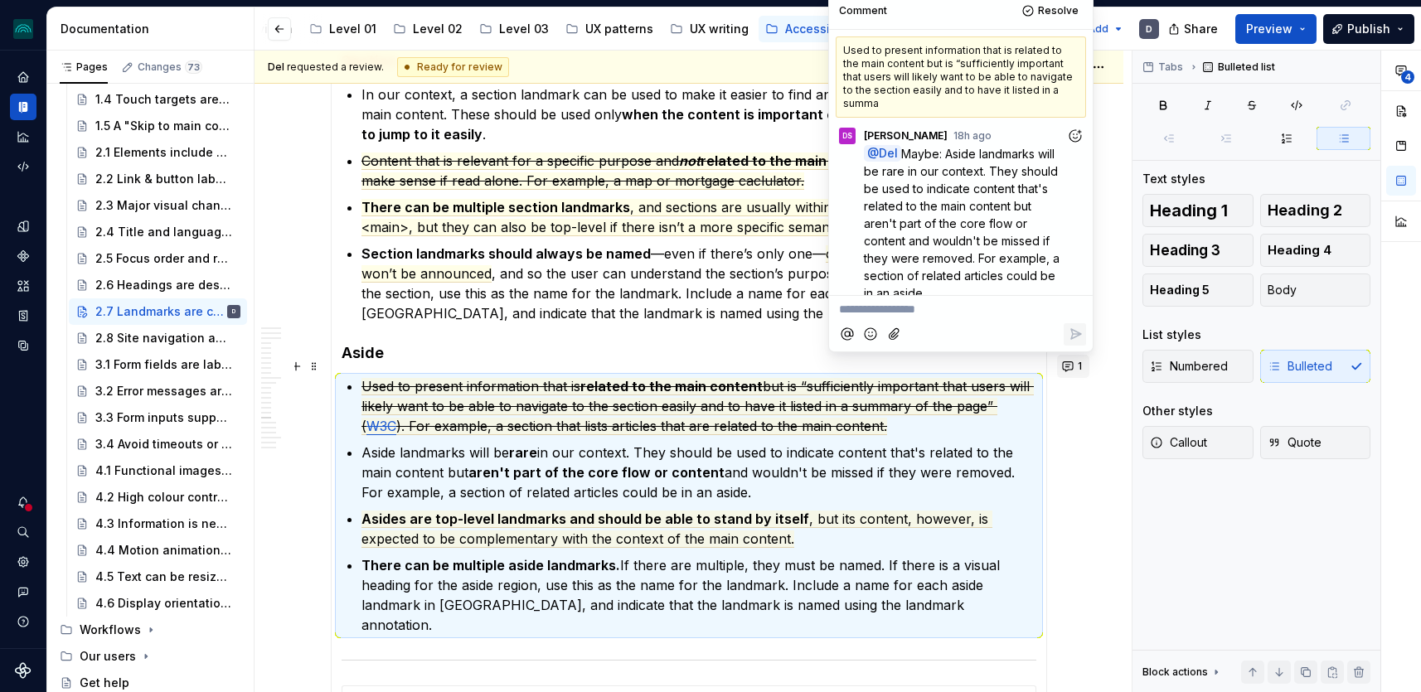
scroll to position [108, 0]
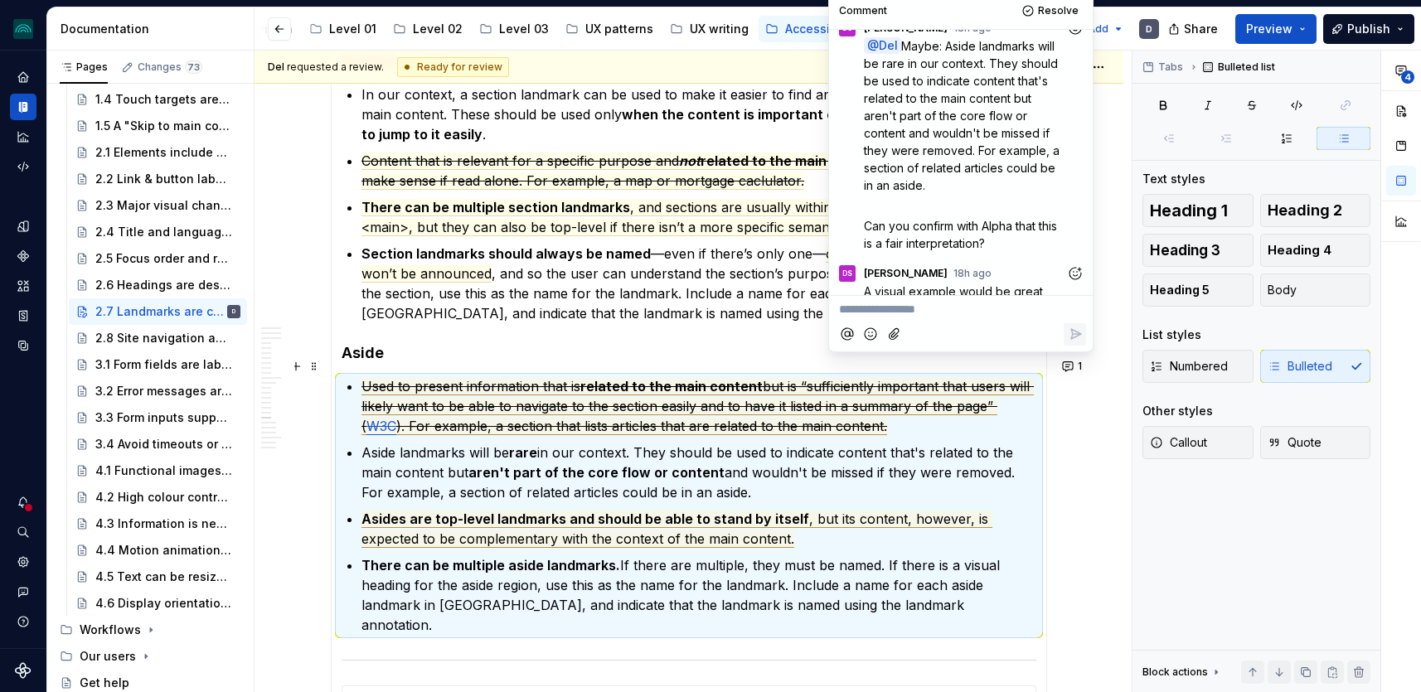
click at [608, 383] on span "but is “sufficiently important that users will likely want to be able to naviga…" at bounding box center [698, 406] width 672 height 57
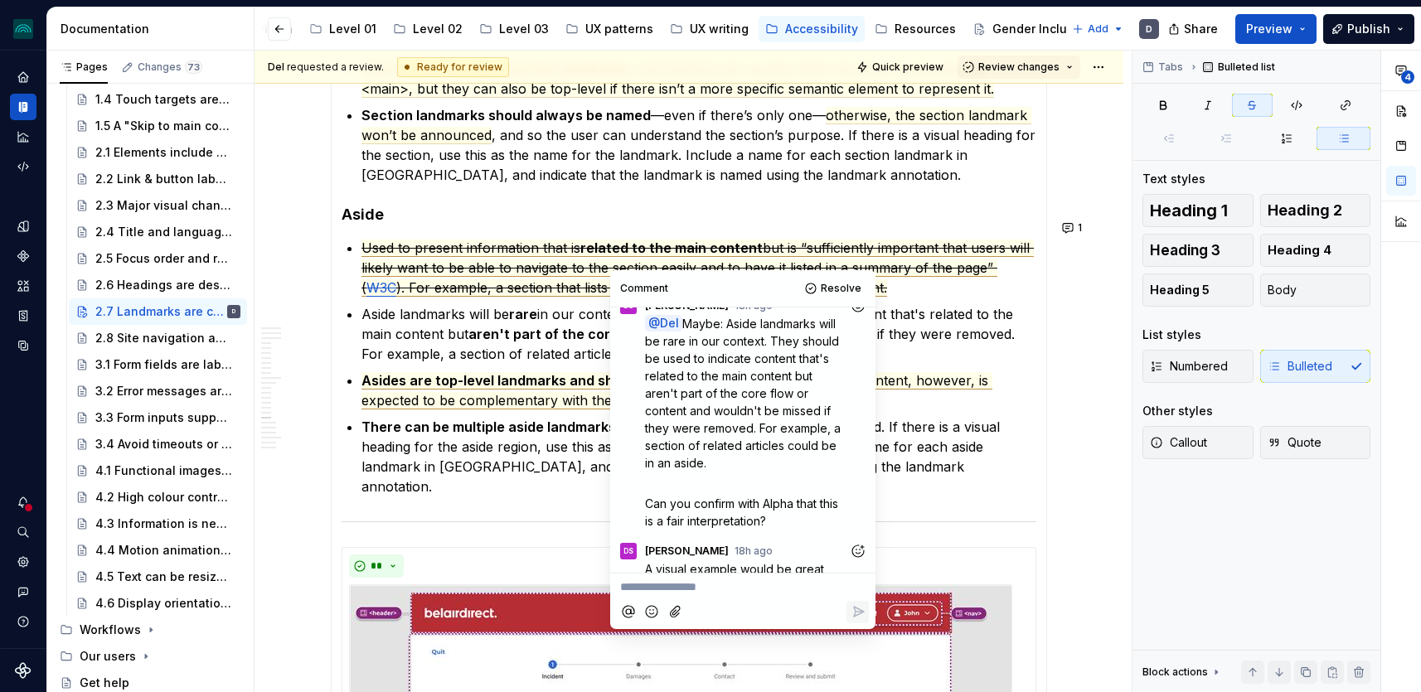
scroll to position [6227, 0]
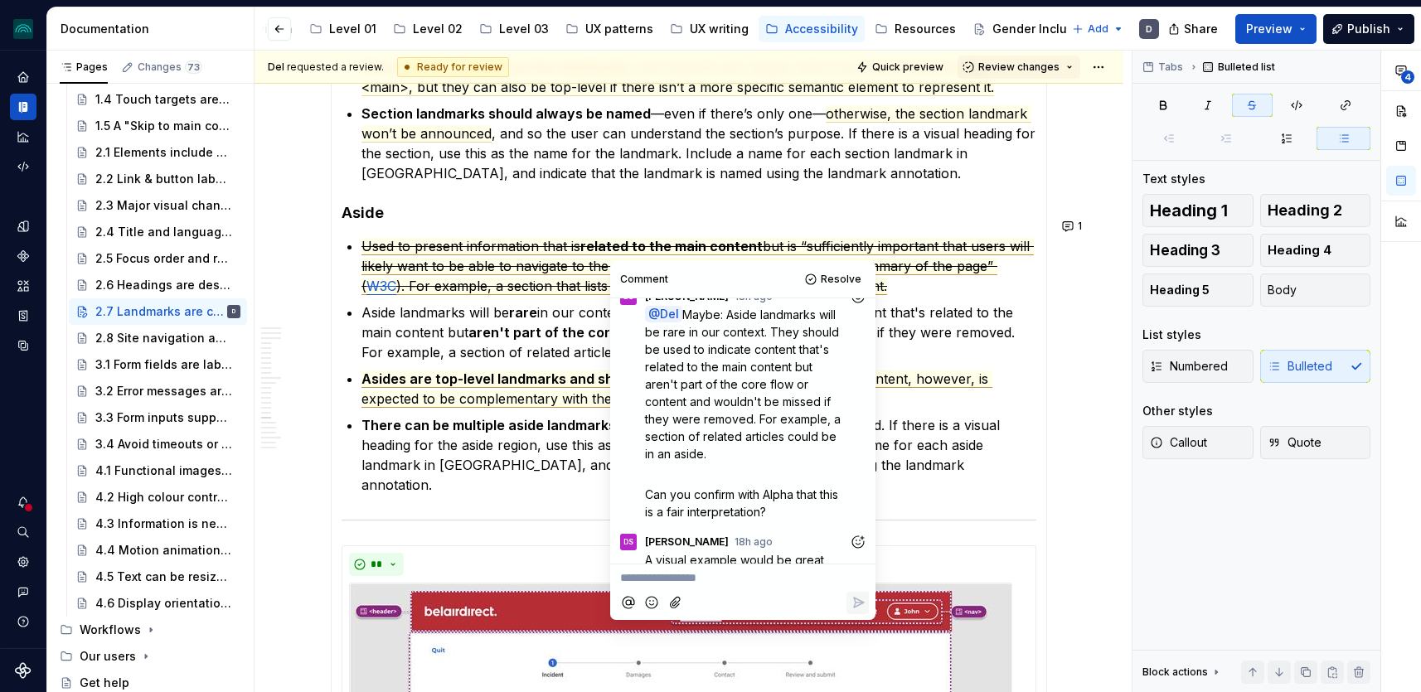
click at [519, 381] on span ", but its content, however, is expected to be complementary with the context of…" at bounding box center [677, 389] width 631 height 37
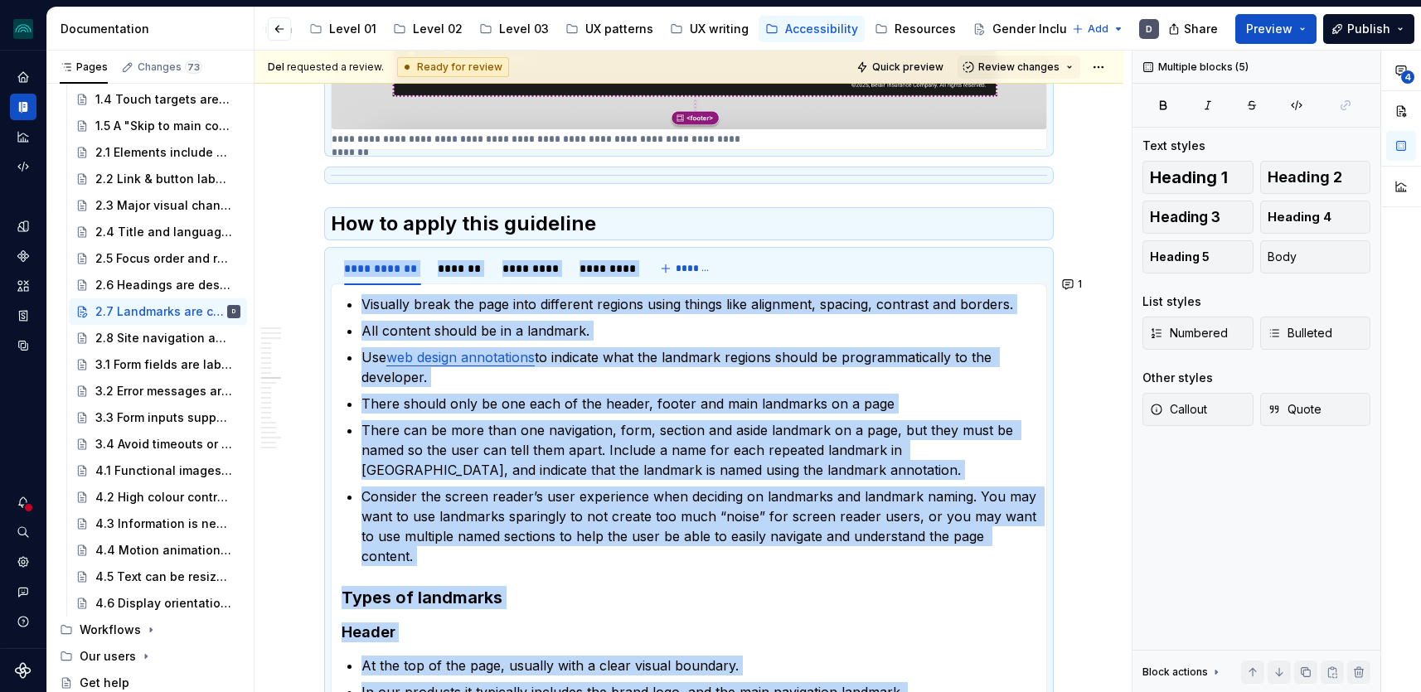
scroll to position [4534, 0]
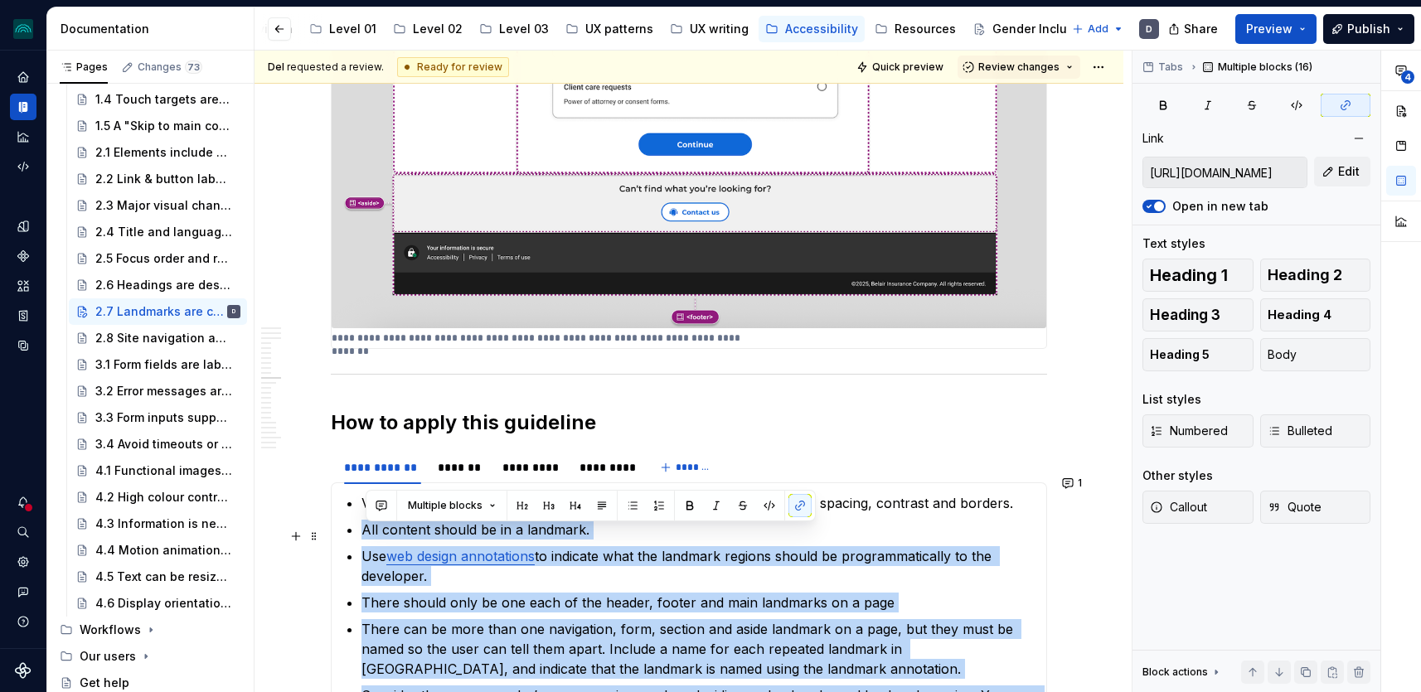
drag, startPoint x: 991, startPoint y: 451, endPoint x: 362, endPoint y: 517, distance: 631.9
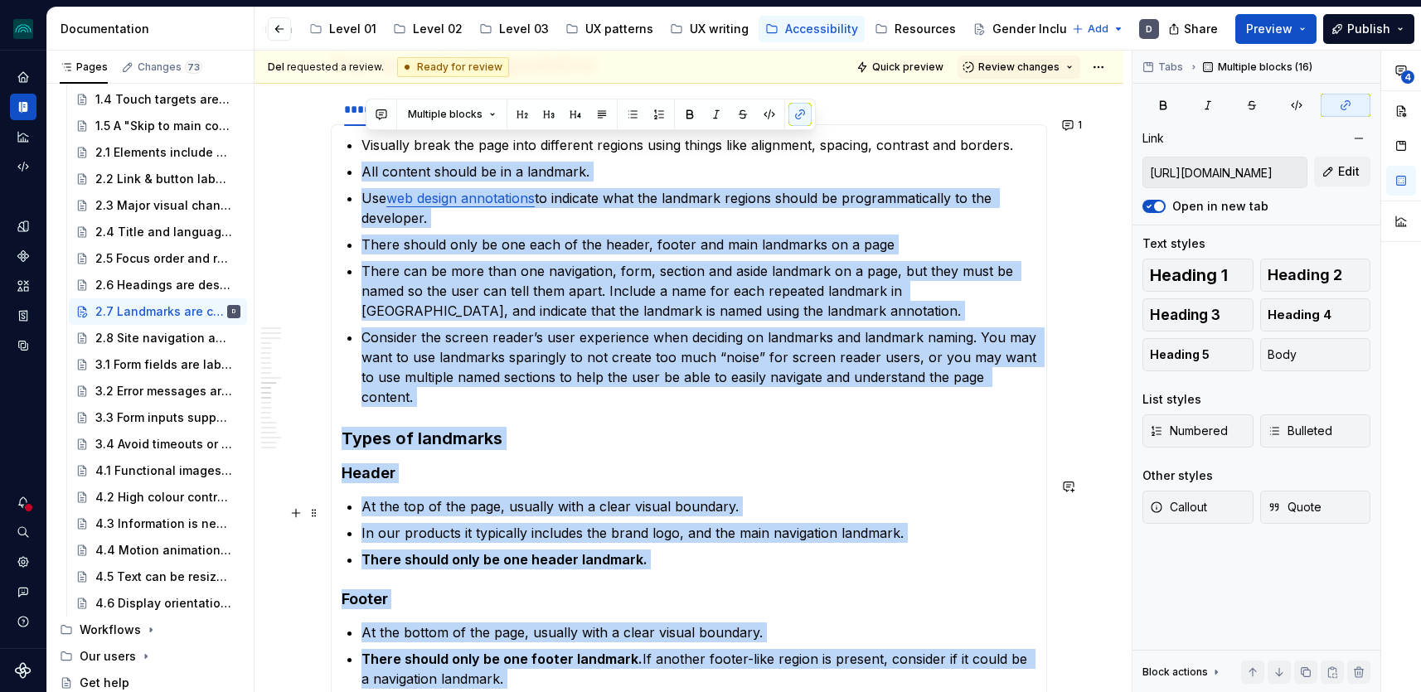
scroll to position [4904, 0]
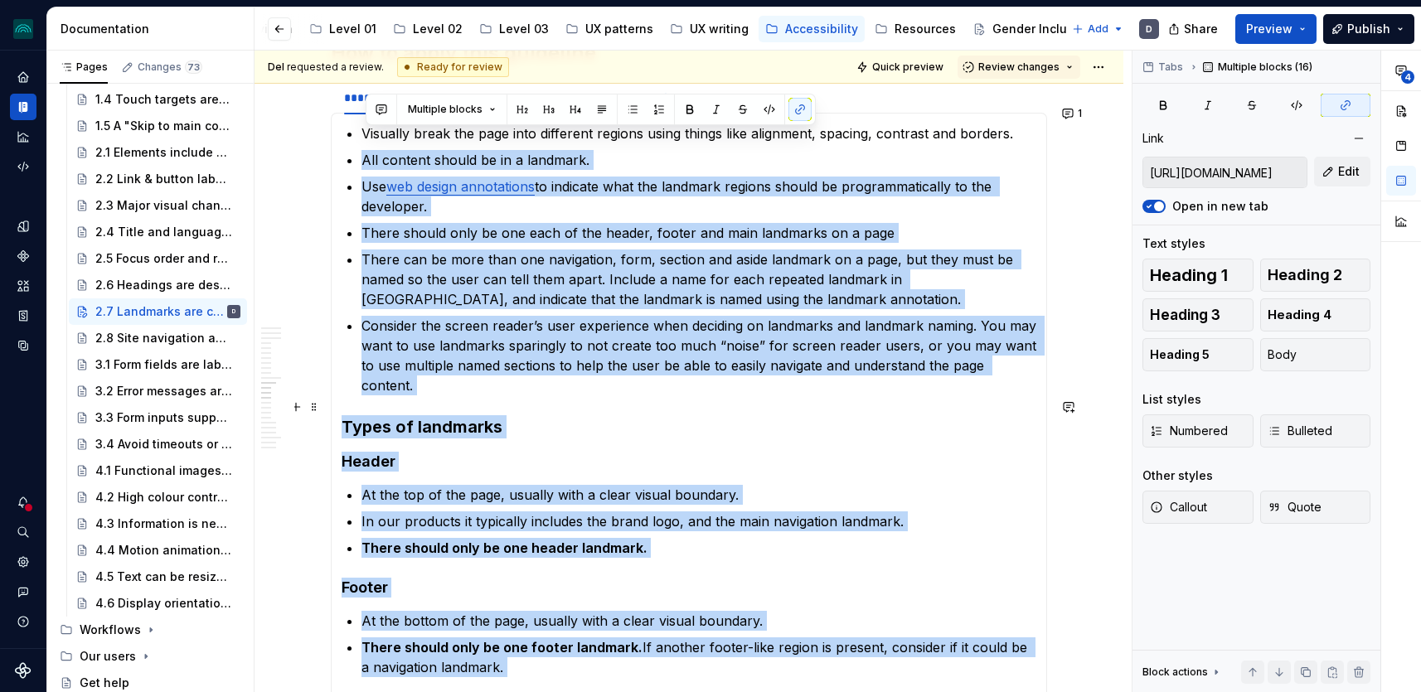
click at [361, 415] on h3 "Types of landmarks" at bounding box center [689, 426] width 695 height 23
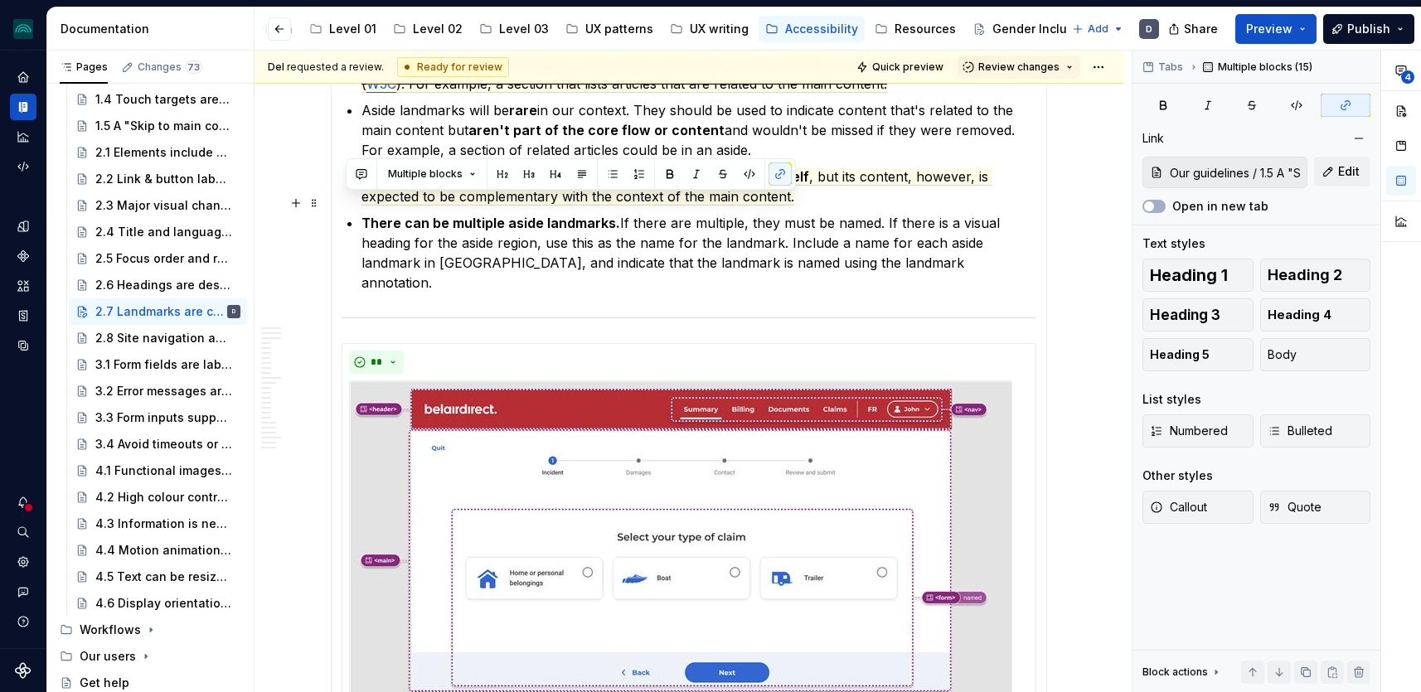
scroll to position [6345, 0]
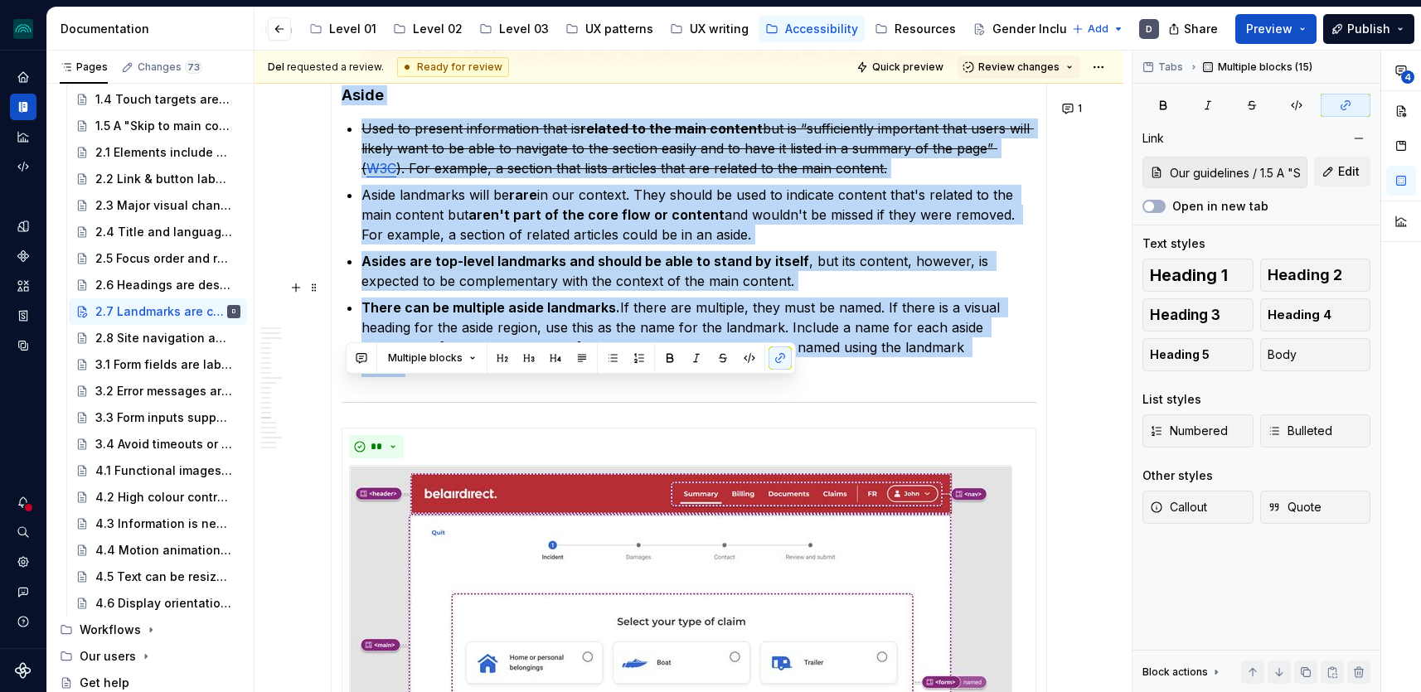
drag, startPoint x: 346, startPoint y: 407, endPoint x: 994, endPoint y: 331, distance: 652.9
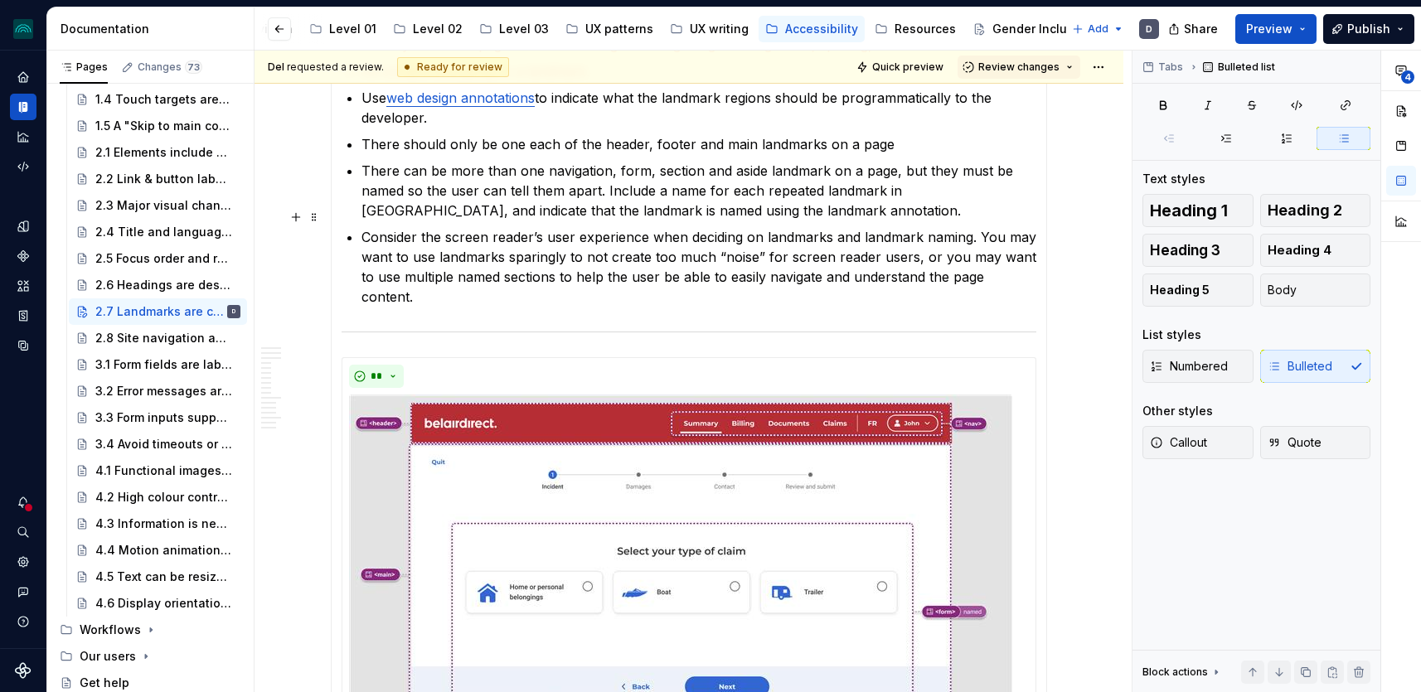
scroll to position [4942, 0]
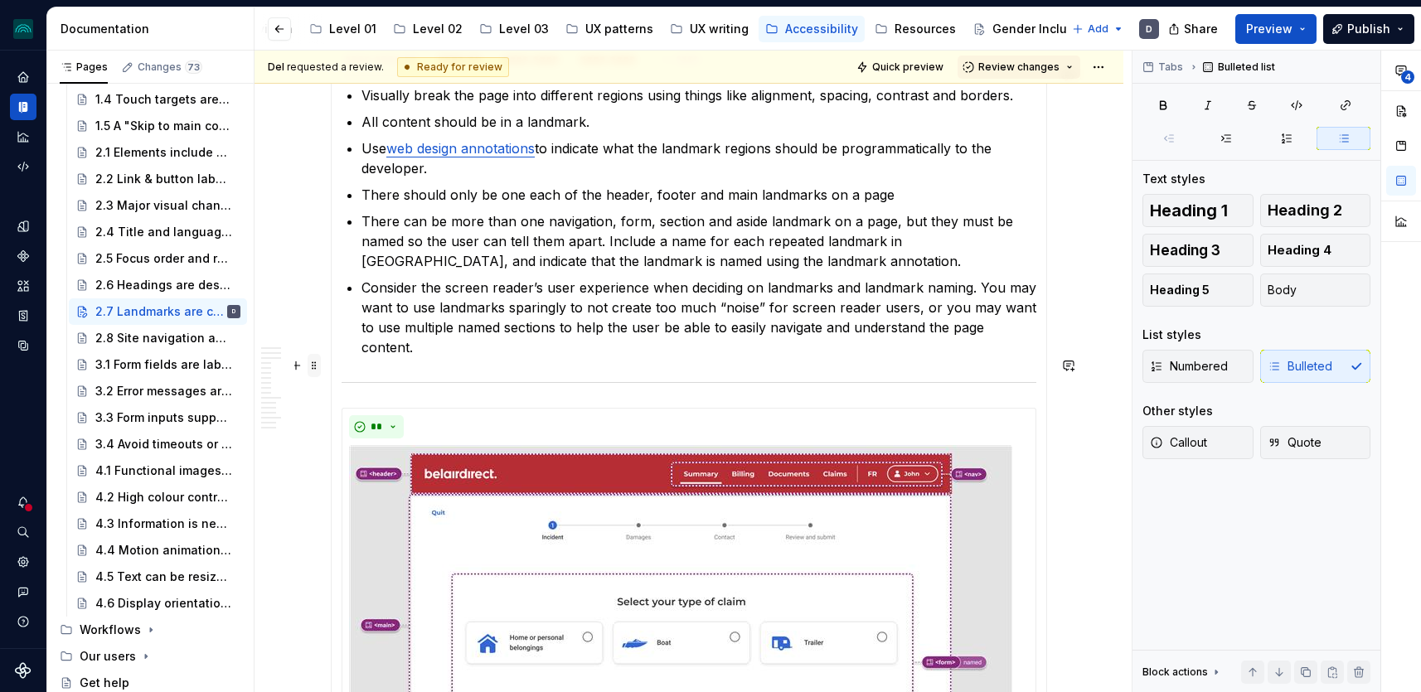
click at [318, 367] on span at bounding box center [314, 365] width 13 height 23
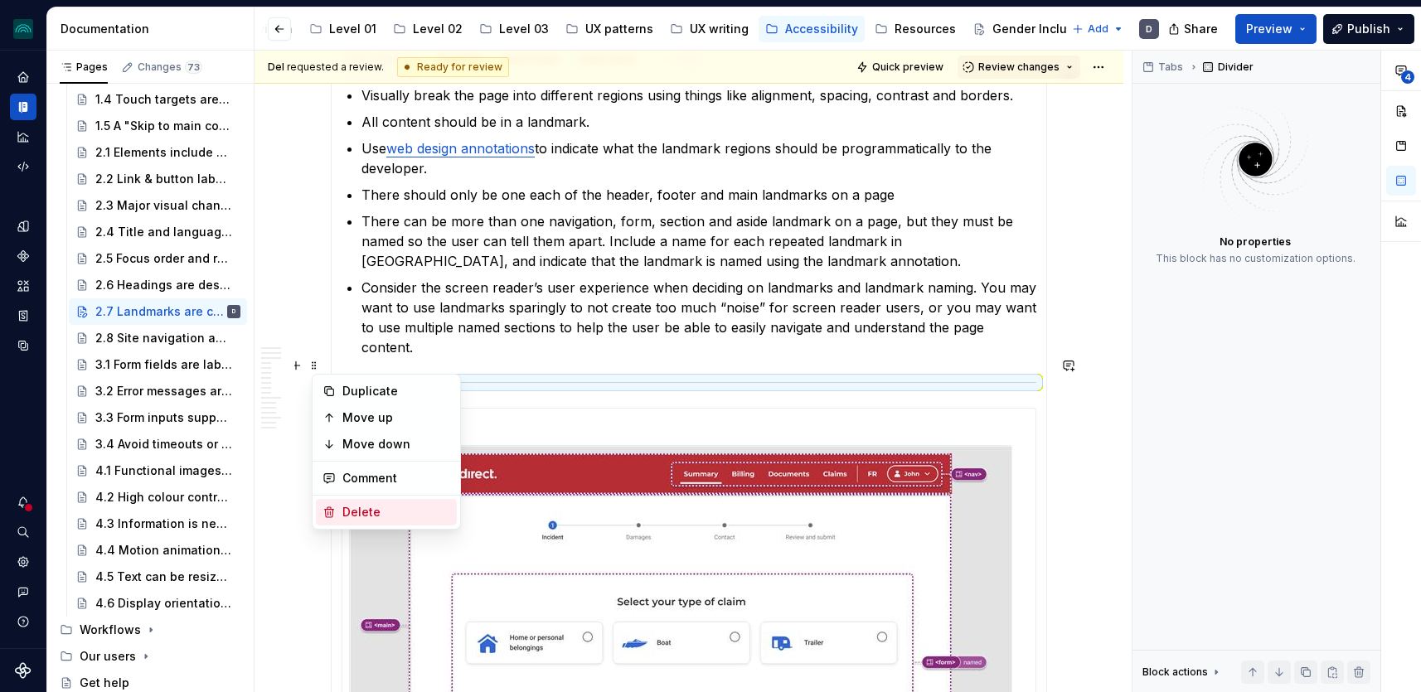
click at [371, 517] on div "Delete" at bounding box center [396, 512] width 108 height 17
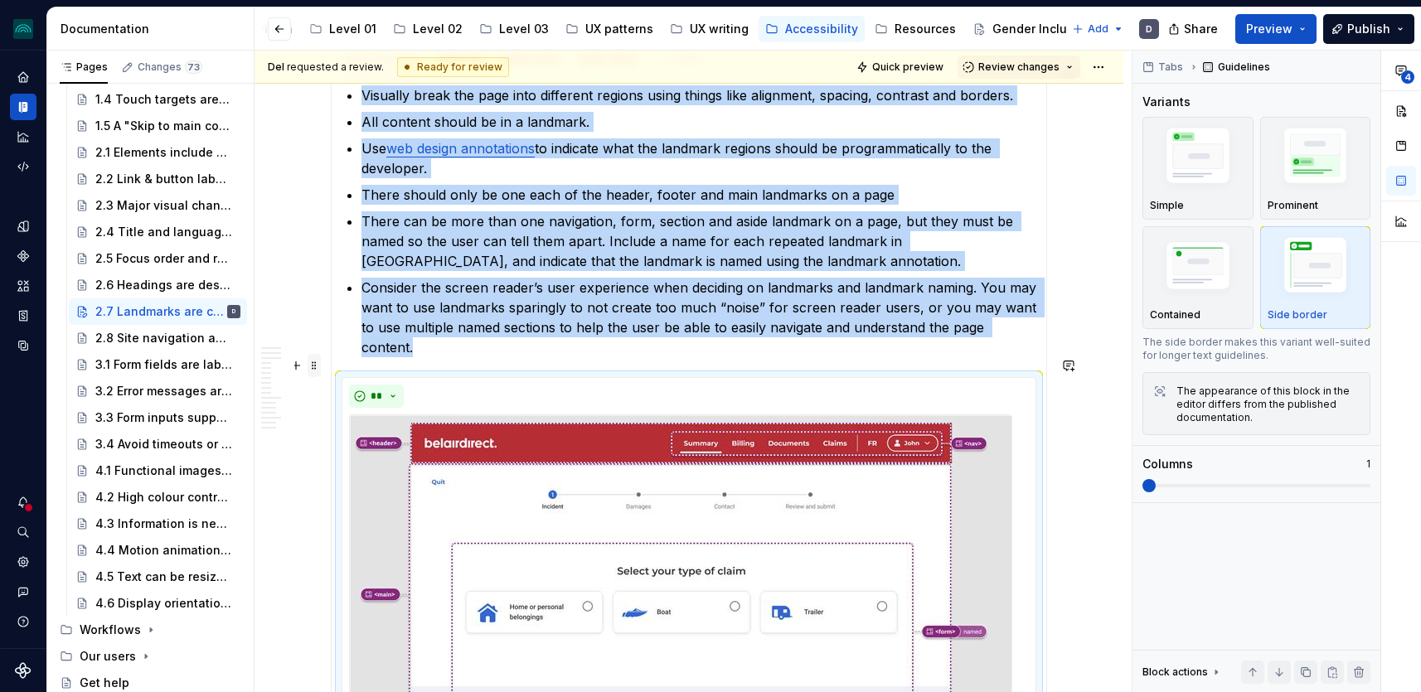
click at [318, 362] on span at bounding box center [314, 365] width 13 height 23
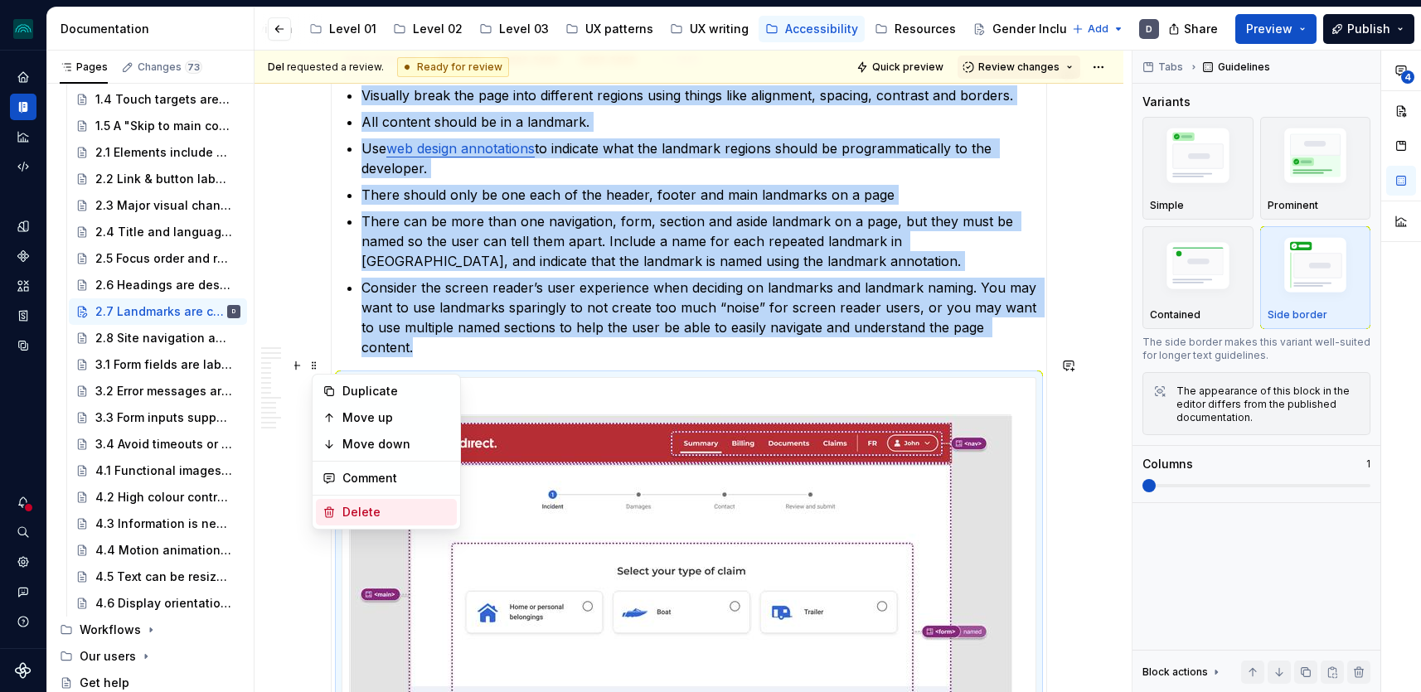
click at [376, 504] on div "Delete" at bounding box center [396, 512] width 108 height 17
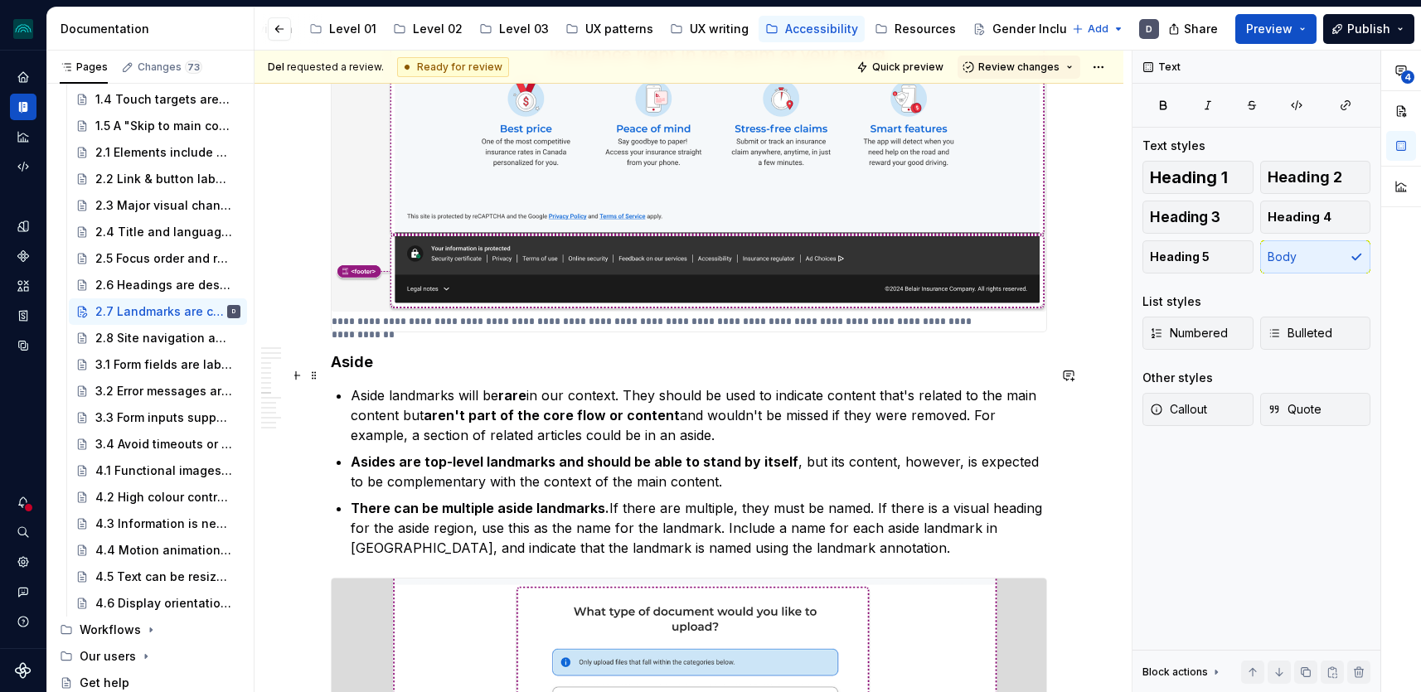
scroll to position [3280, 0]
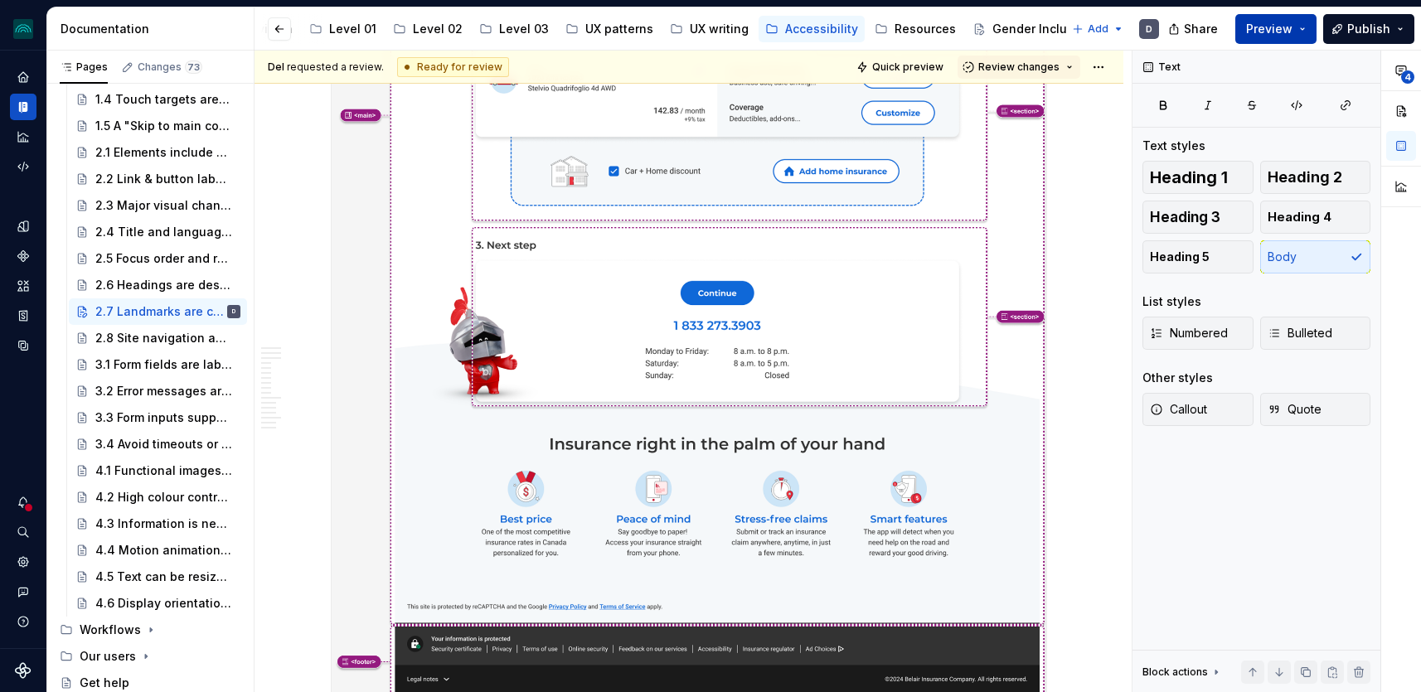
click at [1261, 30] on span "Preview" at bounding box center [1269, 29] width 46 height 17
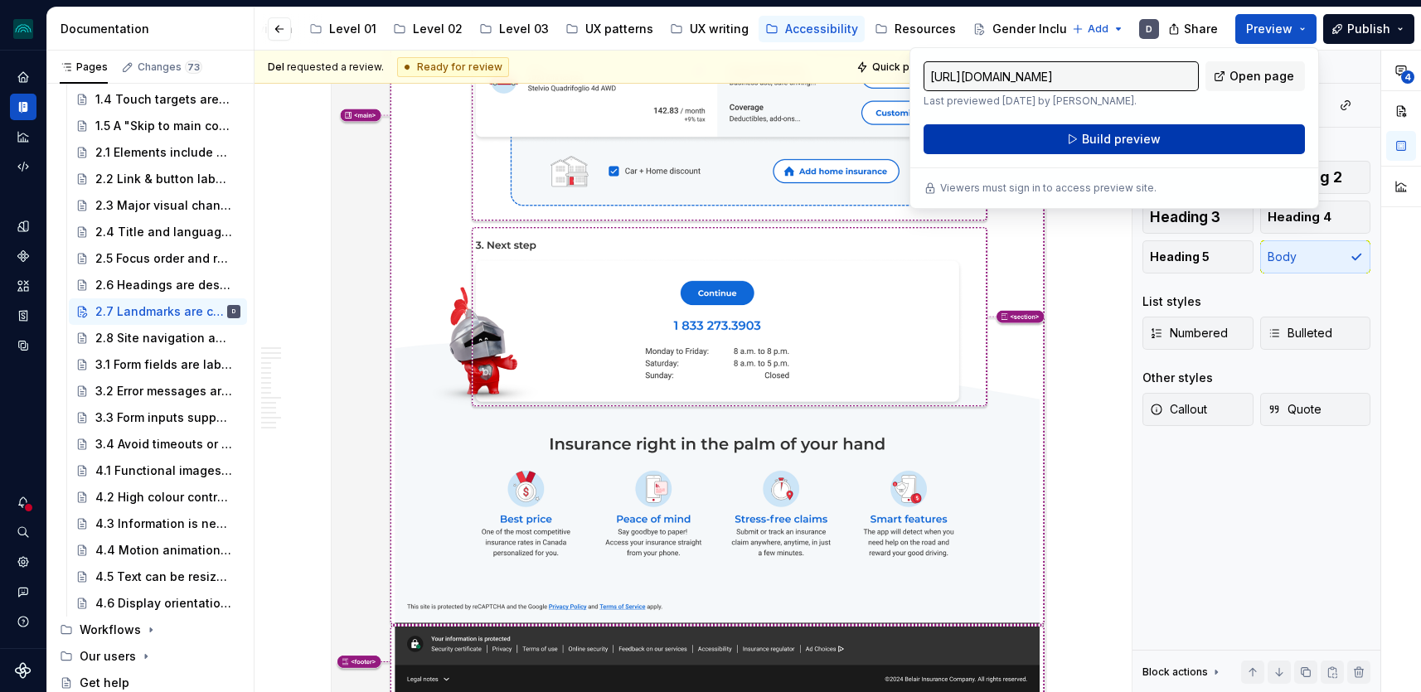
click at [1207, 137] on button "Build preview" at bounding box center [1114, 139] width 381 height 30
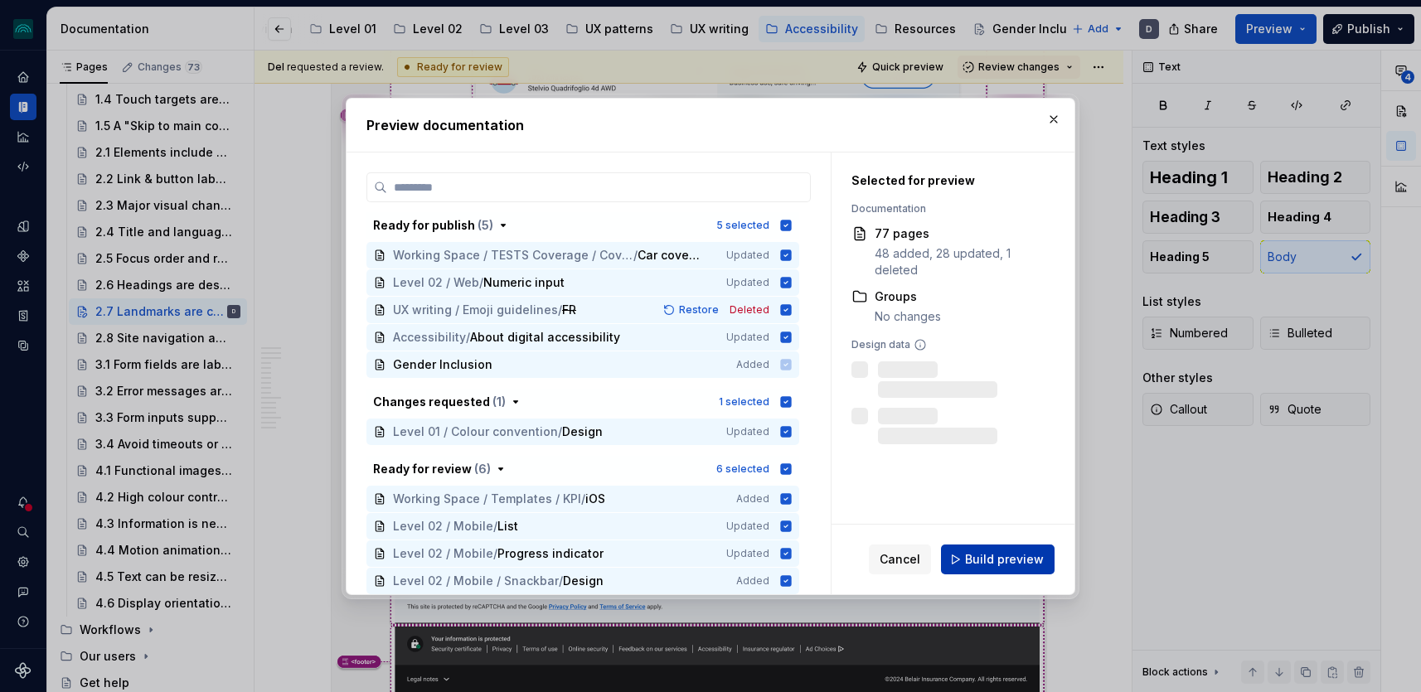
click at [1006, 566] on span "Build preview" at bounding box center [1004, 559] width 79 height 17
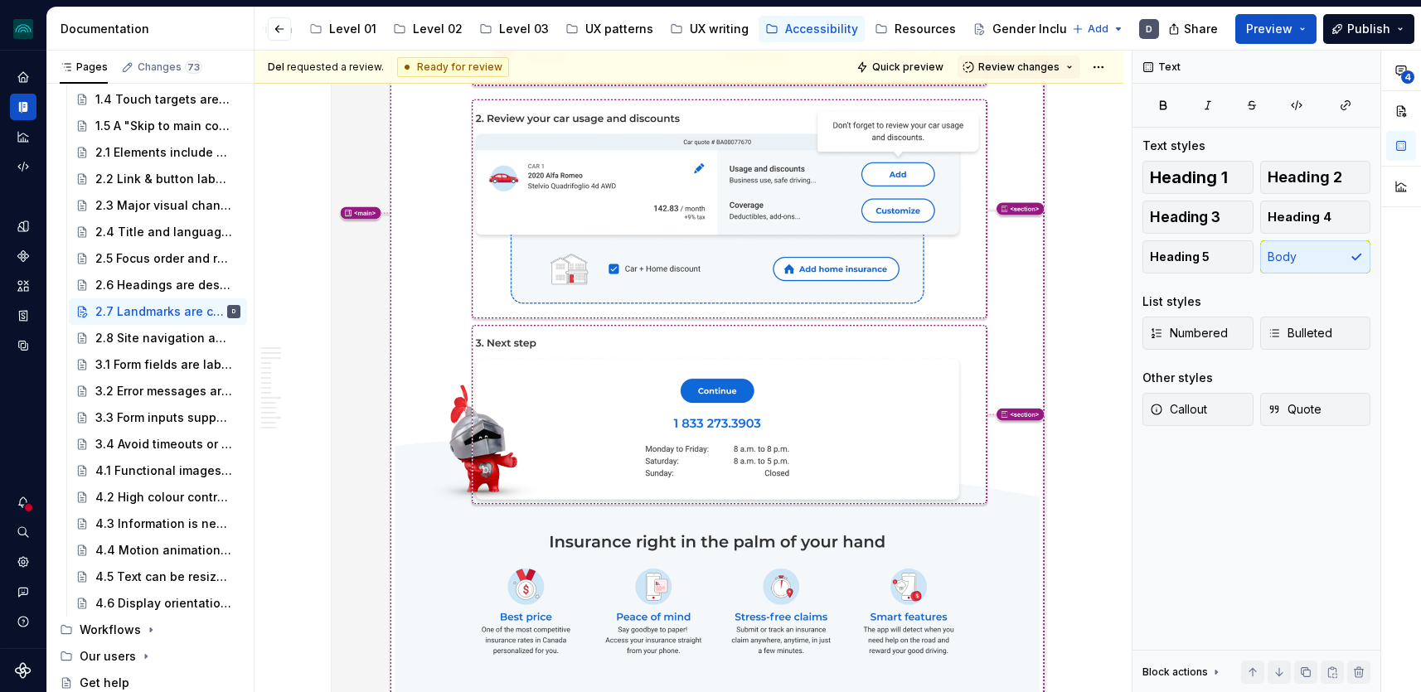
scroll to position [3170, 0]
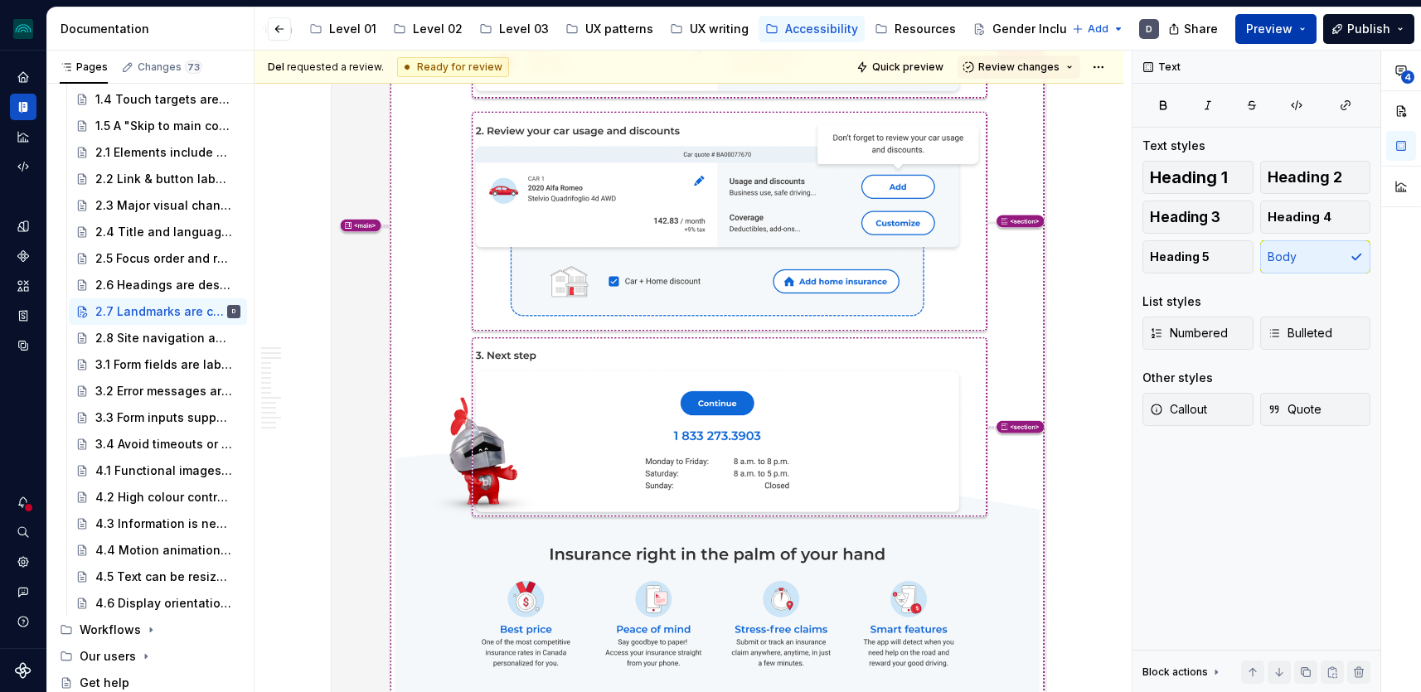
click at [1272, 32] on span "Preview" at bounding box center [1269, 29] width 46 height 17
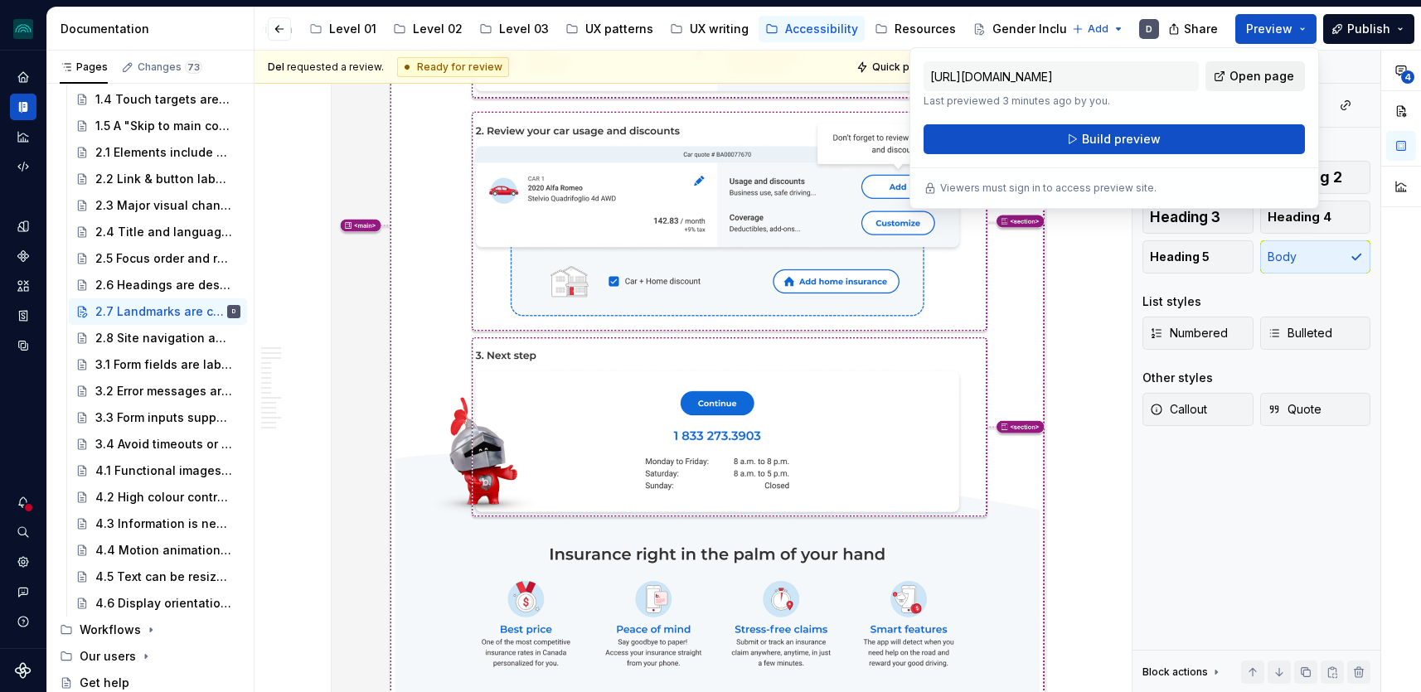
click at [1260, 83] on span "Open page" at bounding box center [1262, 76] width 65 height 17
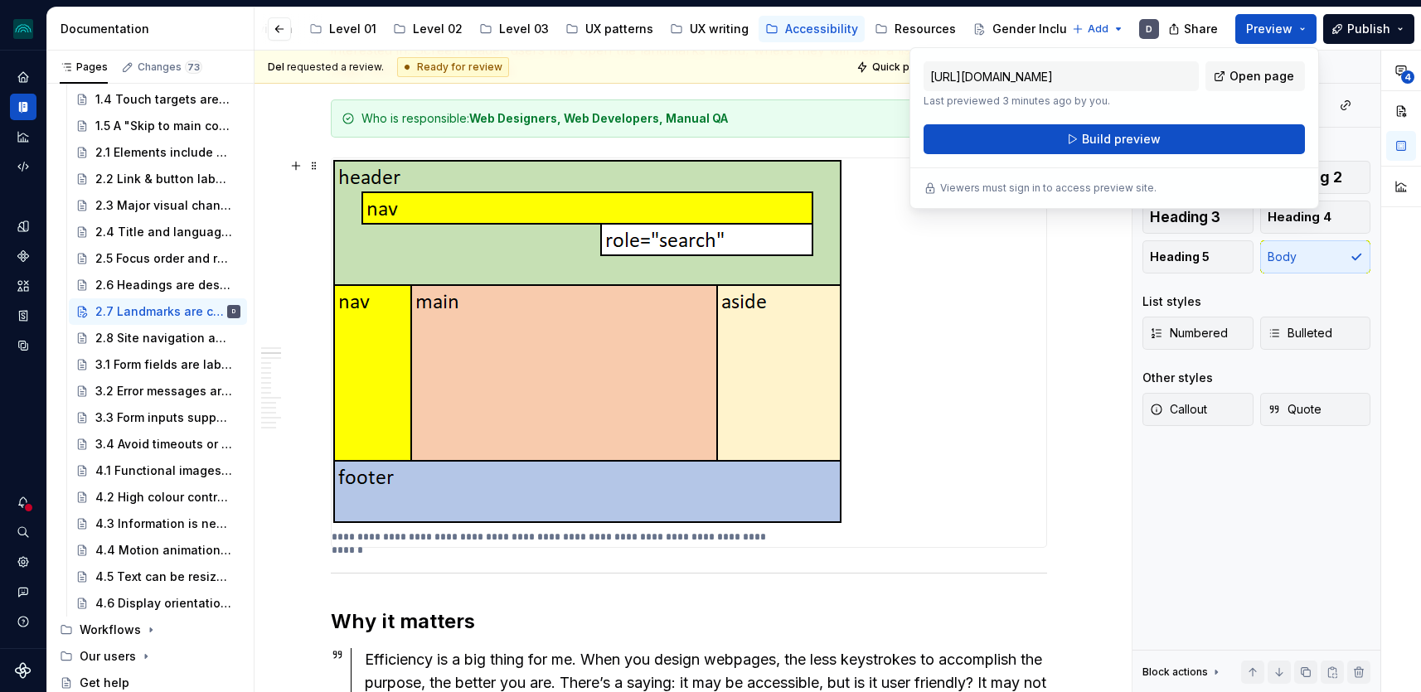
scroll to position [366, 0]
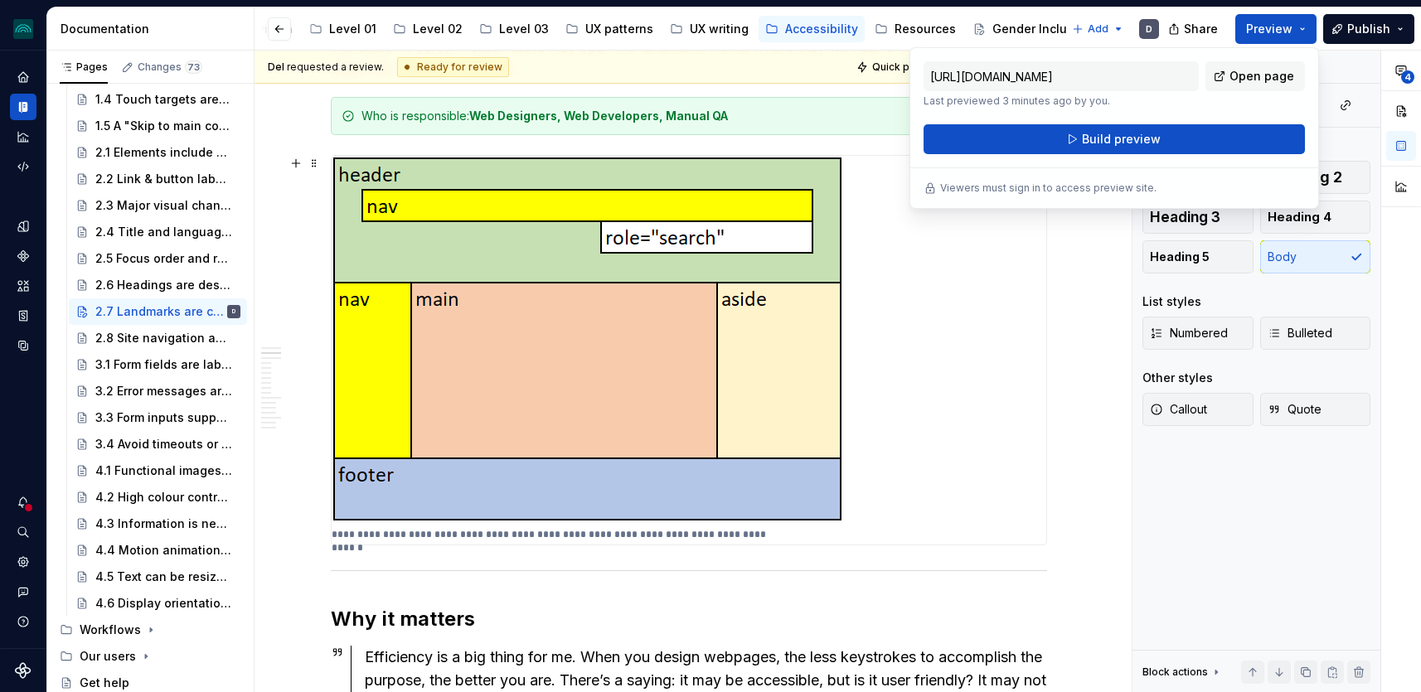
click at [656, 382] on img at bounding box center [589, 340] width 514 height 369
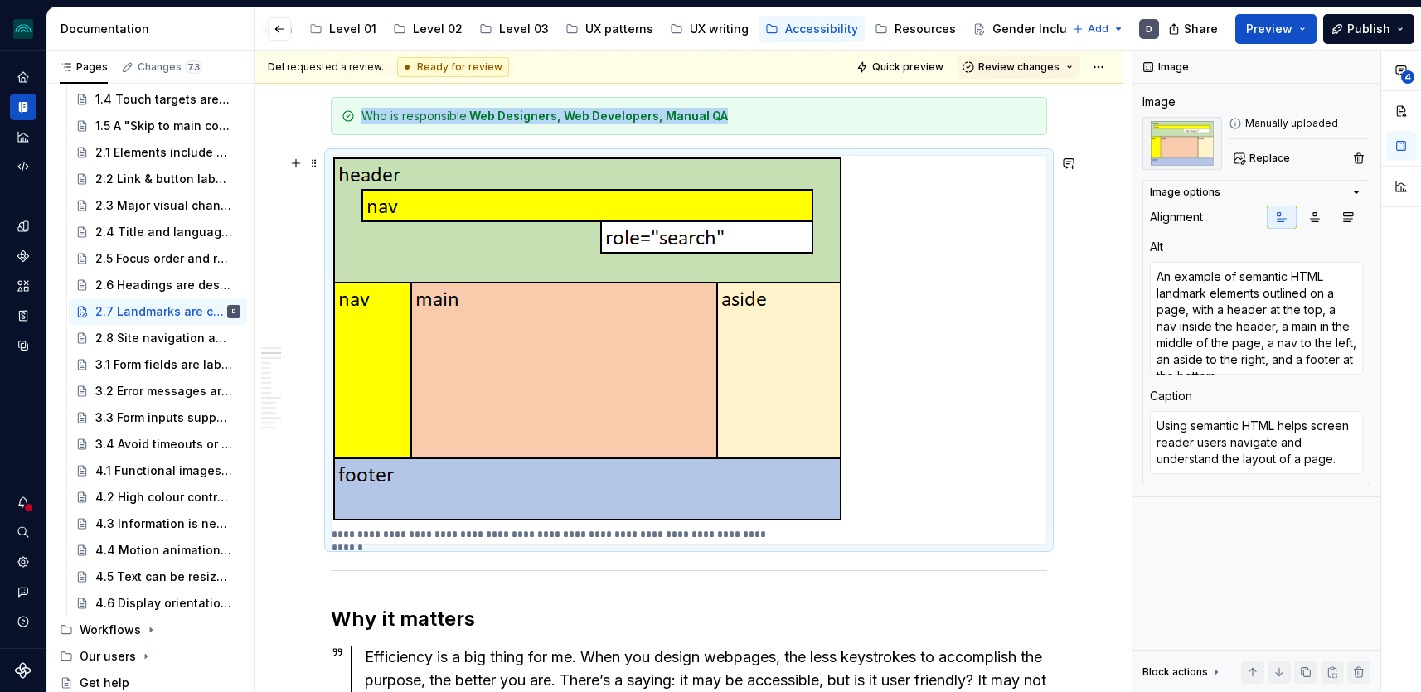
scroll to position [264, 0]
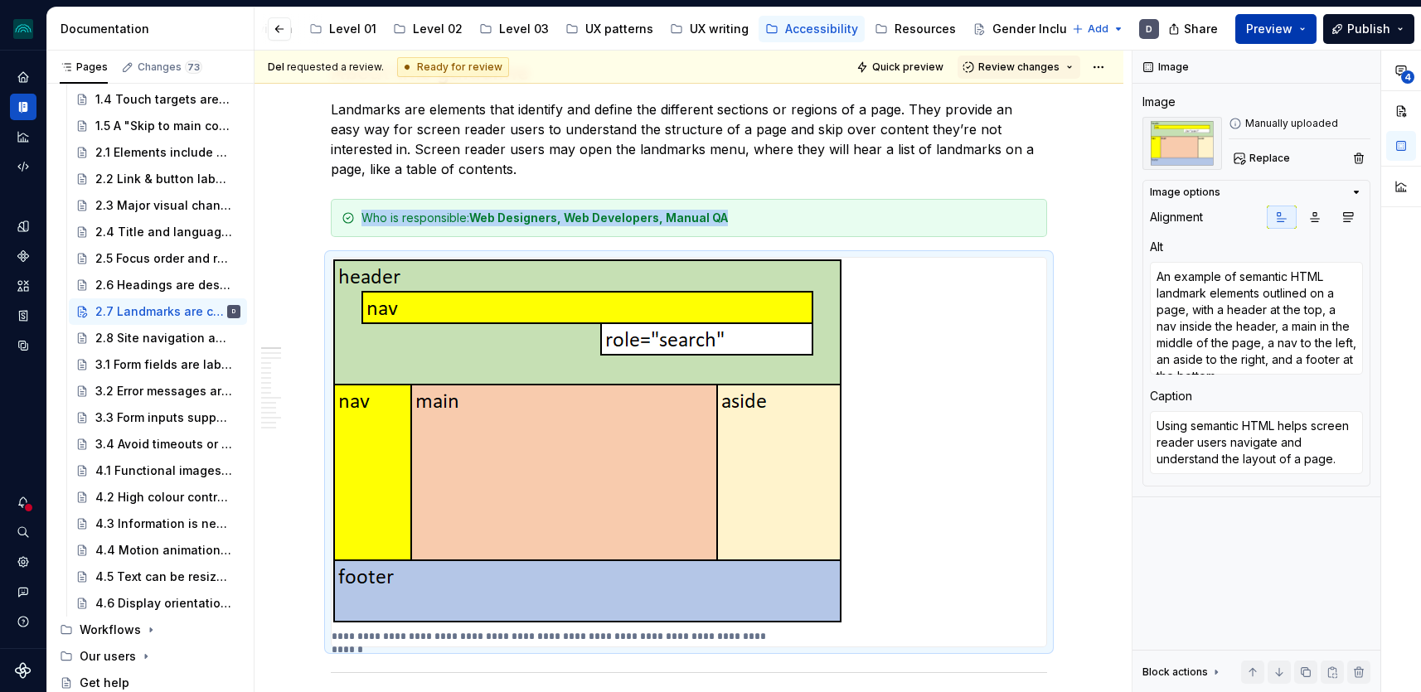
click at [1263, 32] on span "Preview" at bounding box center [1269, 29] width 46 height 17
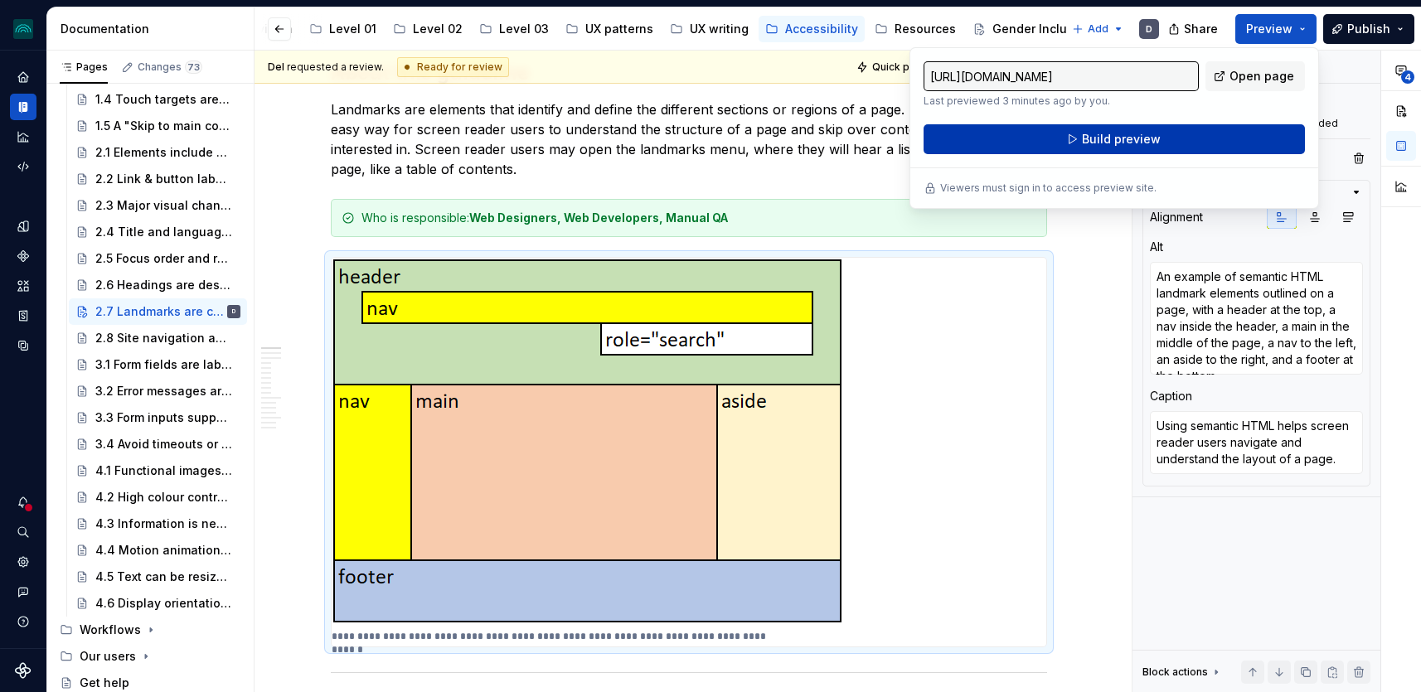
click at [1192, 143] on button "Build preview" at bounding box center [1114, 139] width 381 height 30
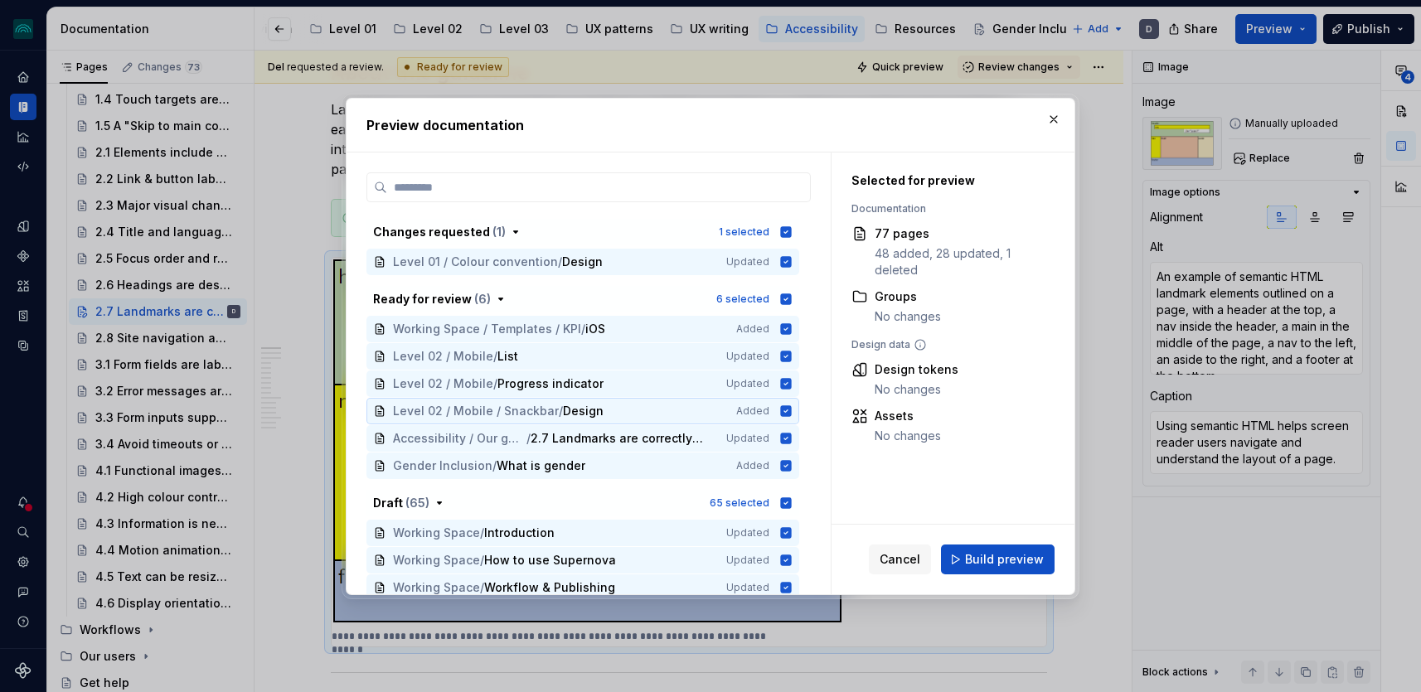
scroll to position [0, 0]
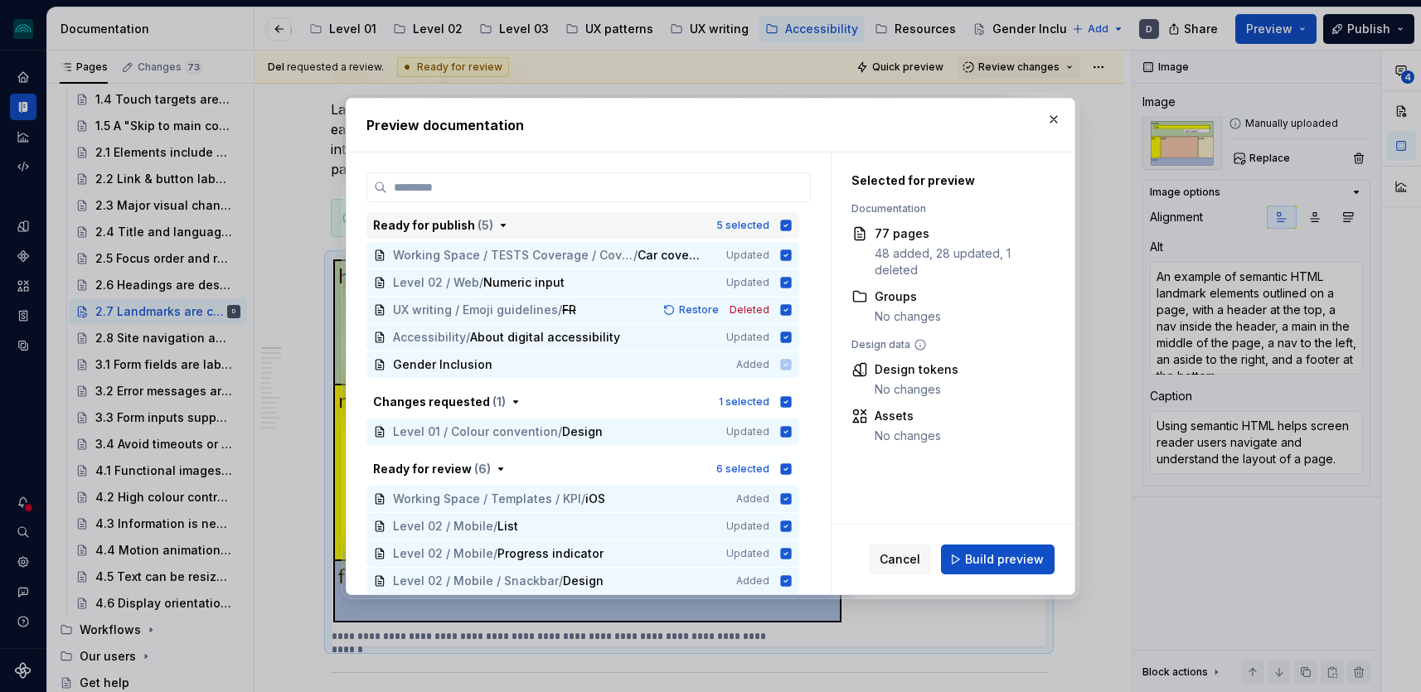
click at [792, 227] on icon "button" at bounding box center [786, 225] width 11 height 11
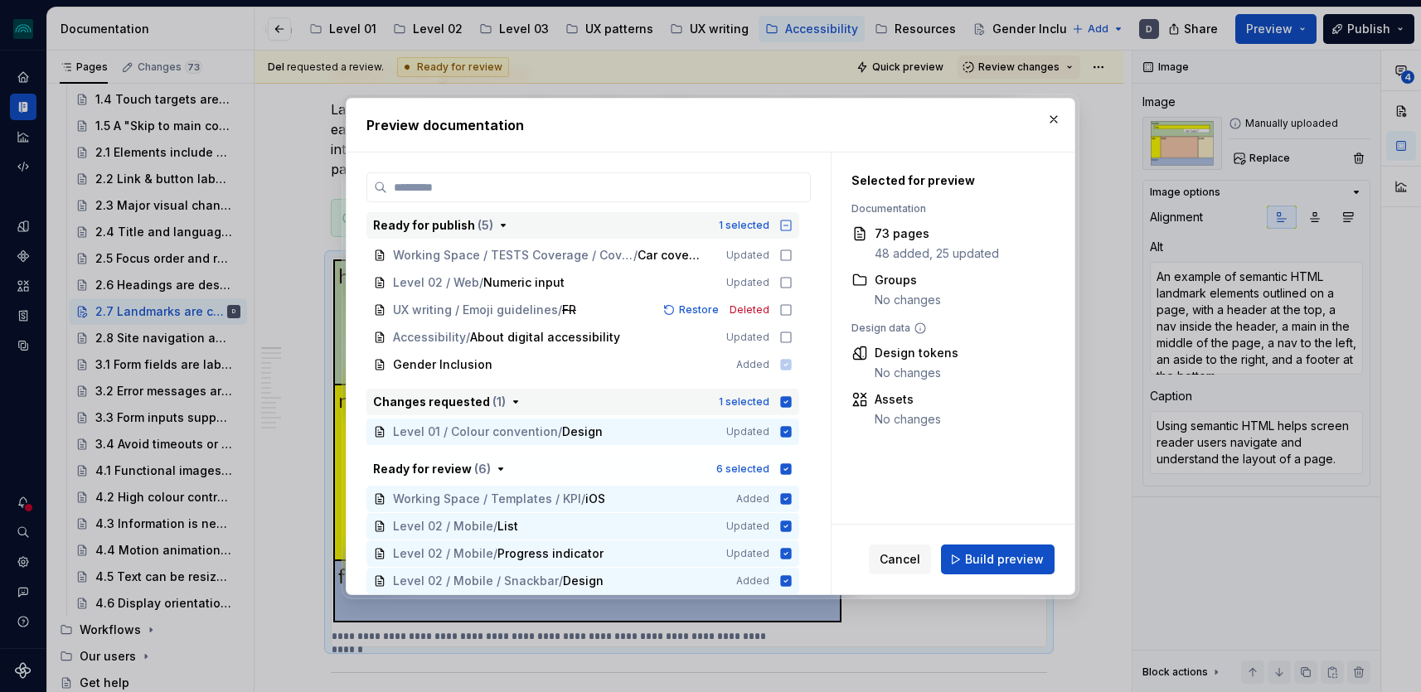
click at [791, 399] on icon "button" at bounding box center [786, 401] width 11 height 11
click at [792, 467] on icon "button" at bounding box center [786, 469] width 11 height 11
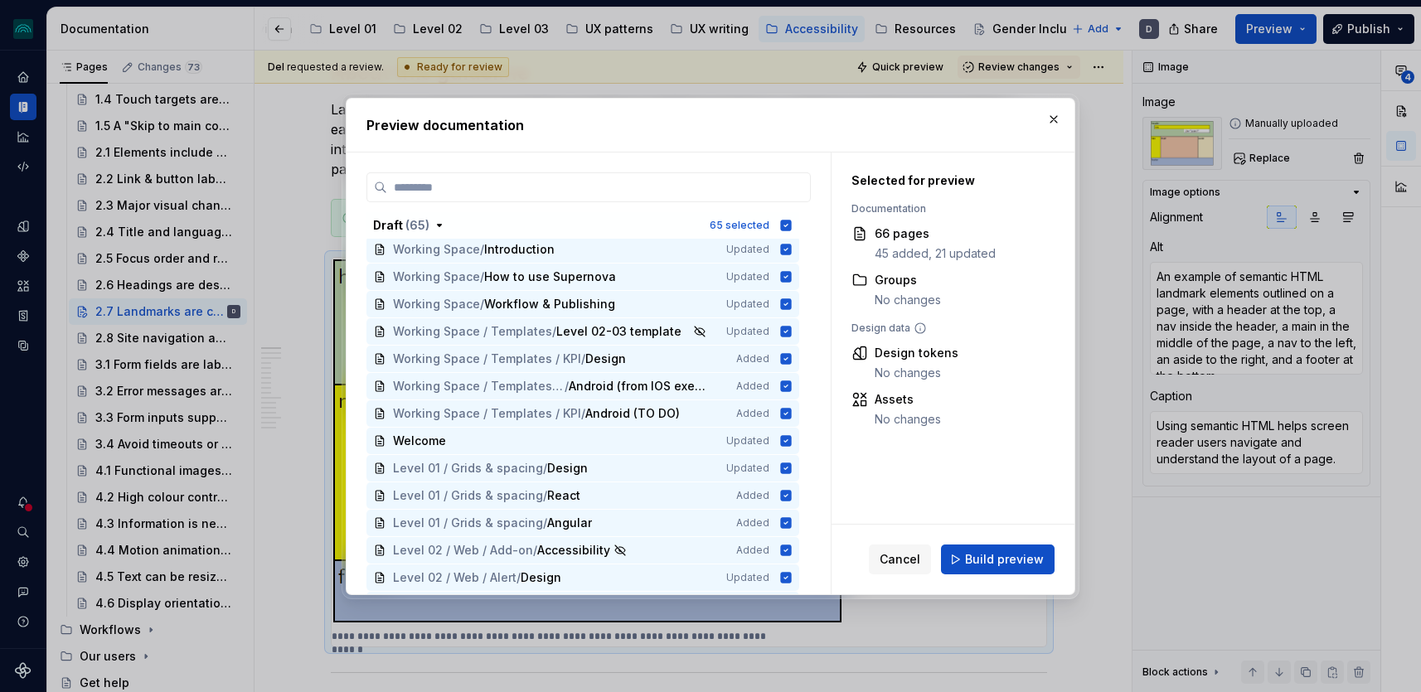
scroll to position [255, 0]
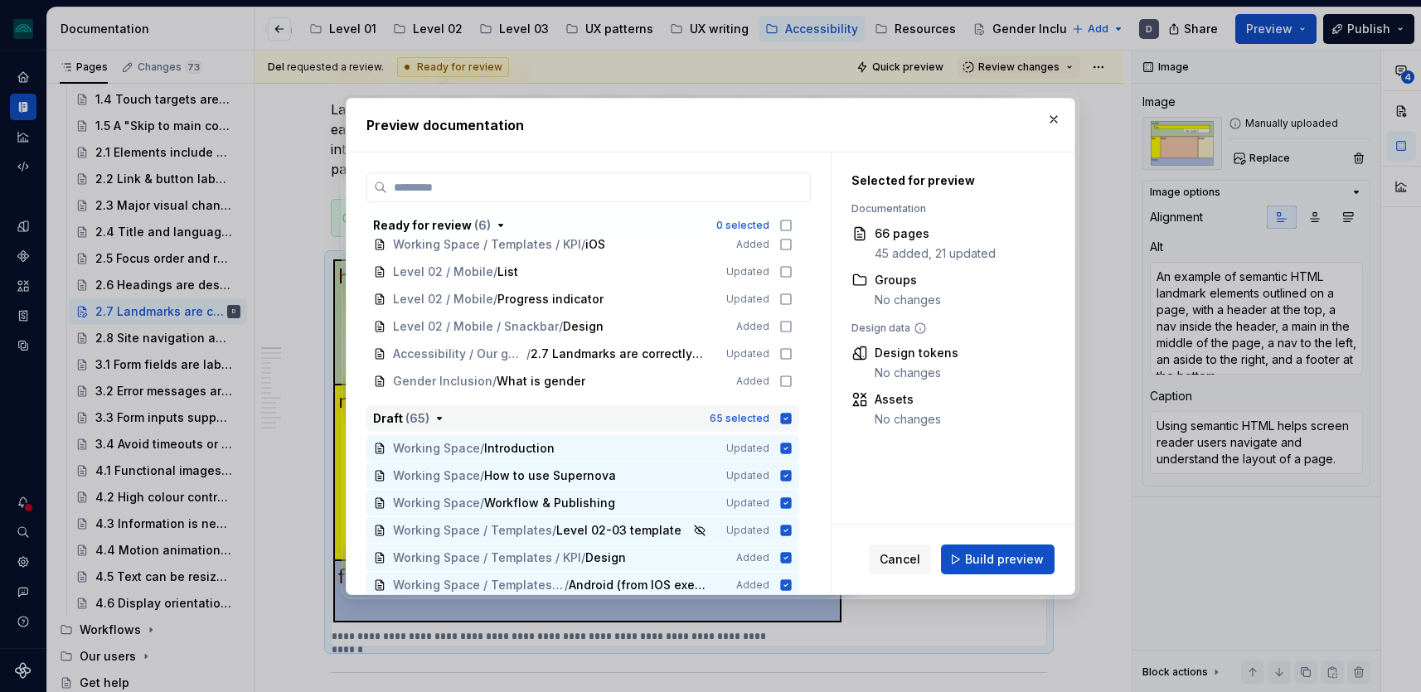
click at [791, 417] on icon "button" at bounding box center [786, 418] width 11 height 11
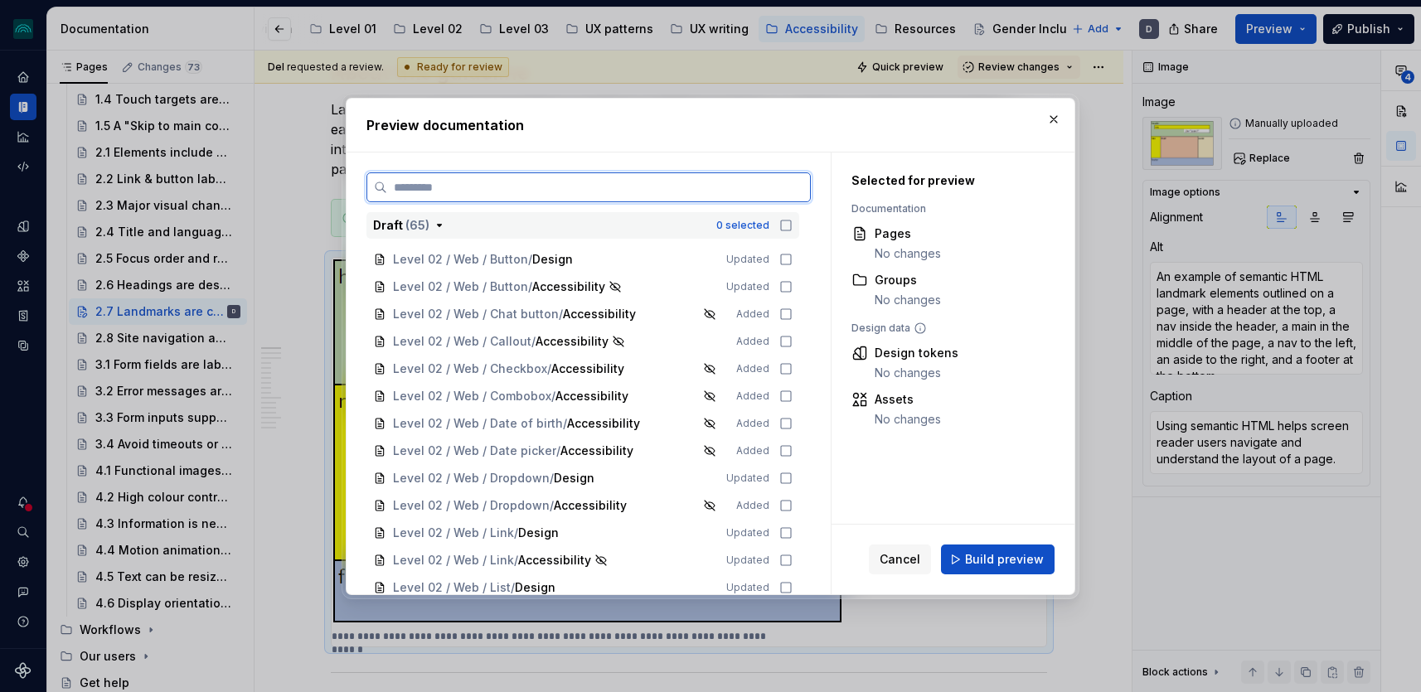
scroll to position [214, 0]
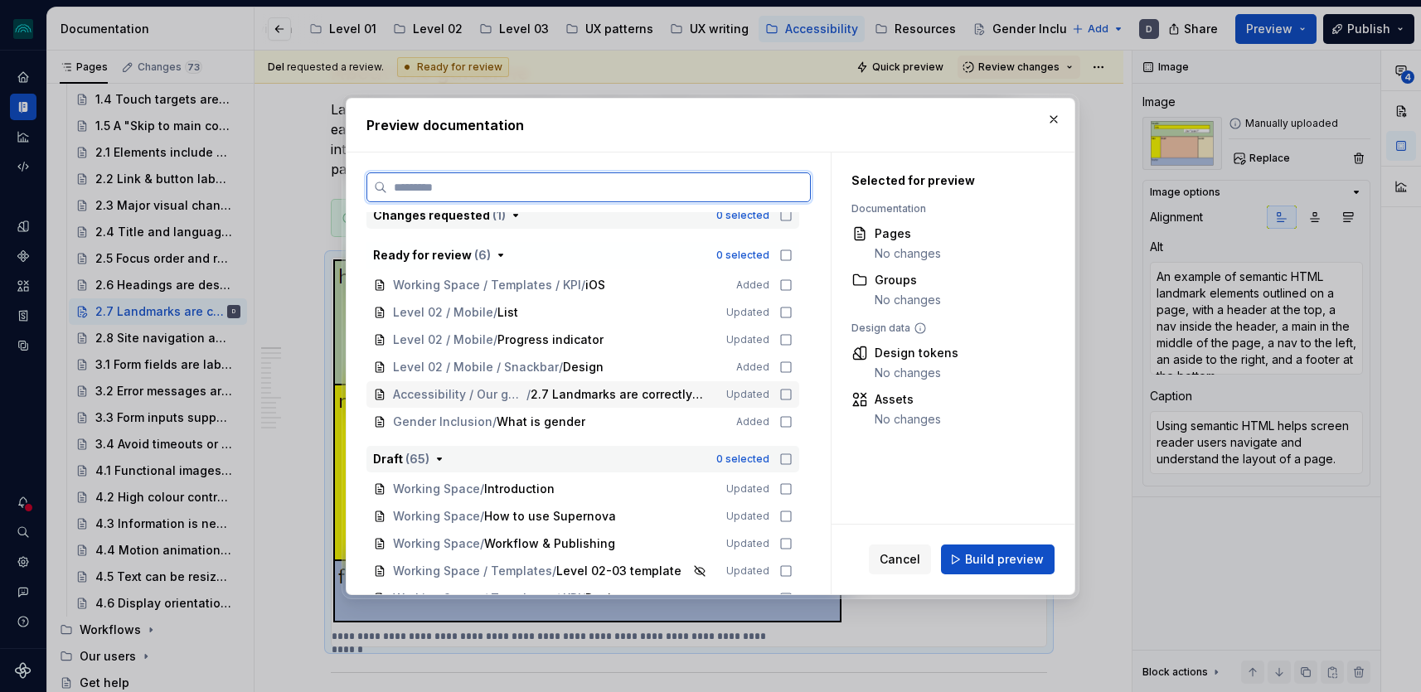
click at [789, 401] on icon at bounding box center [785, 394] width 13 height 13
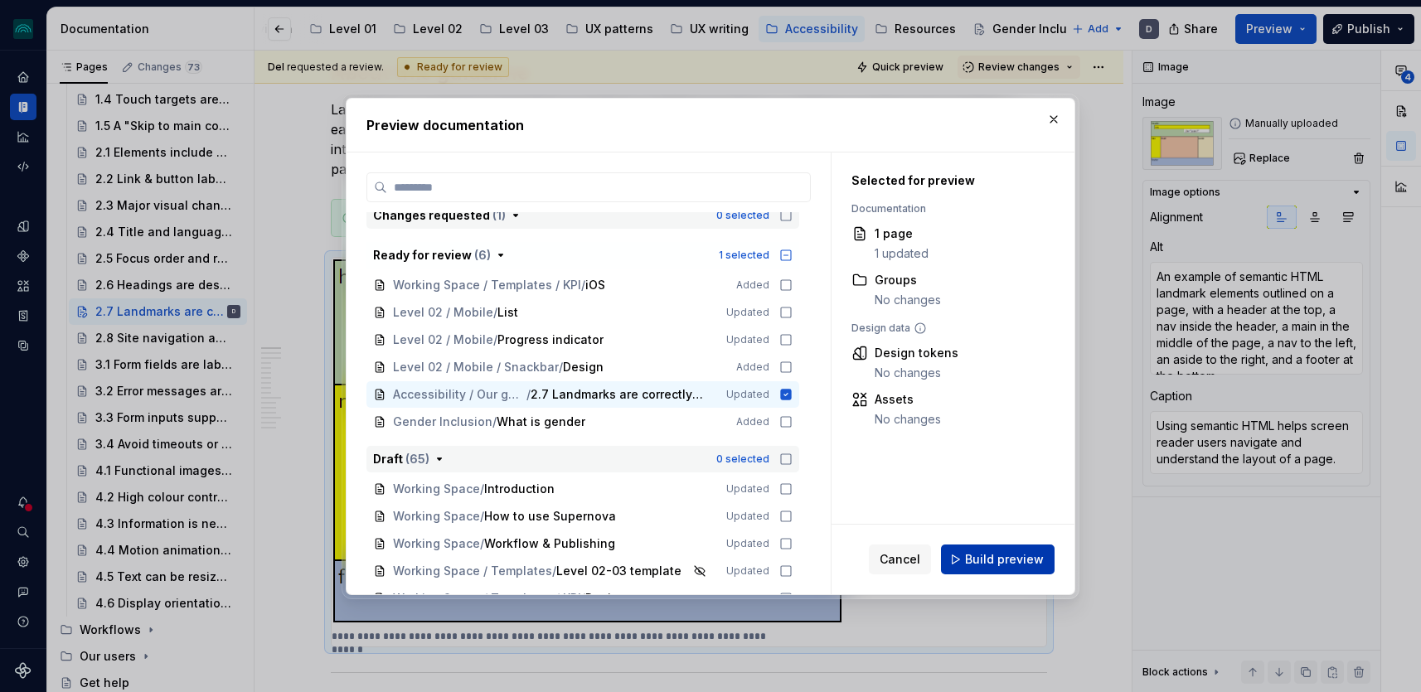
click at [982, 557] on span "Build preview" at bounding box center [1004, 559] width 79 height 17
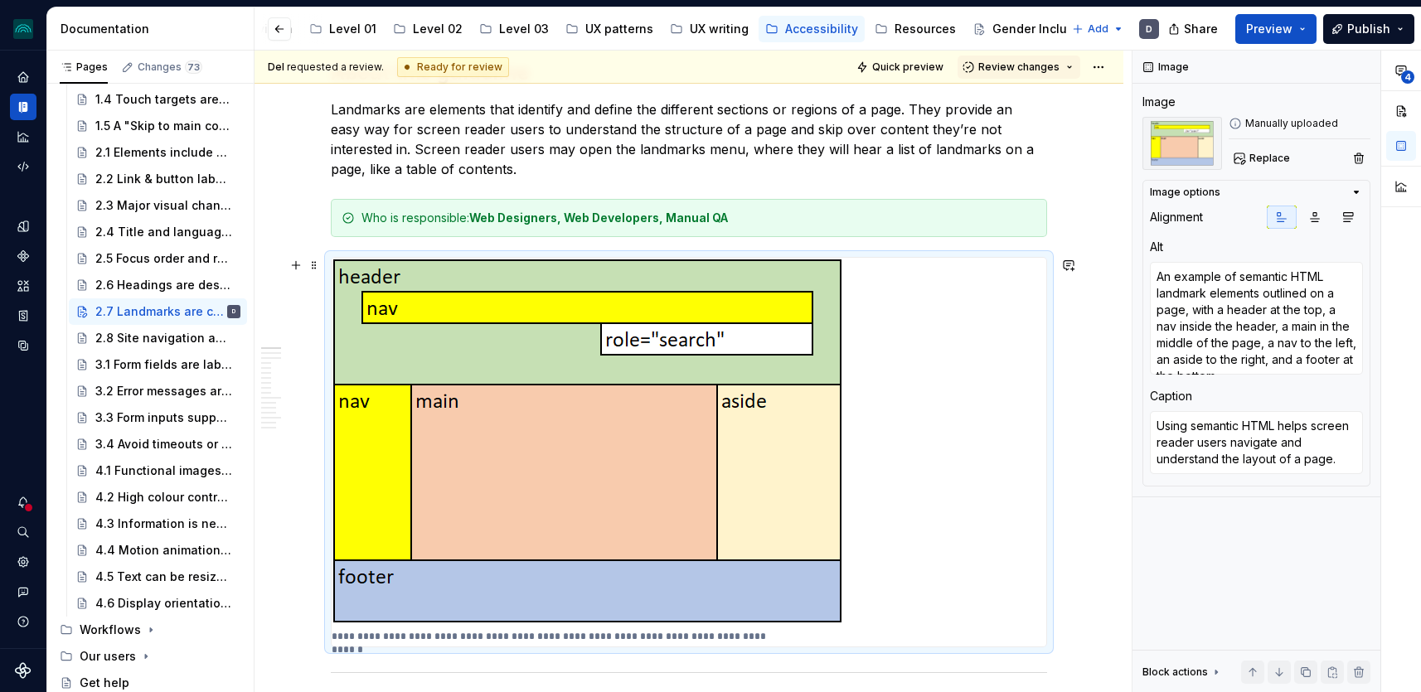
scroll to position [417, 0]
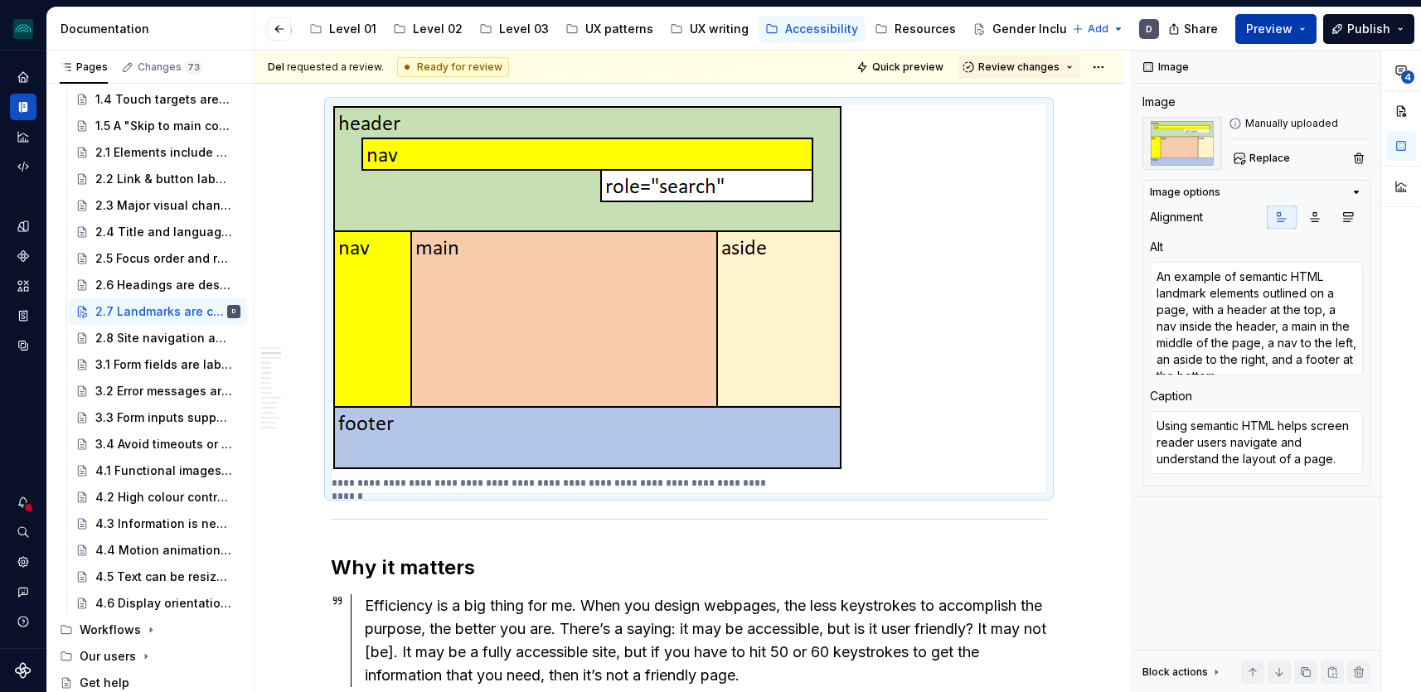
click at [1292, 32] on span "Preview" at bounding box center [1269, 29] width 46 height 17
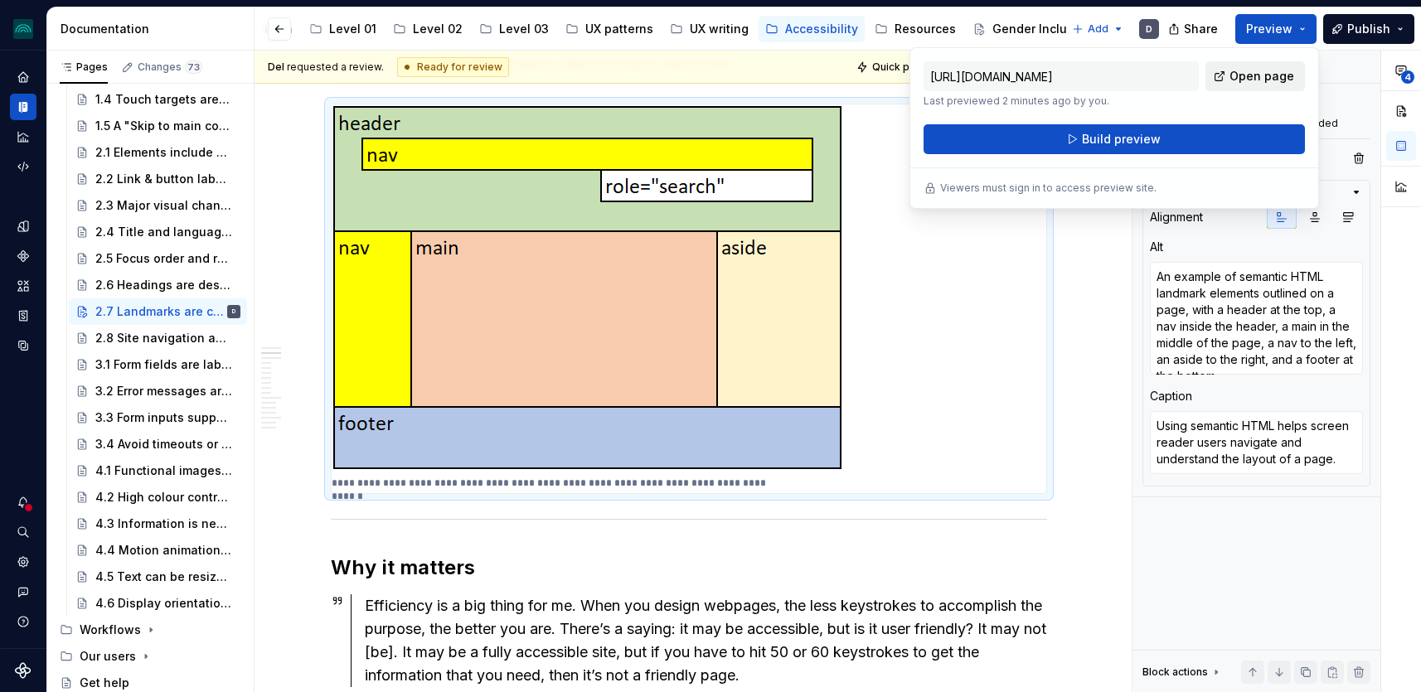
click at [1274, 75] on span "Open page" at bounding box center [1262, 76] width 65 height 17
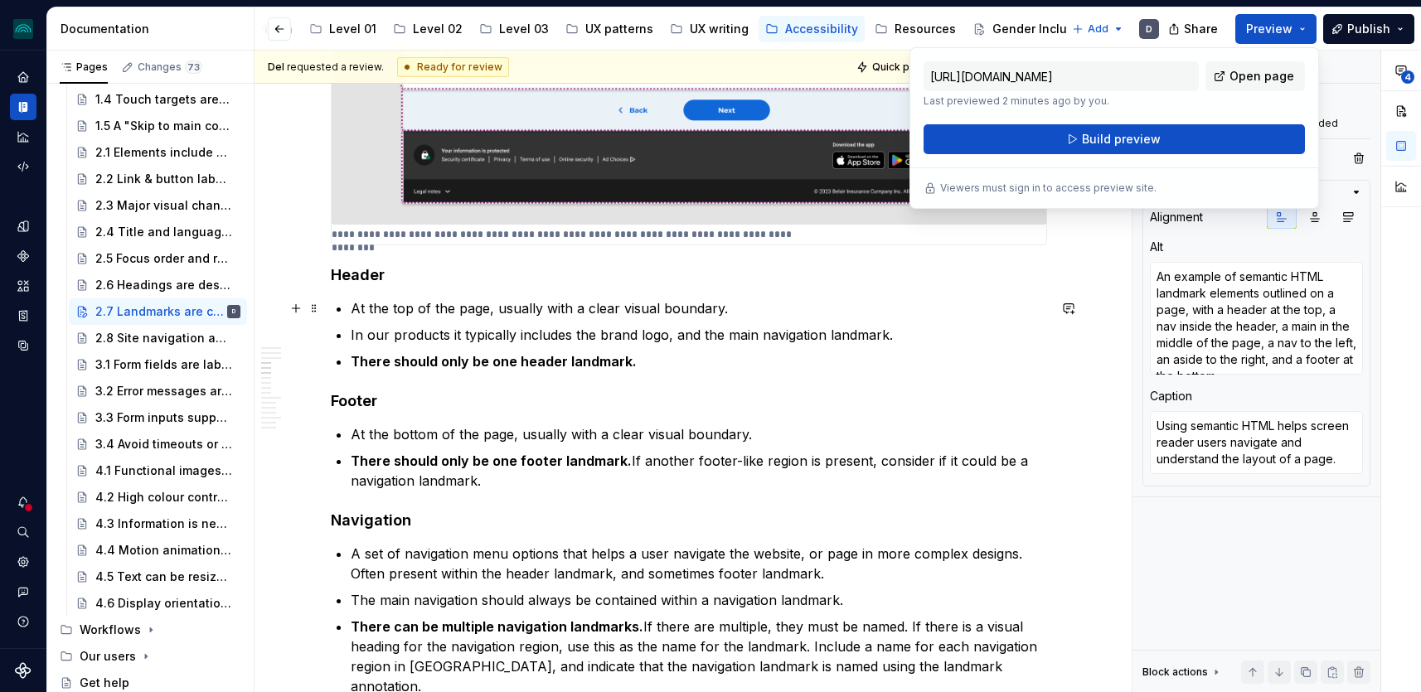
scroll to position [1309, 0]
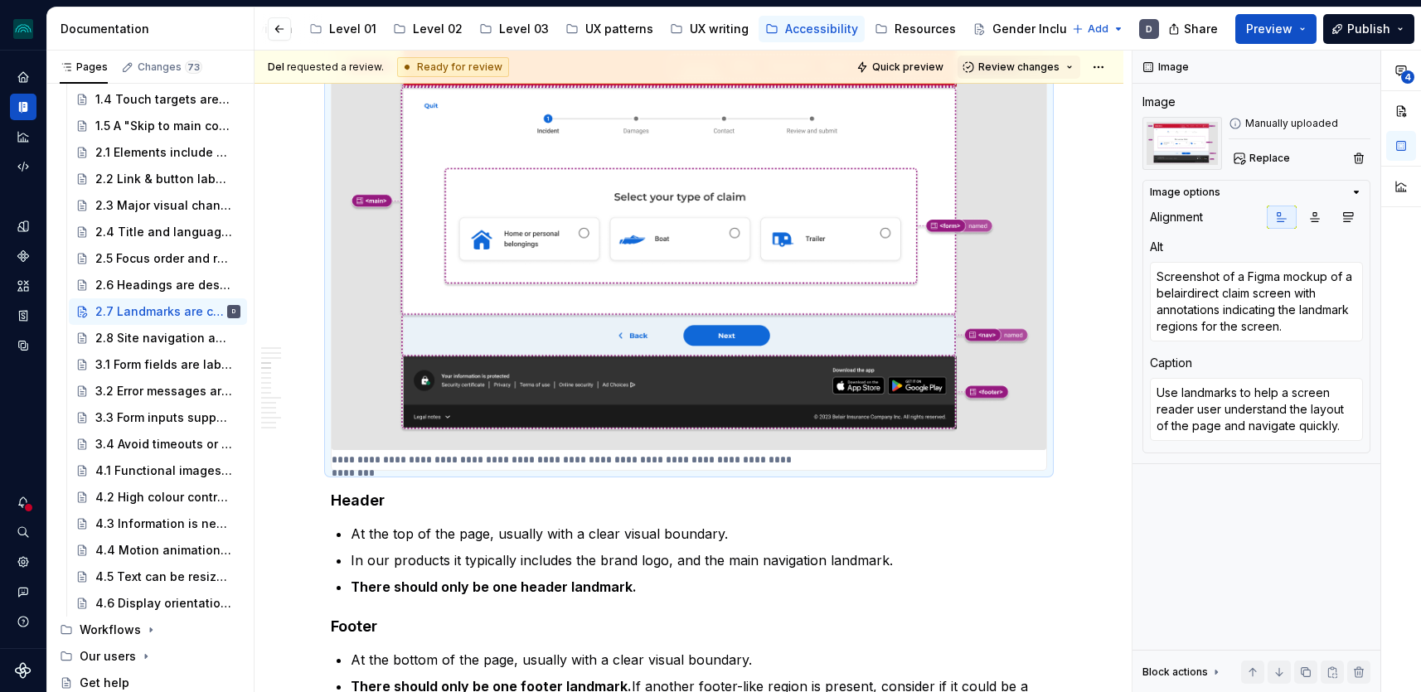
click at [627, 447] on img at bounding box center [689, 238] width 715 height 425
click at [1278, 421] on textarea "Use landmarks to help a screen reader user understand the layout of the page an…" at bounding box center [1256, 409] width 213 height 63
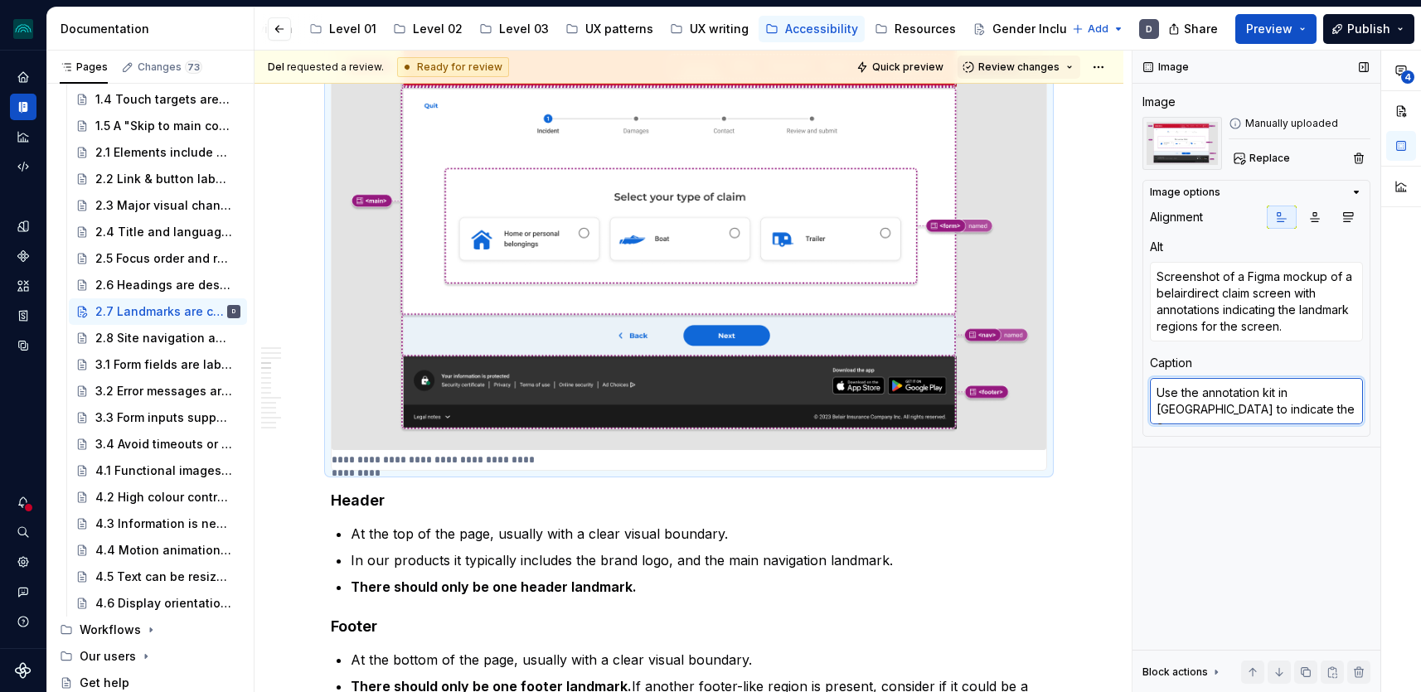
click at [1277, 414] on textarea "Use the annotation kit in [GEOGRAPHIC_DATA] to indicate the c" at bounding box center [1256, 401] width 213 height 46
click at [1284, 410] on textarea "Use the annotation kit in [GEOGRAPHIC_DATA] to indicate the core" at bounding box center [1256, 401] width 213 height 46
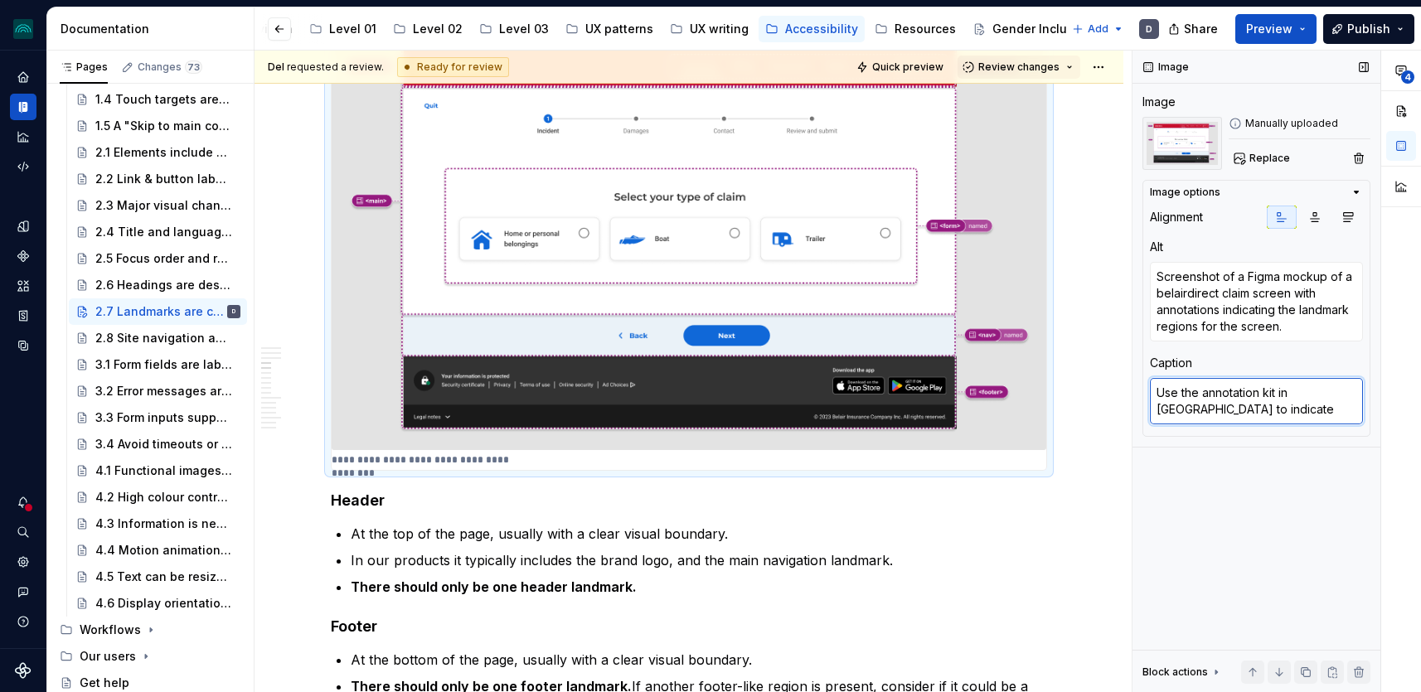
click at [1254, 412] on textarea "Use the annotation kit in [GEOGRAPHIC_DATA] to indicate" at bounding box center [1256, 401] width 213 height 46
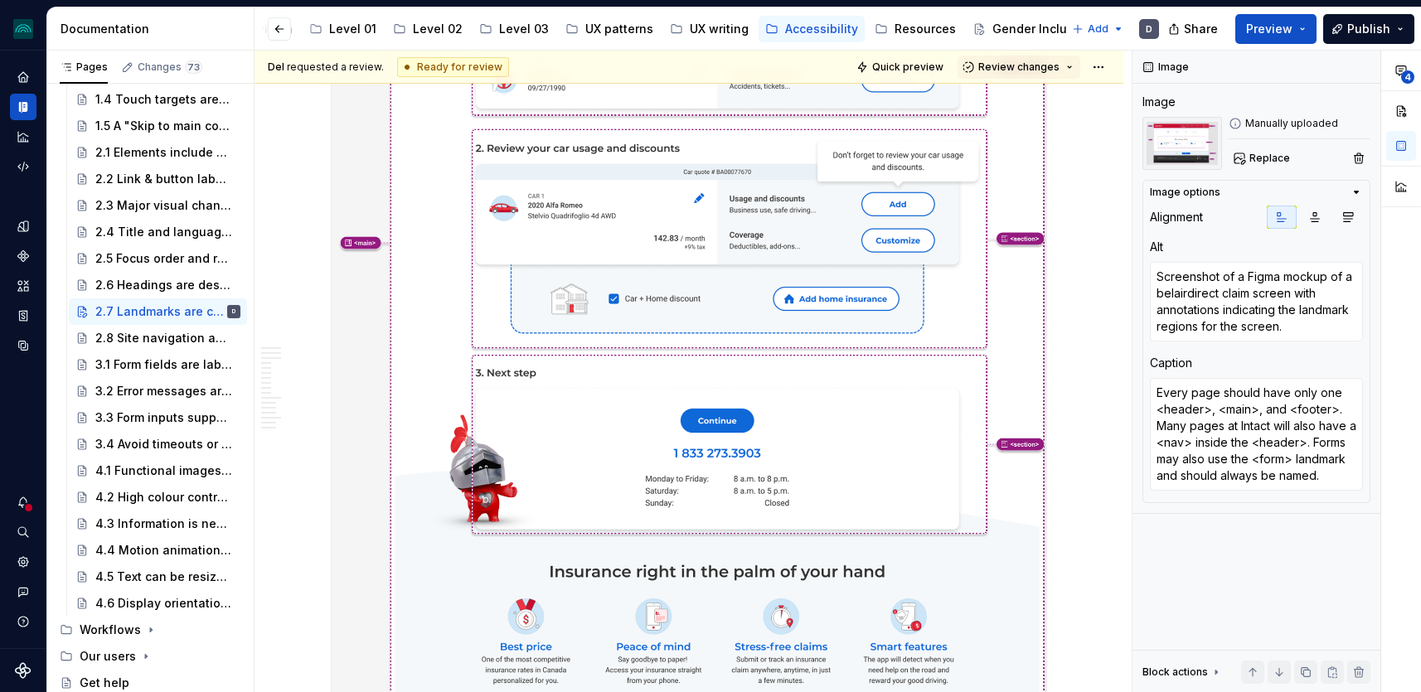
scroll to position [3832, 0]
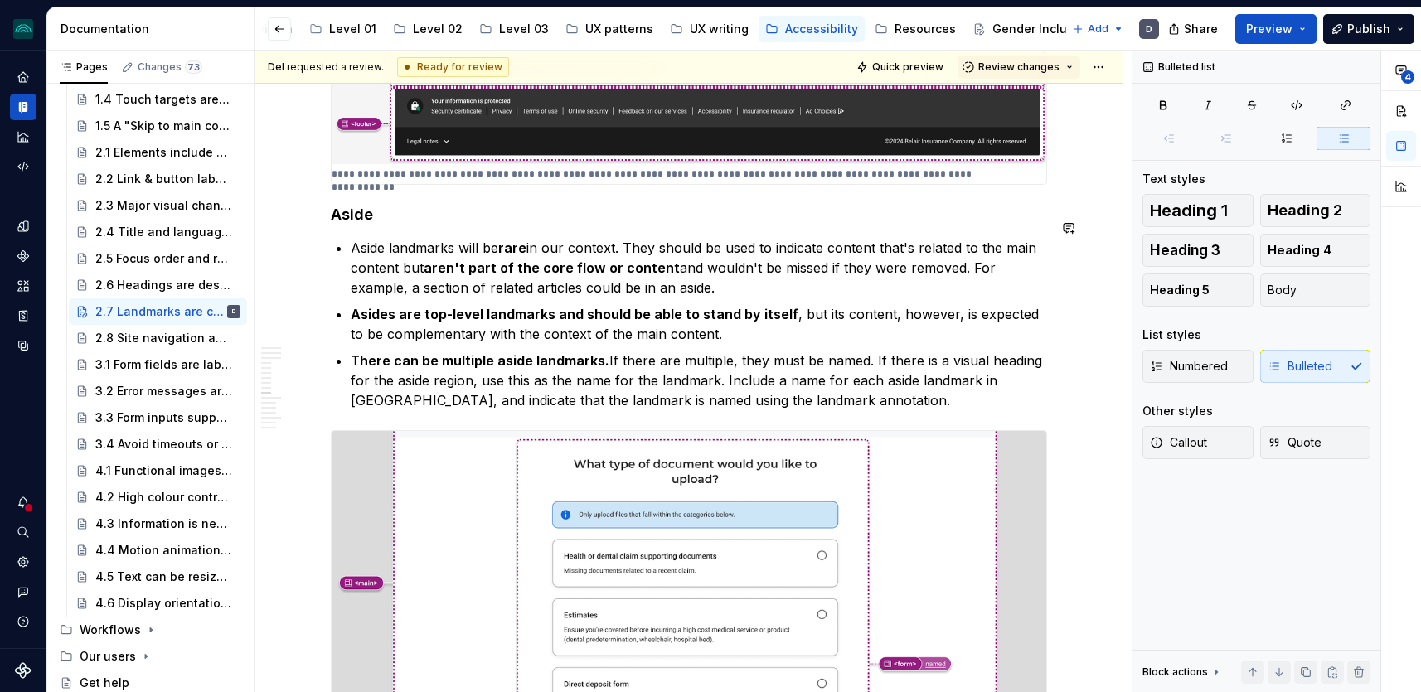
click at [695, 267] on p "Aside landmarks will be rare in our context. They should be used to indicate co…" at bounding box center [699, 268] width 697 height 60
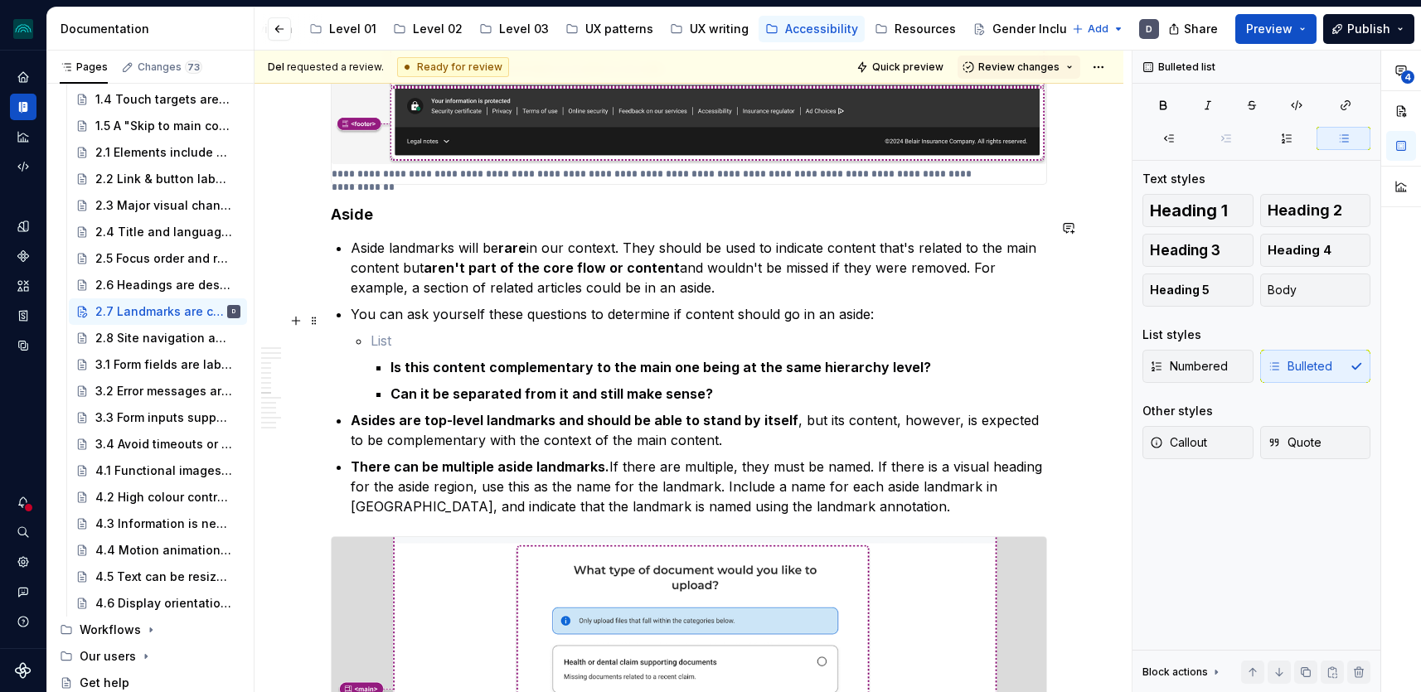
click at [448, 331] on p at bounding box center [709, 341] width 677 height 20
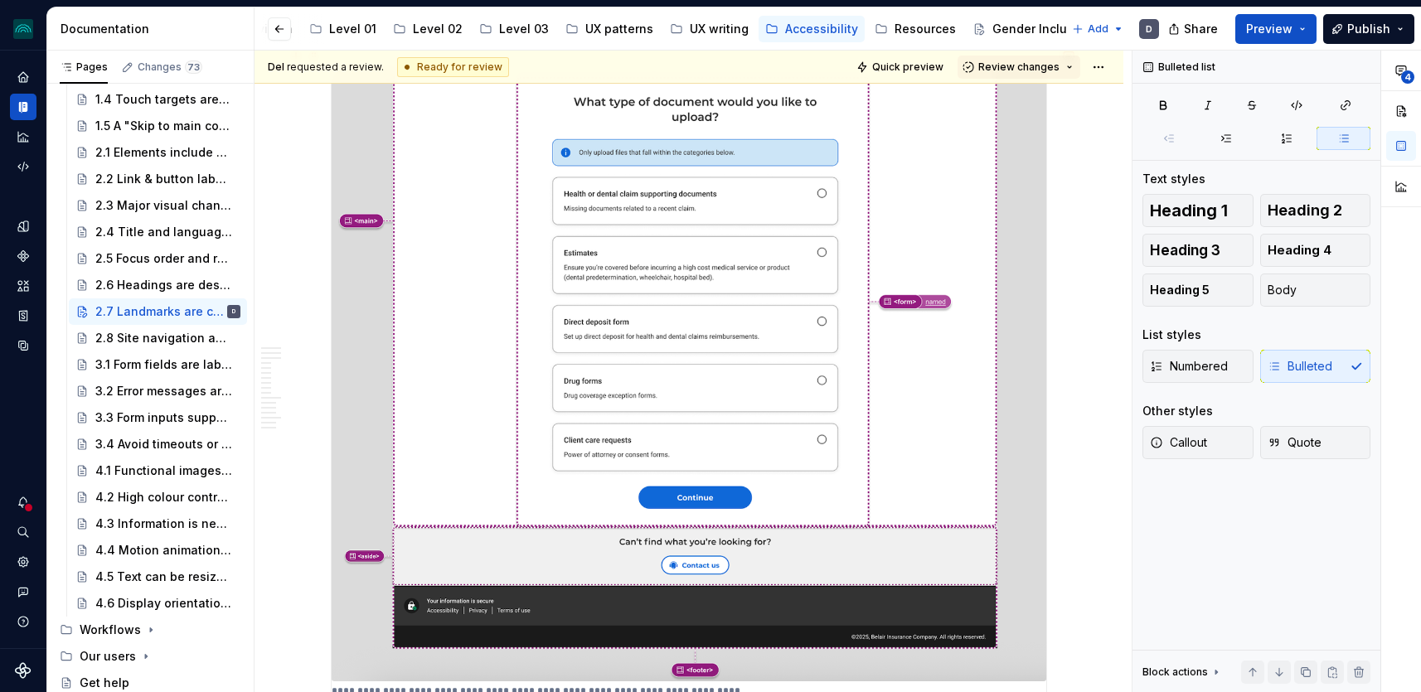
scroll to position [4304, 0]
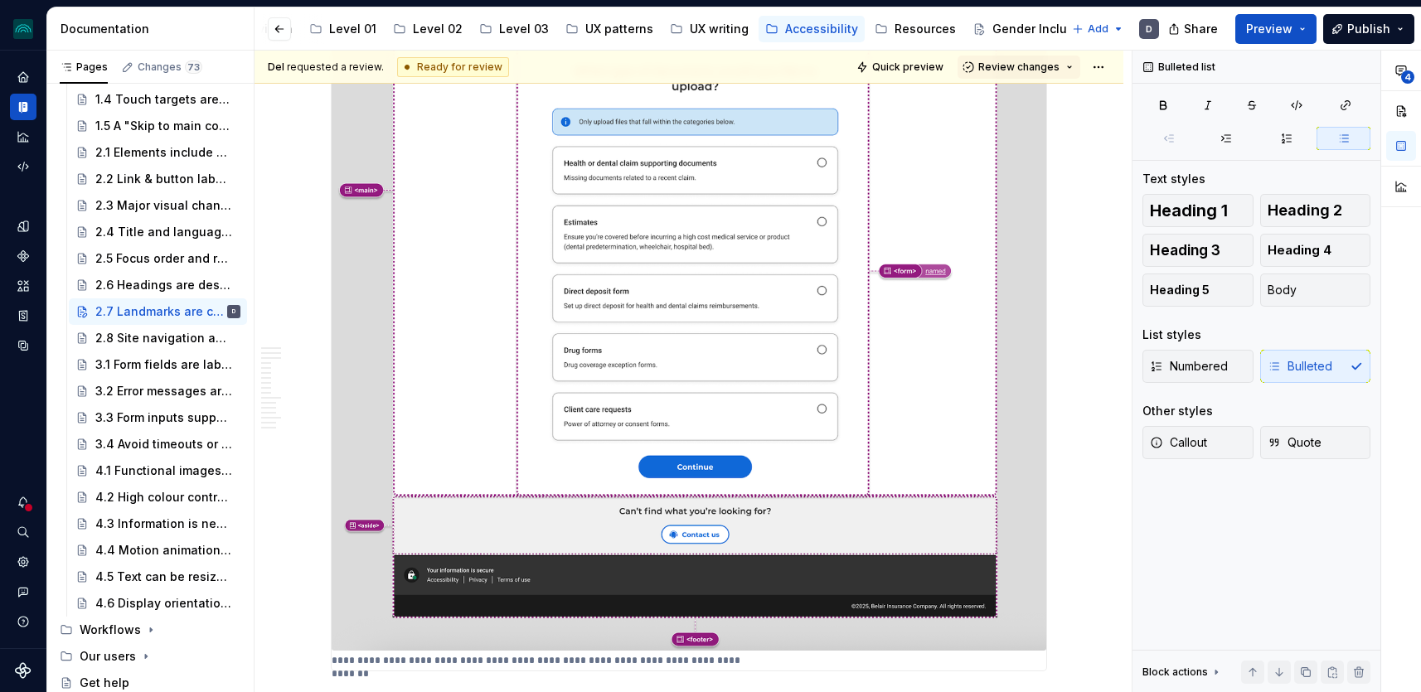
click at [736, 422] on img at bounding box center [689, 344] width 715 height 613
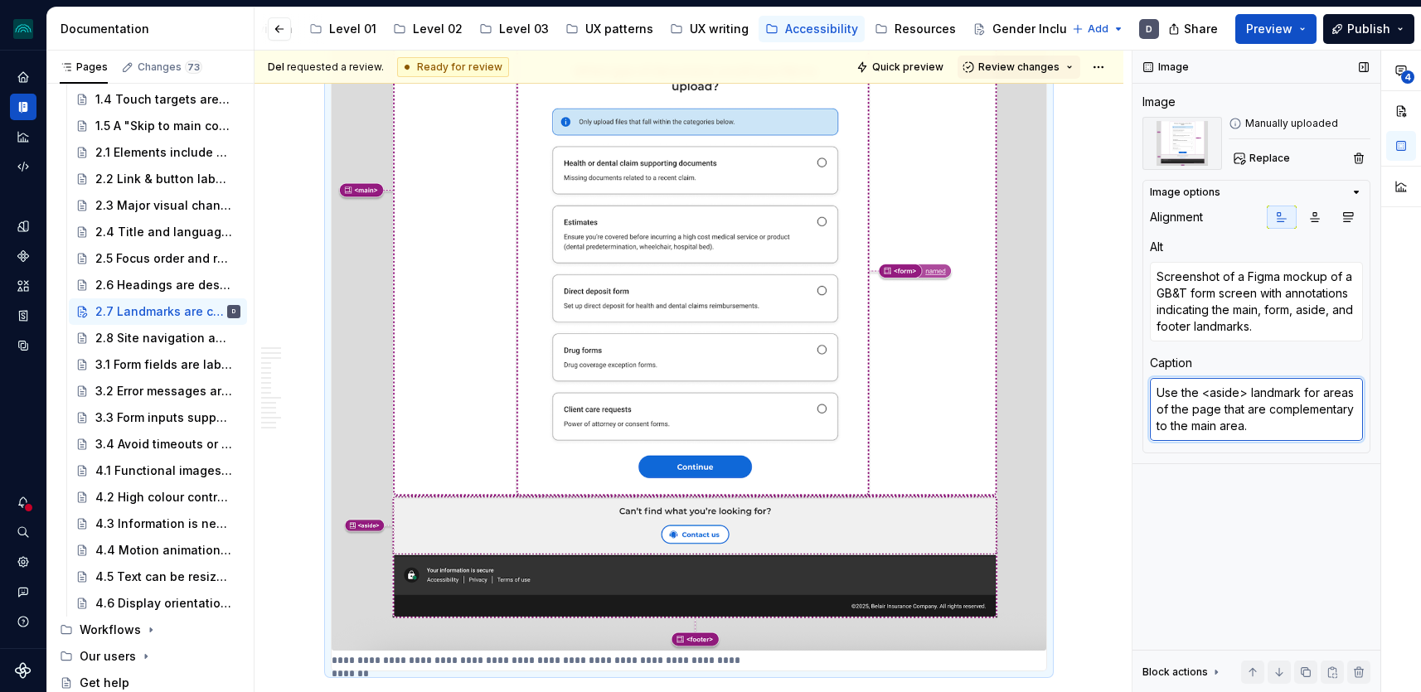
click at [1333, 394] on textarea "Use the <aside> landmark for areas of the page that are complementary to the ma…" at bounding box center [1256, 409] width 213 height 63
click at [1339, 394] on textarea "Use the <aside> landmark for areas of the page that are complementary to the ma…" at bounding box center [1256, 409] width 213 height 63
drag, startPoint x: 1317, startPoint y: 409, endPoint x: 1202, endPoint y: 409, distance: 115.3
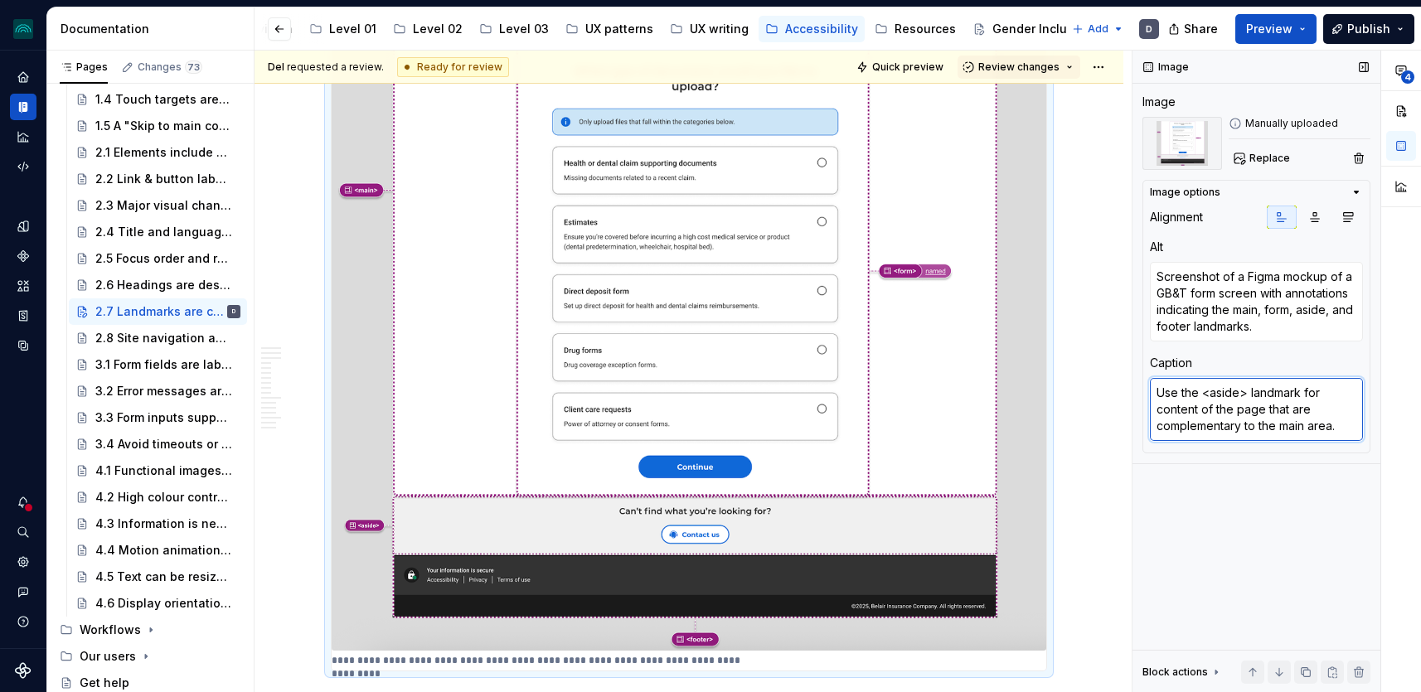
click at [1202, 409] on textarea "Use the <aside> landmark for content of the page that are complementary to the …" at bounding box center [1256, 409] width 213 height 63
click at [1269, 423] on textarea "Use the <aside> landmark for content that is complementary to the main area." at bounding box center [1256, 409] width 213 height 63
drag, startPoint x: 1267, startPoint y: 430, endPoint x: 1209, endPoint y: 426, distance: 58.2
click at [1209, 426] on textarea "Use the <aside> landmark for content that is complementary to the main area." at bounding box center [1256, 409] width 213 height 63
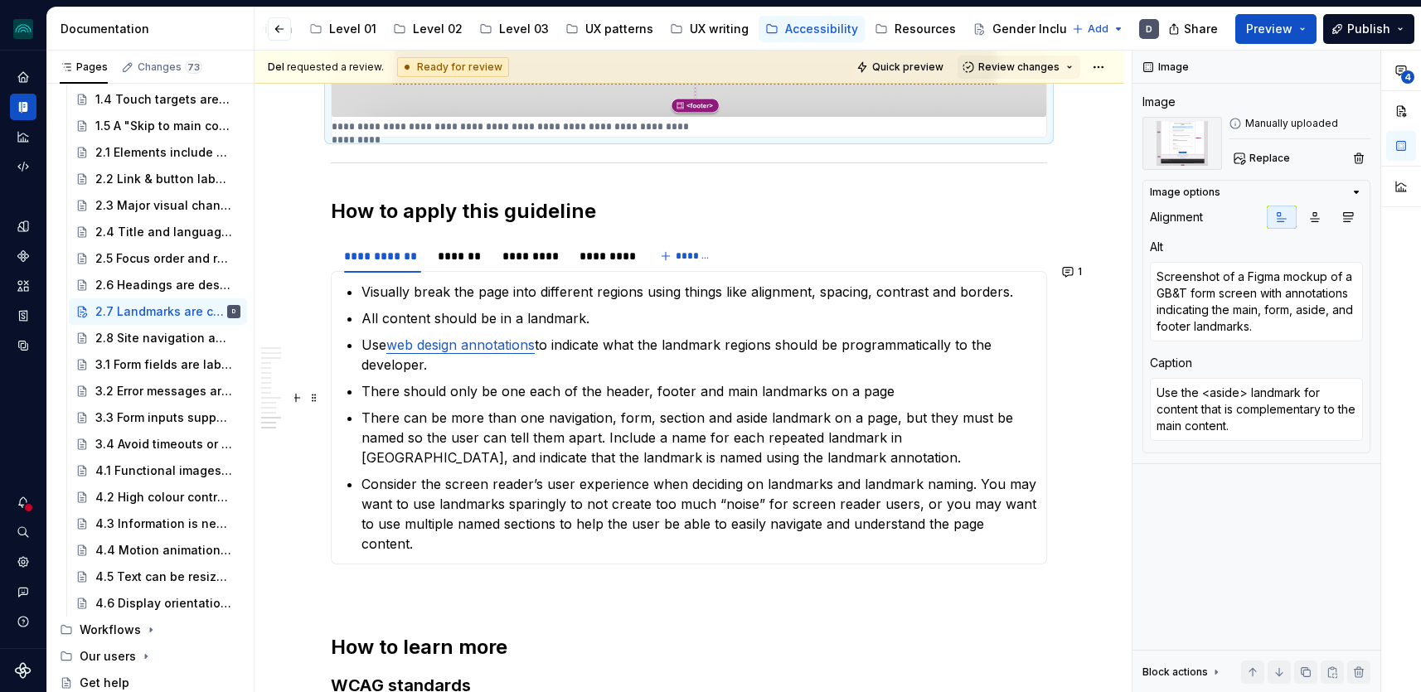
scroll to position [5053, 0]
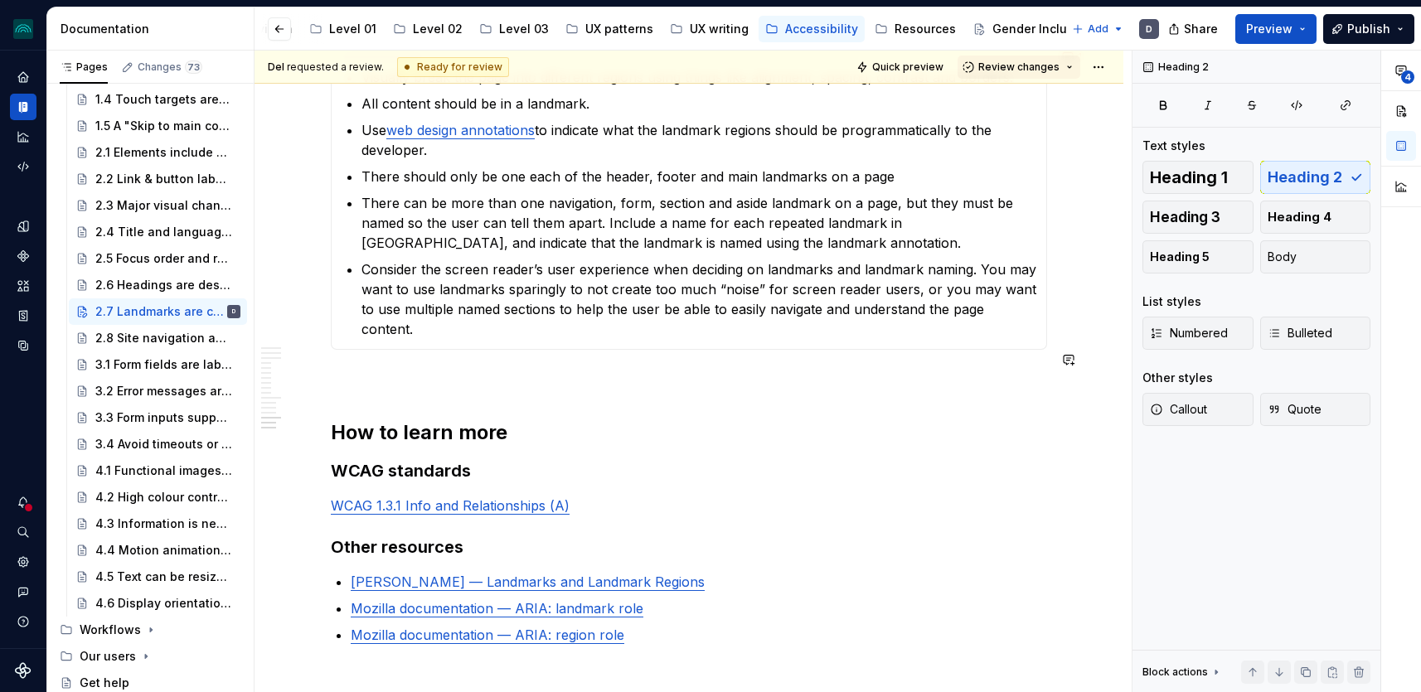
click at [364, 370] on p at bounding box center [689, 380] width 716 height 20
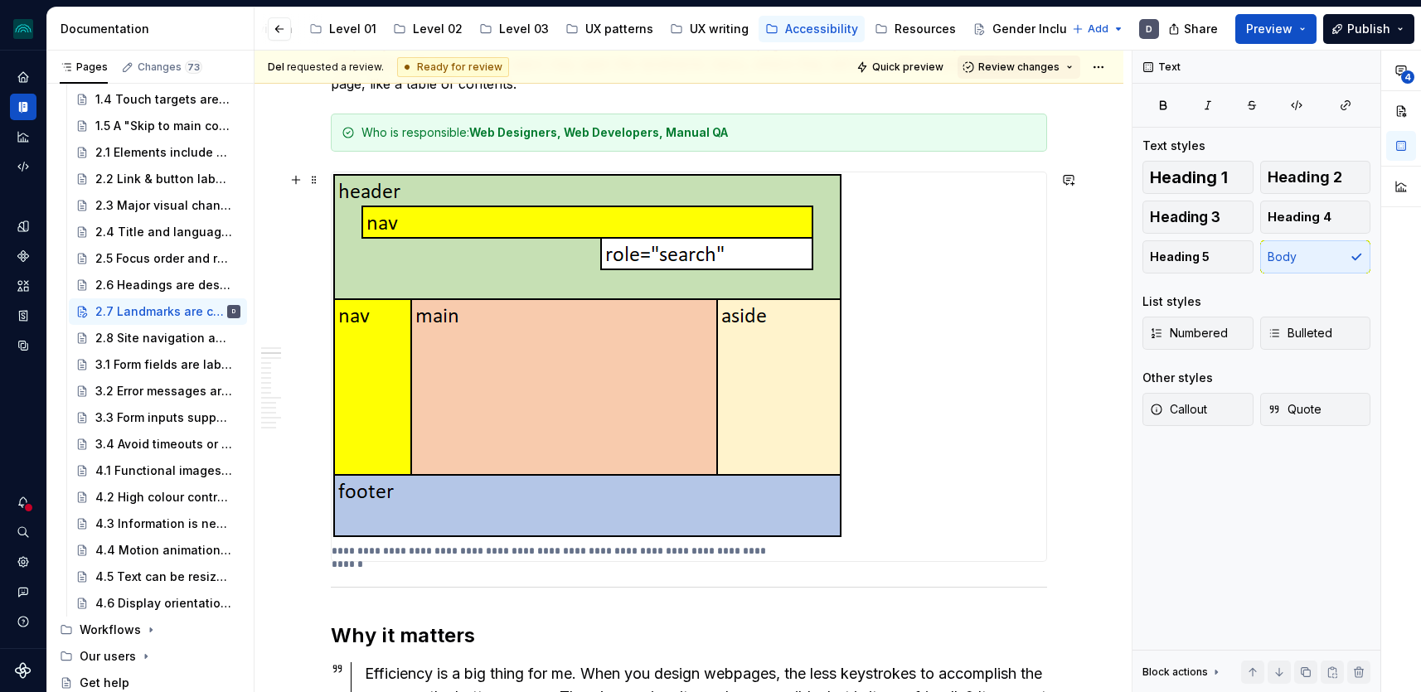
scroll to position [0, 0]
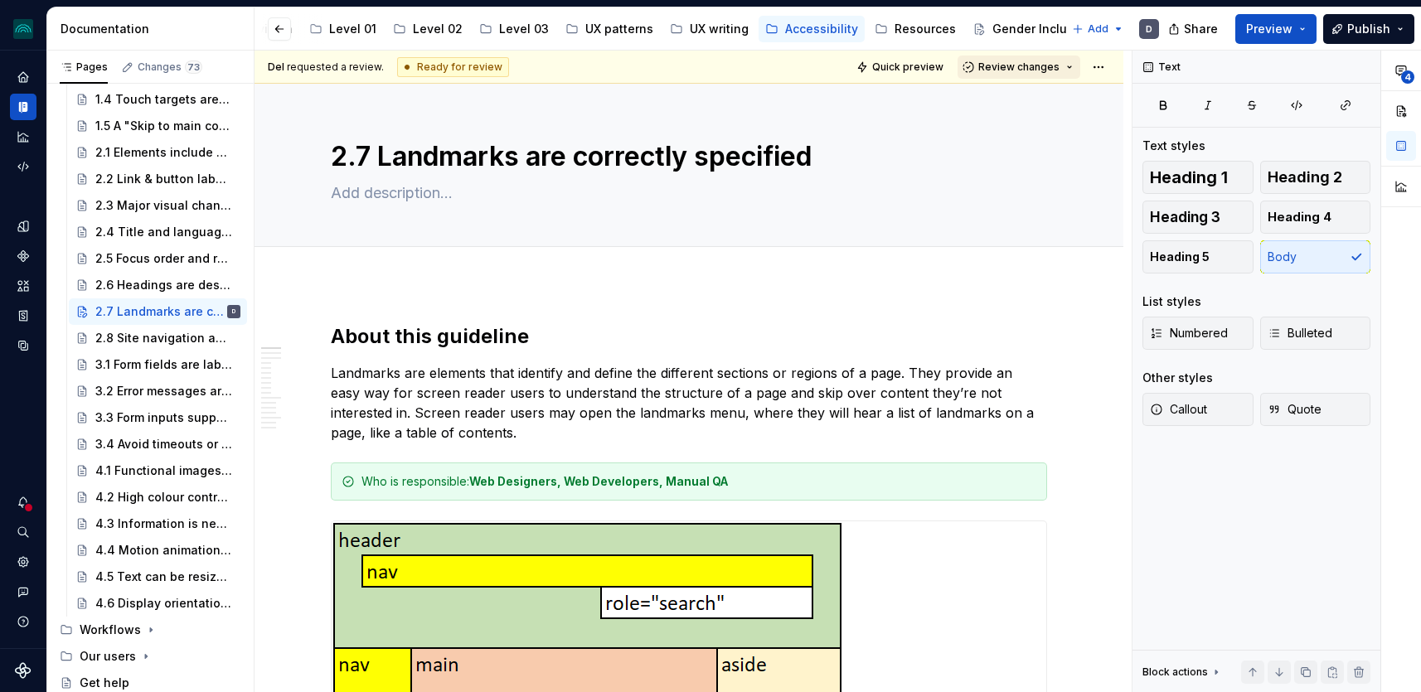
click at [1048, 61] on span "Review changes" at bounding box center [1018, 67] width 81 height 13
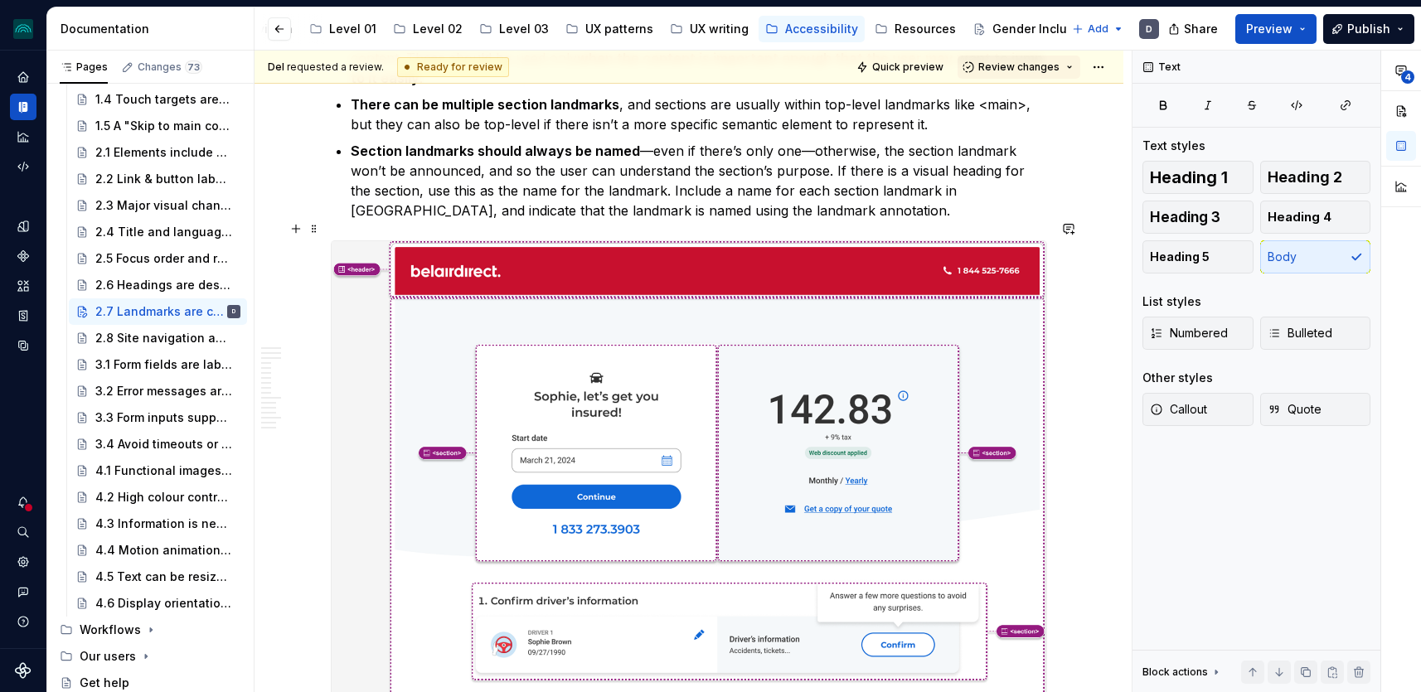
scroll to position [3281, 0]
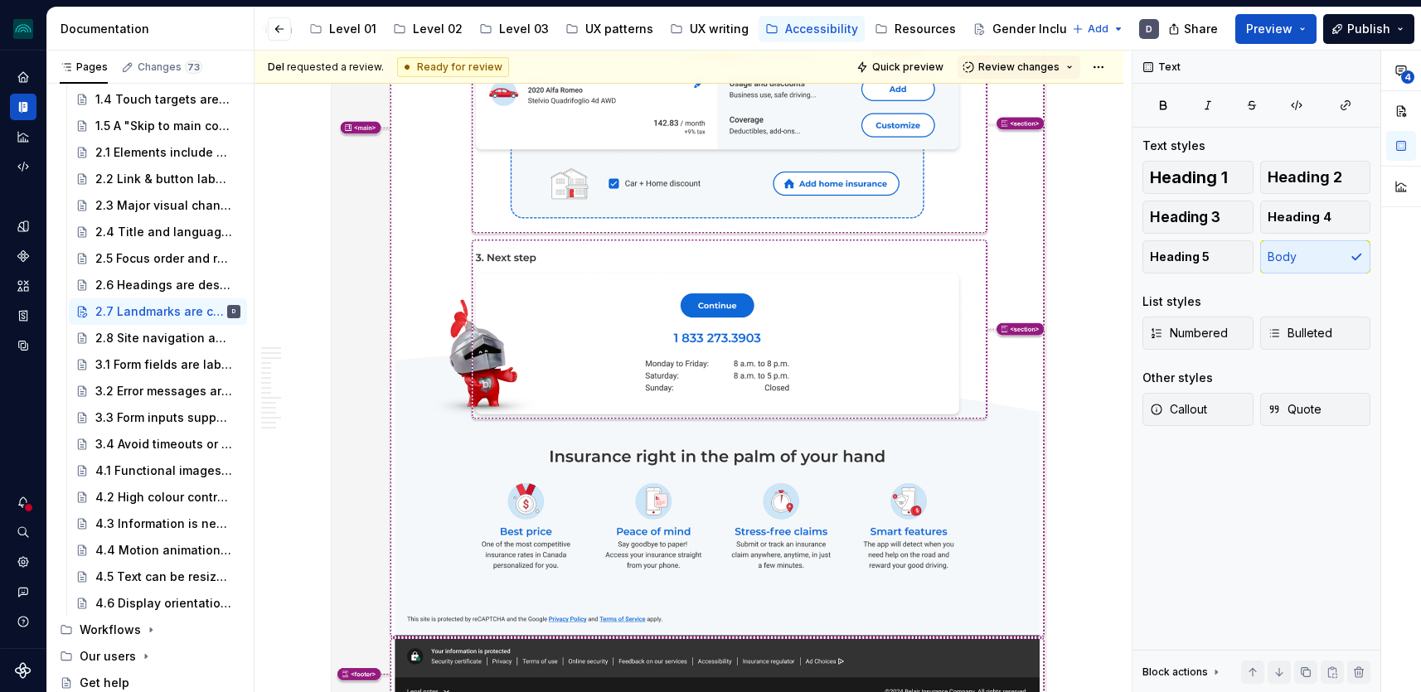
click at [806, 533] on img at bounding box center [689, 137] width 715 height 1153
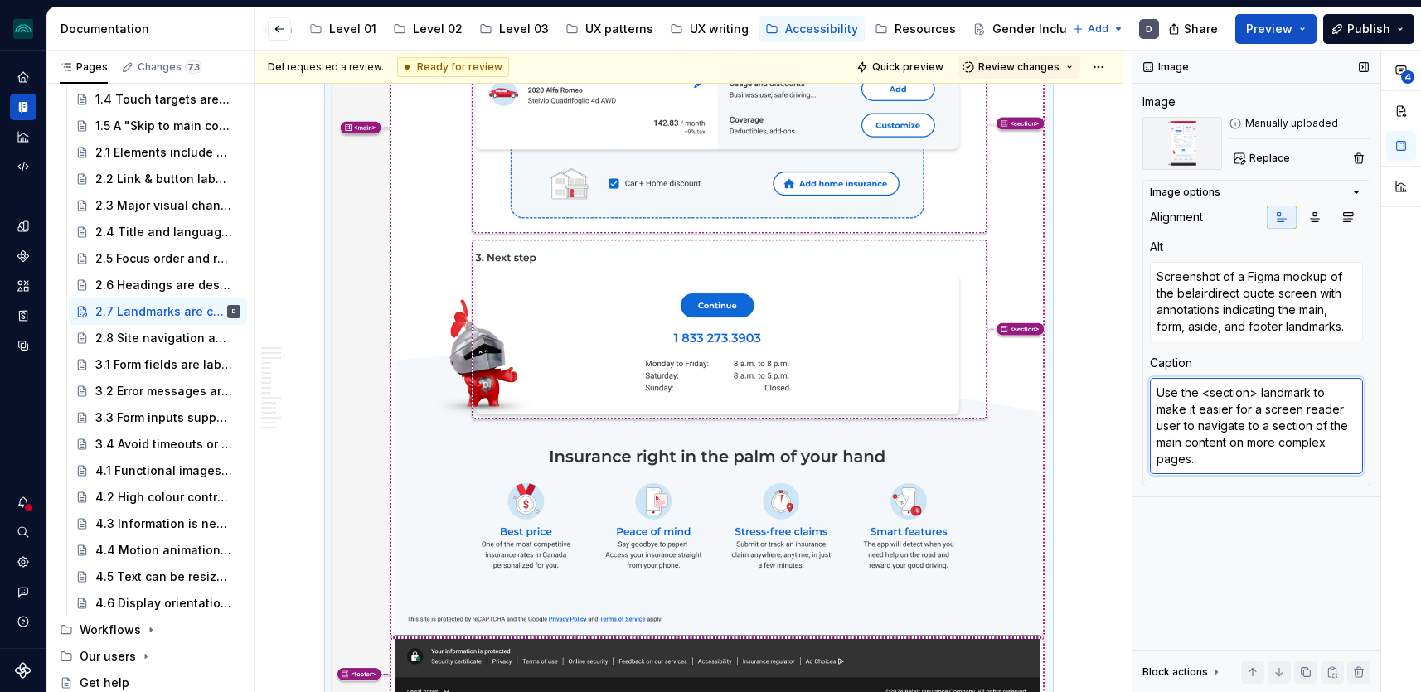
click at [1230, 387] on textarea "Use the <section> landmark to make it easier for a screen reader user to naviga…" at bounding box center [1256, 426] width 213 height 96
click at [1262, 390] on textarea "Use the <section> landmark to make it easier for a screen reader user to naviga…" at bounding box center [1256, 426] width 213 height 96
drag, startPoint x: 1257, startPoint y: 393, endPoint x: 1201, endPoint y: 396, distance: 56.4
click at [1201, 396] on textarea "Use the <section> landmark to make it easier for a screen reader user to naviga…" at bounding box center [1256, 426] width 213 height 96
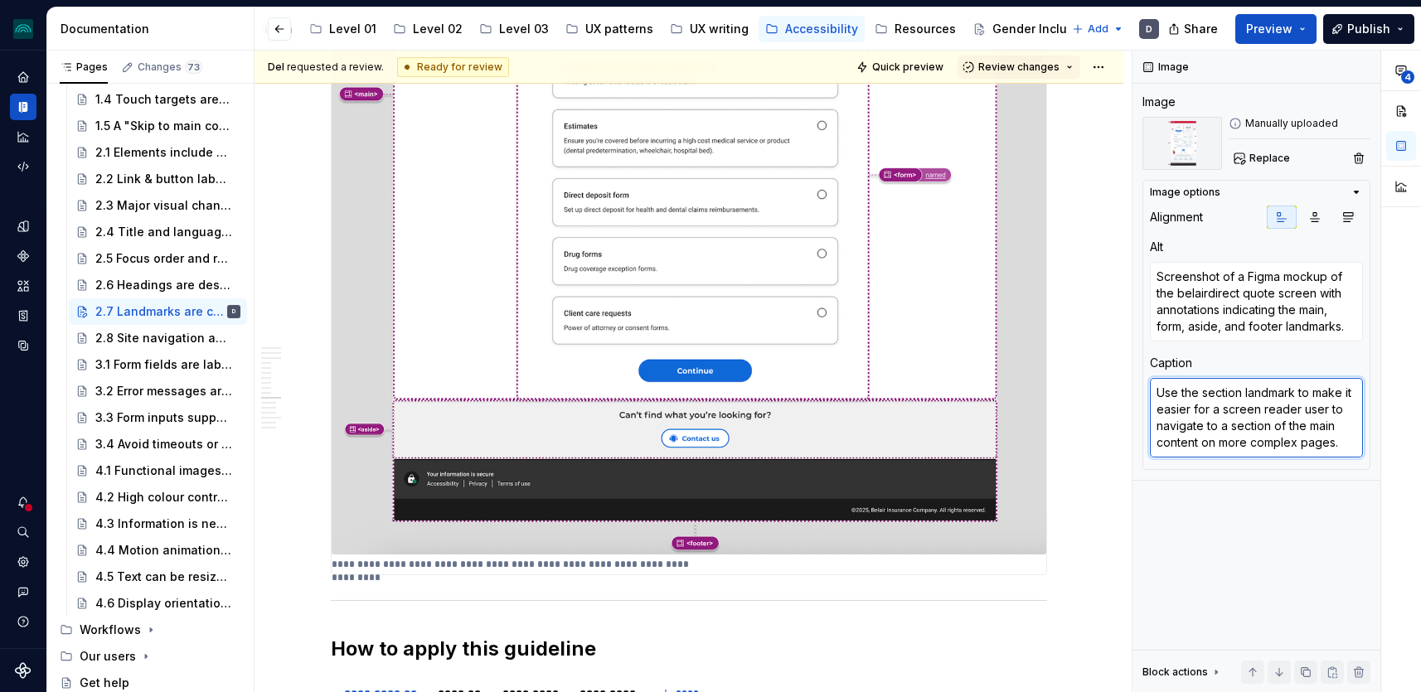
scroll to position [4462, 0]
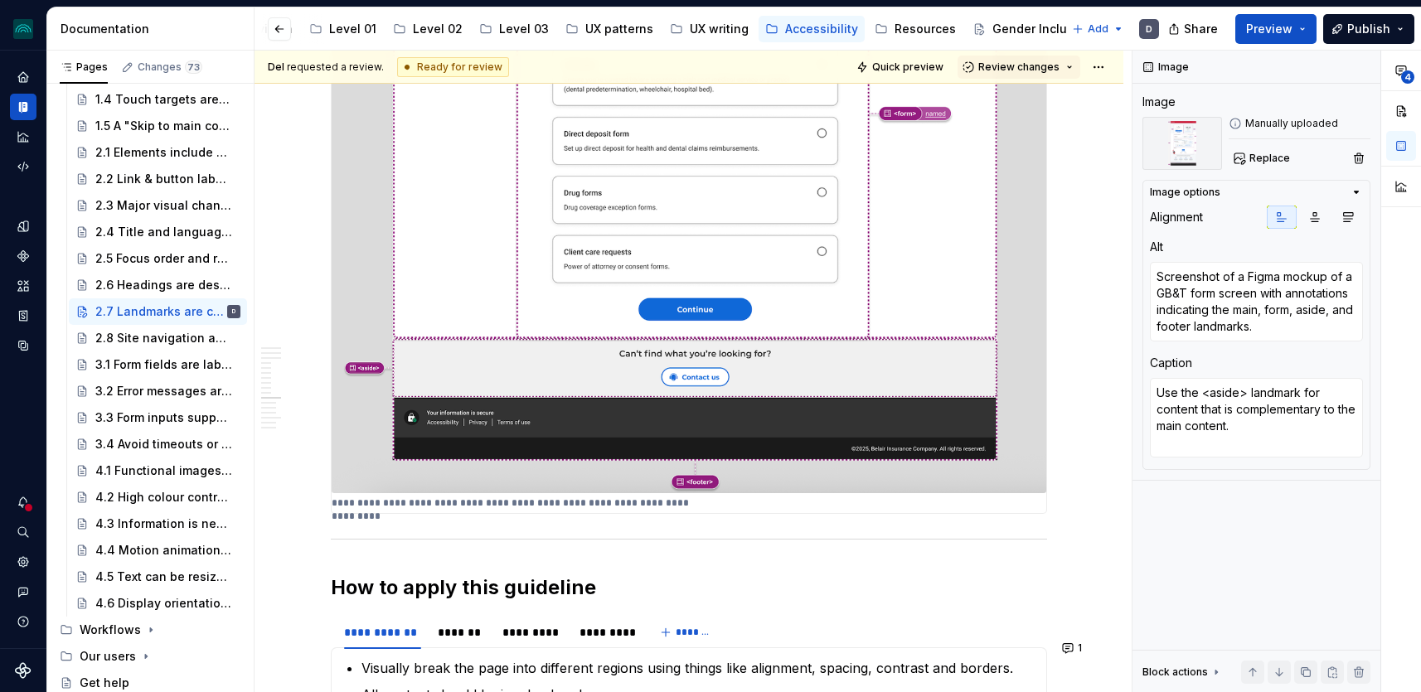
click at [845, 299] on img at bounding box center [689, 187] width 715 height 613
drag, startPoint x: 1245, startPoint y: 391, endPoint x: 1198, endPoint y: 390, distance: 46.4
click at [1198, 391] on textarea "Use the <aside> landmark for content that is complementary to the main content." at bounding box center [1256, 409] width 213 height 63
click at [1198, 390] on textarea "Use the <aside> landmark for content that is complementary to the main content." at bounding box center [1256, 409] width 213 height 63
drag, startPoint x: 1202, startPoint y: 392, endPoint x: 1249, endPoint y: 392, distance: 47.3
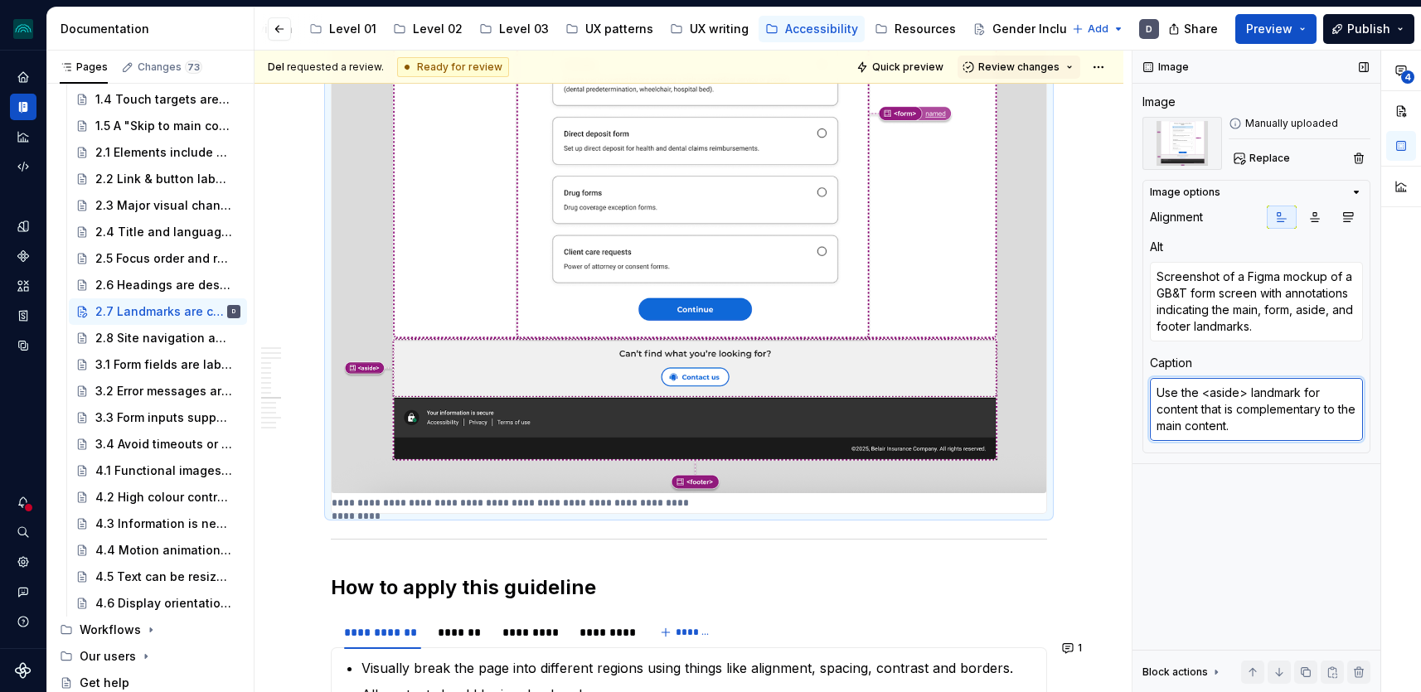
click at [1249, 392] on textarea "Use the <aside> landmark for content that is complementary to the main content." at bounding box center [1256, 409] width 213 height 63
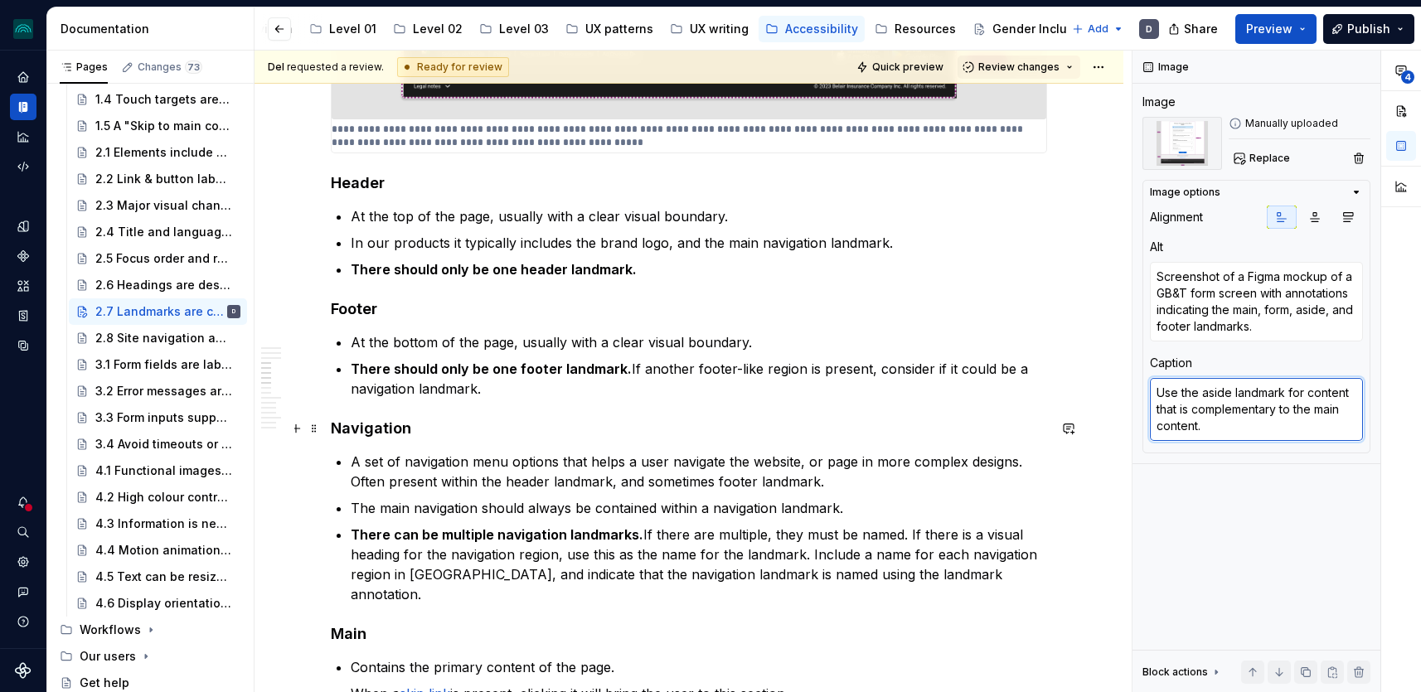
scroll to position [1351, 0]
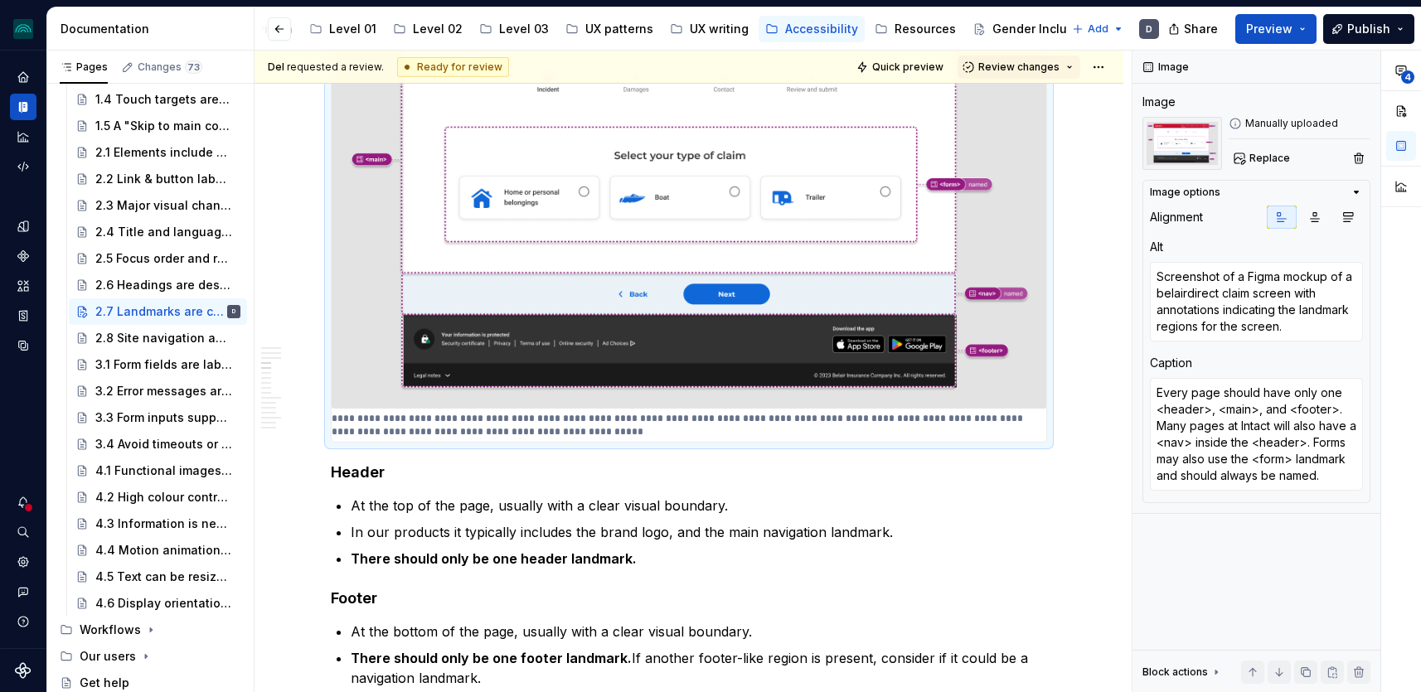
click at [651, 316] on img at bounding box center [689, 196] width 715 height 425
click at [1203, 410] on textarea "Every page should have only one <header>, <main>, and <footer>. Many pages at I…" at bounding box center [1256, 434] width 213 height 113
click at [1207, 412] on textarea "Every page should have only one <header>, <main>, and <footer>. Many pages at I…" at bounding box center [1256, 434] width 213 height 113
click at [1206, 408] on textarea "Every page should have only one header, <main>, and <footer>. Many pages at Int…" at bounding box center [1256, 434] width 213 height 113
click at [1228, 410] on textarea "Every page should have only one header, main>, and <footer>. Many pages at Inta…" at bounding box center [1256, 434] width 213 height 113
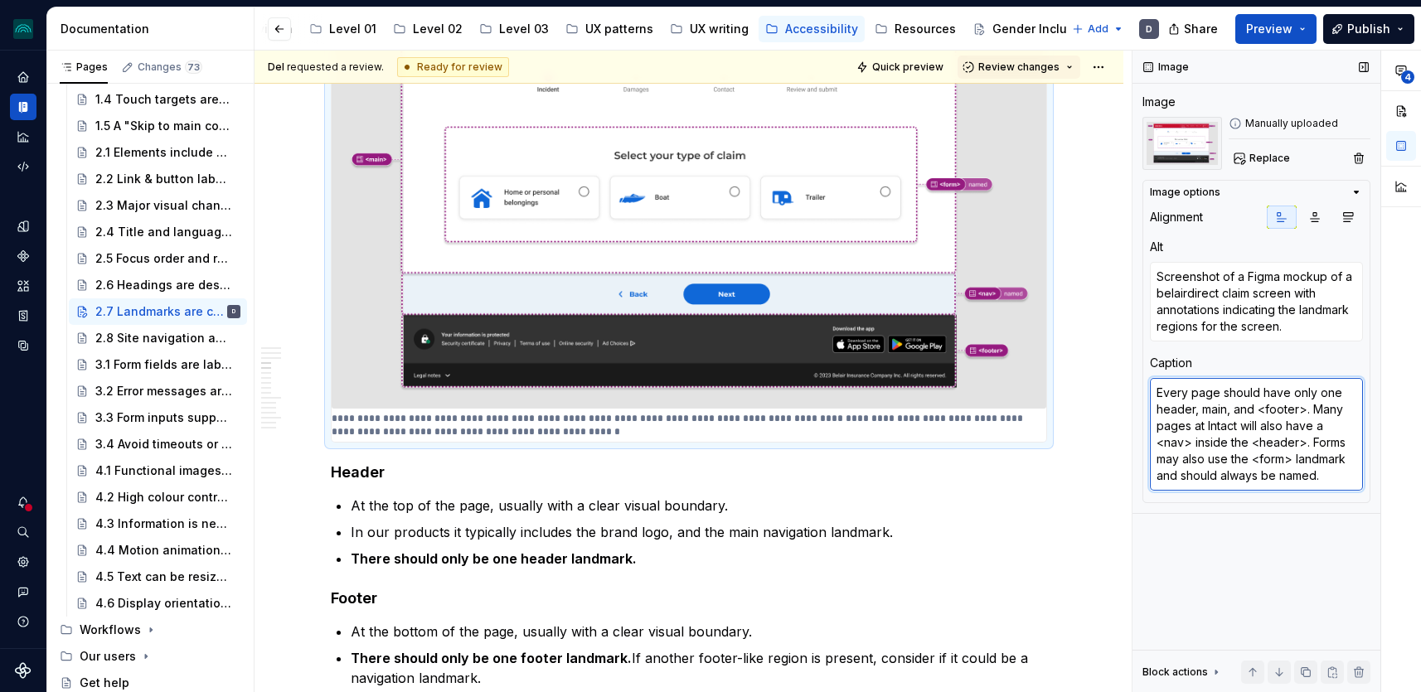
click at [1265, 408] on textarea "Every page should have only one header, main, and <footer>. Many pages at Intac…" at bounding box center [1256, 434] width 213 height 113
click at [1298, 408] on textarea "Every page should have only one header, main, and footer>. Many pages at Intact…" at bounding box center [1256, 434] width 213 height 113
click at [1162, 445] on textarea "Every page should have only one header, main, and footer. Many pages at Intact …" at bounding box center [1256, 434] width 213 height 113
click at [1177, 441] on textarea "Every page should have only one header, main, and footer. Many pages at Intact …" at bounding box center [1256, 434] width 213 height 113
click at [1355, 430] on textarea "Every page should have only one header, main, and footer. Many pages at Intact …" at bounding box center [1256, 434] width 213 height 113
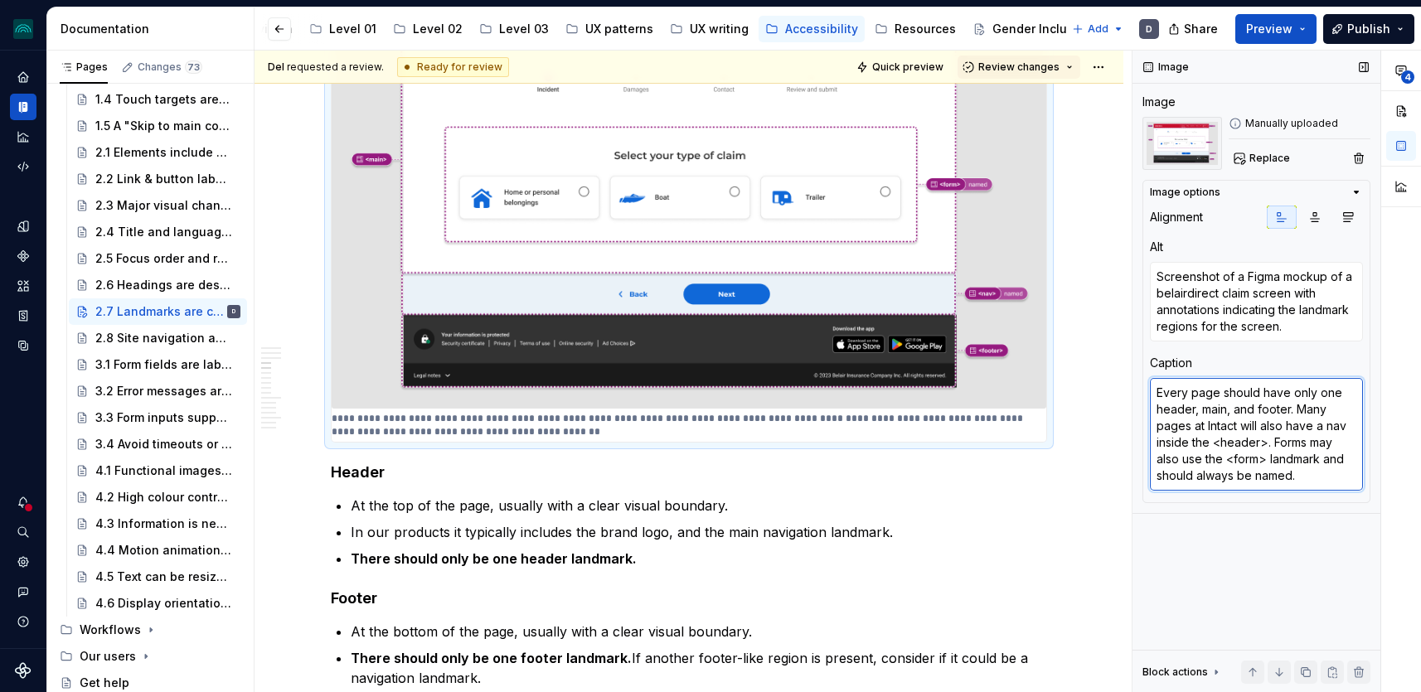
click at [1220, 445] on textarea "Every page should have only one header, main, and footer. Many pages at Intact …" at bounding box center [1256, 434] width 213 height 113
click at [1259, 446] on textarea "Every page should have only one header, main, and footer. Many pages at Intact …" at bounding box center [1256, 434] width 213 height 113
click at [1208, 463] on textarea "Every page should have only one header, main, and footer. Many pages at Intact …" at bounding box center [1256, 434] width 213 height 113
click at [1233, 461] on textarea "Every page should have only one header, main, and footer. Many pages at Intact …" at bounding box center [1256, 434] width 213 height 113
click at [996, 549] on p "There should only be one header landmark." at bounding box center [699, 559] width 697 height 20
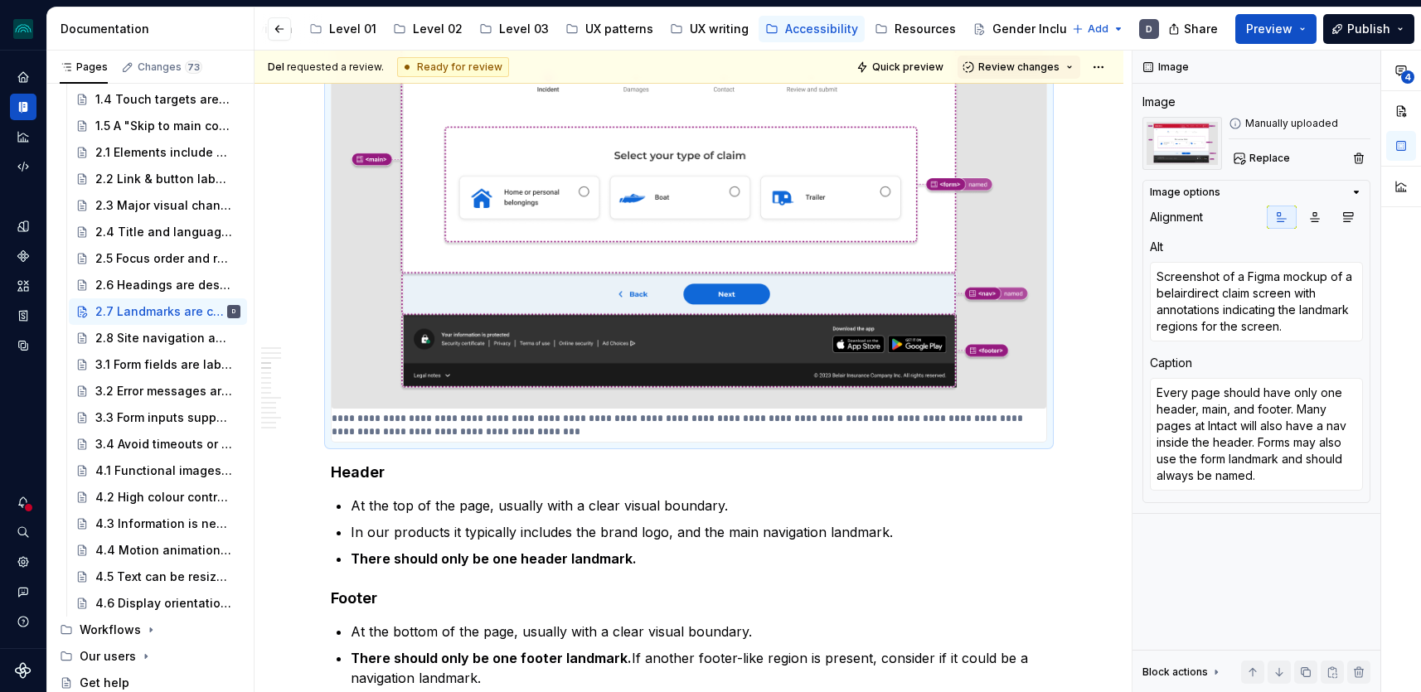
click at [941, 418] on p "**********" at bounding box center [689, 425] width 715 height 27
click at [1340, 424] on textarea "Every page should have only one header, main, and footer. Many pages at Intact …" at bounding box center [1256, 434] width 213 height 113
click at [1348, 421] on textarea "Every page should have only one header, main, and footer. Many pages at Intact …" at bounding box center [1256, 434] width 213 height 113
click at [1290, 23] on span "Preview" at bounding box center [1269, 29] width 46 height 17
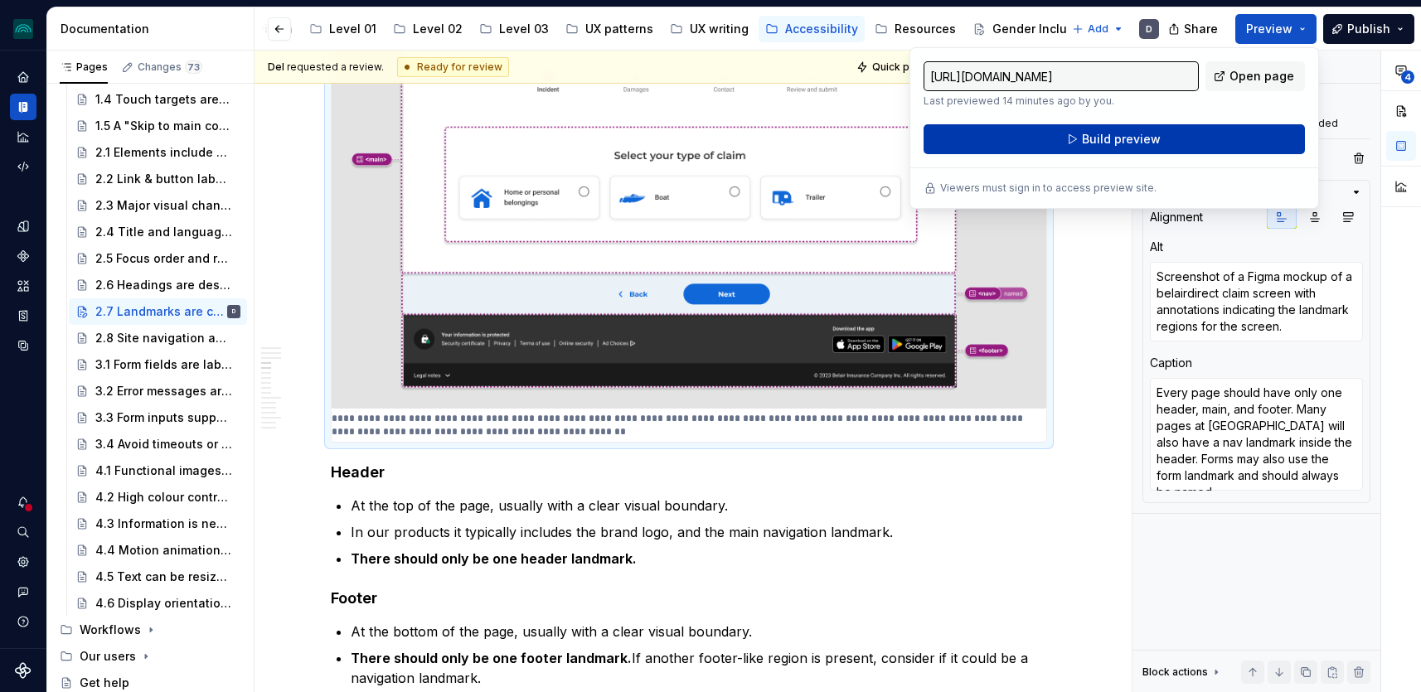
click at [1211, 137] on button "Build preview" at bounding box center [1114, 139] width 381 height 30
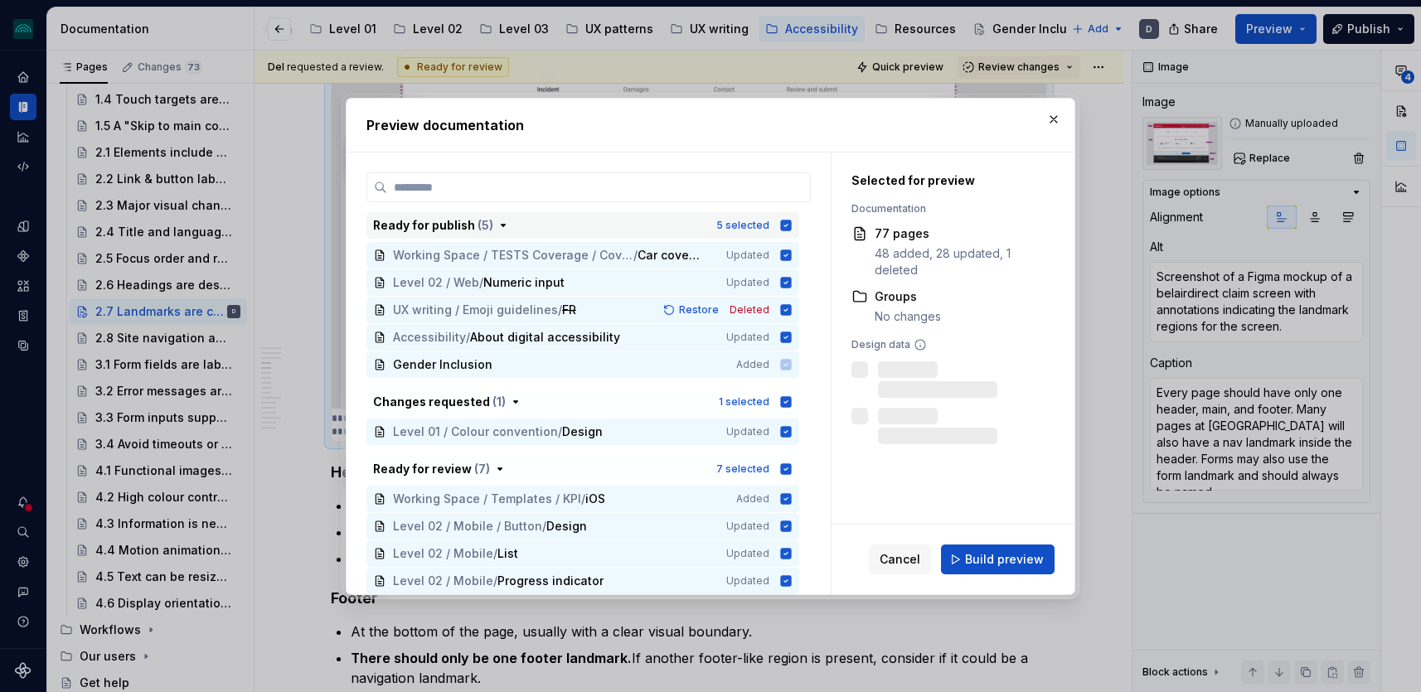
click at [789, 231] on div "5 selected" at bounding box center [754, 225] width 76 height 17
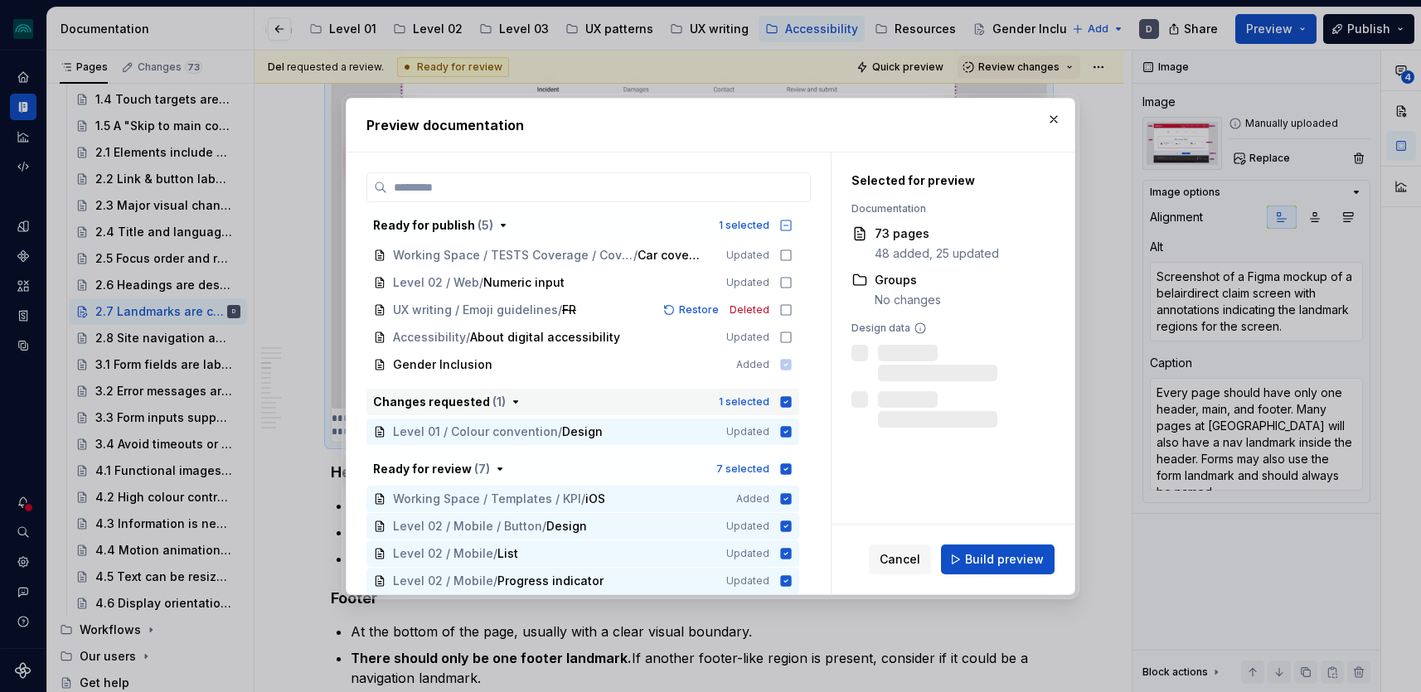
click at [792, 397] on icon "button" at bounding box center [786, 401] width 11 height 11
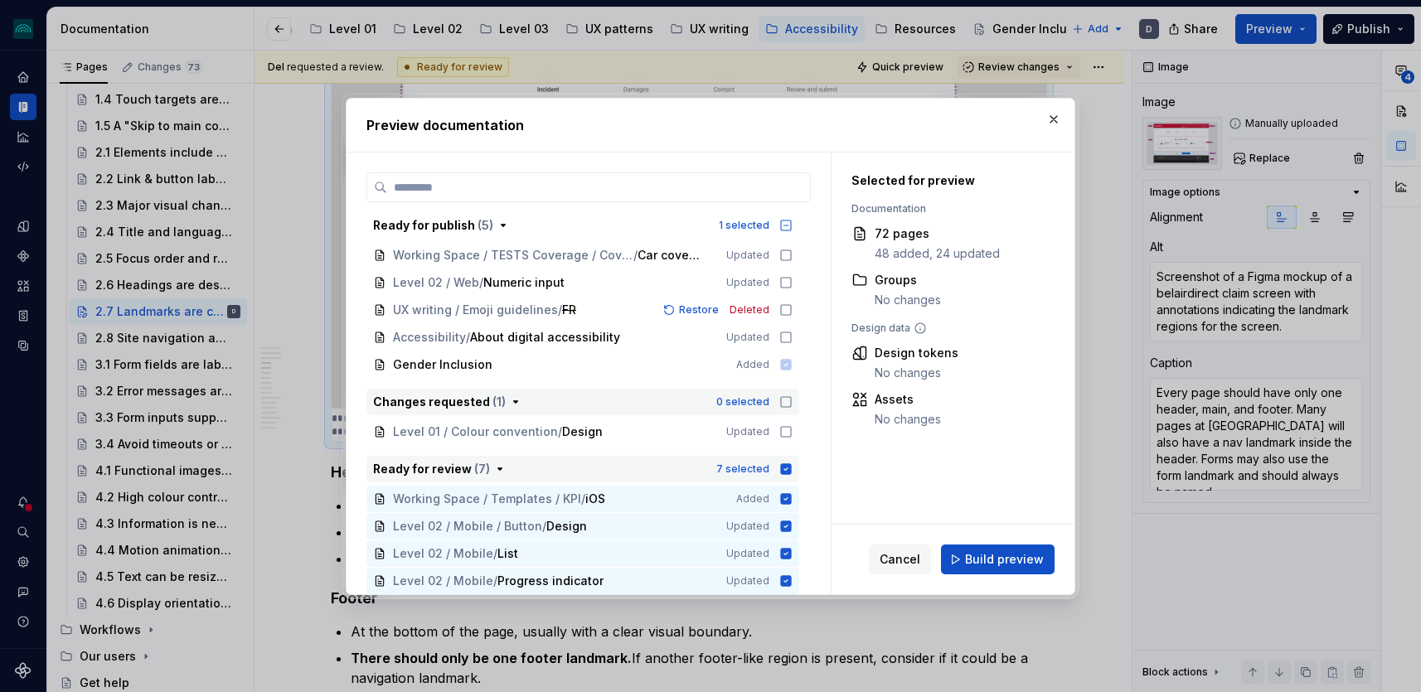
click at [792, 467] on icon "button" at bounding box center [786, 469] width 11 height 11
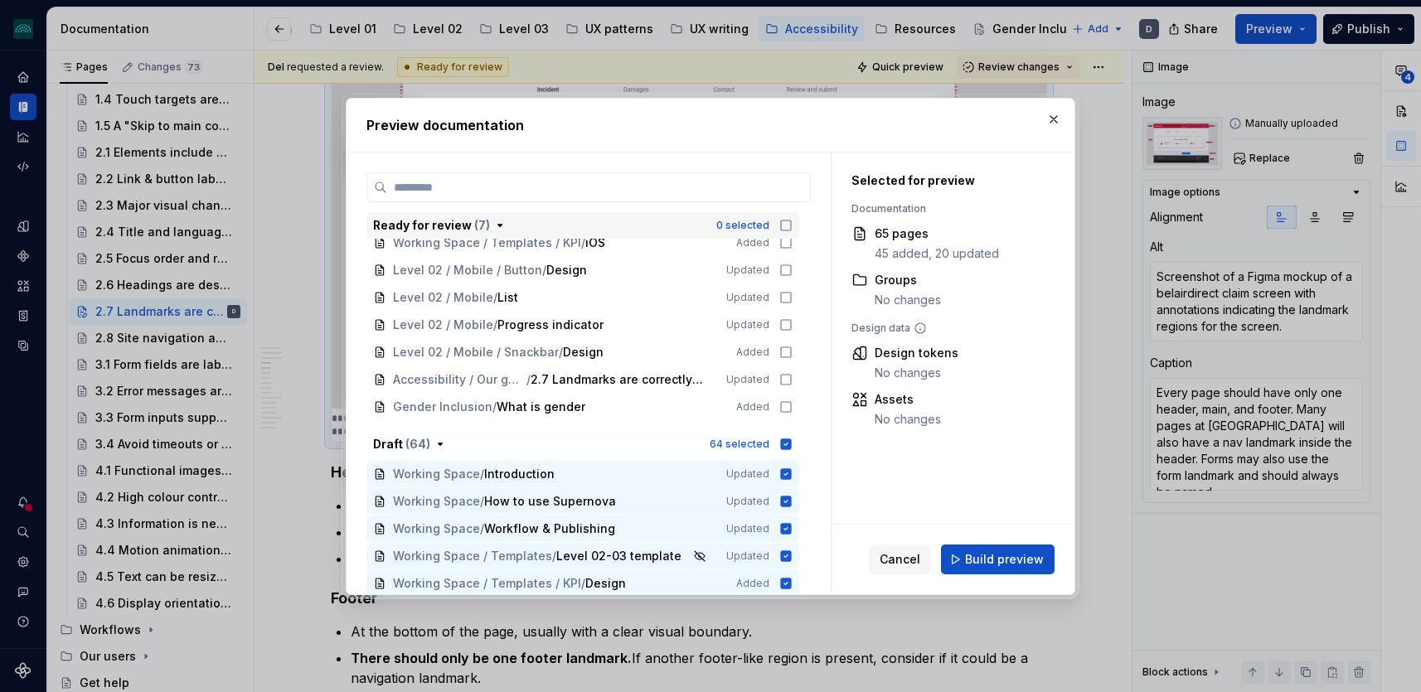
scroll to position [269, 0]
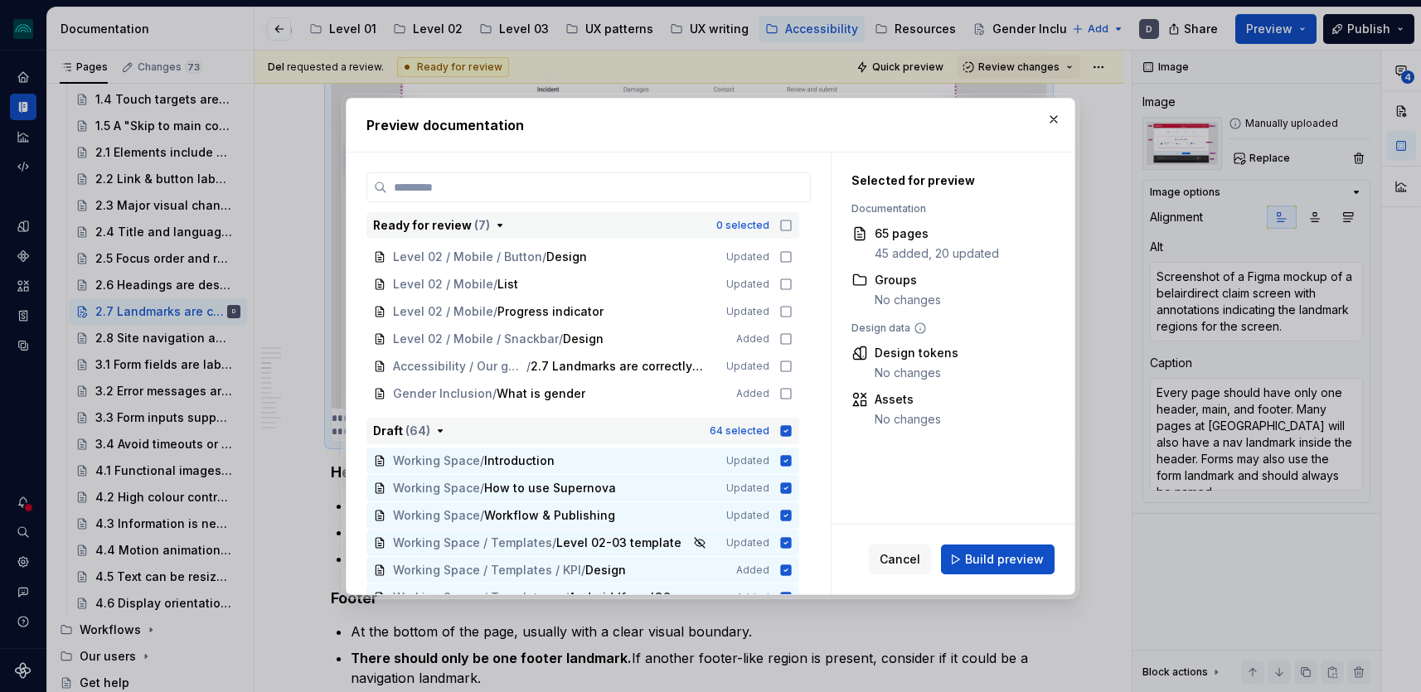
click at [792, 433] on icon "button" at bounding box center [786, 430] width 11 height 11
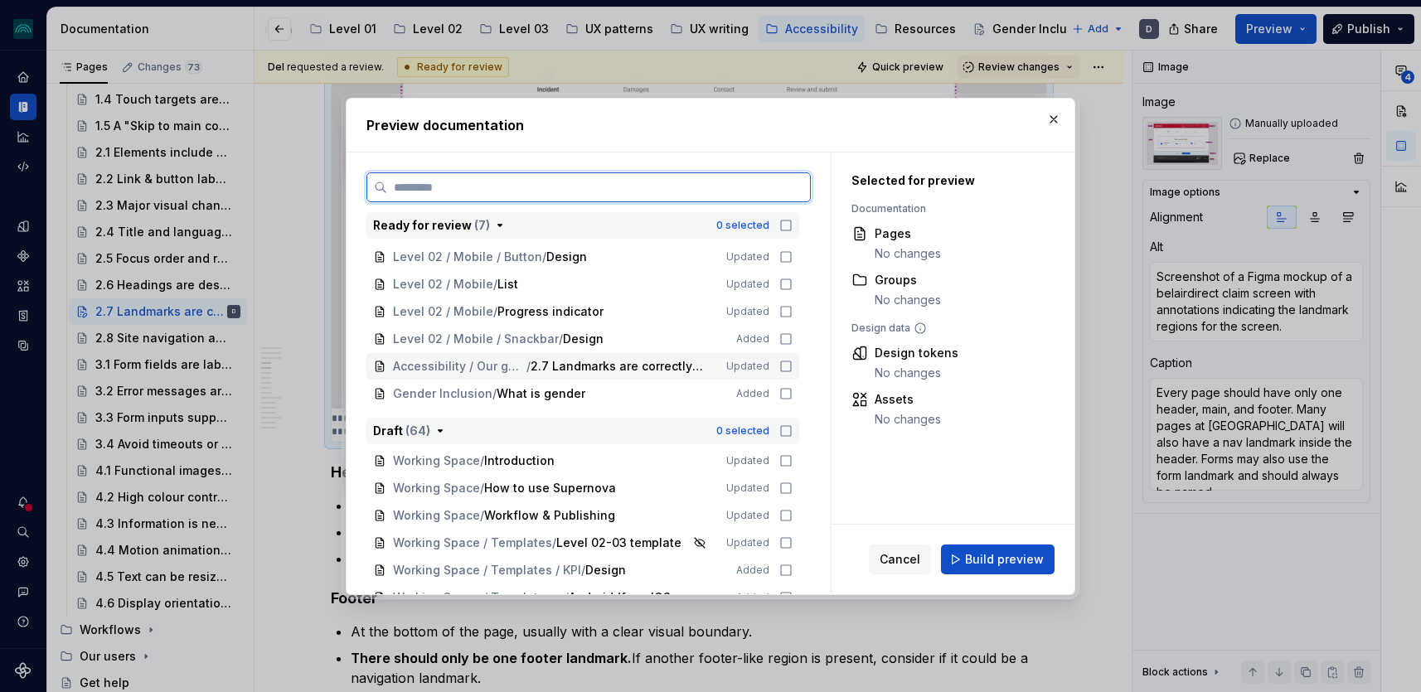
click at [792, 369] on icon at bounding box center [785, 366] width 13 height 13
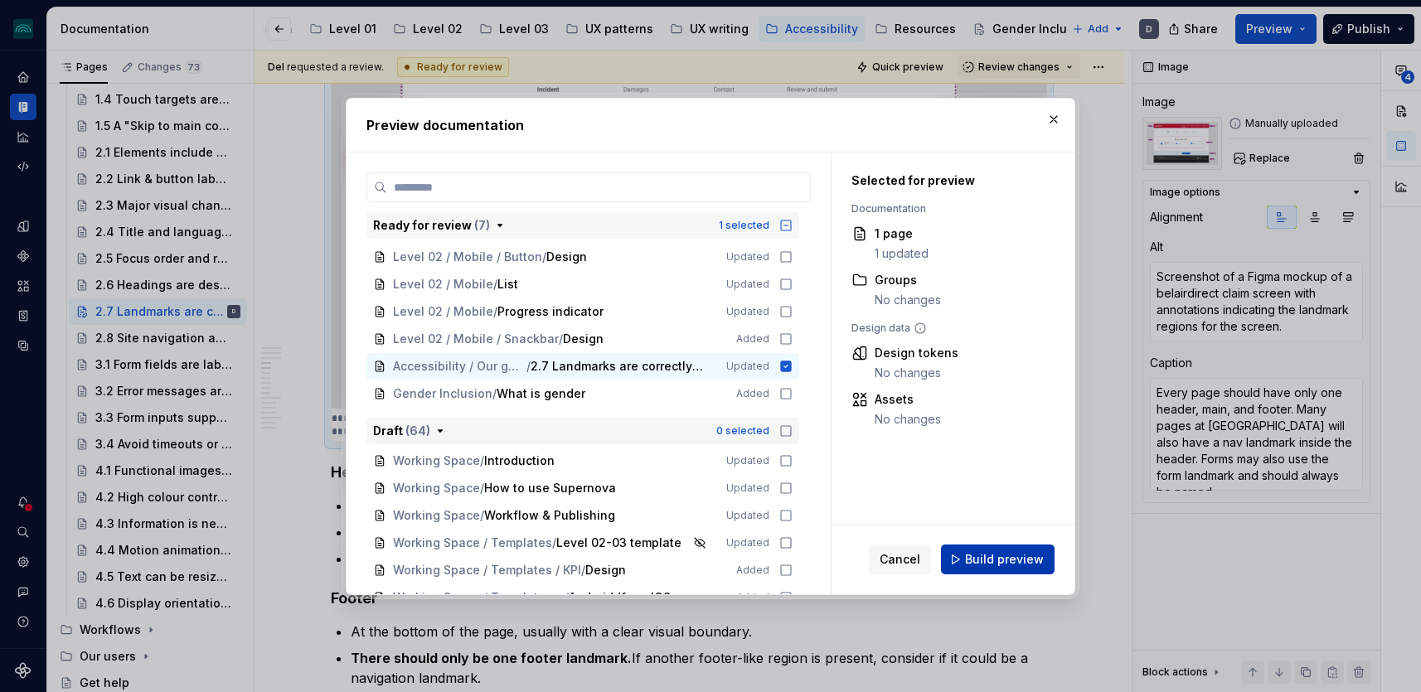
click at [1019, 565] on span "Build preview" at bounding box center [1004, 559] width 79 height 17
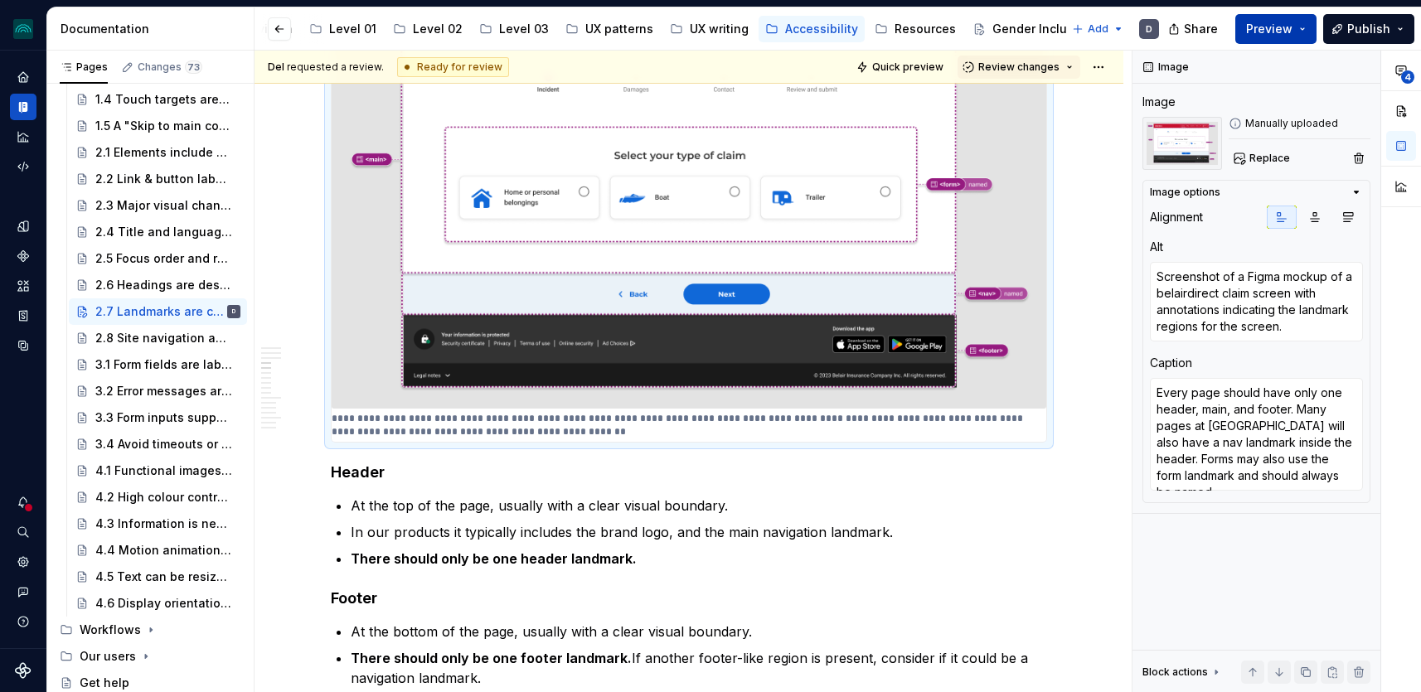
click at [1293, 25] on span "Preview" at bounding box center [1269, 29] width 46 height 17
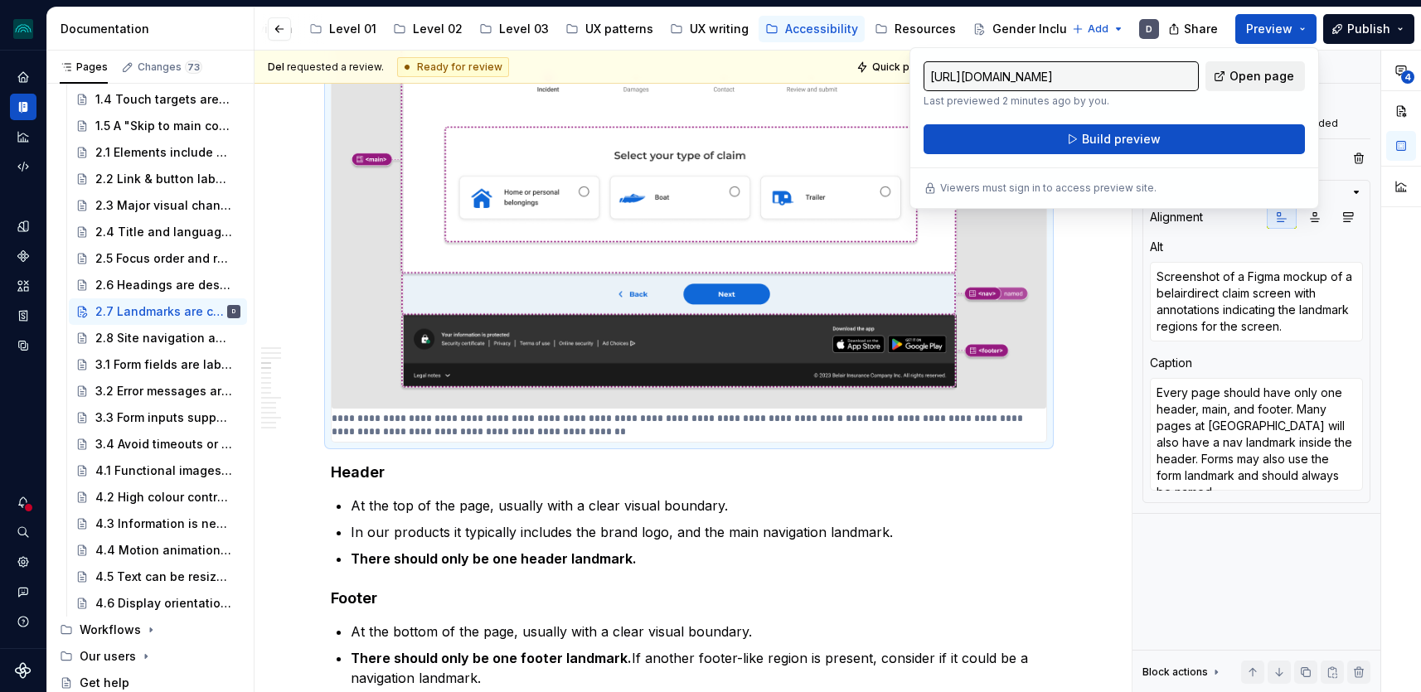
click at [1262, 78] on span "Open page" at bounding box center [1262, 76] width 65 height 17
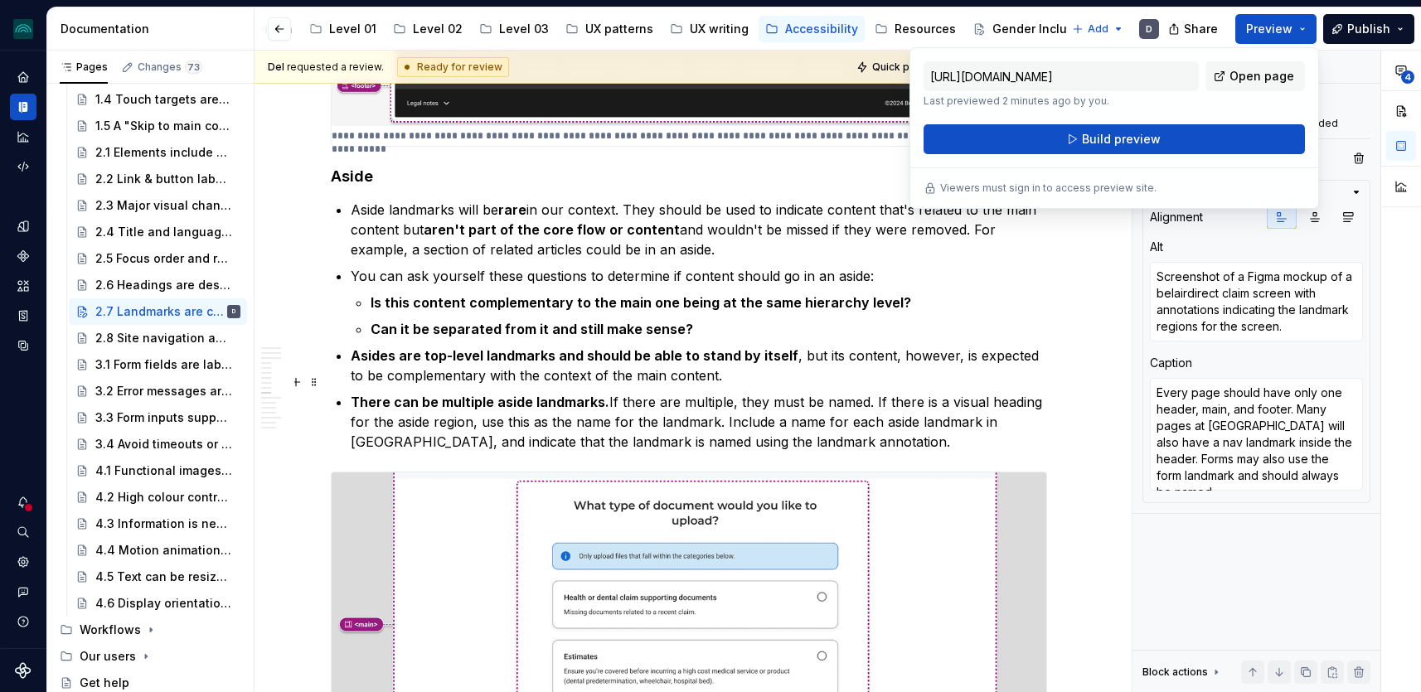
scroll to position [4634, 0]
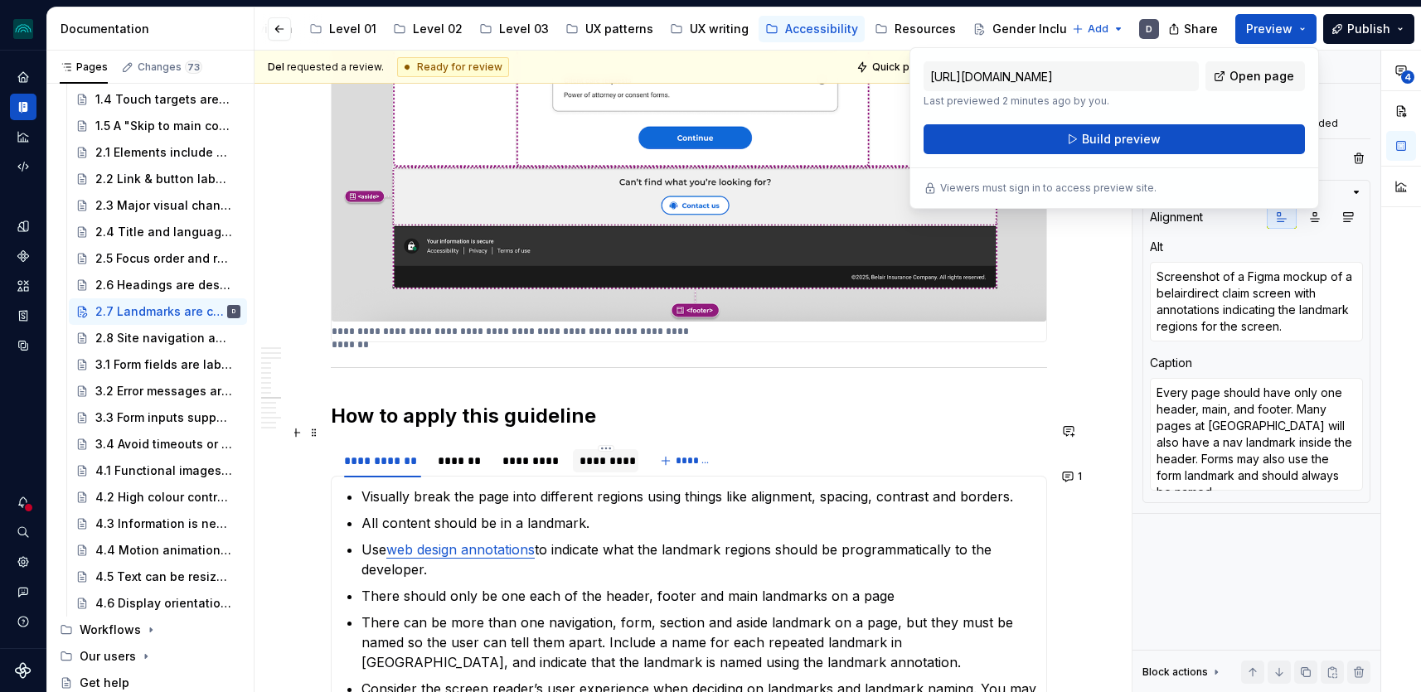
click at [616, 453] on div "*********" at bounding box center [606, 461] width 52 height 17
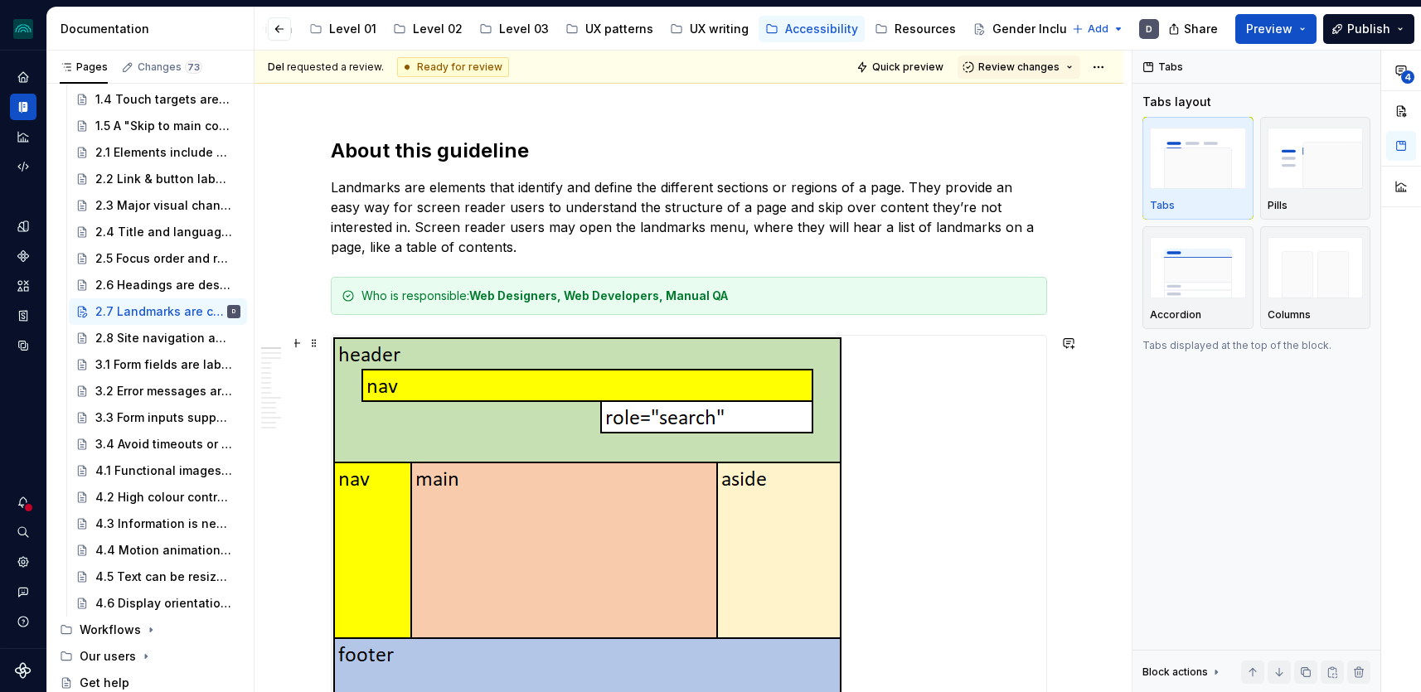
scroll to position [178, 0]
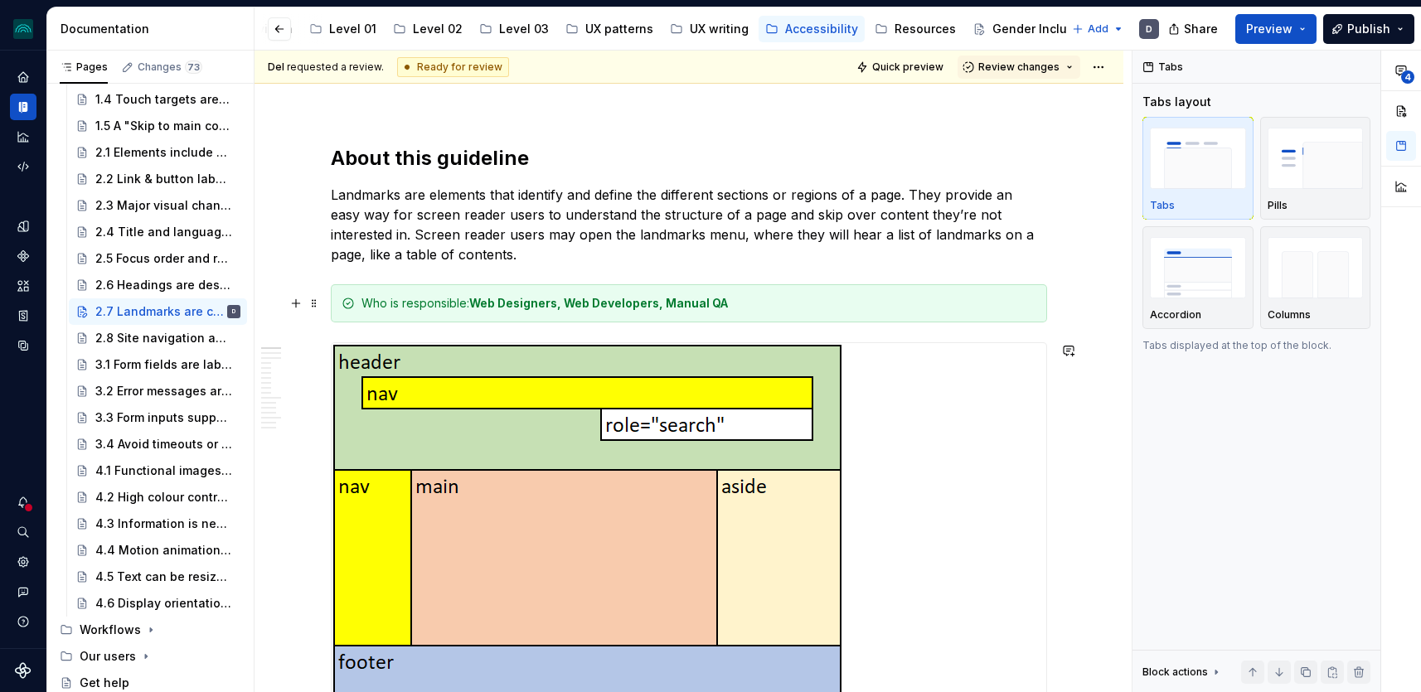
click at [773, 311] on div "Who is responsible: Web Designers, Web Developers, Manual QA" at bounding box center [699, 303] width 675 height 17
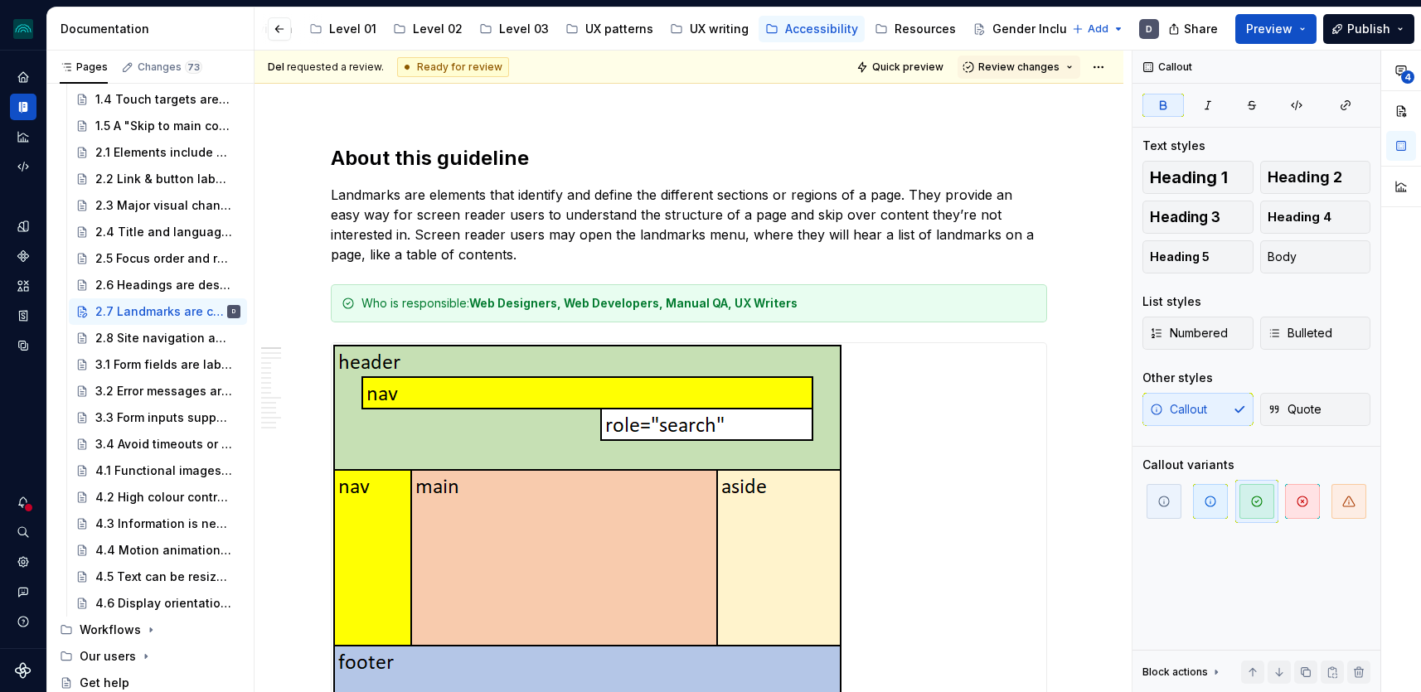
click at [831, 147] on h2 "About this guideline" at bounding box center [689, 158] width 716 height 27
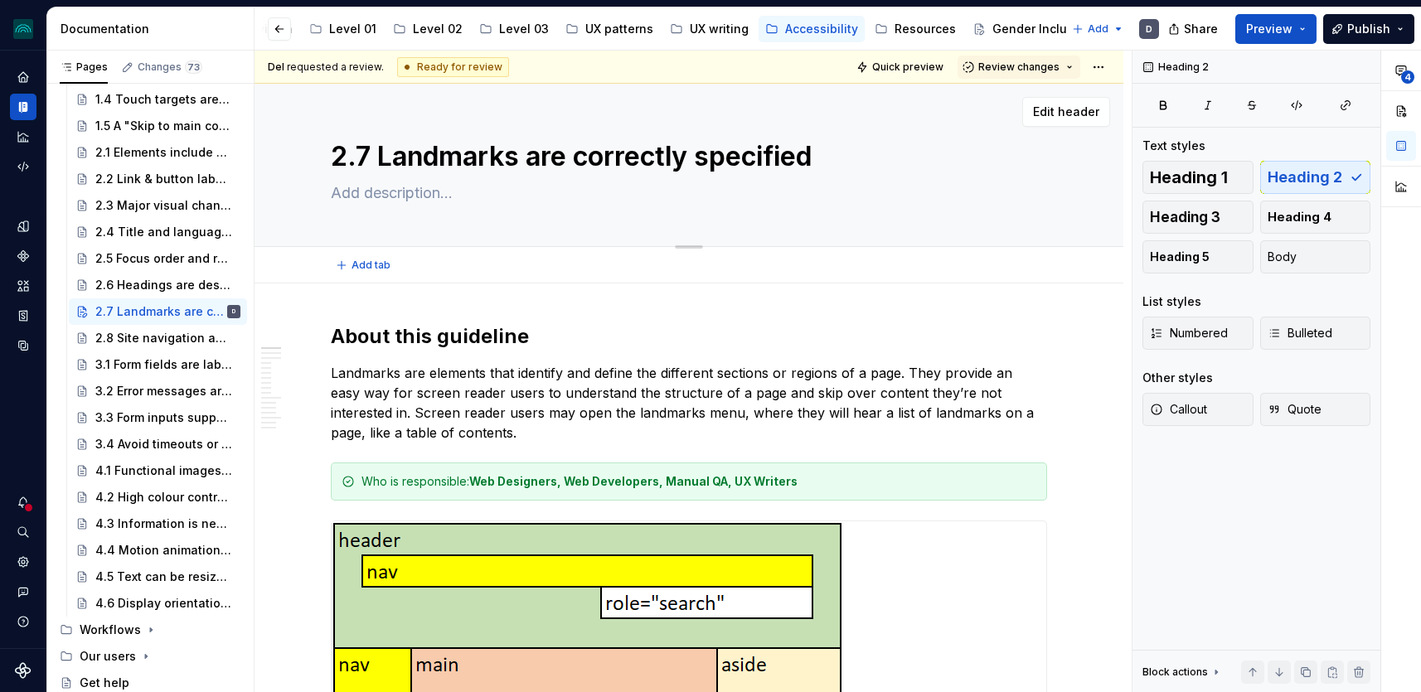
scroll to position [72, 0]
